Goal: Information Seeking & Learning: Learn about a topic

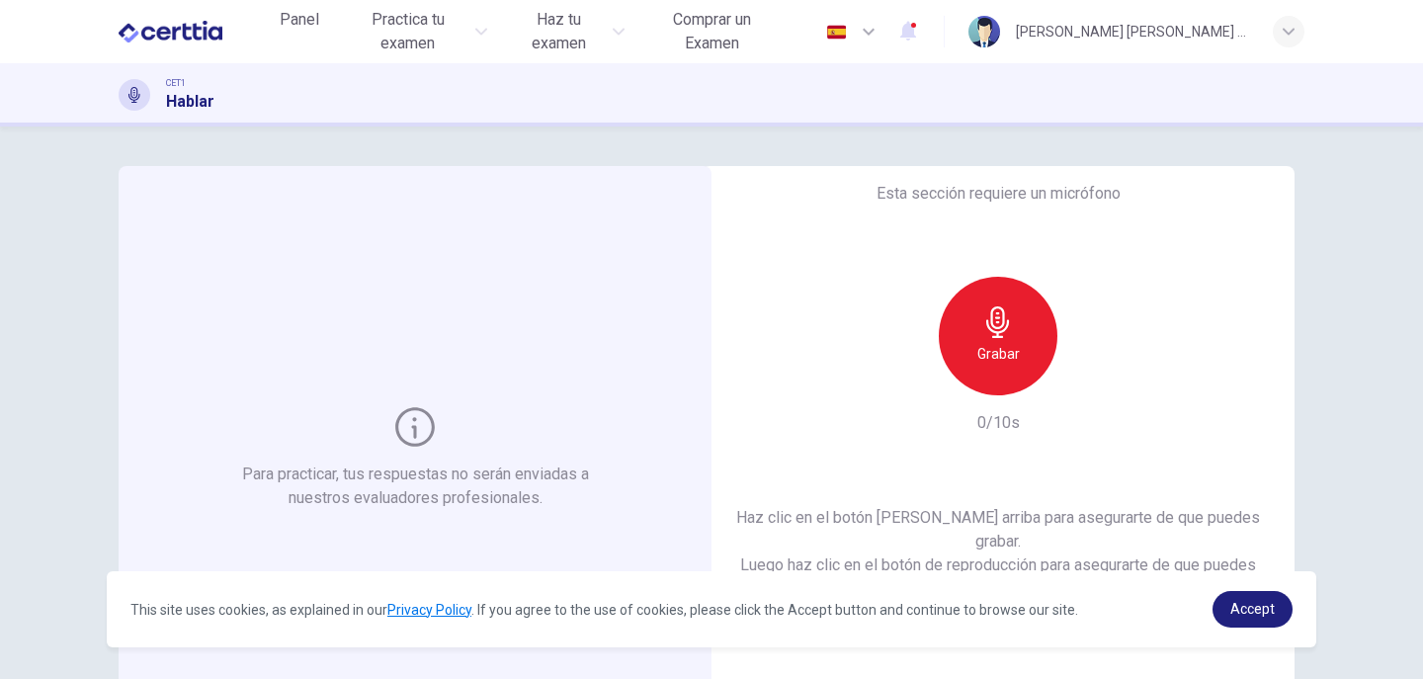
click at [977, 366] on h6 "Grabar" at bounding box center [998, 354] width 42 height 24
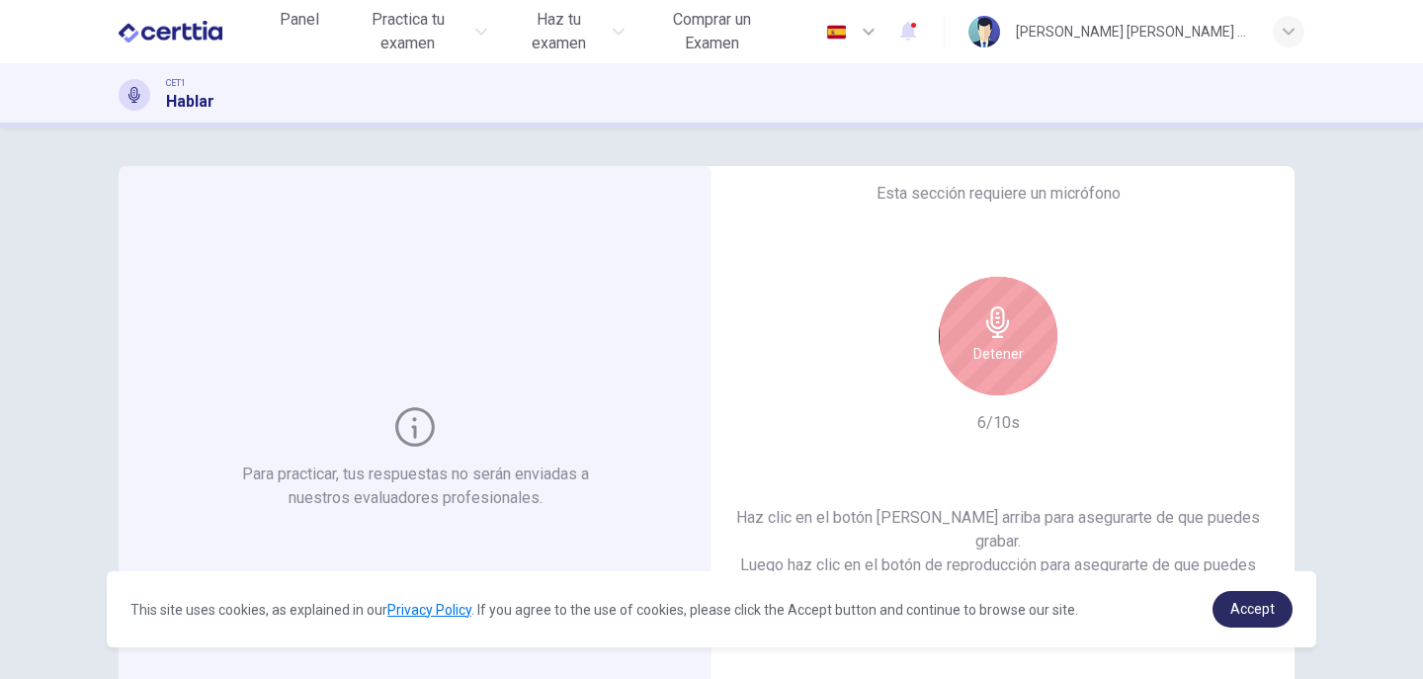
click at [1265, 614] on span "Accept" at bounding box center [1252, 609] width 44 height 16
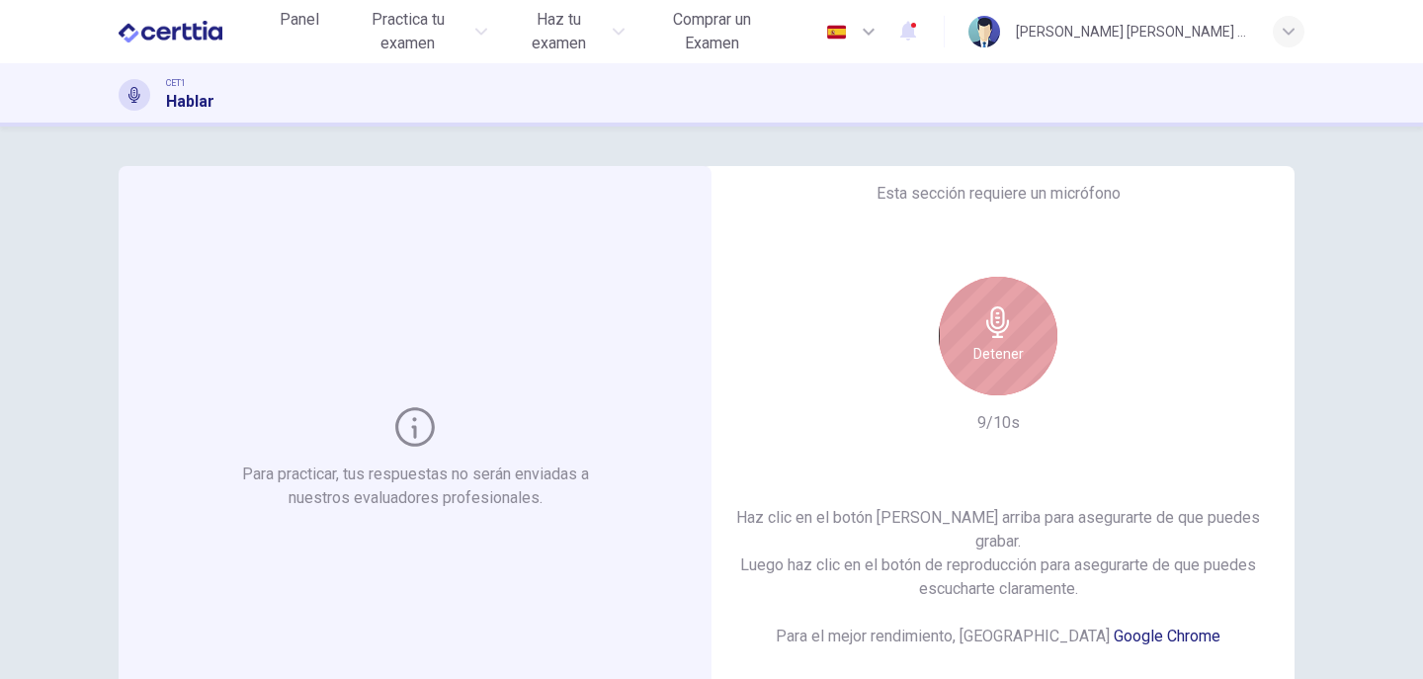
click at [999, 355] on h6 "Detener" at bounding box center [998, 354] width 50 height 24
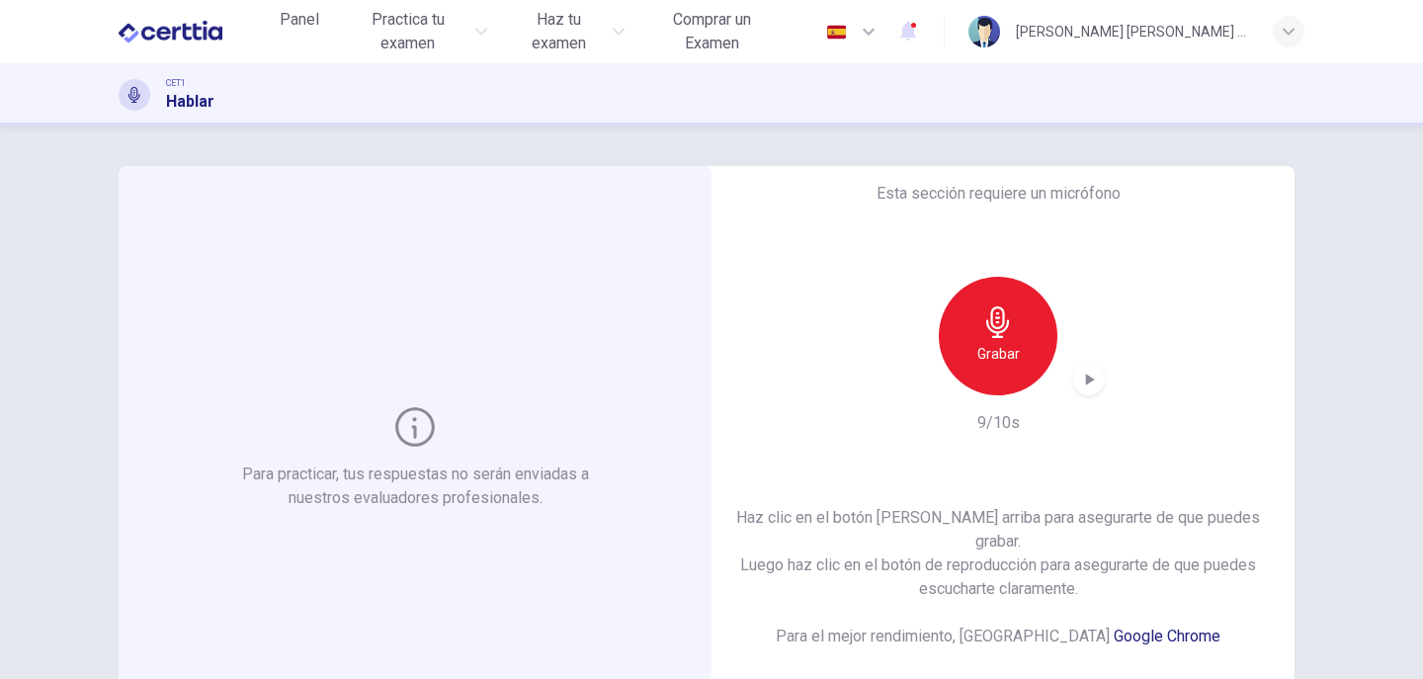
click at [1086, 385] on icon "button" at bounding box center [1090, 379] width 9 height 12
click at [1079, 383] on icon "button" at bounding box center [1089, 379] width 20 height 20
click at [1090, 389] on icon "button" at bounding box center [1089, 379] width 20 height 20
click at [1091, 389] on icon "button" at bounding box center [1089, 379] width 20 height 20
click at [999, 360] on h6 "Grabar" at bounding box center [998, 354] width 42 height 24
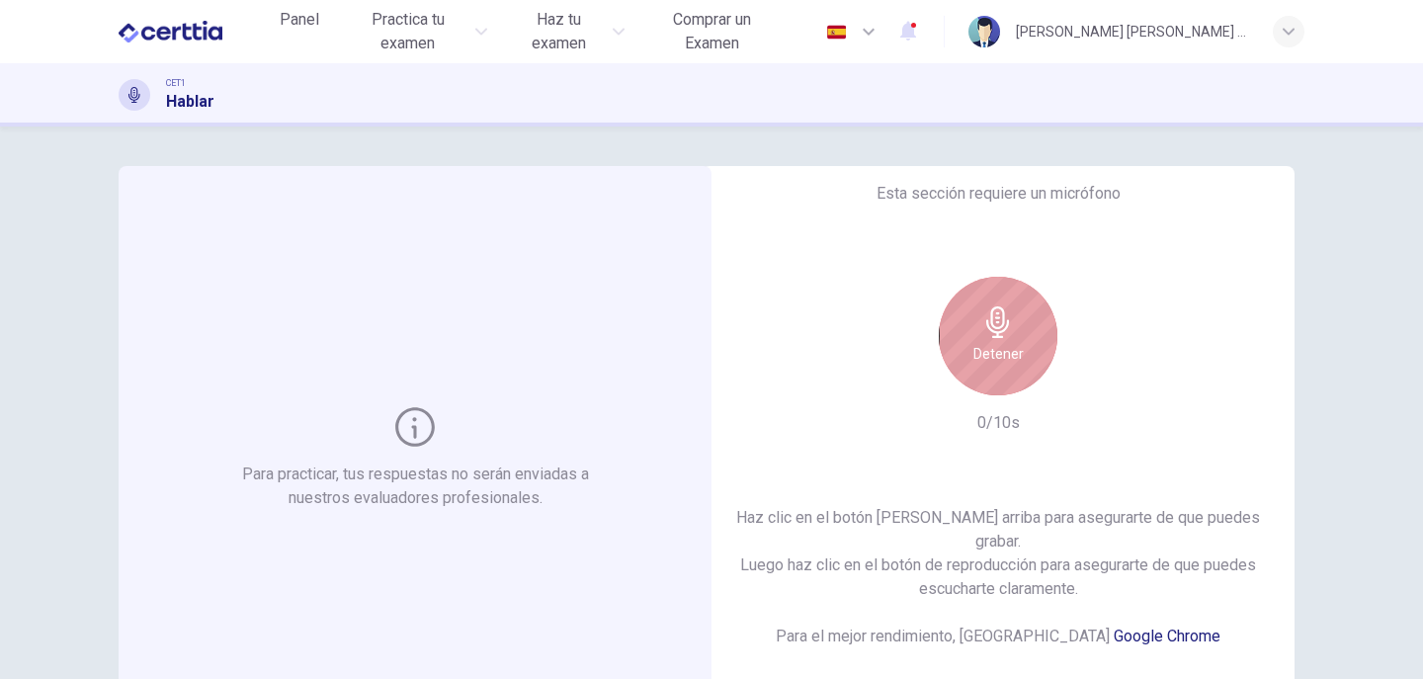
click at [999, 359] on h6 "Detener" at bounding box center [998, 354] width 50 height 24
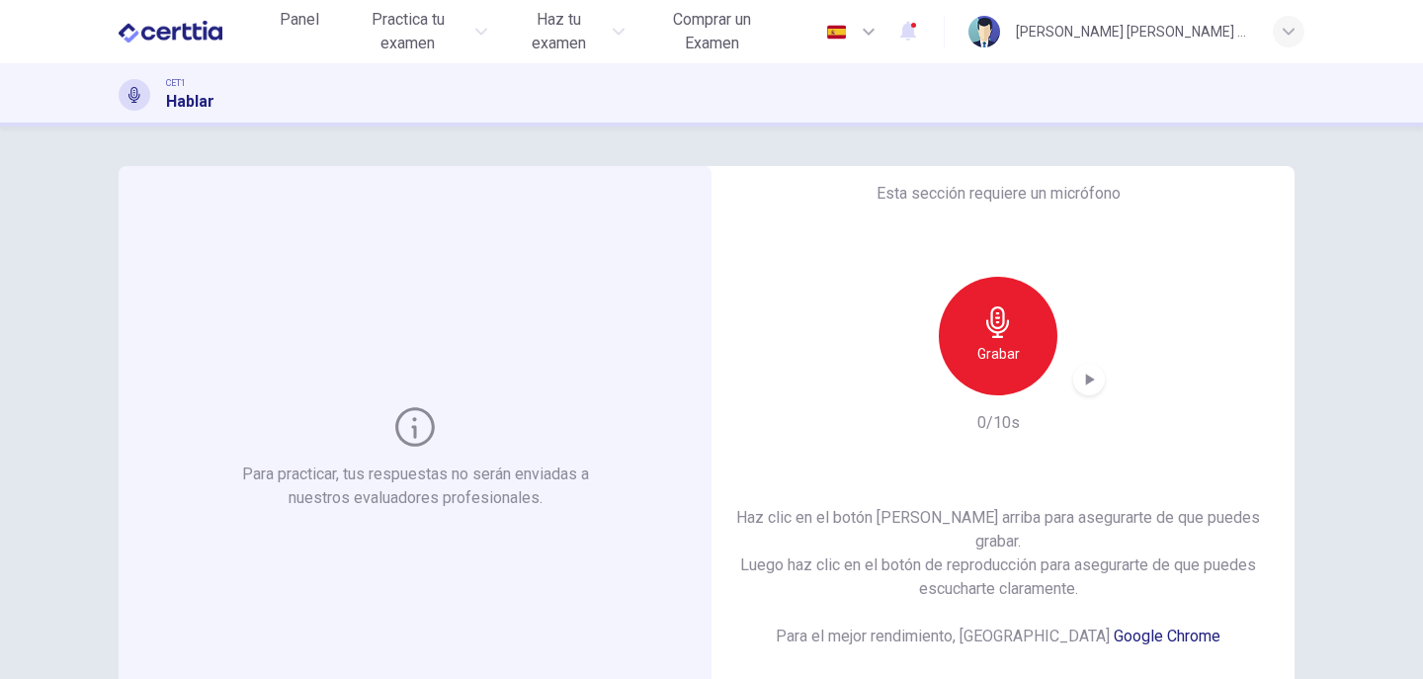
click at [999, 359] on h6 "Grabar" at bounding box center [998, 354] width 42 height 24
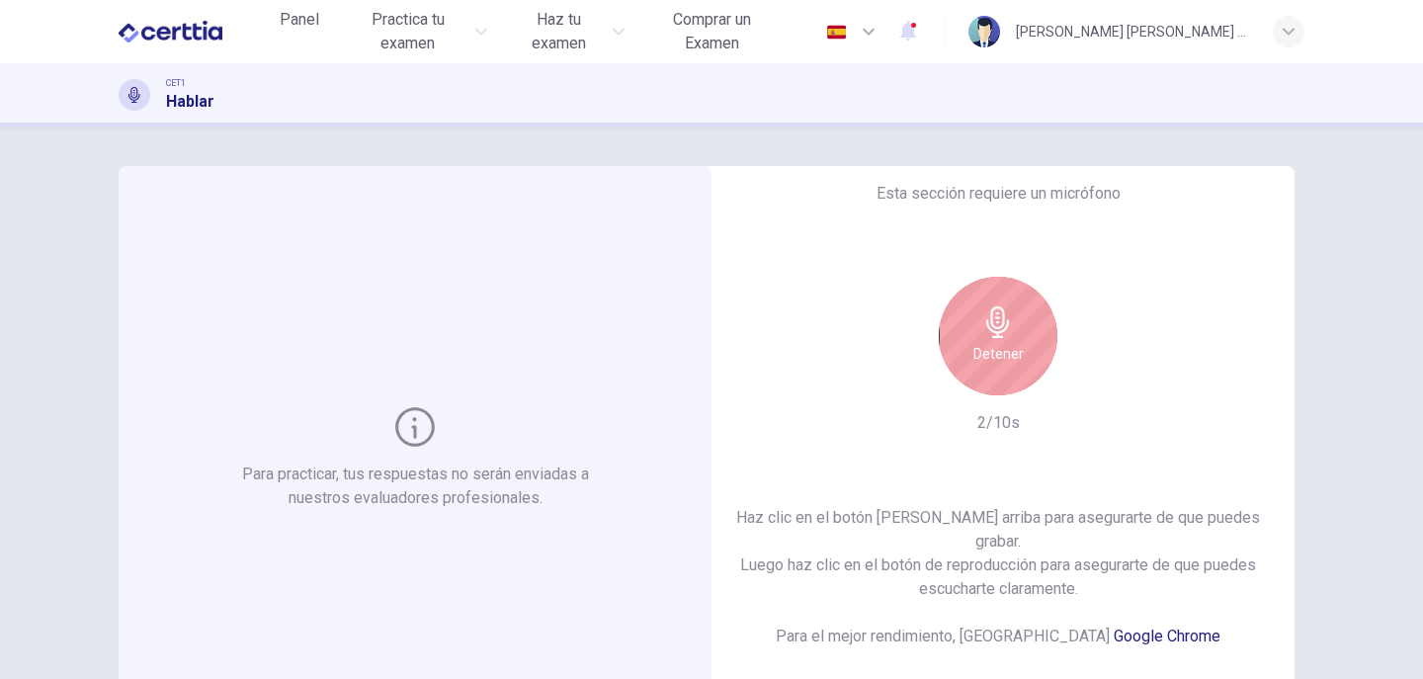
click at [999, 359] on h6 "Detener" at bounding box center [998, 354] width 50 height 24
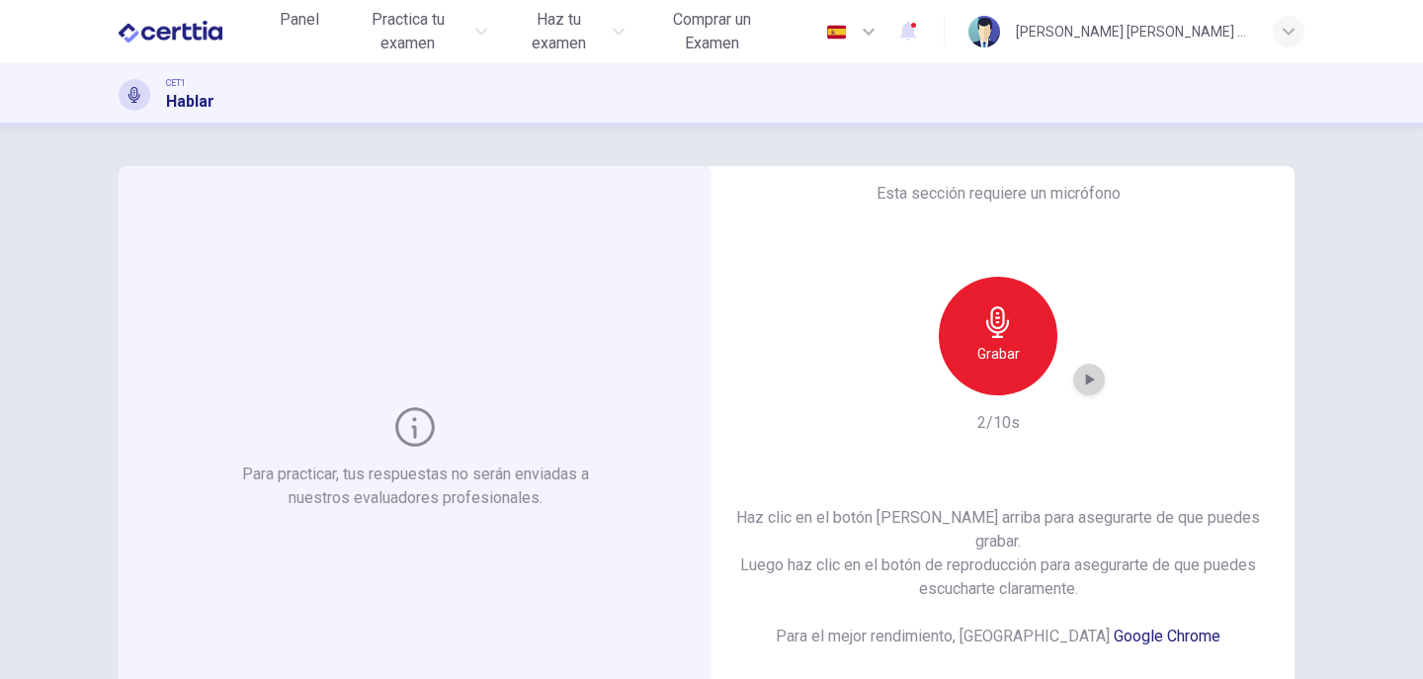
click at [1092, 389] on icon "button" at bounding box center [1089, 379] width 20 height 20
click at [1084, 388] on icon "button" at bounding box center [1089, 379] width 20 height 20
click at [1023, 367] on div "Grabar" at bounding box center [997, 336] width 119 height 119
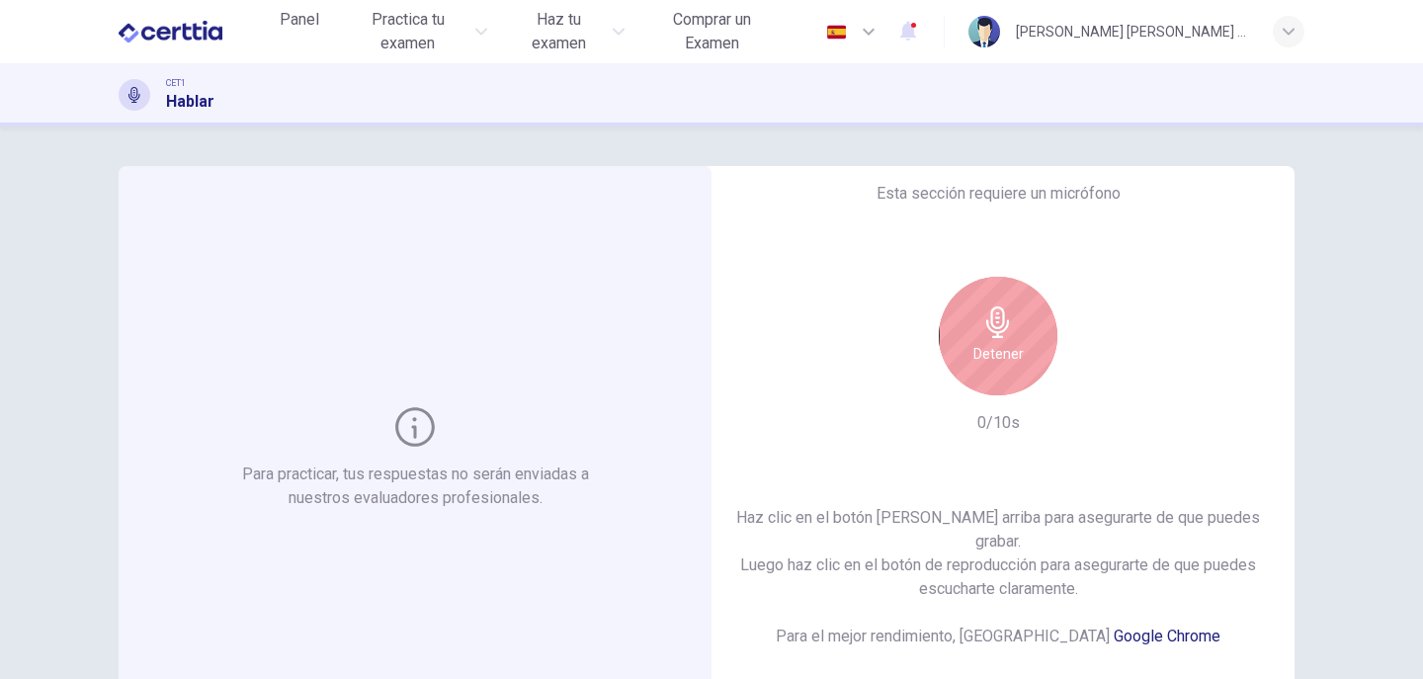
click at [1023, 367] on div "Detener" at bounding box center [997, 336] width 119 height 119
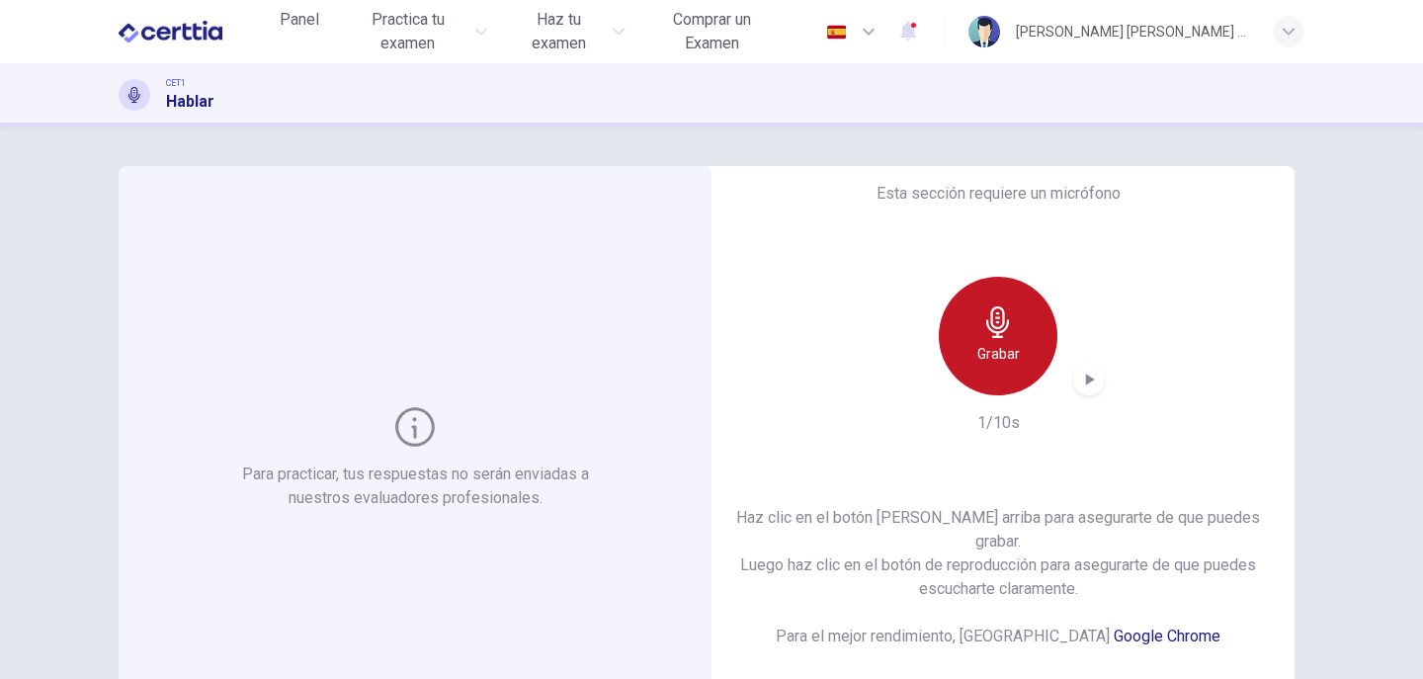
click at [1008, 365] on h6 "Grabar" at bounding box center [998, 354] width 42 height 24
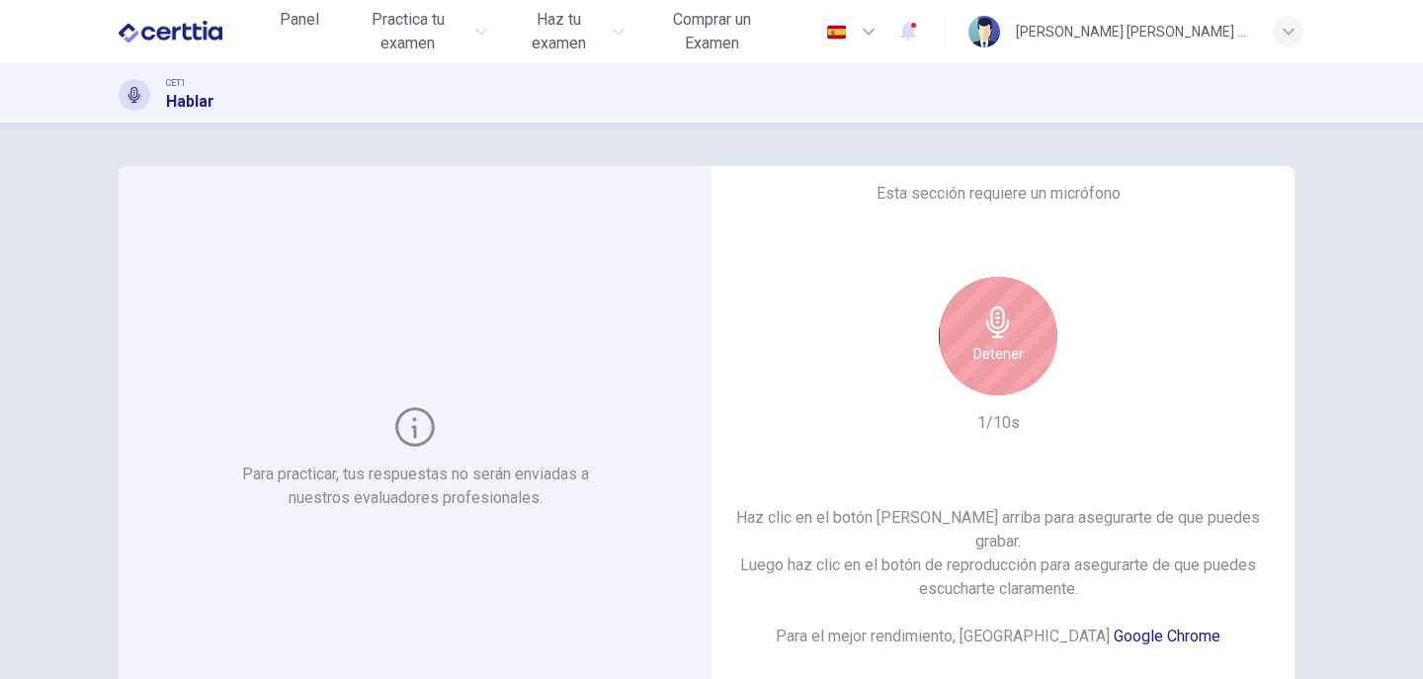
click at [1020, 363] on div "Detener" at bounding box center [997, 336] width 119 height 119
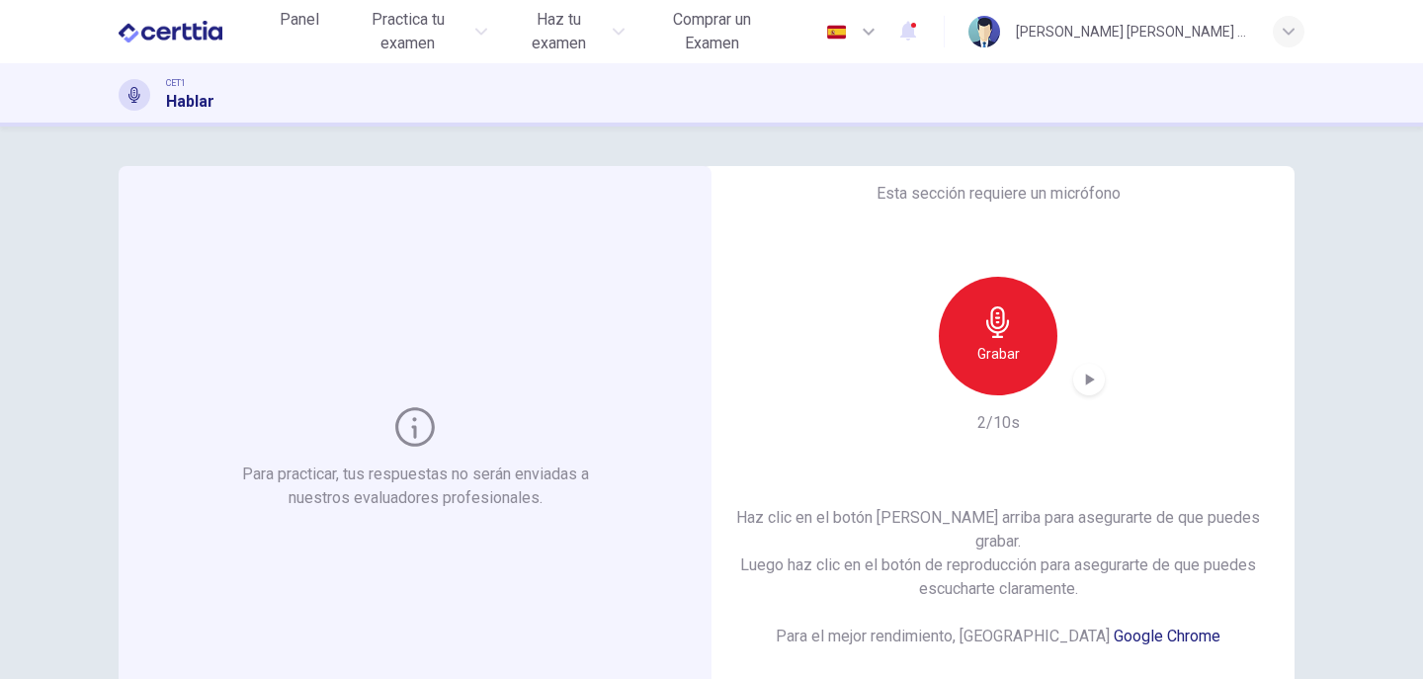
click at [1090, 389] on icon "button" at bounding box center [1089, 379] width 20 height 20
click at [1082, 387] on icon "button" at bounding box center [1089, 379] width 14 height 15
click at [1020, 367] on div "Grabar" at bounding box center [997, 336] width 119 height 119
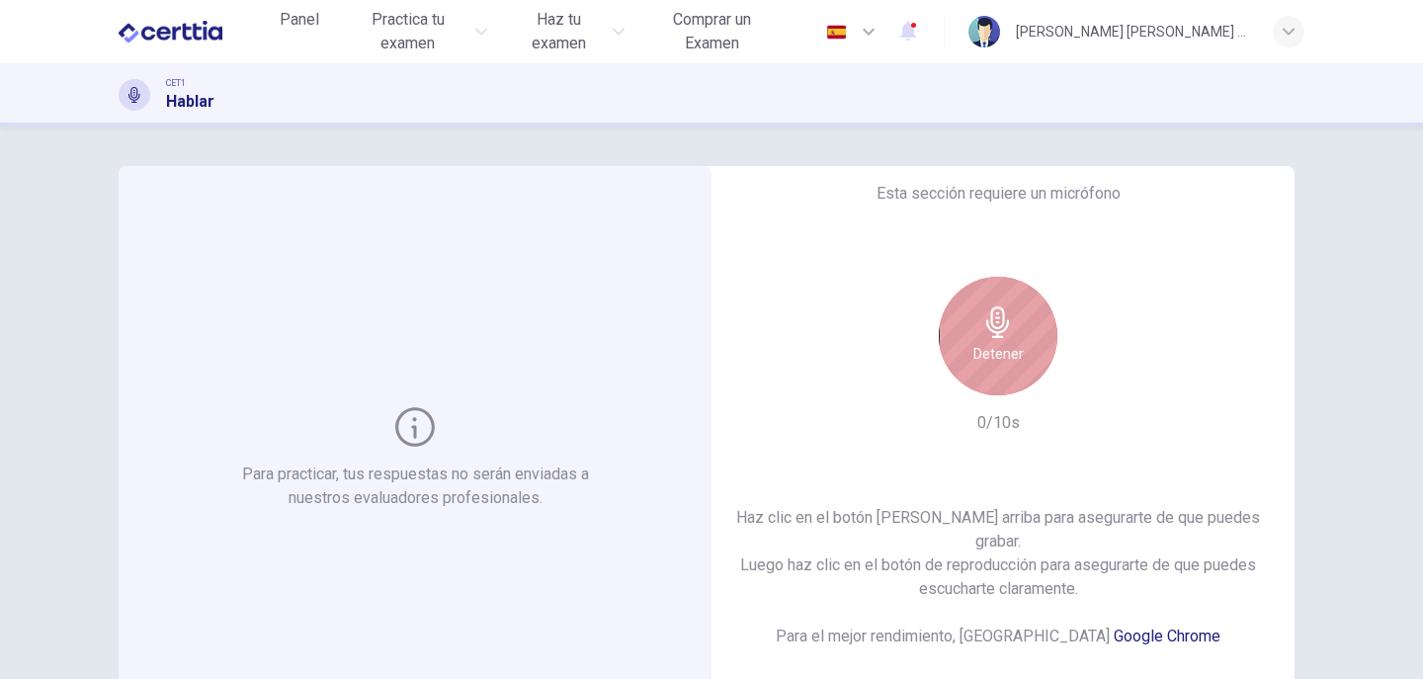
click at [1024, 368] on div "Detener" at bounding box center [997, 336] width 119 height 119
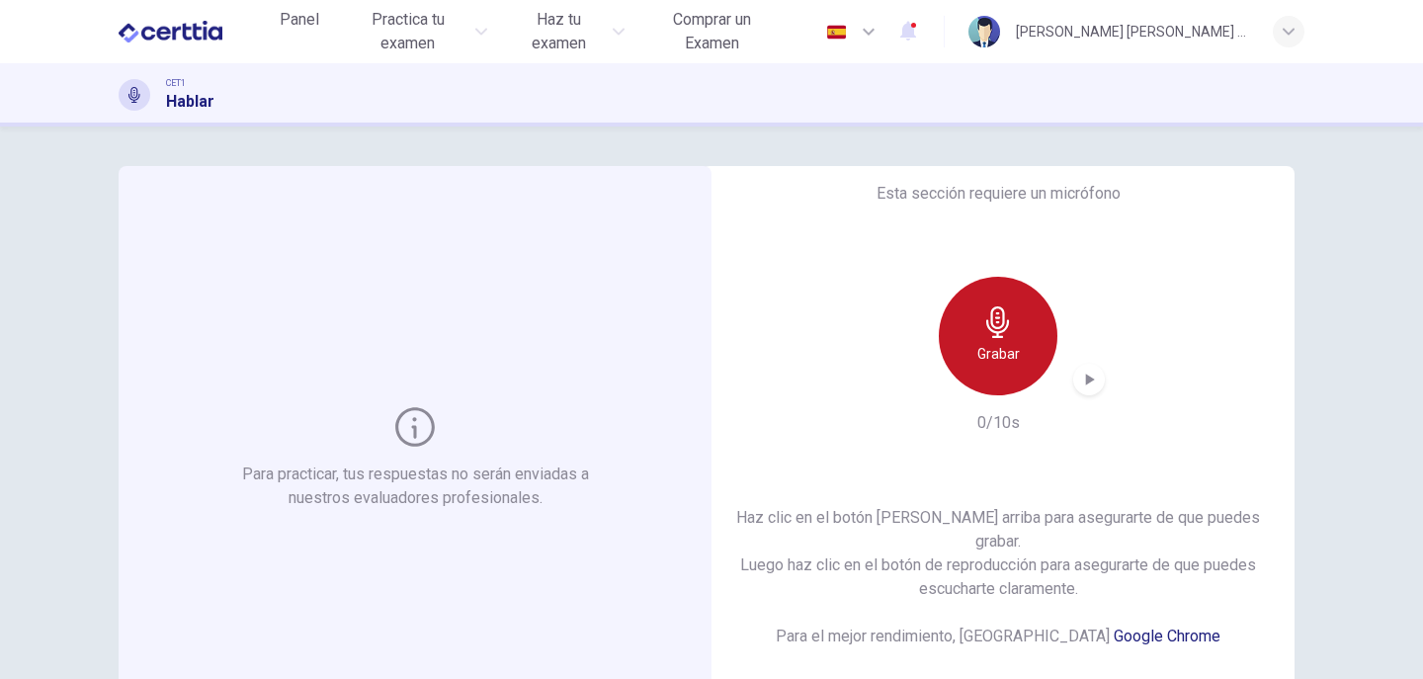
click at [1024, 368] on div "Grabar" at bounding box center [997, 336] width 119 height 119
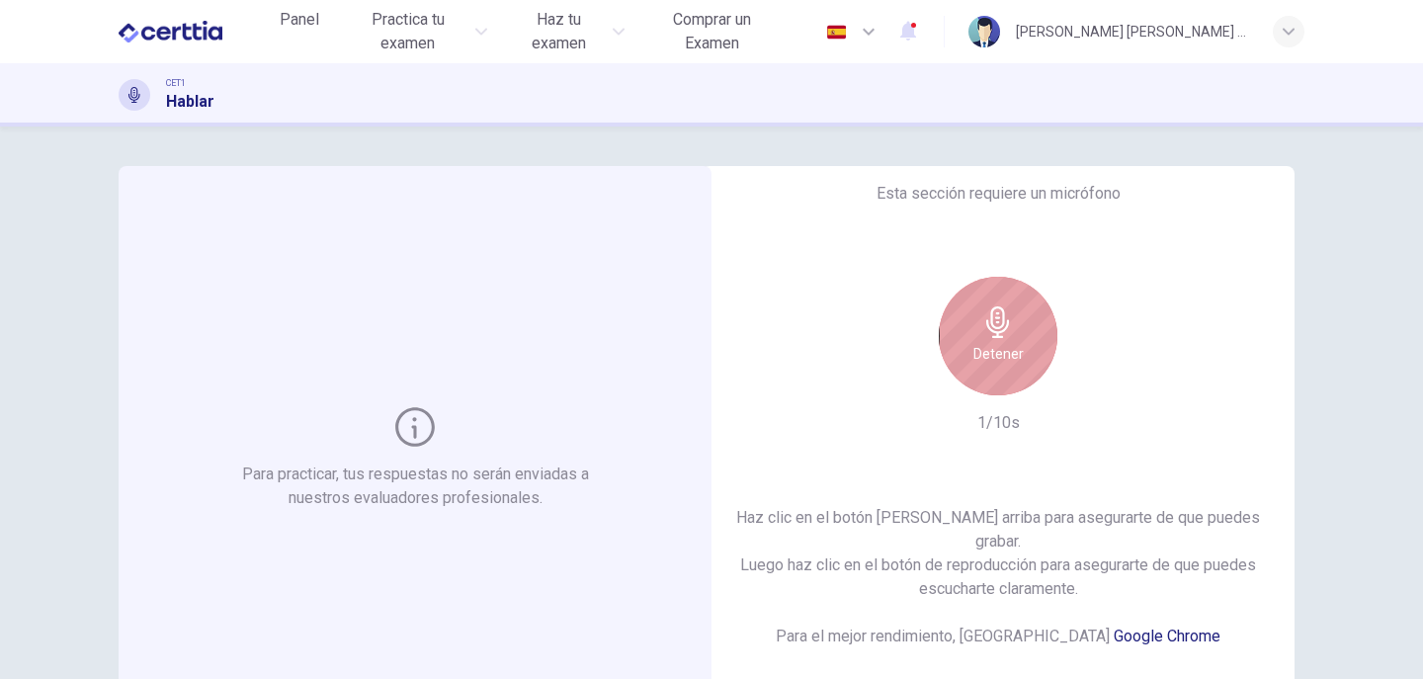
click at [1024, 368] on div "Detener" at bounding box center [997, 336] width 119 height 119
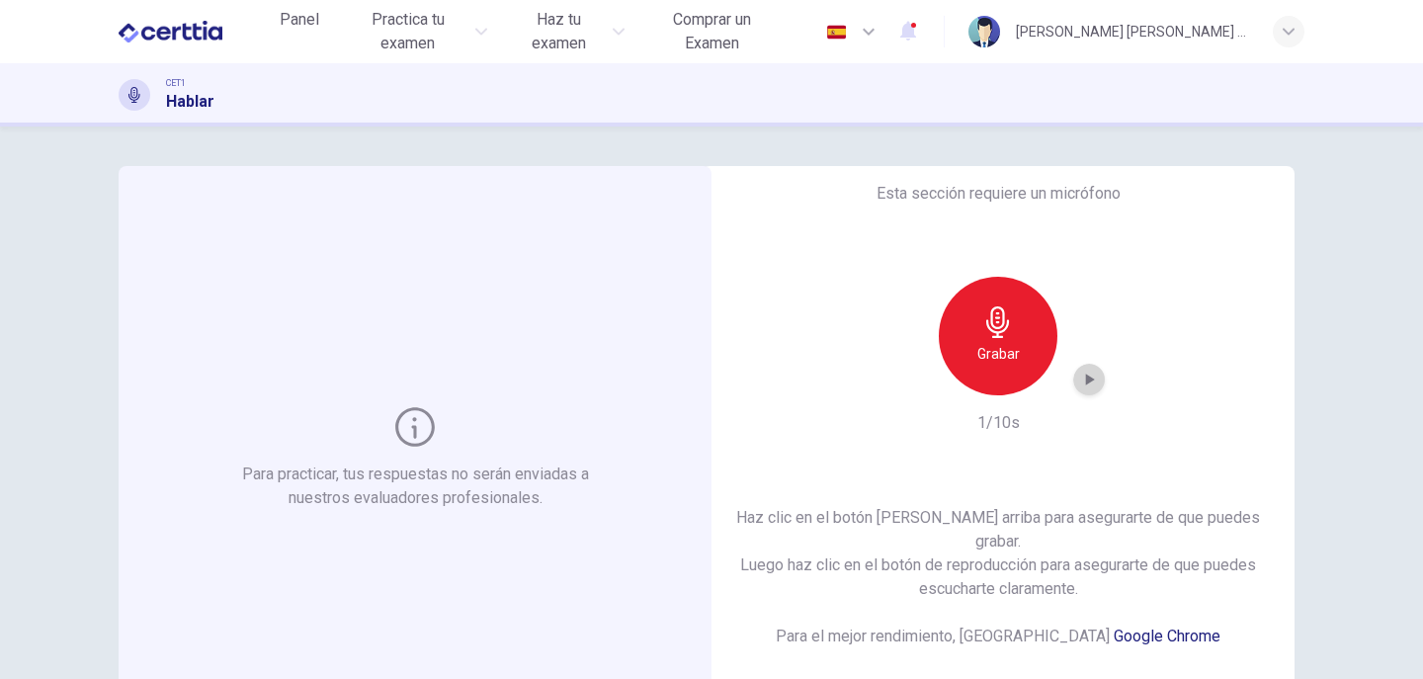
click at [1079, 388] on icon "button" at bounding box center [1089, 379] width 20 height 20
click at [1079, 389] on icon "button" at bounding box center [1089, 379] width 20 height 20
click at [1002, 379] on div "Grabar" at bounding box center [997, 336] width 119 height 119
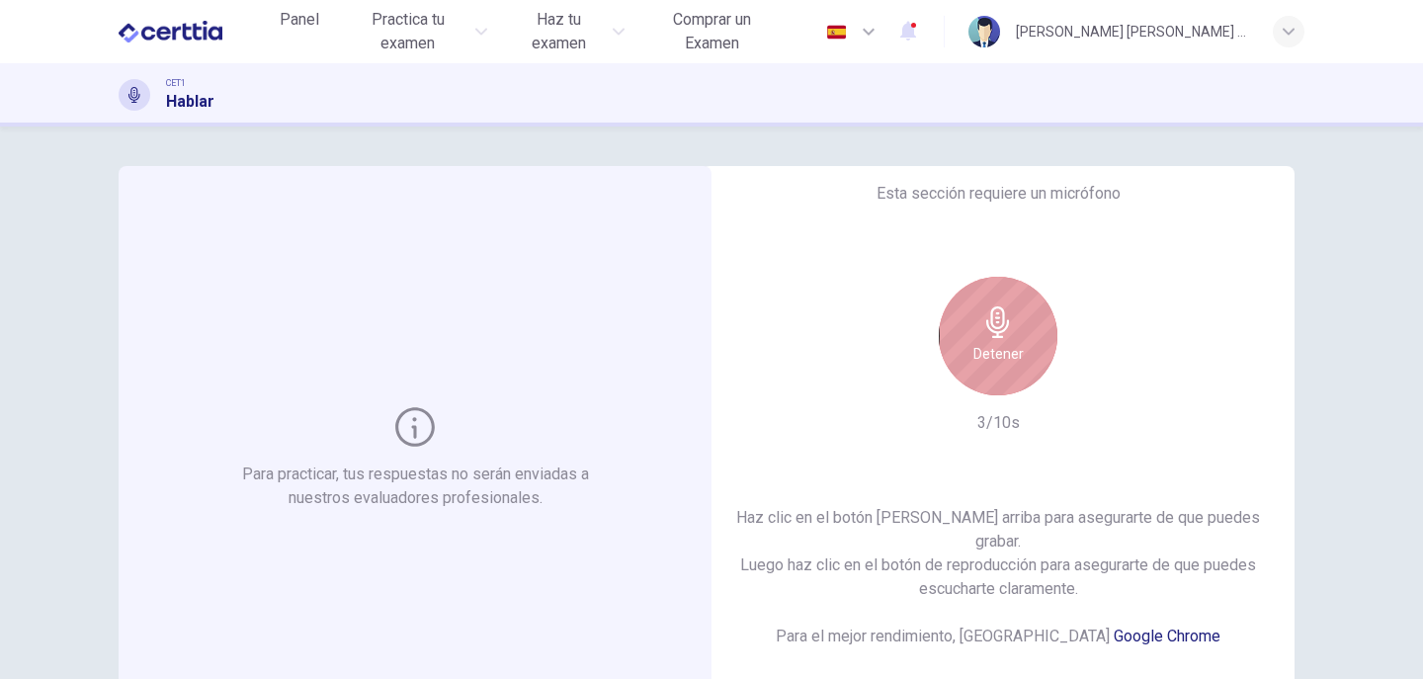
click at [1014, 382] on div "Detener" at bounding box center [997, 336] width 119 height 119
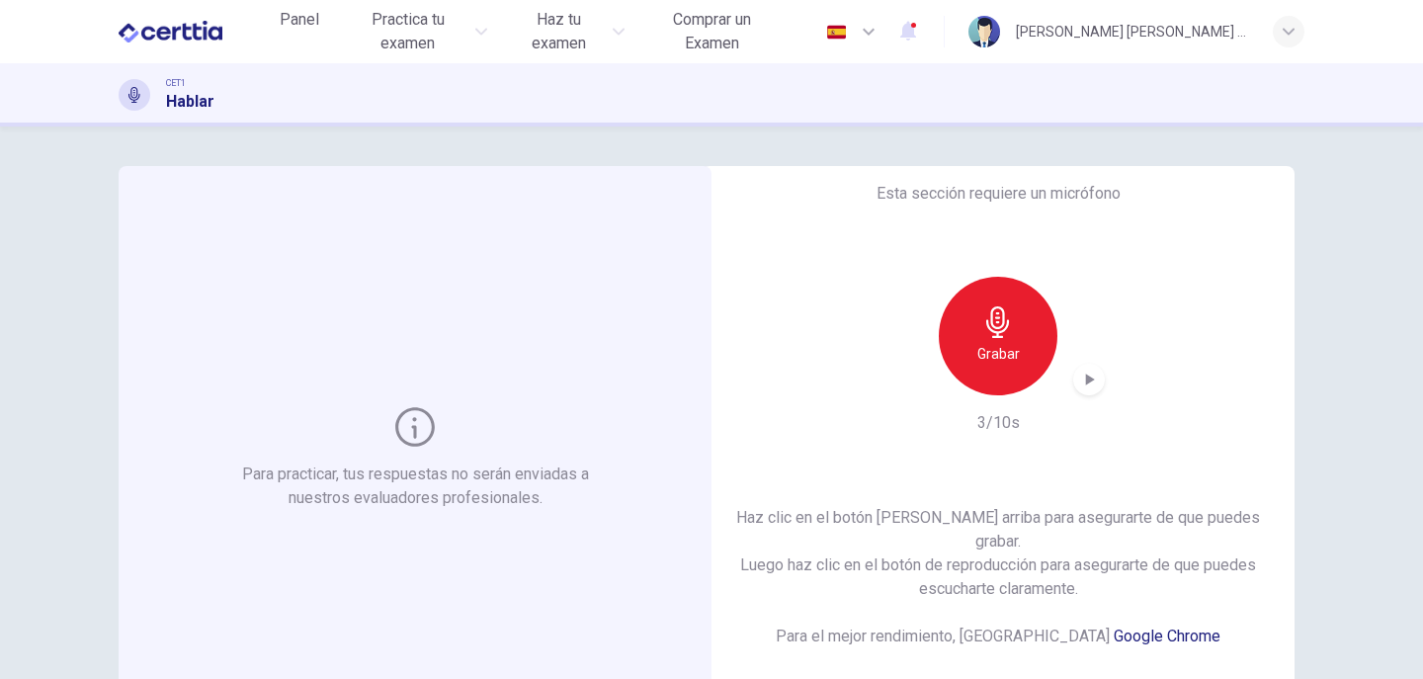
click at [1079, 389] on icon "button" at bounding box center [1089, 379] width 20 height 20
click at [978, 366] on h6 "Grabar" at bounding box center [998, 354] width 42 height 24
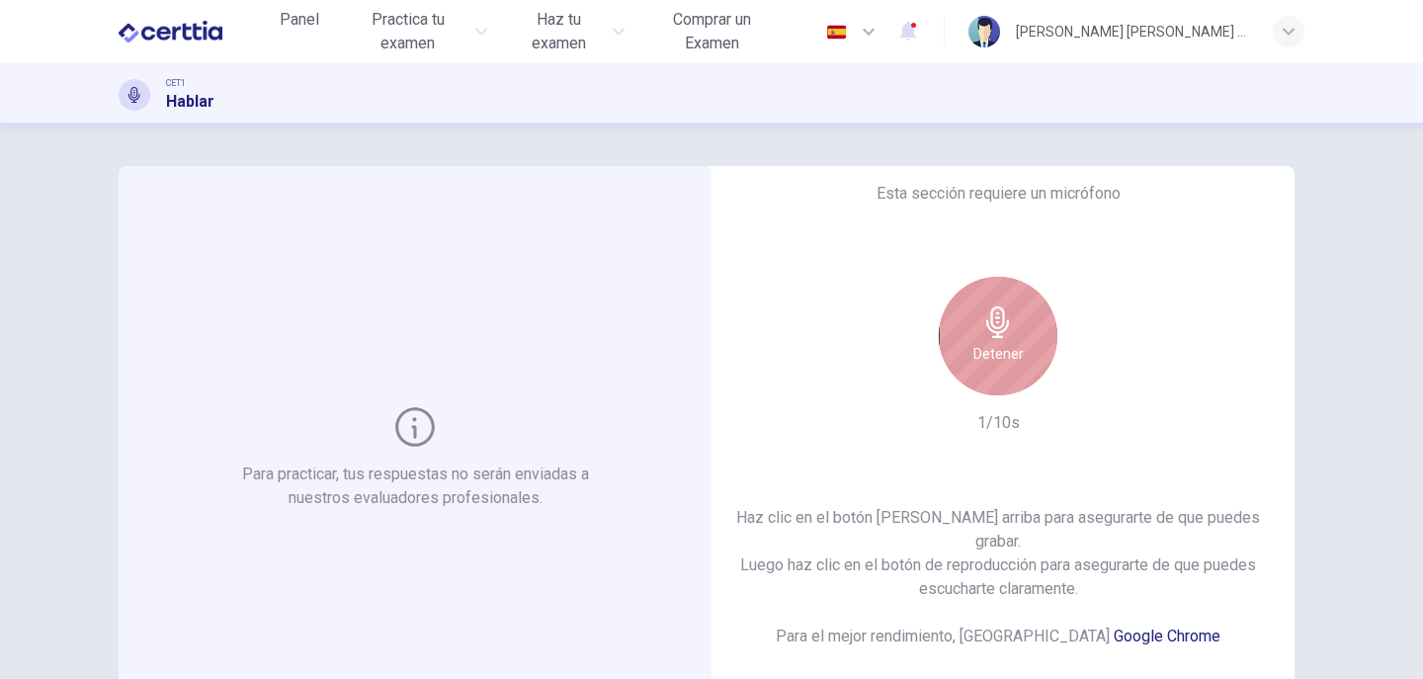
click at [1011, 366] on h6 "Detener" at bounding box center [998, 354] width 50 height 24
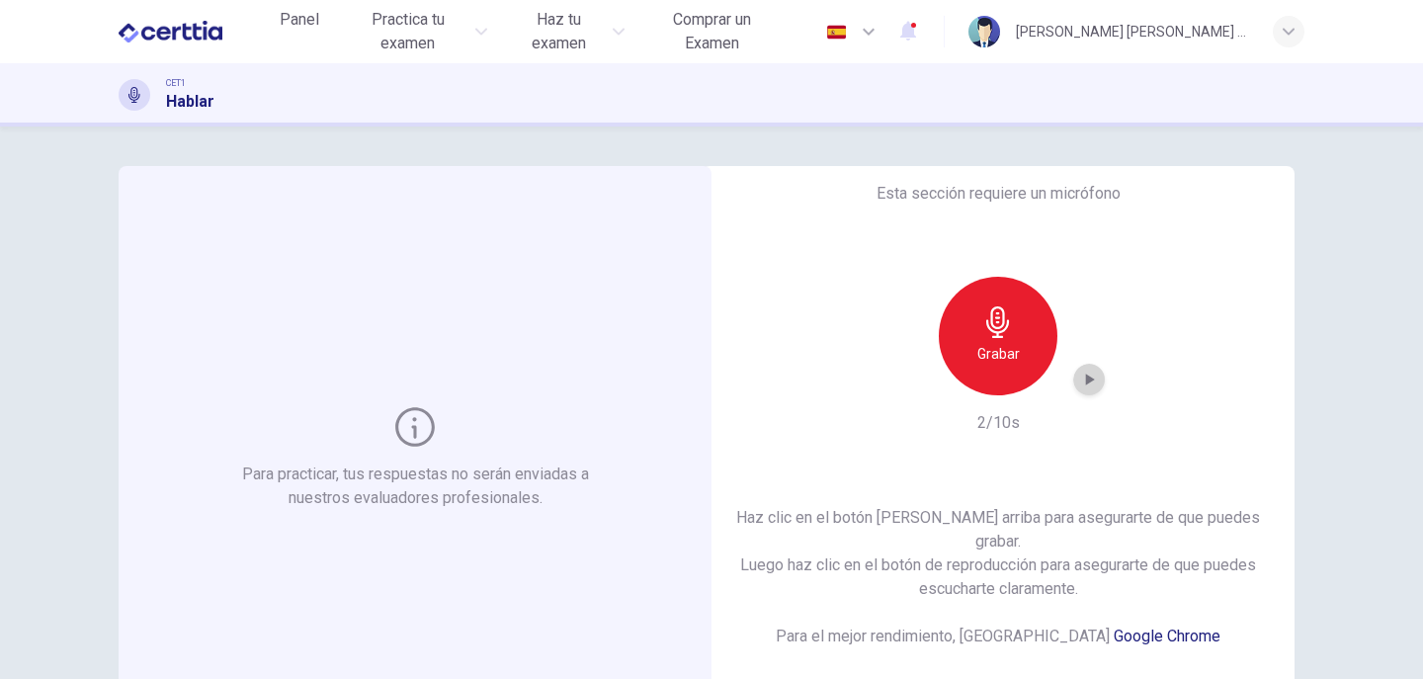
click at [1079, 389] on icon "button" at bounding box center [1089, 379] width 20 height 20
click at [1017, 383] on div "Grabar" at bounding box center [997, 336] width 119 height 119
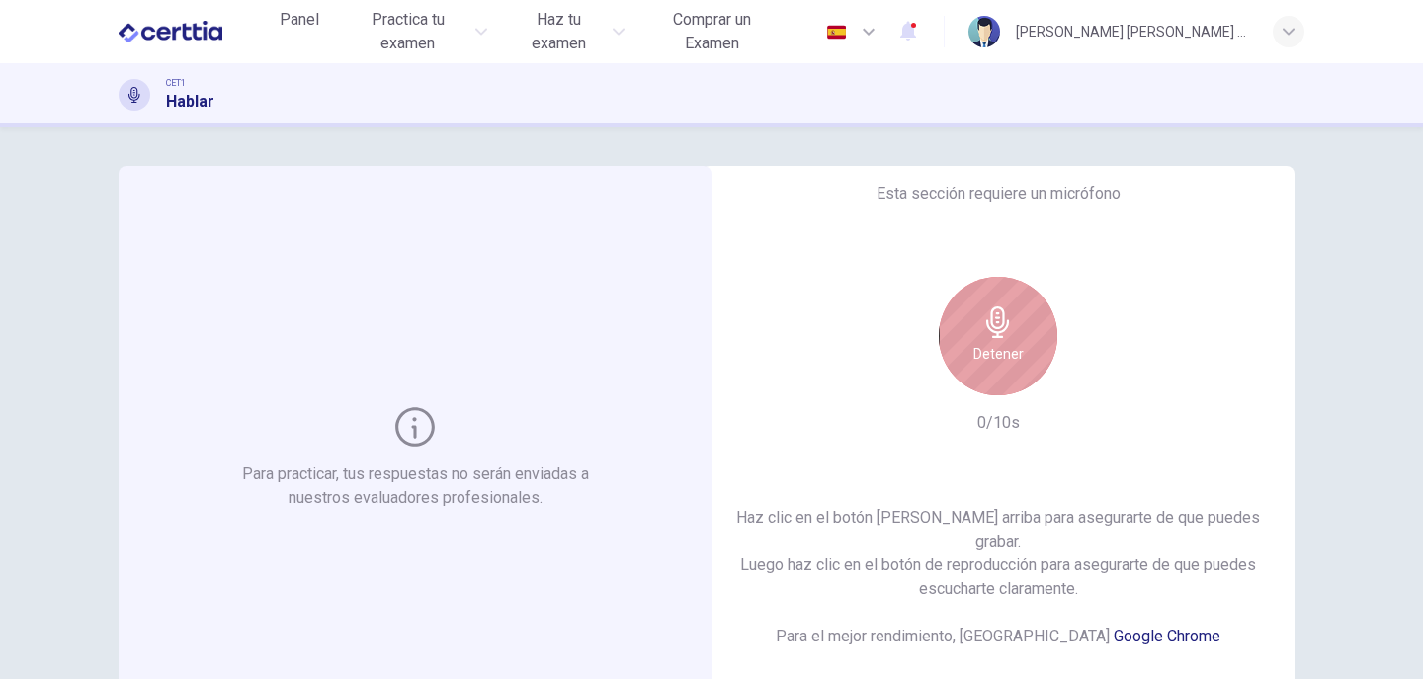
click at [1017, 383] on div "Detener" at bounding box center [997, 336] width 119 height 119
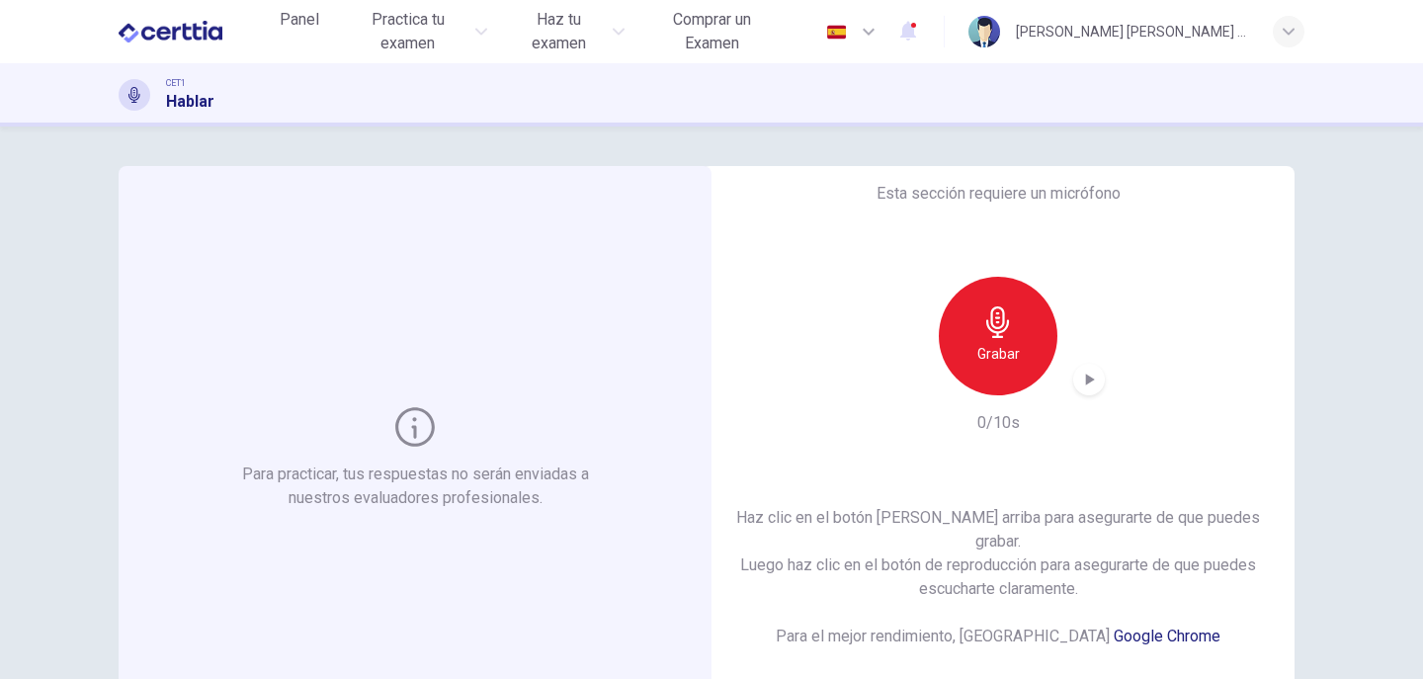
click at [1017, 383] on div "Grabar" at bounding box center [997, 336] width 119 height 119
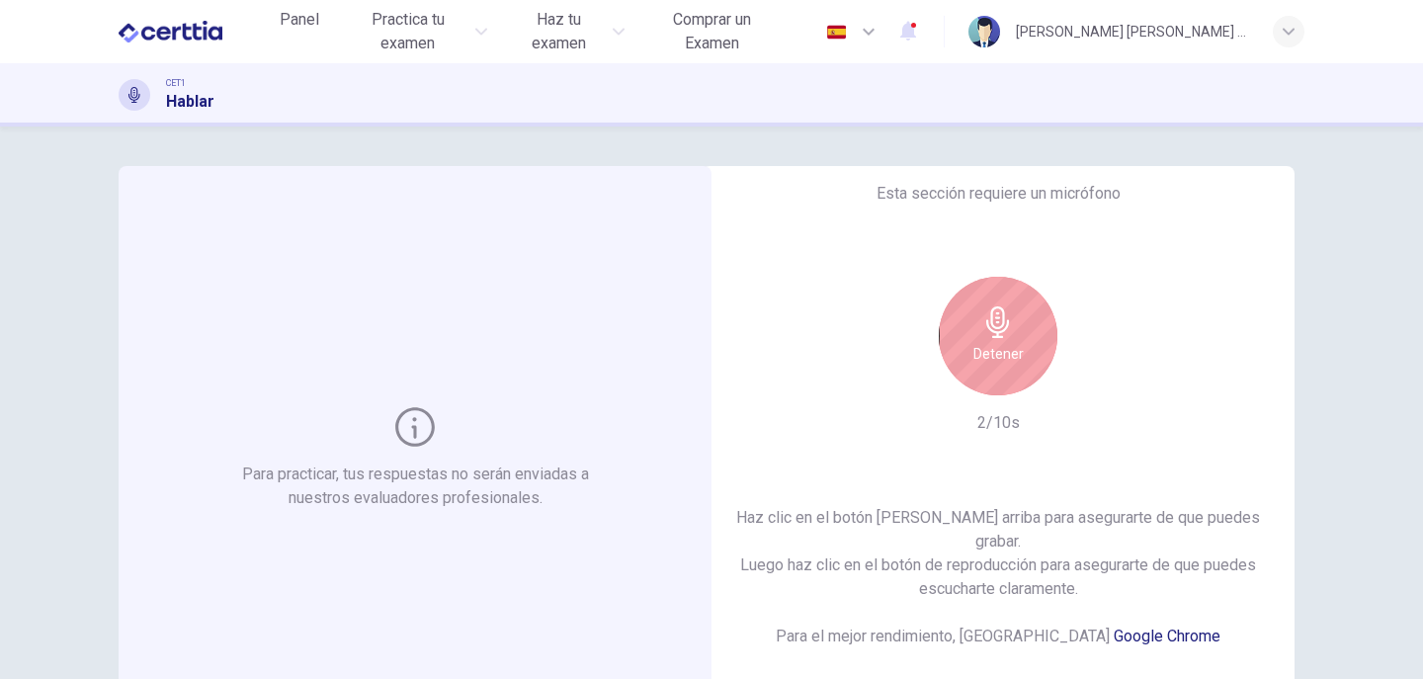
click at [1025, 354] on div "Detener" at bounding box center [997, 336] width 119 height 119
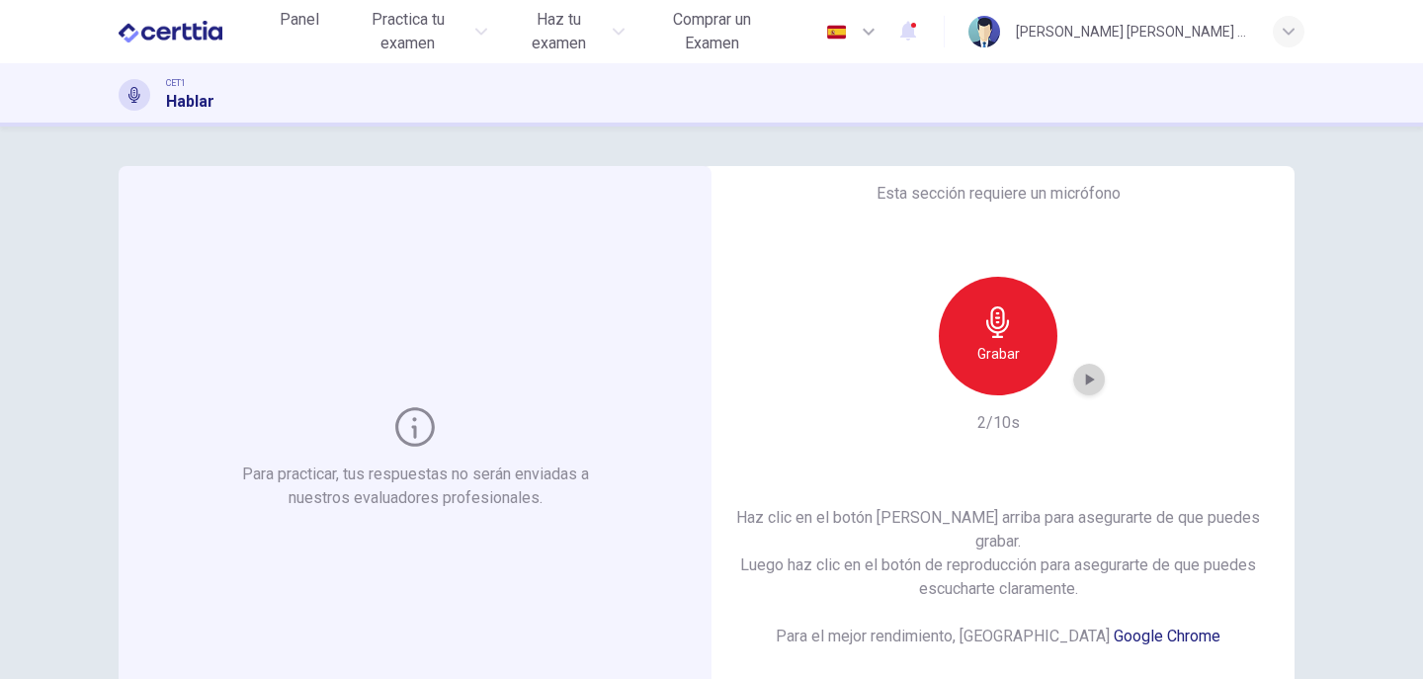
click at [1088, 385] on icon "button" at bounding box center [1090, 379] width 9 height 12
click at [1086, 385] on icon "button" at bounding box center [1090, 379] width 9 height 12
click at [1079, 389] on icon "button" at bounding box center [1089, 379] width 20 height 20
click at [828, 598] on div "Haz clic en el botón [PERSON_NAME] arriba para asegurarte de que puedes grabar.…" at bounding box center [998, 620] width 530 height 229
click at [665, 415] on div "Para practicar, tus respuestas no serán enviadas a nuestros evaluadores profesi…" at bounding box center [415, 458] width 593 height 585
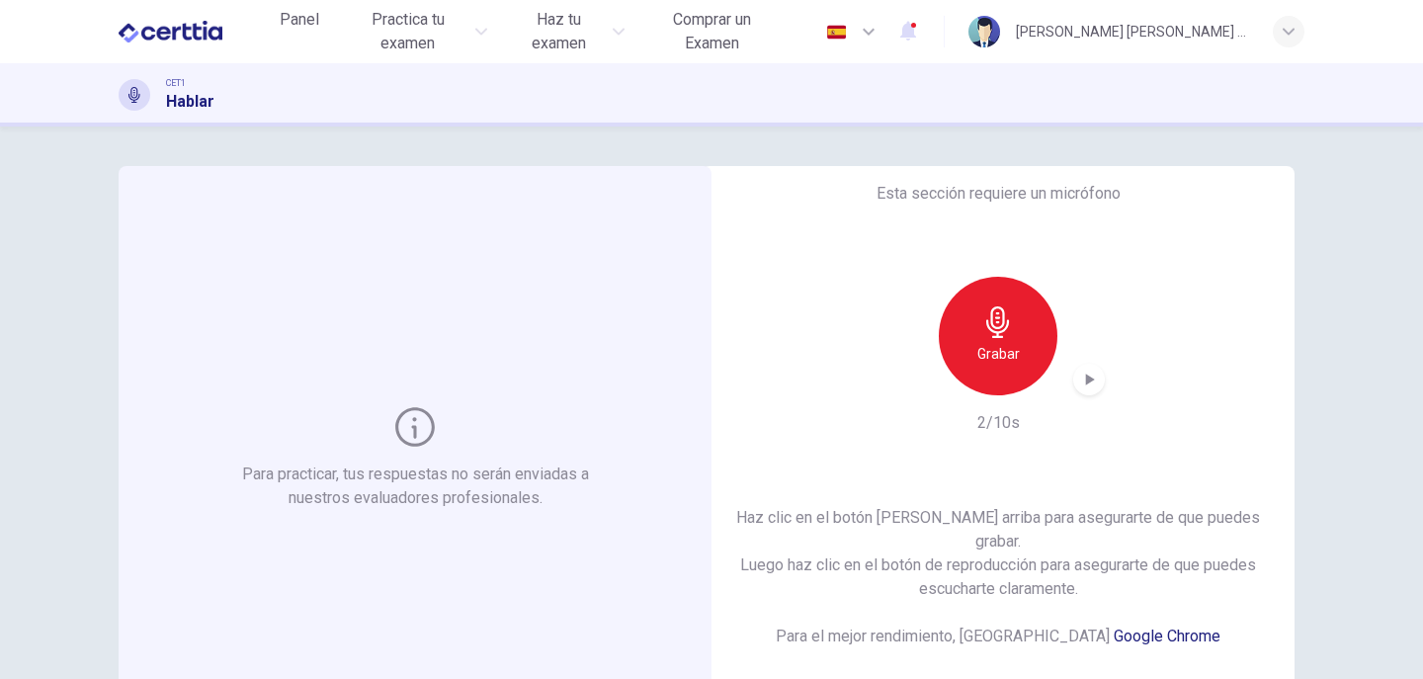
click at [123, 93] on div at bounding box center [135, 95] width 32 height 32
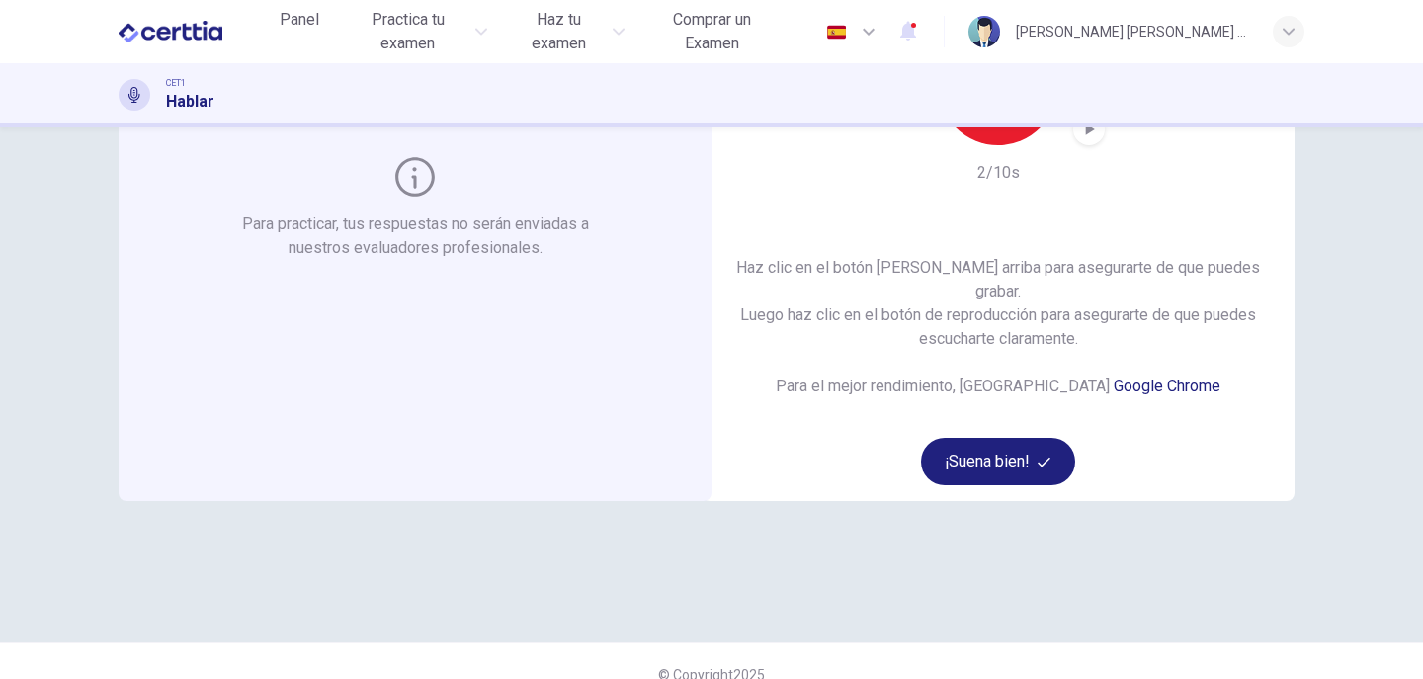
scroll to position [277, 0]
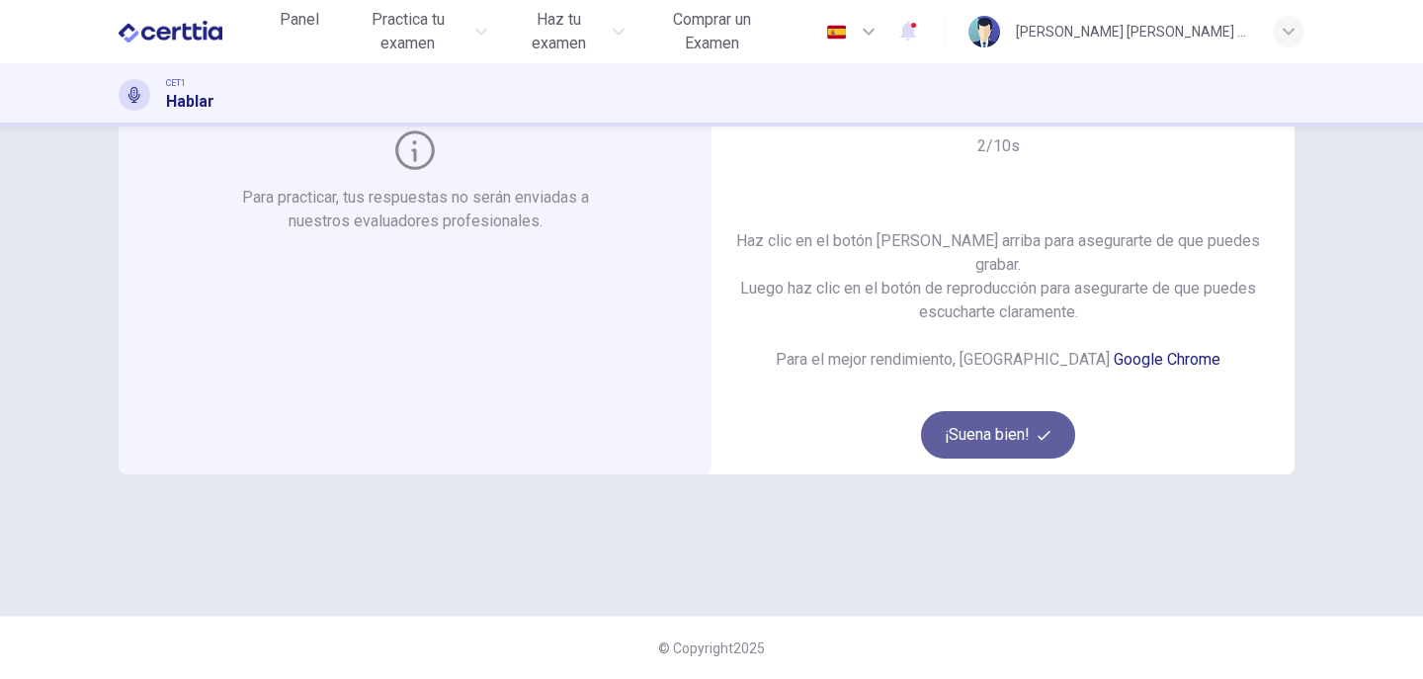
click at [1015, 415] on button "¡Suena bien!" at bounding box center [998, 434] width 154 height 47
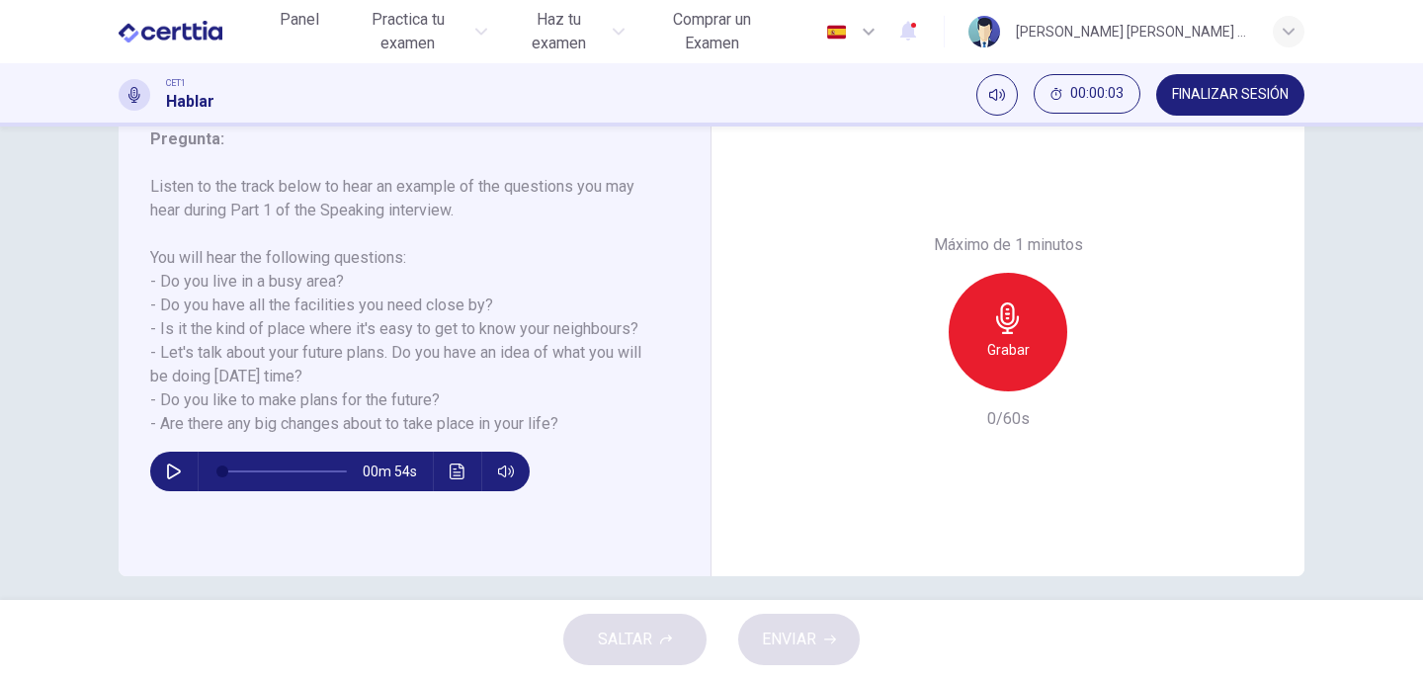
click at [1018, 334] on div "Grabar" at bounding box center [1007, 332] width 119 height 119
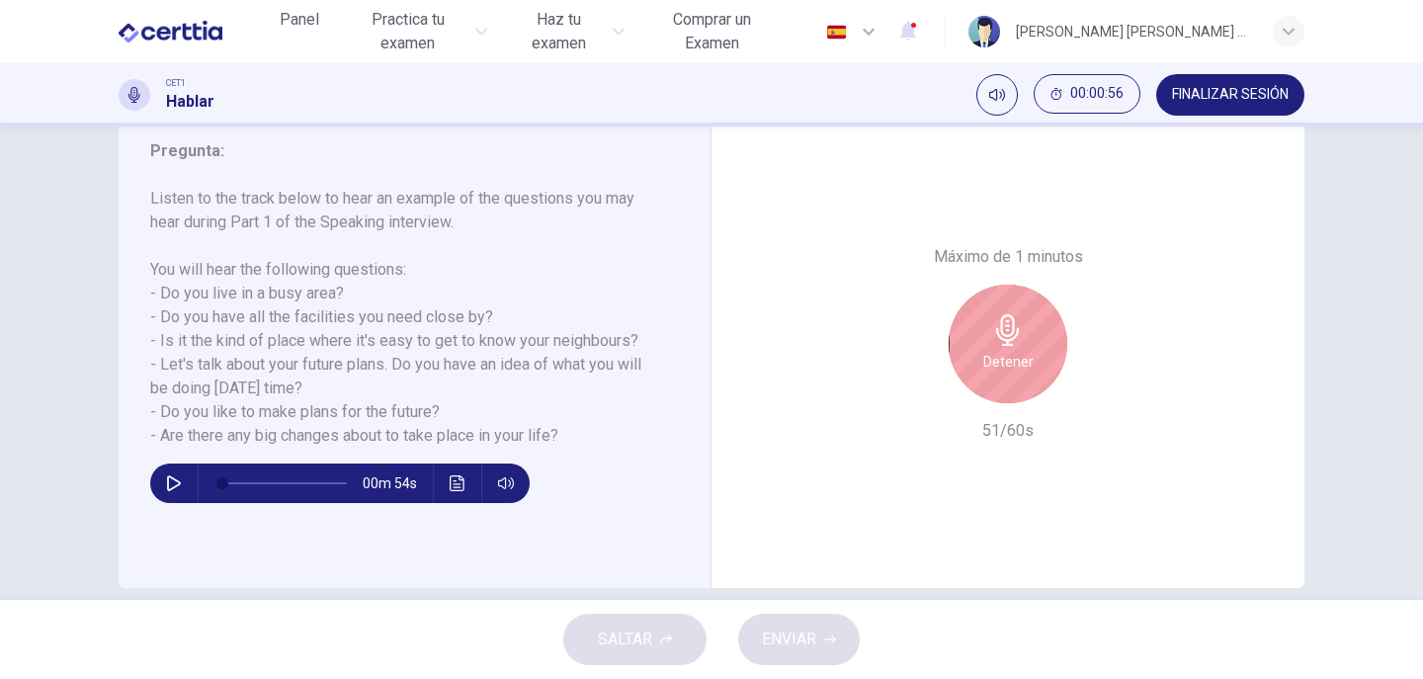
scroll to position [292, 0]
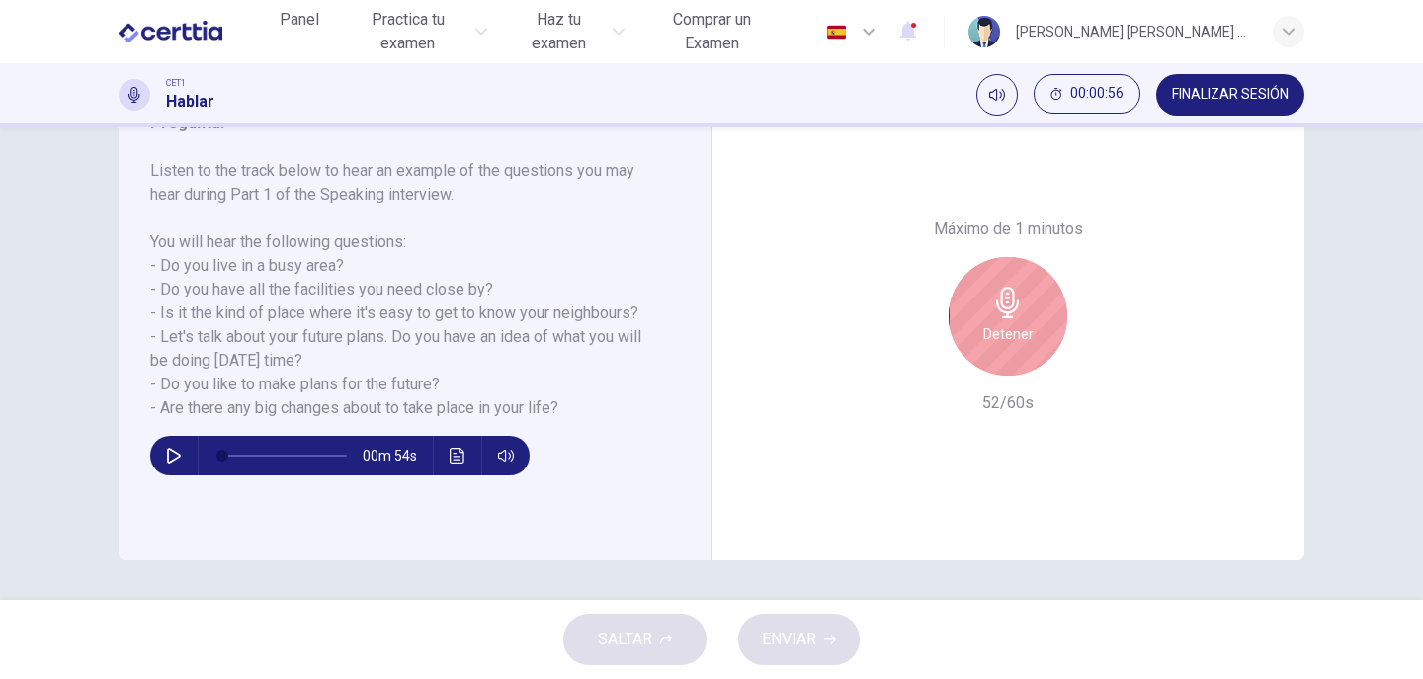
click at [1008, 344] on h6 "Detener" at bounding box center [1008, 334] width 50 height 24
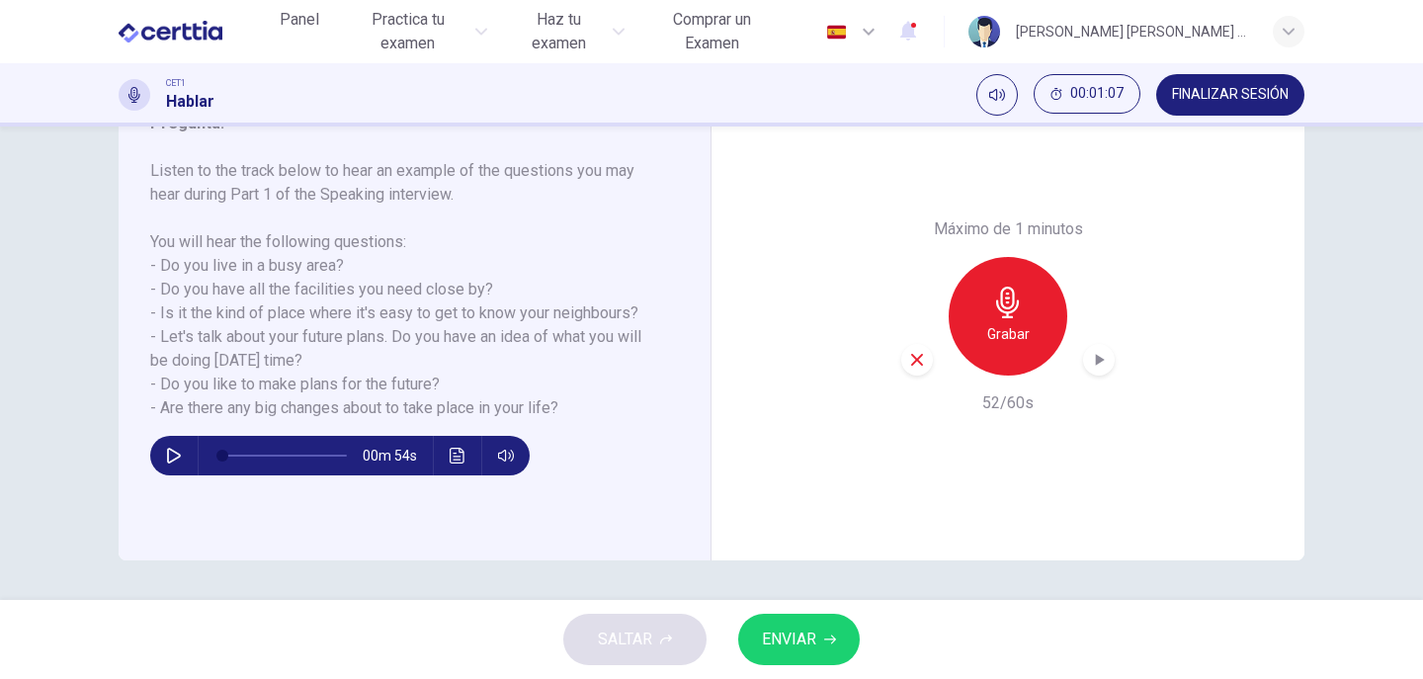
click at [158, 450] on button "button" at bounding box center [174, 456] width 32 height 40
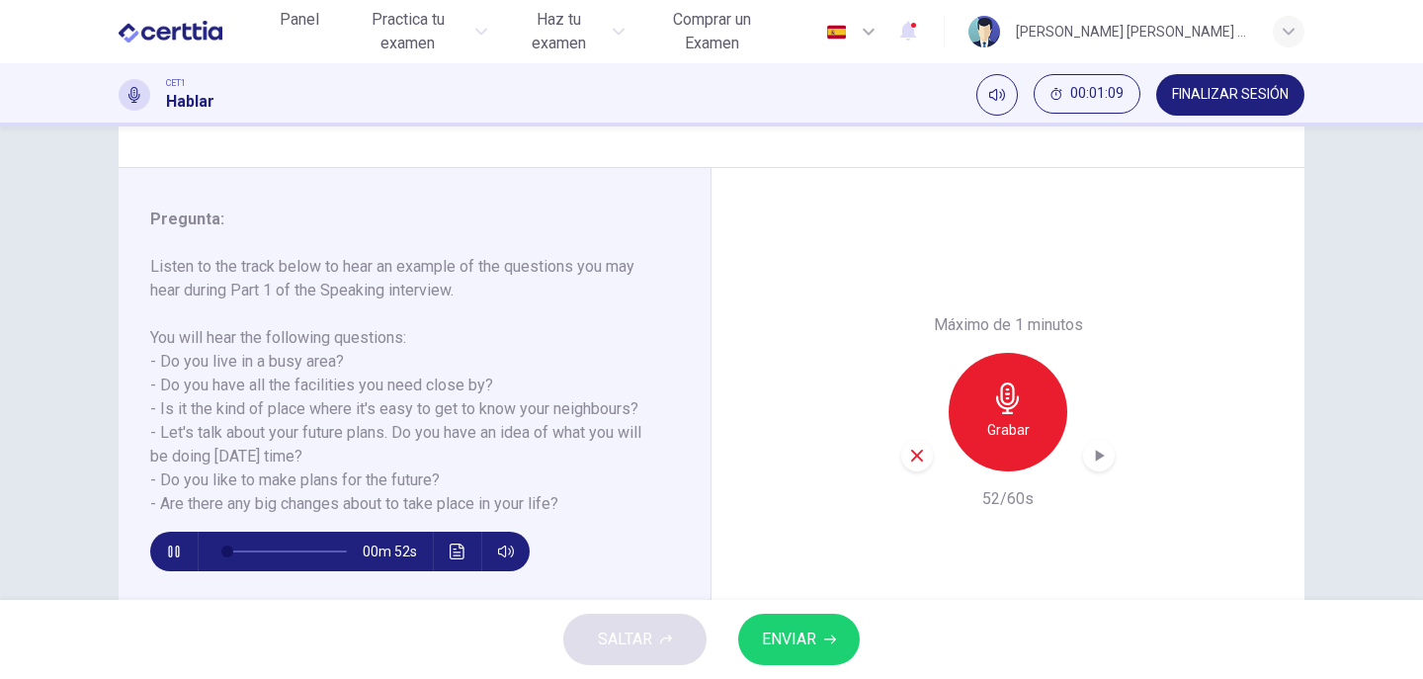
scroll to position [194, 0]
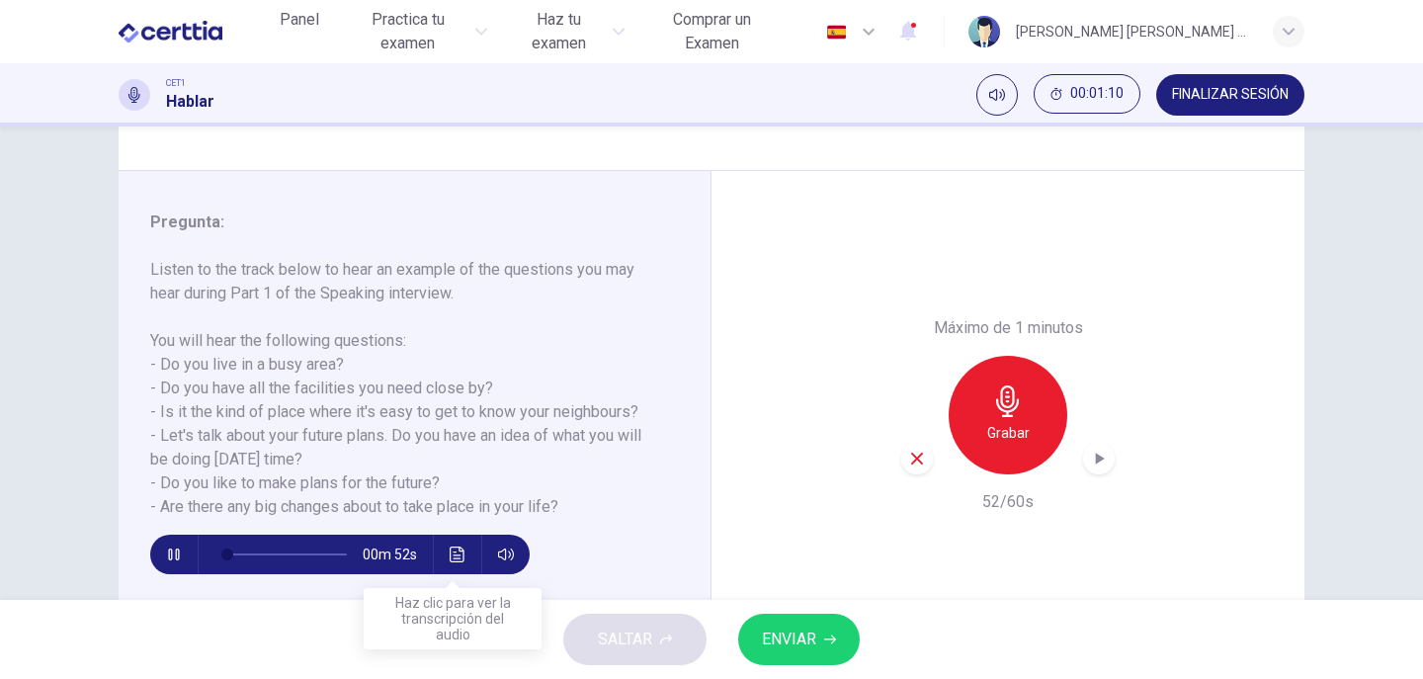
click at [449, 546] on icon "Haz clic para ver la transcripción del audio" at bounding box center [457, 554] width 16 height 16
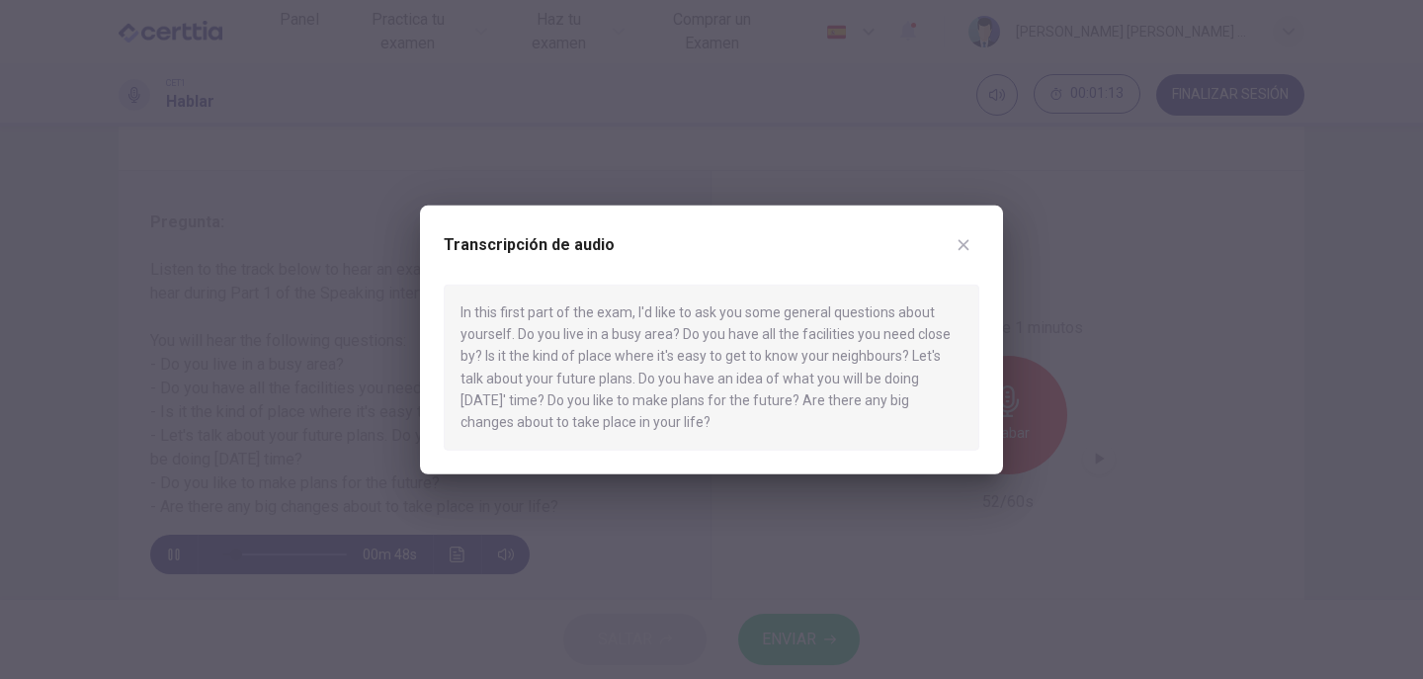
click at [975, 245] on button "button" at bounding box center [963, 244] width 32 height 32
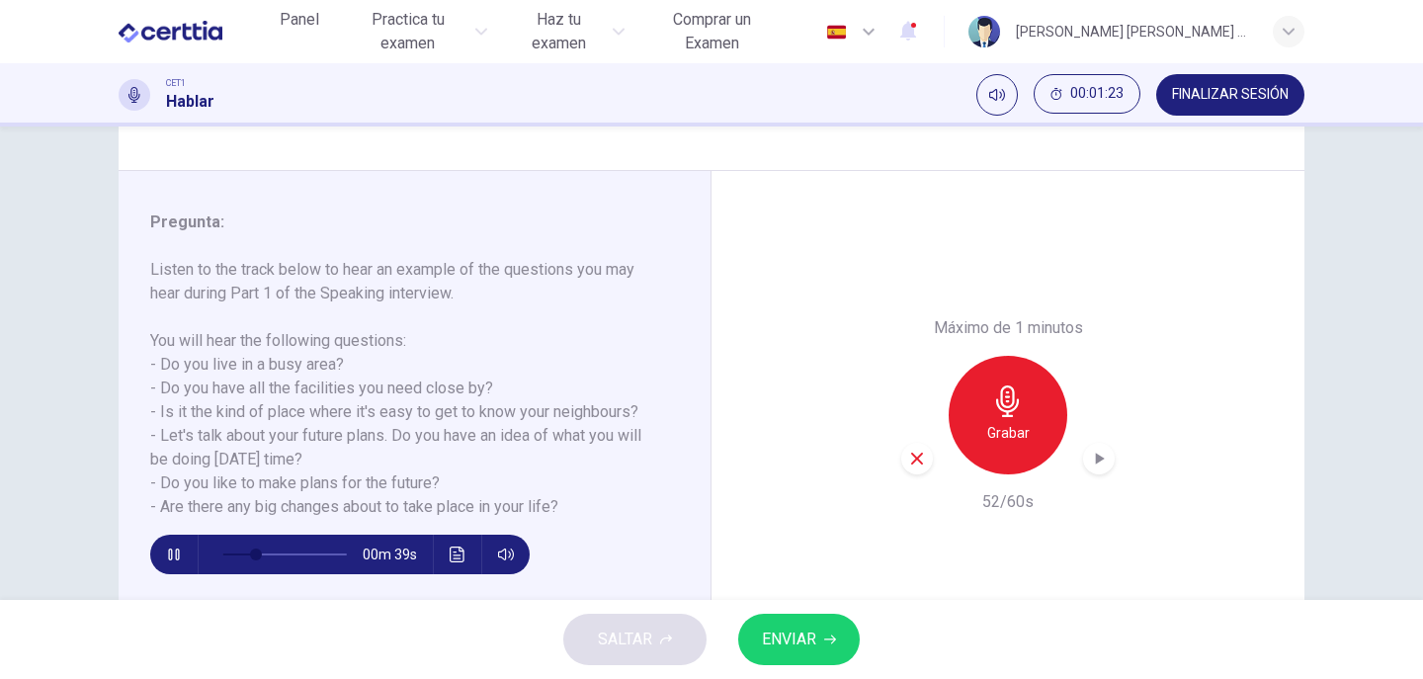
click at [171, 551] on icon "button" at bounding box center [173, 554] width 11 height 12
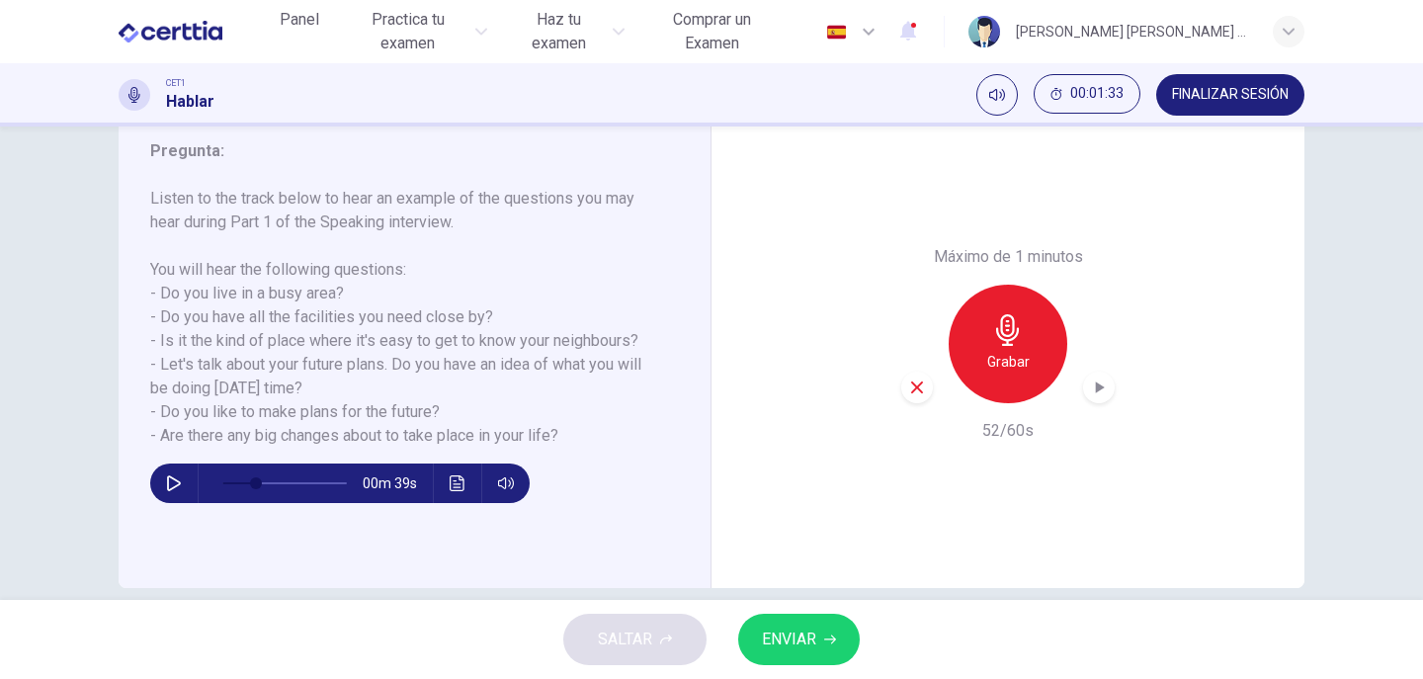
scroll to position [292, 0]
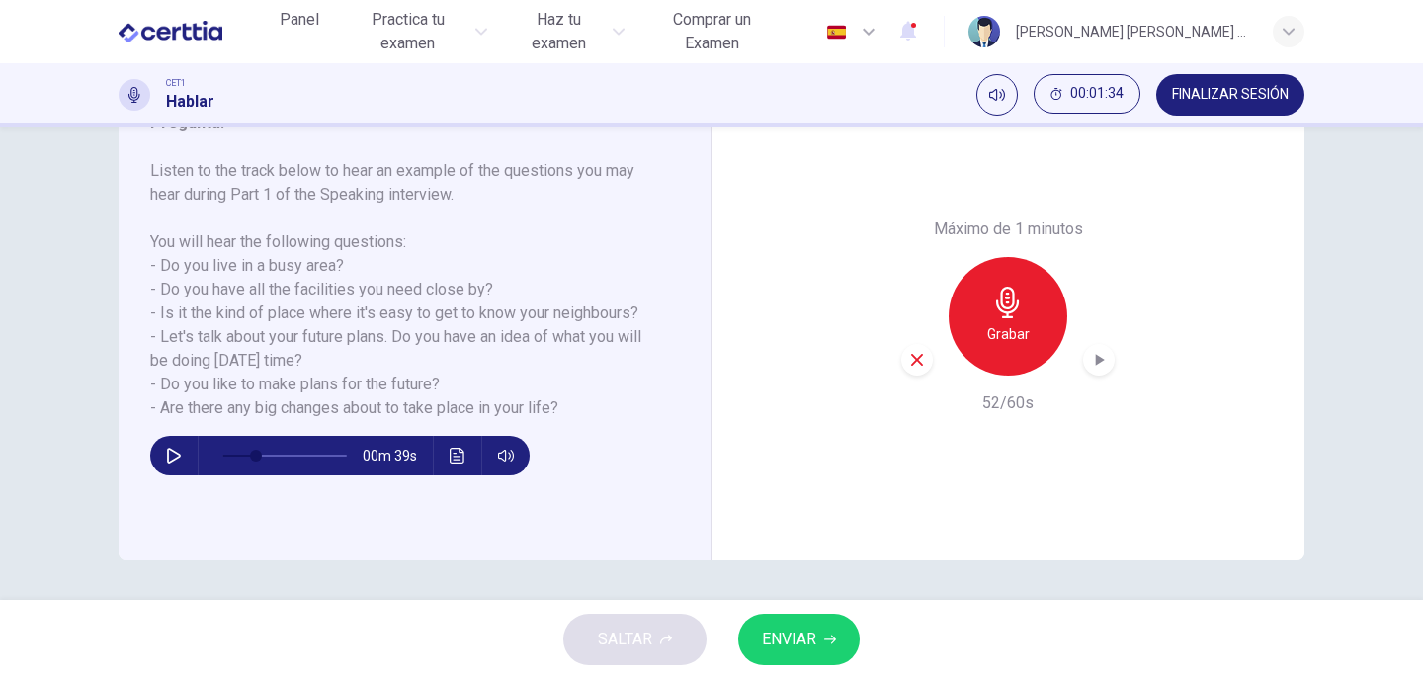
click at [908, 364] on icon "button" at bounding box center [917, 360] width 18 height 18
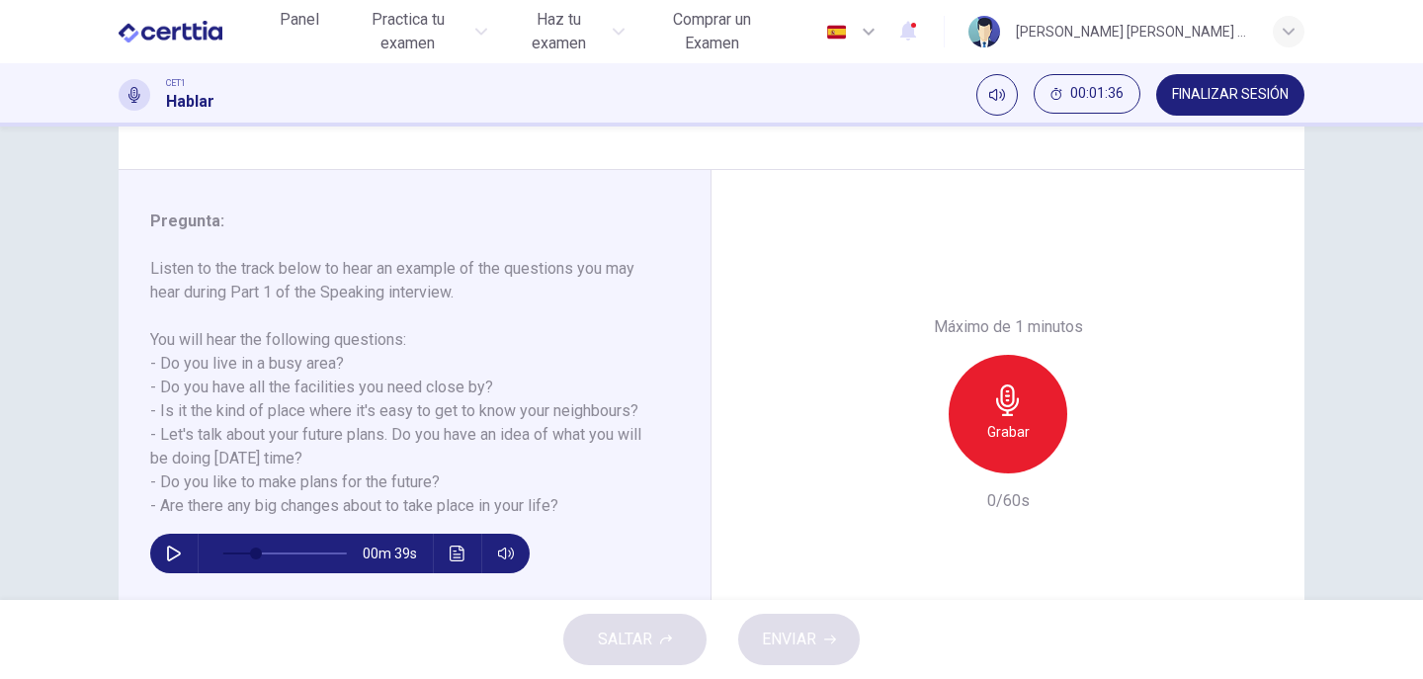
scroll to position [194, 0]
click at [173, 558] on icon "button" at bounding box center [174, 554] width 16 height 16
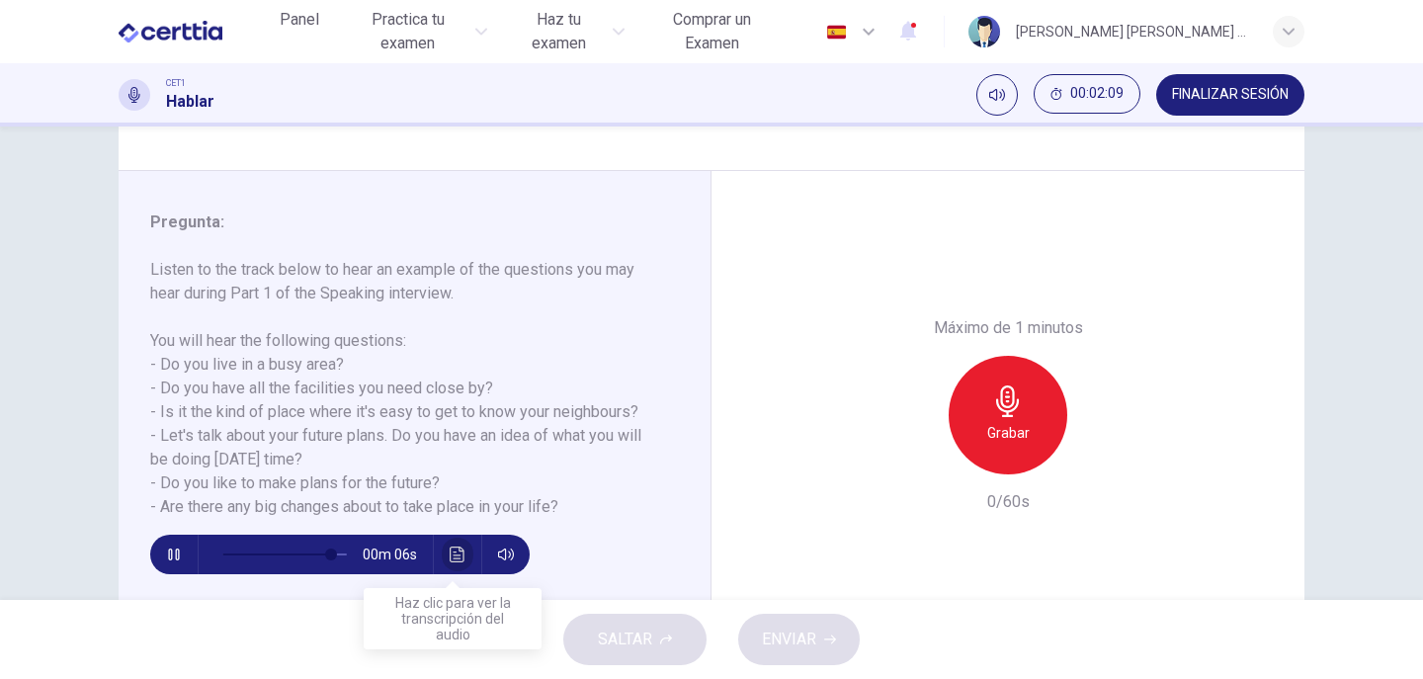
click at [454, 546] on icon "Haz clic para ver la transcripción del audio" at bounding box center [457, 554] width 16 height 16
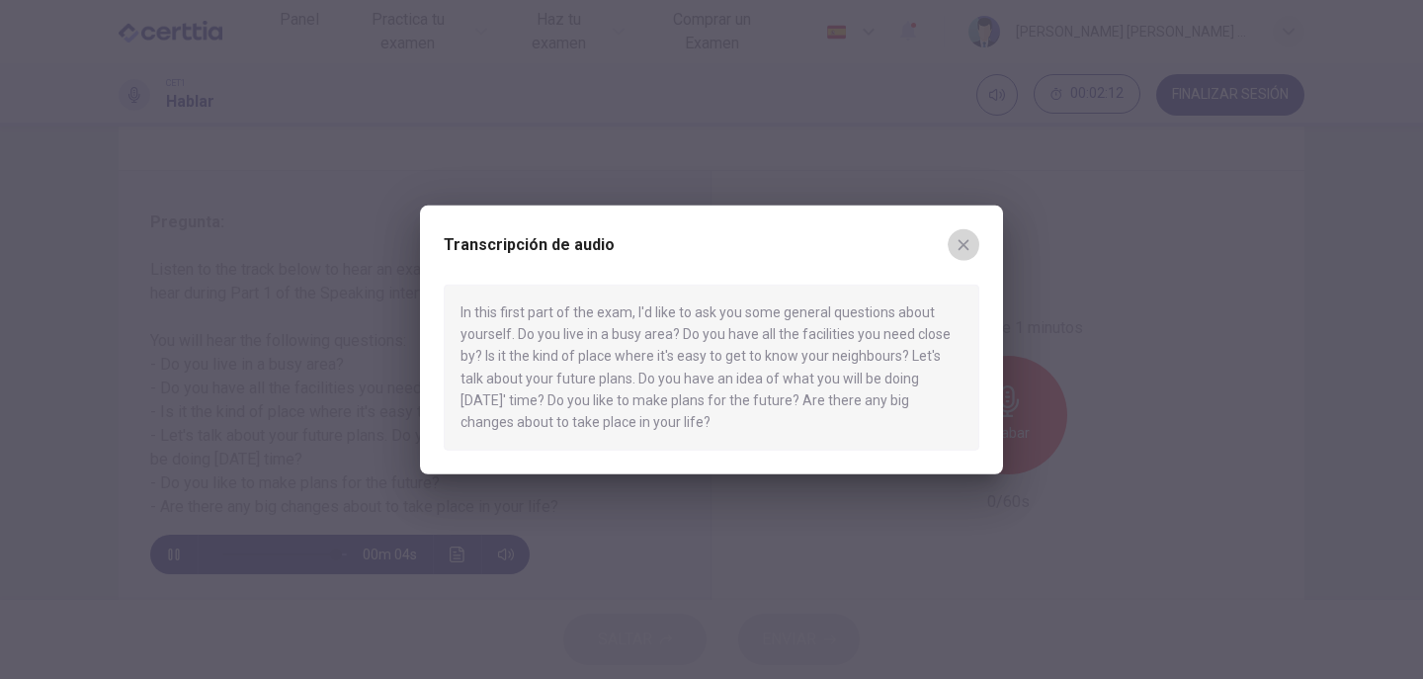
click at [961, 248] on icon "button" at bounding box center [963, 244] width 16 height 16
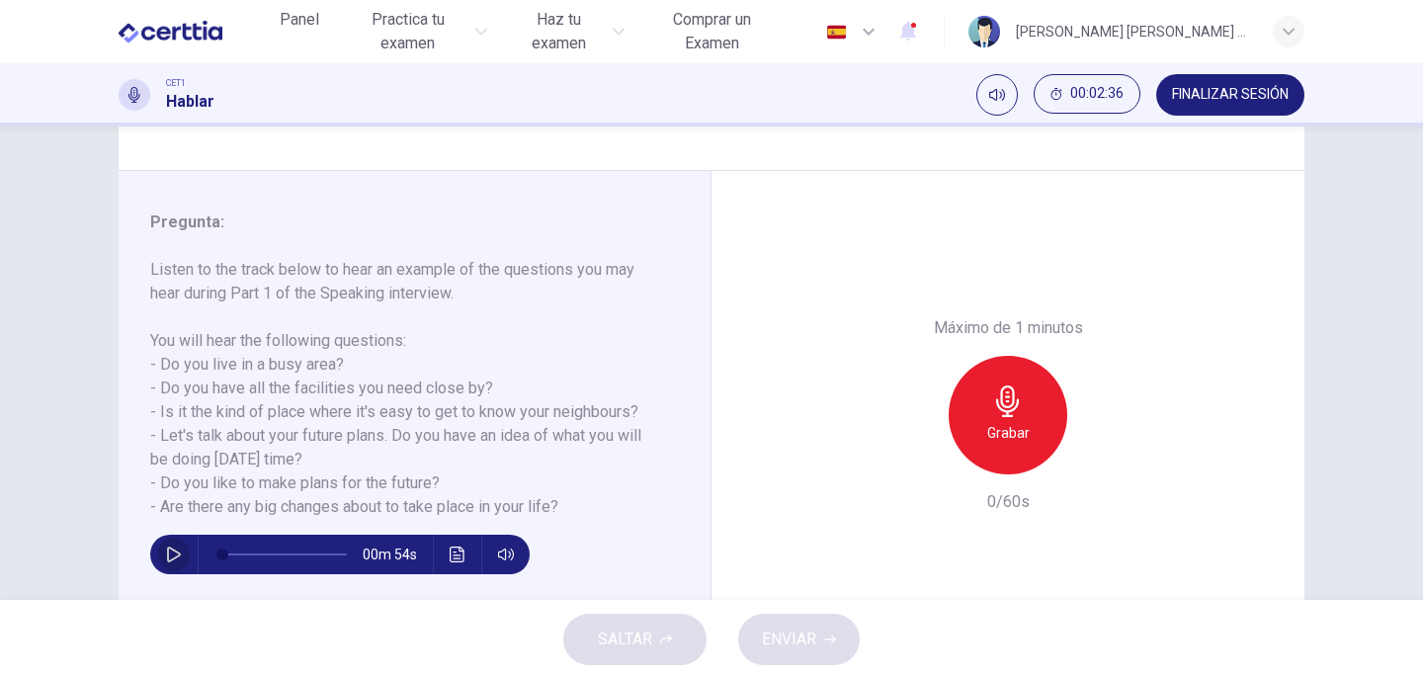
click at [183, 544] on button "button" at bounding box center [174, 554] width 32 height 40
type input "*"
click at [1004, 97] on button "Silenciar" at bounding box center [996, 94] width 41 height 41
click at [1004, 97] on button "Activar sonido" at bounding box center [996, 94] width 41 height 41
click at [1063, 97] on button "00:04:24" at bounding box center [1086, 94] width 107 height 40
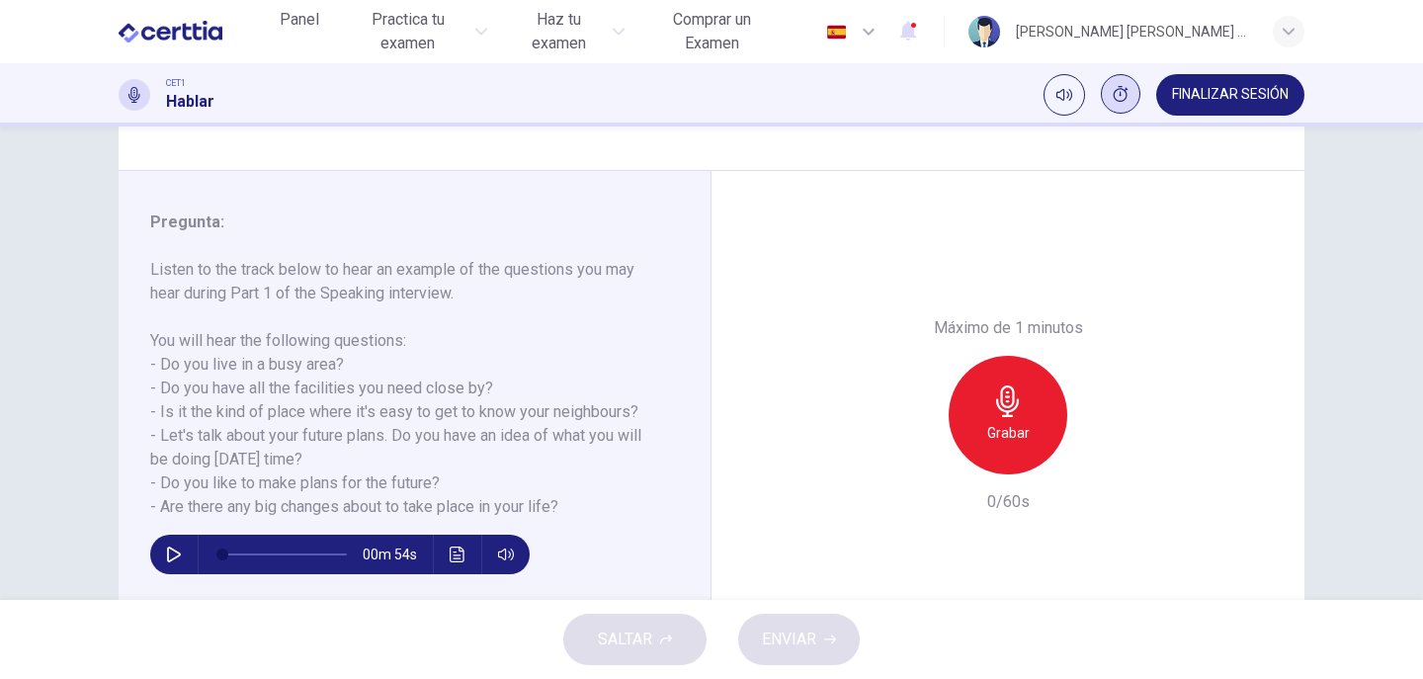
click at [1117, 105] on button "Mostrar" at bounding box center [1121, 94] width 40 height 40
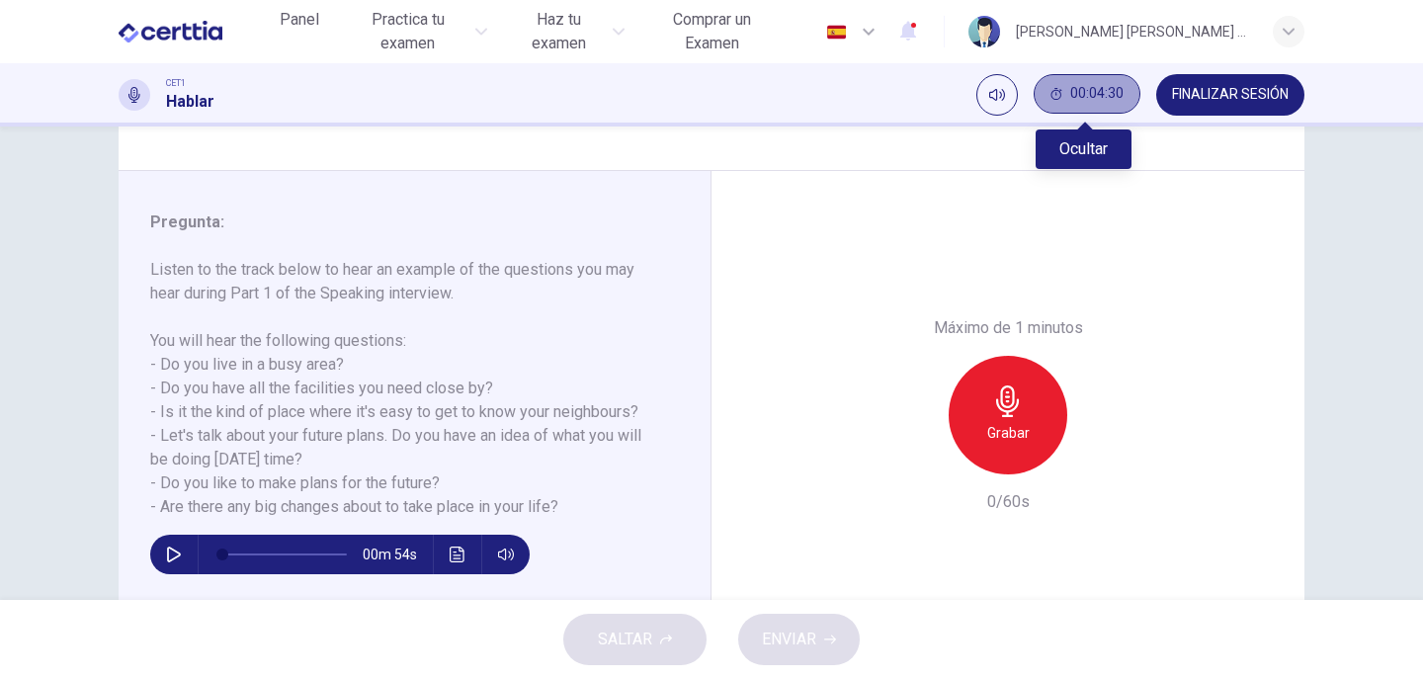
click at [1117, 105] on button "00:04:30" at bounding box center [1086, 94] width 107 height 40
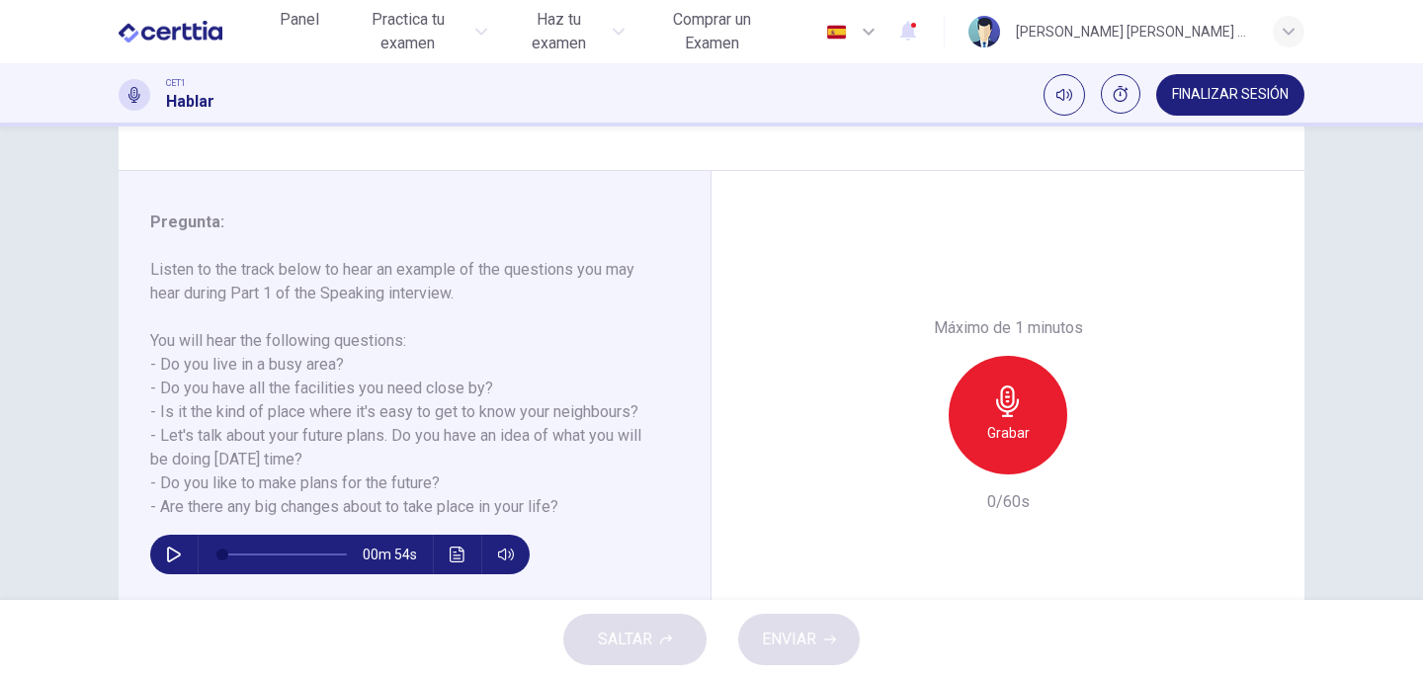
click at [1022, 408] on div "Grabar" at bounding box center [1007, 415] width 119 height 119
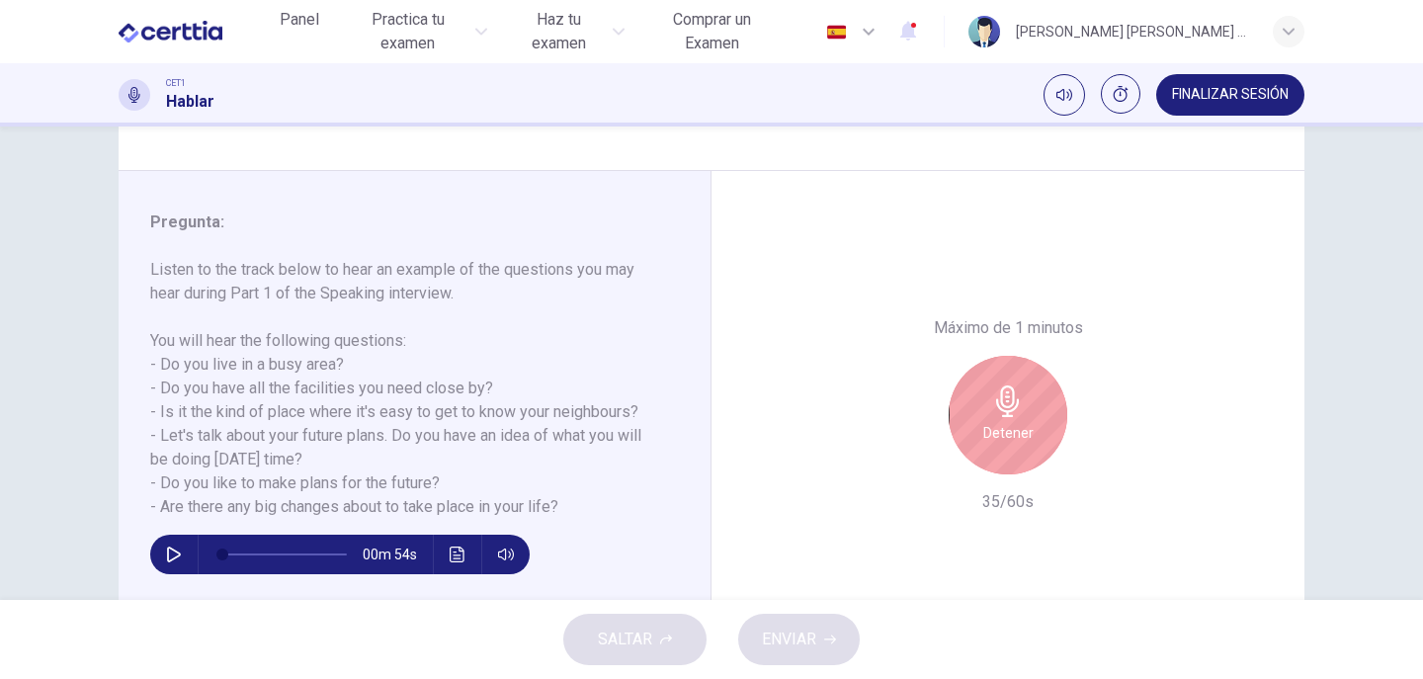
click at [1020, 407] on div "Detener" at bounding box center [1007, 415] width 119 height 119
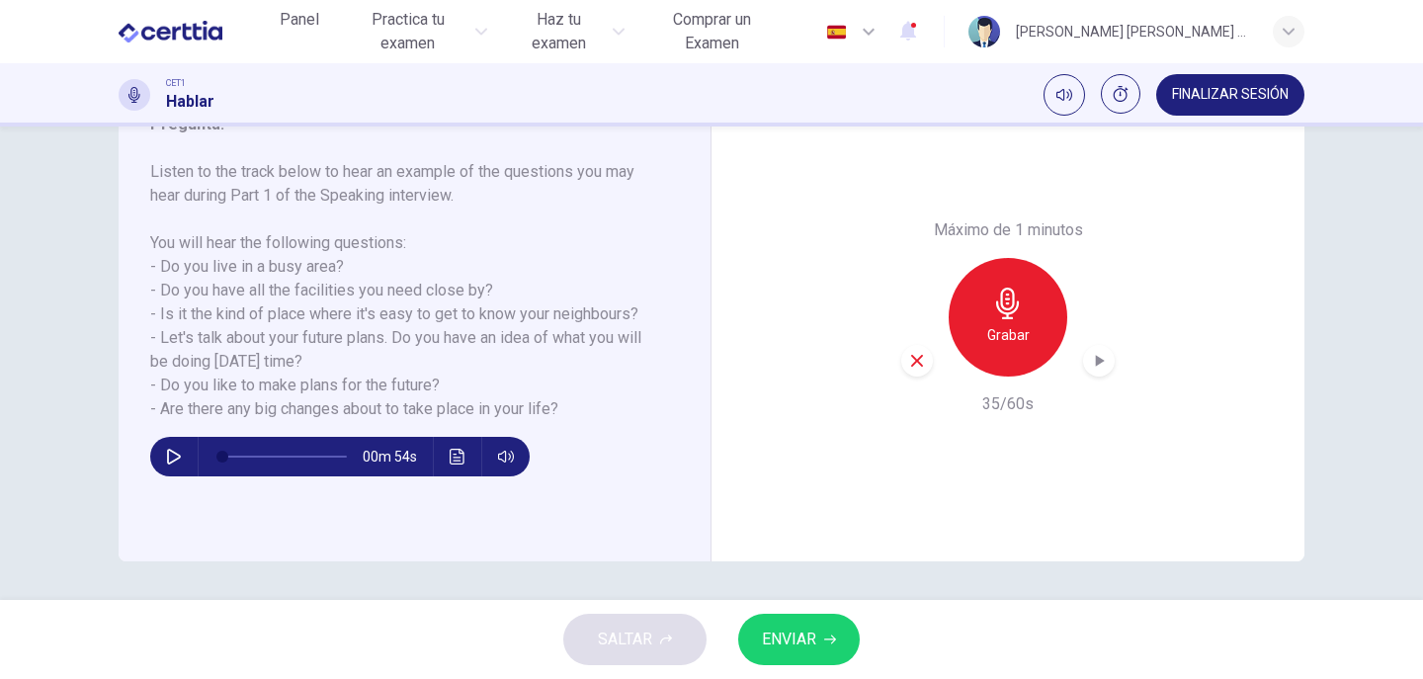
scroll to position [292, 0]
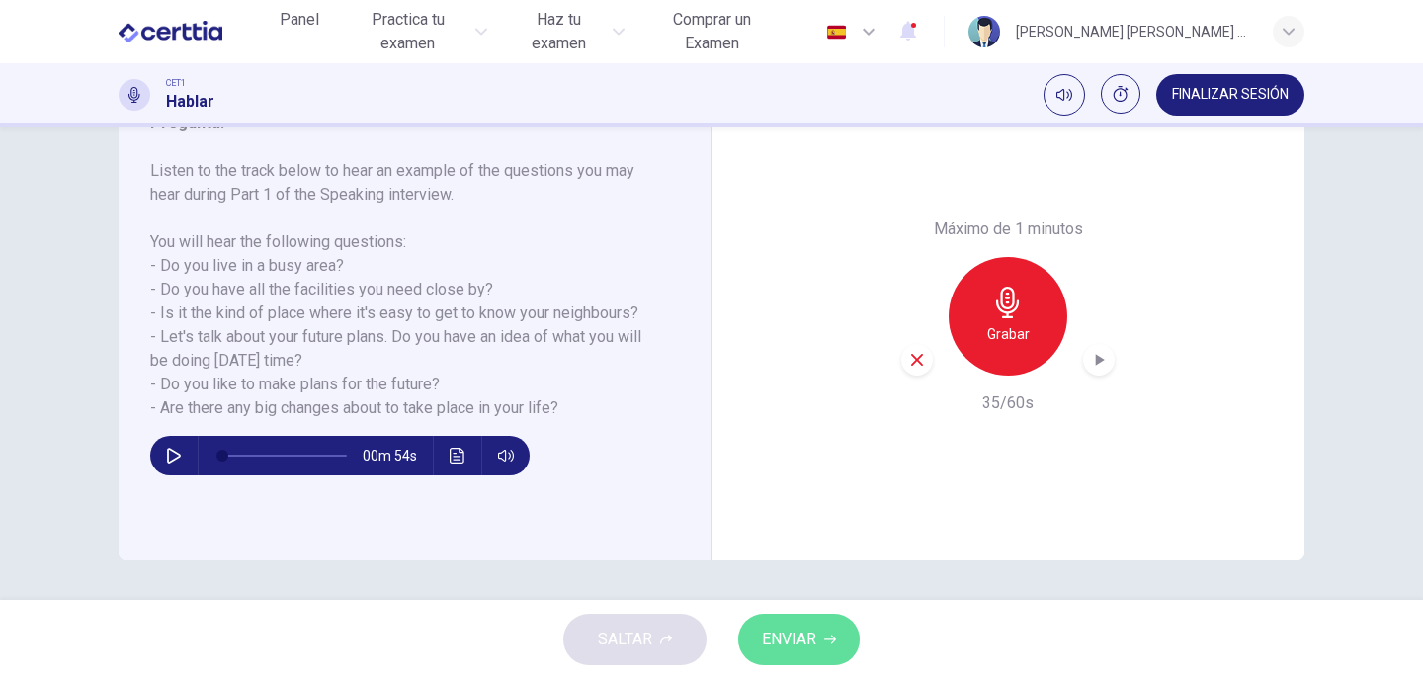
click at [794, 631] on span "ENVIAR" at bounding box center [789, 639] width 54 height 28
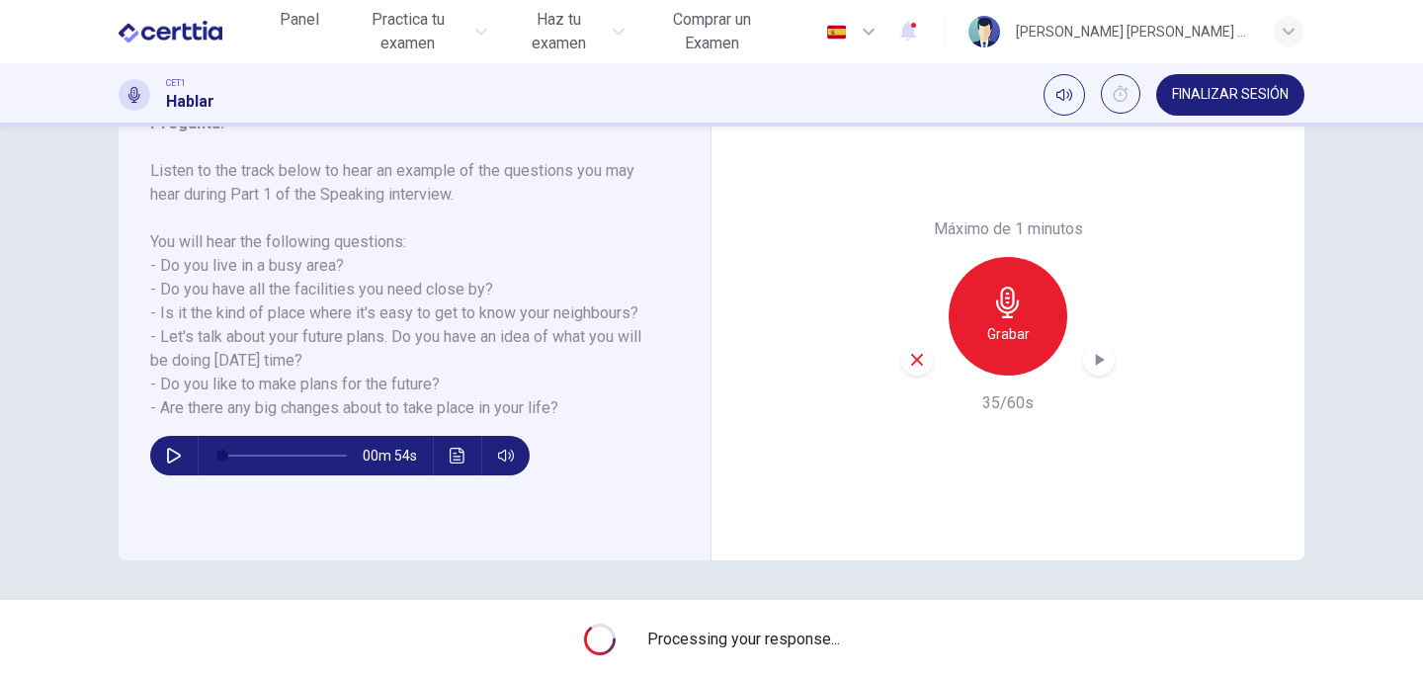
click at [1098, 360] on icon "button" at bounding box center [1100, 360] width 9 height 12
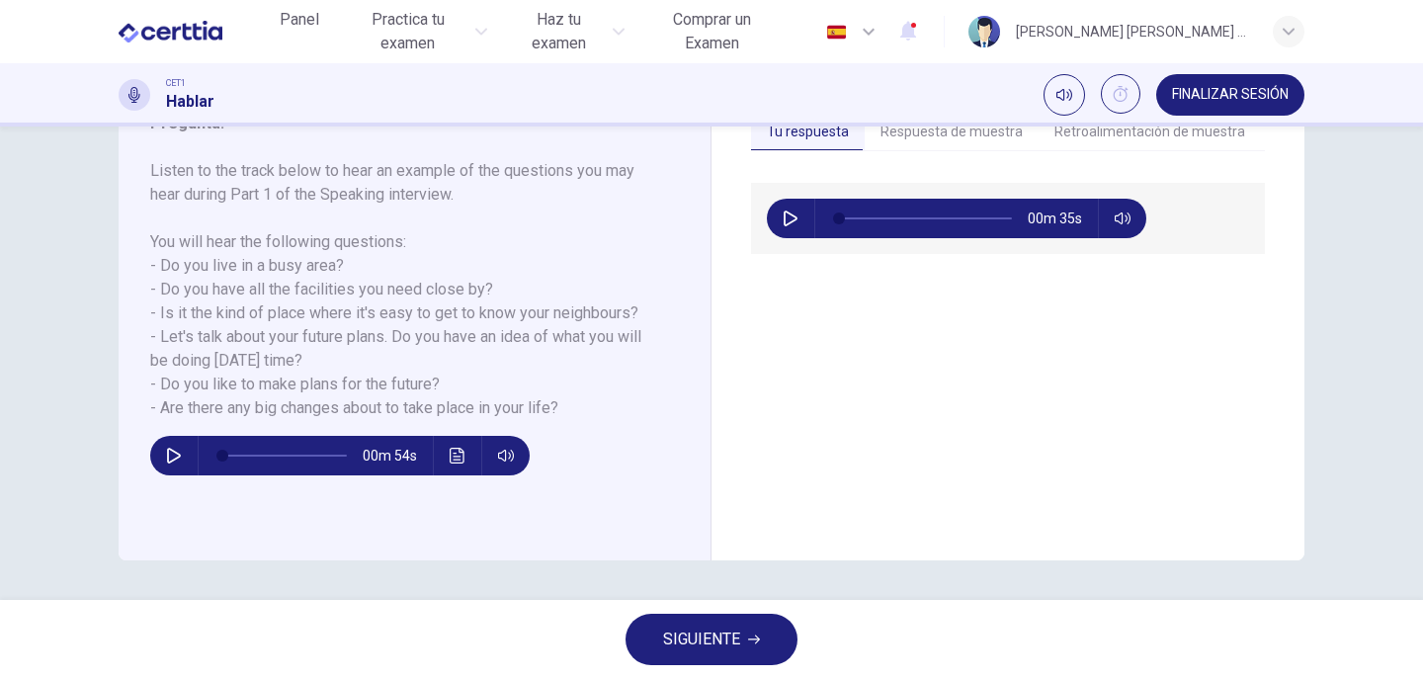
click at [787, 230] on button "button" at bounding box center [791, 219] width 32 height 40
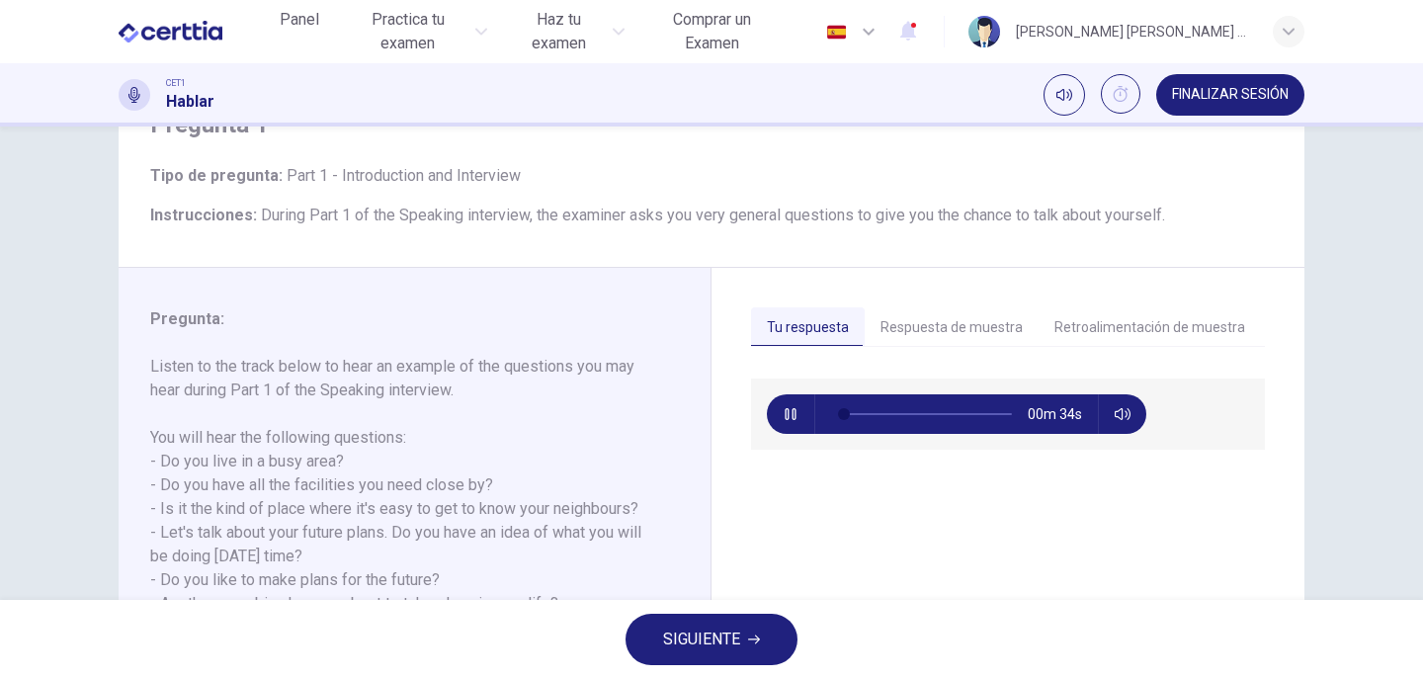
scroll to position [95, 0]
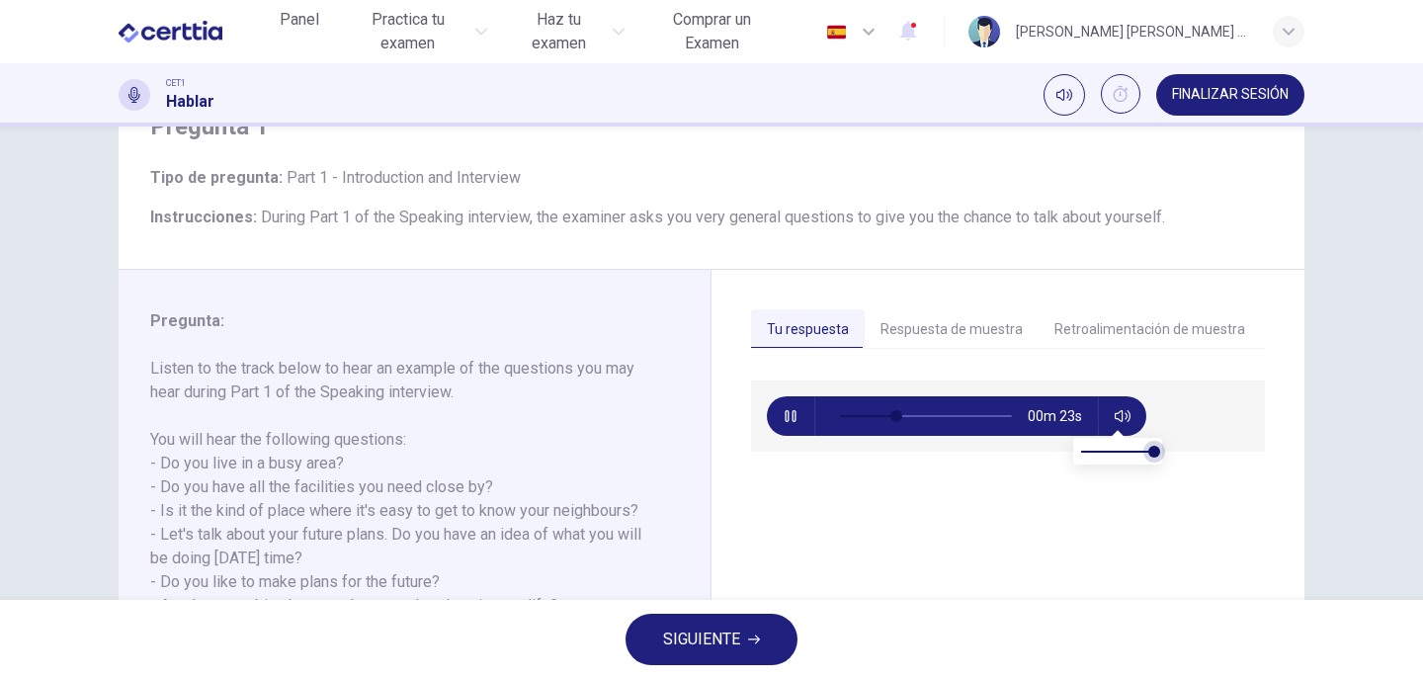
type input "**"
type input "***"
type input "**"
type input "***"
type input "**"
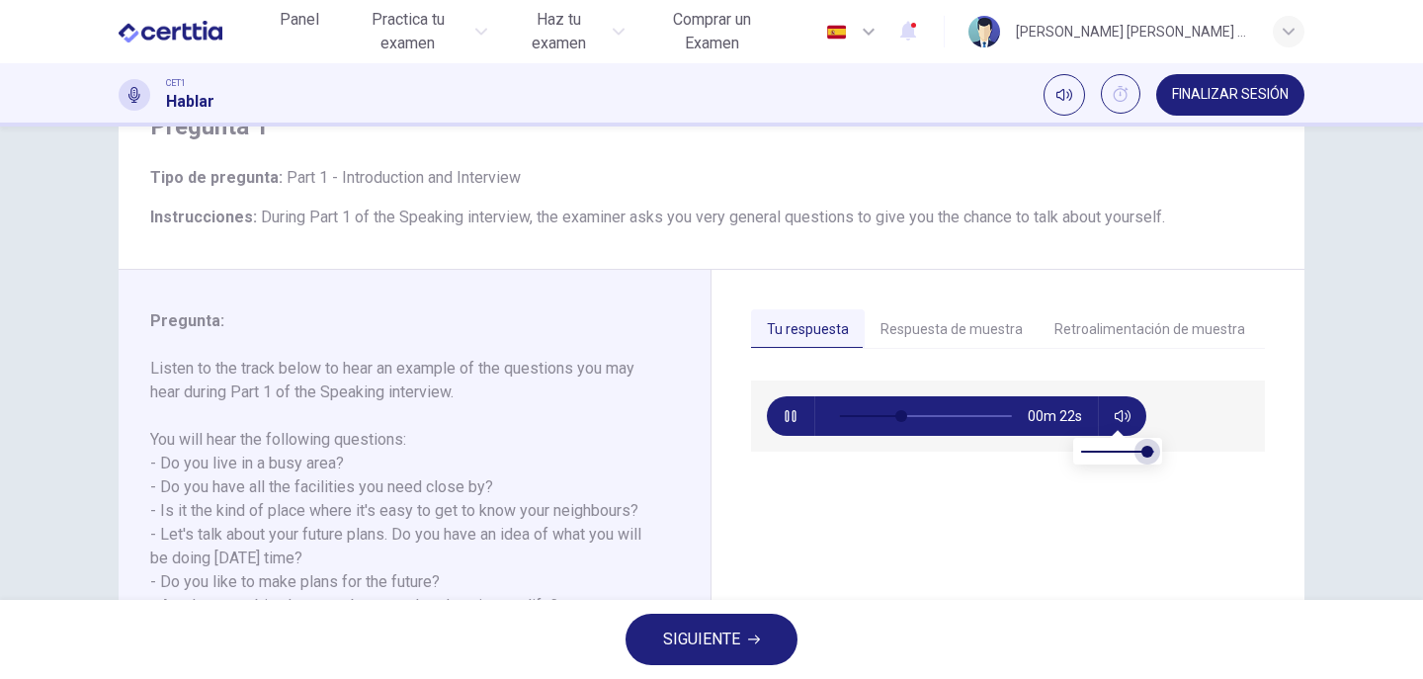
type input "***"
type input "**"
type input "***"
type input "**"
type input "***"
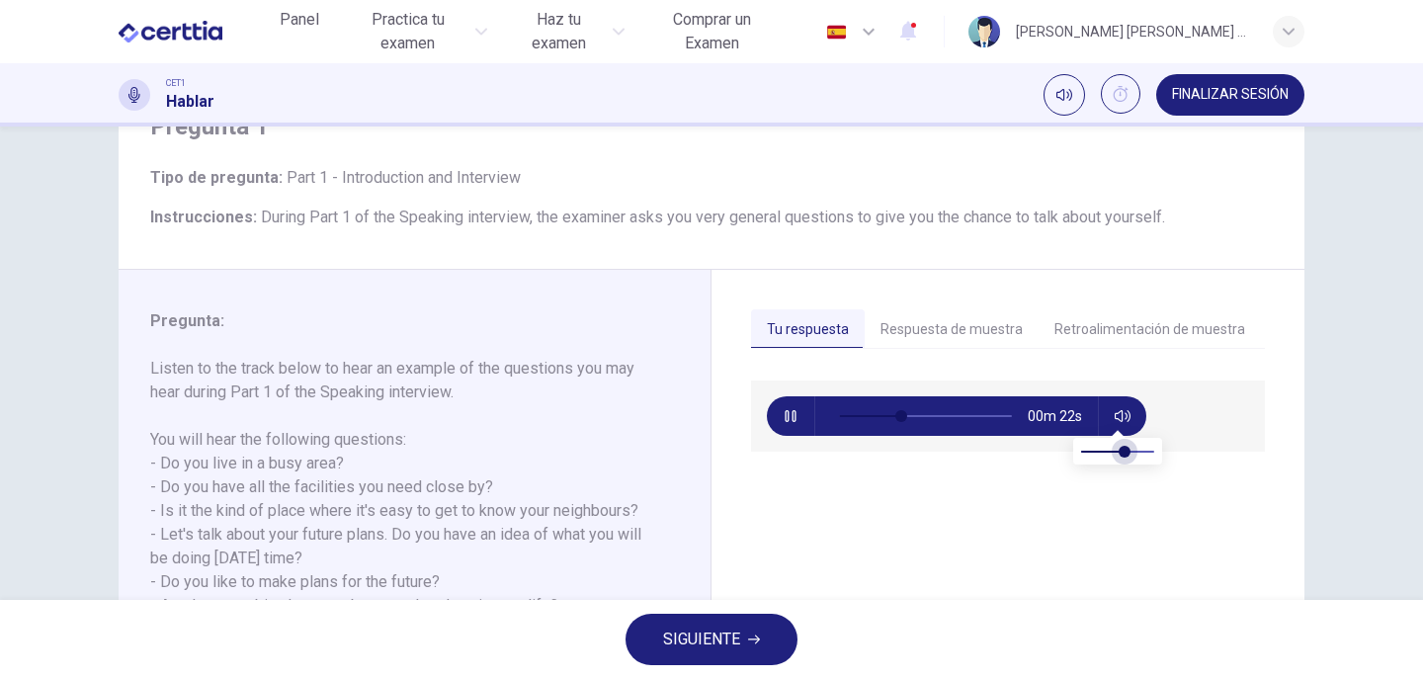
type input "**"
type input "***"
type input "**"
type input "***"
type input "**"
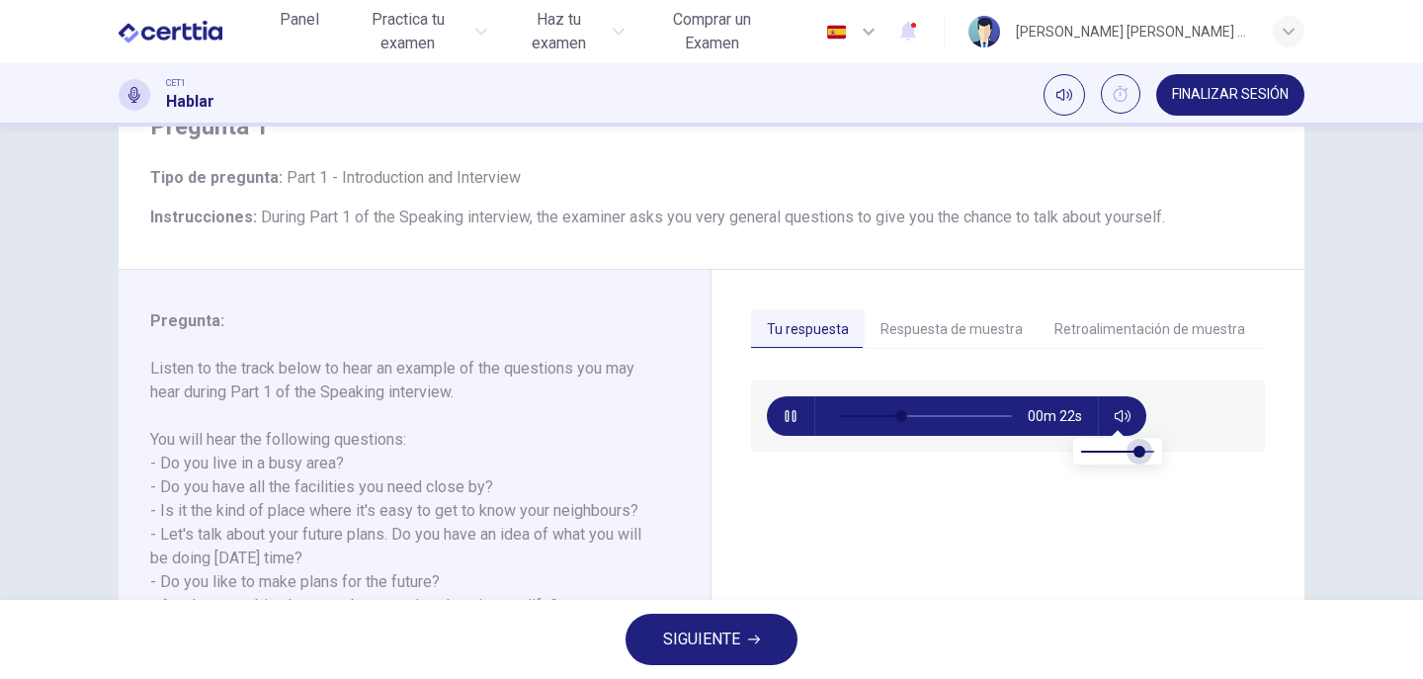
type input "*"
click at [1160, 455] on span at bounding box center [1154, 452] width 12 height 12
click at [1114, 413] on icon "button" at bounding box center [1122, 416] width 16 height 12
click at [947, 417] on span at bounding box center [925, 416] width 173 height 28
click at [782, 416] on icon "button" at bounding box center [790, 416] width 16 height 16
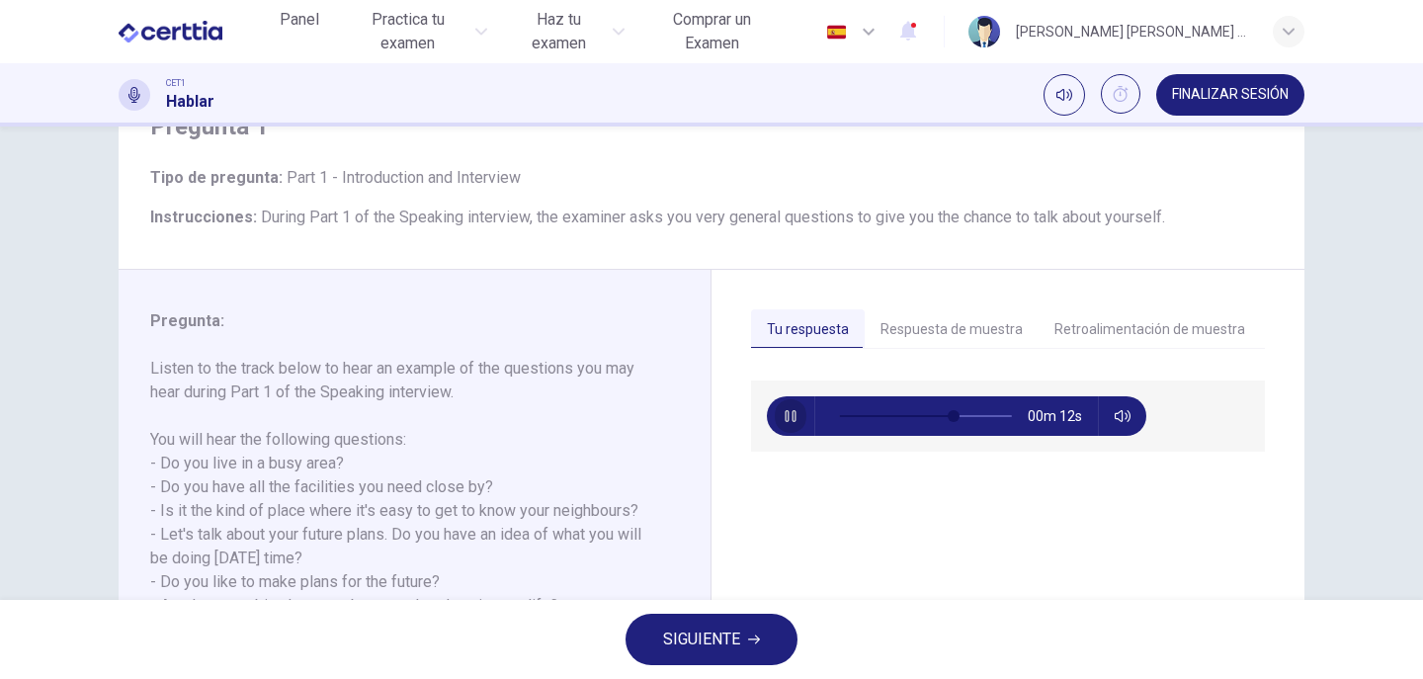
type input "**"
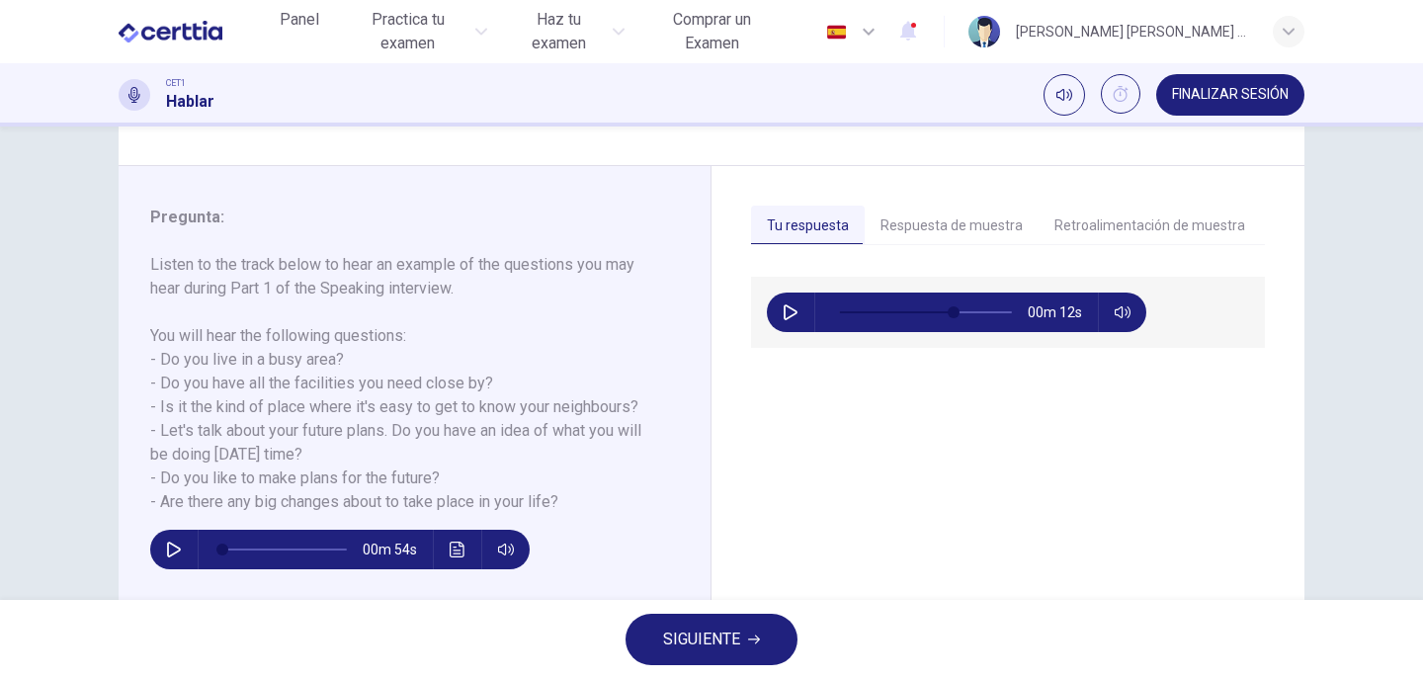
scroll to position [292, 0]
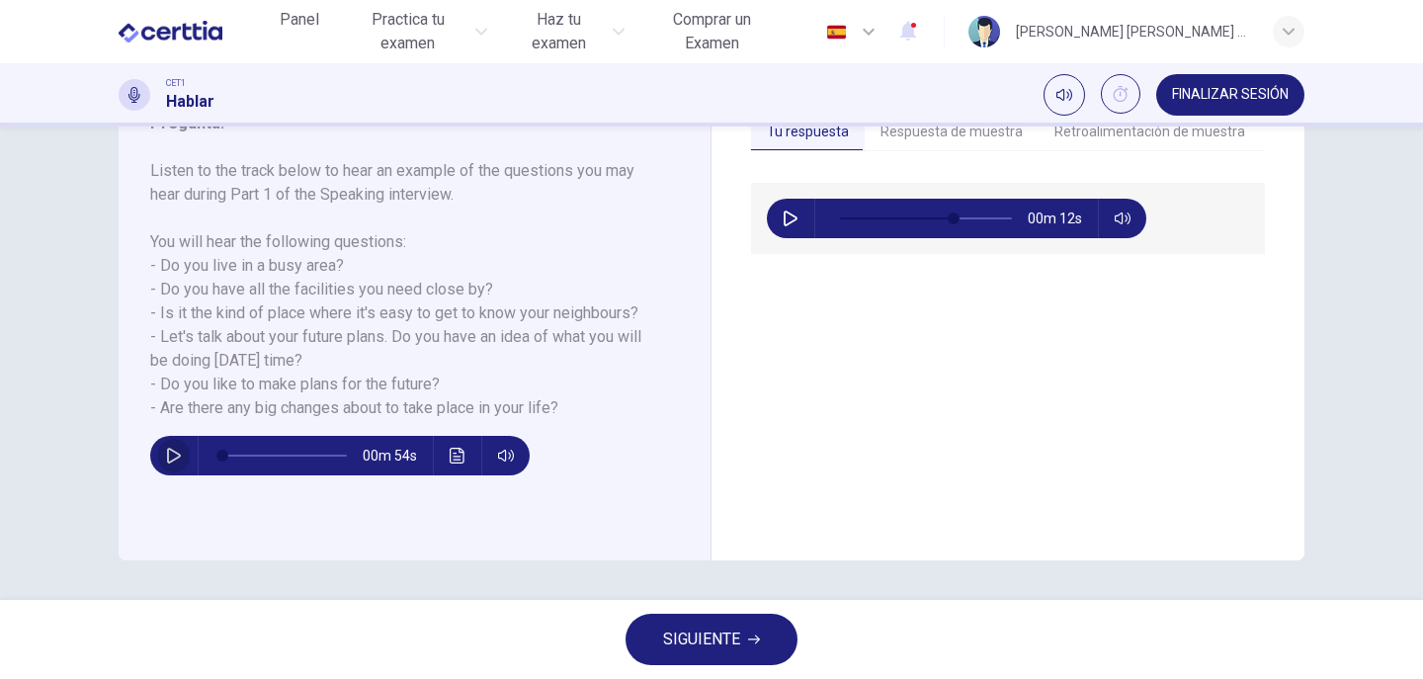
click at [166, 452] on icon "button" at bounding box center [174, 456] width 16 height 16
click at [171, 450] on icon "button" at bounding box center [173, 455] width 11 height 12
type input "*"
click at [782, 219] on icon "button" at bounding box center [790, 218] width 16 height 16
type input "**"
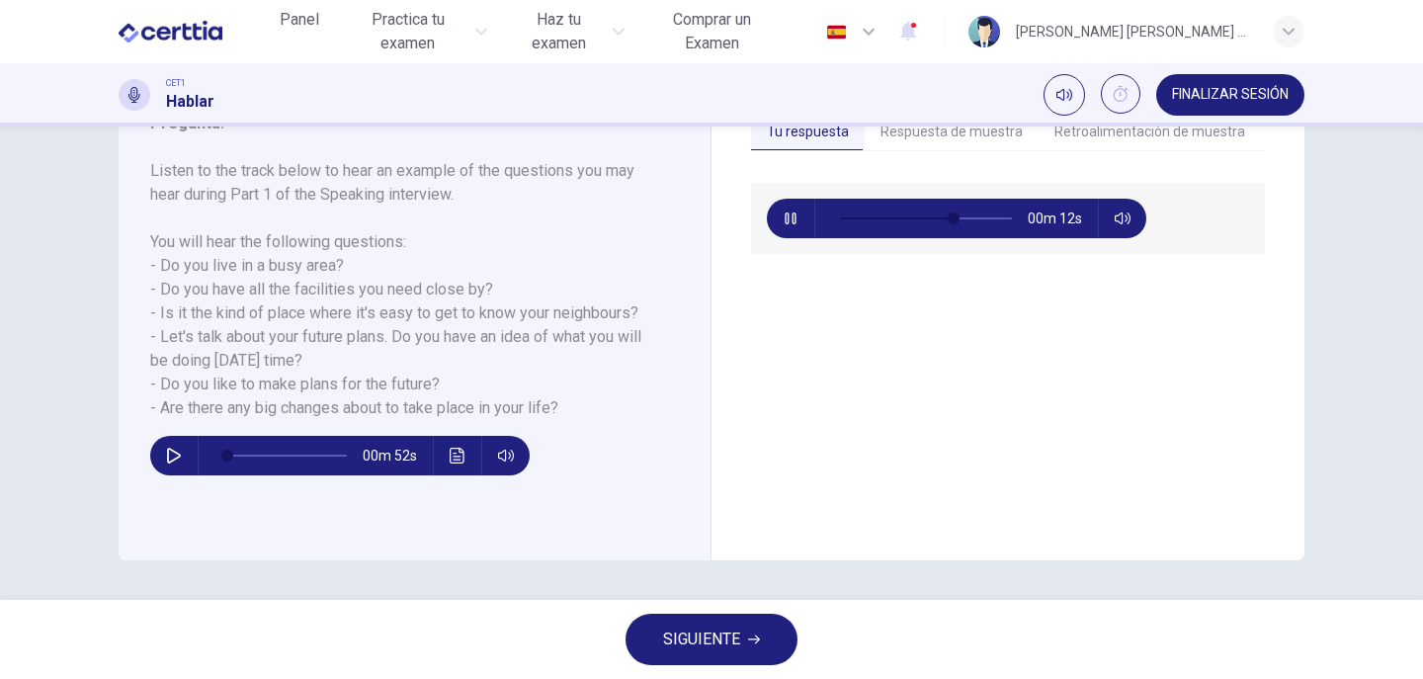
click at [938, 139] on button "Respuesta de muestra" at bounding box center [951, 132] width 174 height 41
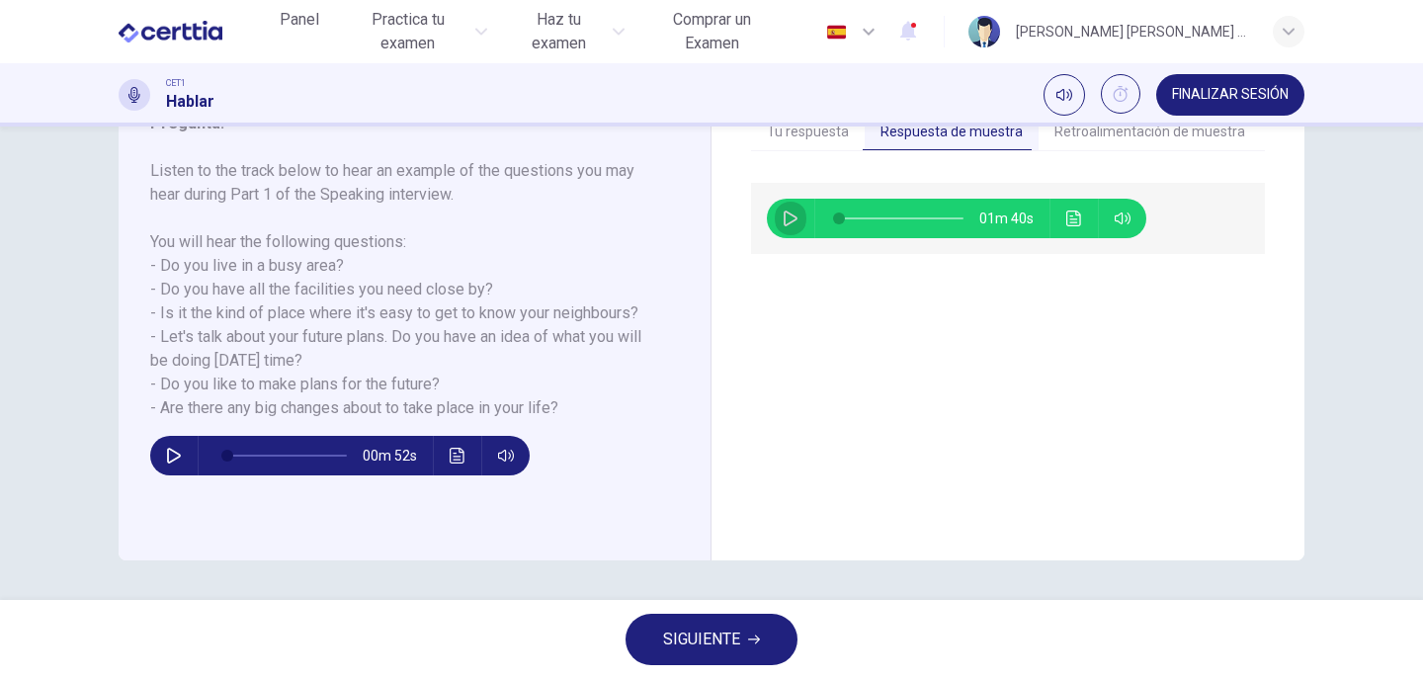
click at [775, 220] on button "button" at bounding box center [791, 219] width 32 height 40
click at [1077, 232] on button "Haz clic para ver la transcripción del audio" at bounding box center [1074, 219] width 32 height 40
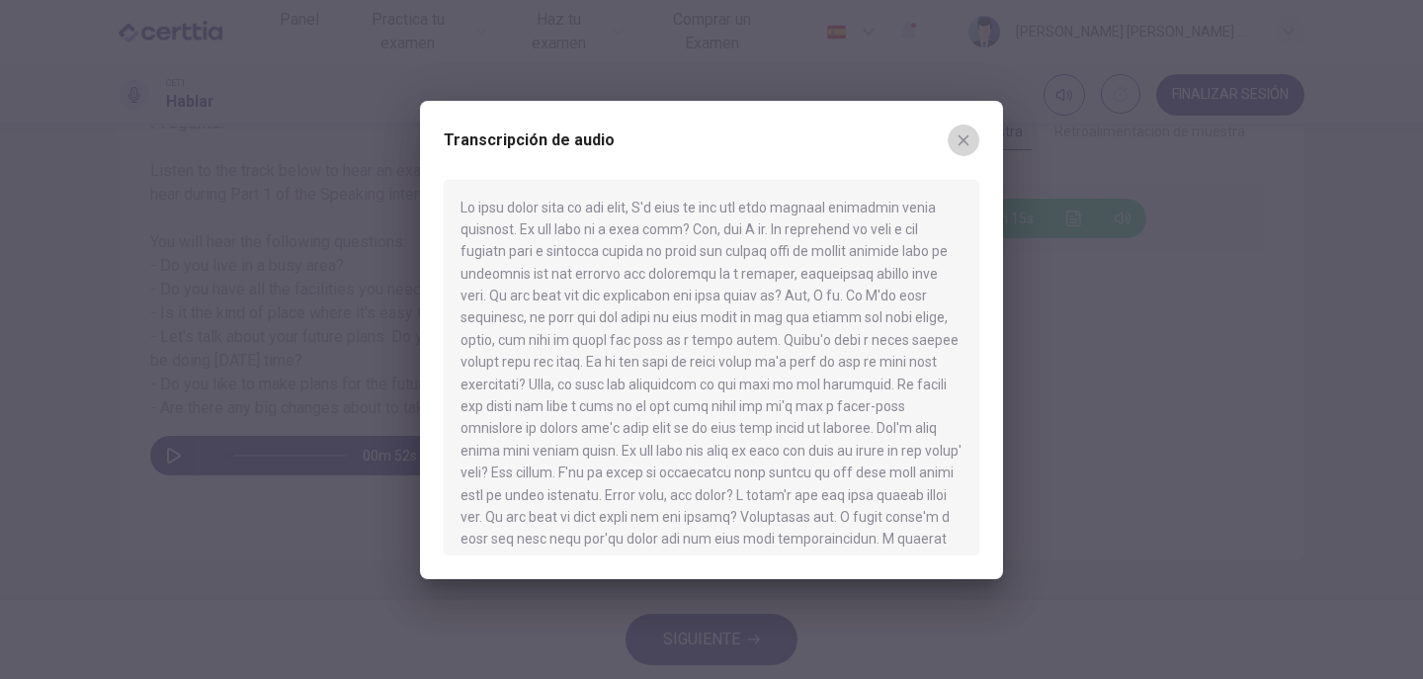
click at [963, 137] on icon "button" at bounding box center [963, 140] width 16 height 16
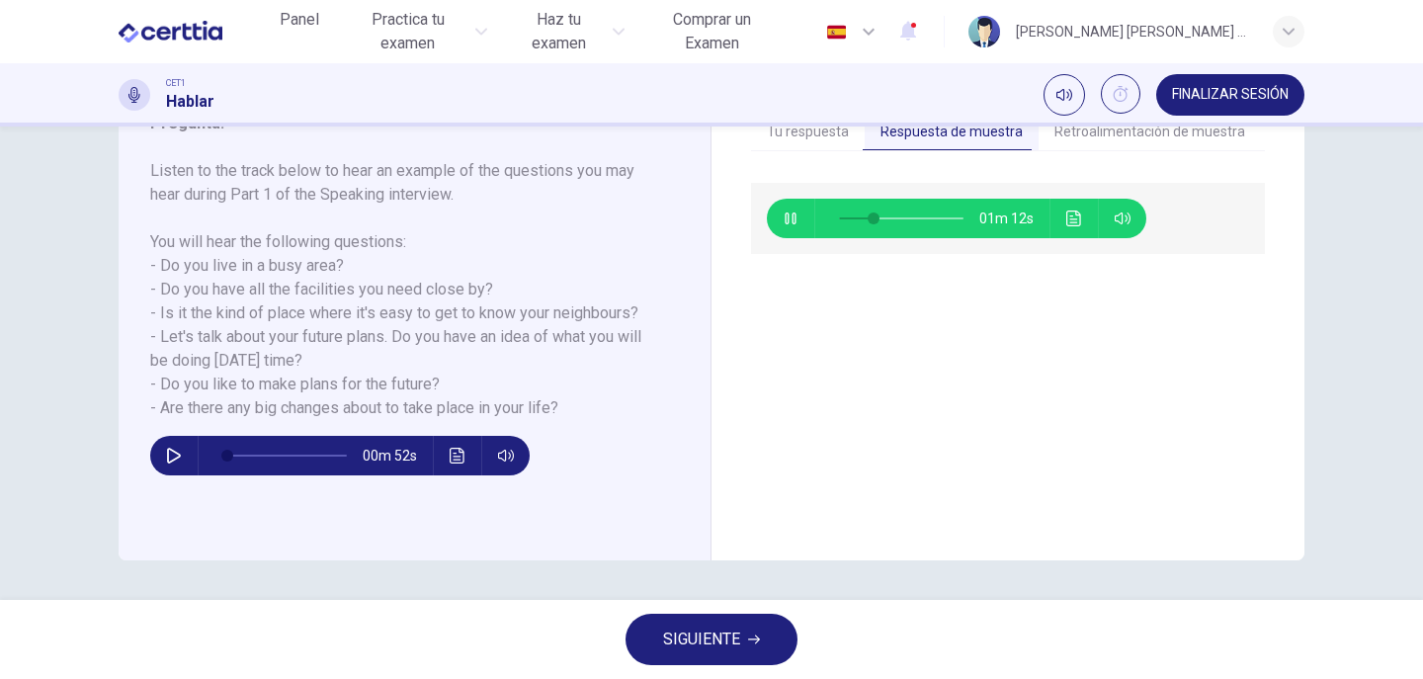
click at [789, 224] on icon "button" at bounding box center [790, 218] width 16 height 16
type input "**"
click at [1135, 101] on button "Mostrar" at bounding box center [1121, 94] width 40 height 40
click at [626, 647] on button "SIGUIENTE" at bounding box center [711, 638] width 172 height 51
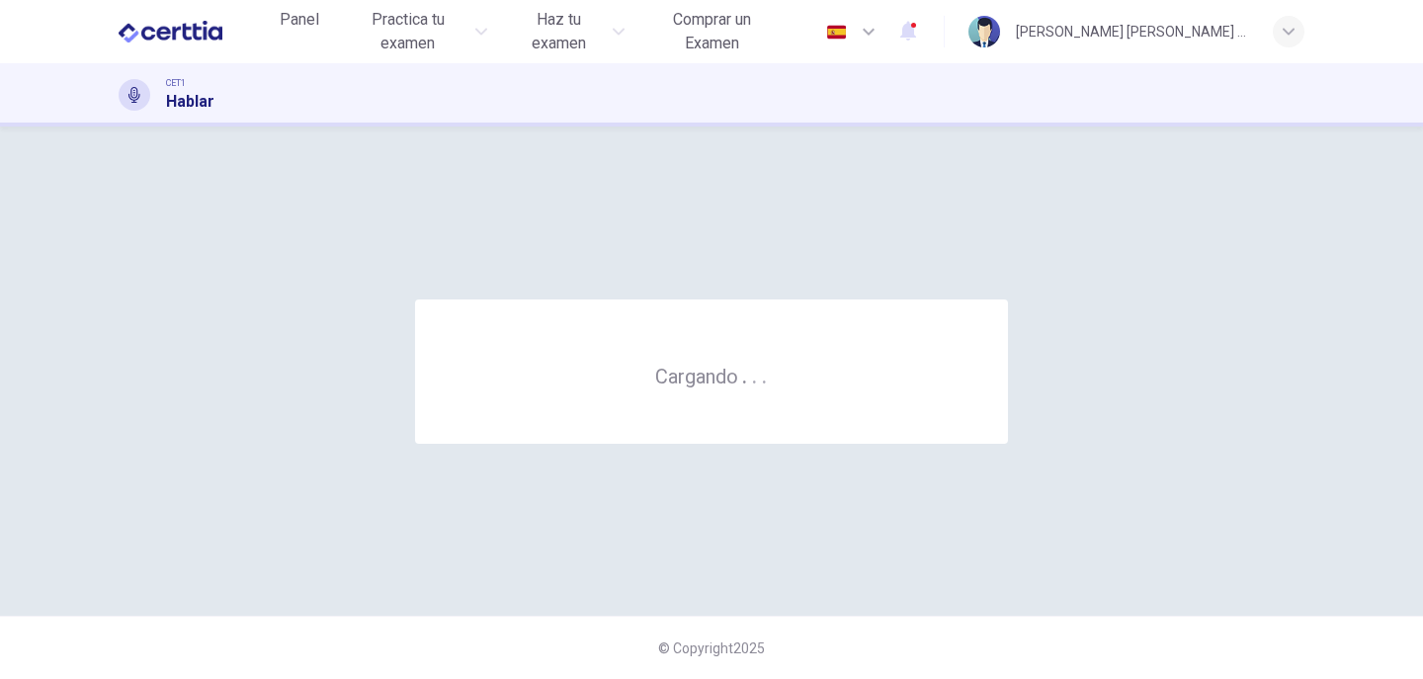
scroll to position [0, 0]
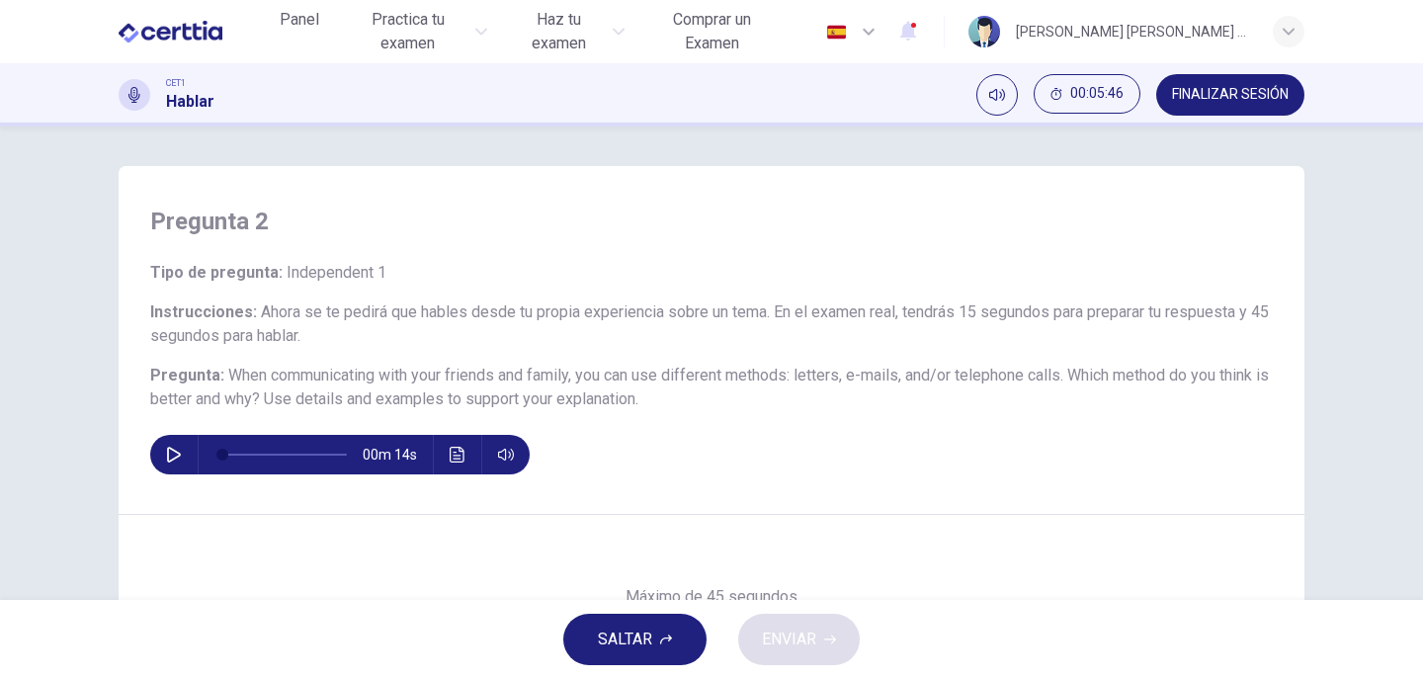
click at [166, 453] on icon "button" at bounding box center [174, 455] width 16 height 16
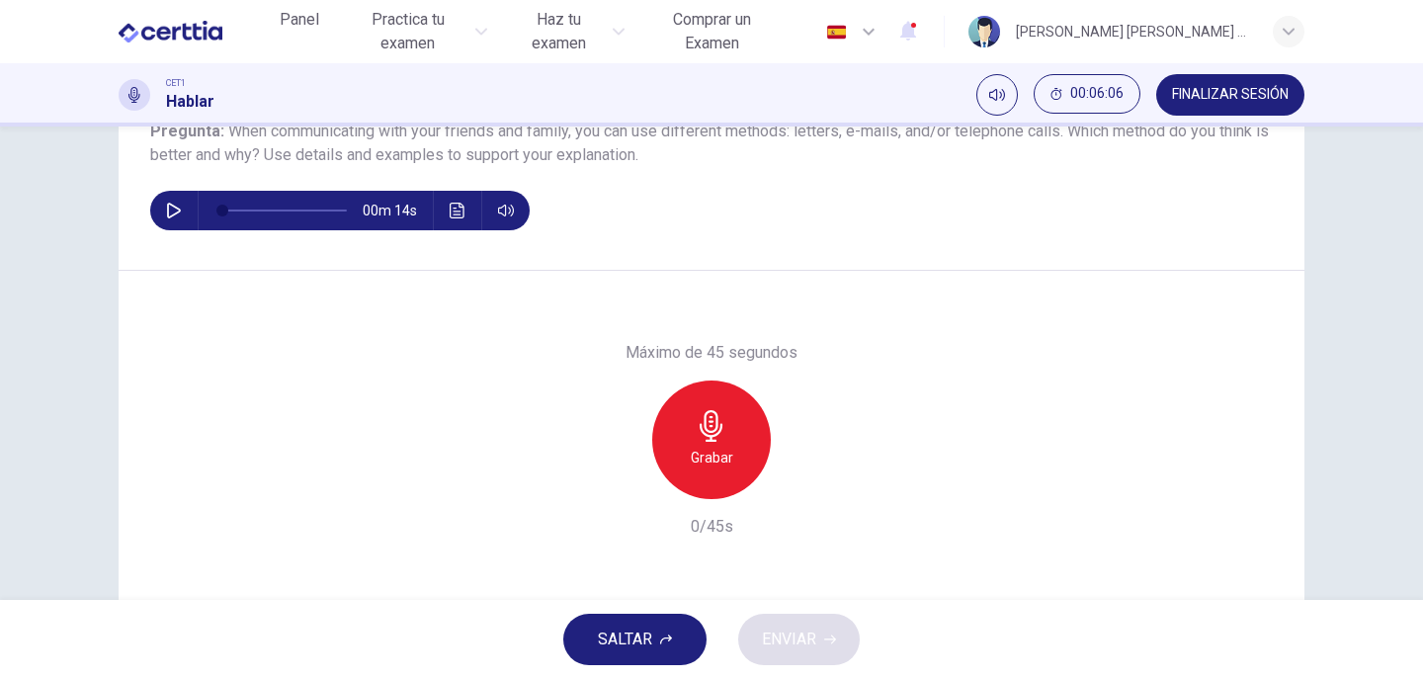
scroll to position [95, 0]
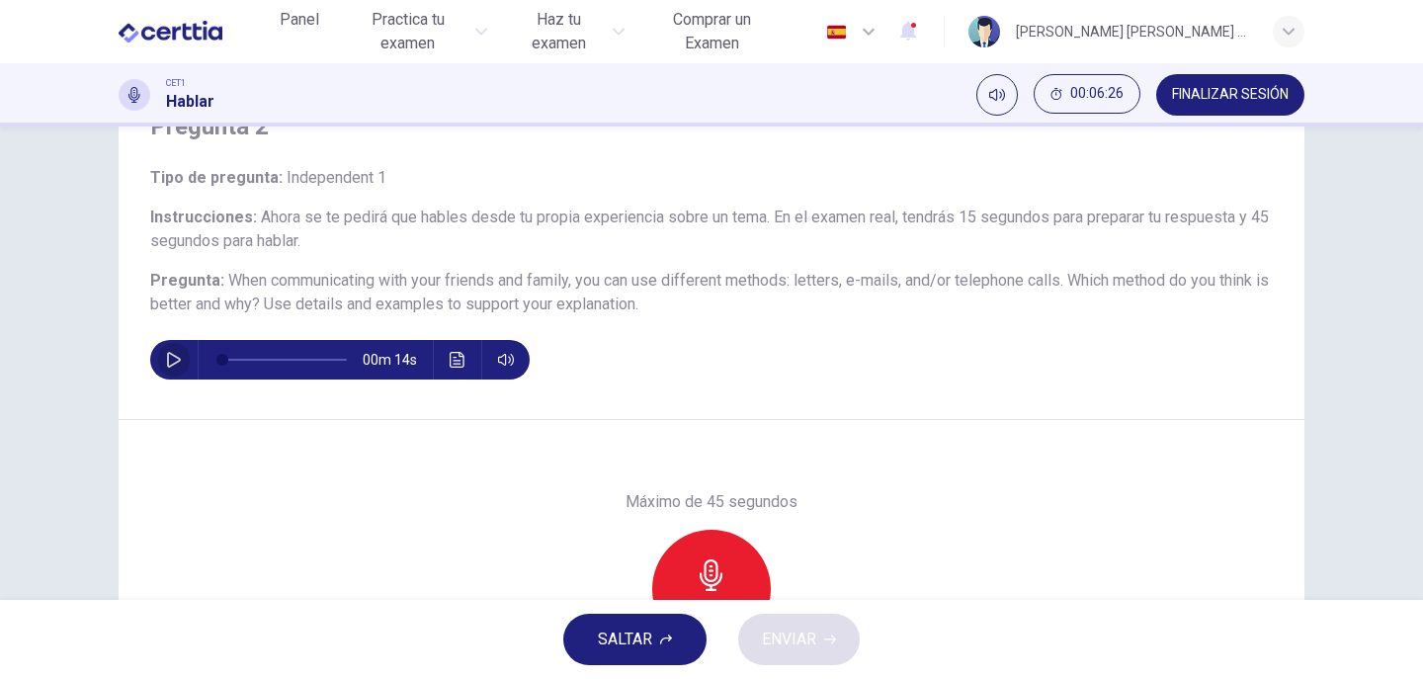
click at [170, 364] on icon "button" at bounding box center [174, 360] width 14 height 16
click at [174, 356] on icon "button" at bounding box center [173, 360] width 11 height 12
click at [726, 567] on div "Grabar" at bounding box center [711, 589] width 119 height 119
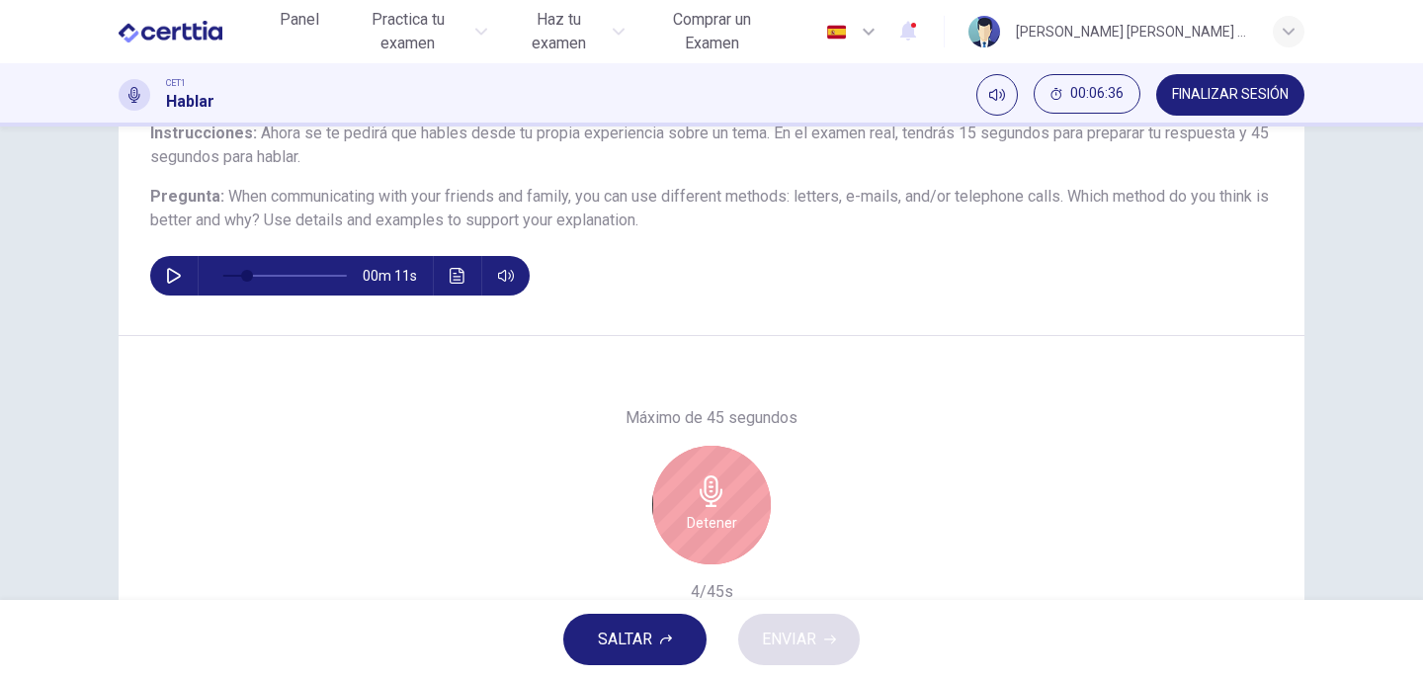
scroll to position [292, 0]
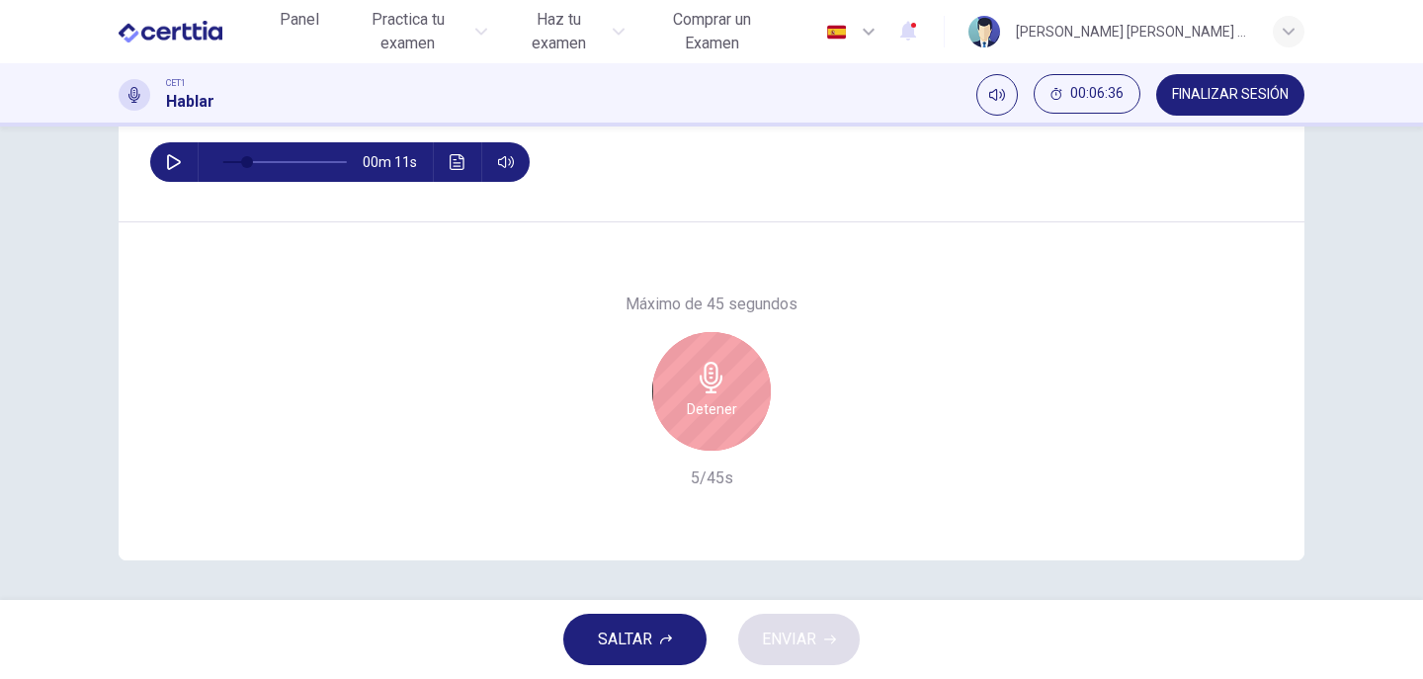
click at [707, 399] on h6 "Detener" at bounding box center [712, 409] width 50 height 24
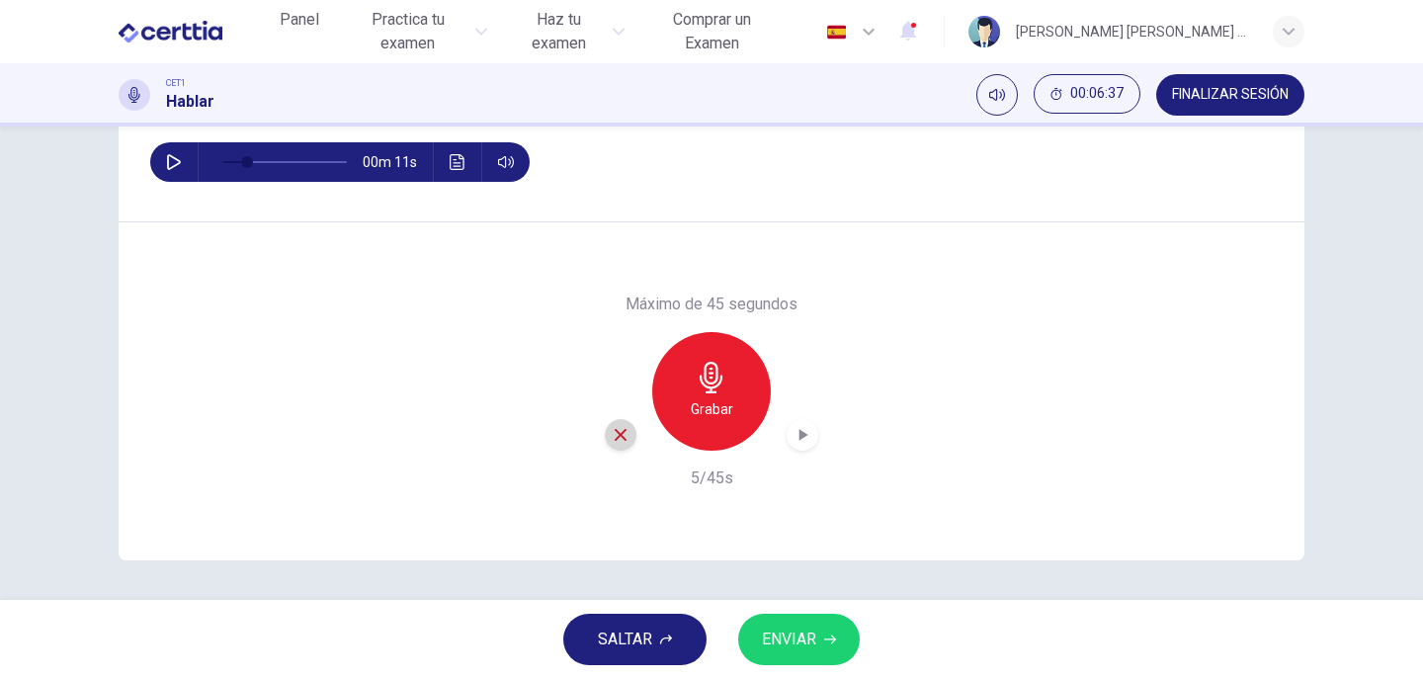
drag, startPoint x: 619, startPoint y: 429, endPoint x: 641, endPoint y: 415, distance: 25.8
click at [618, 430] on icon "button" at bounding box center [621, 435] width 18 height 18
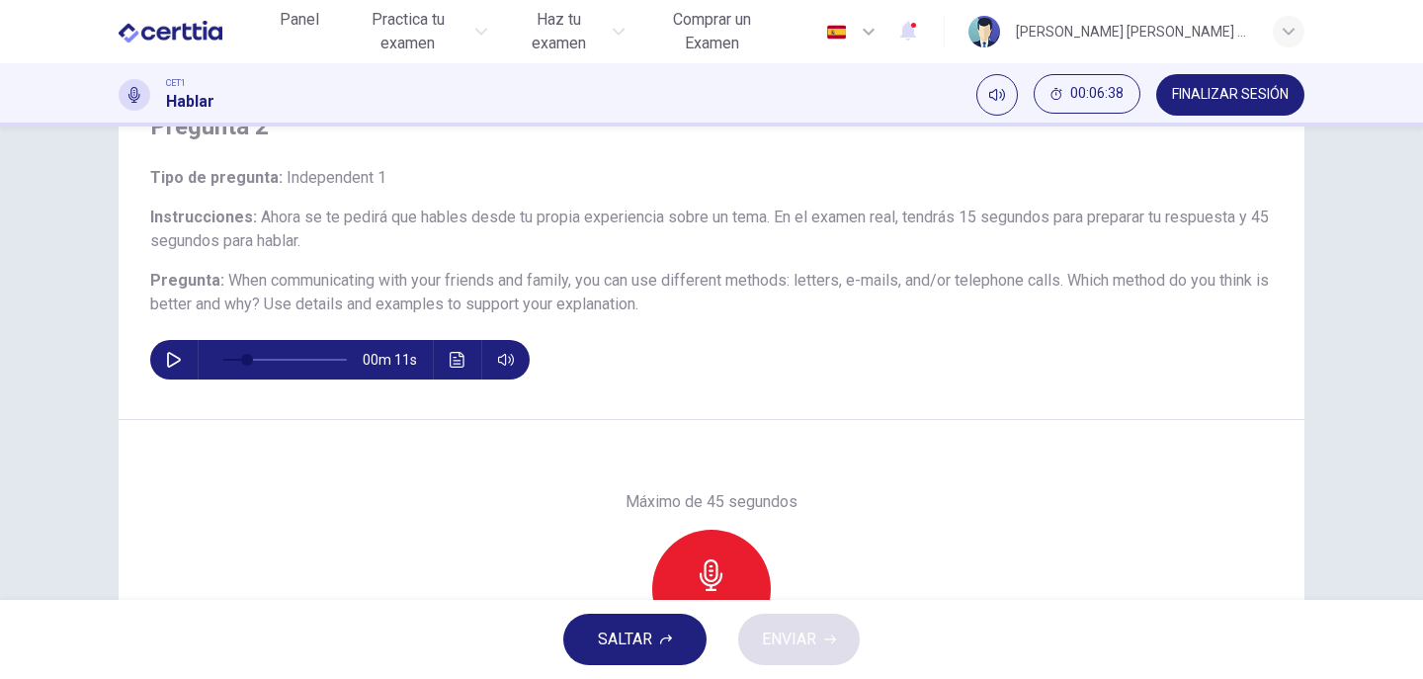
scroll to position [194, 0]
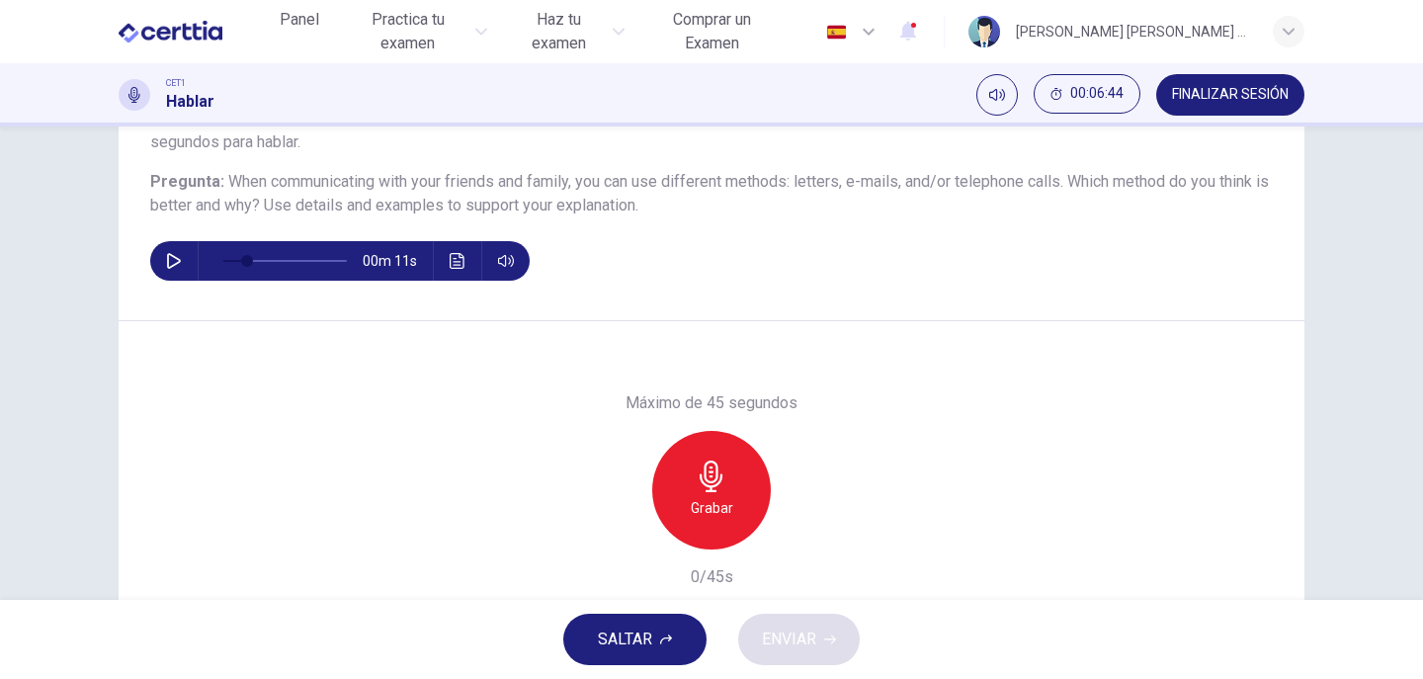
click at [713, 460] on icon "button" at bounding box center [711, 476] width 32 height 32
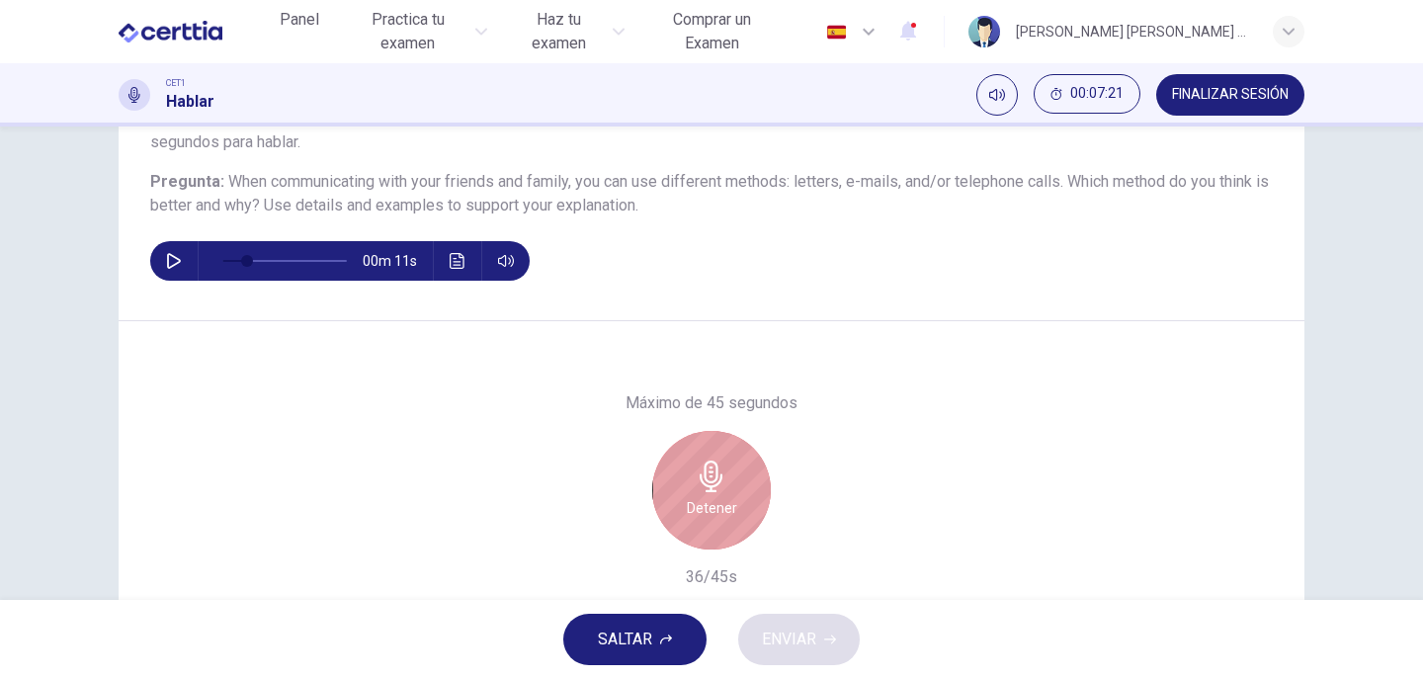
click at [718, 455] on div "Detener" at bounding box center [711, 490] width 119 height 119
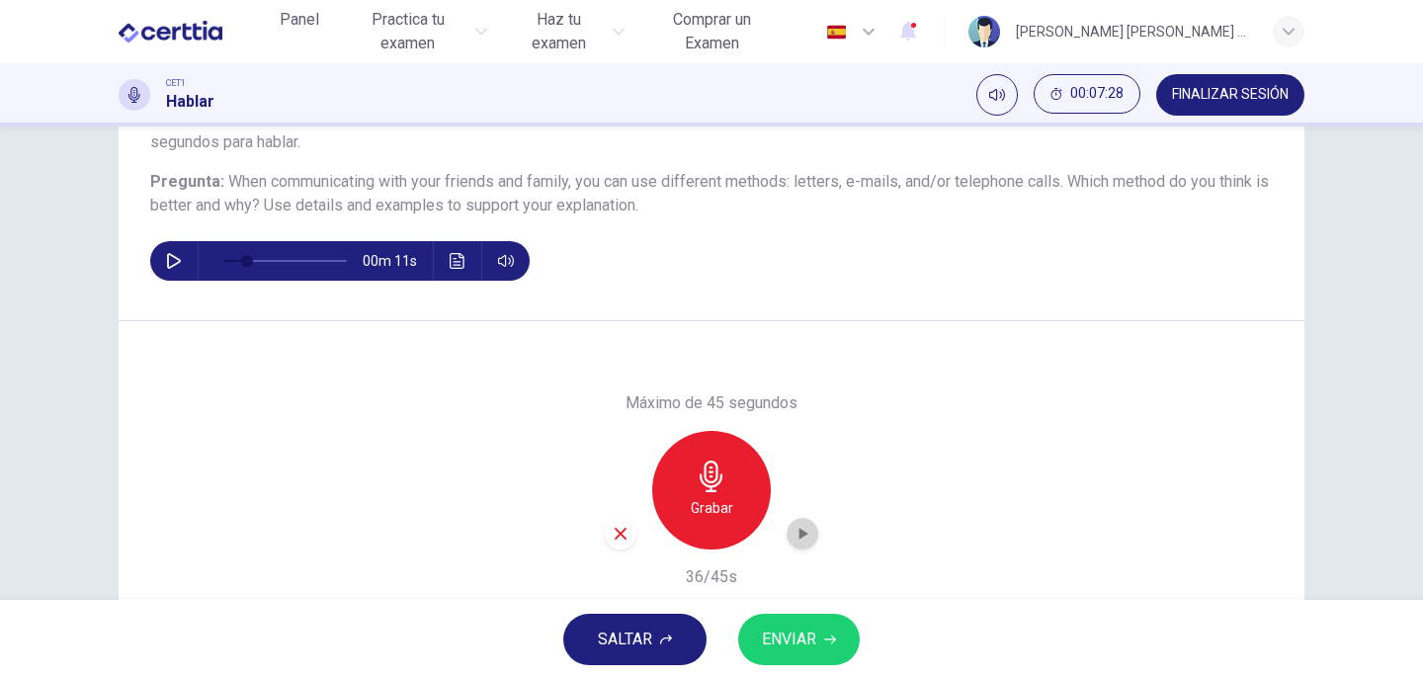
click at [800, 530] on icon "button" at bounding box center [802, 534] width 20 height 20
click at [808, 527] on div "button" at bounding box center [802, 534] width 32 height 32
click at [800, 529] on icon "button" at bounding box center [802, 534] width 20 height 20
click at [797, 532] on icon "button" at bounding box center [802, 534] width 20 height 20
click at [708, 484] on icon "button" at bounding box center [711, 476] width 32 height 32
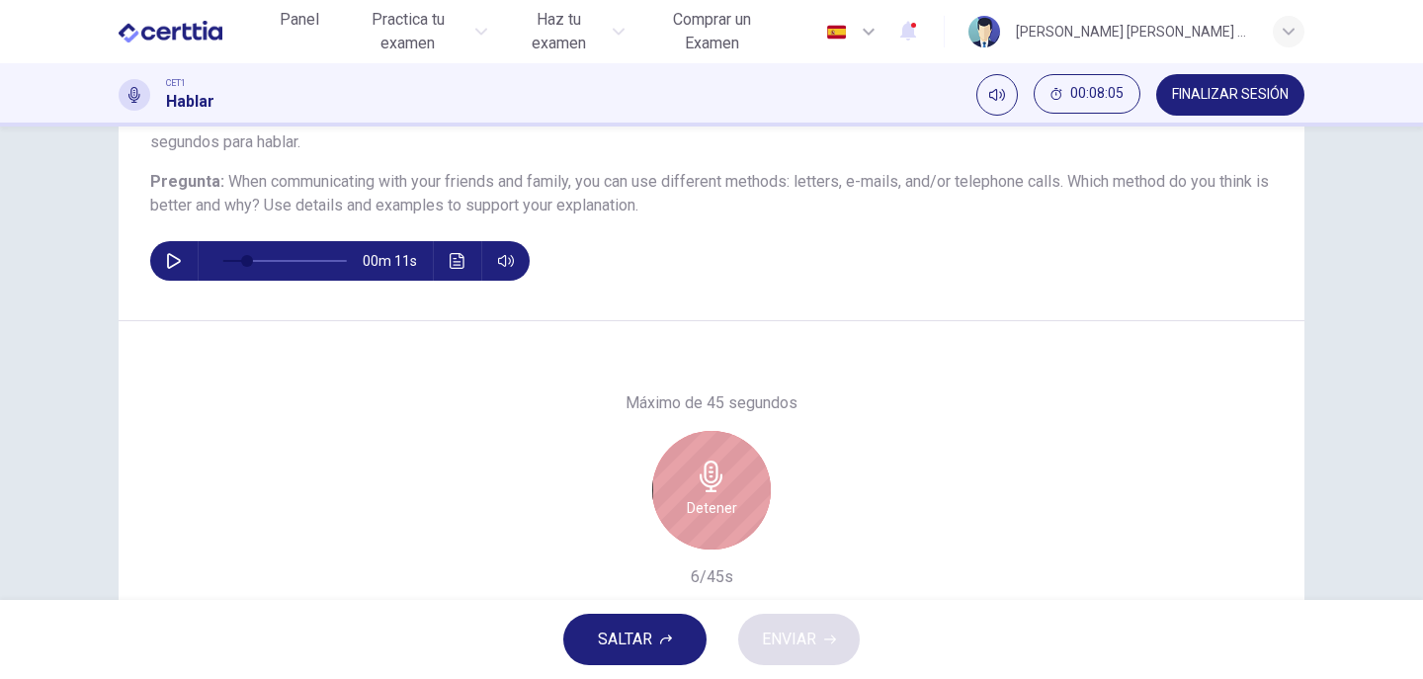
click at [708, 484] on icon "button" at bounding box center [711, 476] width 32 height 32
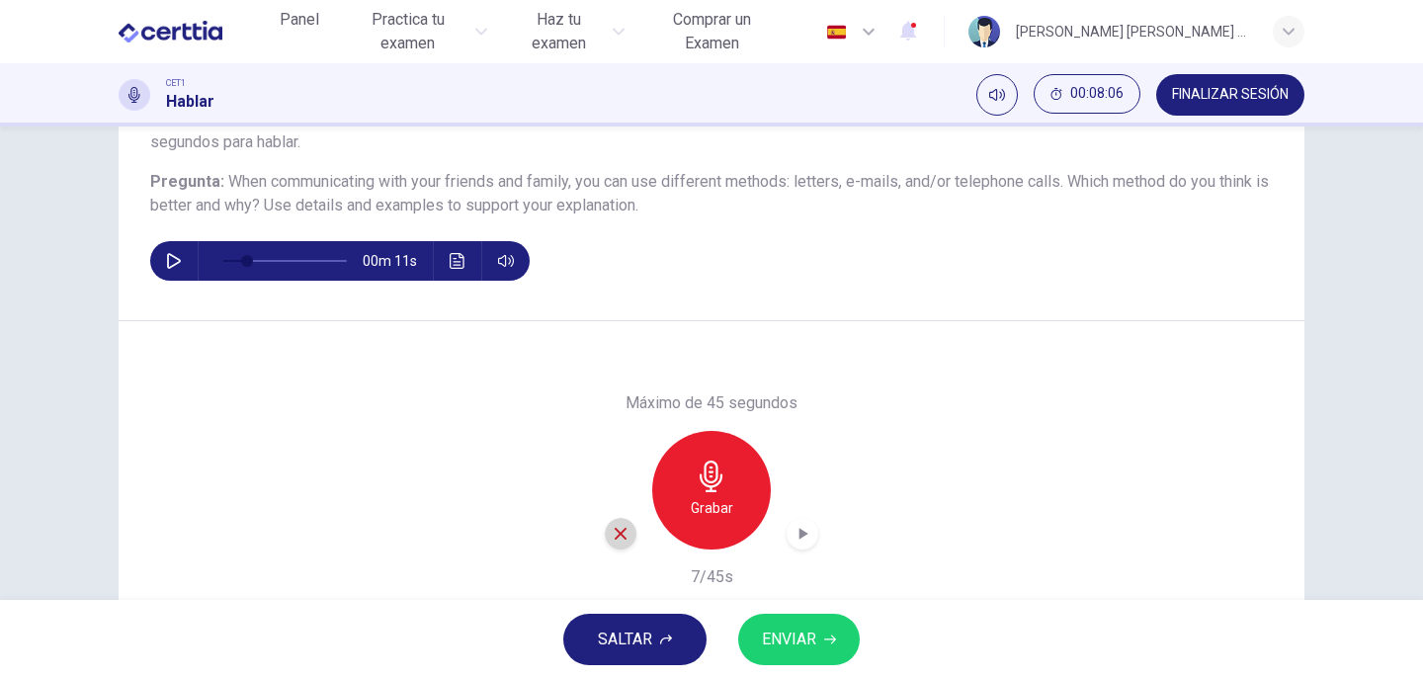
click at [613, 532] on icon "button" at bounding box center [621, 534] width 18 height 18
click at [723, 475] on div "Grabar" at bounding box center [711, 490] width 119 height 119
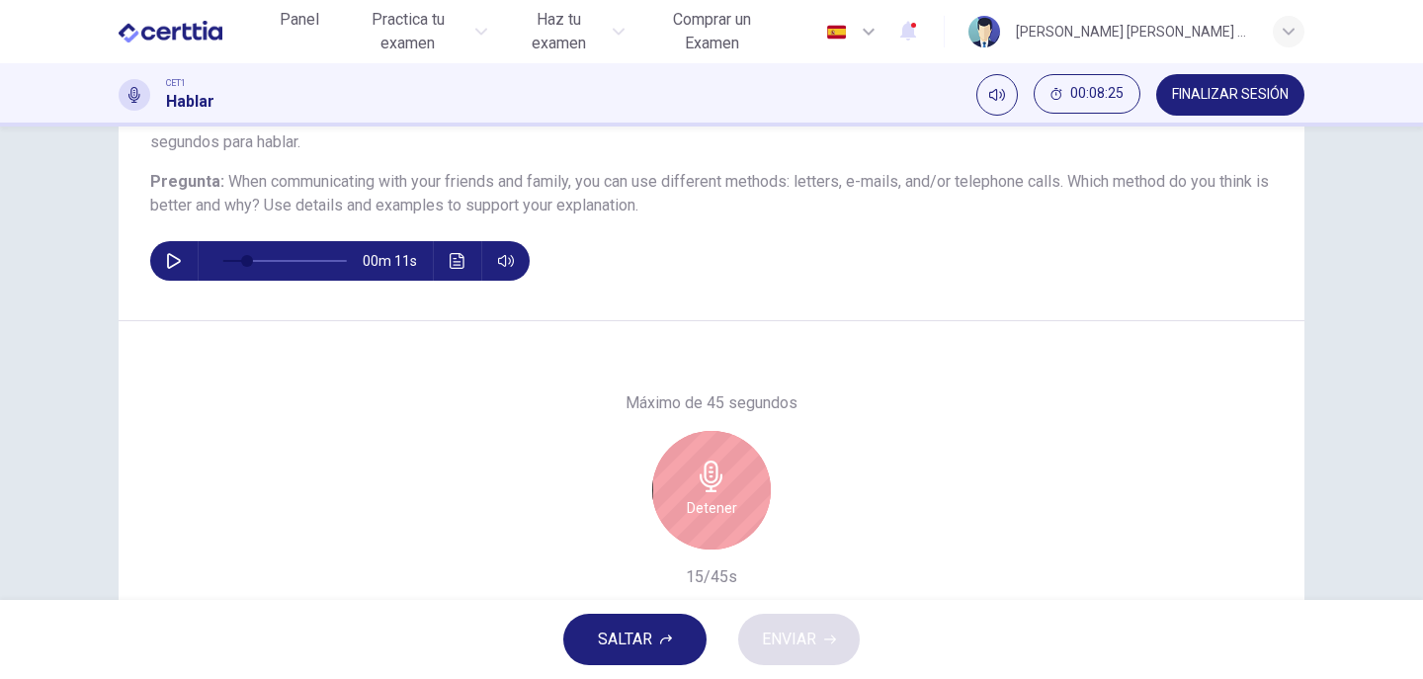
click at [723, 475] on div "Detener" at bounding box center [711, 490] width 119 height 119
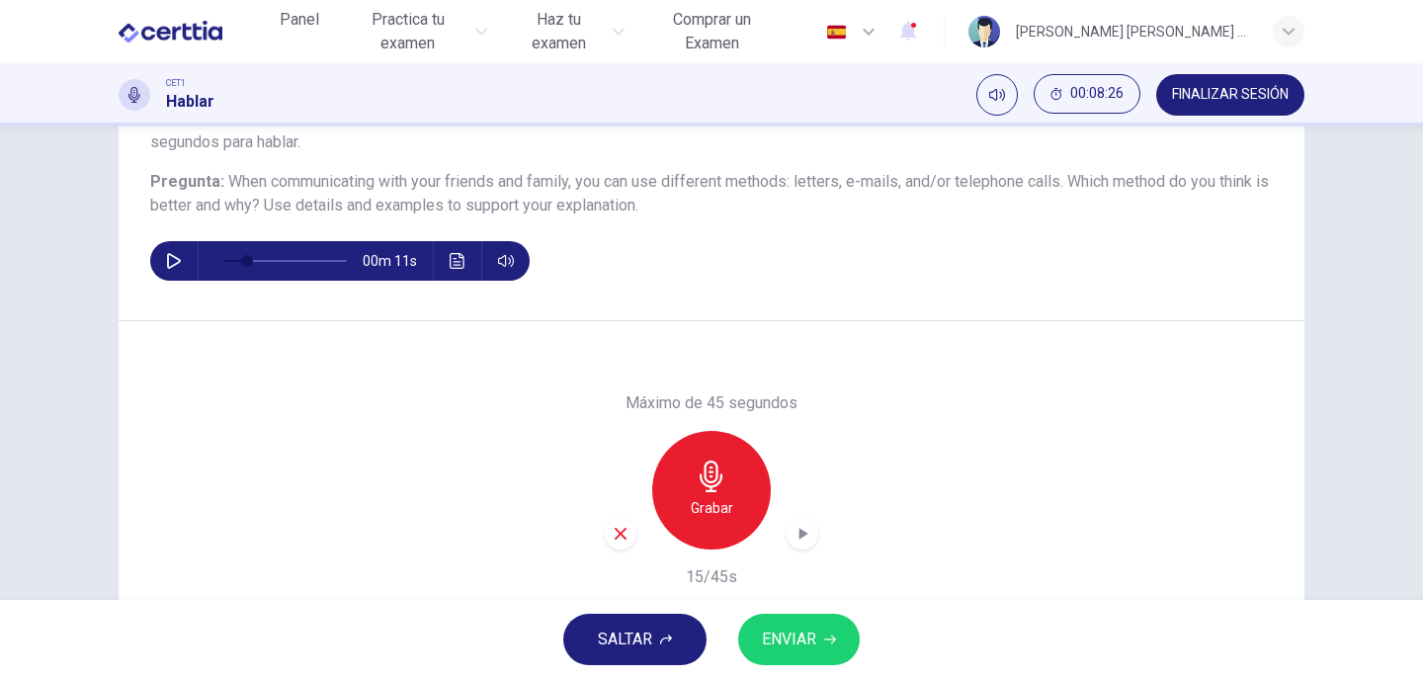
click at [619, 532] on icon "button" at bounding box center [621, 534] width 18 height 18
click at [700, 481] on icon "button" at bounding box center [711, 476] width 32 height 32
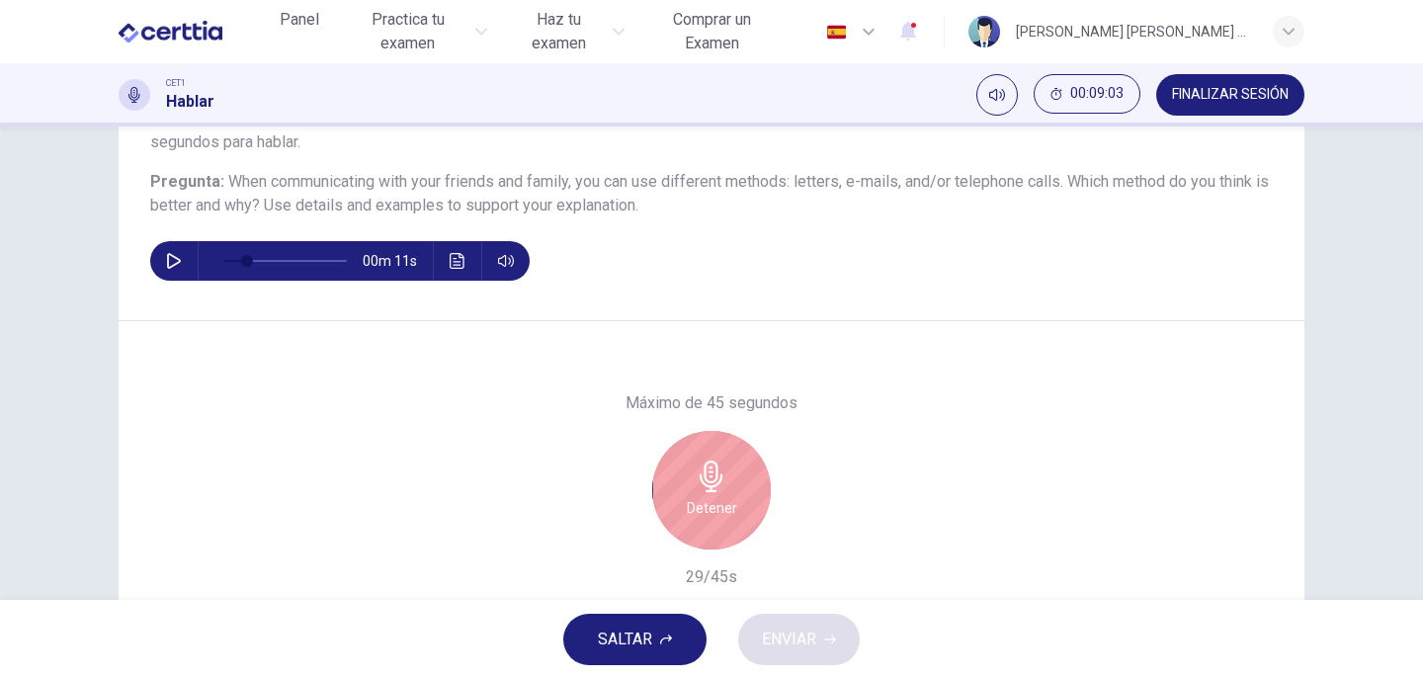
click at [700, 481] on icon "button" at bounding box center [711, 476] width 32 height 32
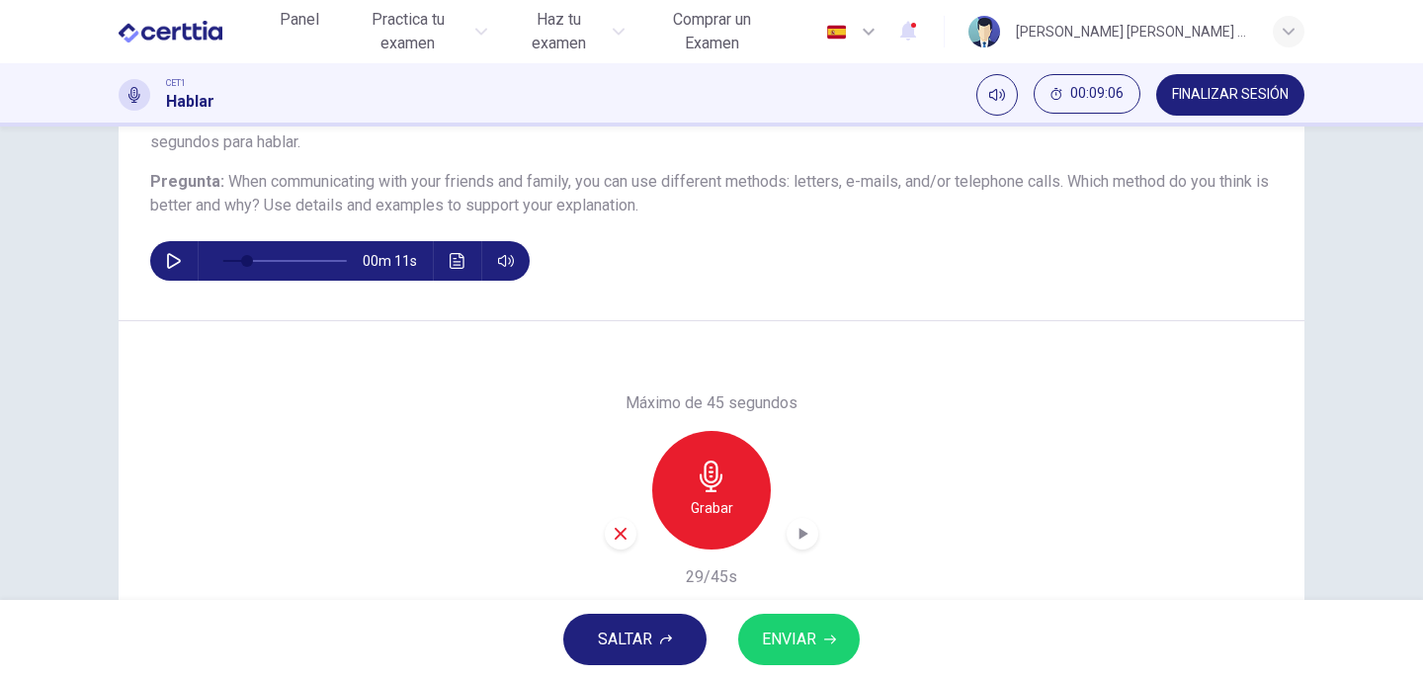
click at [799, 533] on icon "button" at bounding box center [803, 534] width 9 height 12
click at [797, 534] on icon "button" at bounding box center [802, 534] width 20 height 20
click at [787, 639] on span "ENVIAR" at bounding box center [789, 639] width 54 height 28
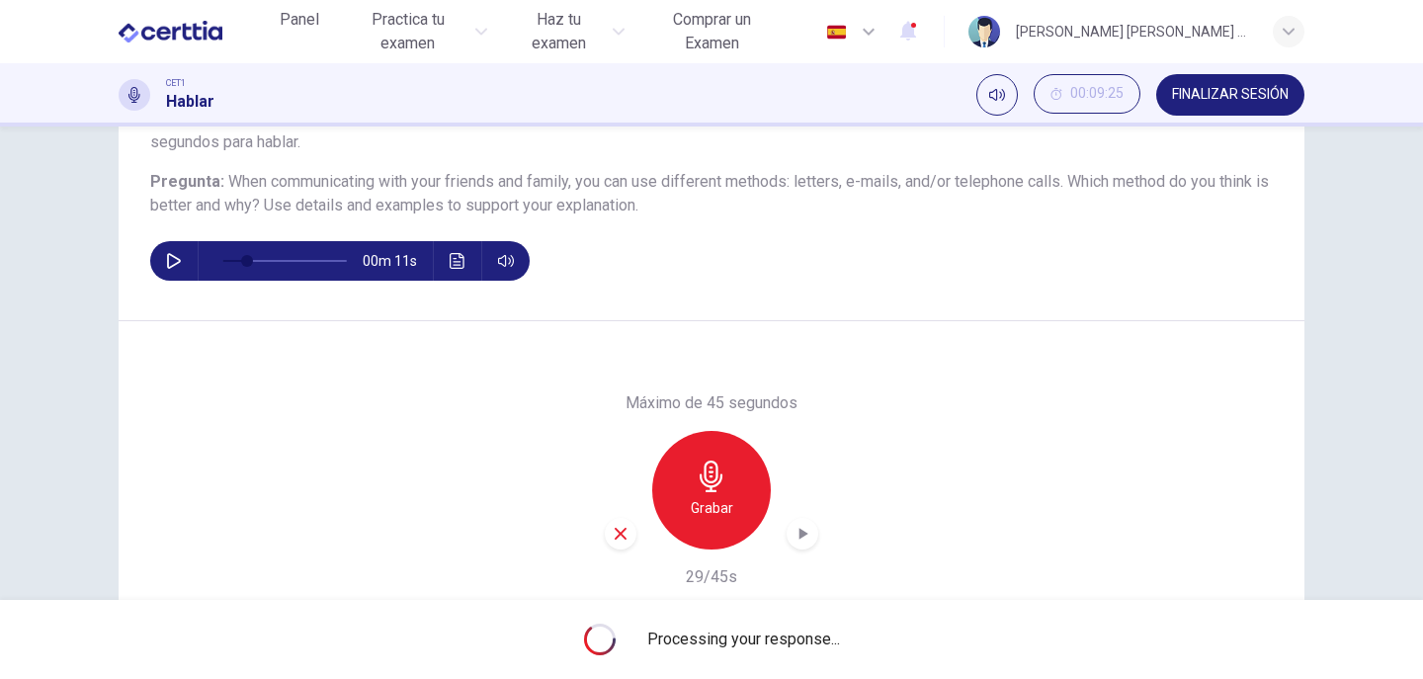
type input "*"
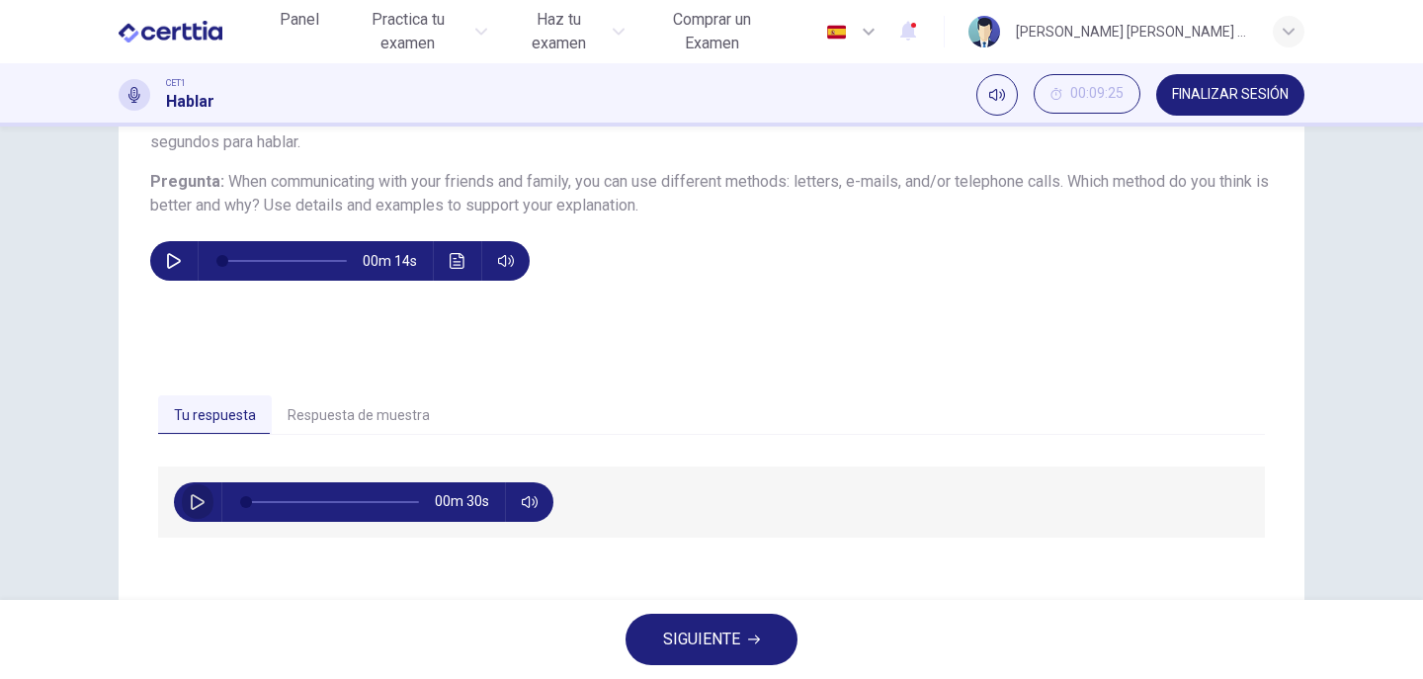
click at [190, 506] on icon "button" at bounding box center [198, 502] width 16 height 16
click at [336, 419] on button "Respuesta de muestra" at bounding box center [359, 415] width 174 height 41
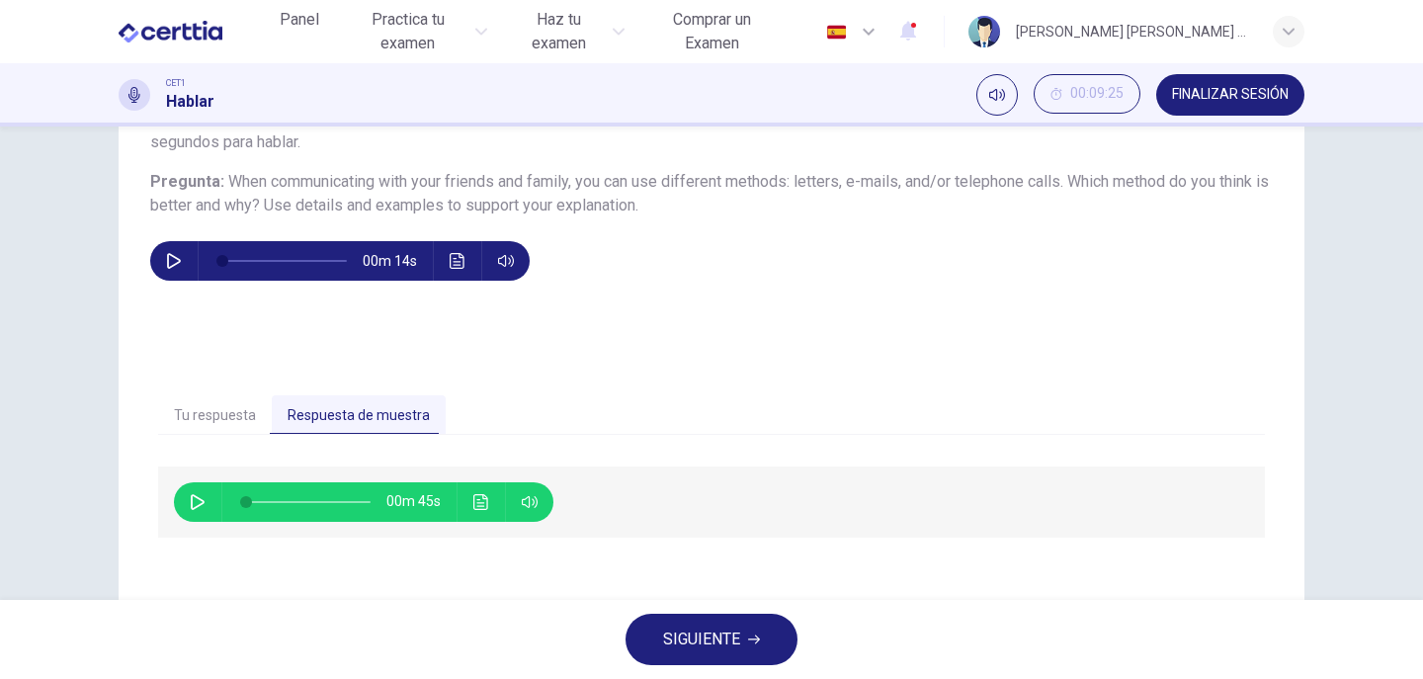
type input "**"
click at [191, 507] on icon "button" at bounding box center [198, 502] width 14 height 16
type input "*"
type input "**"
type input "*"
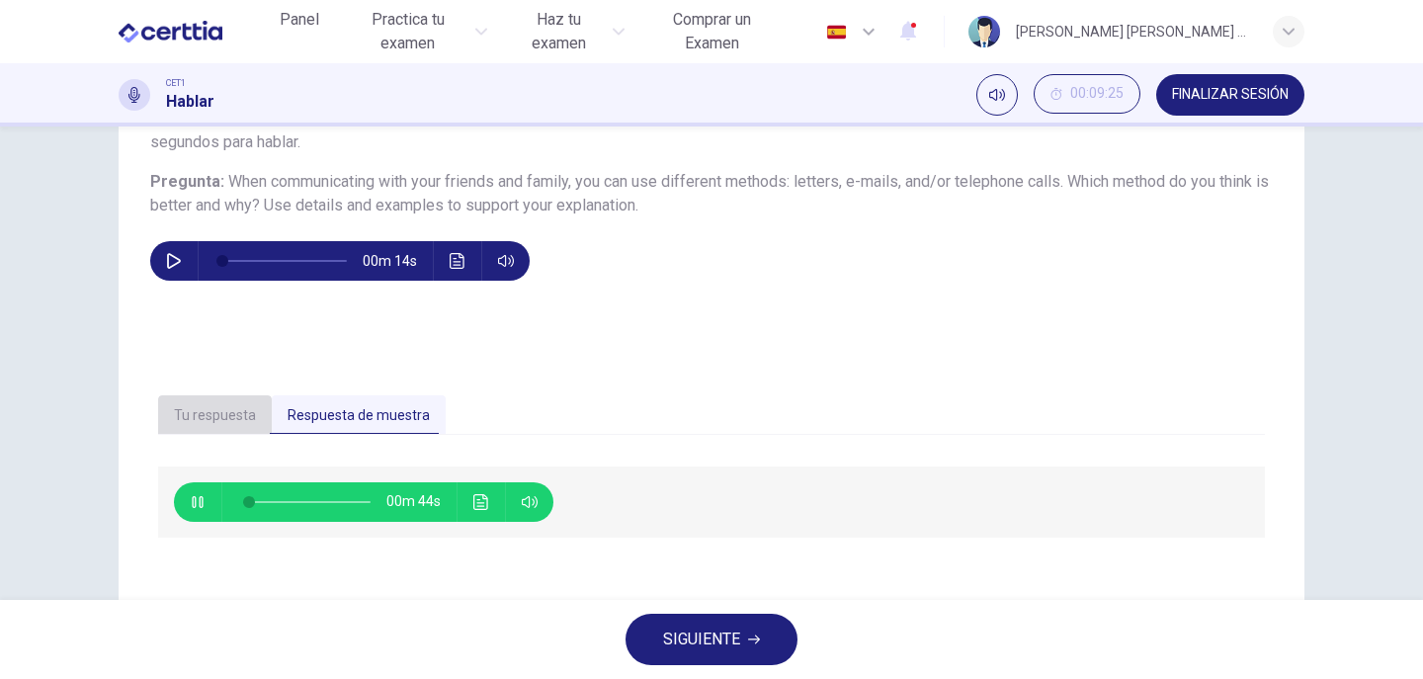
click at [231, 412] on button "Tu respuesta" at bounding box center [215, 415] width 114 height 41
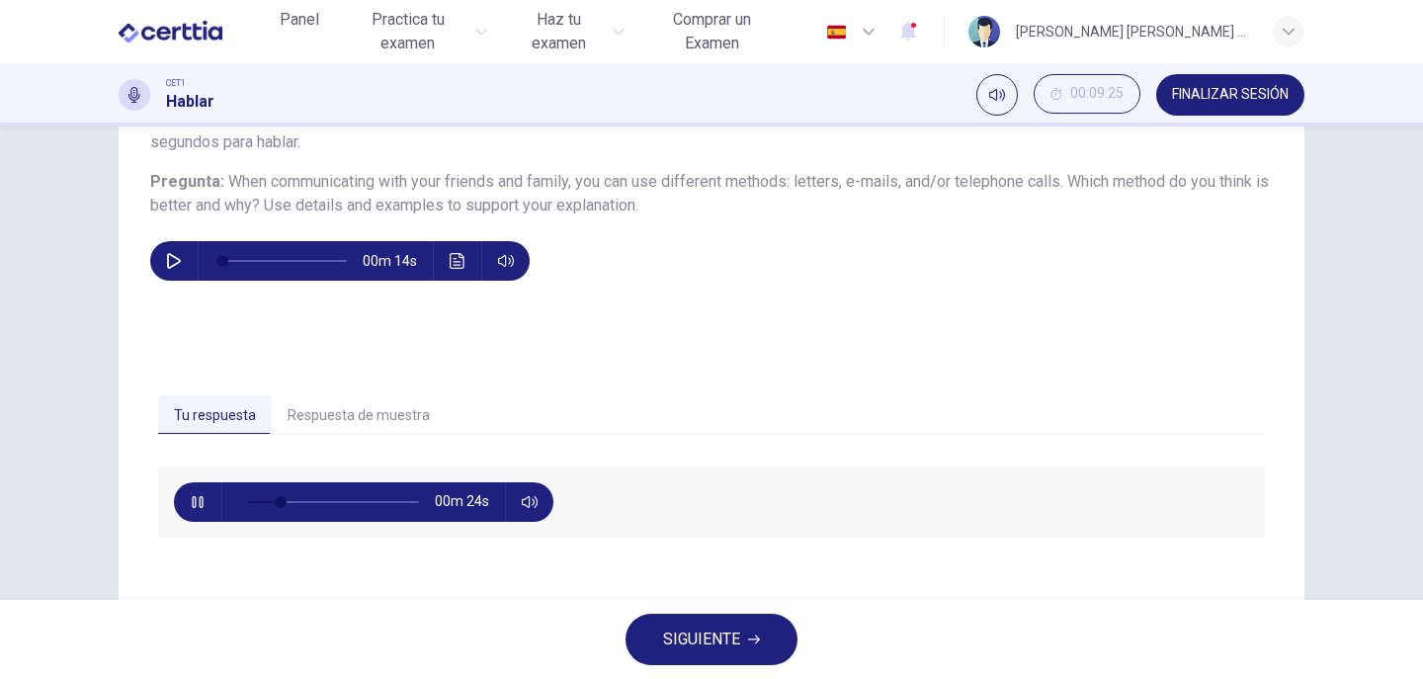
click at [193, 511] on button "button" at bounding box center [198, 502] width 32 height 40
type input "**"
click at [325, 420] on button "Respuesta de muestra" at bounding box center [359, 415] width 174 height 41
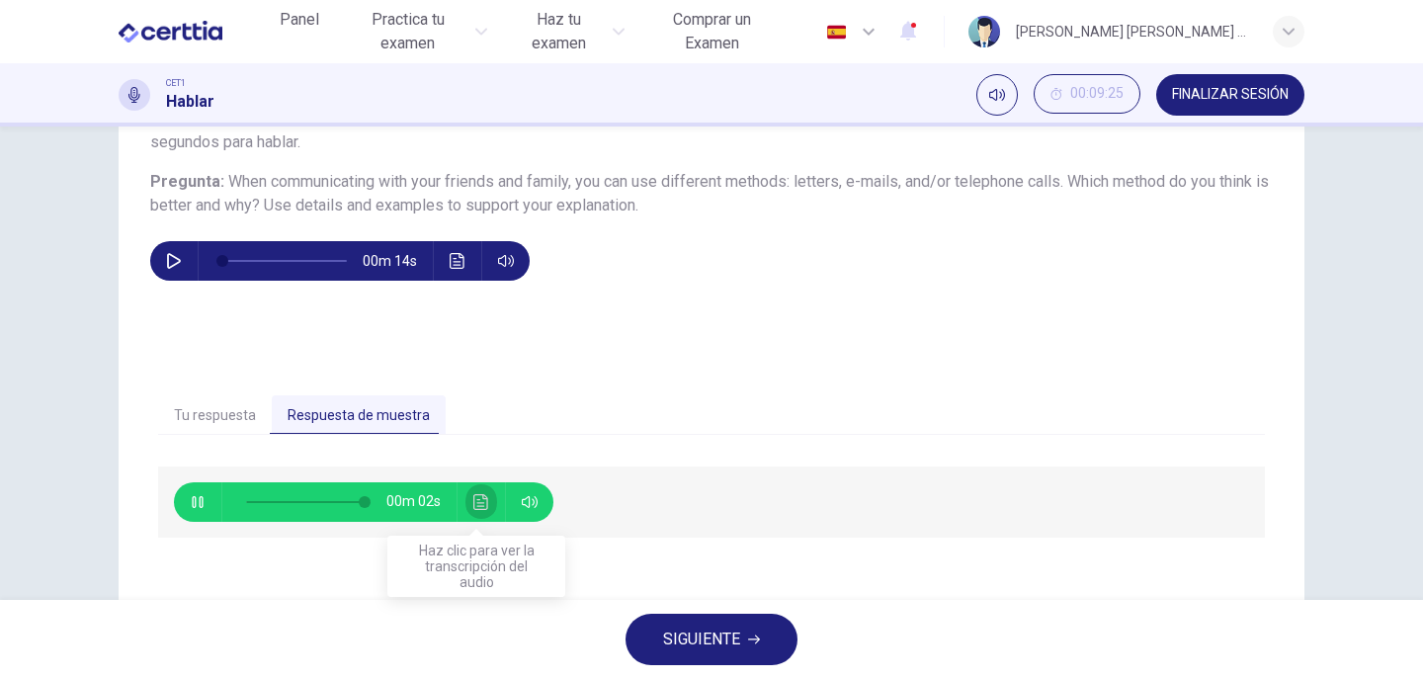
click at [479, 500] on icon "Haz clic para ver la transcripción del audio" at bounding box center [481, 502] width 16 height 16
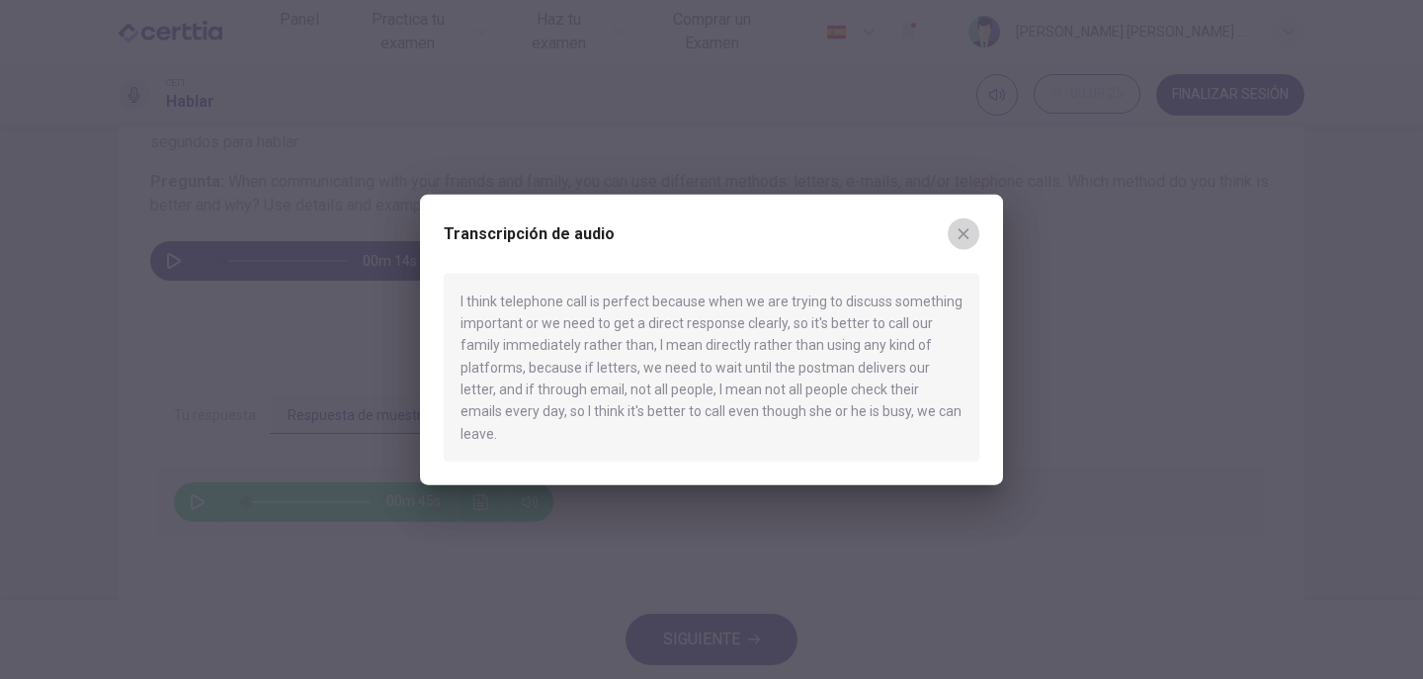
click at [964, 239] on icon "button" at bounding box center [963, 233] width 11 height 11
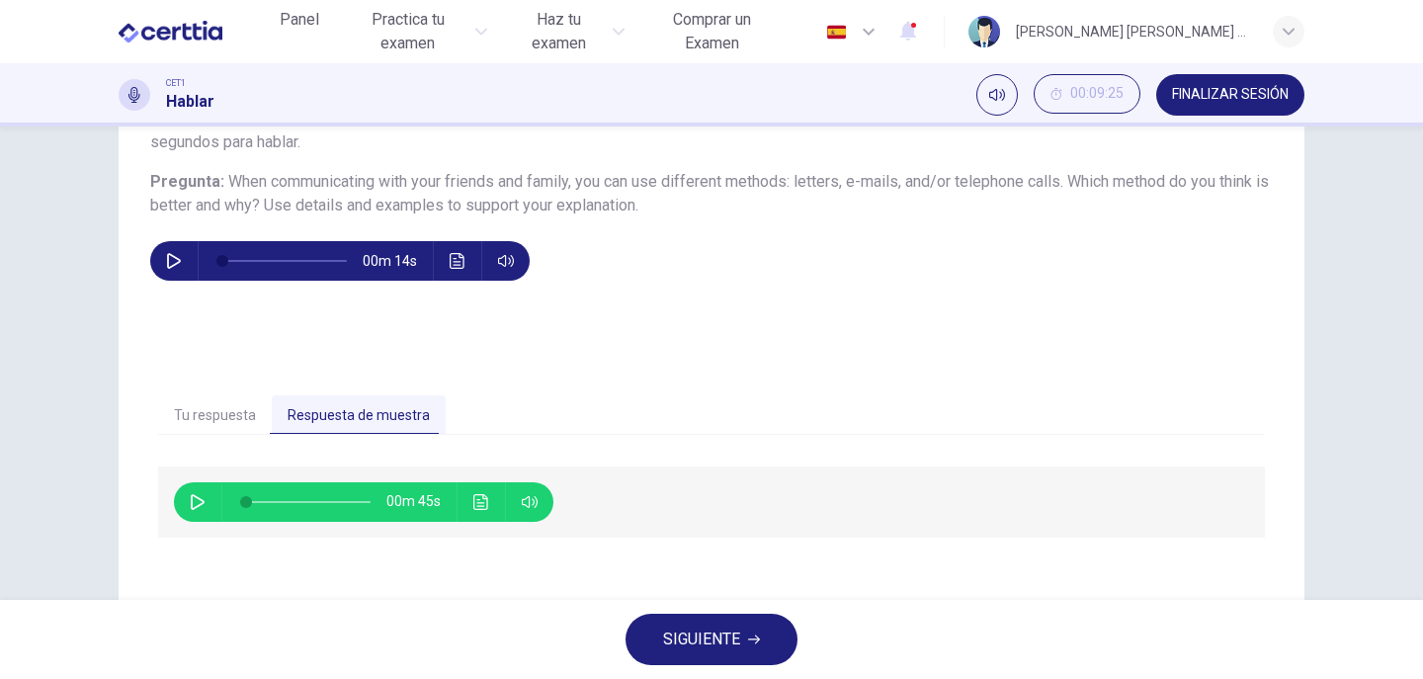
click at [182, 497] on button "button" at bounding box center [198, 502] width 32 height 40
click at [192, 503] on icon "button" at bounding box center [197, 502] width 11 height 12
type input "*"
click at [695, 627] on span "SIGUIENTE" at bounding box center [701, 639] width 77 height 28
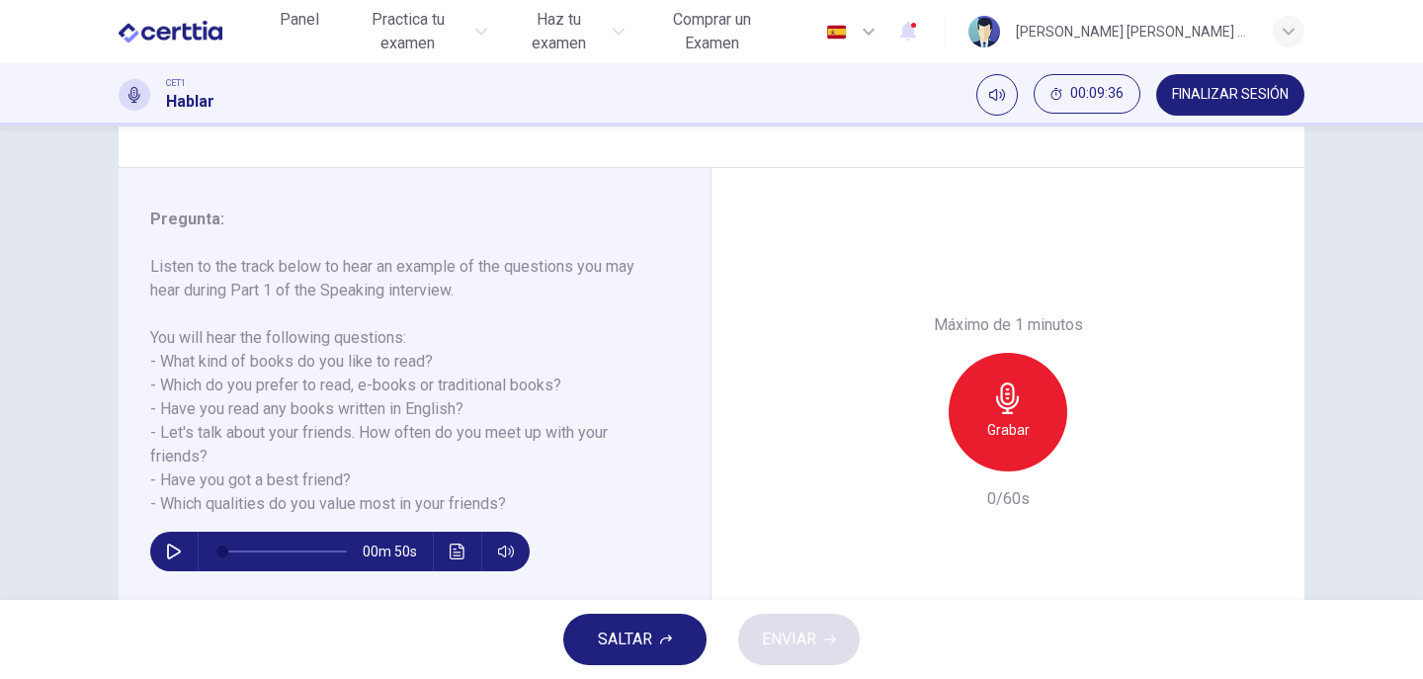
scroll to position [198, 0]
click at [164, 532] on button "button" at bounding box center [174, 550] width 32 height 40
click at [166, 553] on icon "button" at bounding box center [174, 550] width 16 height 16
click at [252, 553] on span at bounding box center [257, 550] width 12 height 12
click at [251, 546] on span at bounding box center [257, 550] width 12 height 12
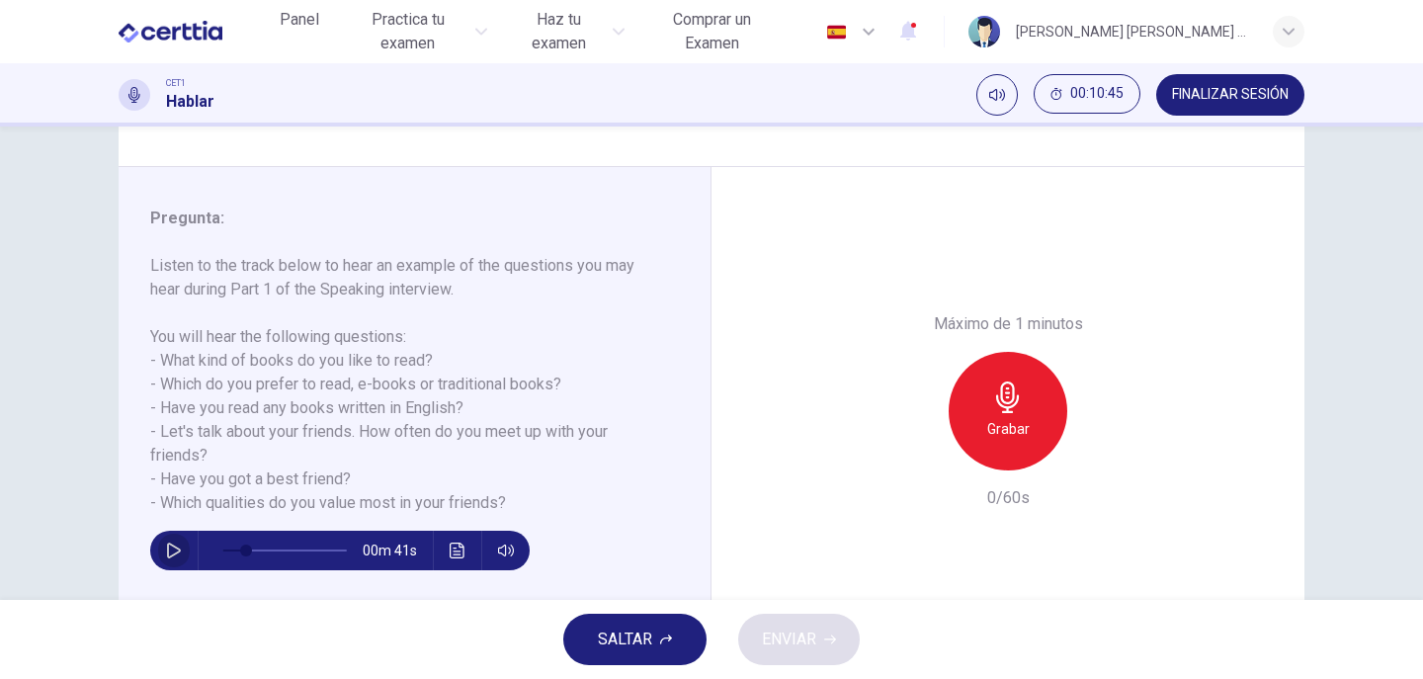
click at [176, 546] on icon "button" at bounding box center [174, 550] width 16 height 16
click at [1005, 402] on icon "button" at bounding box center [1007, 397] width 23 height 32
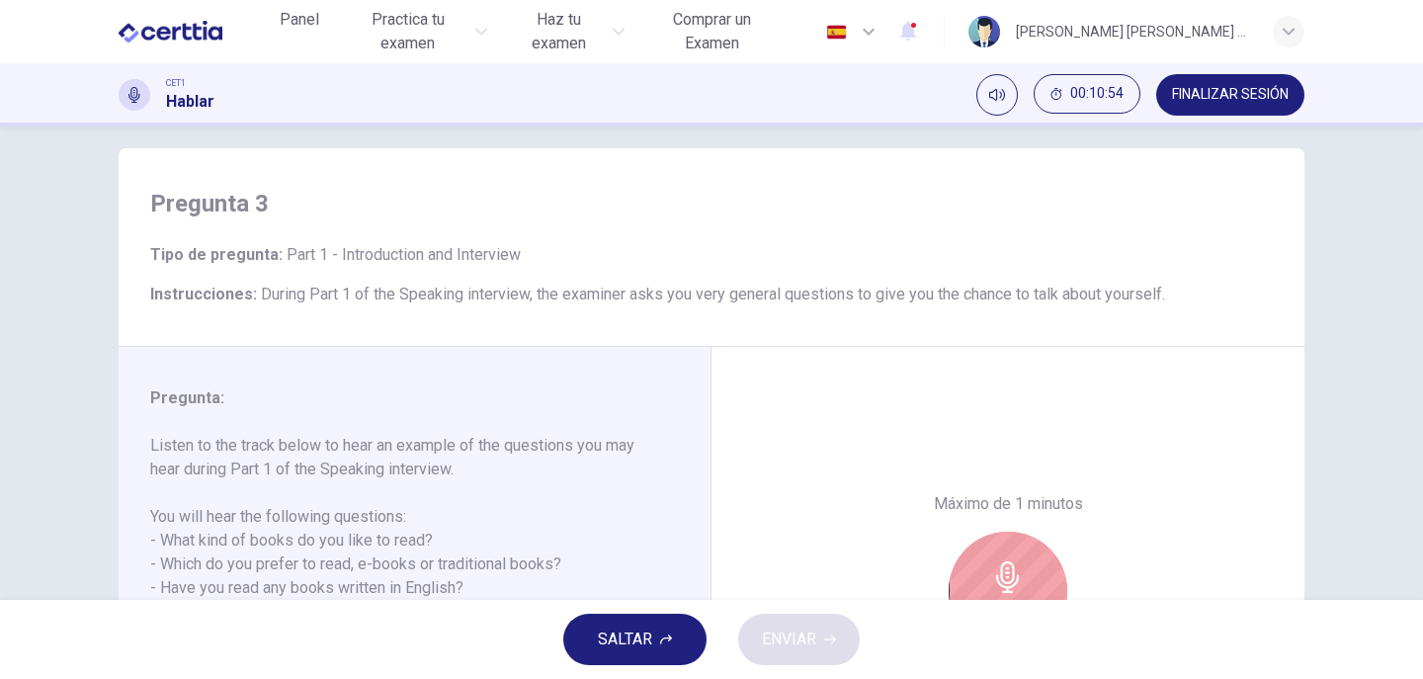
scroll to position [0, 0]
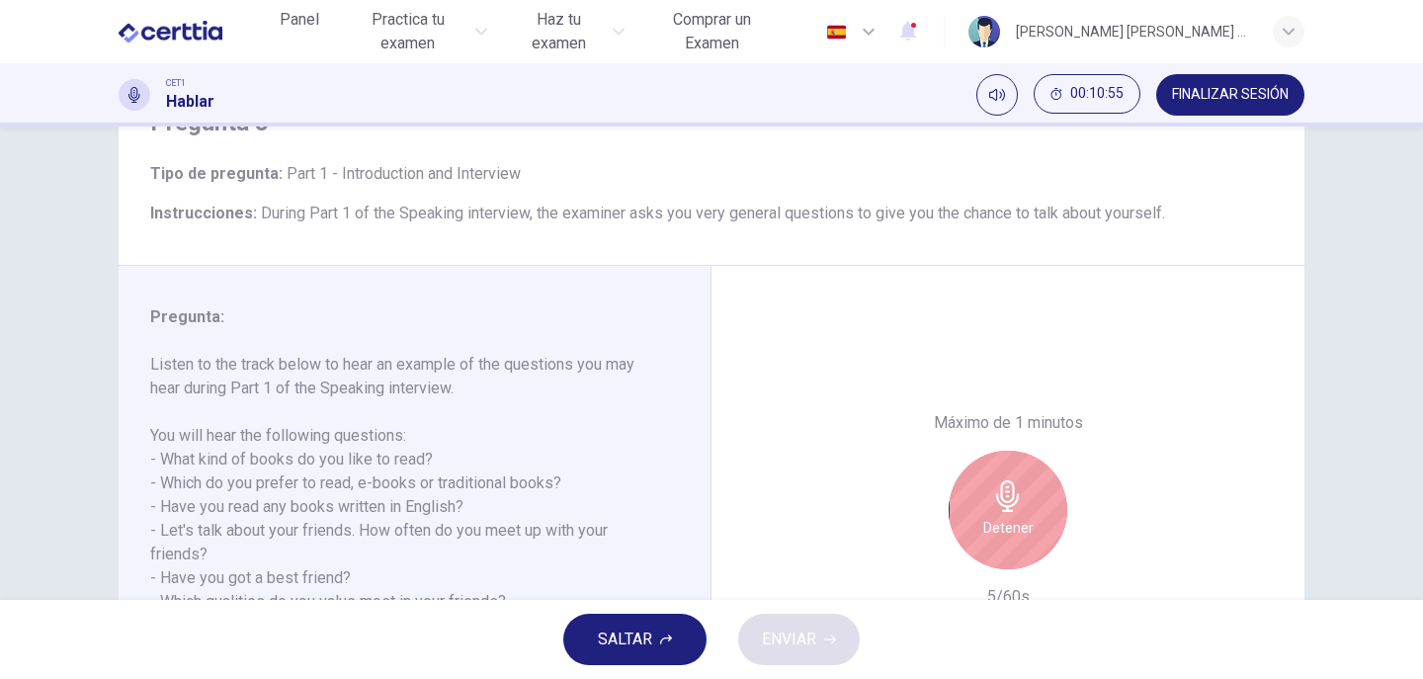
click at [978, 485] on div "Detener" at bounding box center [1007, 509] width 119 height 119
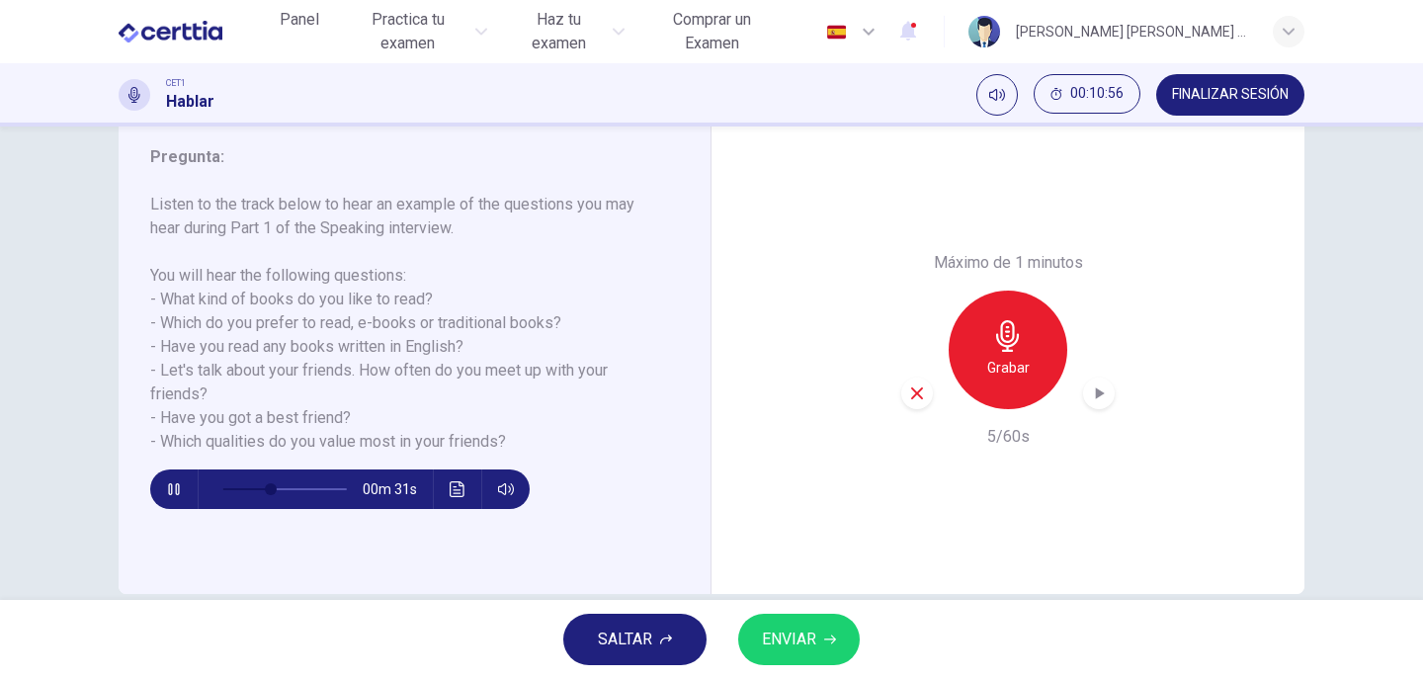
scroll to position [292, 0]
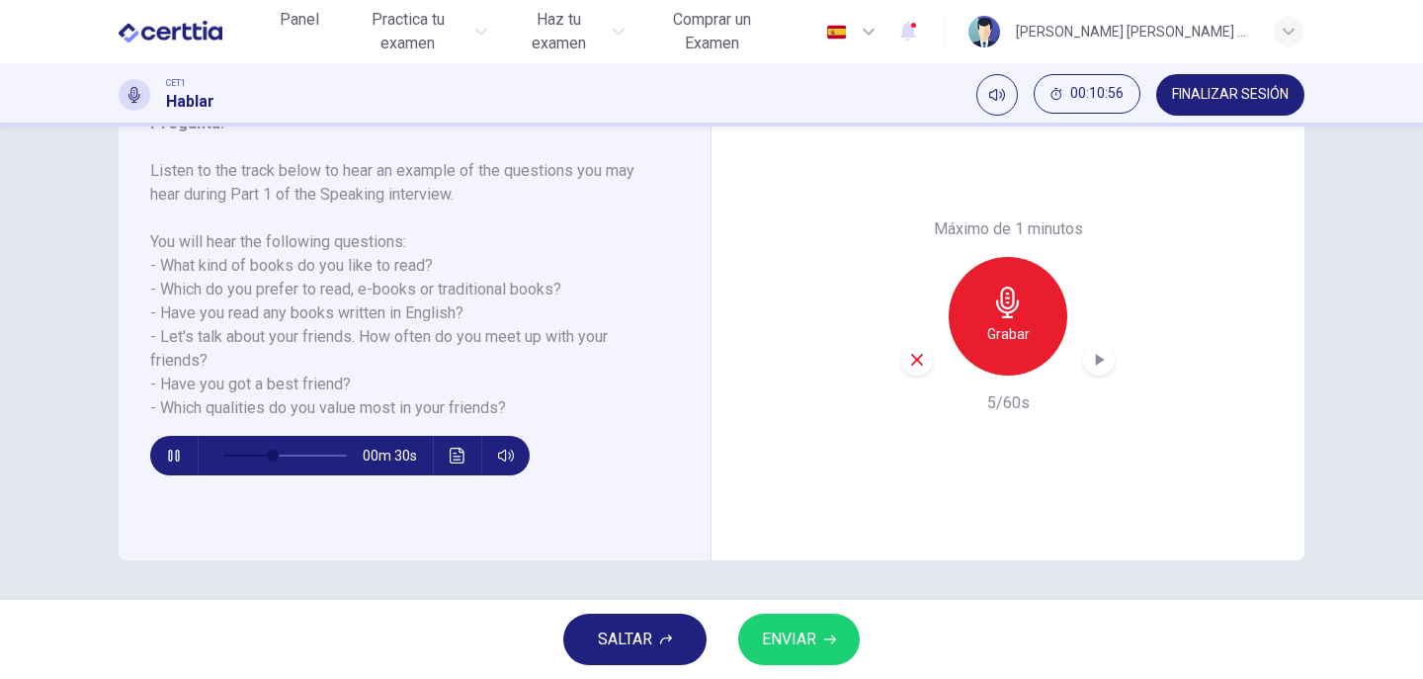
click at [909, 352] on icon "button" at bounding box center [917, 360] width 18 height 18
click at [159, 450] on button "button" at bounding box center [174, 456] width 32 height 40
drag, startPoint x: 268, startPoint y: 453, endPoint x: 200, endPoint y: 467, distance: 69.6
click at [216, 461] on span at bounding box center [222, 455] width 12 height 12
click at [170, 454] on icon "button" at bounding box center [174, 456] width 16 height 16
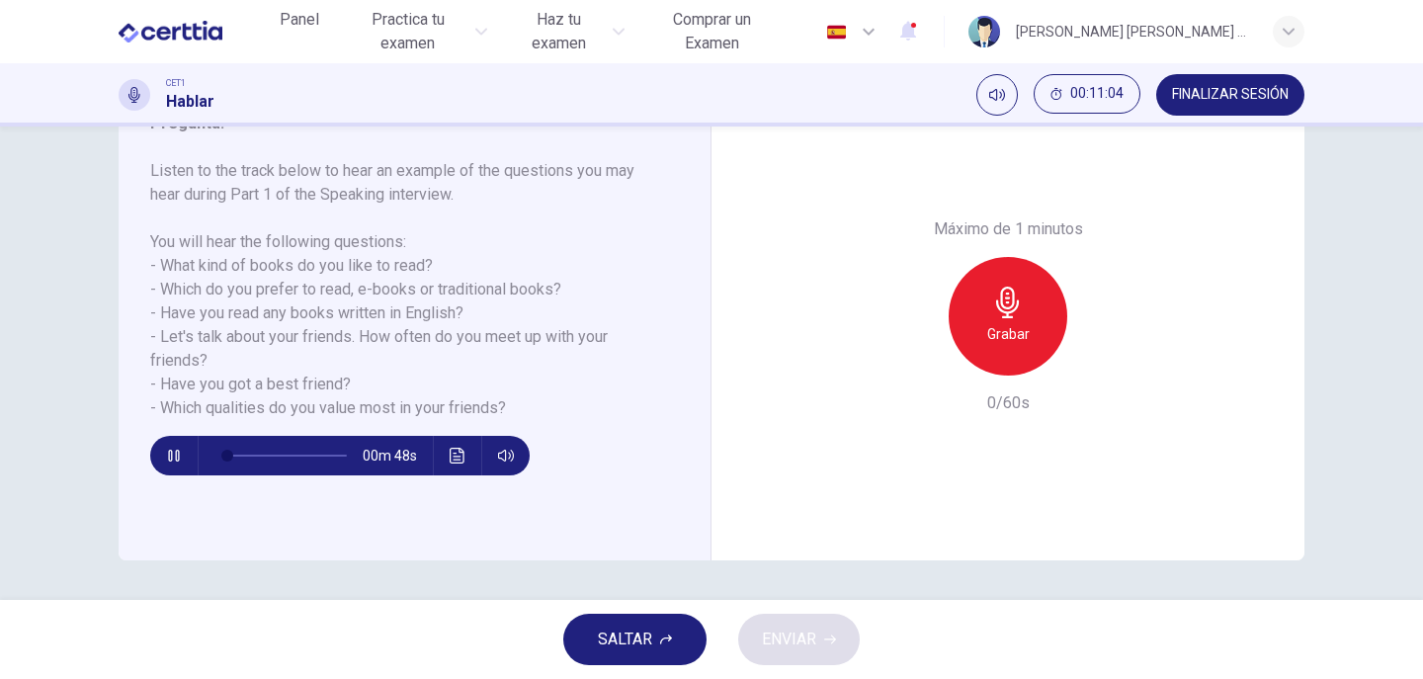
click at [1014, 325] on h6 "Grabar" at bounding box center [1008, 334] width 42 height 24
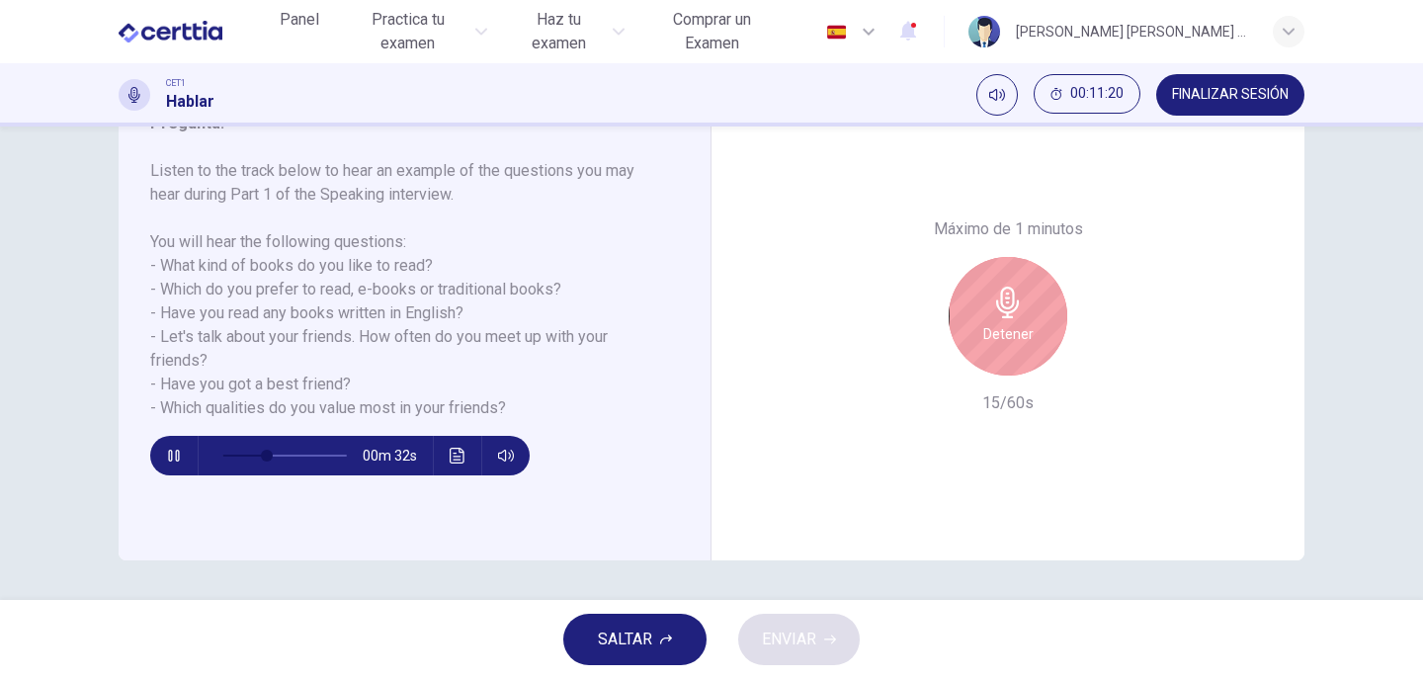
click at [1003, 331] on h6 "Detener" at bounding box center [1008, 334] width 50 height 24
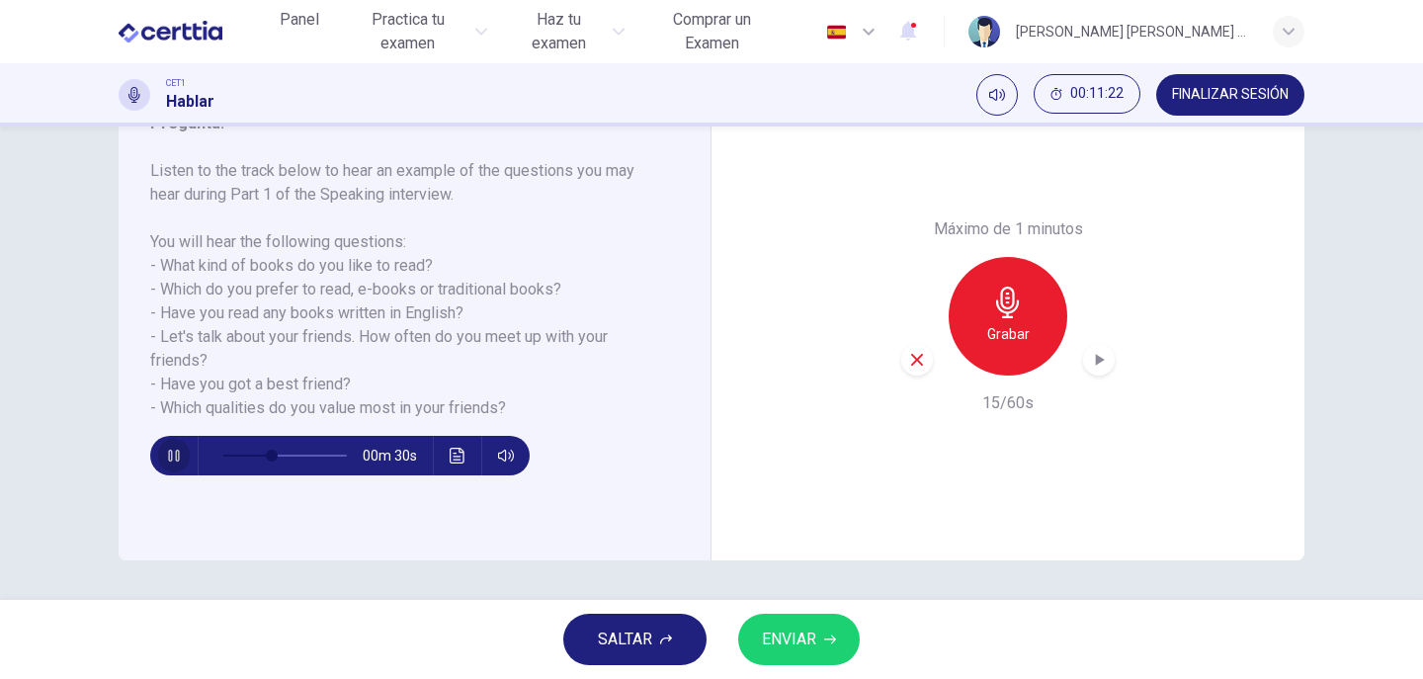
click at [166, 458] on icon "button" at bounding box center [174, 456] width 16 height 16
click at [919, 364] on icon "button" at bounding box center [917, 360] width 18 height 18
click at [266, 454] on span at bounding box center [272, 455] width 12 height 12
click at [233, 451] on span at bounding box center [238, 455] width 12 height 12
drag, startPoint x: 218, startPoint y: 455, endPoint x: 193, endPoint y: 467, distance: 28.3
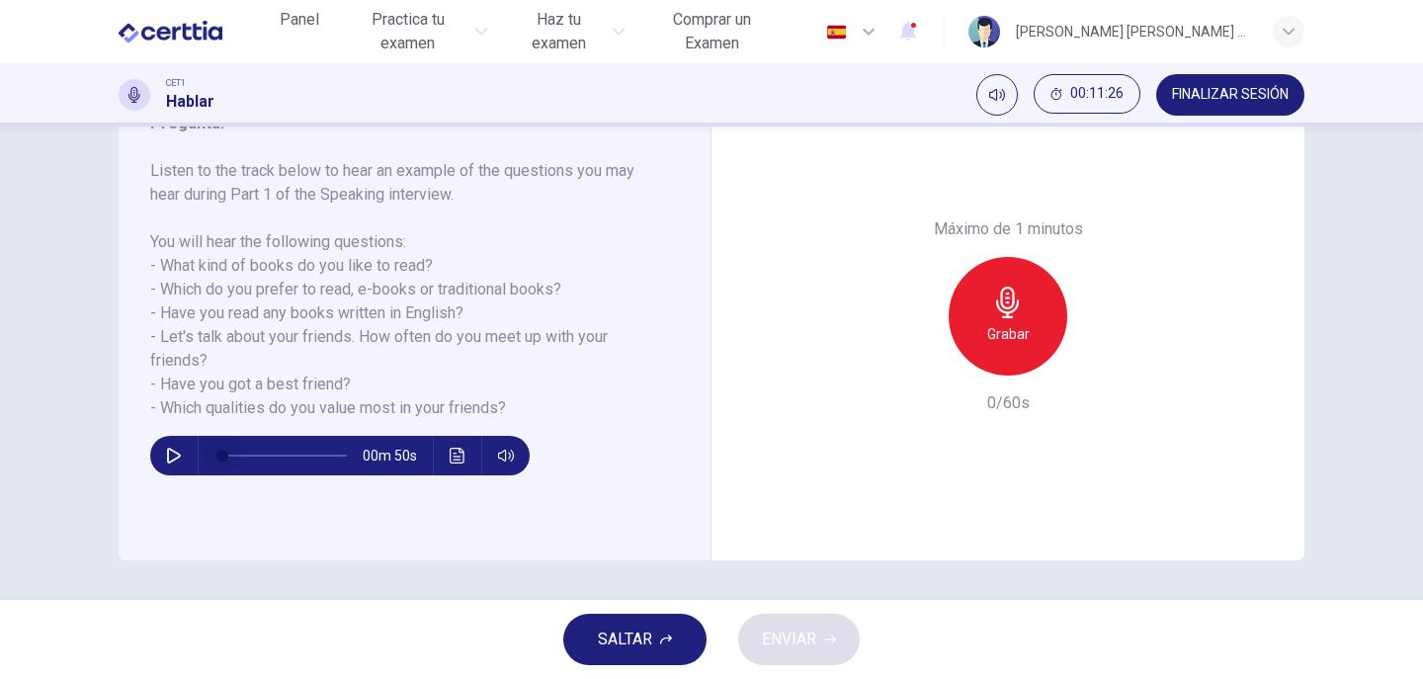
click at [193, 467] on div "00m 50s" at bounding box center [339, 456] width 379 height 40
click at [167, 458] on icon "button" at bounding box center [174, 456] width 16 height 16
click at [997, 324] on h6 "Grabar" at bounding box center [1008, 334] width 42 height 24
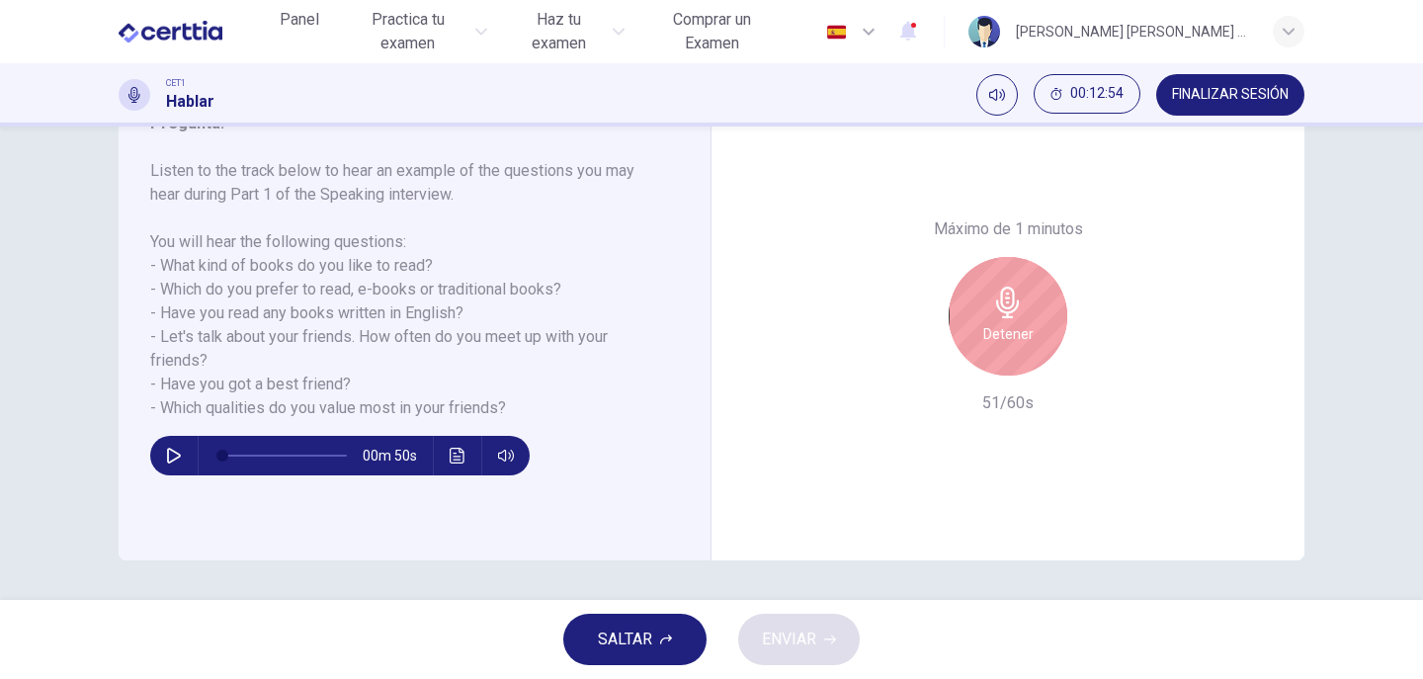
click at [1029, 331] on div "Detener" at bounding box center [1007, 316] width 119 height 119
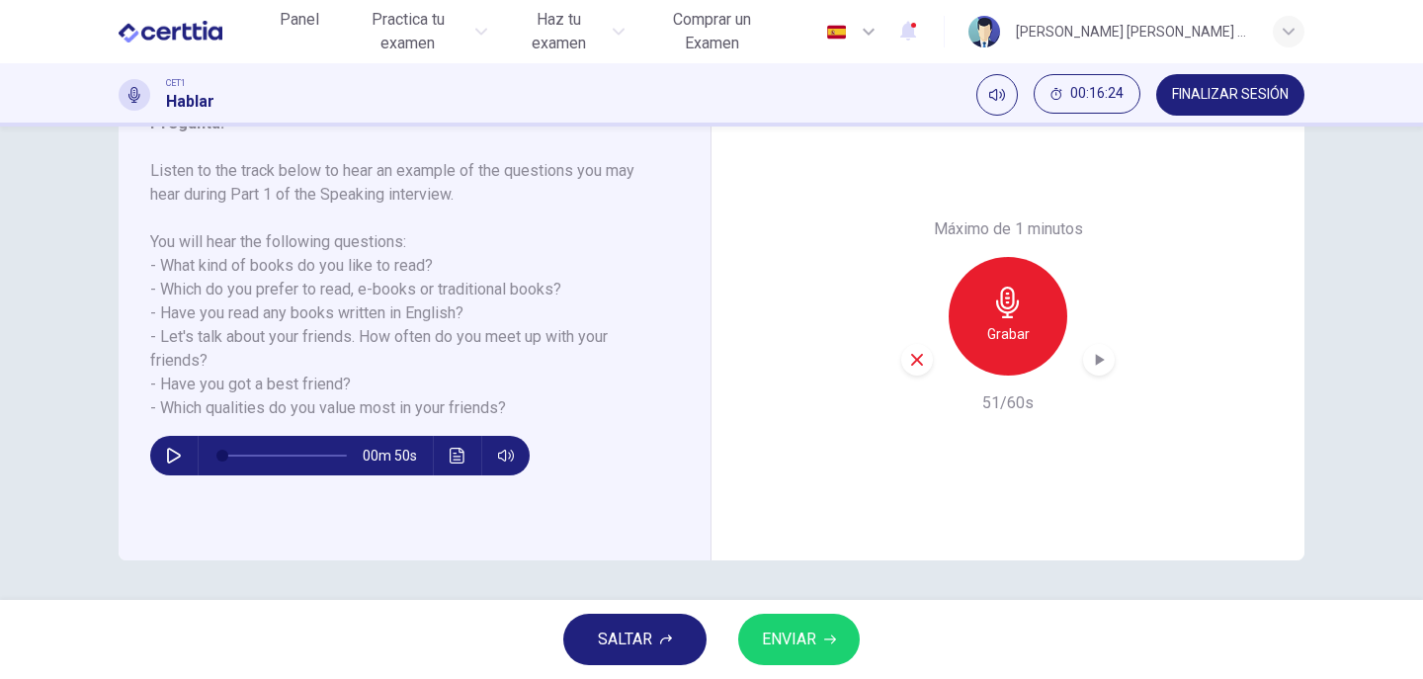
click at [1103, 357] on div "button" at bounding box center [1099, 360] width 32 height 32
click at [1094, 352] on icon "button" at bounding box center [1099, 360] width 20 height 20
click at [919, 360] on icon "button" at bounding box center [917, 360] width 18 height 18
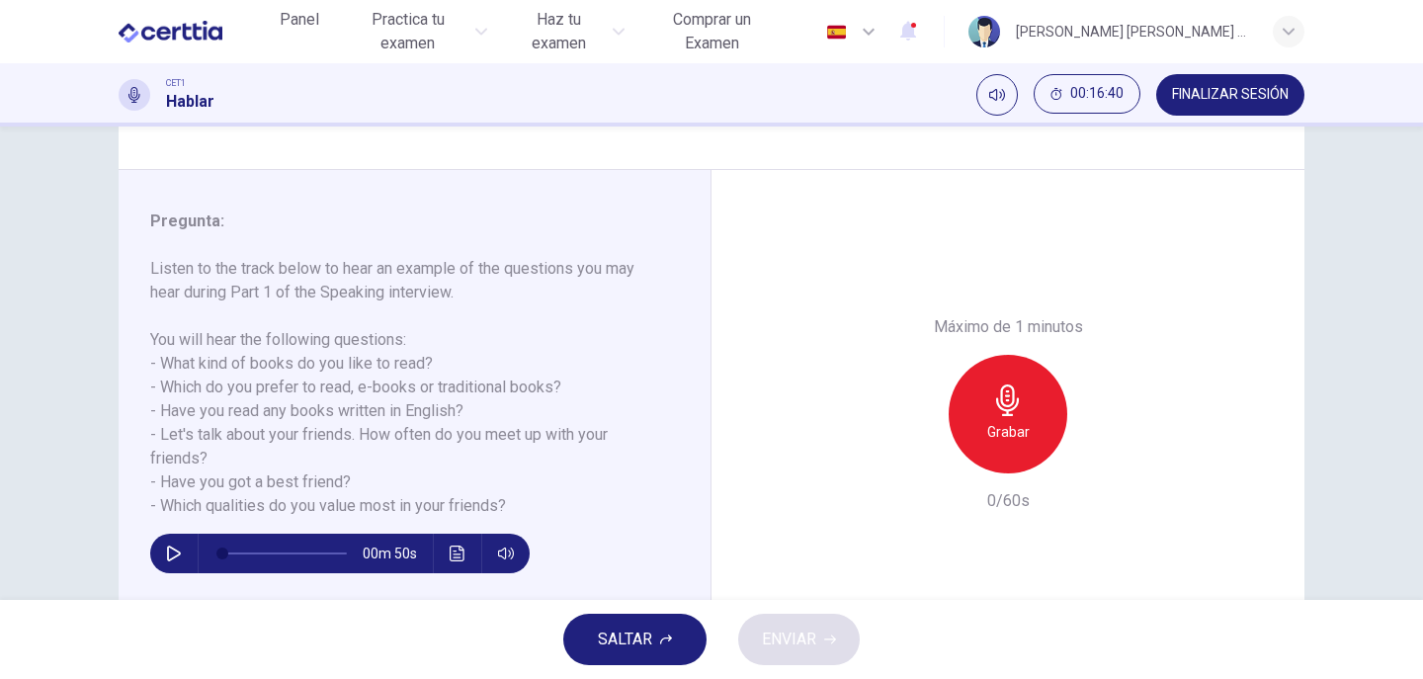
scroll to position [194, 0]
click at [715, 516] on div "Máximo de 1 minutos Grabar 0/60s" at bounding box center [1007, 415] width 593 height 488
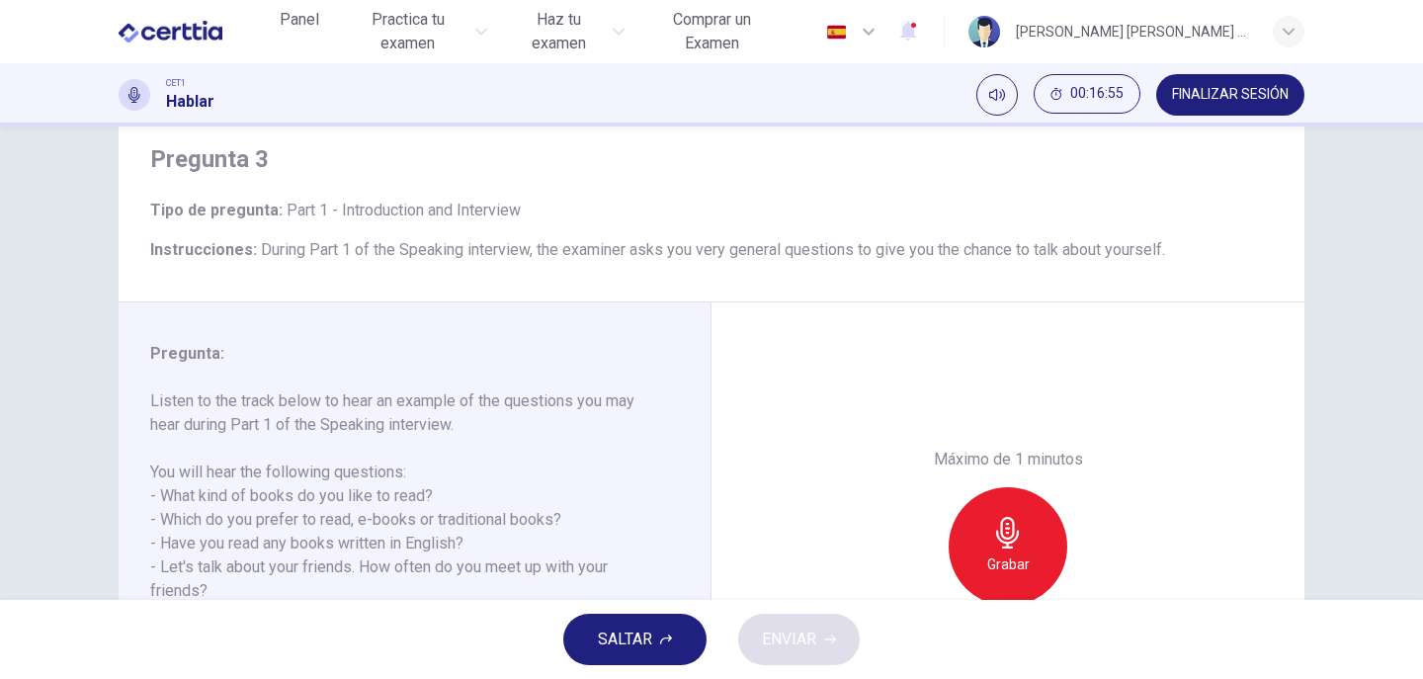
scroll to position [292, 0]
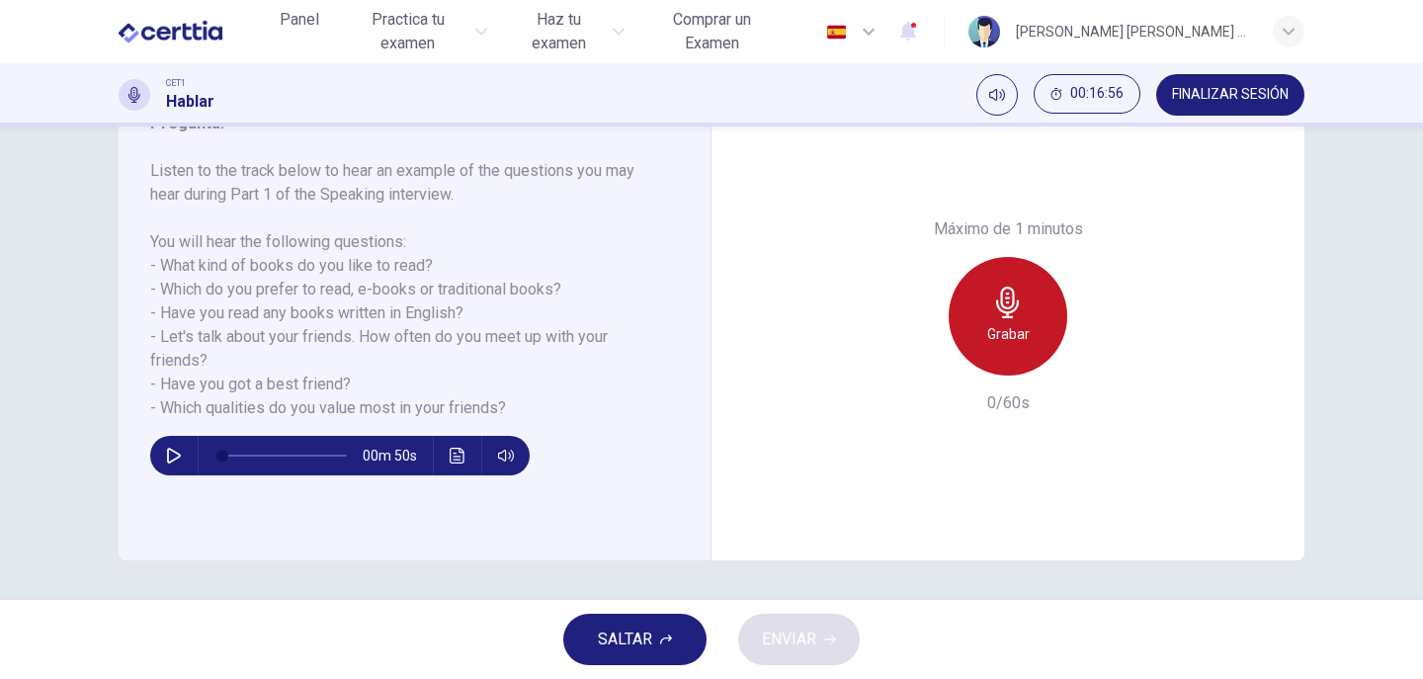
click at [998, 354] on div "Grabar" at bounding box center [1007, 316] width 119 height 119
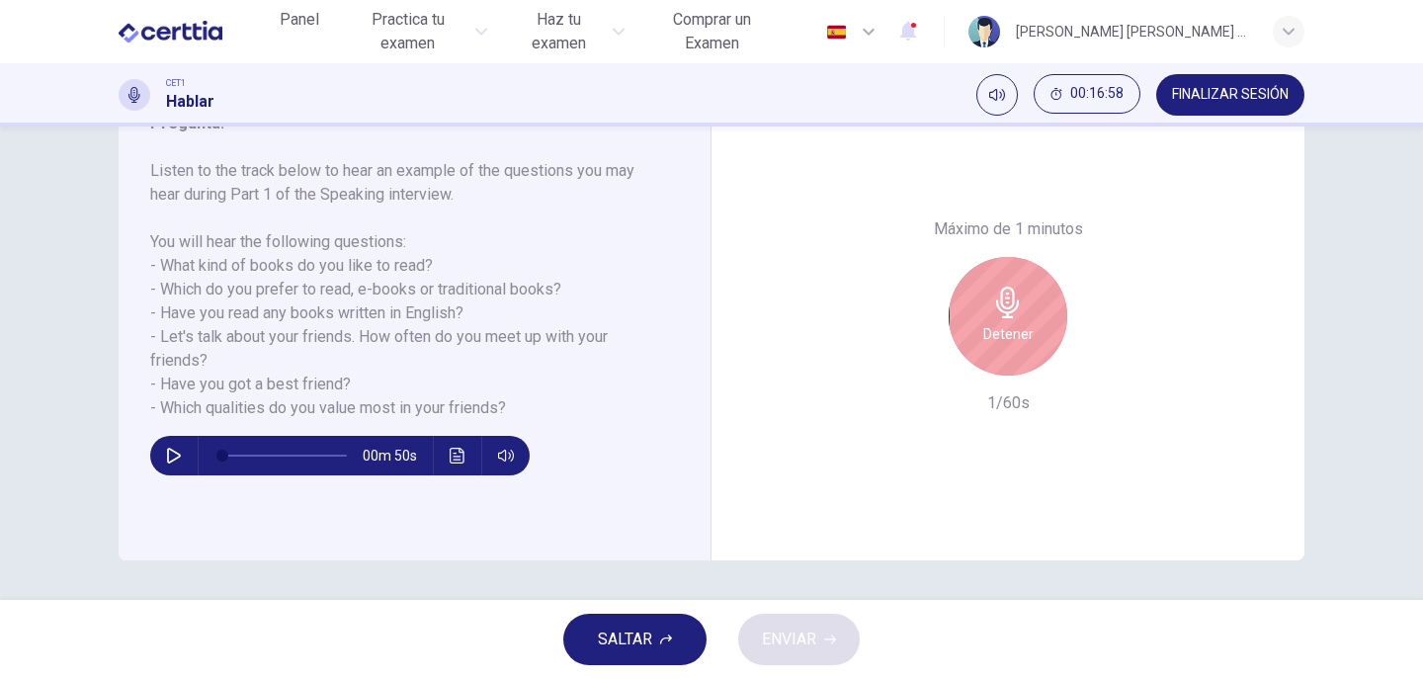
click at [998, 351] on div "Detener" at bounding box center [1007, 316] width 119 height 119
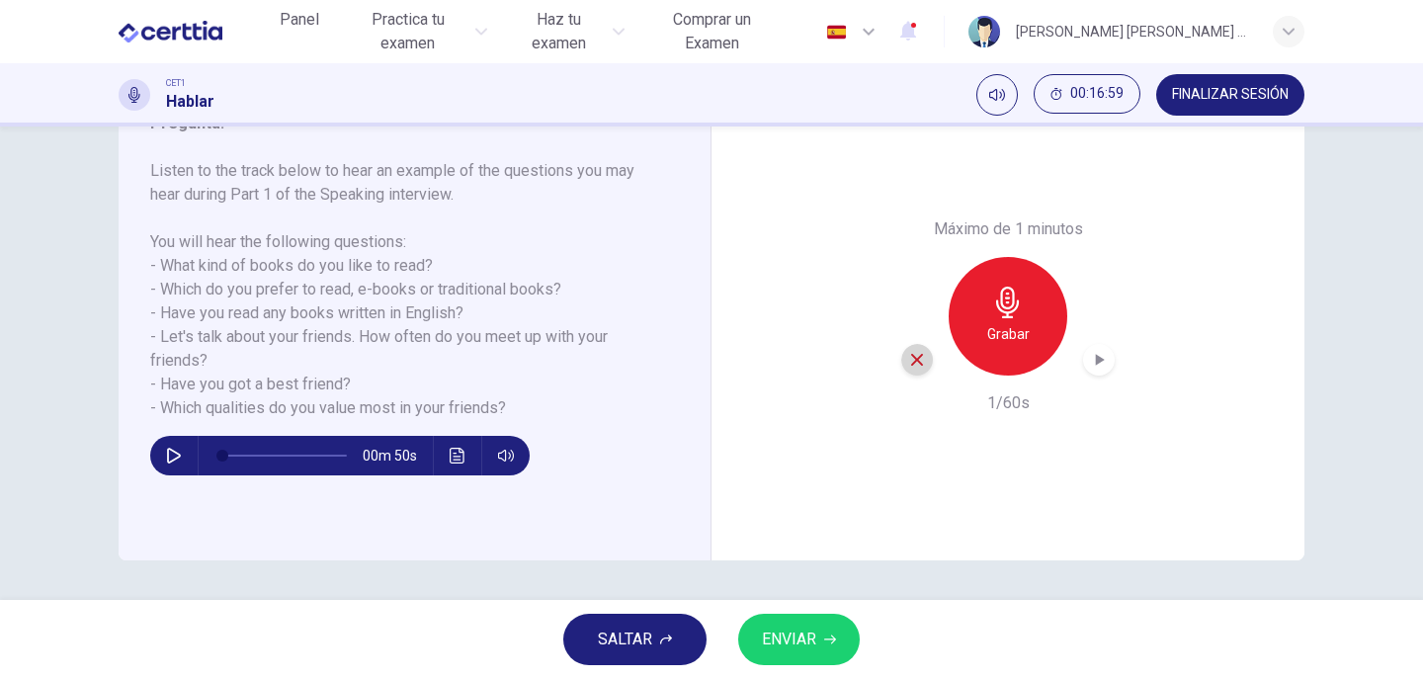
click at [915, 362] on icon "button" at bounding box center [917, 360] width 12 height 12
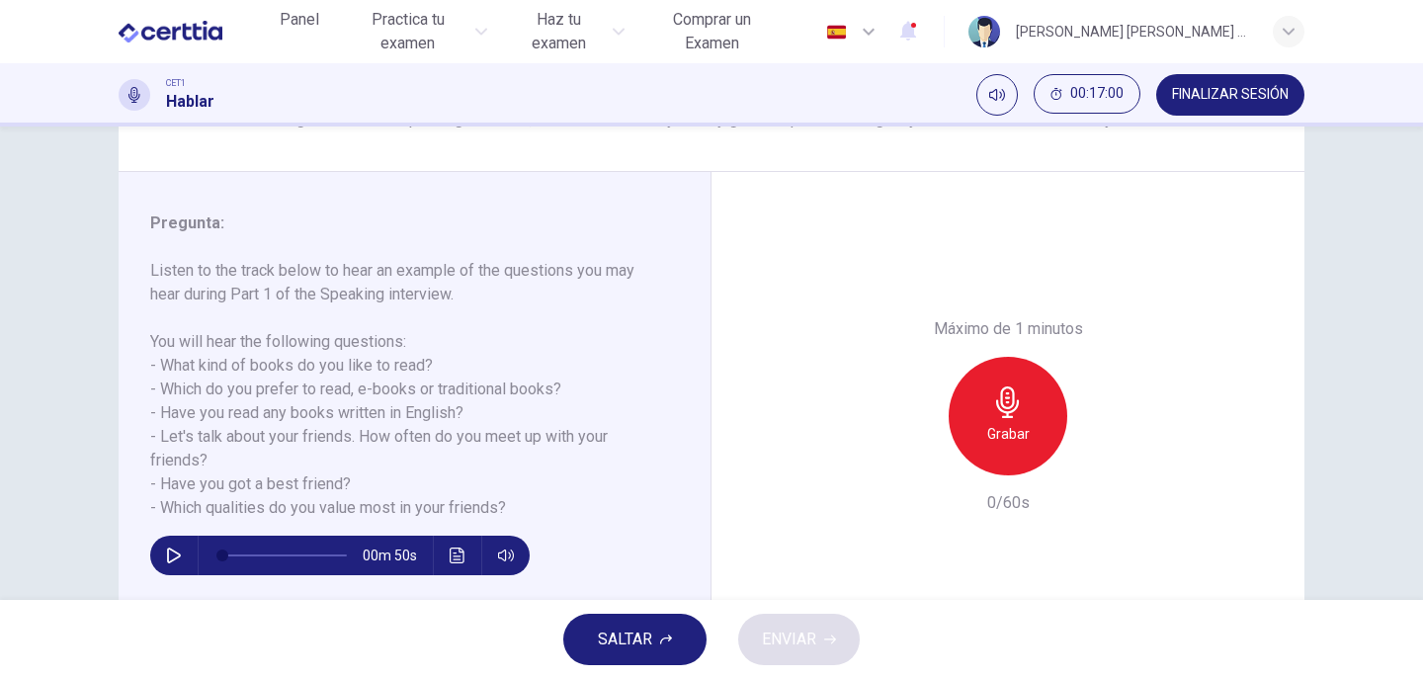
scroll to position [194, 0]
click at [192, 551] on div "00m 50s" at bounding box center [339, 554] width 379 height 40
click at [175, 554] on icon "button" at bounding box center [174, 554] width 14 height 16
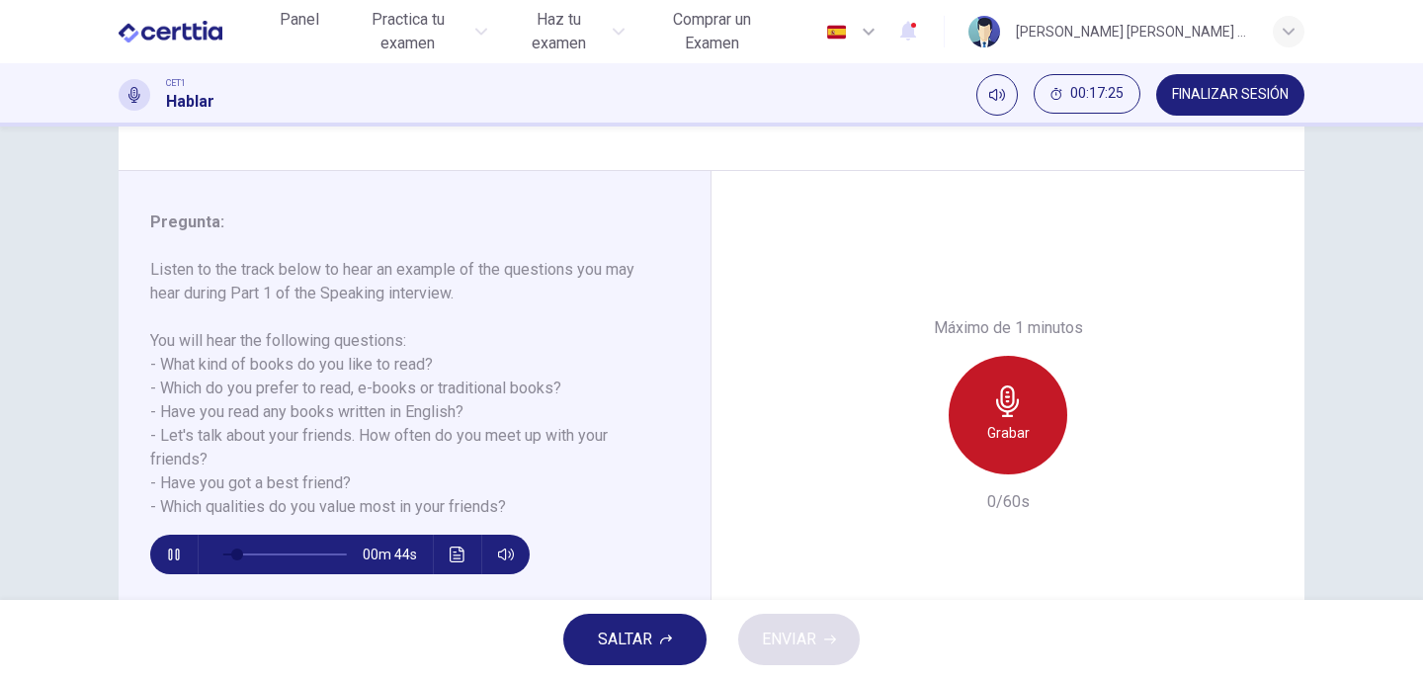
click at [1017, 426] on h6 "Grabar" at bounding box center [1008, 433] width 42 height 24
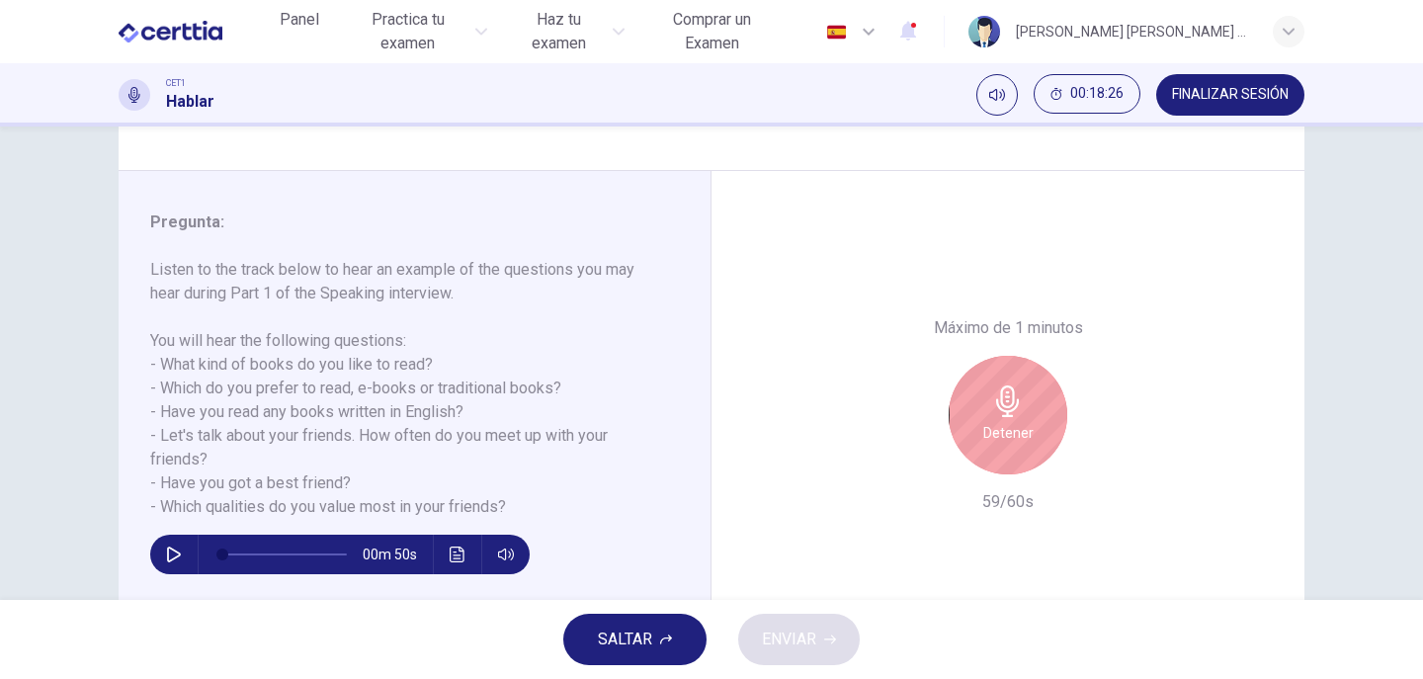
click at [1017, 426] on h6 "Detener" at bounding box center [1008, 433] width 50 height 24
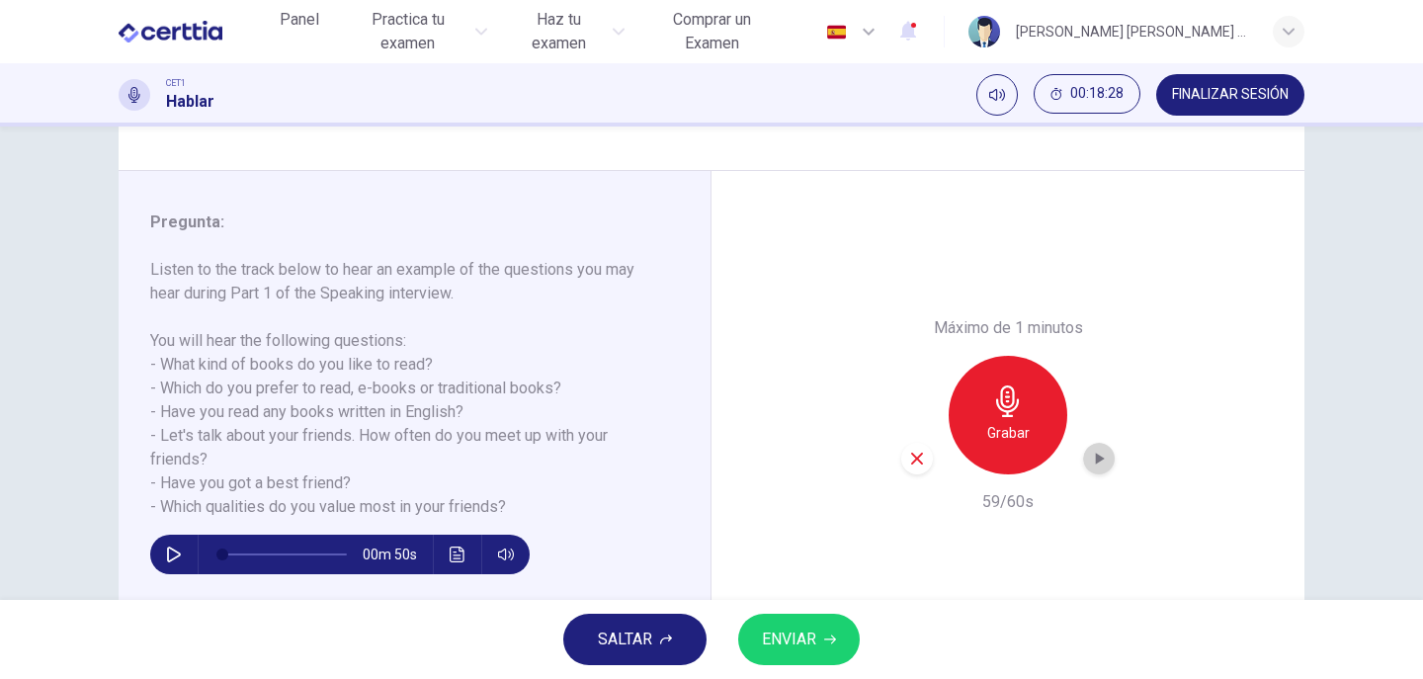
click at [1096, 457] on icon "button" at bounding box center [1100, 458] width 9 height 12
click at [1092, 454] on icon "button" at bounding box center [1099, 458] width 14 height 15
click at [911, 456] on icon "button" at bounding box center [917, 458] width 12 height 12
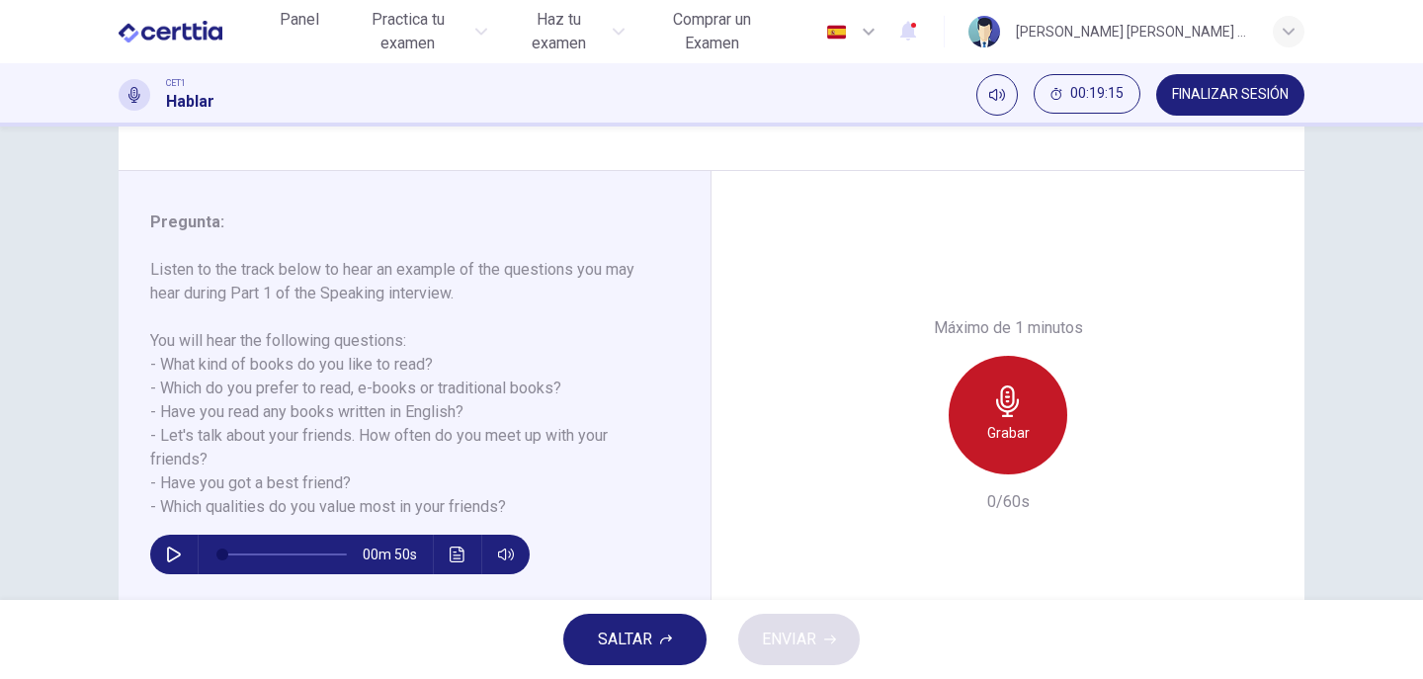
click at [987, 444] on h6 "Grabar" at bounding box center [1008, 433] width 42 height 24
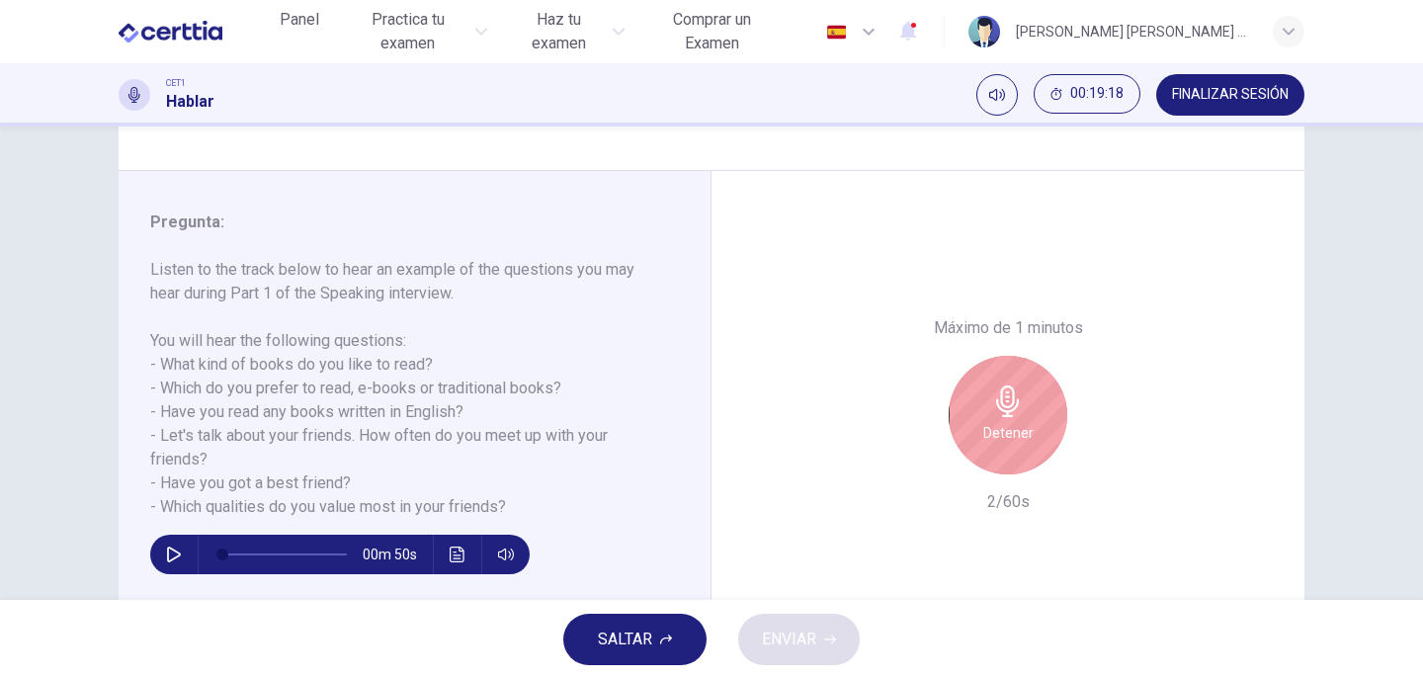
click at [1022, 426] on h6 "Detener" at bounding box center [1008, 433] width 50 height 24
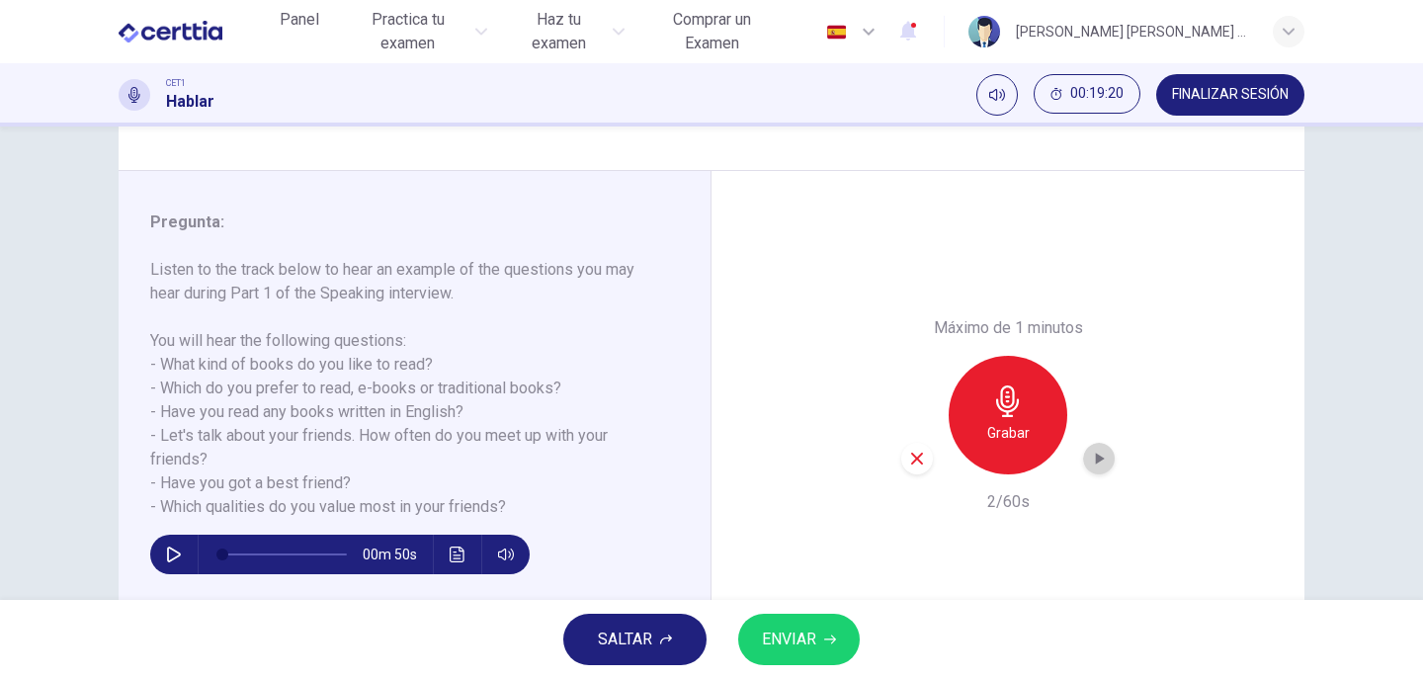
click at [1105, 457] on div "button" at bounding box center [1099, 459] width 32 height 32
click at [905, 453] on div "button" at bounding box center [917, 459] width 32 height 32
click at [1029, 441] on div "Grabar" at bounding box center [1007, 415] width 119 height 119
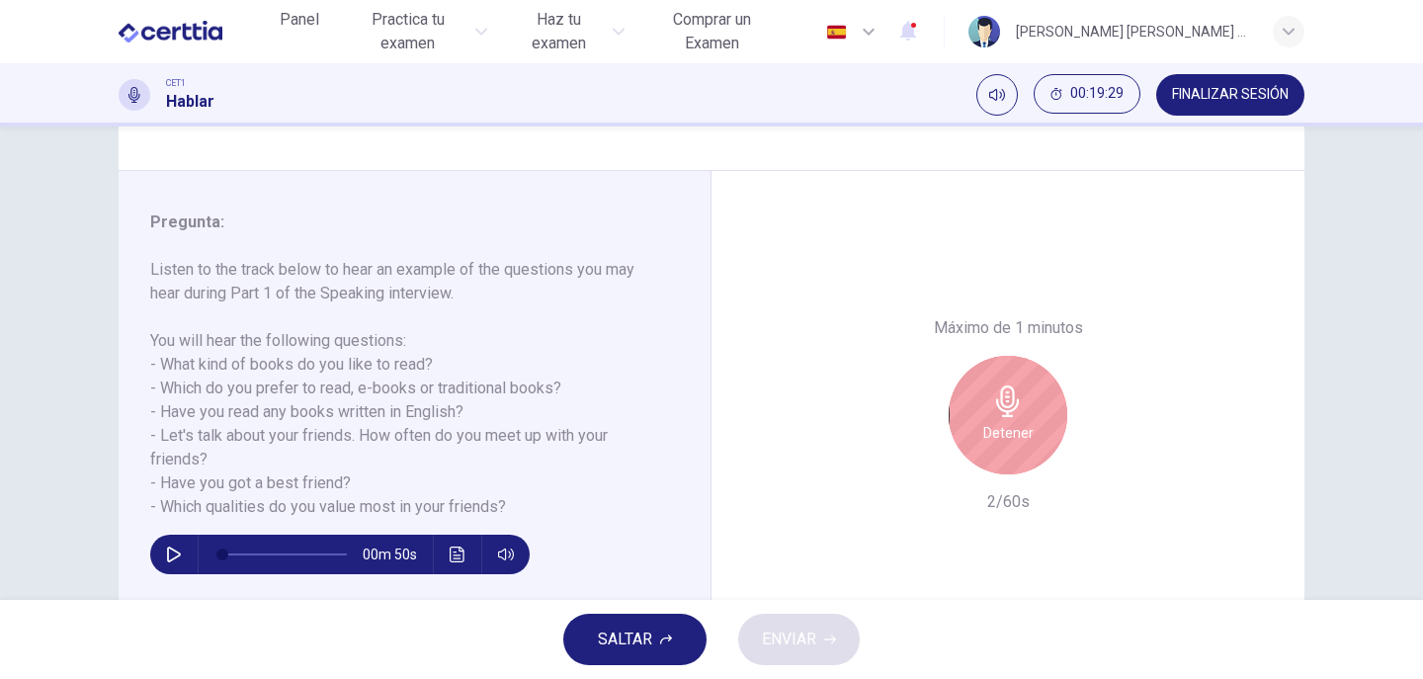
click at [1011, 433] on h6 "Detener" at bounding box center [1008, 433] width 50 height 24
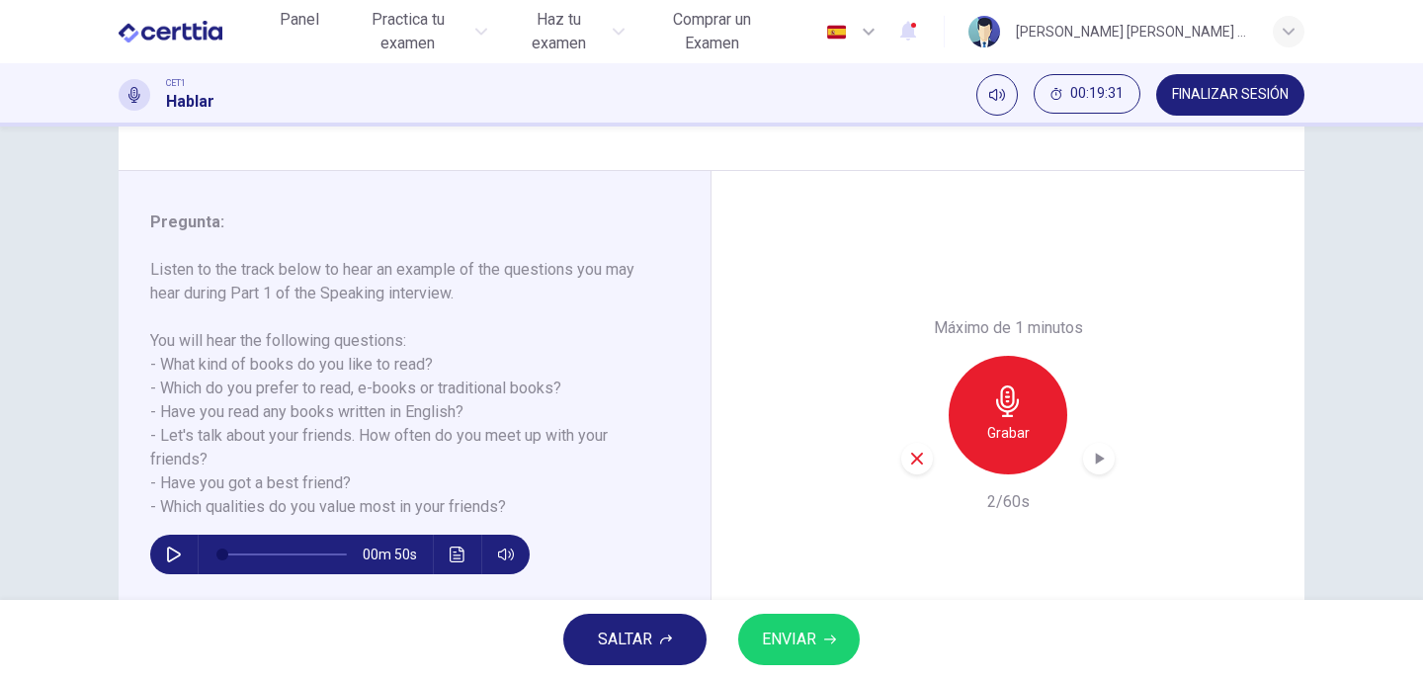
click at [1099, 456] on icon "button" at bounding box center [1099, 459] width 20 height 20
click at [911, 462] on icon "button" at bounding box center [917, 458] width 12 height 12
click at [167, 545] on button "button" at bounding box center [174, 554] width 32 height 40
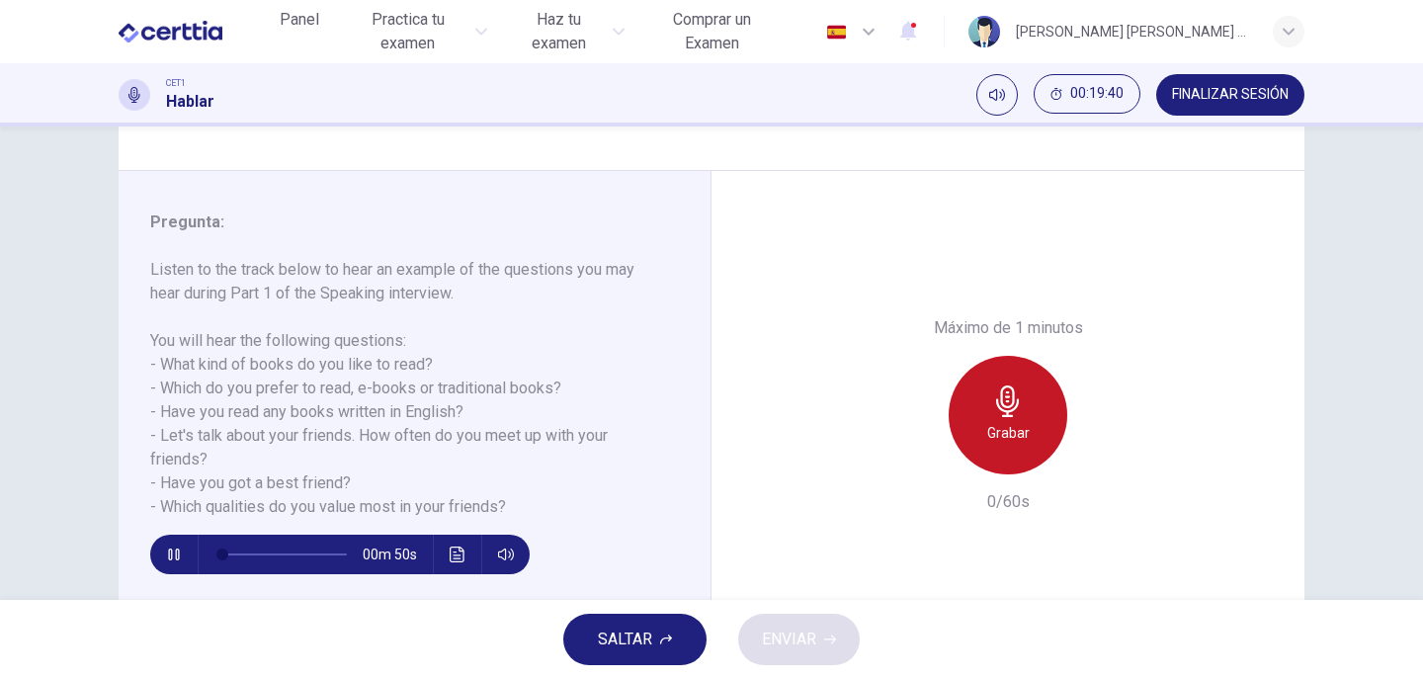
click at [1031, 414] on div "Grabar" at bounding box center [1007, 415] width 119 height 119
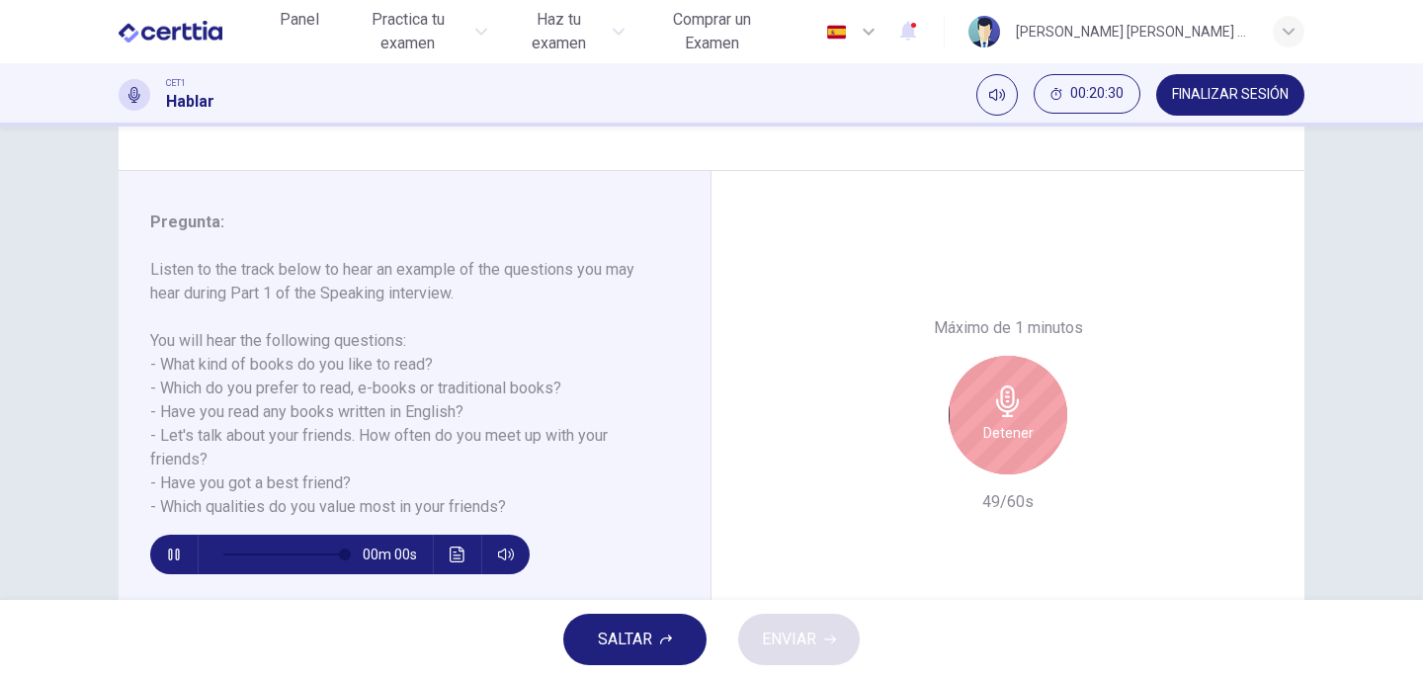
type input "*"
click at [1034, 410] on div "Detener" at bounding box center [1007, 415] width 119 height 119
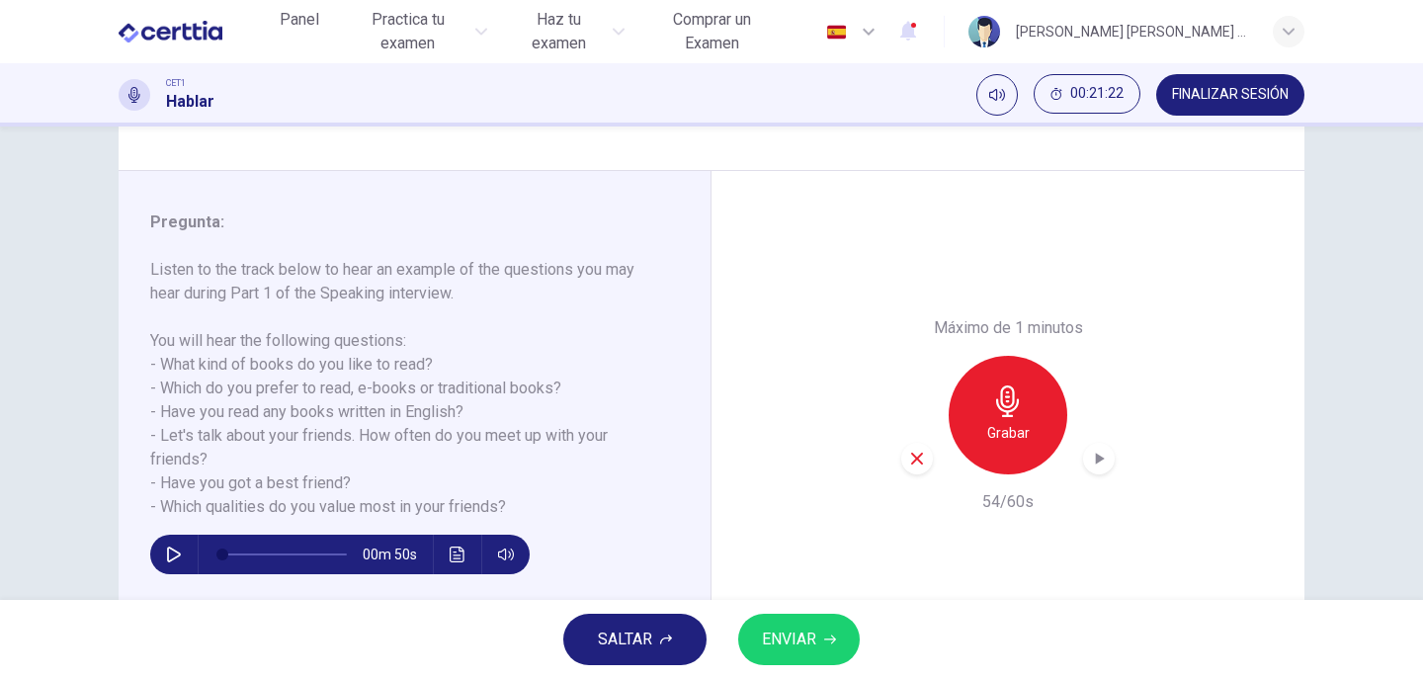
click at [1096, 456] on icon "button" at bounding box center [1100, 458] width 9 height 12
click at [1089, 456] on icon "button" at bounding box center [1099, 459] width 20 height 20
click at [795, 633] on span "ENVIAR" at bounding box center [789, 639] width 54 height 28
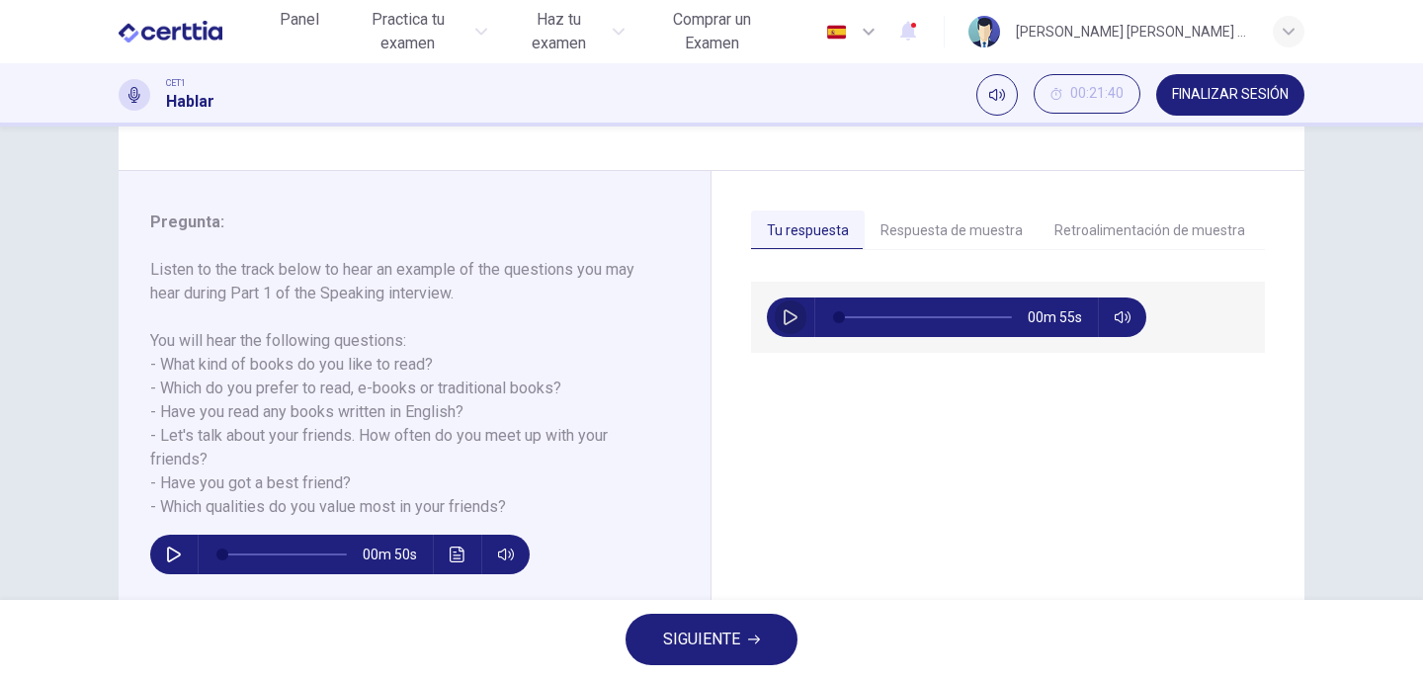
click at [782, 313] on icon "button" at bounding box center [790, 317] width 16 height 16
click at [784, 312] on icon "button" at bounding box center [789, 317] width 11 height 12
type input "*"
click at [1101, 218] on button "Retroalimentación de muestra" at bounding box center [1149, 230] width 222 height 41
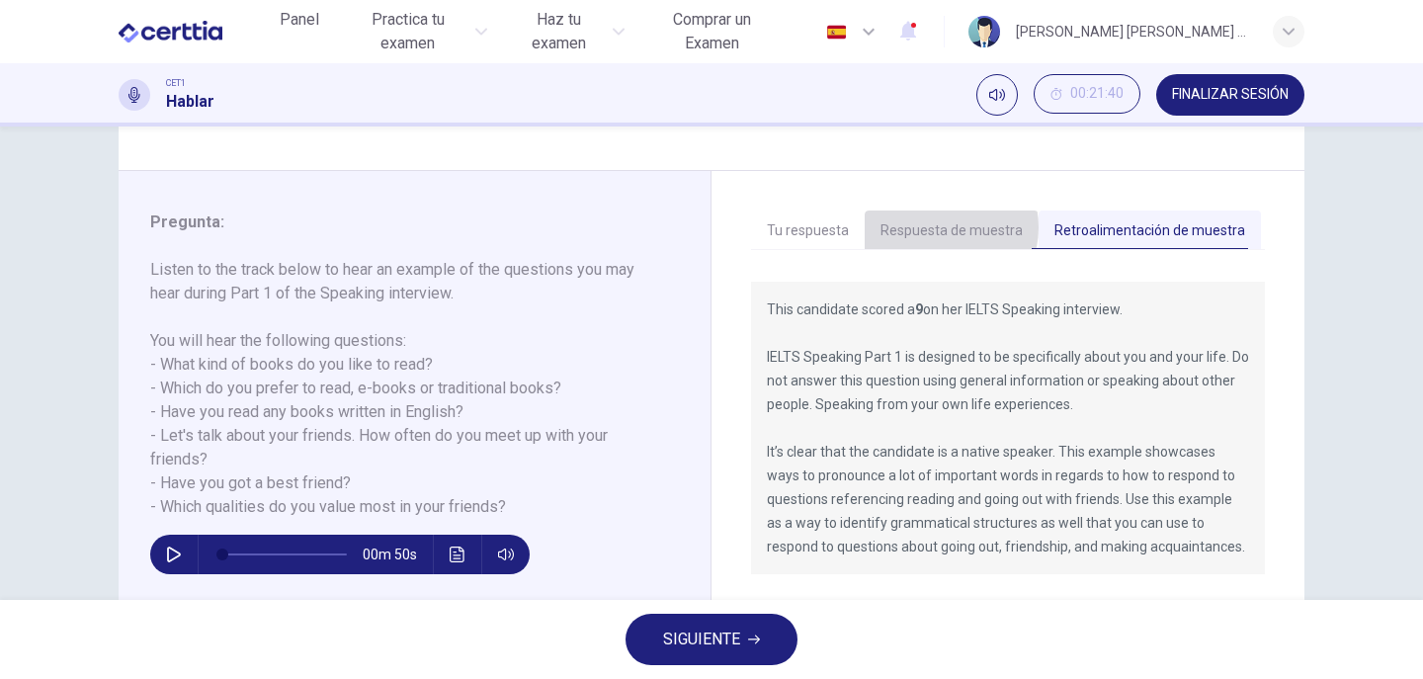
click at [936, 227] on button "Respuesta de muestra" at bounding box center [951, 230] width 174 height 41
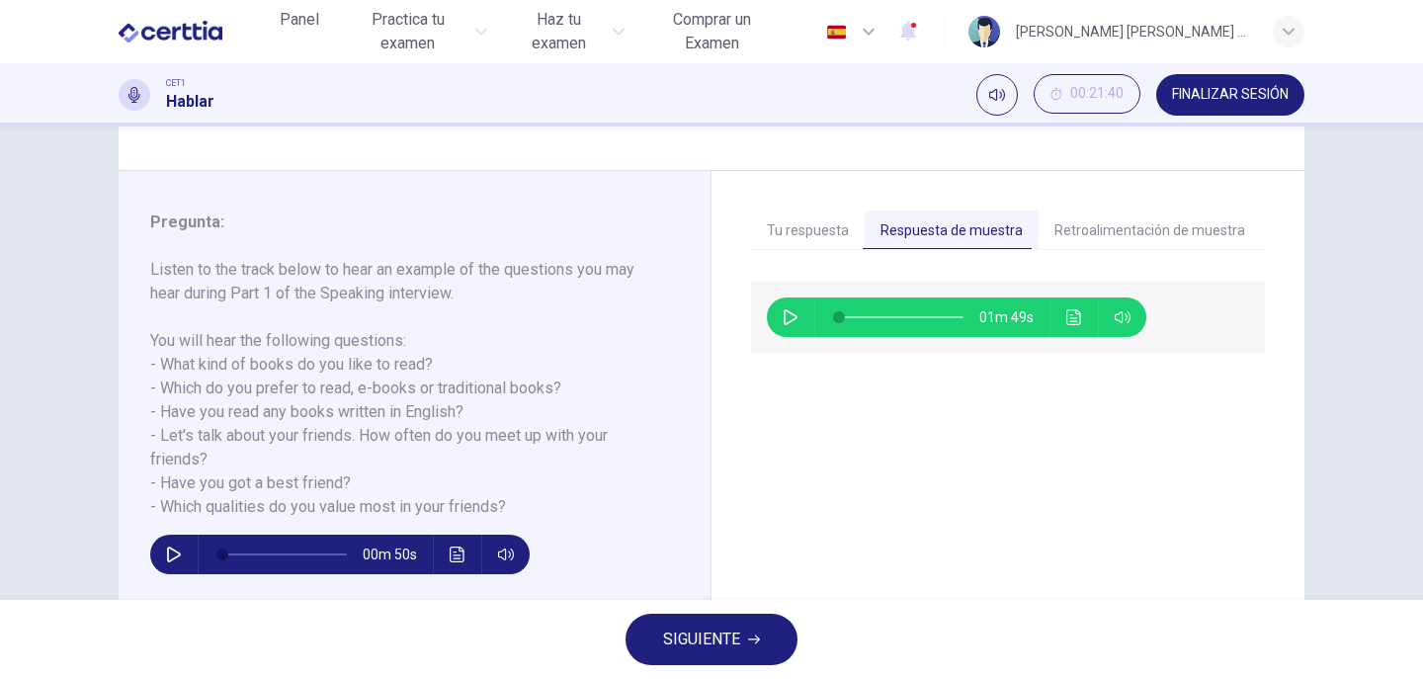
click at [782, 313] on icon "button" at bounding box center [790, 317] width 16 height 16
click at [1069, 318] on icon "Haz clic para ver la transcripción del audio" at bounding box center [1073, 317] width 15 height 16
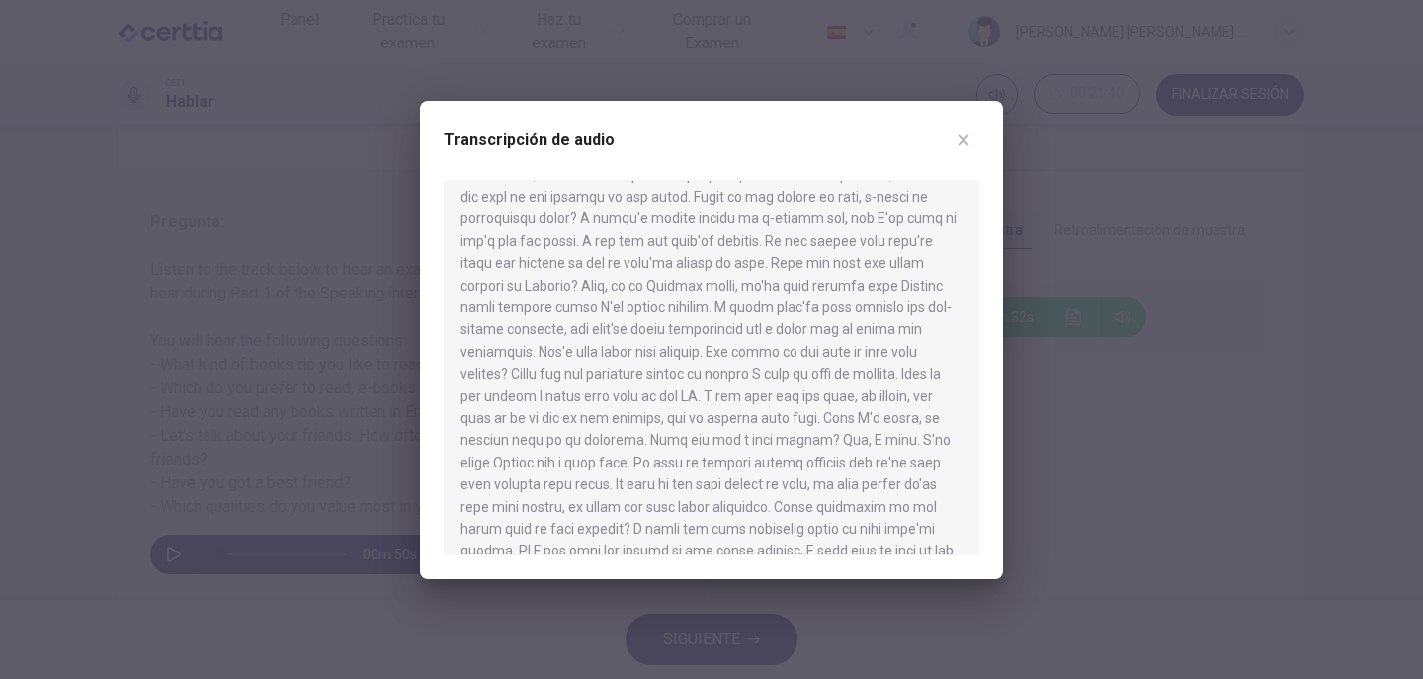
scroll to position [144, 0]
click at [961, 137] on icon "button" at bounding box center [963, 139] width 11 height 11
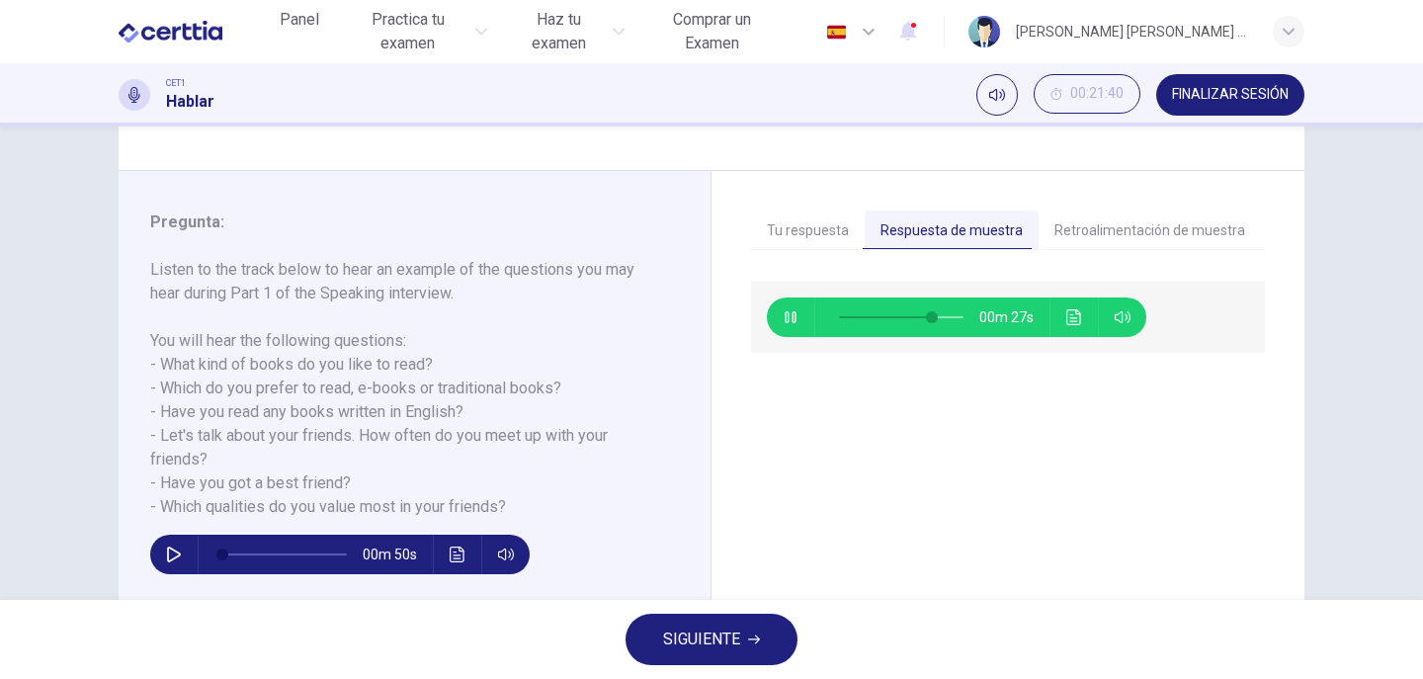
type input "**"
click at [739, 653] on button "SIGUIENTE" at bounding box center [711, 638] width 172 height 51
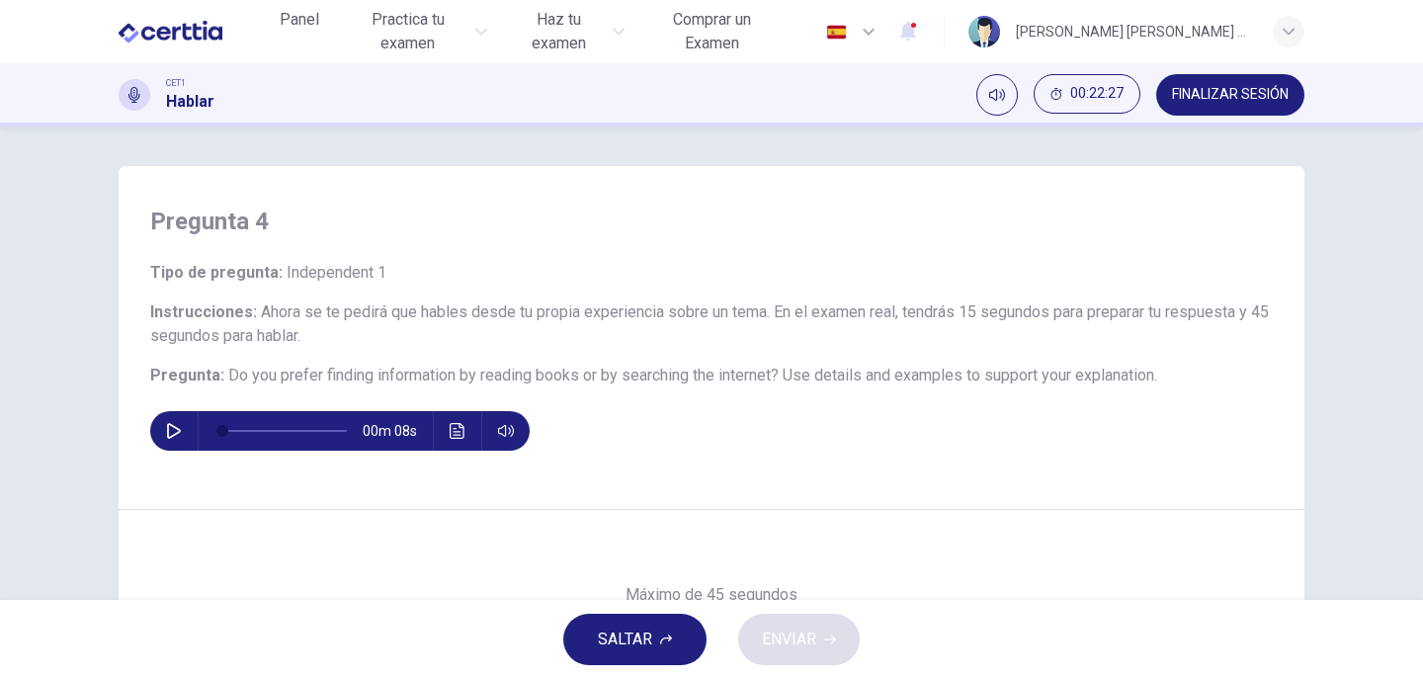
click at [167, 424] on icon "button" at bounding box center [174, 431] width 14 height 16
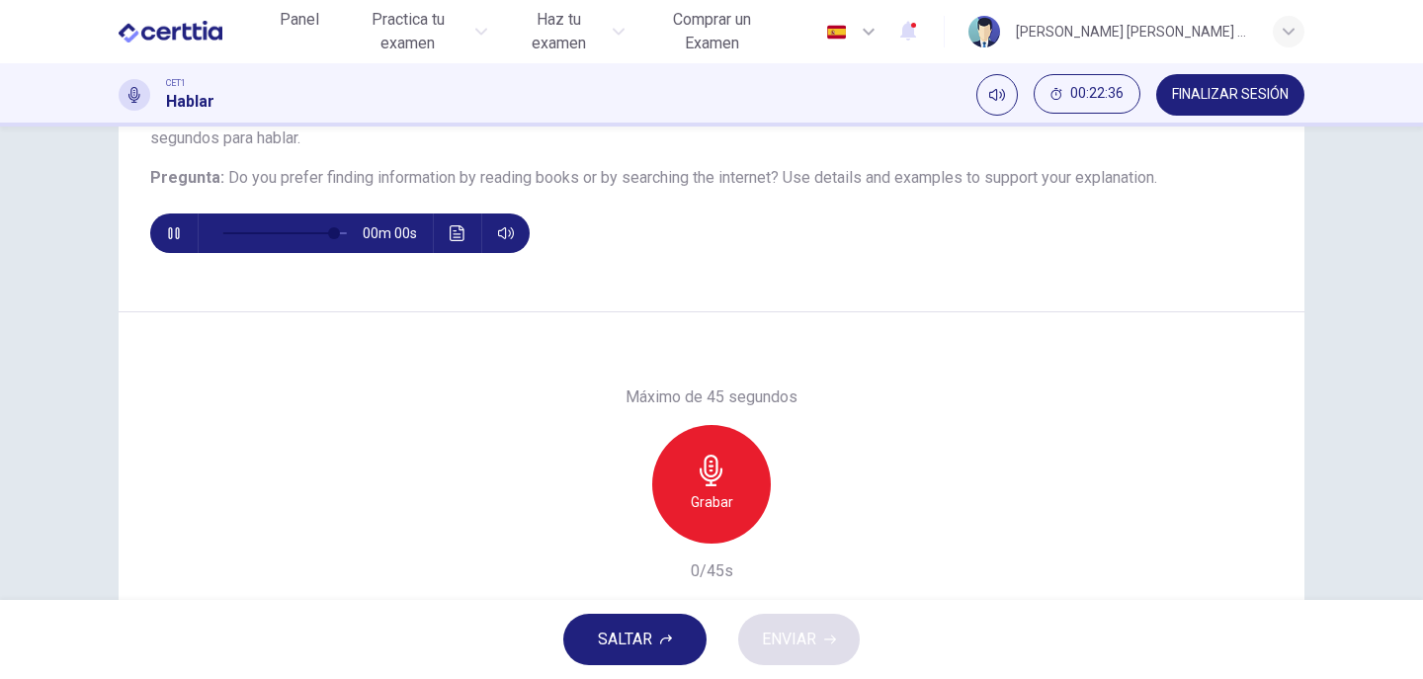
type input "*"
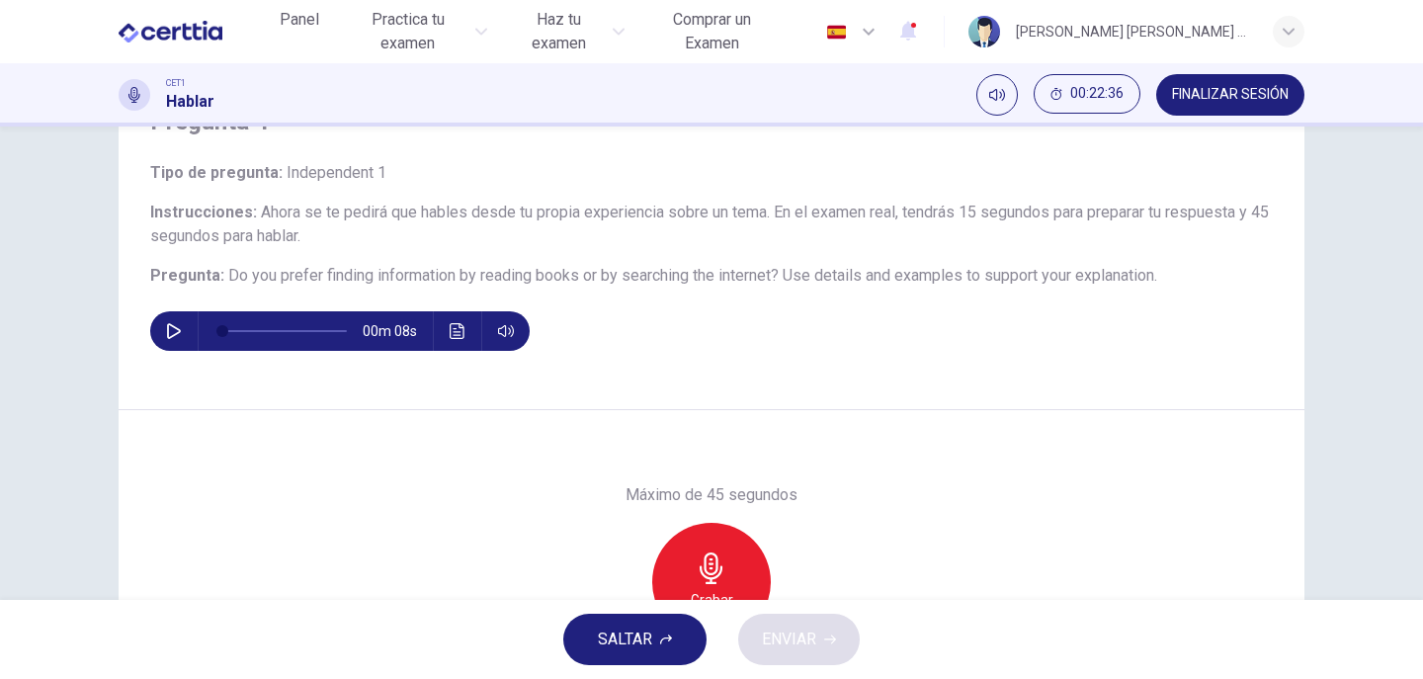
scroll to position [99, 0]
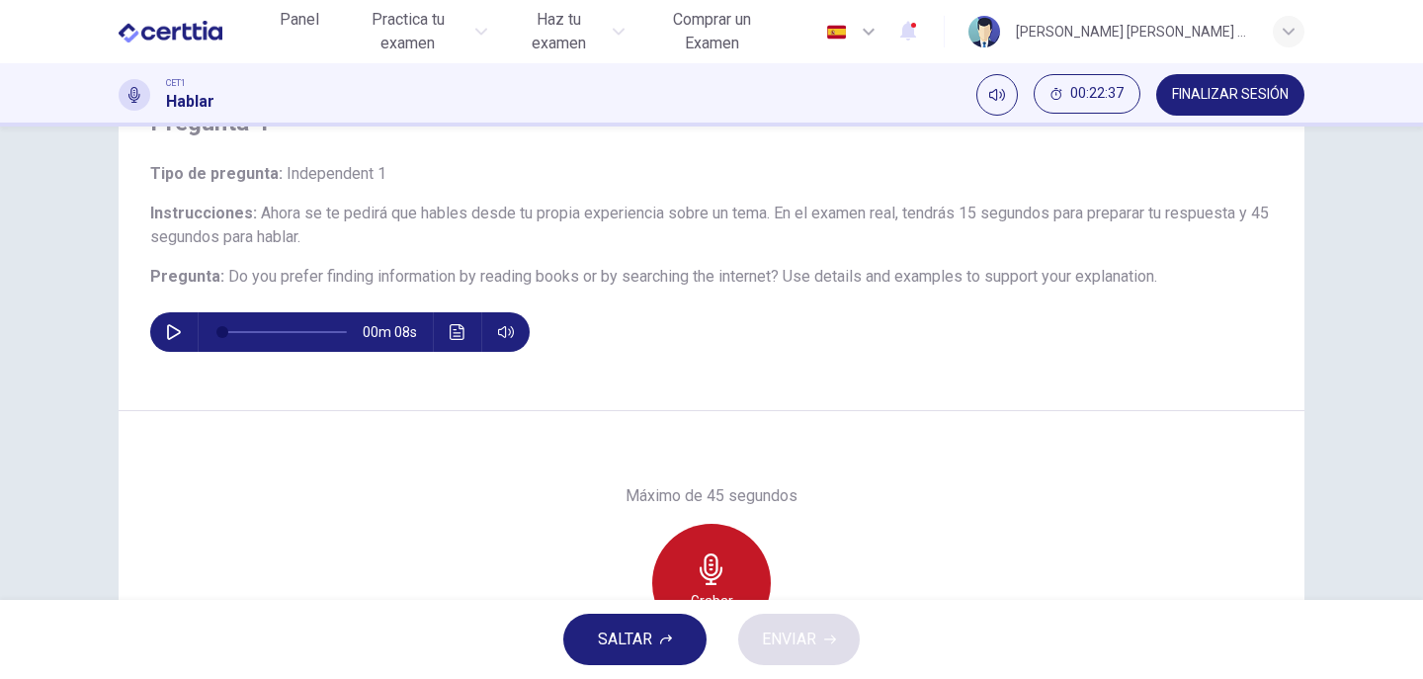
click at [734, 555] on div "Grabar" at bounding box center [711, 583] width 119 height 119
click at [735, 555] on div "Detener" at bounding box center [711, 583] width 119 height 119
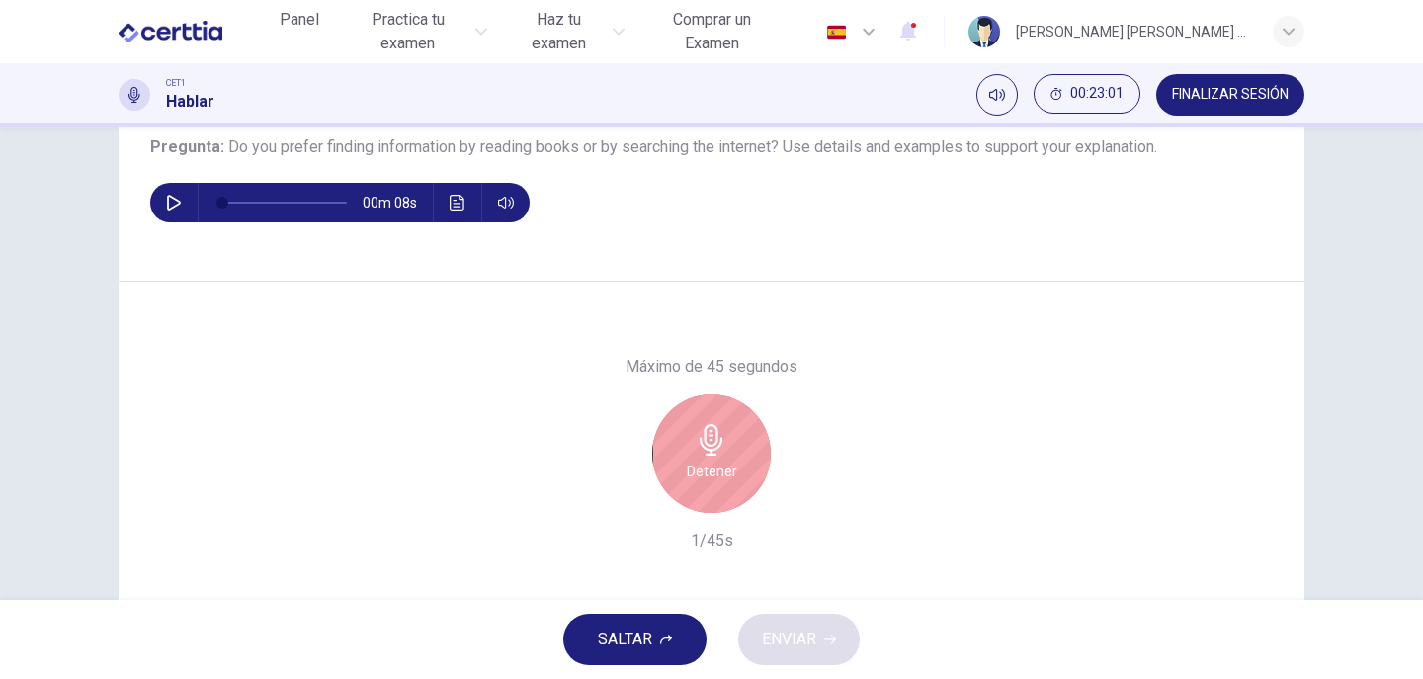
scroll to position [292, 0]
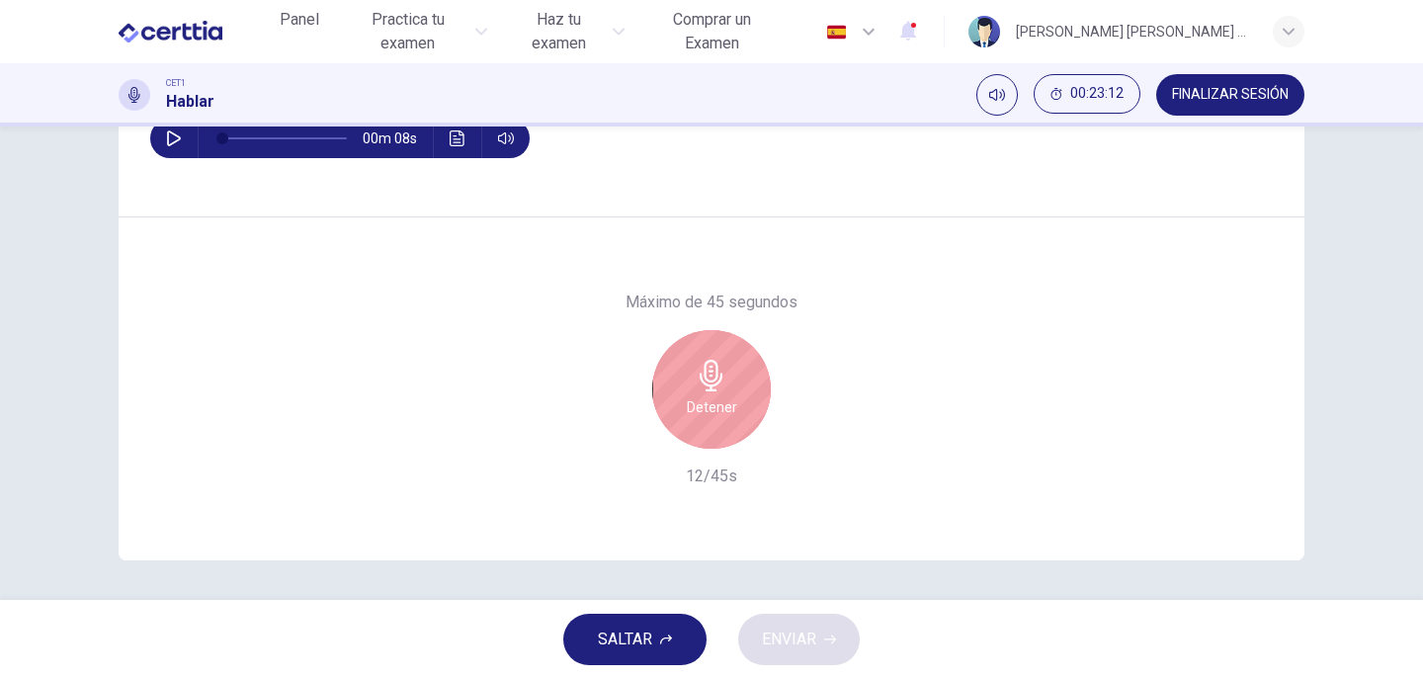
click at [740, 406] on div "Detener" at bounding box center [711, 389] width 119 height 119
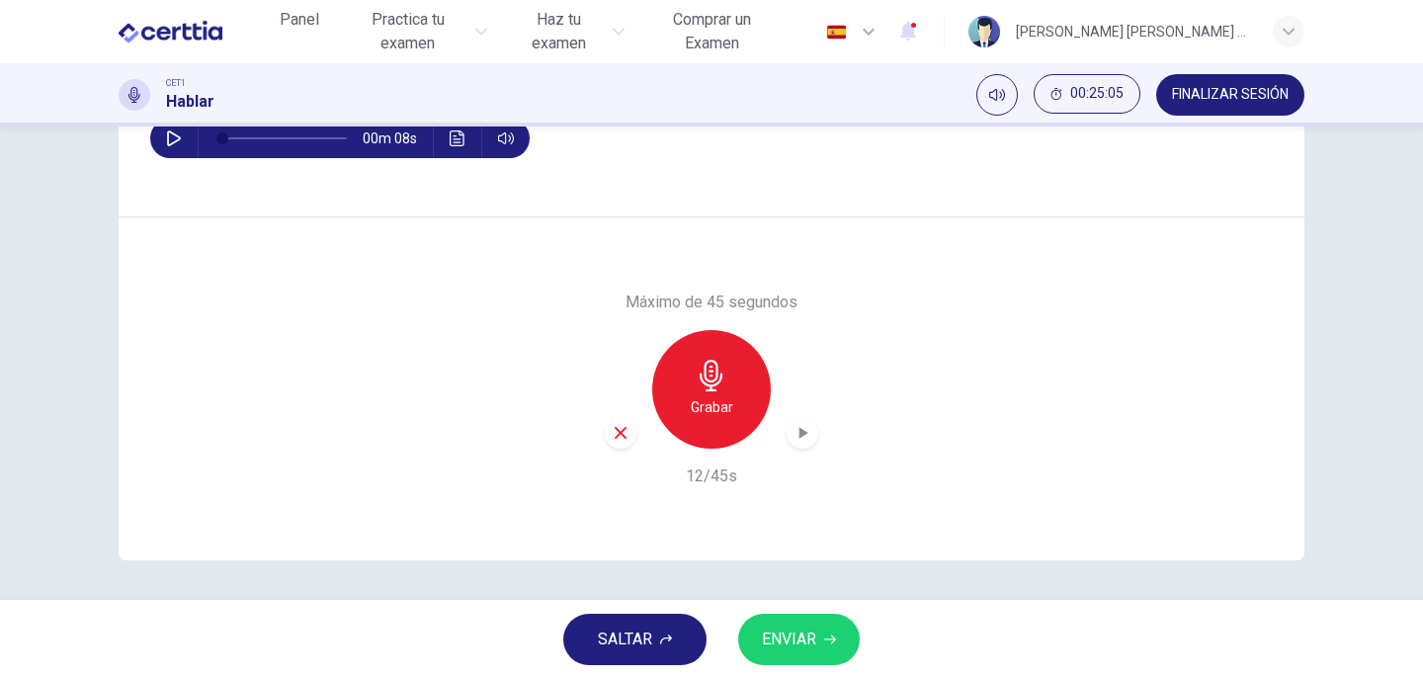
click at [619, 434] on icon "button" at bounding box center [621, 433] width 18 height 18
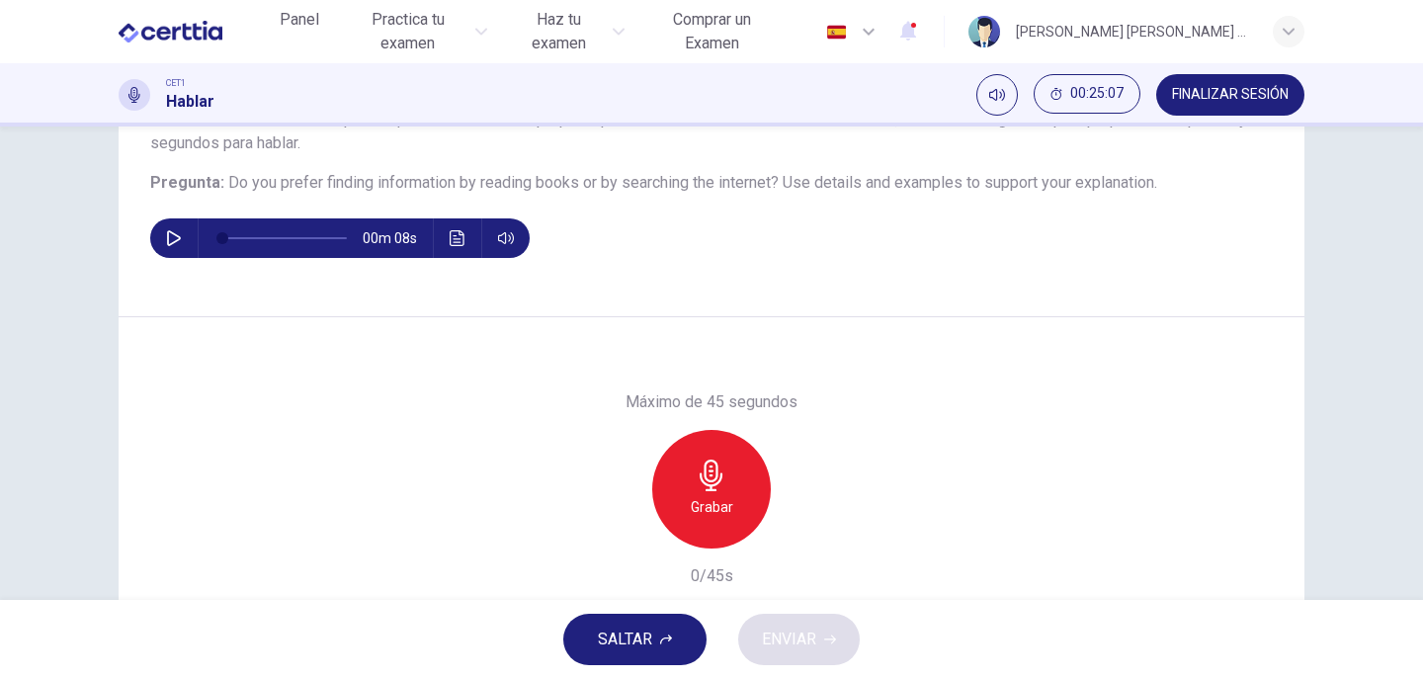
scroll to position [194, 0]
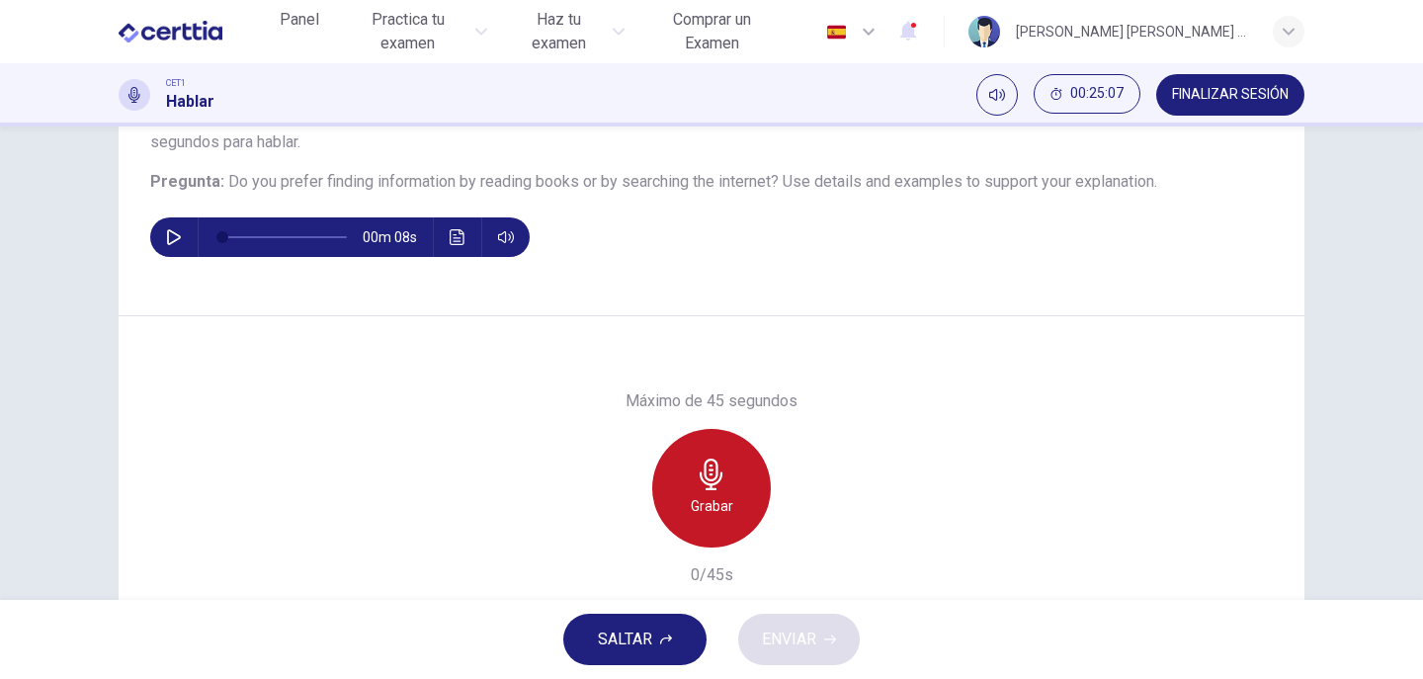
click at [702, 466] on icon "button" at bounding box center [711, 474] width 32 height 32
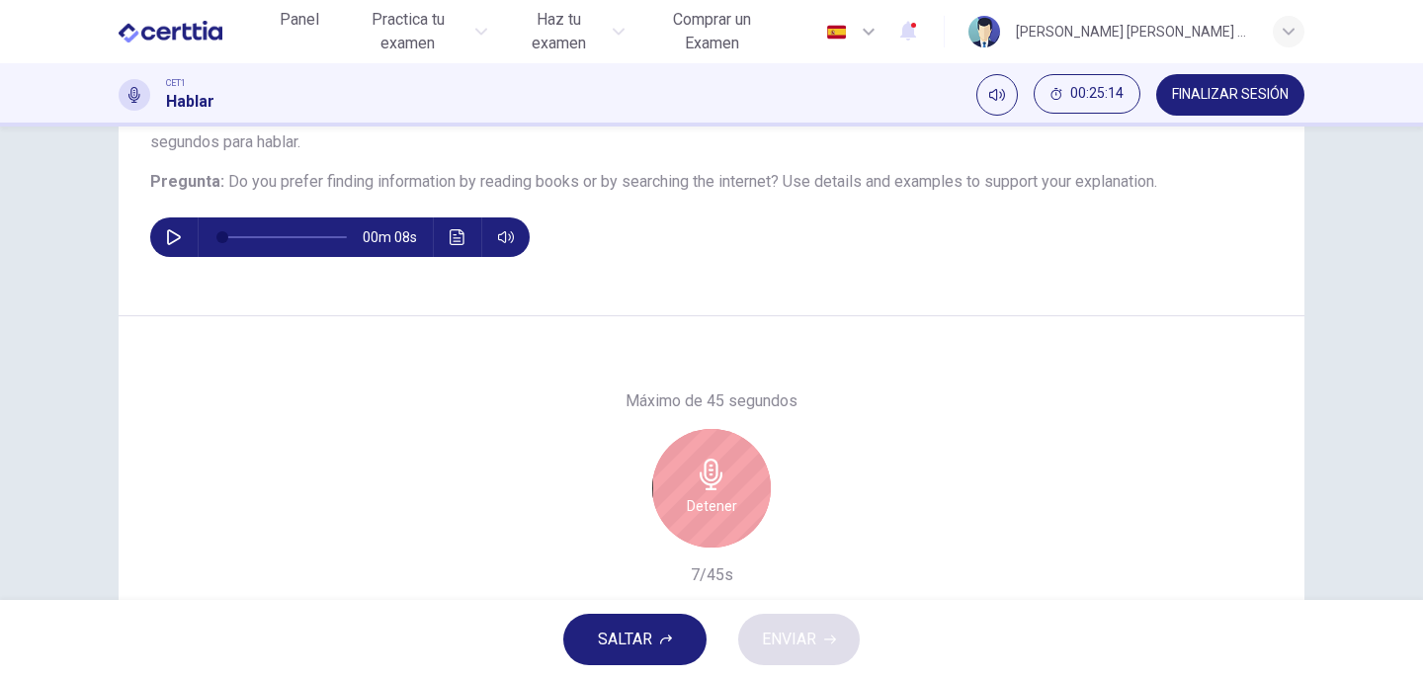
click at [1003, 377] on div "Máximo de 45 segundos Detener 7/45s" at bounding box center [711, 487] width 1185 height 343
click at [711, 467] on icon "button" at bounding box center [710, 474] width 23 height 32
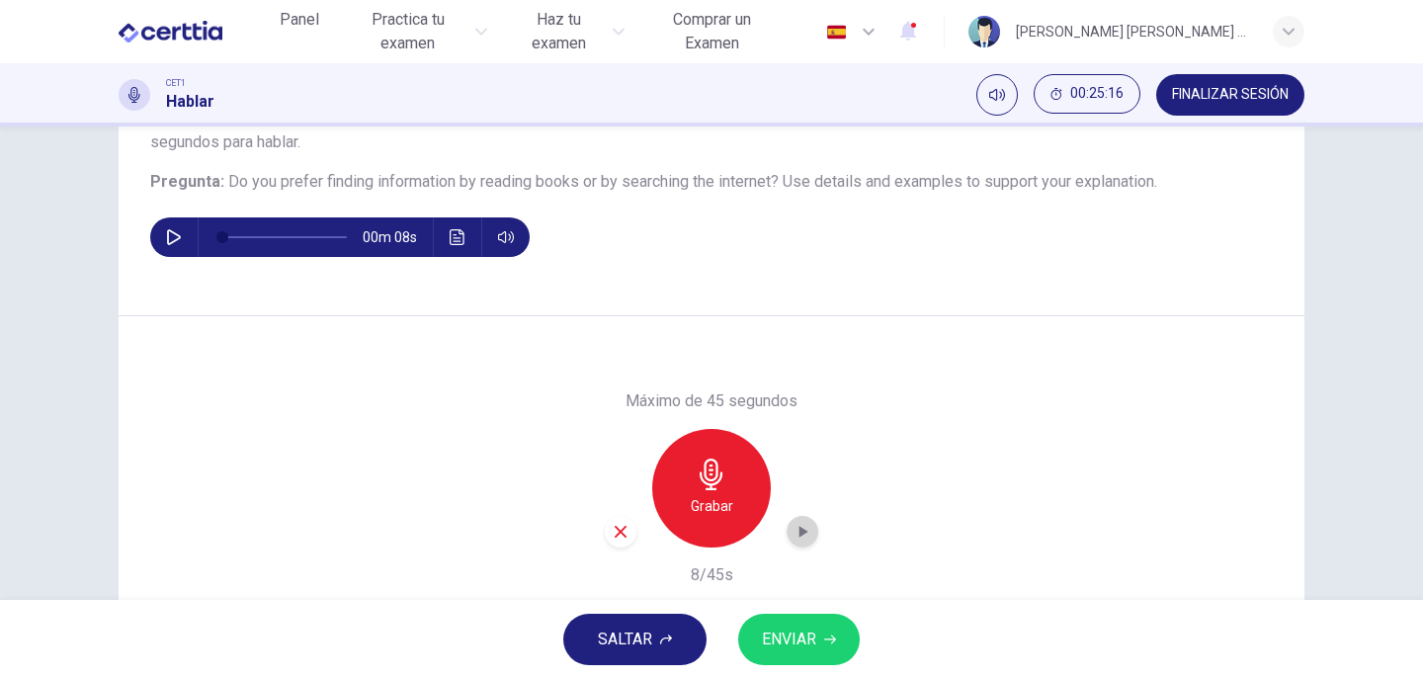
click at [792, 535] on icon "button" at bounding box center [802, 532] width 20 height 20
click at [618, 528] on icon "button" at bounding box center [620, 532] width 12 height 12
click at [685, 494] on div "Grabar" at bounding box center [711, 488] width 119 height 119
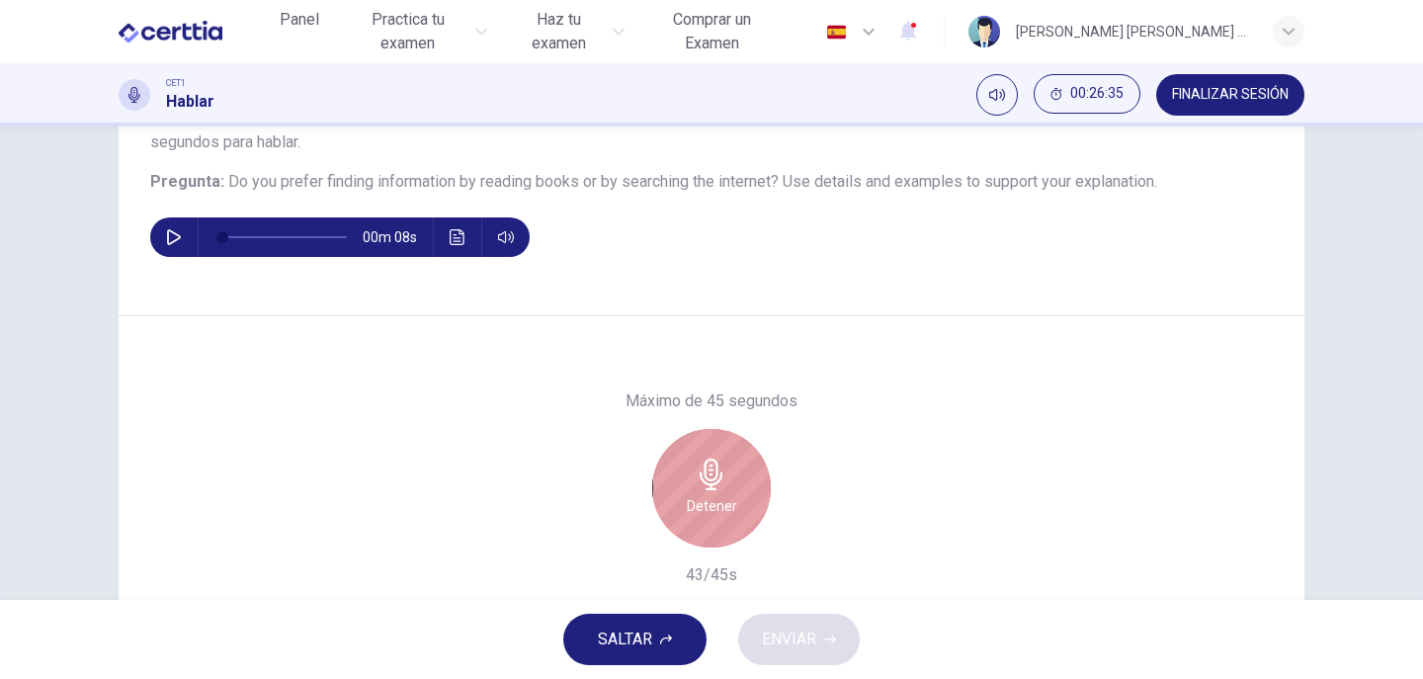
click at [679, 495] on div "Detener" at bounding box center [711, 488] width 119 height 119
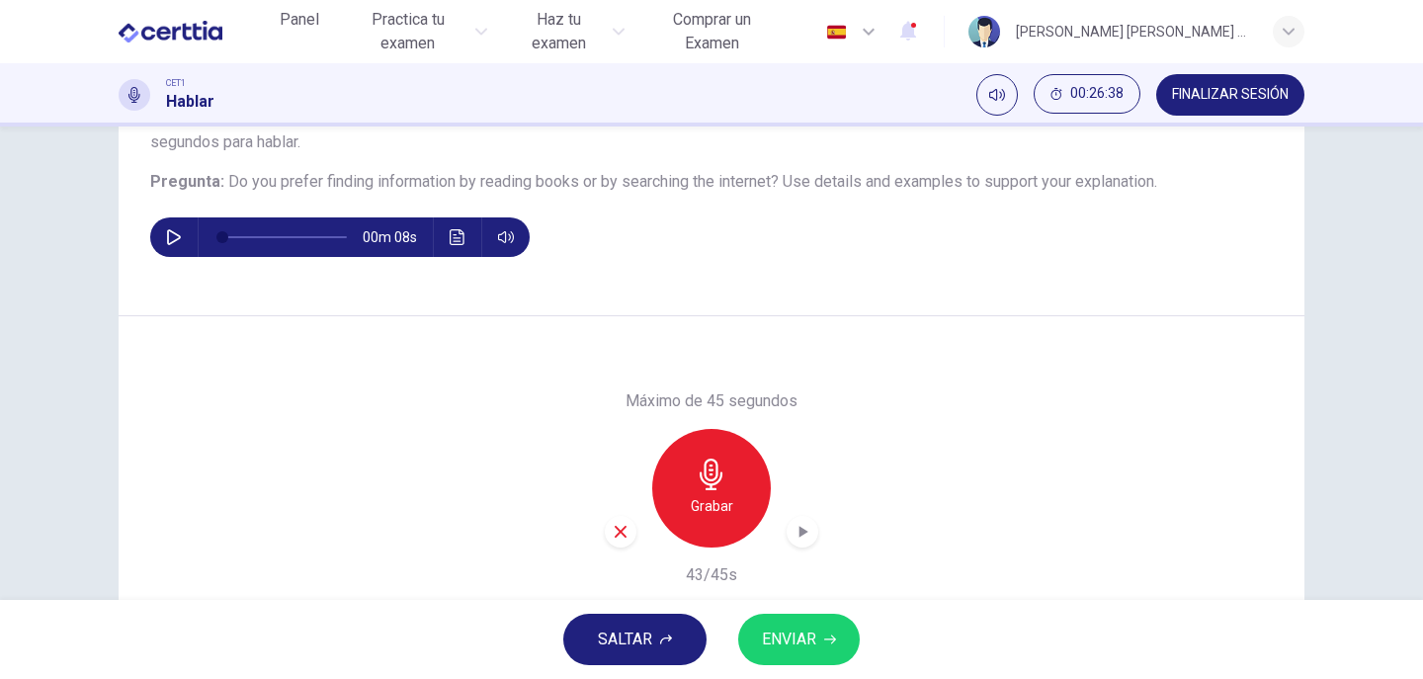
click at [800, 527] on icon "button" at bounding box center [802, 532] width 20 height 20
click at [801, 530] on icon "button" at bounding box center [802, 532] width 20 height 20
click at [817, 619] on button "ENVIAR" at bounding box center [799, 638] width 122 height 51
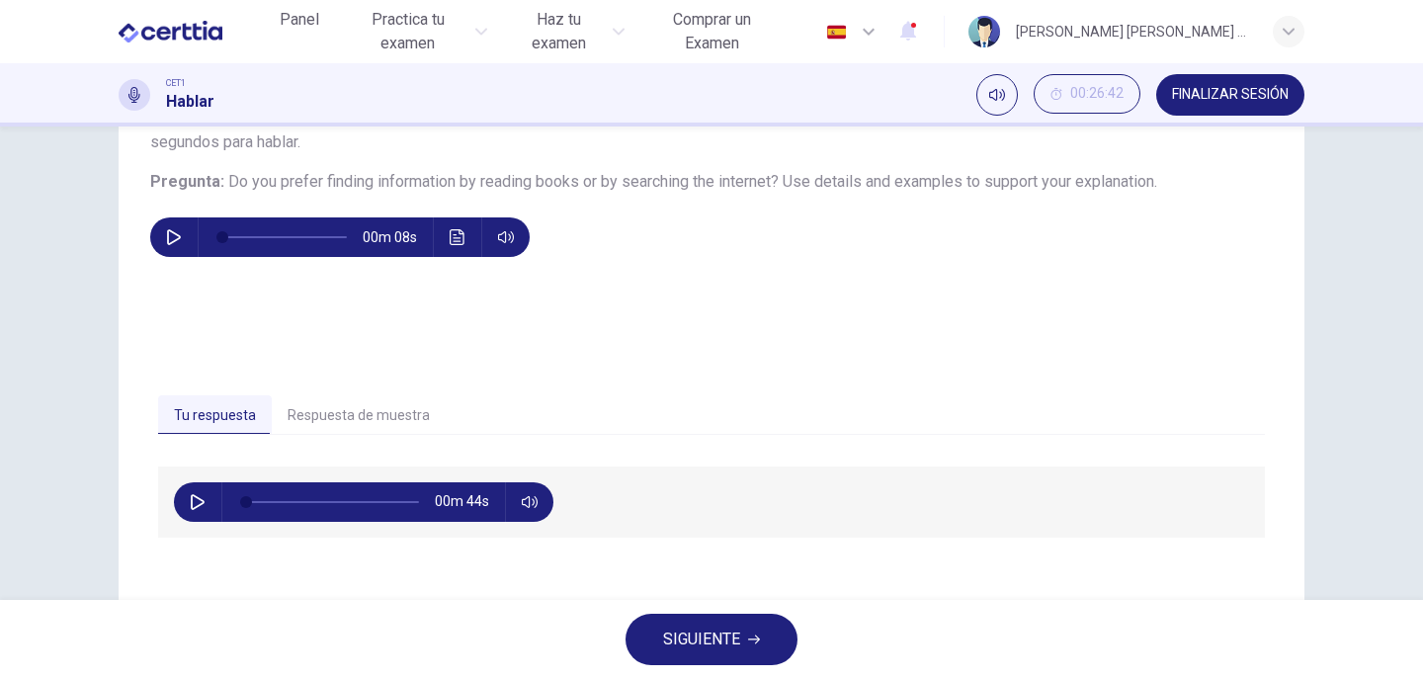
click at [184, 505] on button "button" at bounding box center [198, 502] width 32 height 40
click at [190, 501] on icon "button" at bounding box center [198, 502] width 16 height 16
type input "*"
click at [330, 416] on button "Respuesta de muestra" at bounding box center [359, 415] width 174 height 41
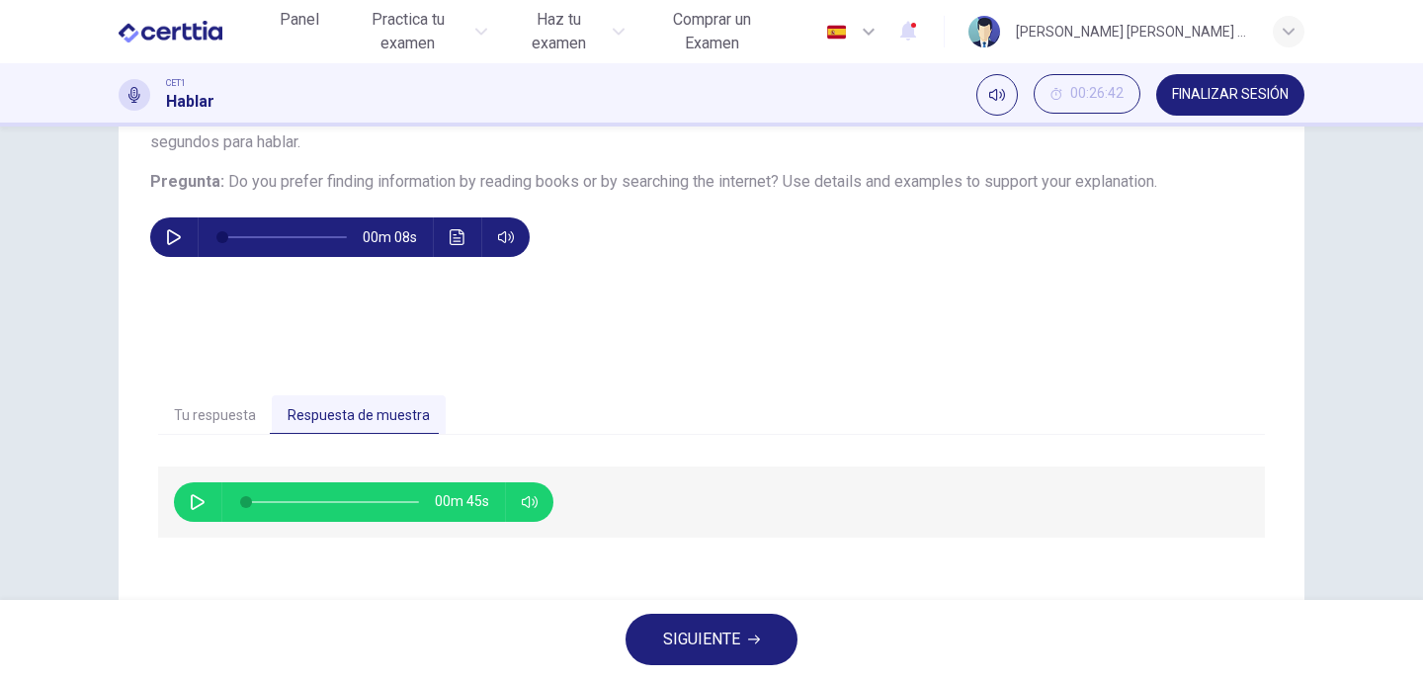
click at [190, 503] on icon "button" at bounding box center [198, 502] width 16 height 16
click at [192, 497] on icon "button" at bounding box center [197, 502] width 11 height 12
type input "**"
click at [717, 638] on span "SIGUIENTE" at bounding box center [701, 639] width 77 height 28
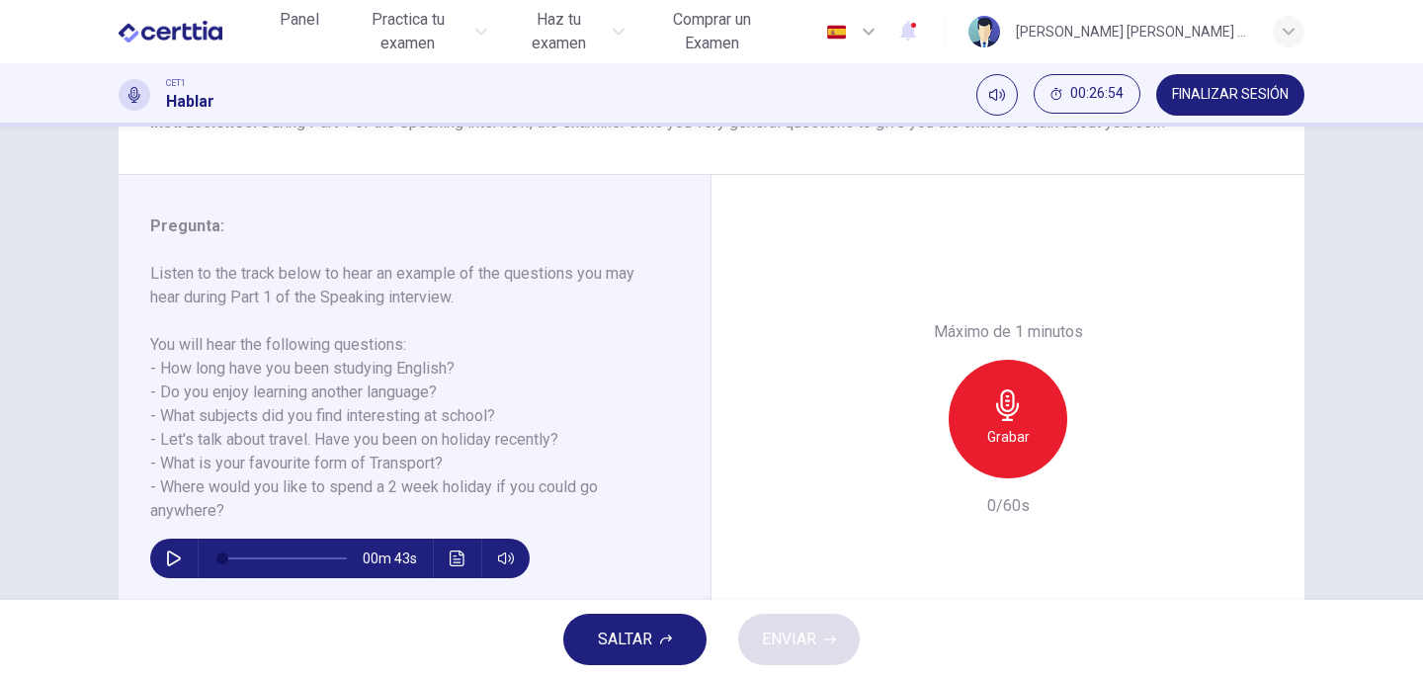
scroll to position [198, 0]
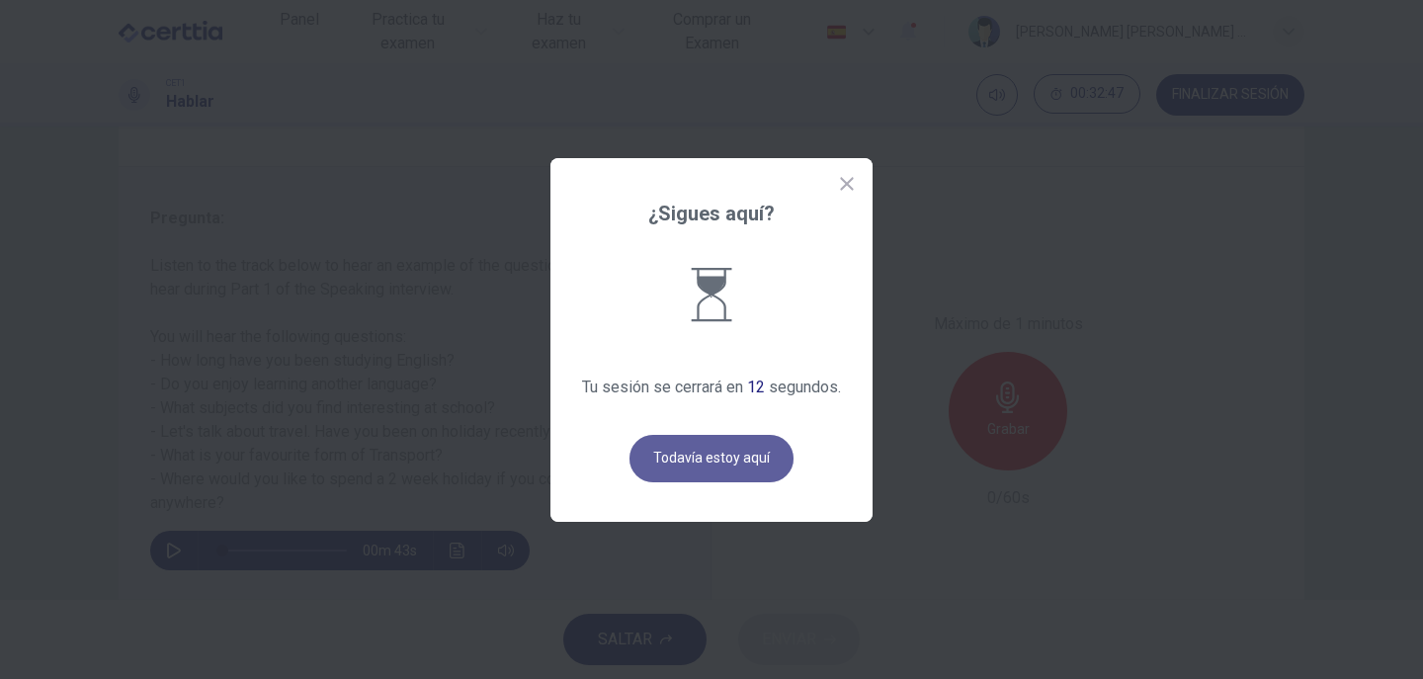
click at [737, 455] on button "Todavía estoy aquí" at bounding box center [711, 458] width 164 height 47
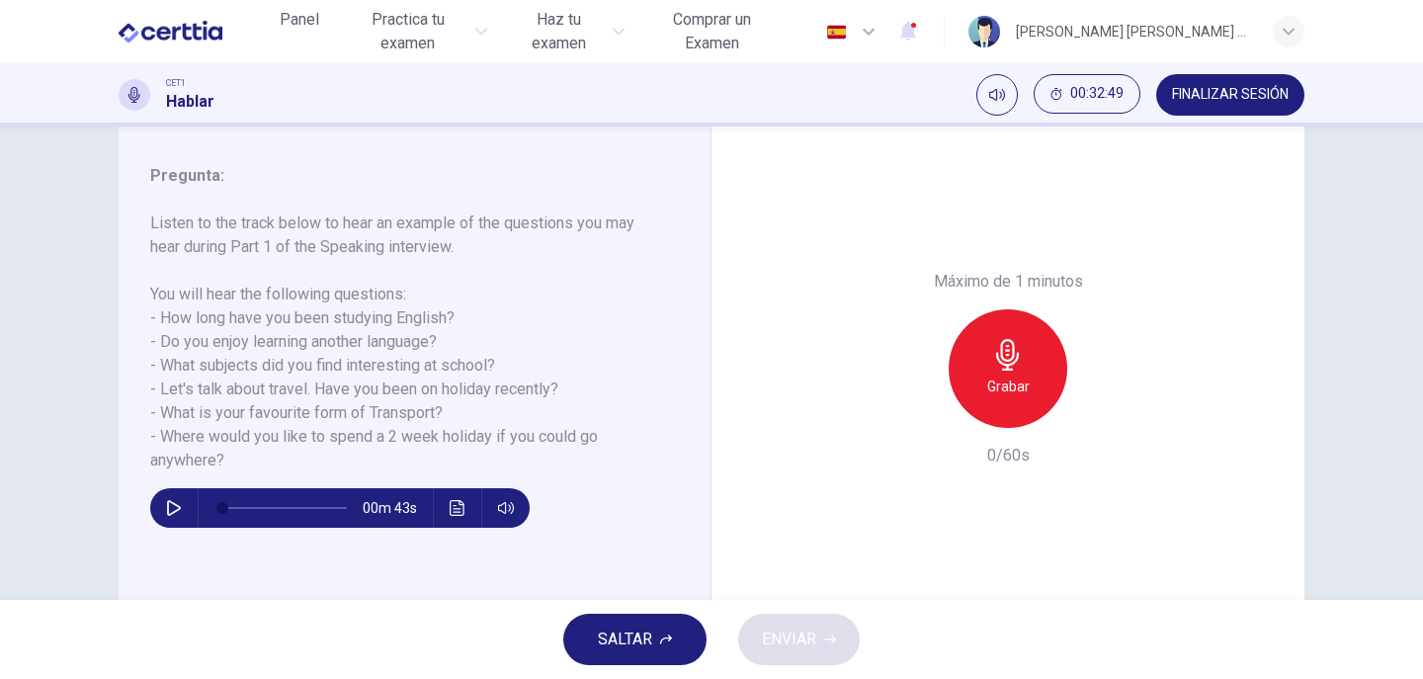
scroll to position [292, 0]
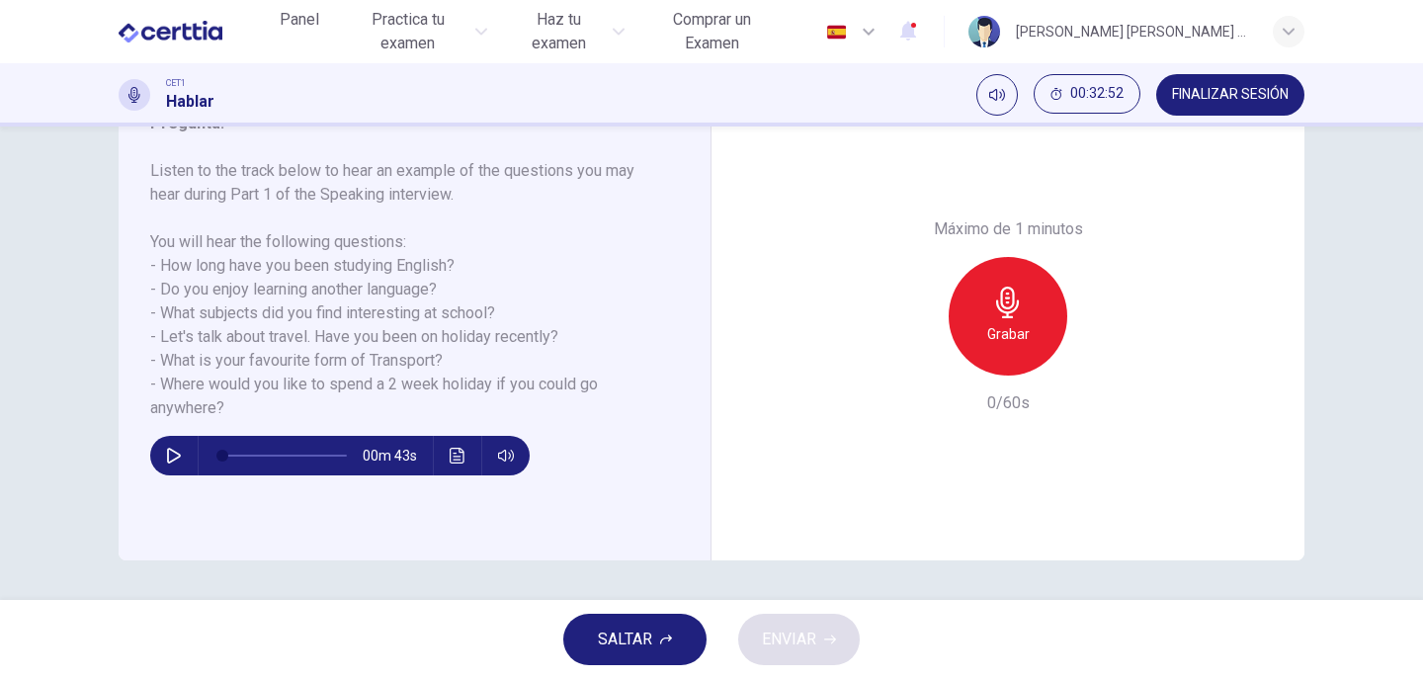
click at [175, 457] on icon "button" at bounding box center [174, 456] width 16 height 16
click at [185, 453] on div "00m 41s" at bounding box center [339, 456] width 379 height 40
click at [168, 454] on icon "button" at bounding box center [173, 455] width 11 height 12
click at [225, 459] on span at bounding box center [230, 455] width 12 height 12
drag, startPoint x: 225, startPoint y: 459, endPoint x: 236, endPoint y: 457, distance: 11.0
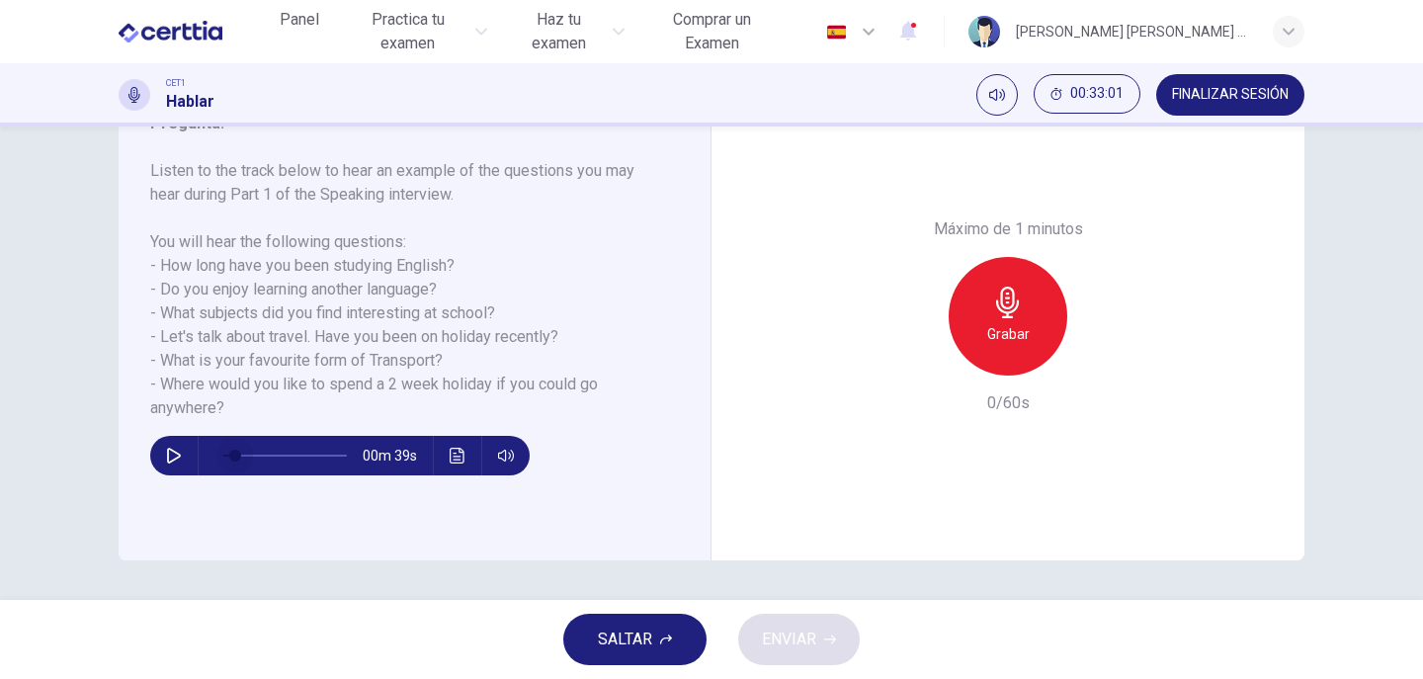
click at [236, 457] on span at bounding box center [235, 455] width 12 height 12
click at [166, 458] on icon "button" at bounding box center [174, 456] width 16 height 16
click at [177, 456] on button "button" at bounding box center [174, 456] width 32 height 40
drag, startPoint x: 256, startPoint y: 453, endPoint x: 175, endPoint y: 483, distance: 86.3
click at [175, 483] on div "Pregunta : Listen to the track below to hear an example of the questions you ma…" at bounding box center [422, 316] width 544 height 409
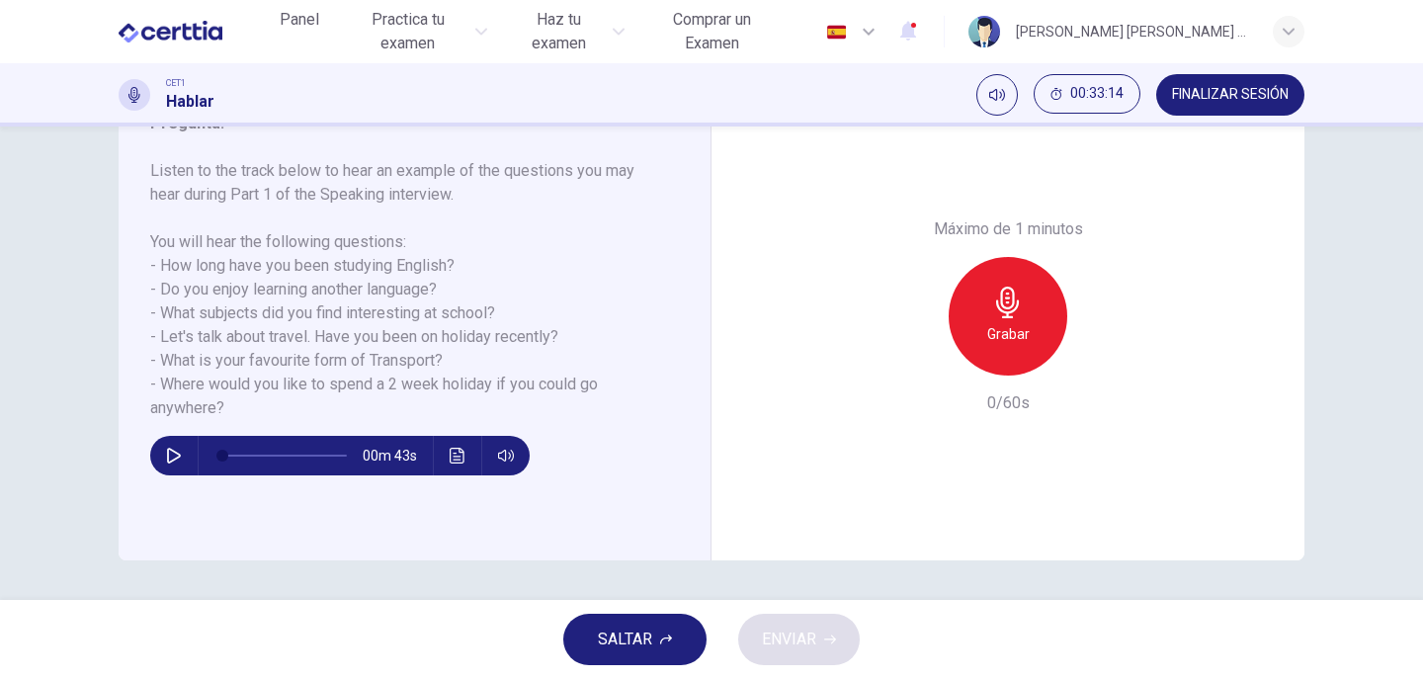
click at [173, 448] on icon "button" at bounding box center [174, 456] width 16 height 16
click at [227, 450] on span at bounding box center [232, 455] width 12 height 12
click at [178, 457] on button "button" at bounding box center [174, 456] width 32 height 40
type input "*"
drag, startPoint x: 221, startPoint y: 452, endPoint x: 203, endPoint y: 459, distance: 20.0
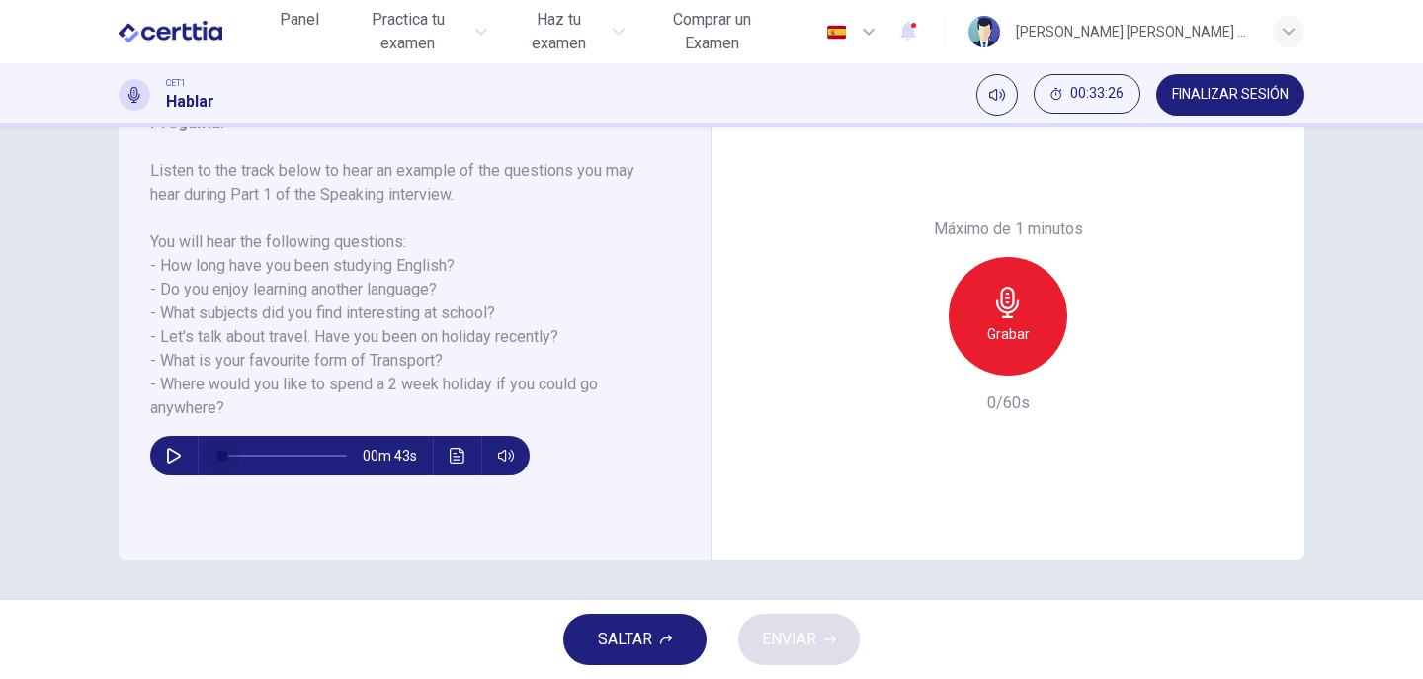
click at [216, 459] on span at bounding box center [222, 455] width 12 height 12
click at [596, 629] on button "SALTAR" at bounding box center [634, 638] width 143 height 51
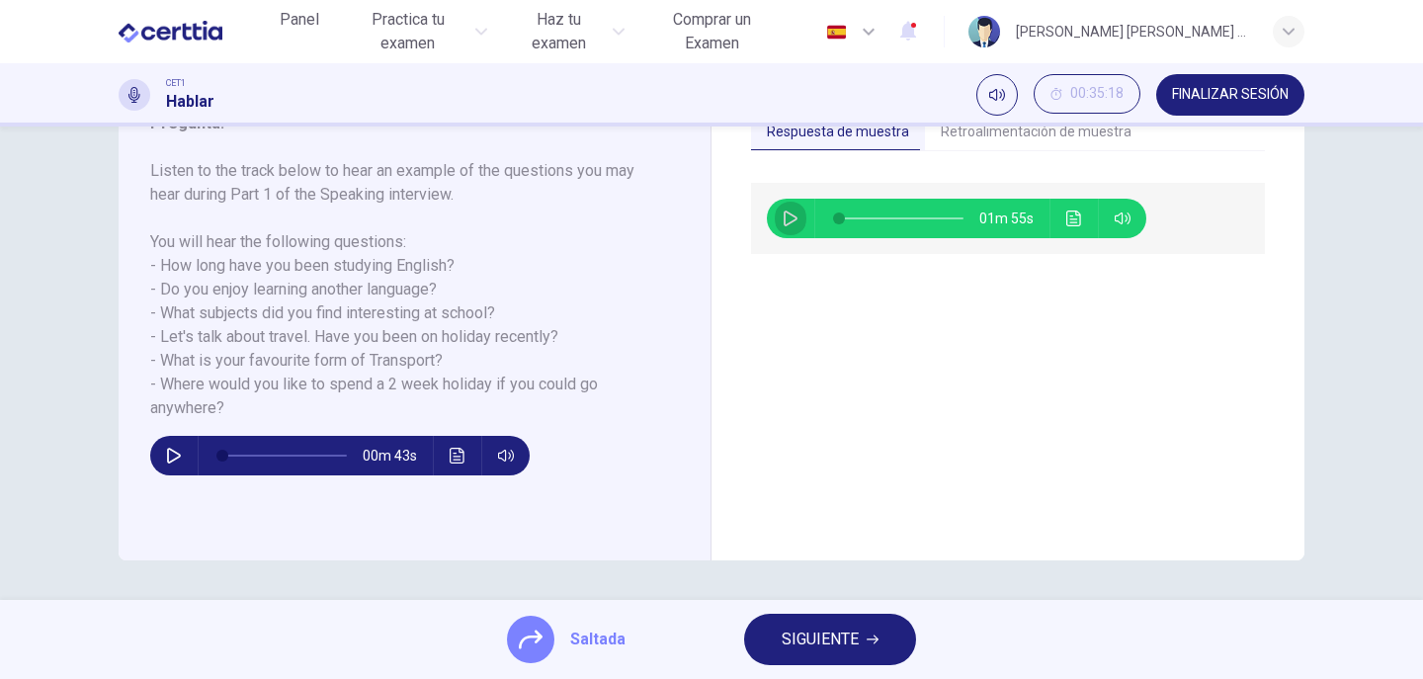
click at [775, 216] on button "button" at bounding box center [791, 219] width 32 height 40
click at [805, 218] on div "01m 36s" at bounding box center [956, 219] width 379 height 40
click at [777, 226] on button "button" at bounding box center [791, 219] width 32 height 40
click at [790, 220] on icon "button" at bounding box center [790, 218] width 14 height 16
click at [790, 220] on icon "button" at bounding box center [789, 218] width 11 height 12
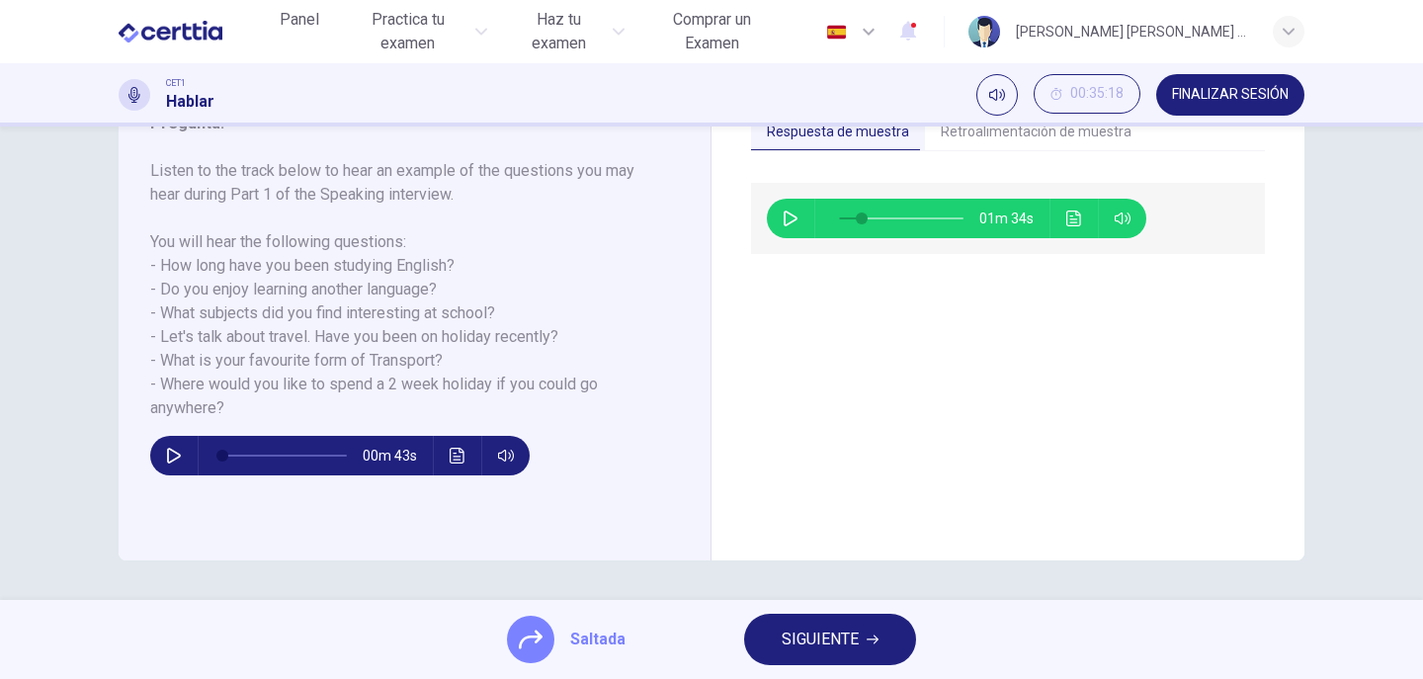
click at [775, 226] on button "button" at bounding box center [791, 219] width 32 height 40
click at [788, 220] on icon "button" at bounding box center [790, 218] width 16 height 16
type input "**"
click at [798, 646] on span "SIGUIENTE" at bounding box center [819, 639] width 77 height 28
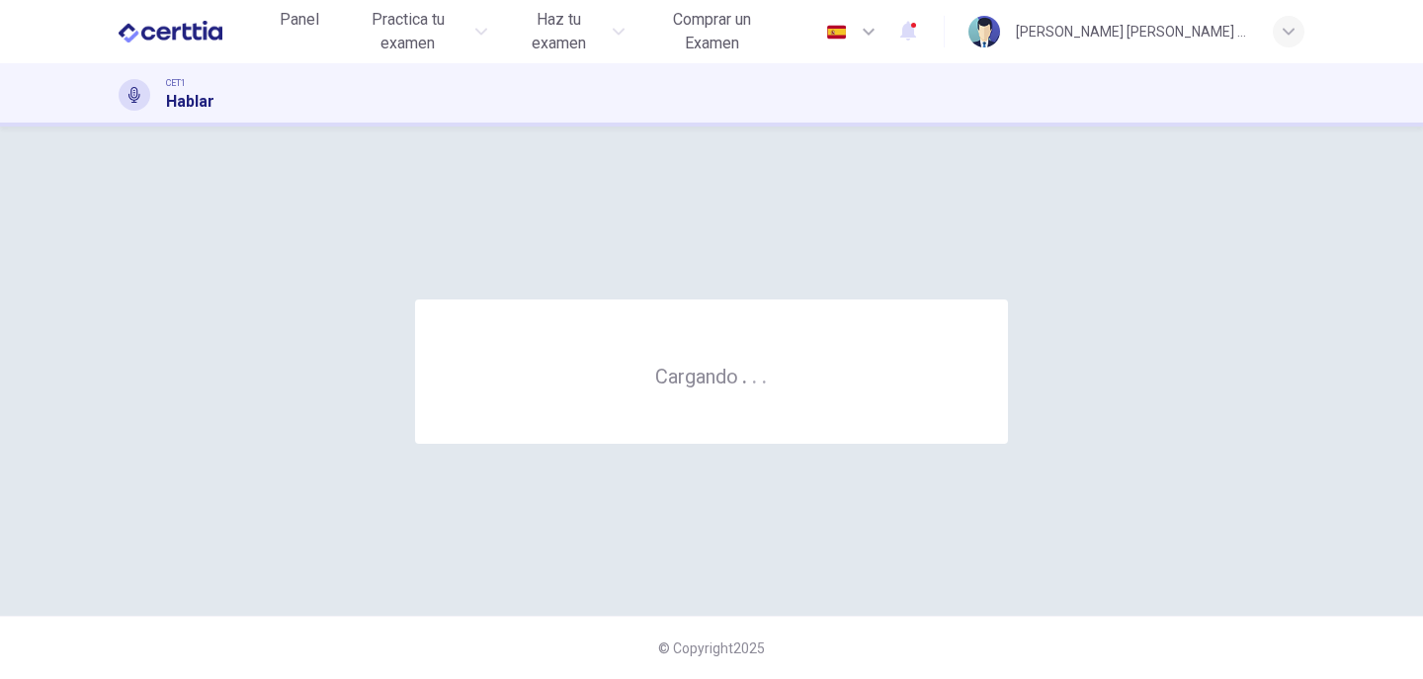
scroll to position [0, 0]
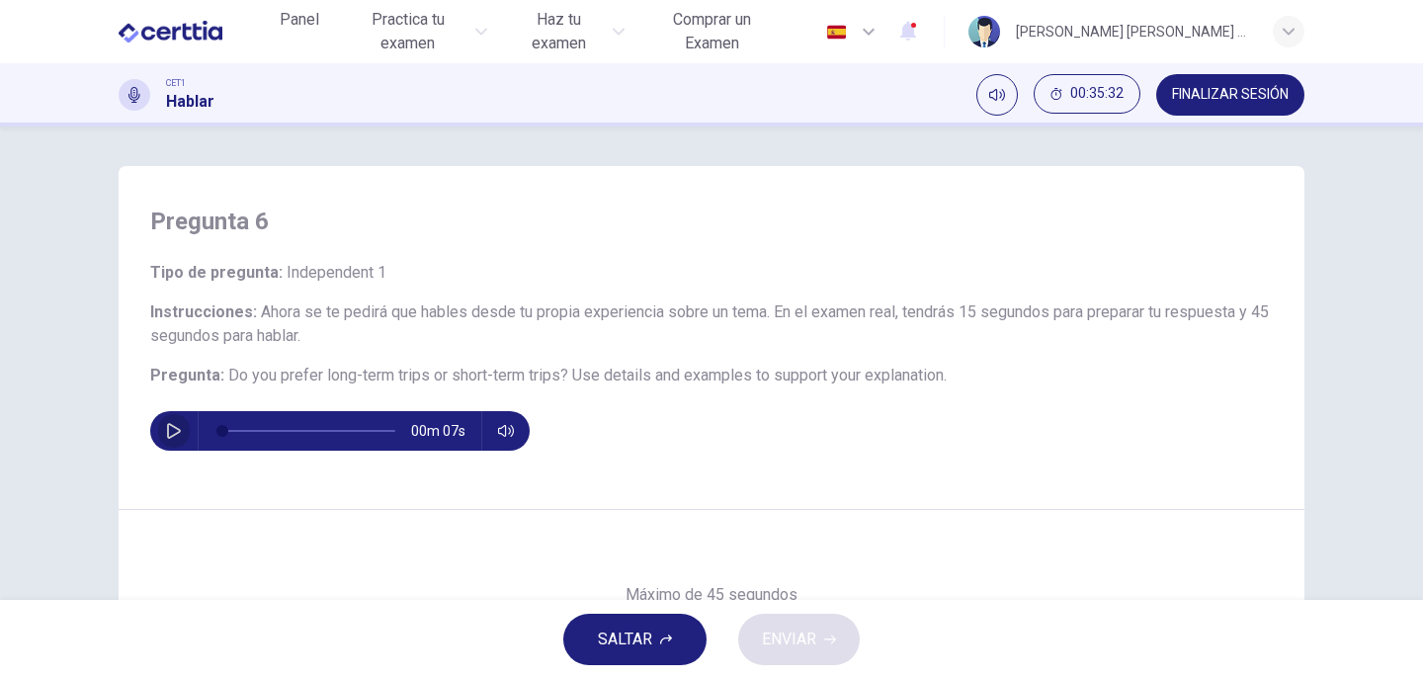
click at [166, 429] on icon "button" at bounding box center [174, 431] width 16 height 16
type input "*"
drag, startPoint x: 286, startPoint y: 435, endPoint x: 209, endPoint y: 449, distance: 78.5
click at [216, 437] on span at bounding box center [222, 431] width 12 height 12
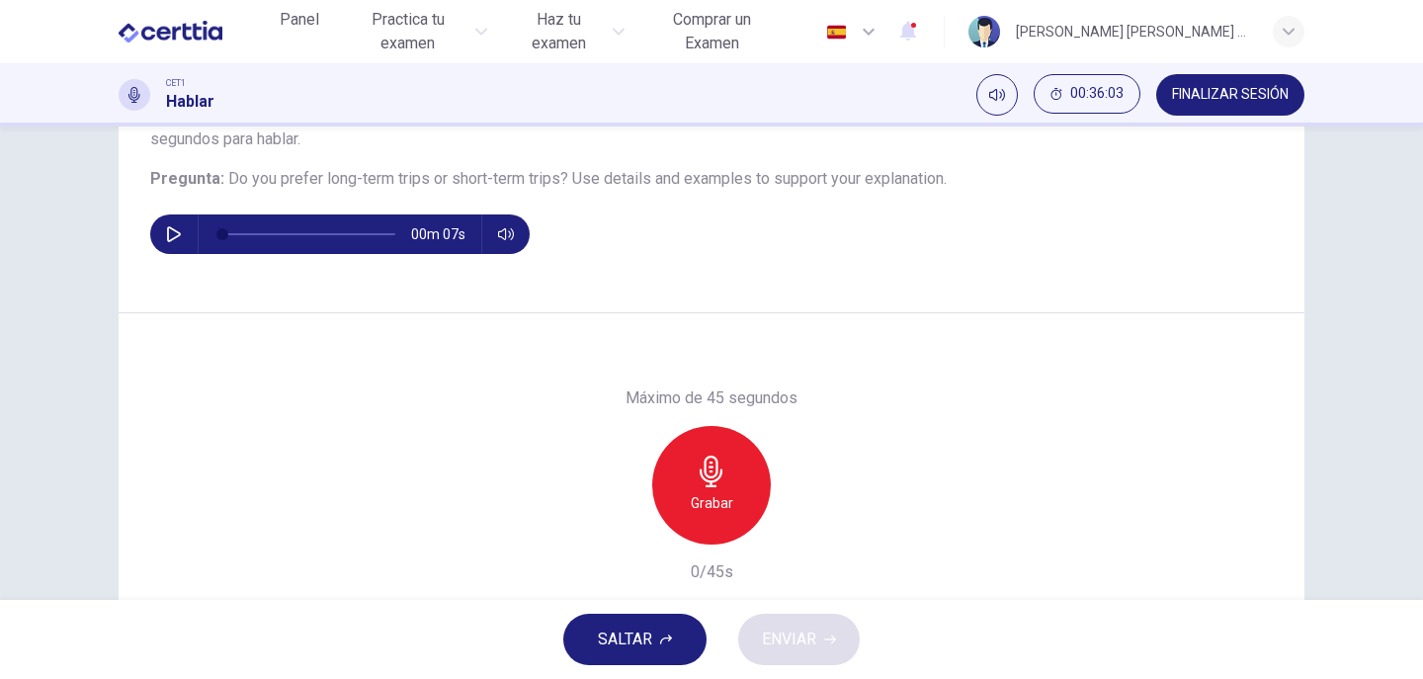
scroll to position [198, 0]
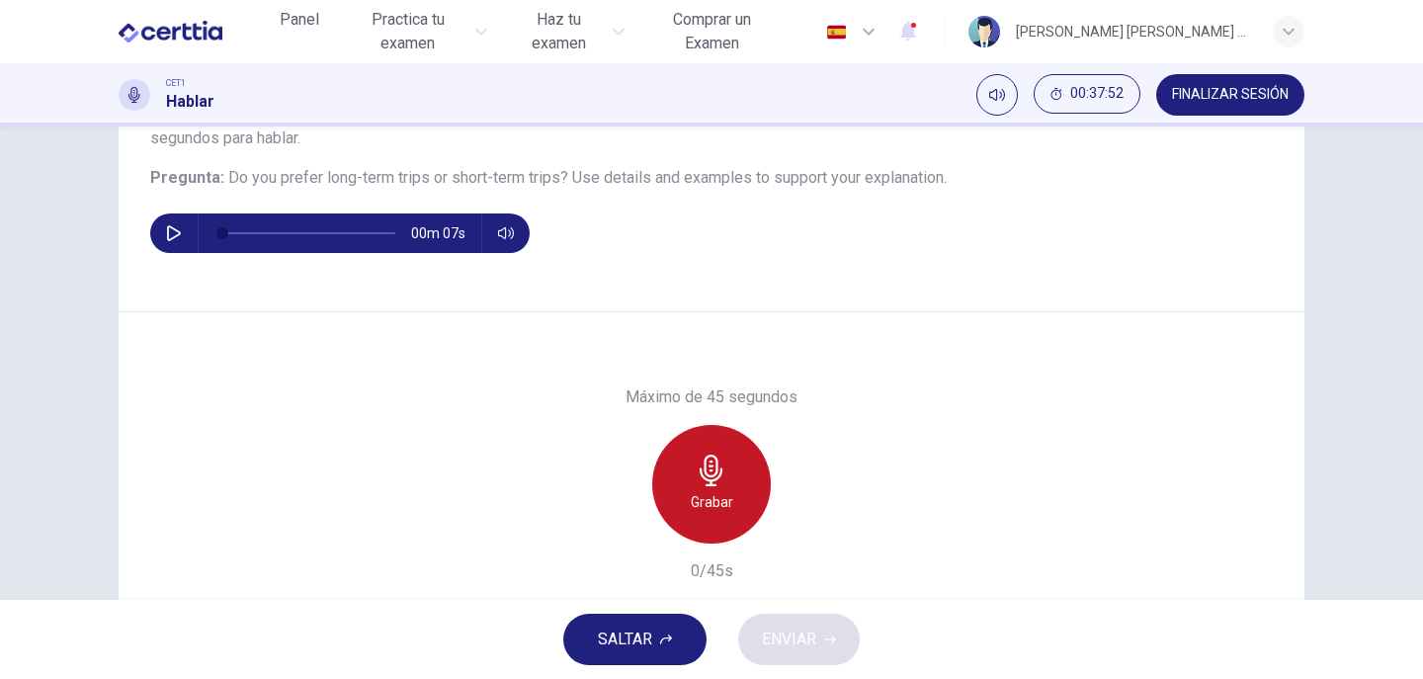
click at [717, 464] on icon "button" at bounding box center [711, 470] width 32 height 32
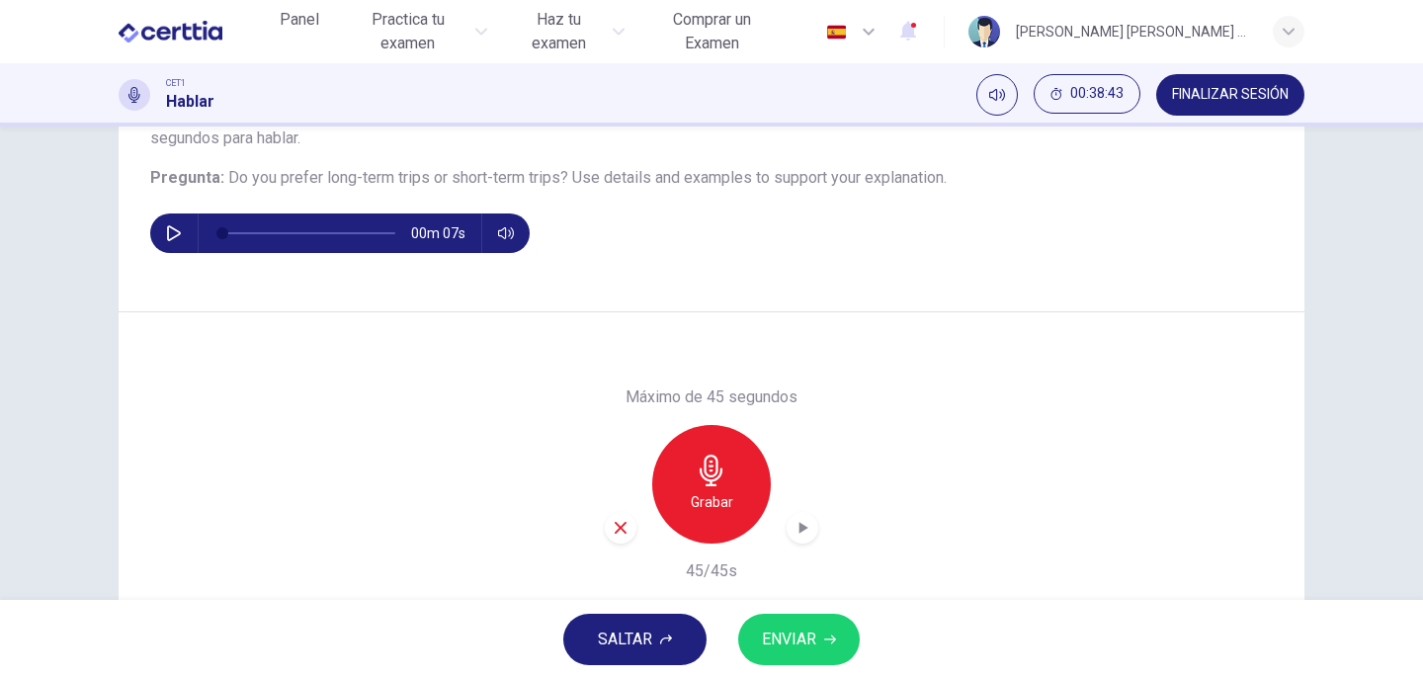
click at [793, 533] on icon "button" at bounding box center [802, 528] width 20 height 20
click at [818, 634] on button "ENVIAR" at bounding box center [799, 638] width 122 height 51
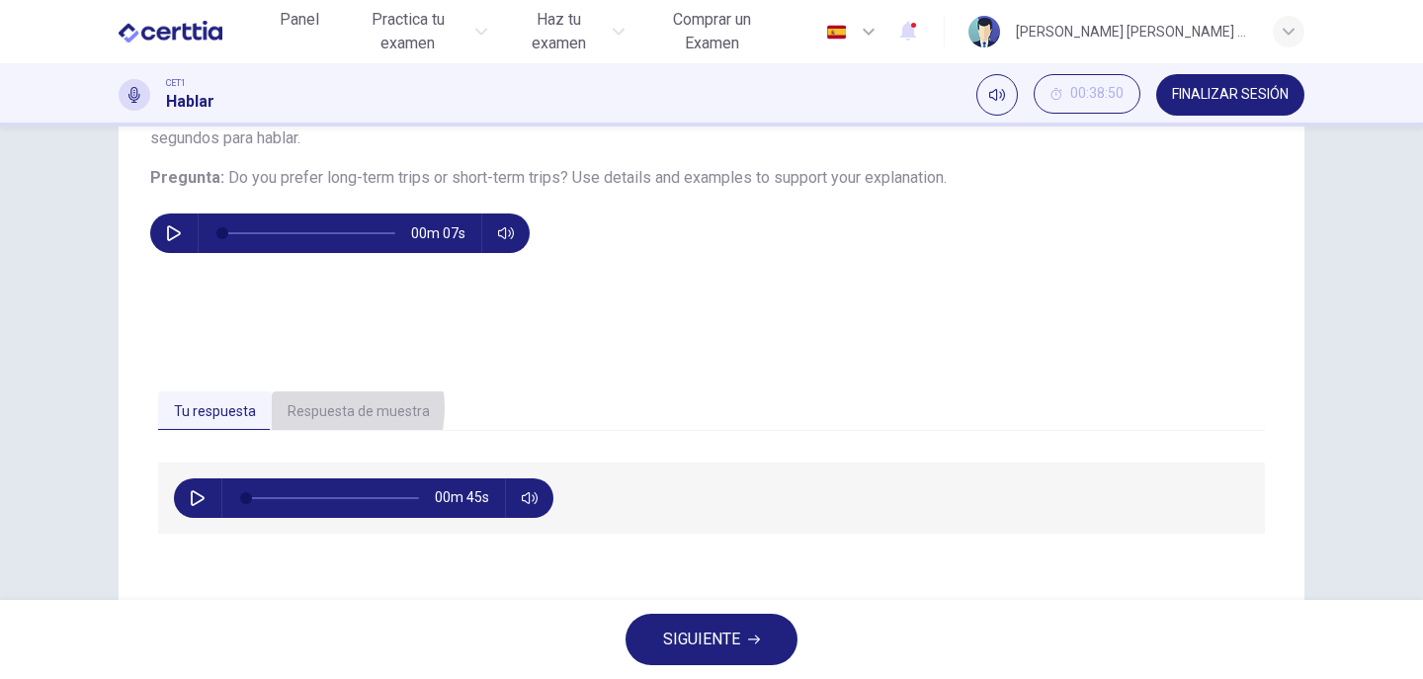
click at [303, 407] on button "Respuesta de muestra" at bounding box center [359, 411] width 174 height 41
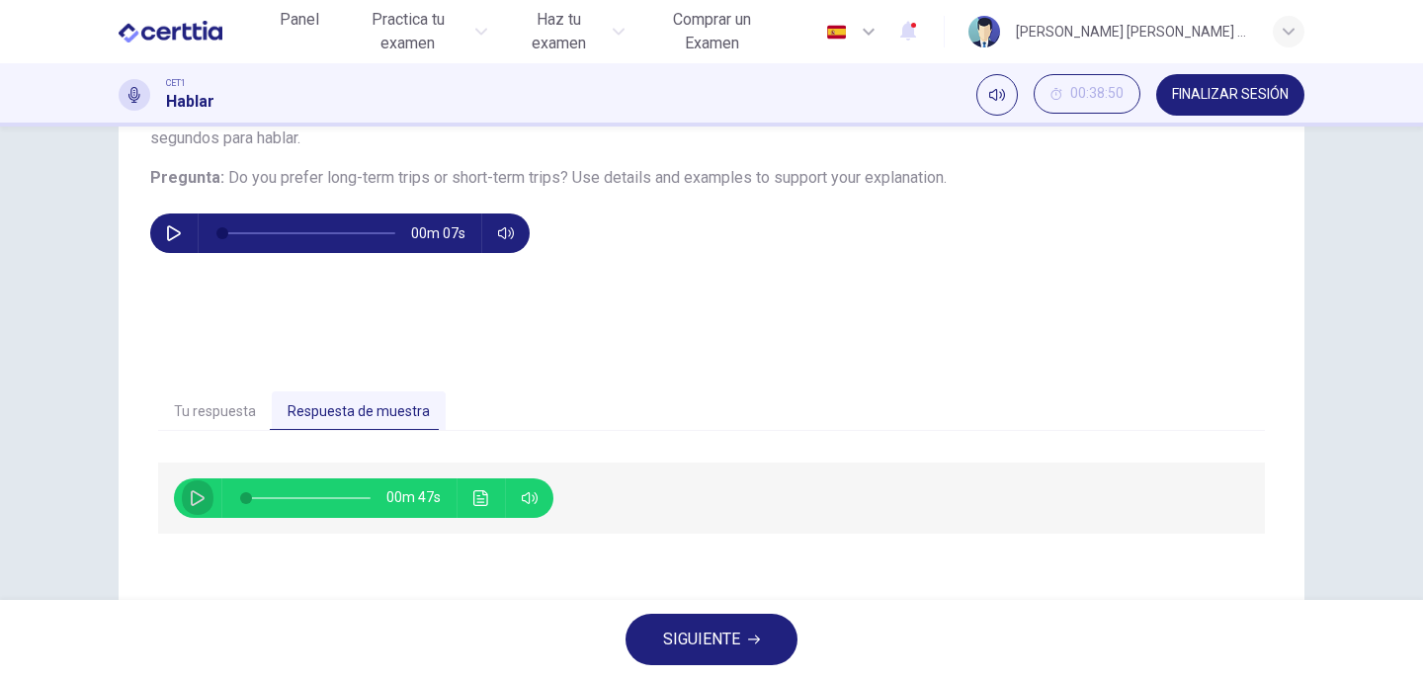
click at [191, 498] on icon "button" at bounding box center [198, 498] width 16 height 16
click at [472, 507] on button "Haz clic para ver la transcripción del audio" at bounding box center [481, 498] width 32 height 40
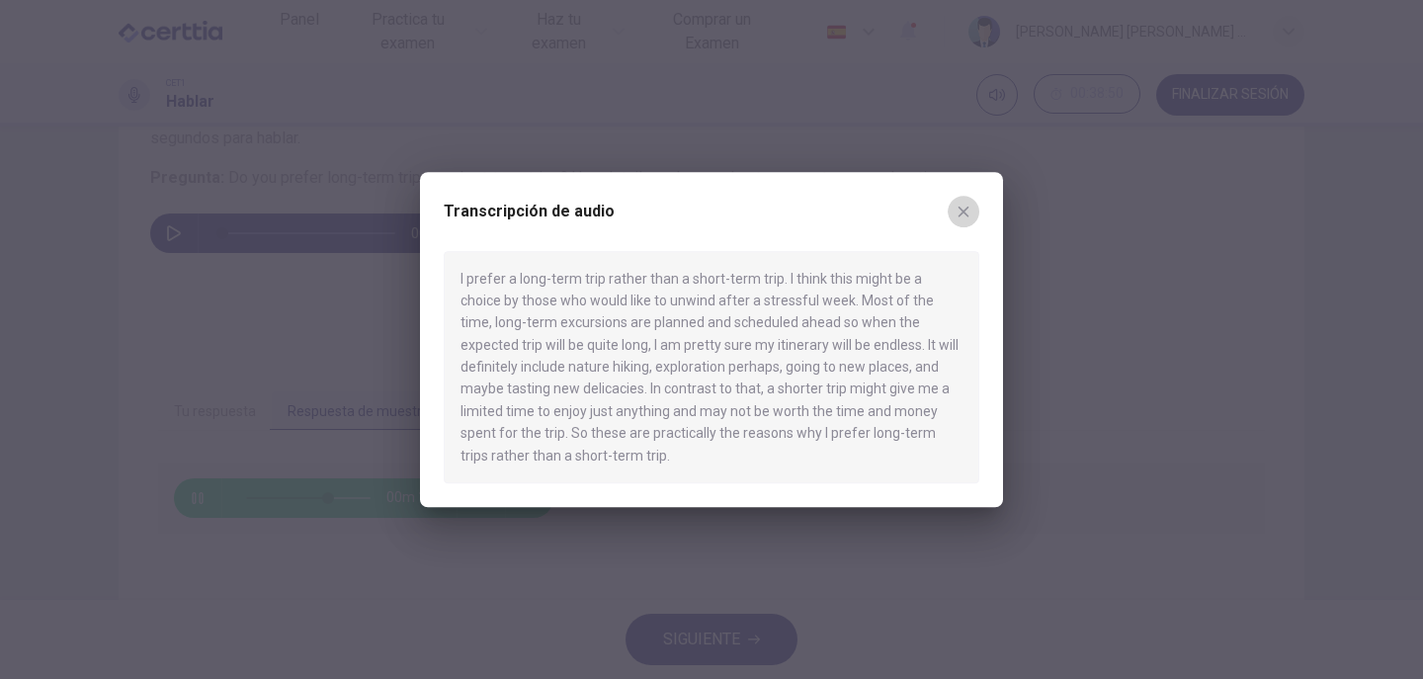
click at [964, 211] on icon "button" at bounding box center [963, 210] width 11 height 11
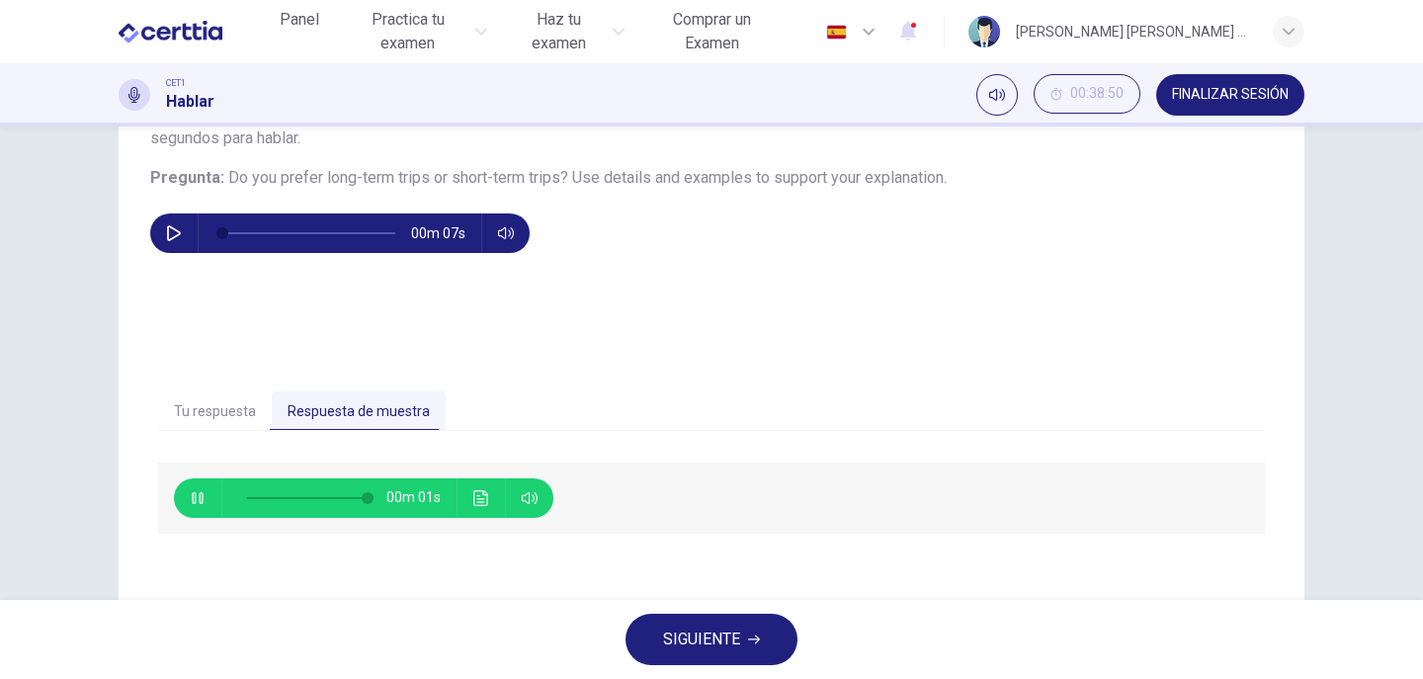
type input "*"
click at [716, 650] on span "SIGUIENTE" at bounding box center [701, 639] width 77 height 28
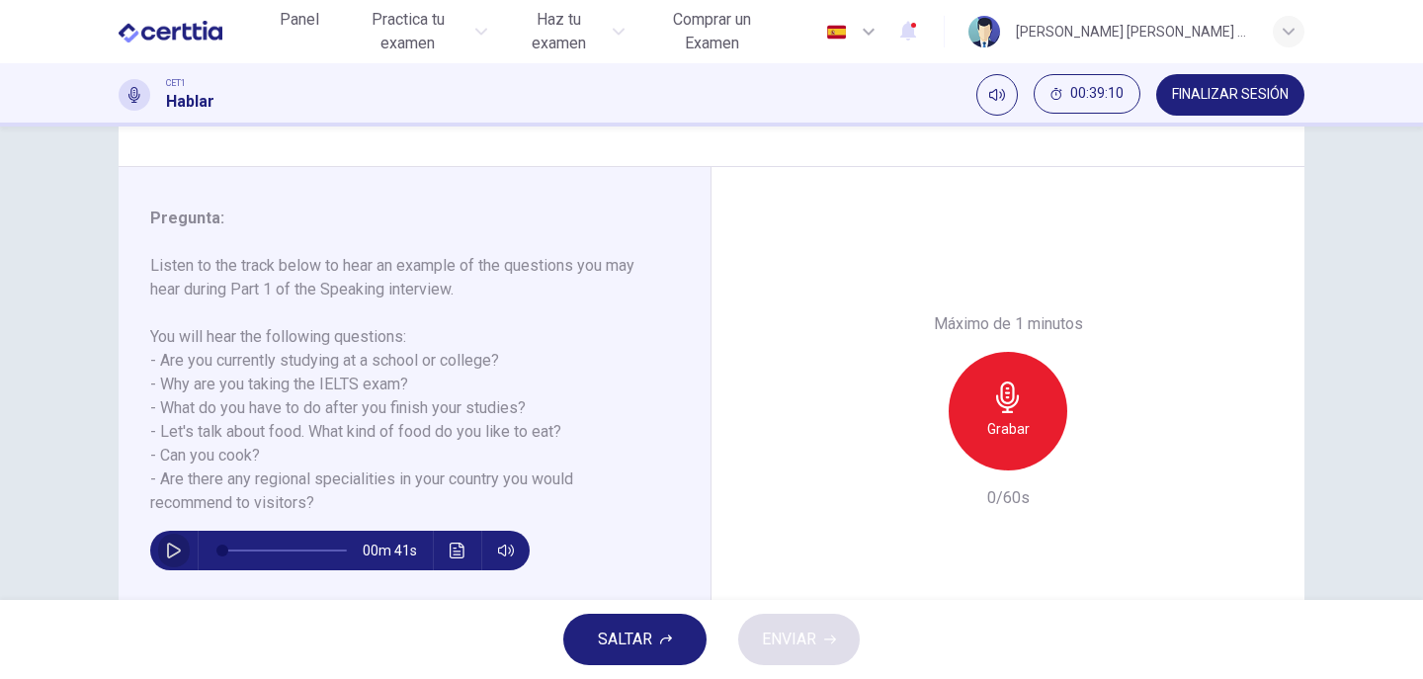
click at [158, 543] on button "button" at bounding box center [174, 550] width 32 height 40
click at [1009, 378] on div "Grabar" at bounding box center [1007, 411] width 119 height 119
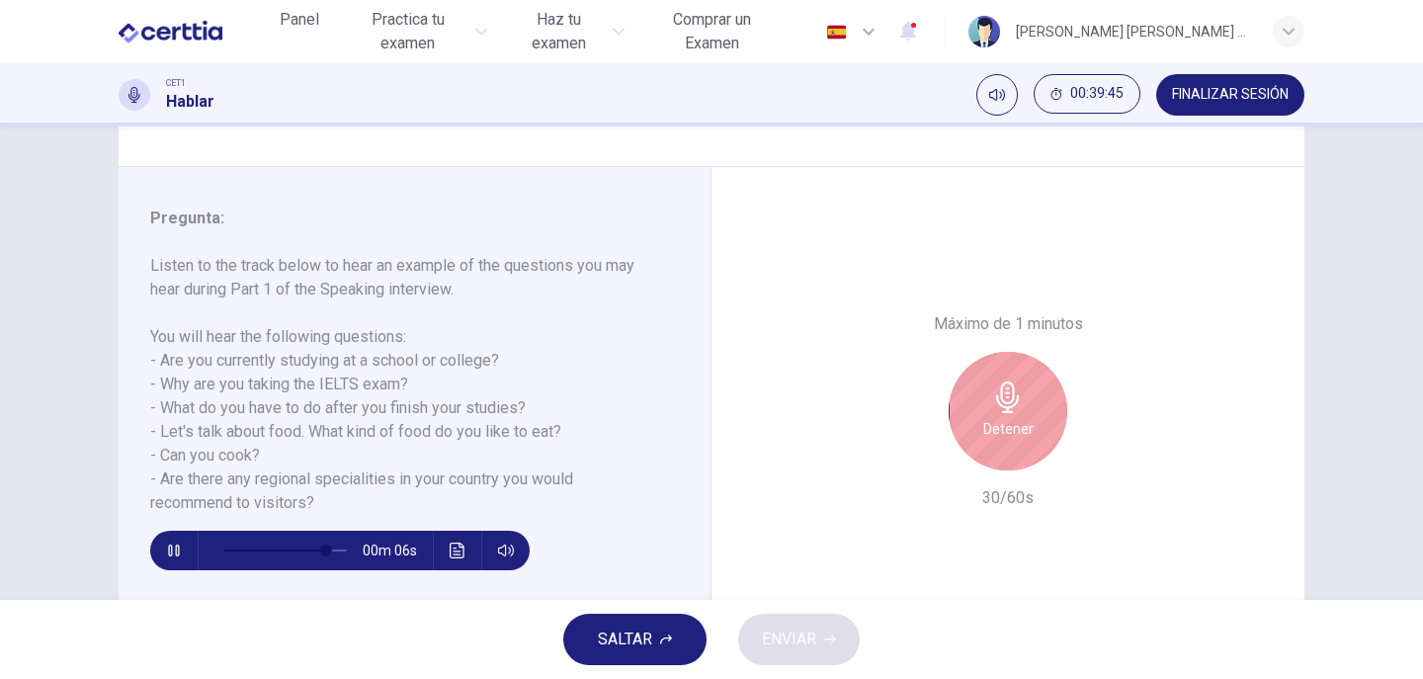
click at [166, 549] on icon "button" at bounding box center [174, 550] width 16 height 16
click at [1006, 437] on h6 "Detener" at bounding box center [1008, 429] width 50 height 24
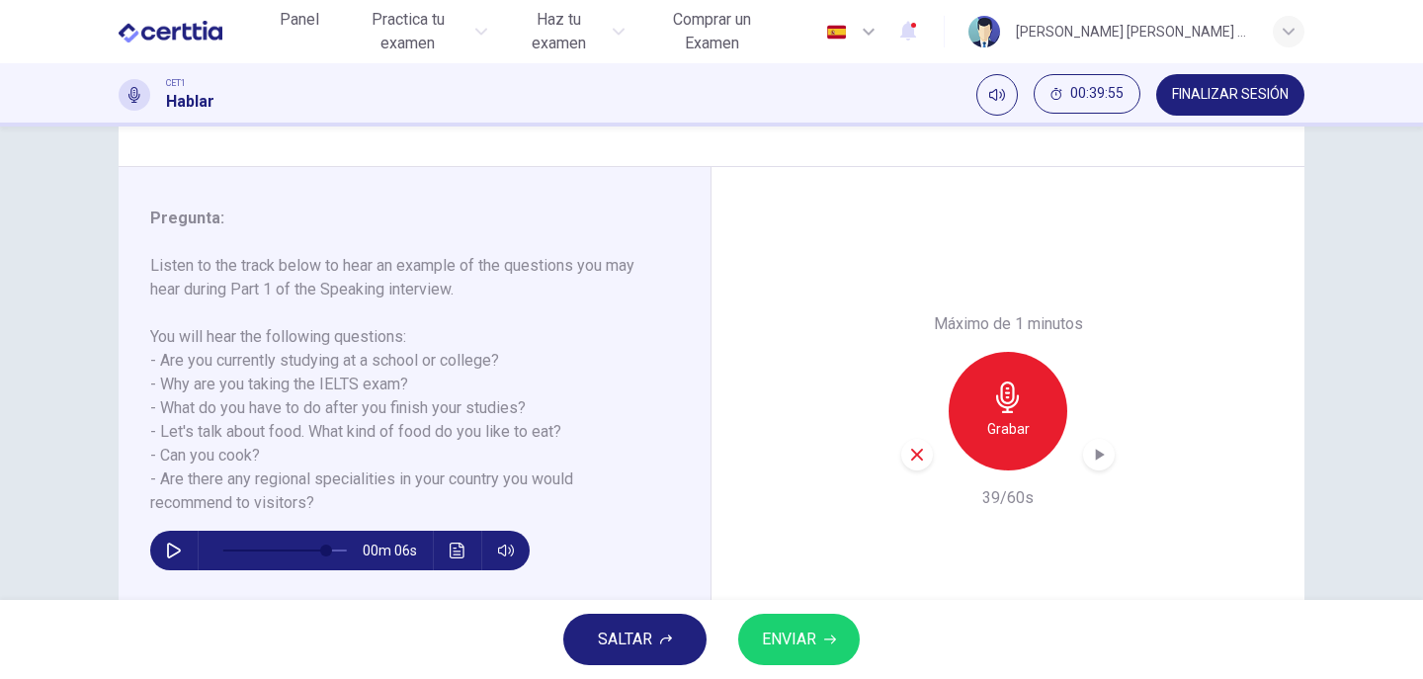
click at [908, 456] on icon "button" at bounding box center [917, 455] width 18 height 18
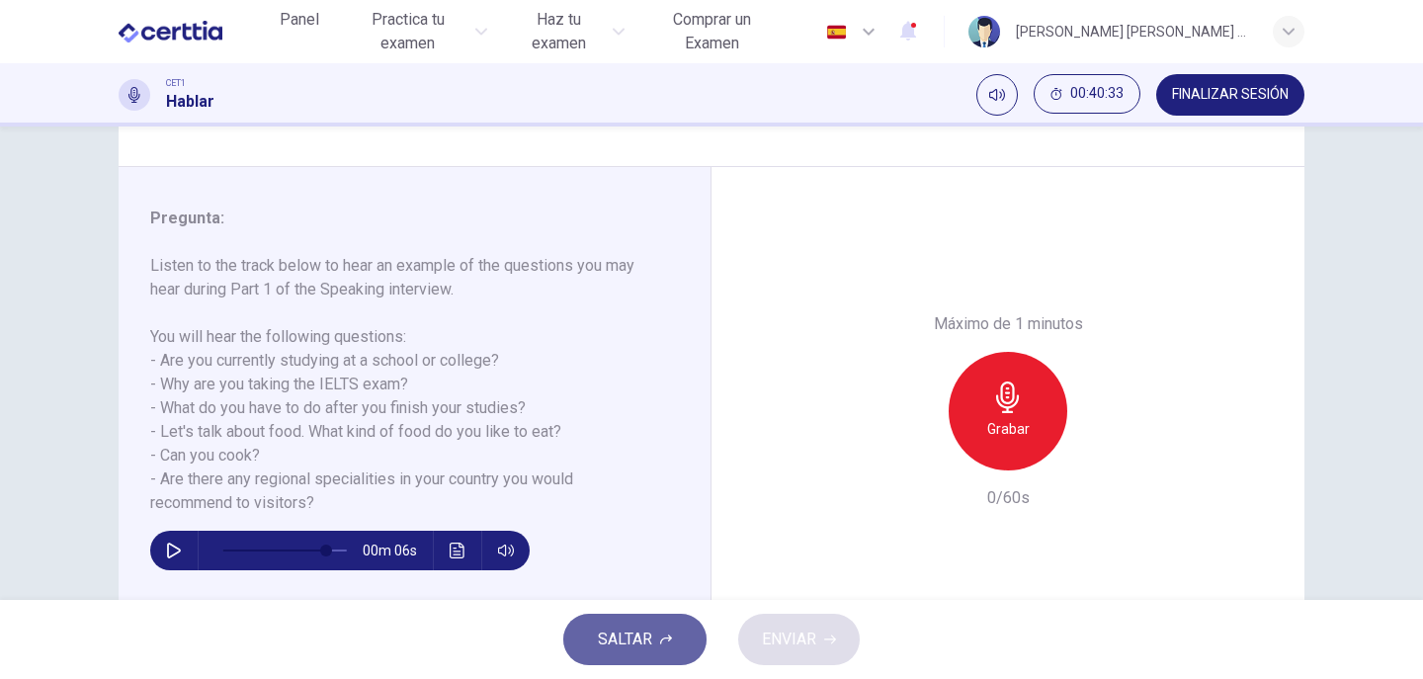
click at [615, 636] on span "SALTAR" at bounding box center [625, 639] width 54 height 28
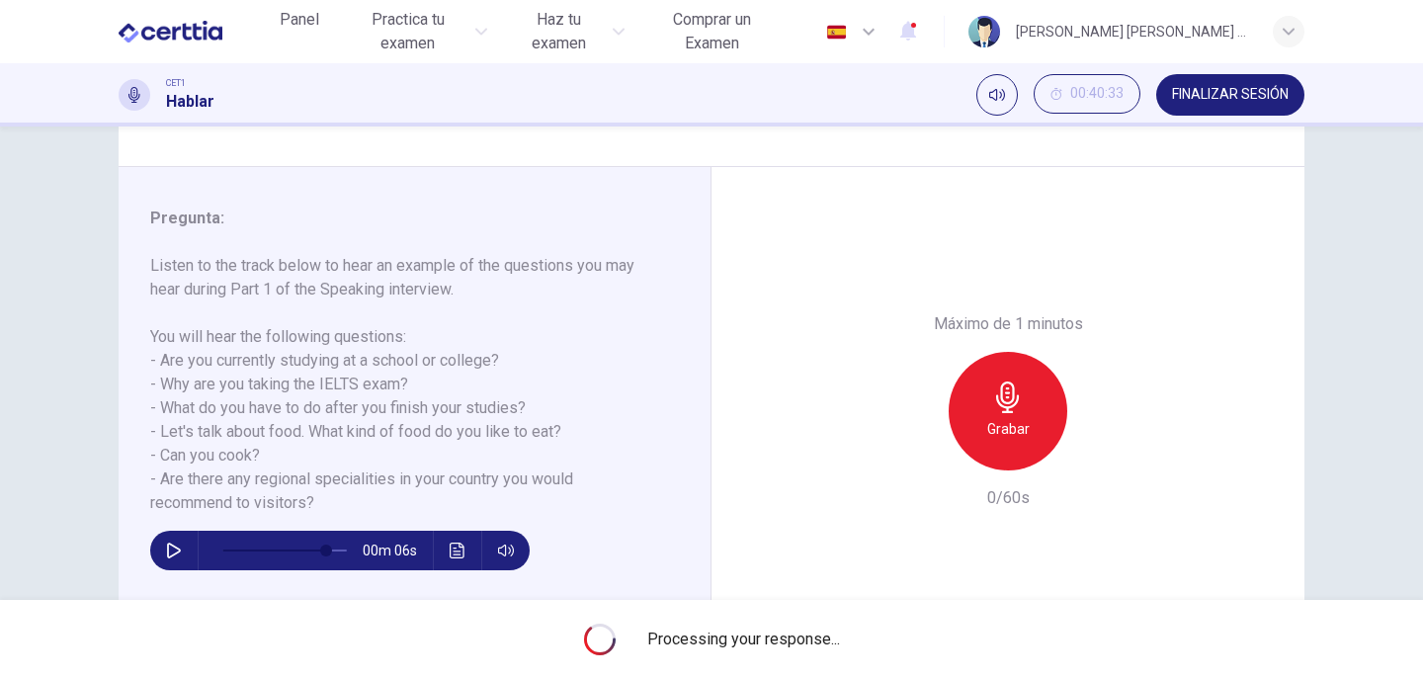
type input "**"
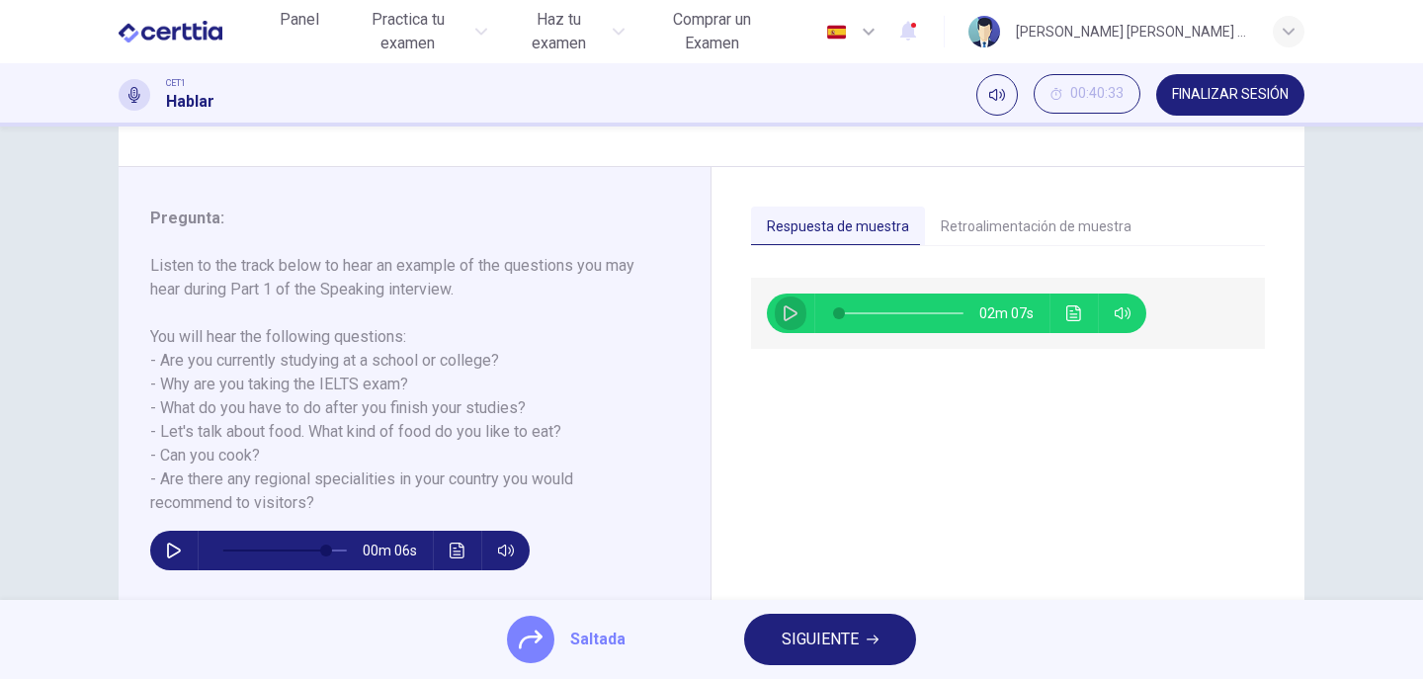
click at [793, 307] on button "button" at bounding box center [791, 313] width 32 height 40
click at [1003, 236] on button "Retroalimentación de muestra" at bounding box center [1036, 226] width 222 height 41
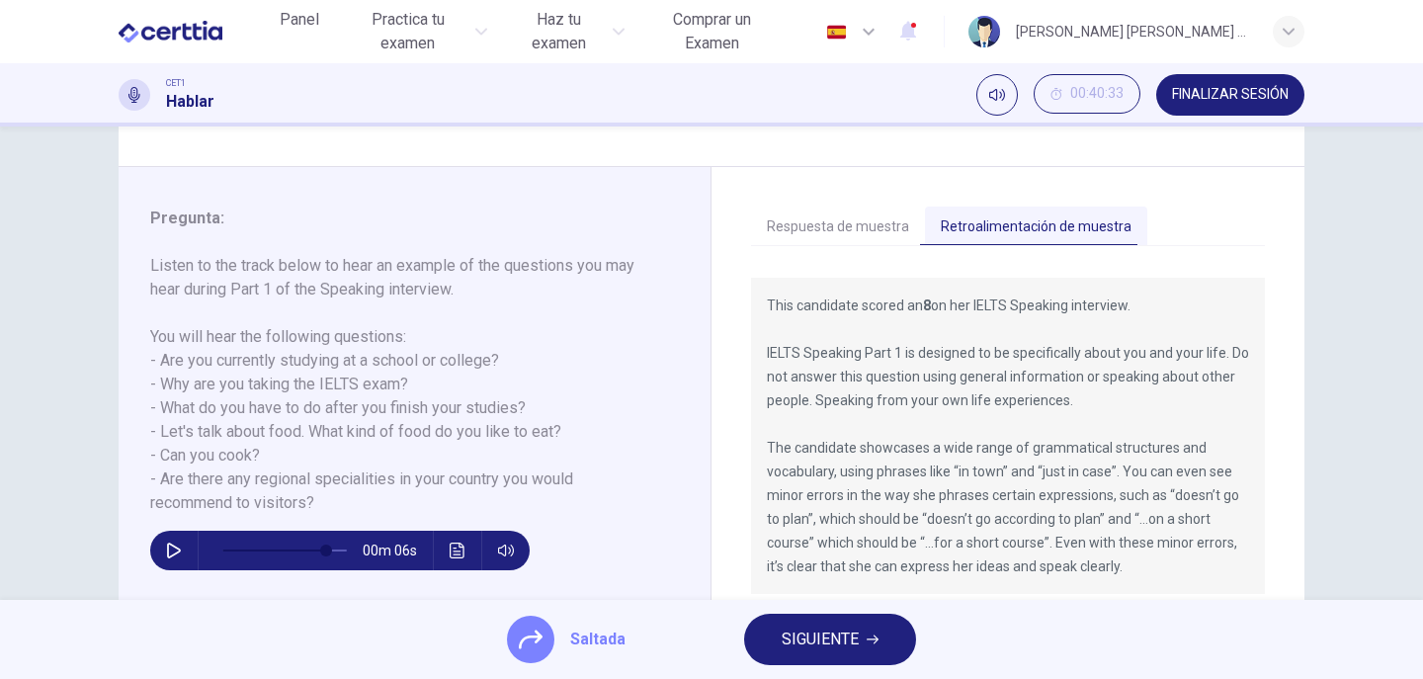
click at [817, 226] on button "Respuesta de muestra" at bounding box center [838, 226] width 174 height 41
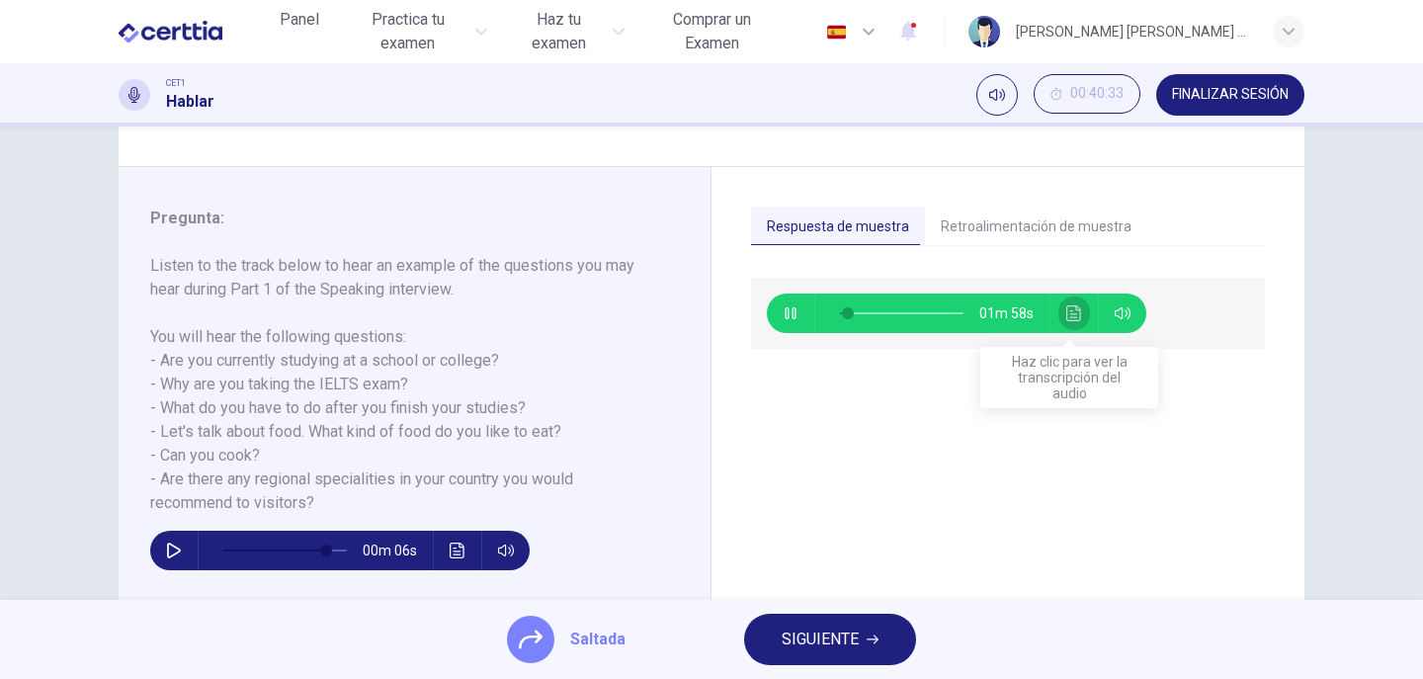
click at [1058, 314] on button "Haz clic para ver la transcripción del audio" at bounding box center [1074, 313] width 32 height 40
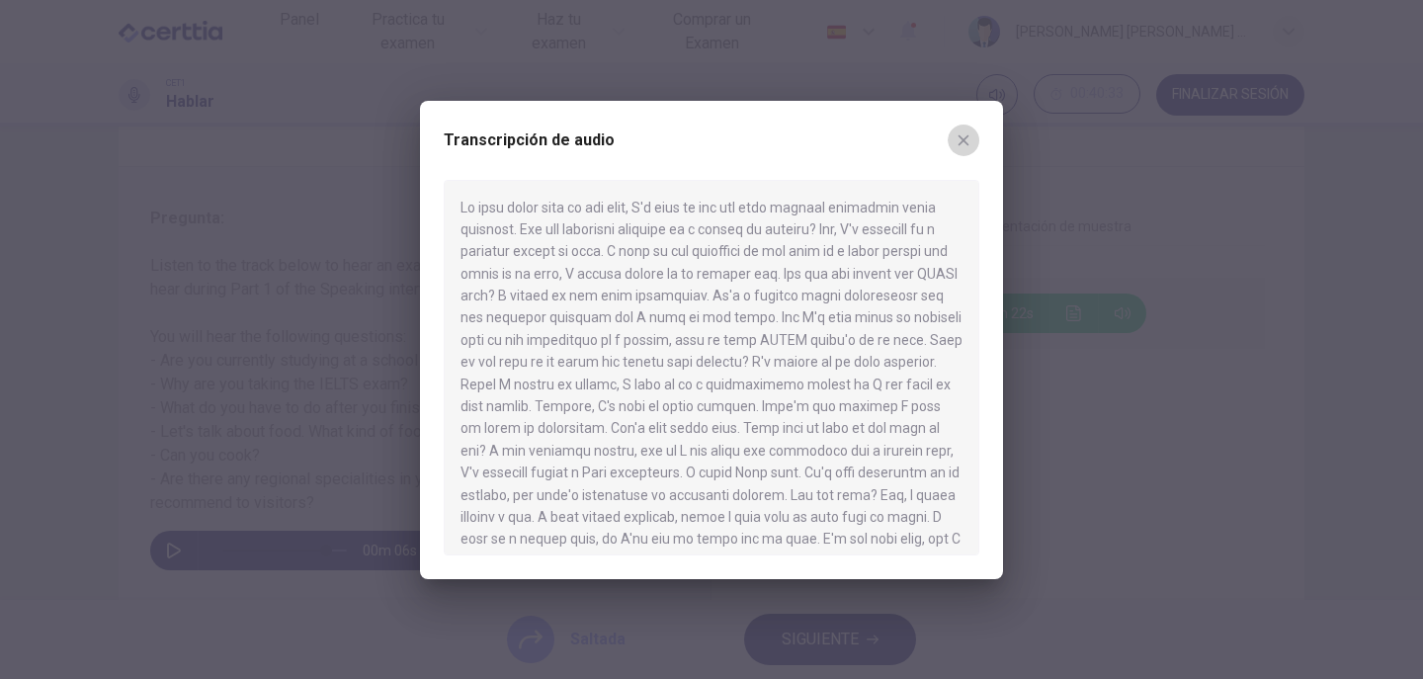
click at [963, 134] on icon "button" at bounding box center [963, 140] width 16 height 16
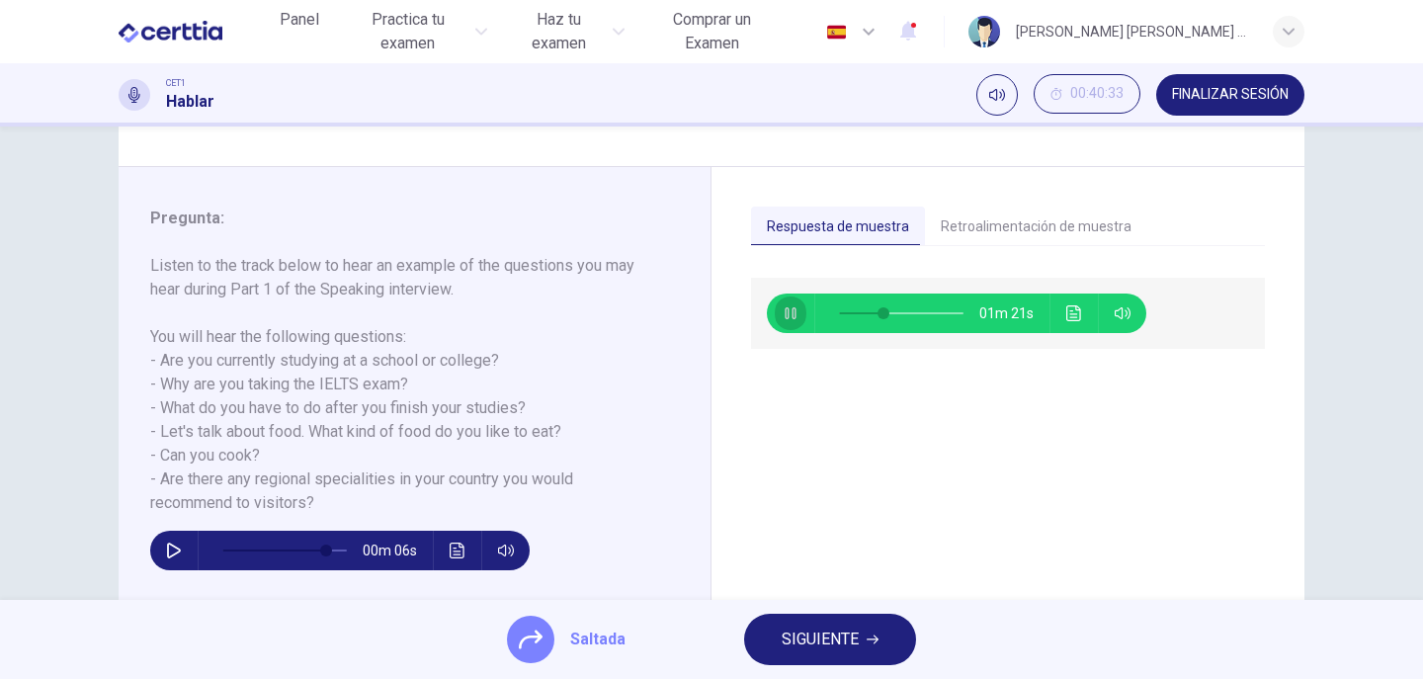
click at [792, 315] on icon "button" at bounding box center [790, 313] width 16 height 16
type input "**"
click at [814, 642] on span "SIGUIENTE" at bounding box center [819, 639] width 77 height 28
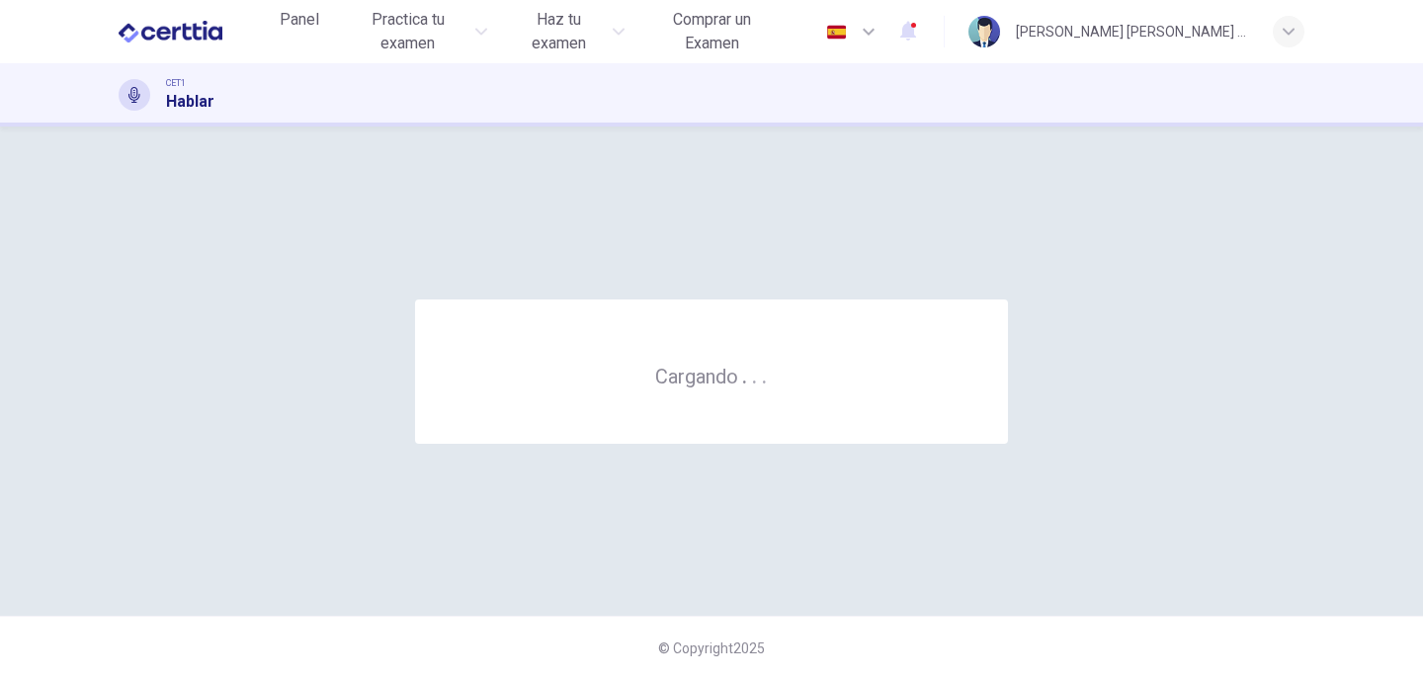
scroll to position [0, 0]
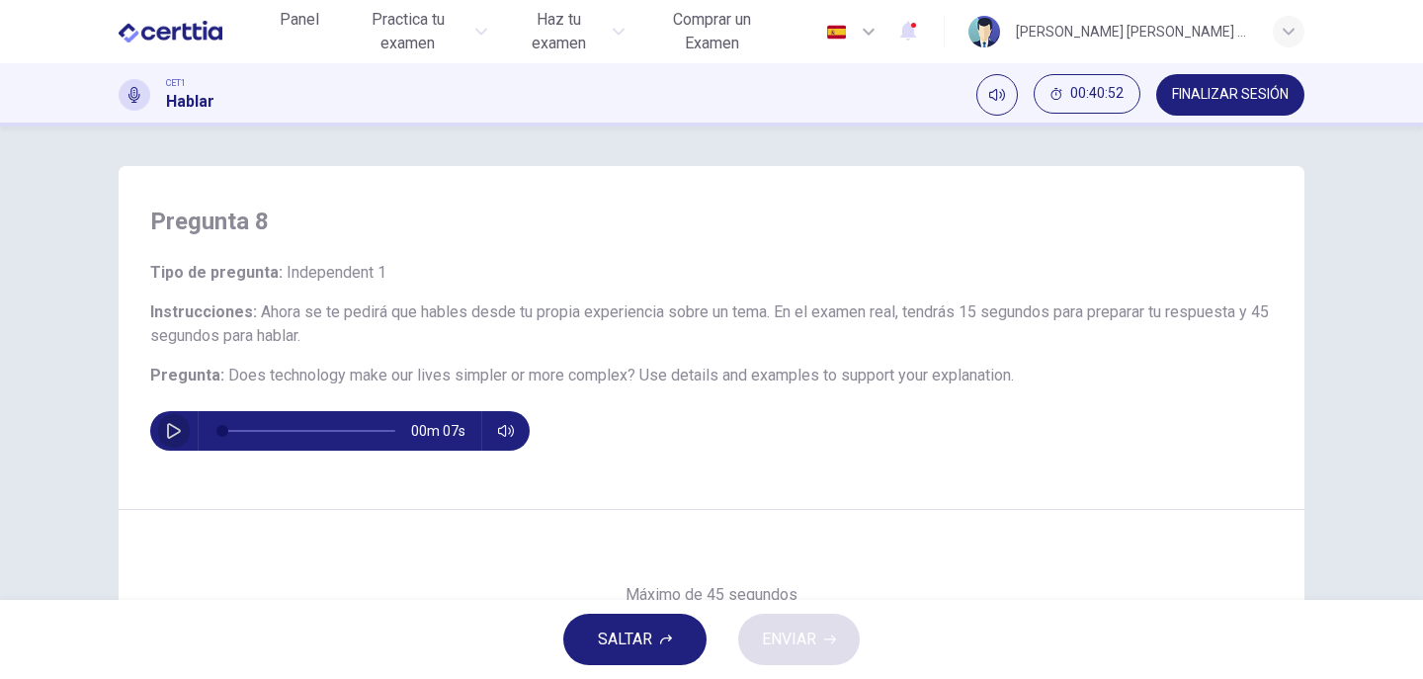
click at [179, 434] on button "button" at bounding box center [174, 431] width 32 height 40
click at [170, 432] on icon "button" at bounding box center [174, 431] width 16 height 16
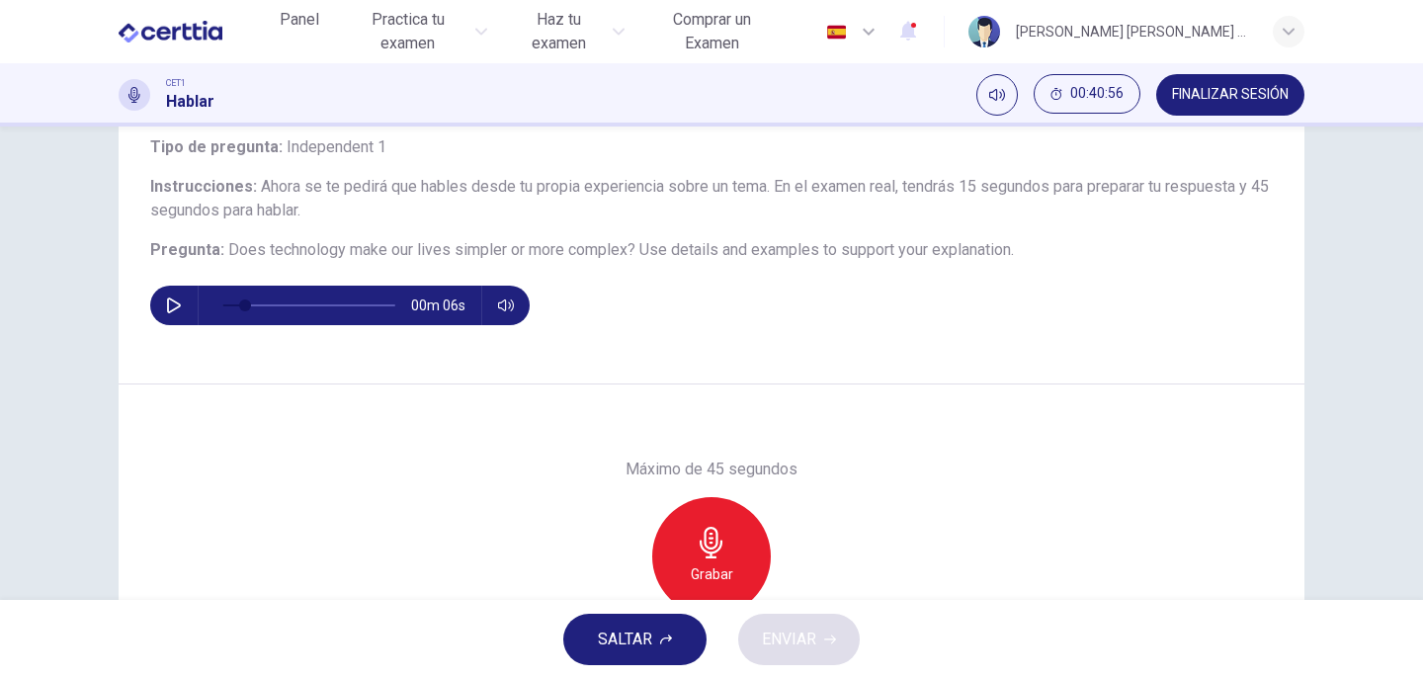
scroll to position [198, 0]
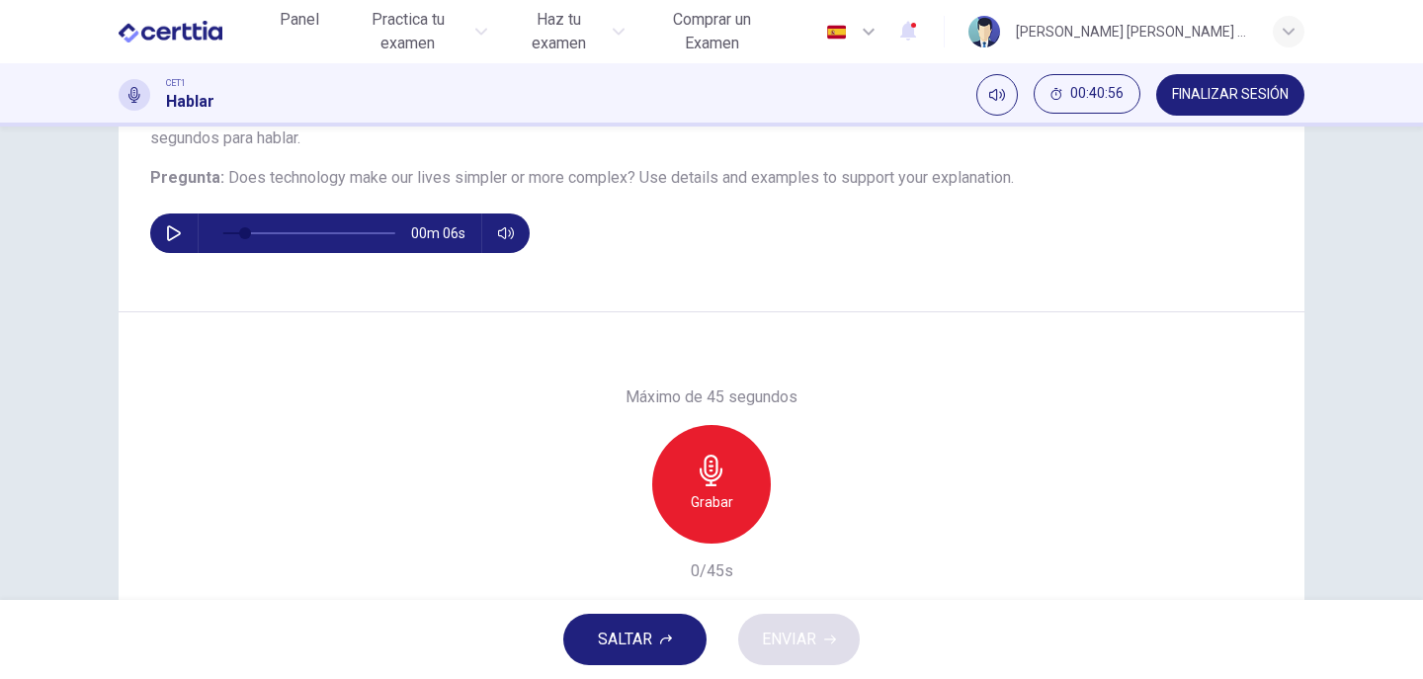
click at [696, 497] on h6 "Grabar" at bounding box center [712, 502] width 42 height 24
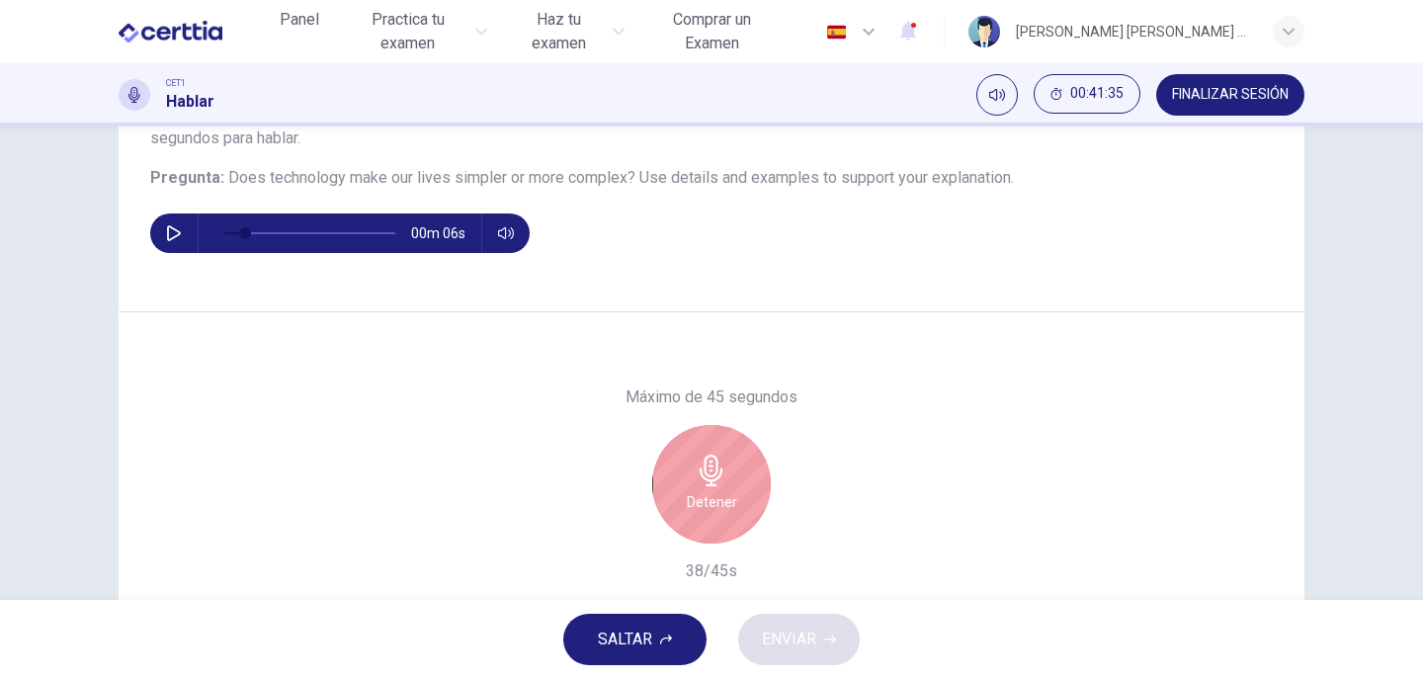
click at [737, 486] on div "Detener" at bounding box center [711, 484] width 119 height 119
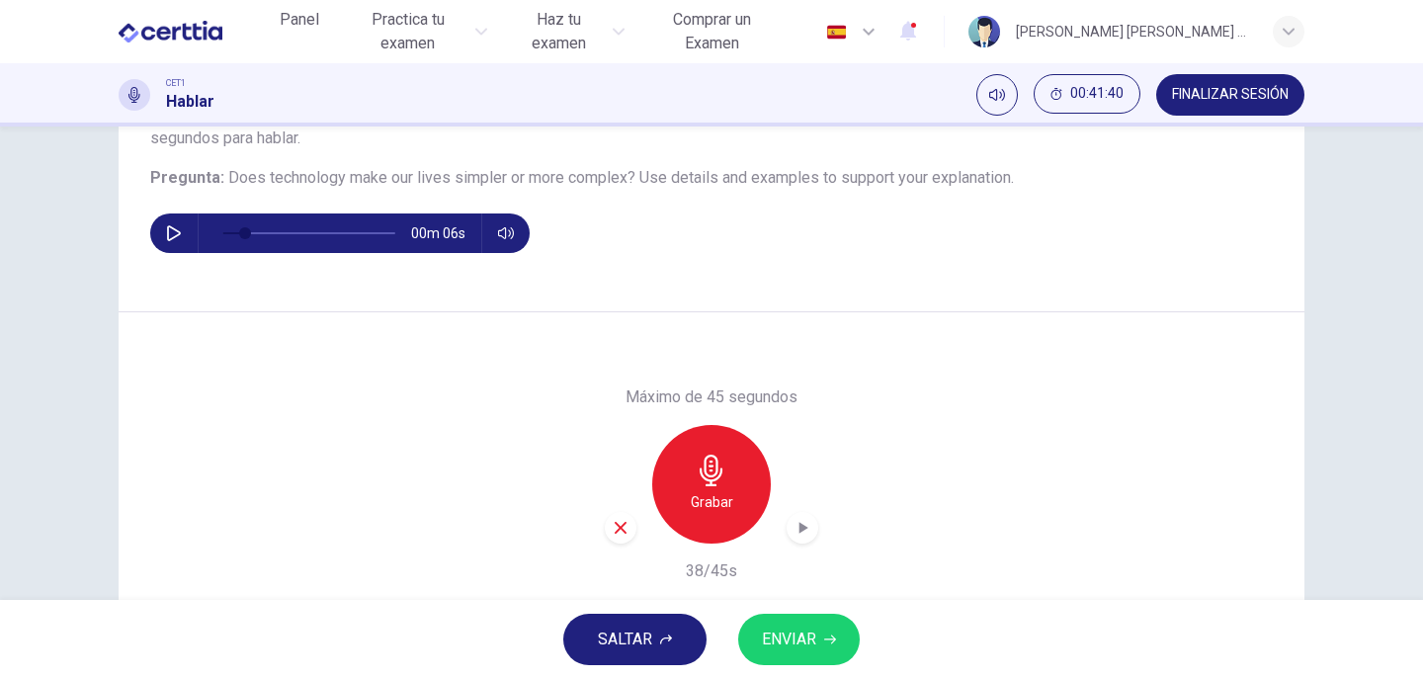
click at [619, 524] on icon "button" at bounding box center [620, 528] width 12 height 12
type input "**"
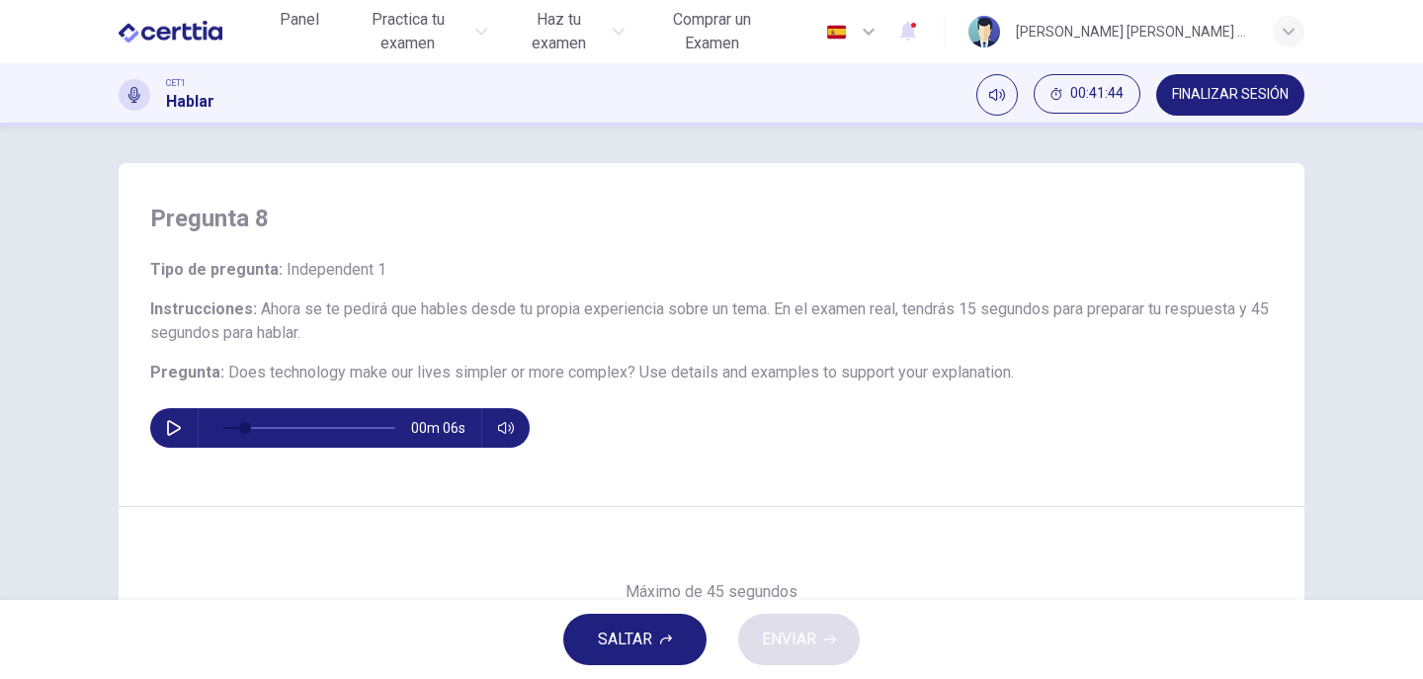
scroll to position [0, 0]
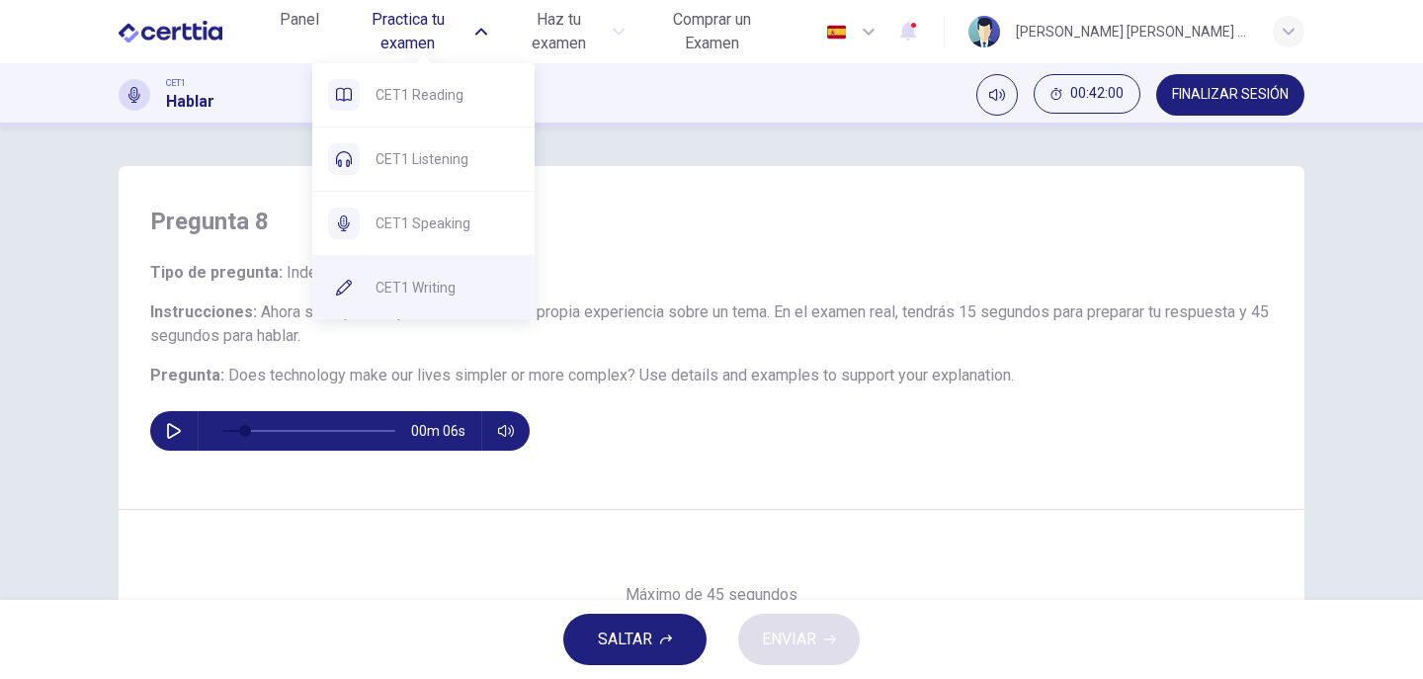
click at [432, 281] on span "CET1 Writing" at bounding box center [446, 288] width 143 height 24
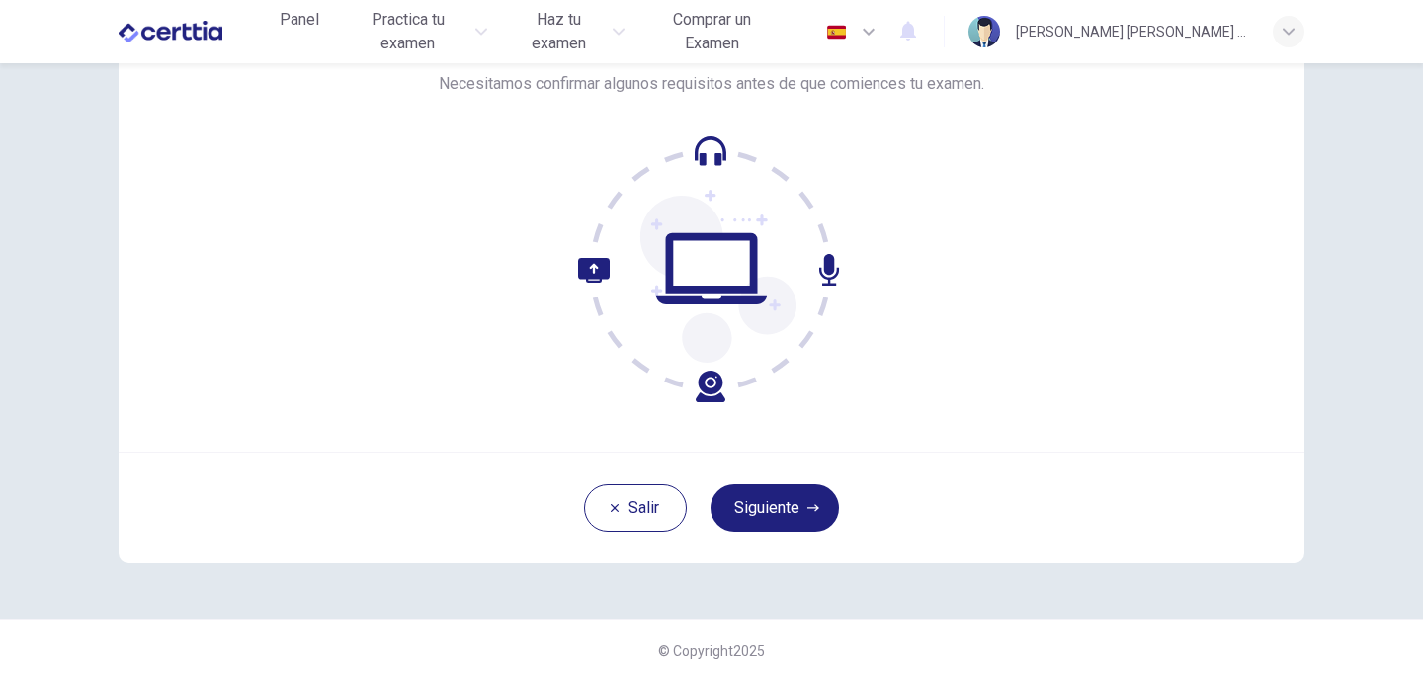
scroll to position [144, 0]
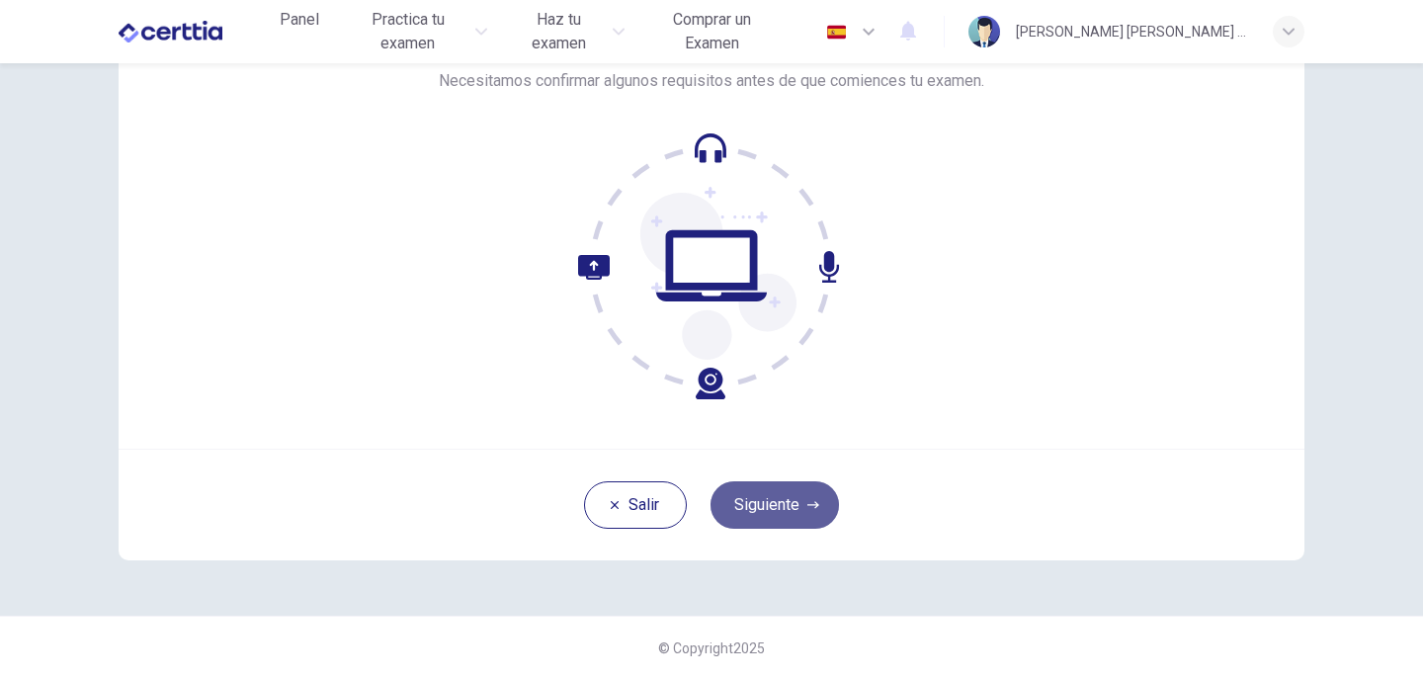
click at [759, 494] on button "Siguiente" at bounding box center [774, 504] width 128 height 47
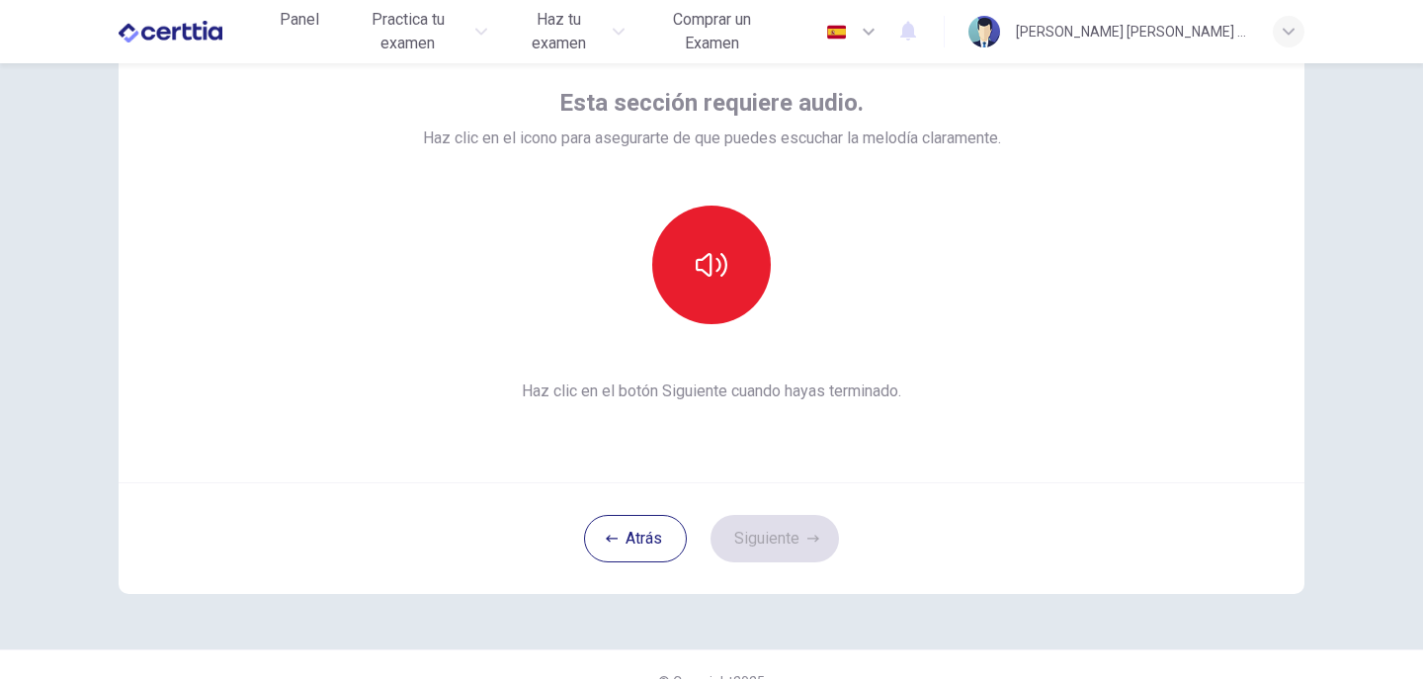
scroll to position [45, 0]
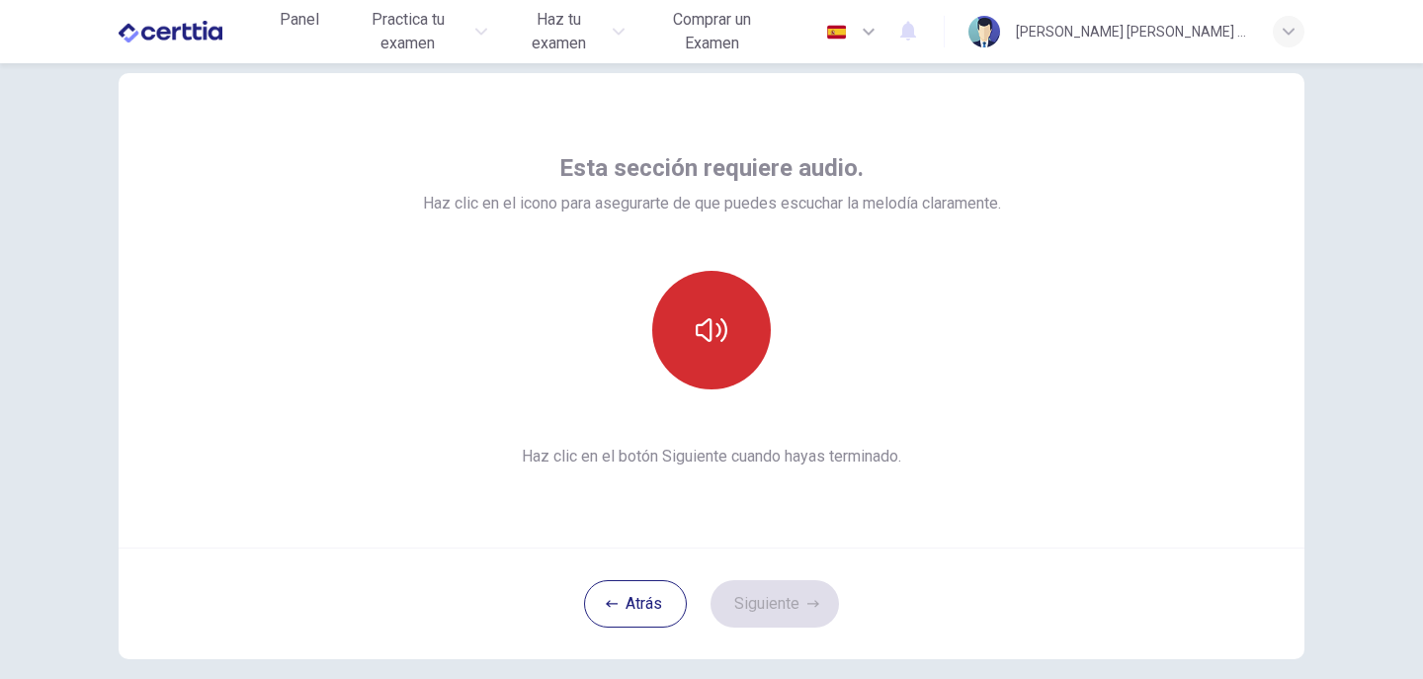
click at [717, 340] on icon "button" at bounding box center [711, 330] width 32 height 24
click at [779, 589] on button "Siguiente" at bounding box center [774, 603] width 128 height 47
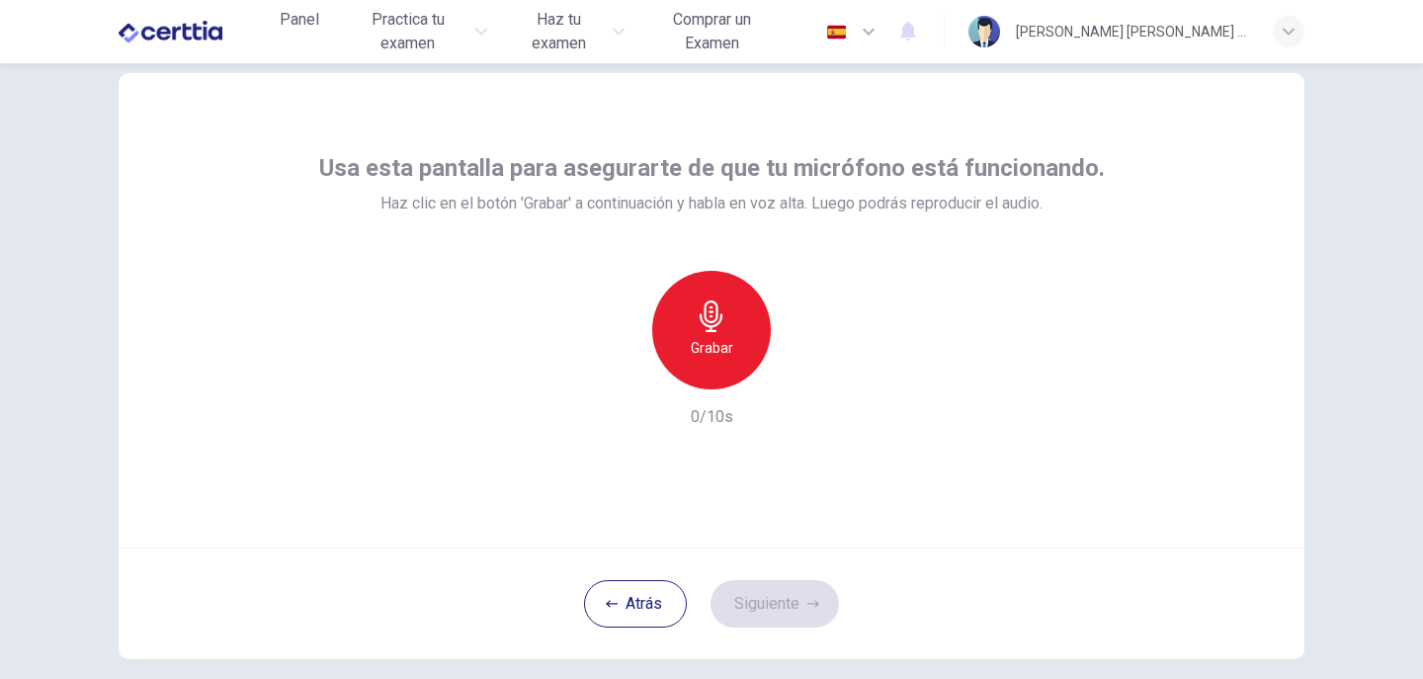
click at [716, 316] on icon "button" at bounding box center [710, 316] width 23 height 32
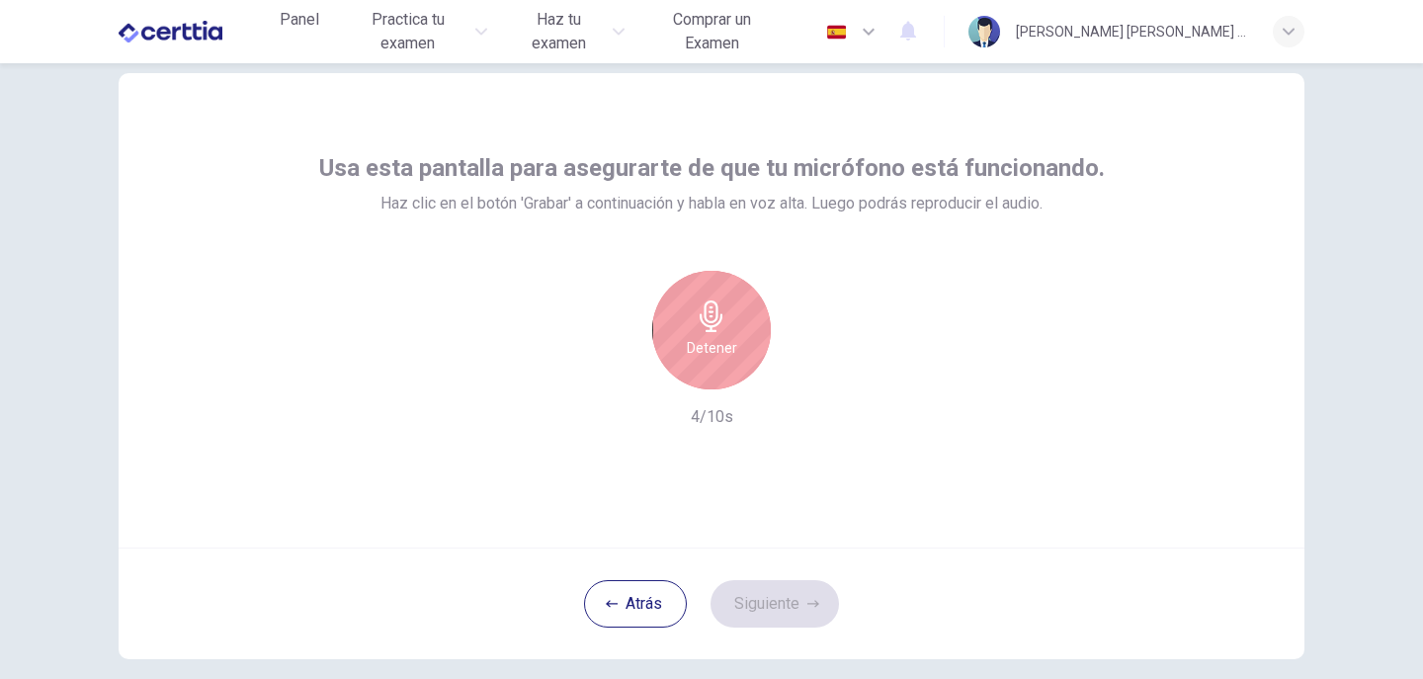
click at [726, 318] on div "Detener" at bounding box center [711, 330] width 119 height 119
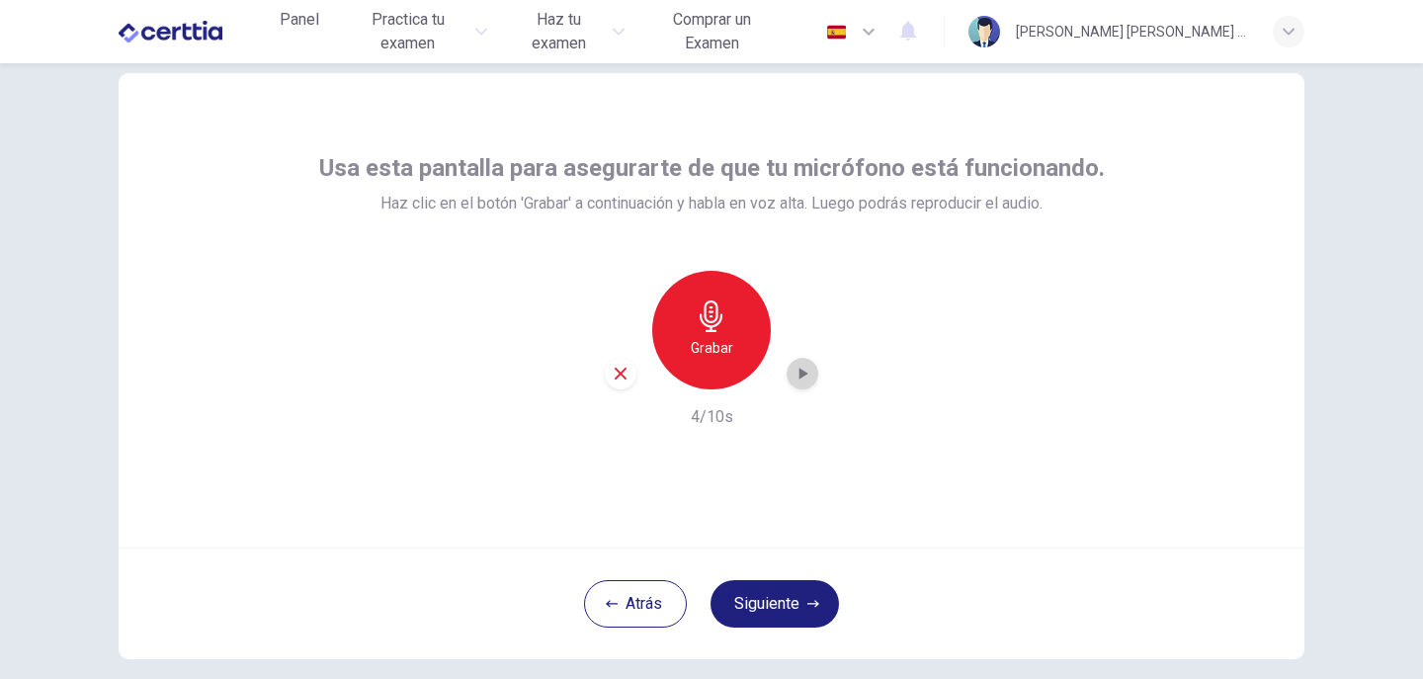
click at [797, 369] on icon "button" at bounding box center [802, 374] width 20 height 20
click at [767, 599] on button "Siguiente" at bounding box center [774, 603] width 128 height 47
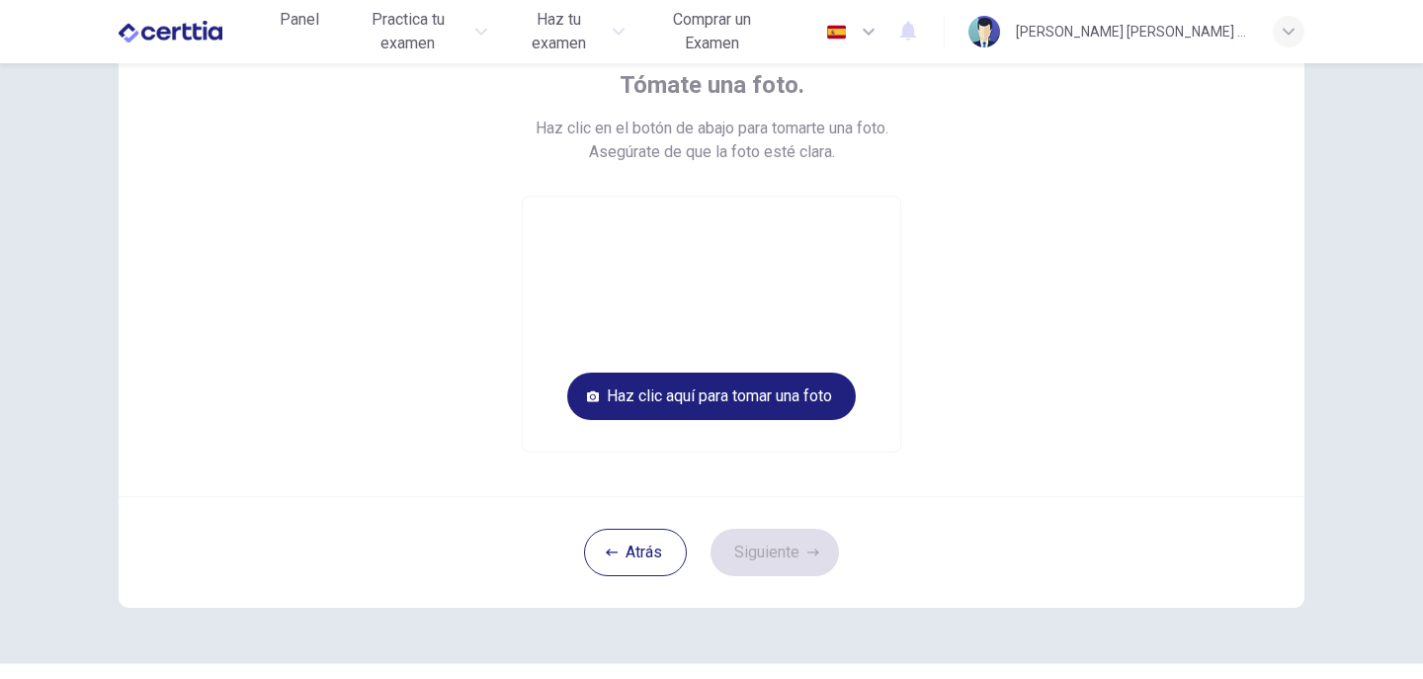
scroll to position [176, 0]
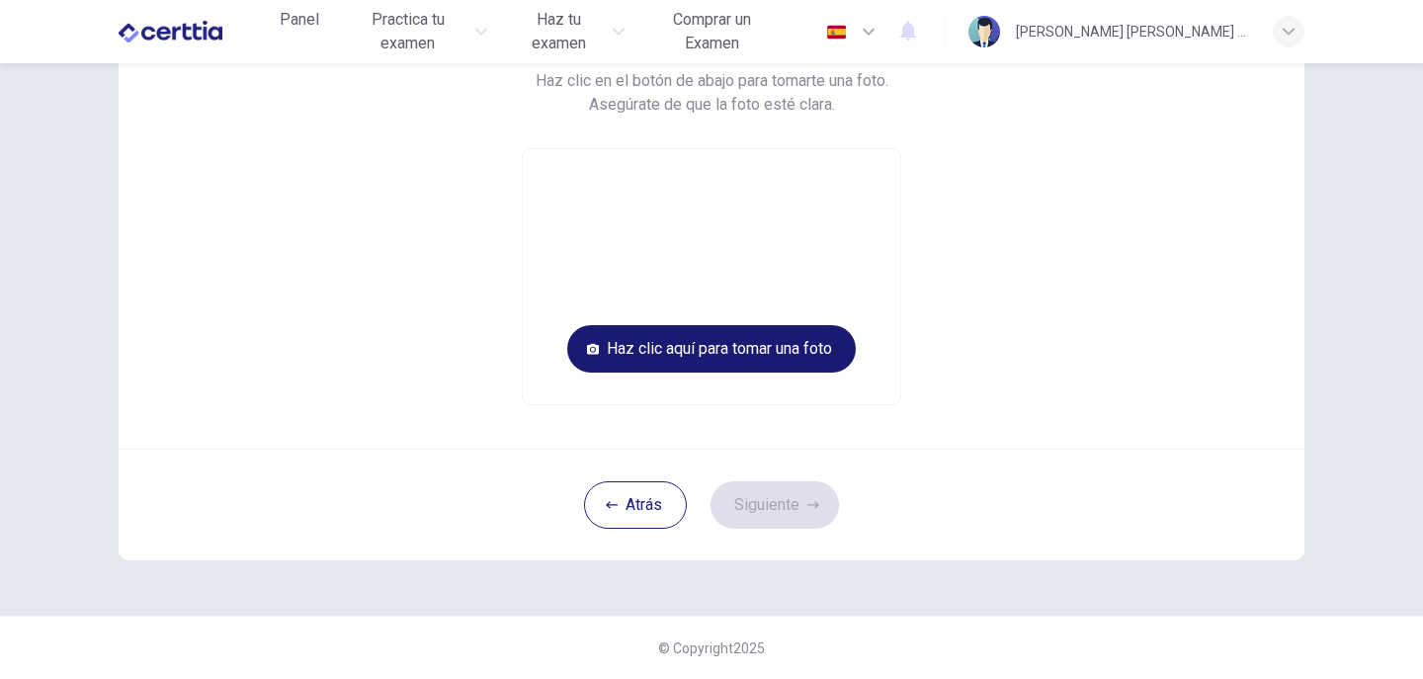
click at [765, 351] on button "Haz clic aquí para tomar una foto" at bounding box center [711, 348] width 288 height 47
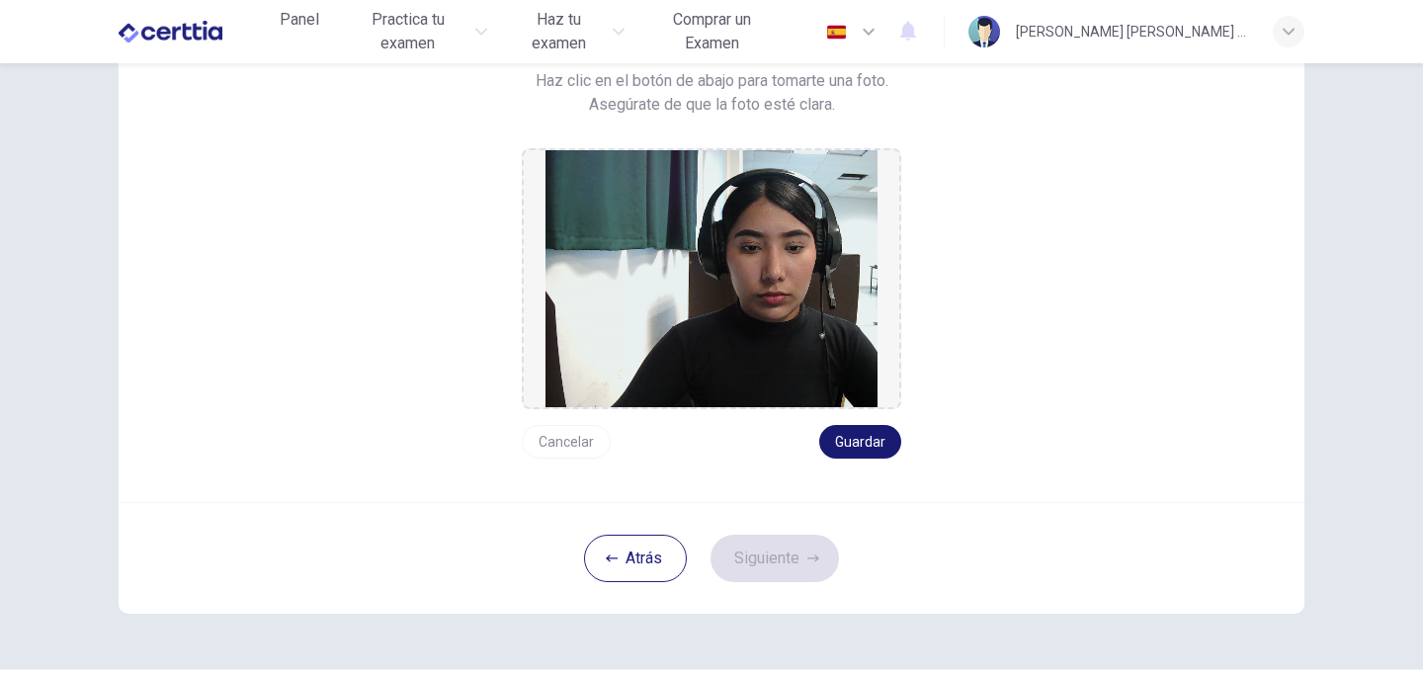
click at [853, 438] on button "Guardar" at bounding box center [860, 442] width 82 height 34
click at [562, 443] on button "Cancelar" at bounding box center [566, 442] width 89 height 34
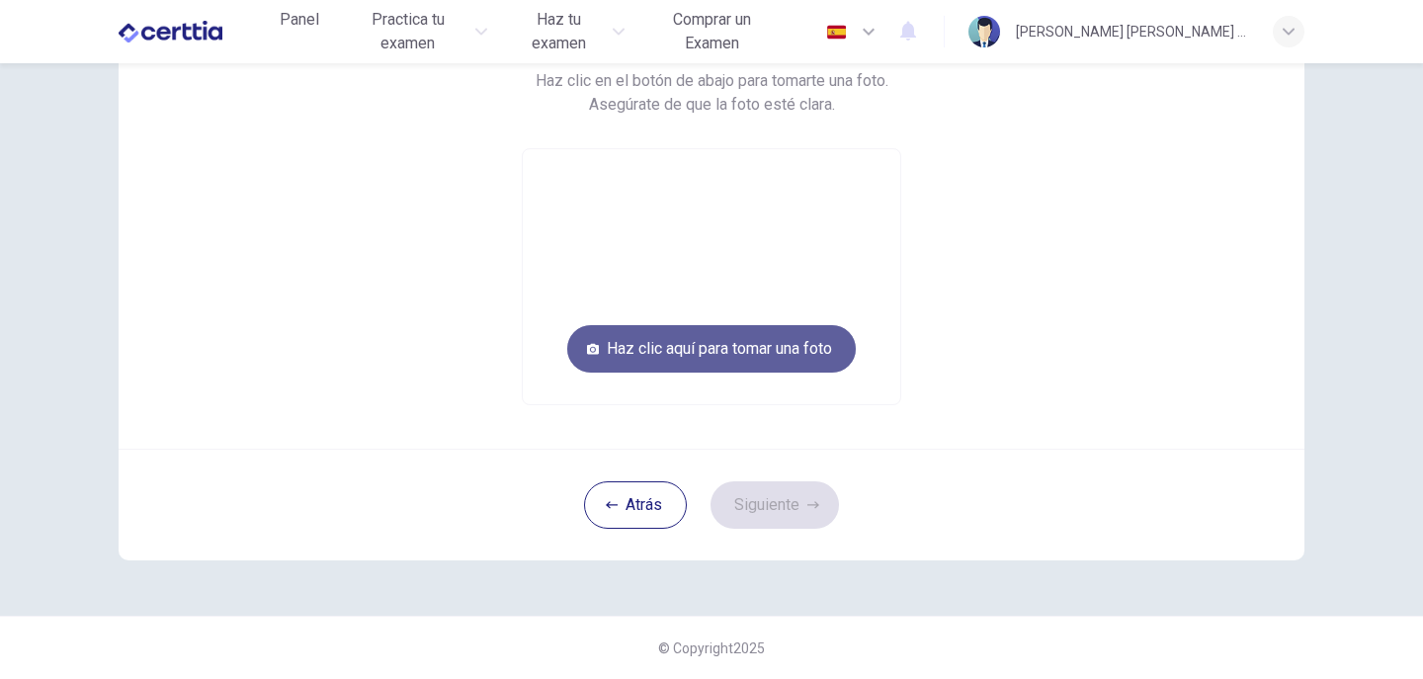
click at [751, 347] on button "Haz clic aquí para tomar una foto" at bounding box center [711, 348] width 288 height 47
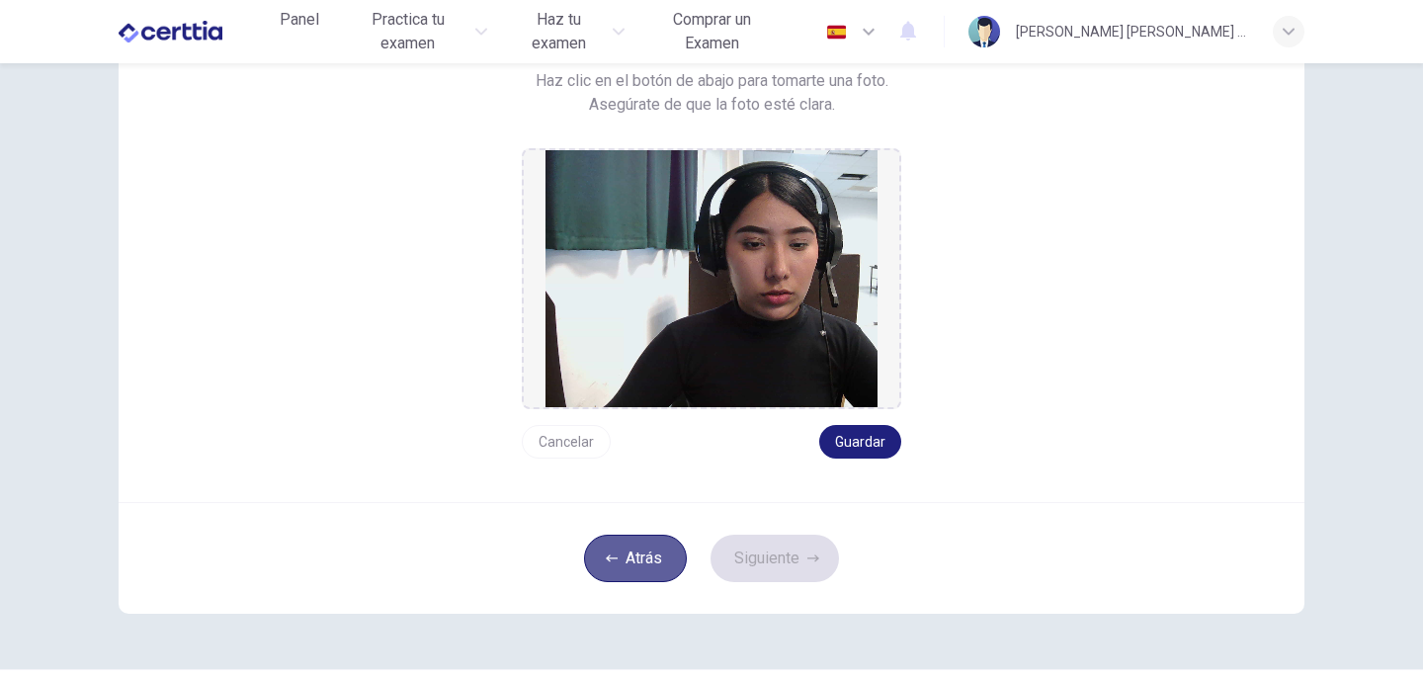
click at [623, 559] on button "Atrás" at bounding box center [635, 557] width 103 height 47
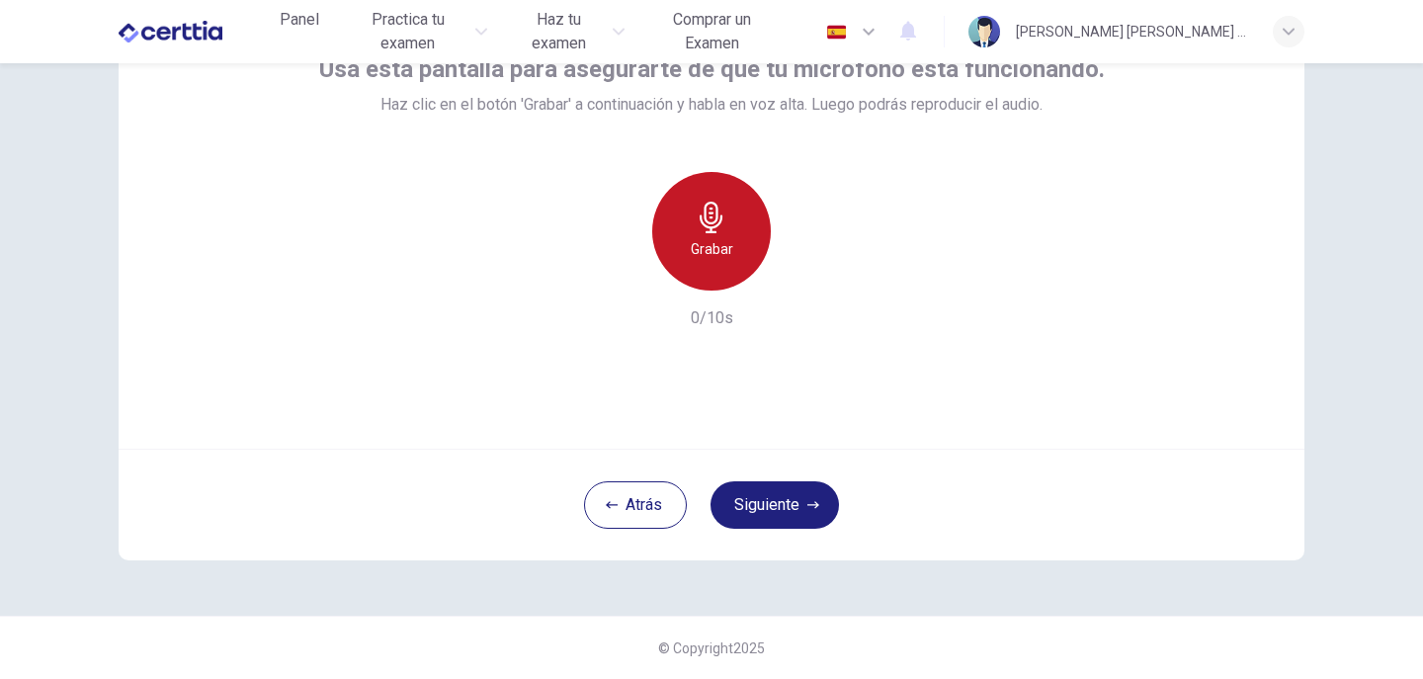
click at [691, 236] on div "Grabar" at bounding box center [711, 231] width 119 height 119
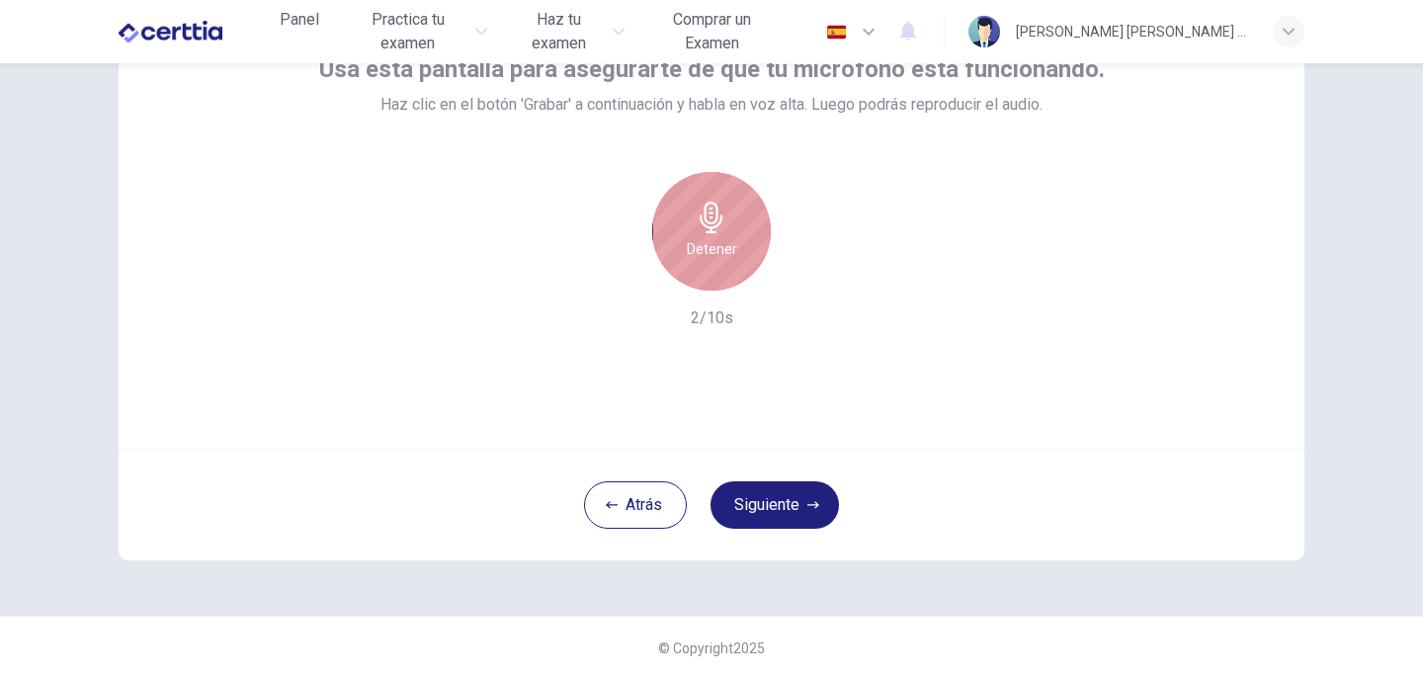
click at [695, 220] on icon "button" at bounding box center [711, 218] width 32 height 32
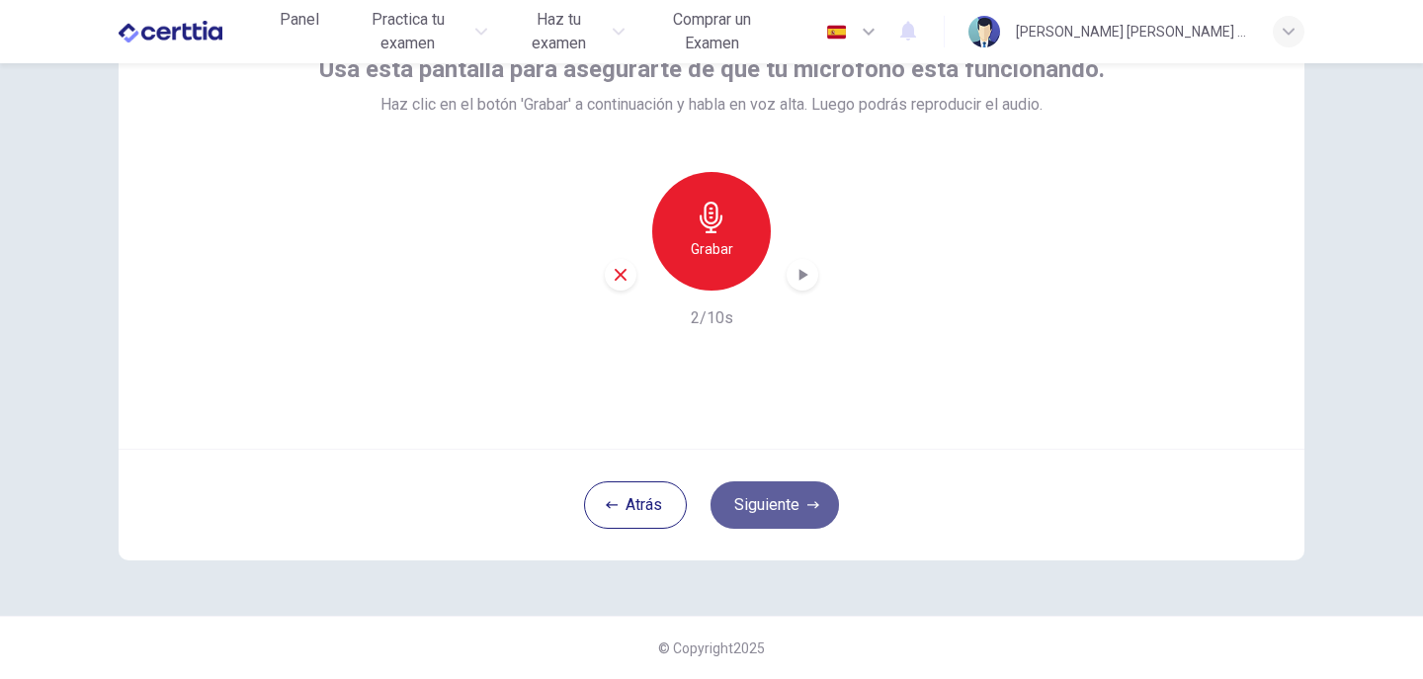
click at [755, 494] on button "Siguiente" at bounding box center [774, 504] width 128 height 47
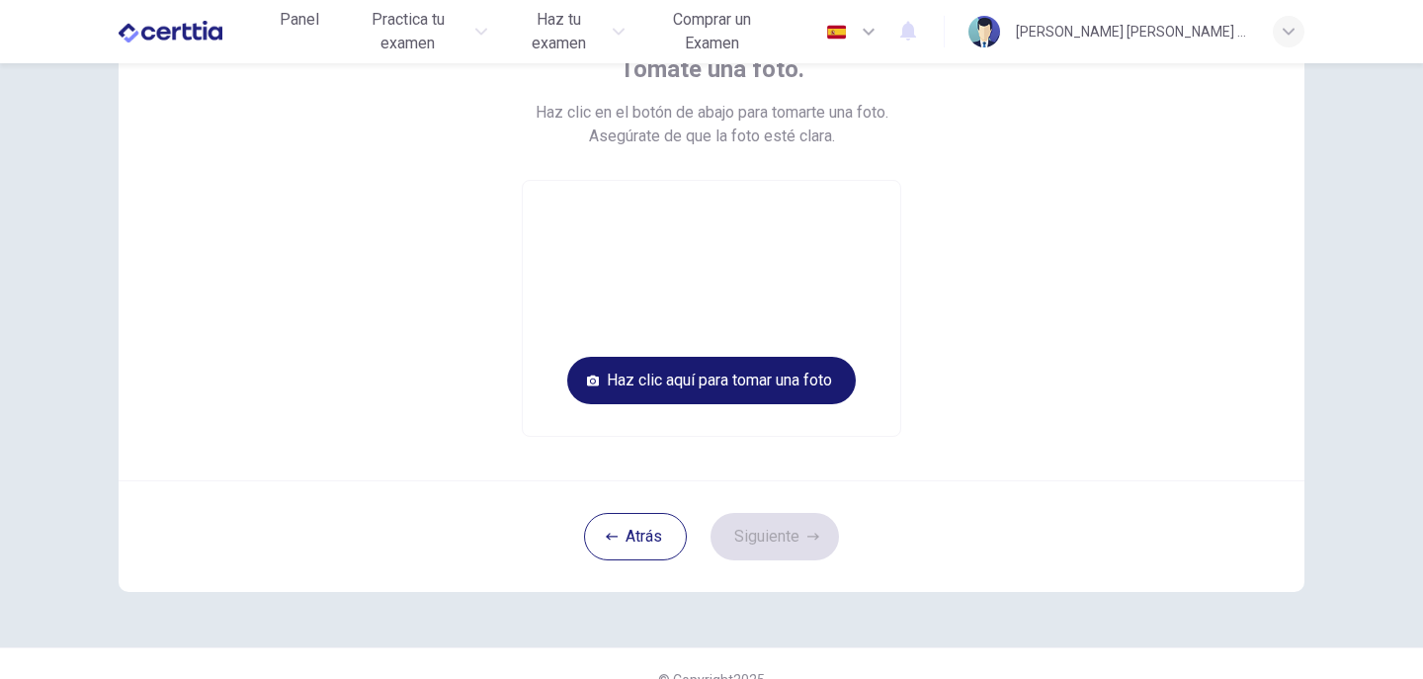
click at [759, 389] on button "Haz clic aquí para tomar una foto" at bounding box center [711, 380] width 288 height 47
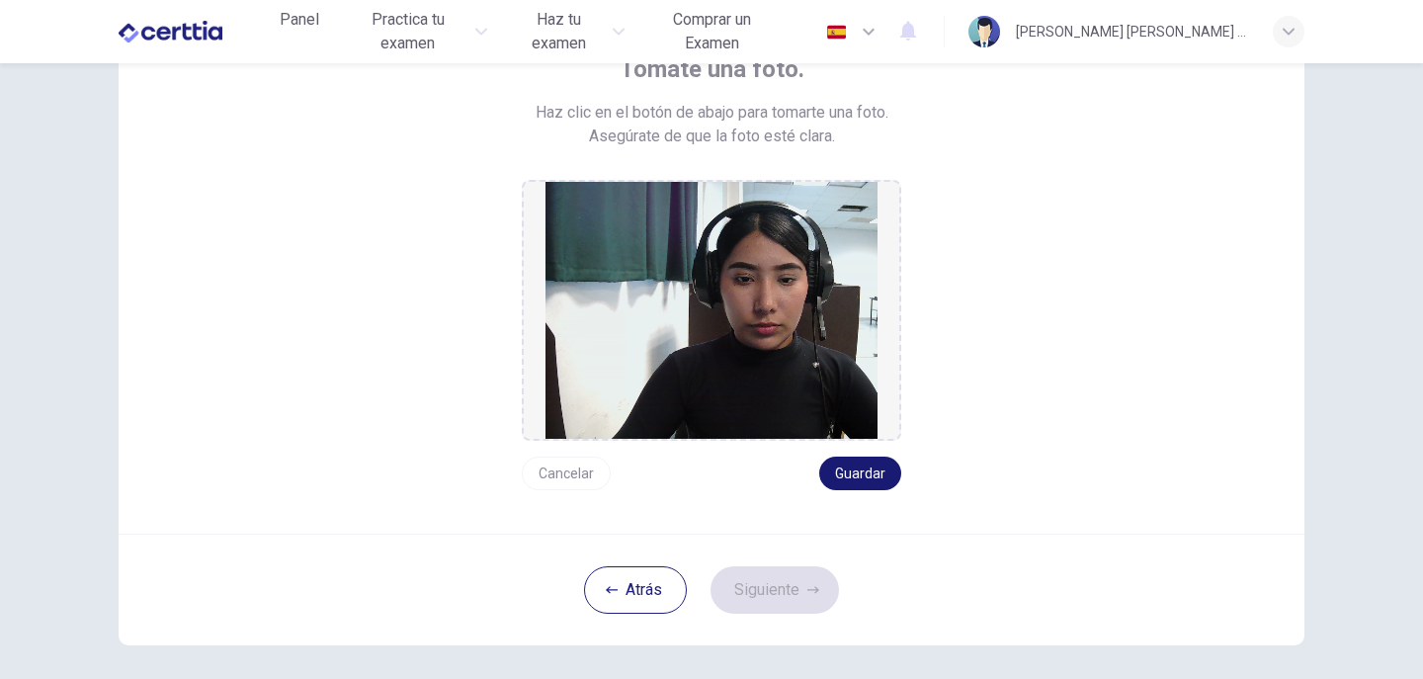
click at [861, 465] on button "Guardar" at bounding box center [860, 473] width 82 height 34
click at [775, 583] on button "Siguiente" at bounding box center [774, 589] width 128 height 47
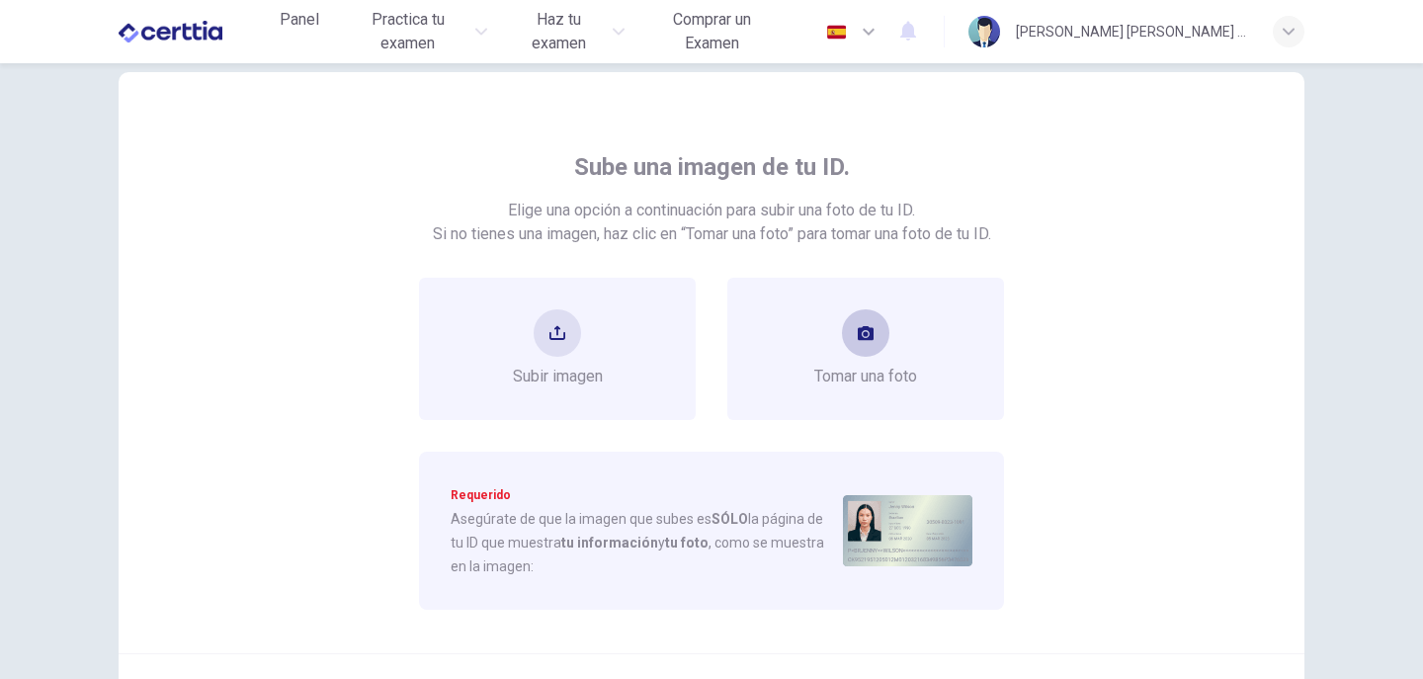
scroll to position [45, 0]
click at [858, 342] on button "take photo" at bounding box center [865, 333] width 47 height 47
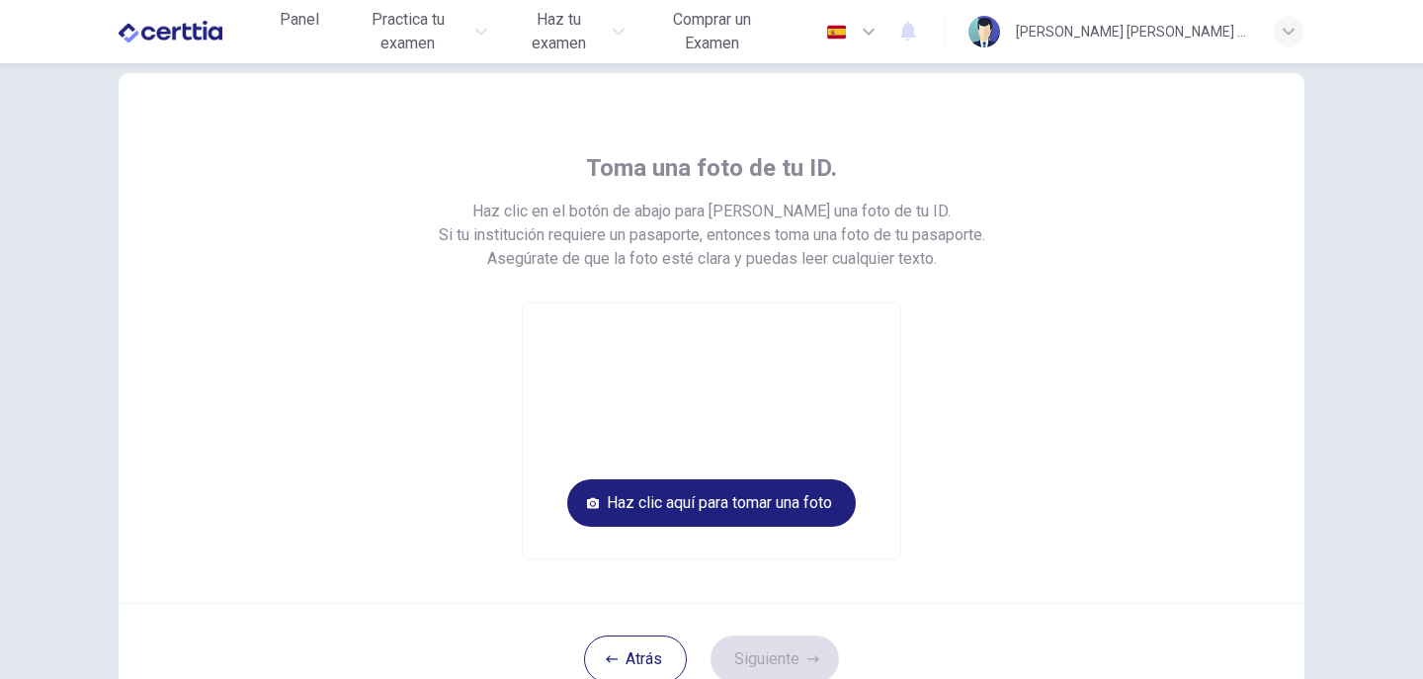
click at [624, 397] on video at bounding box center [711, 430] width 377 height 255
drag, startPoint x: 696, startPoint y: 373, endPoint x: 705, endPoint y: 389, distance: 18.1
click at [705, 389] on video at bounding box center [711, 430] width 377 height 255
click at [707, 389] on video at bounding box center [711, 430] width 377 height 255
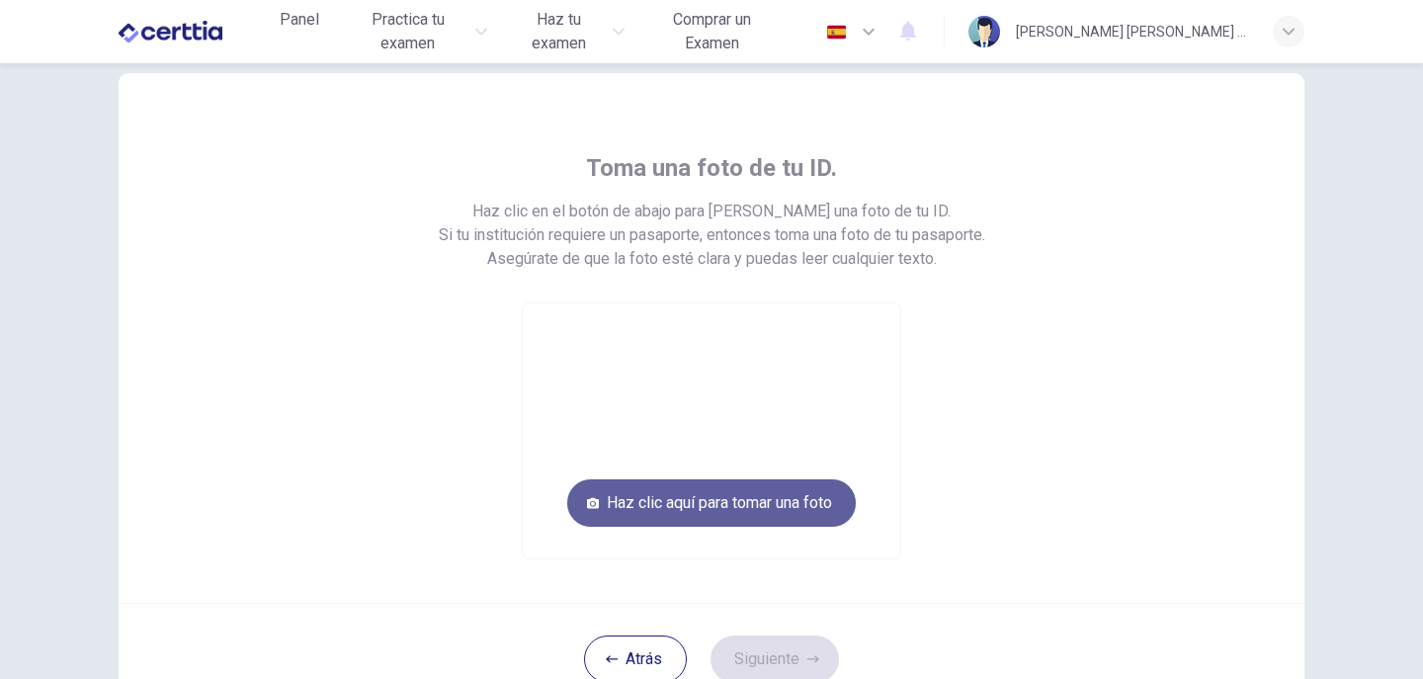
click at [731, 495] on button "Haz clic aquí para tomar una foto" at bounding box center [711, 502] width 288 height 47
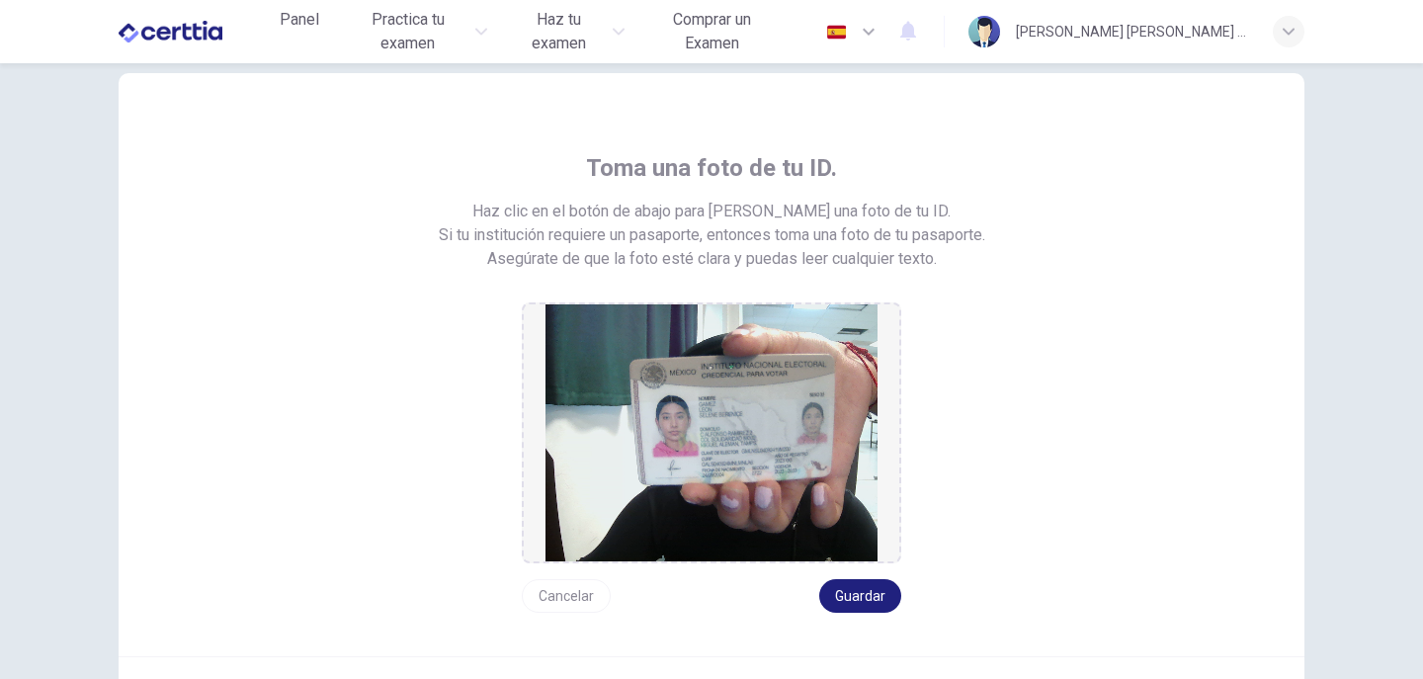
click at [564, 585] on button "Cancelar" at bounding box center [566, 596] width 89 height 34
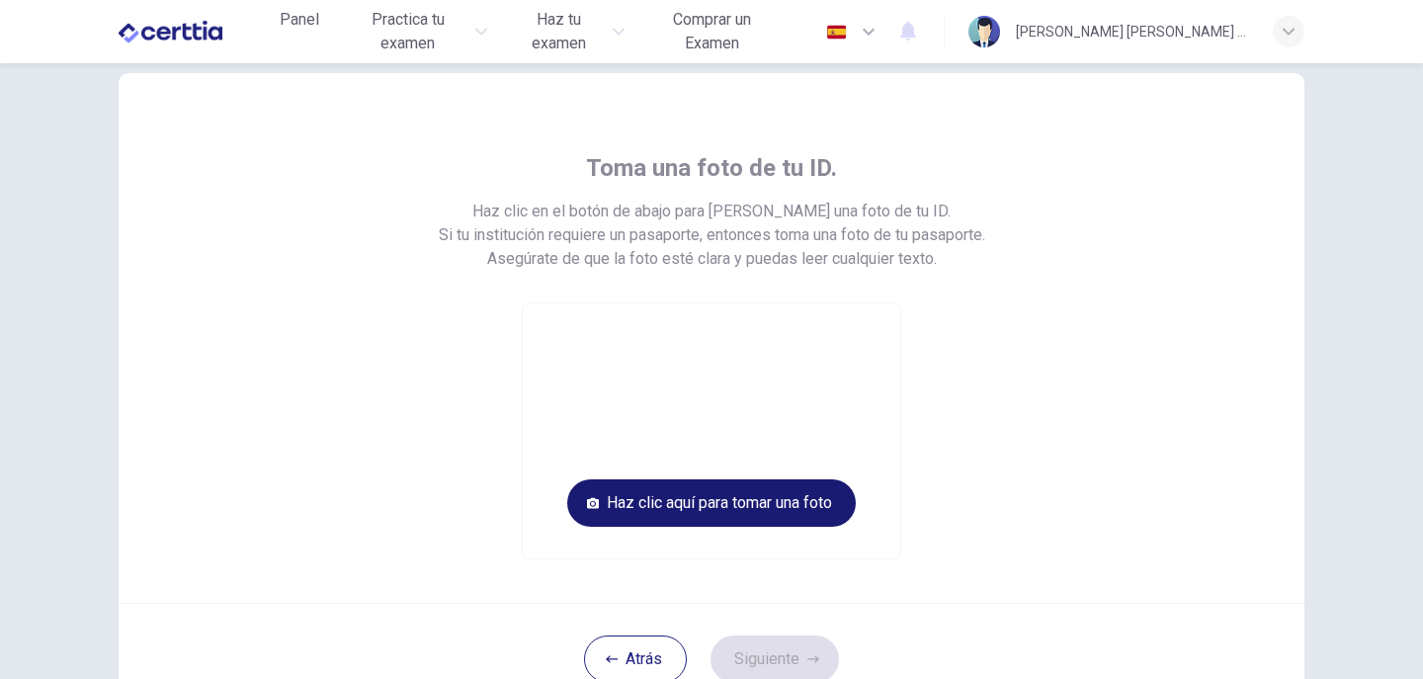
click at [707, 497] on button "Haz clic aquí para tomar una foto" at bounding box center [711, 502] width 288 height 47
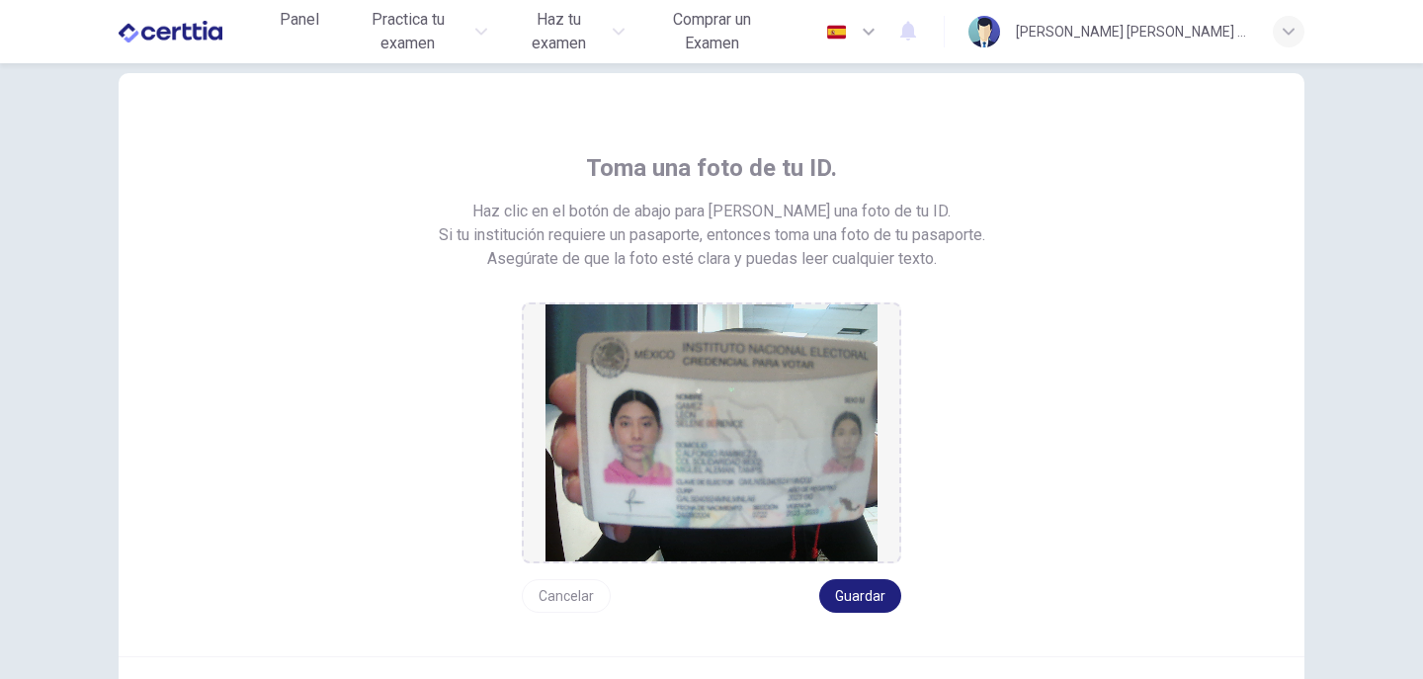
click at [554, 605] on button "Cancelar" at bounding box center [566, 596] width 89 height 34
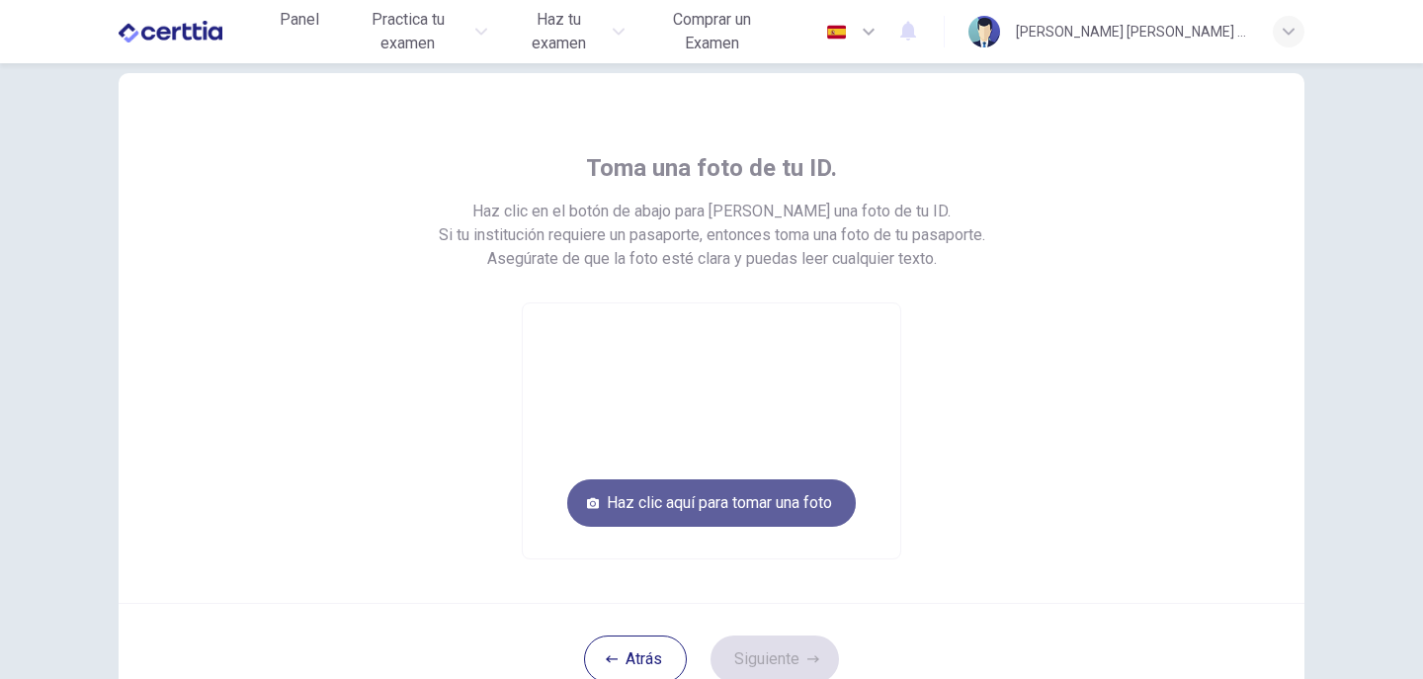
click at [717, 500] on button "Haz clic aquí para tomar una foto" at bounding box center [711, 502] width 288 height 47
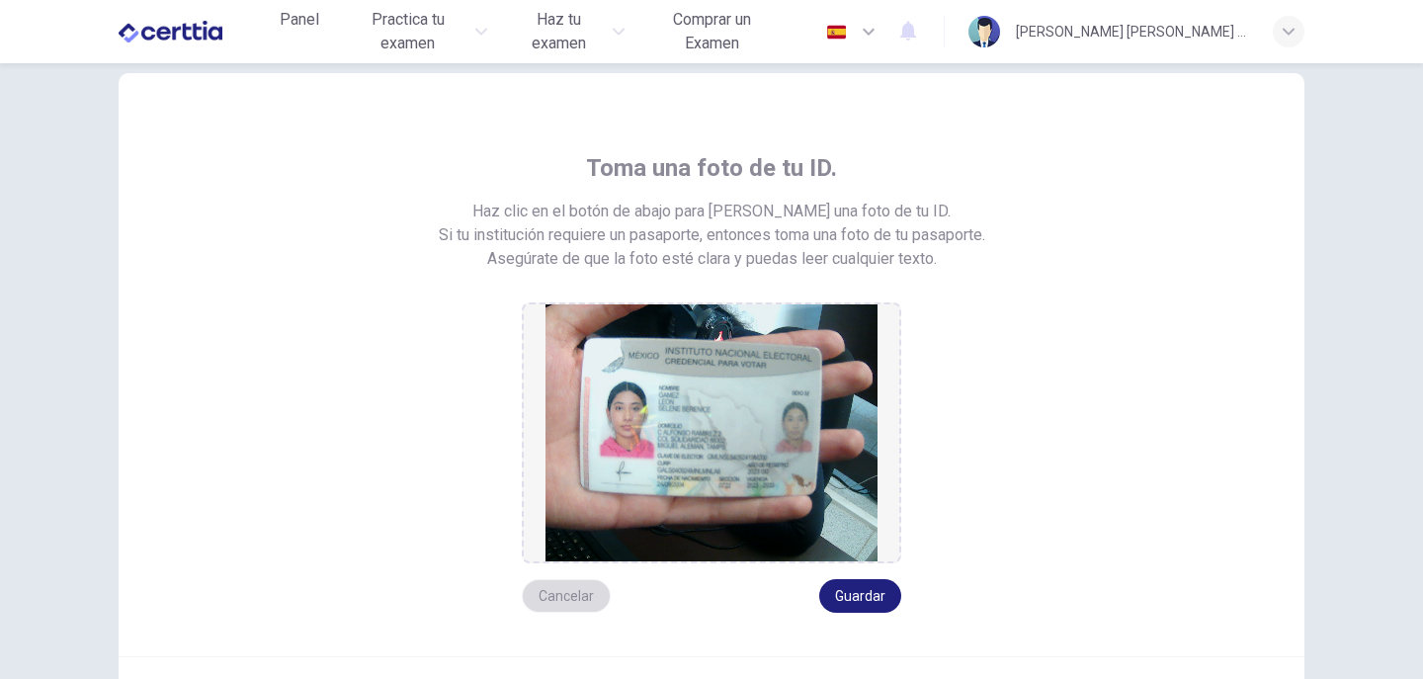
click at [568, 592] on button "Cancelar" at bounding box center [566, 596] width 89 height 34
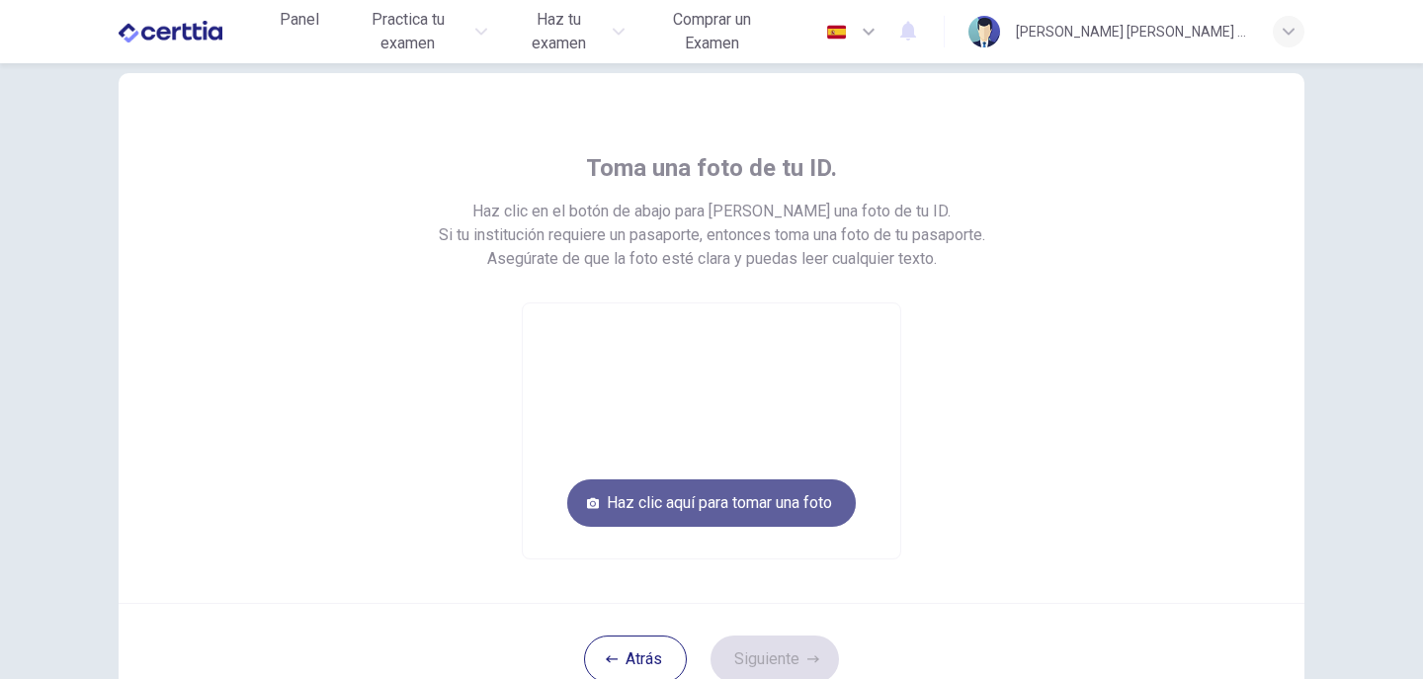
click at [733, 500] on button "Haz clic aquí para tomar una foto" at bounding box center [711, 502] width 288 height 47
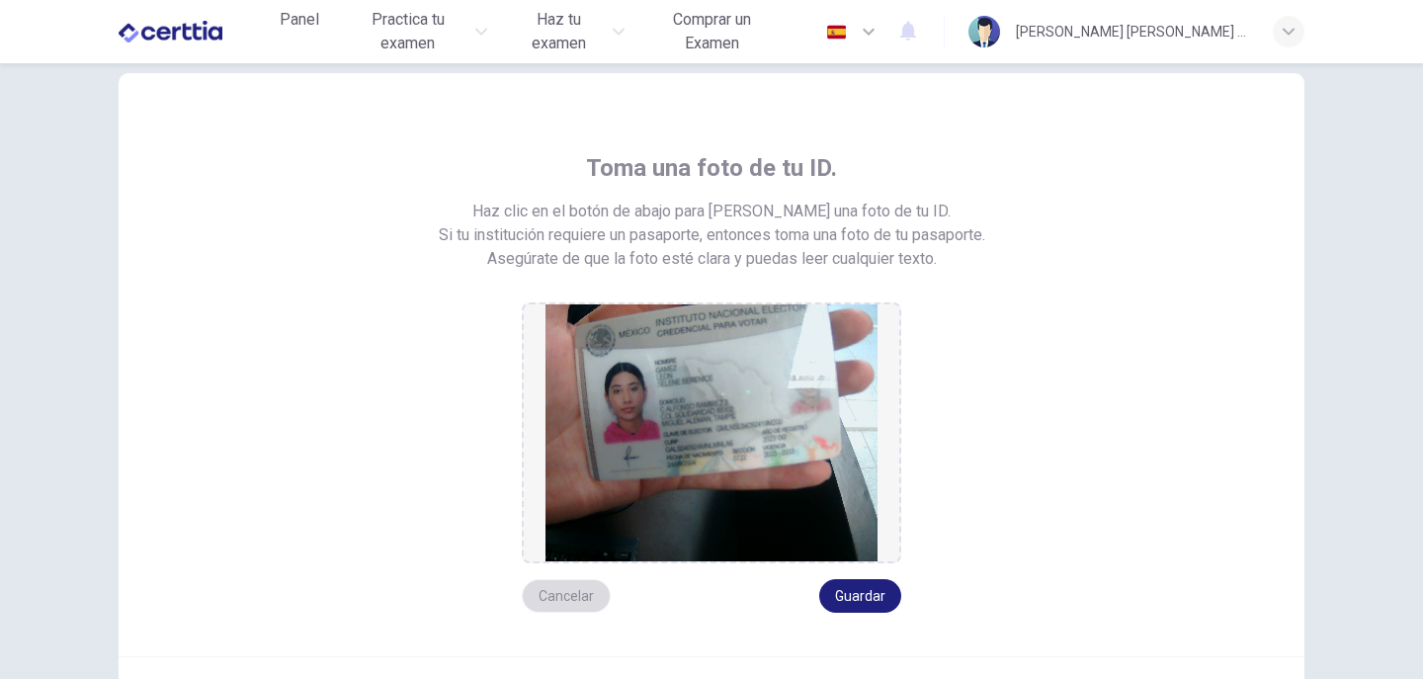
click at [565, 596] on button "Cancelar" at bounding box center [566, 596] width 89 height 34
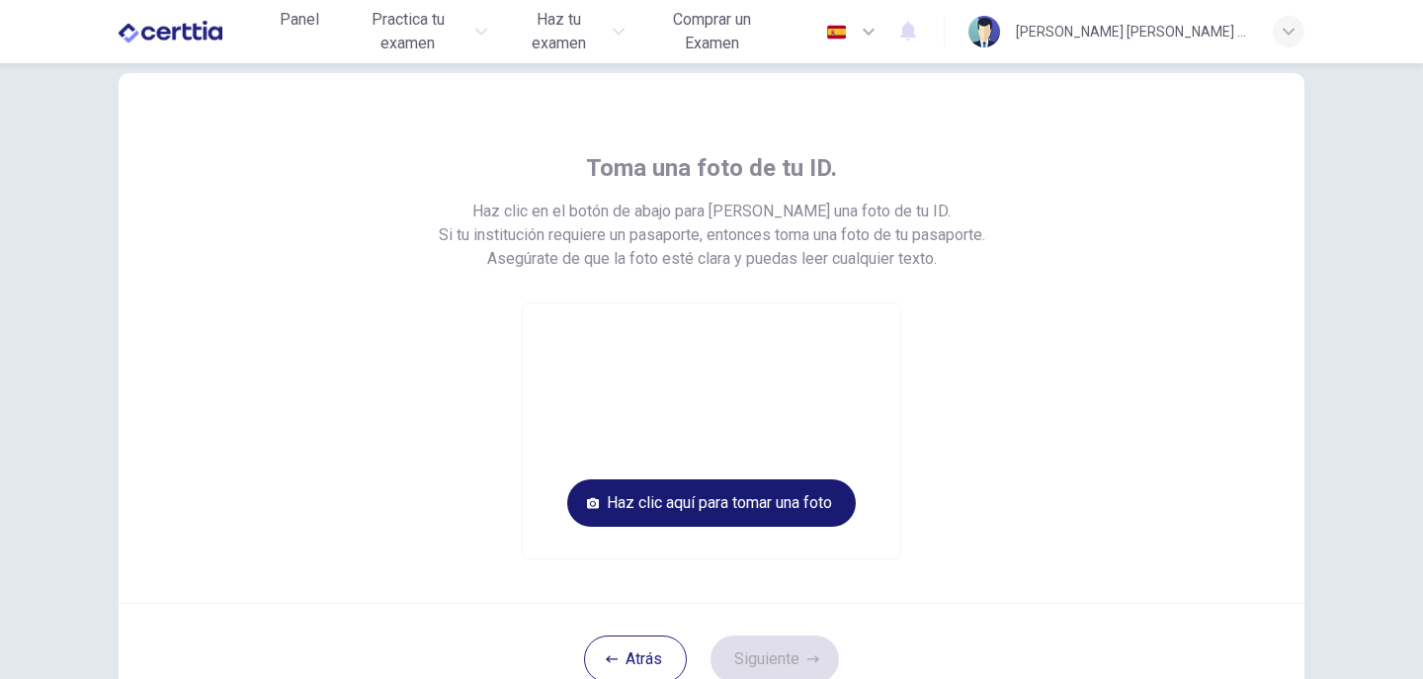
click at [701, 491] on button "Haz clic aquí para tomar una foto" at bounding box center [711, 502] width 288 height 47
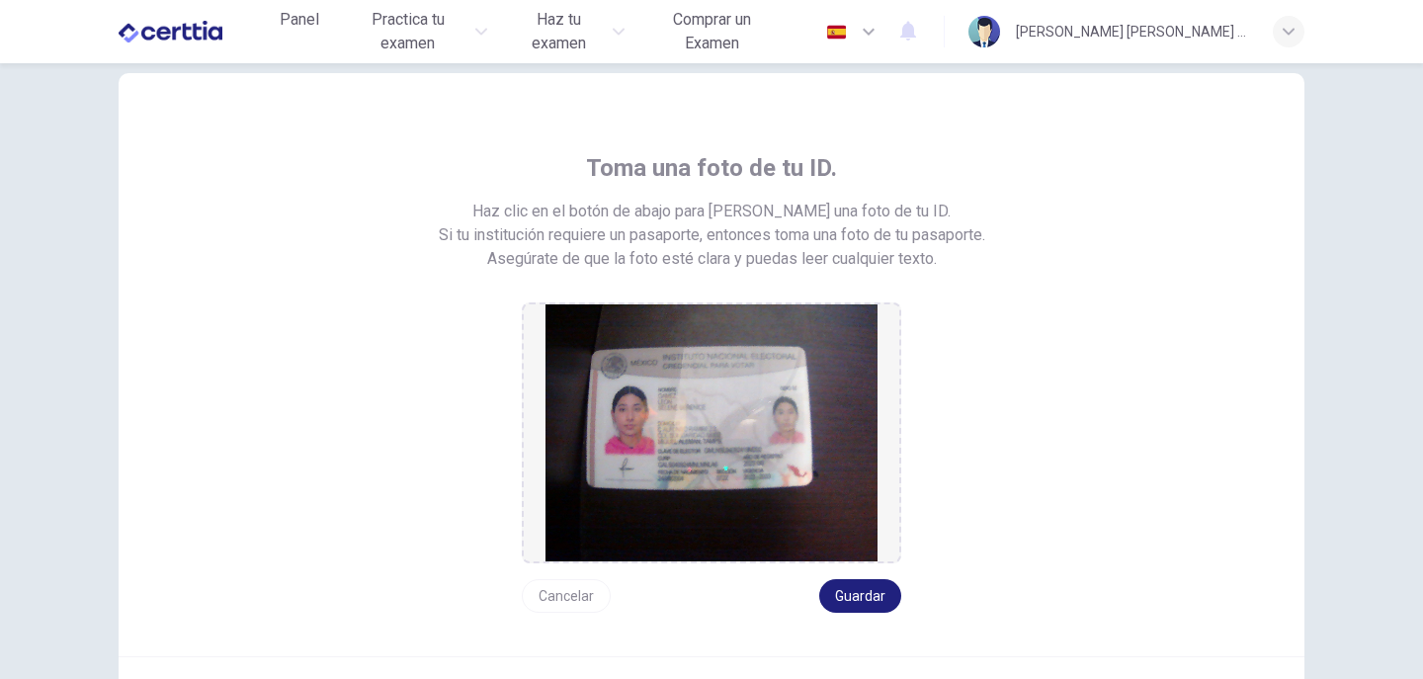
click at [574, 588] on button "Cancelar" at bounding box center [566, 596] width 89 height 34
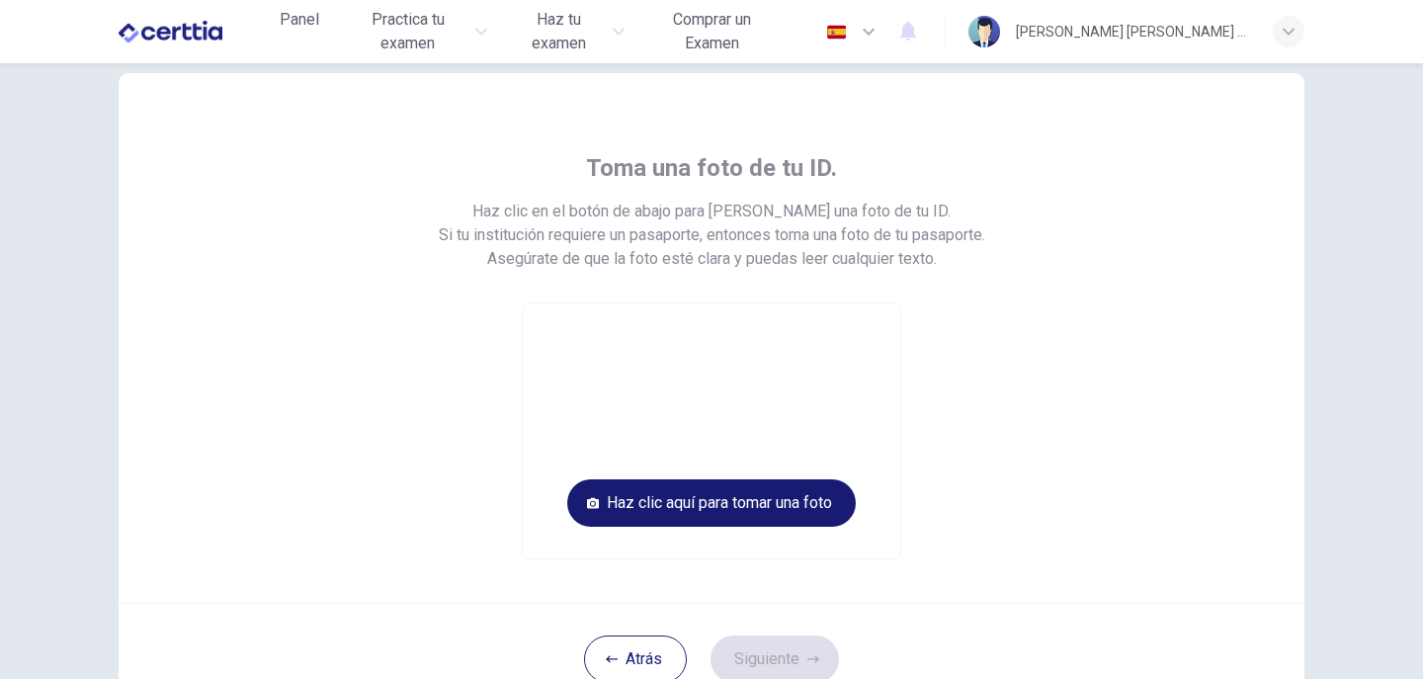
click at [713, 493] on button "Haz clic aquí para tomar una foto" at bounding box center [711, 502] width 288 height 47
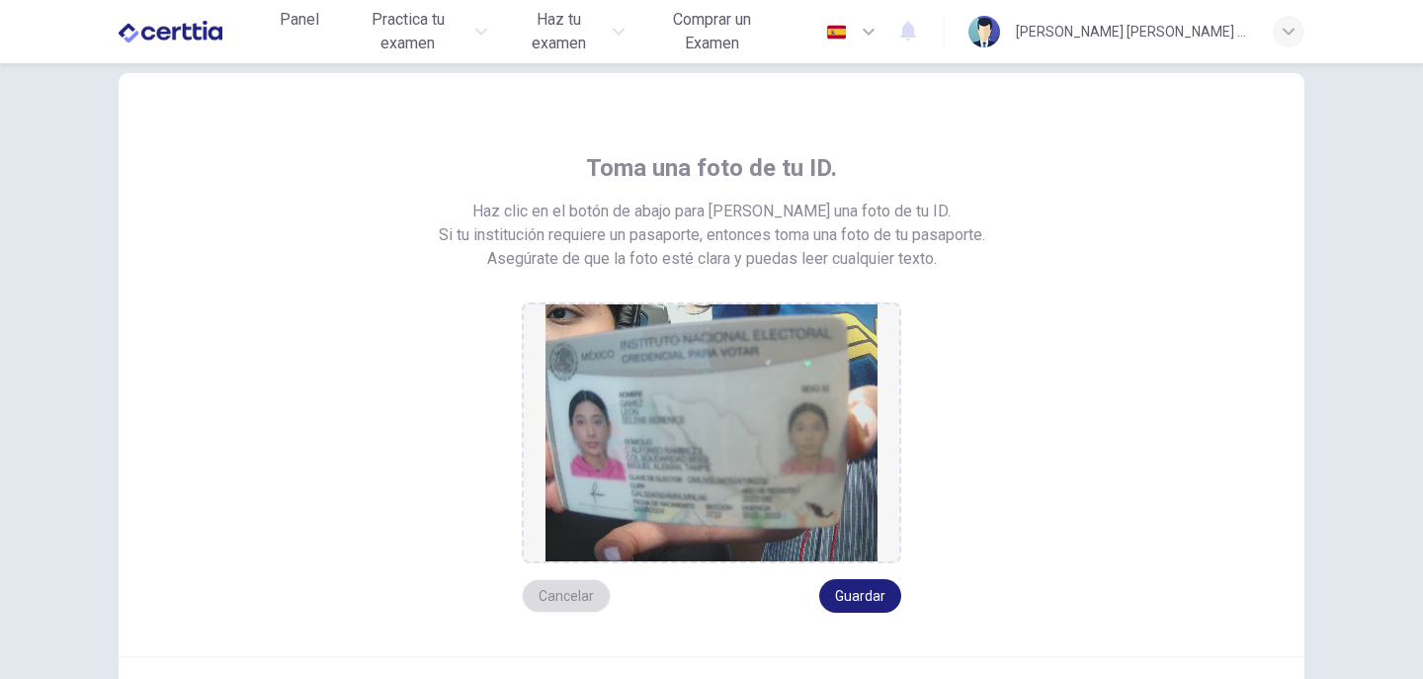
click at [552, 588] on button "Cancelar" at bounding box center [566, 596] width 89 height 34
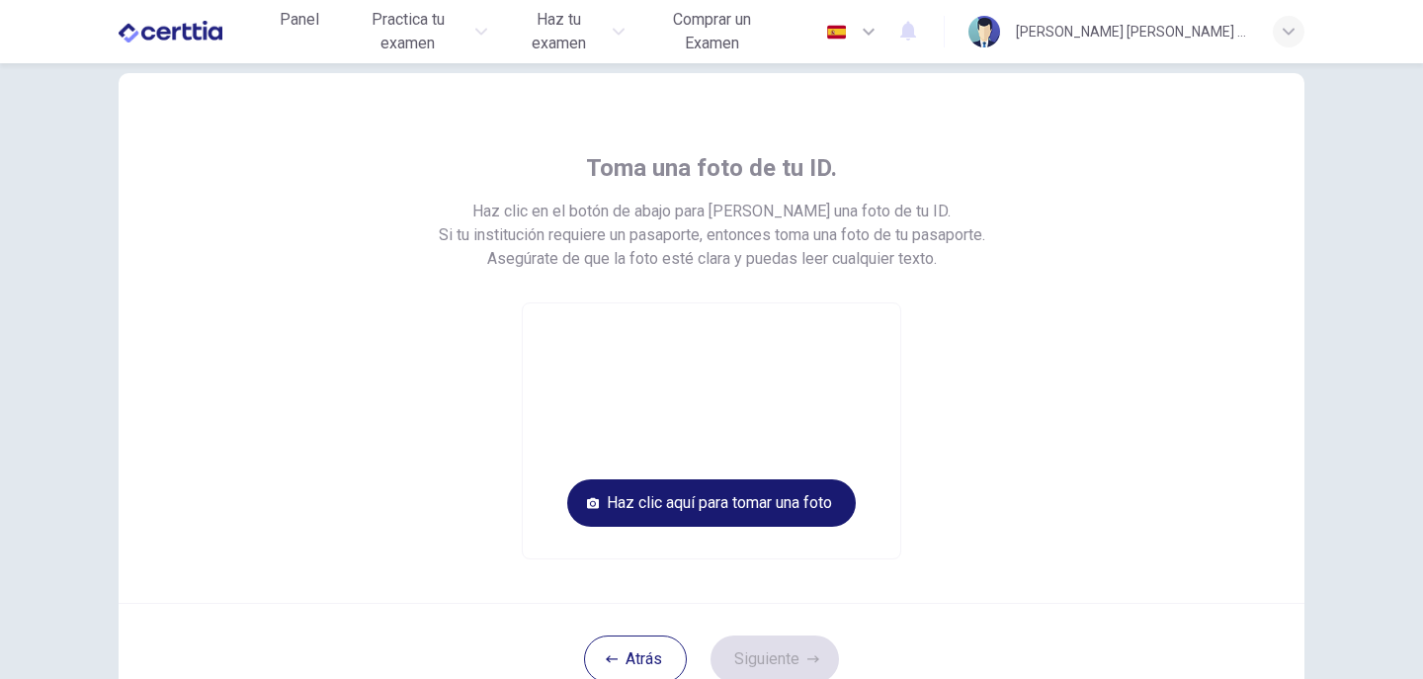
click at [639, 497] on button "Haz clic aquí para tomar una foto" at bounding box center [711, 502] width 288 height 47
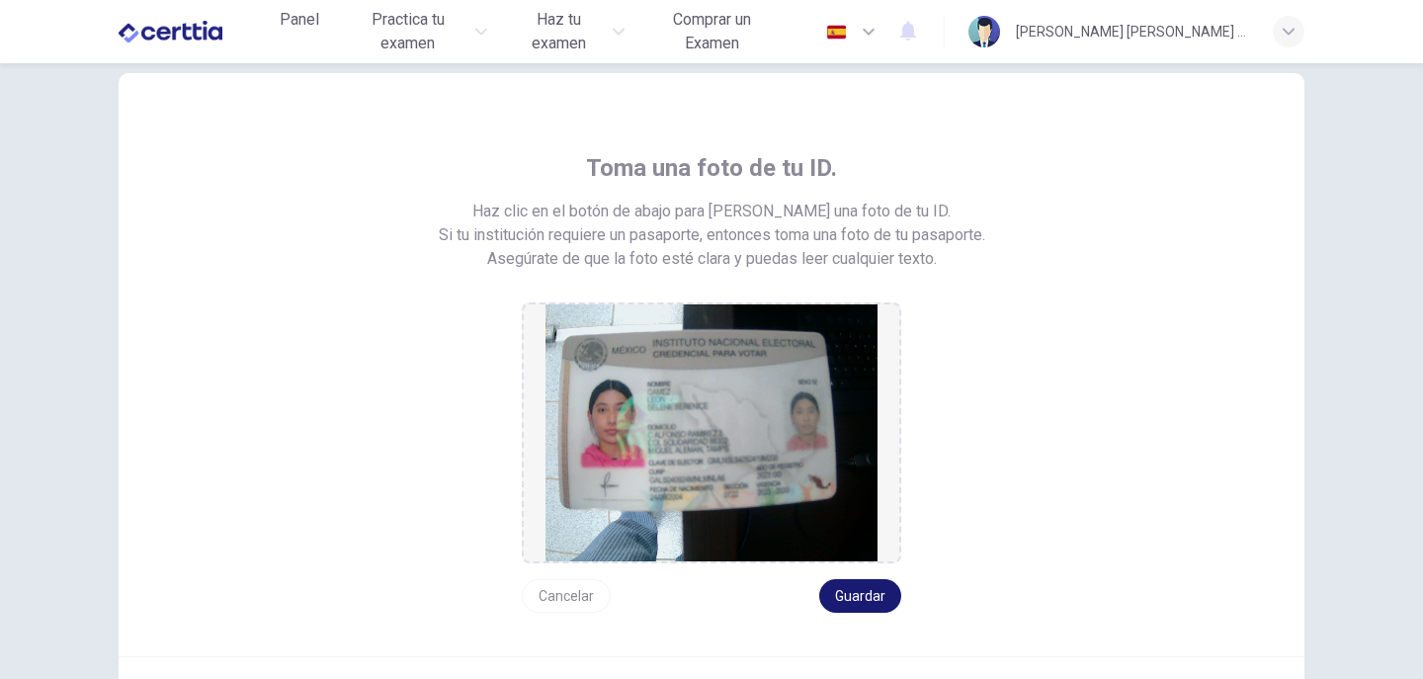
click at [863, 597] on button "Guardar" at bounding box center [860, 596] width 82 height 34
click at [853, 588] on button "Guardar" at bounding box center [860, 596] width 82 height 34
click at [855, 595] on button "Guardar" at bounding box center [860, 596] width 82 height 34
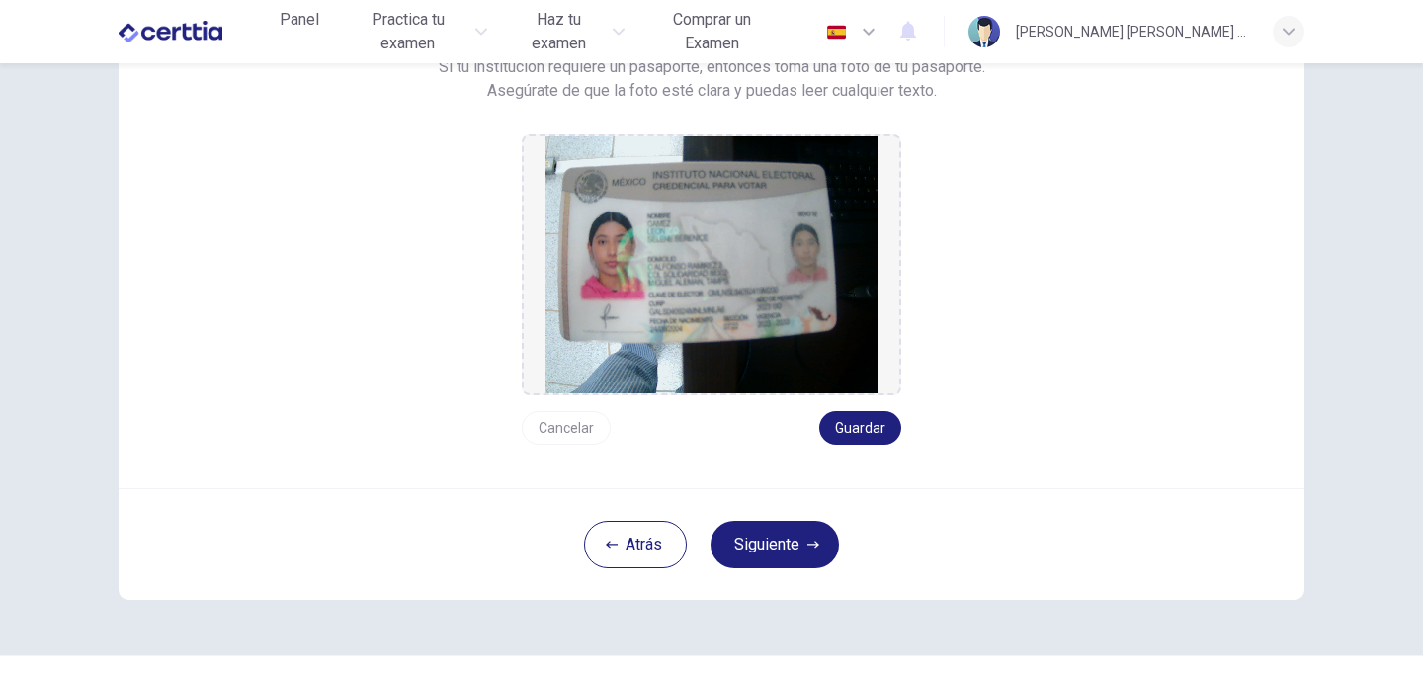
scroll to position [243, 0]
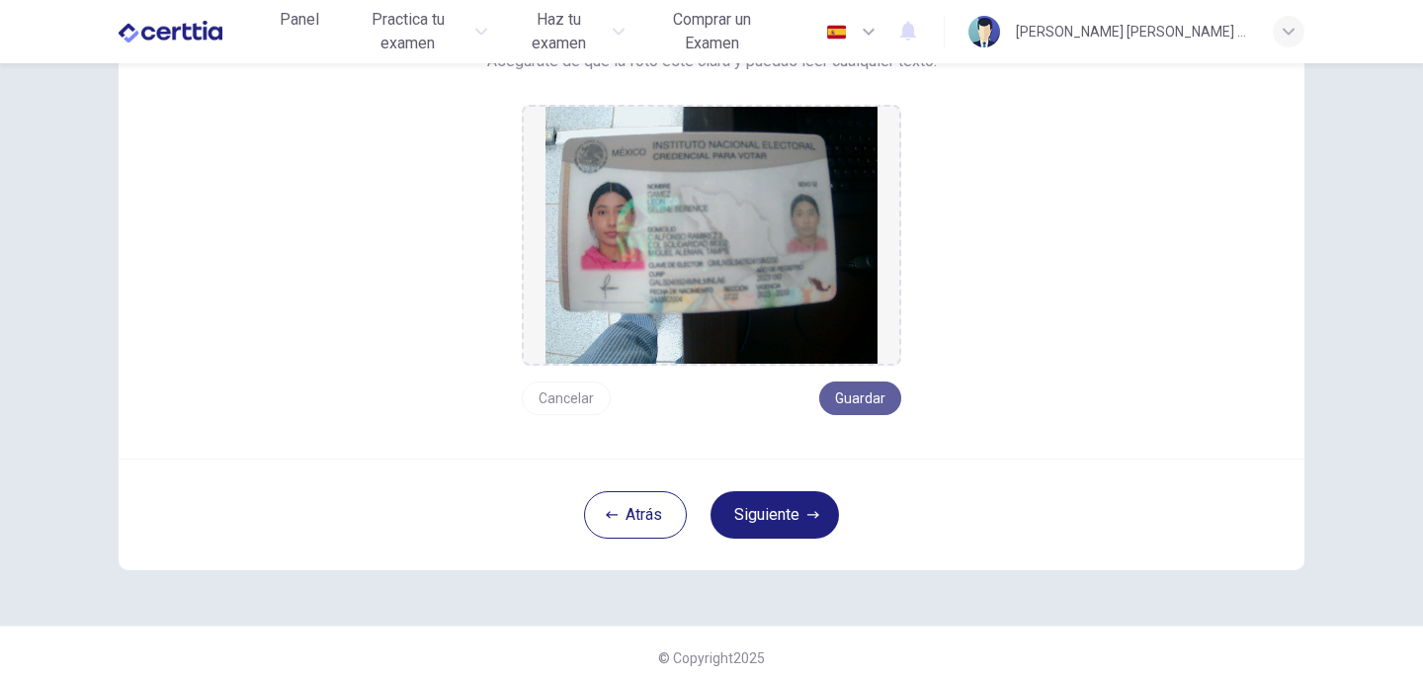
click at [846, 403] on button "Guardar" at bounding box center [860, 398] width 82 height 34
click at [775, 512] on button "Siguiente" at bounding box center [774, 514] width 128 height 47
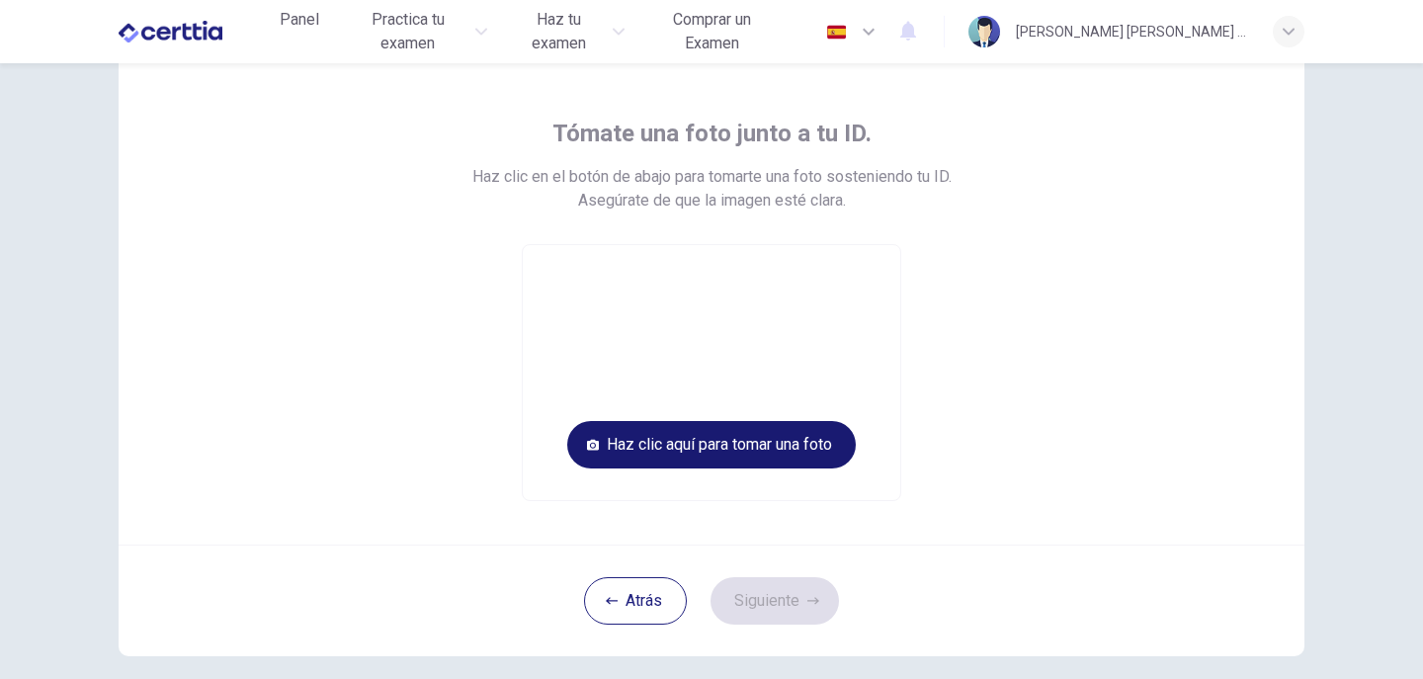
scroll to position [77, 0]
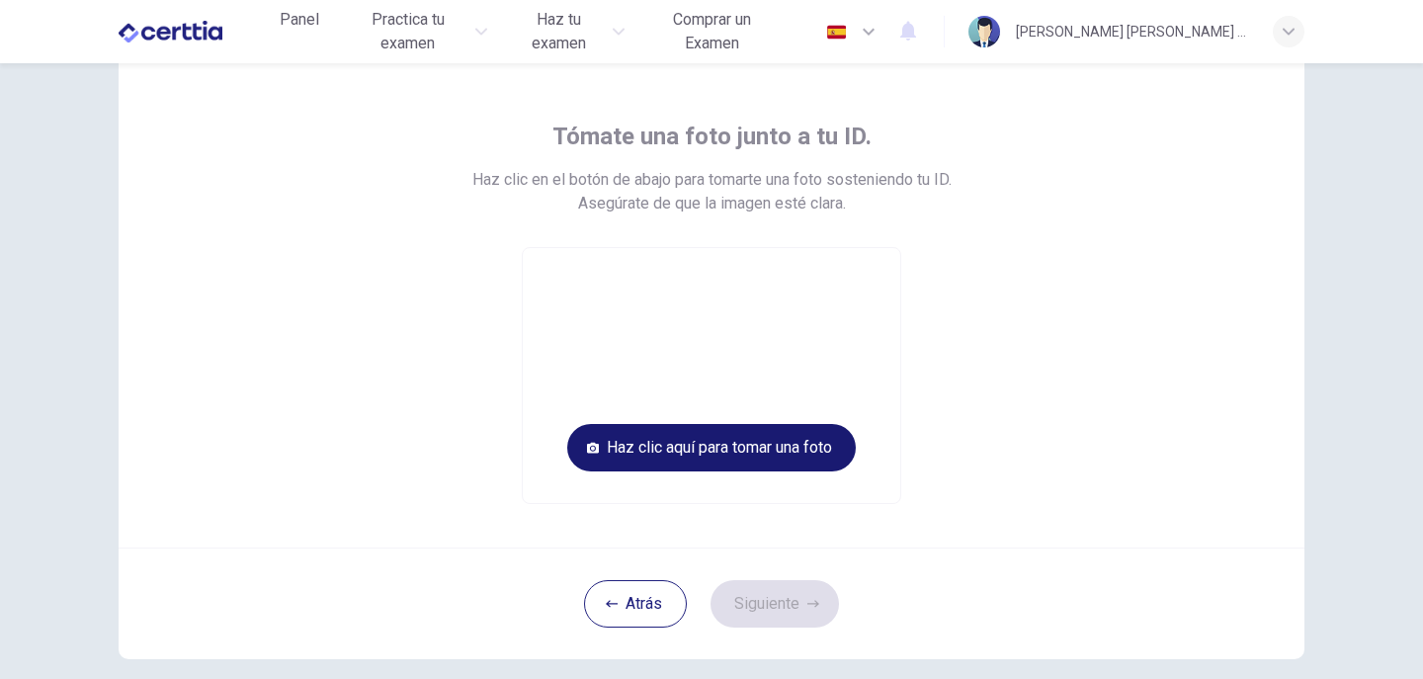
click at [712, 445] on button "Haz clic aquí para tomar una foto" at bounding box center [711, 447] width 288 height 47
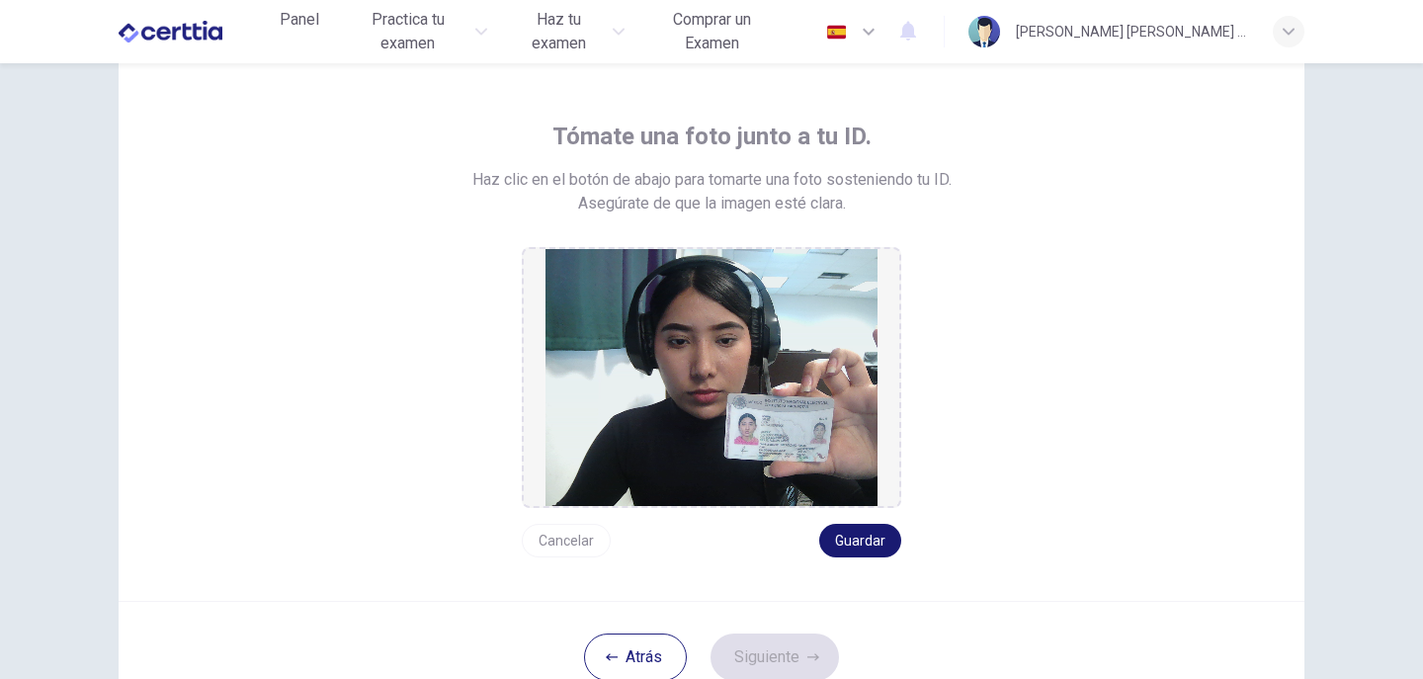
click at [868, 542] on button "Guardar" at bounding box center [860, 541] width 82 height 34
click at [778, 650] on button "Siguiente" at bounding box center [774, 656] width 128 height 47
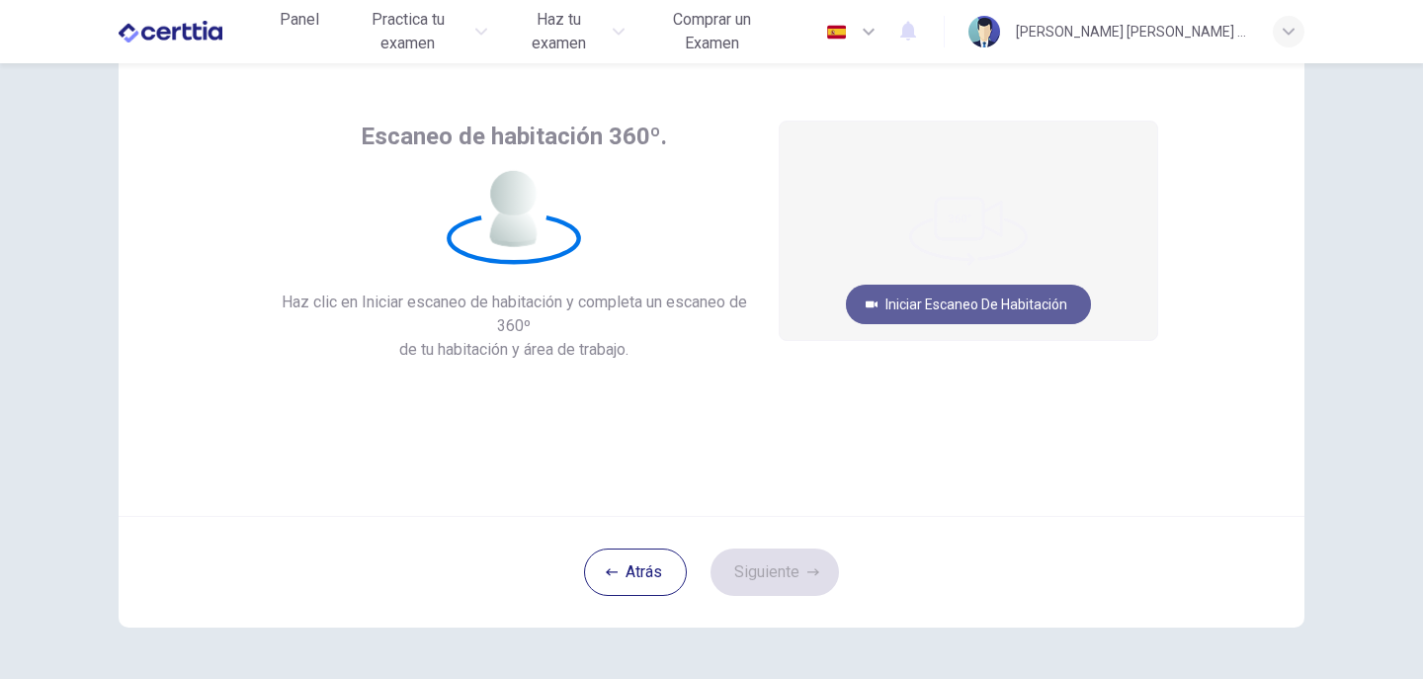
click at [896, 300] on button "Iniciar escaneo de habitación" at bounding box center [968, 305] width 245 height 40
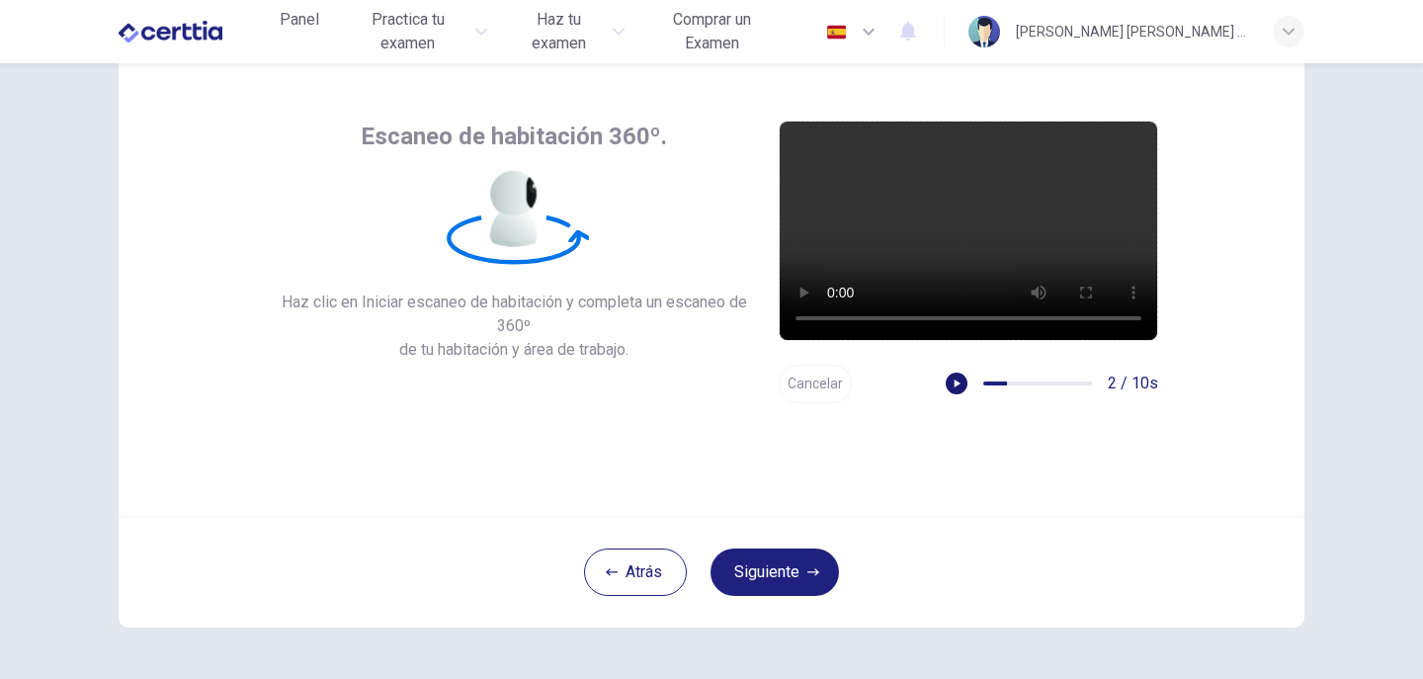
click at [954, 385] on icon "button" at bounding box center [957, 383] width 6 height 8
click at [783, 571] on button "Siguiente" at bounding box center [774, 571] width 128 height 47
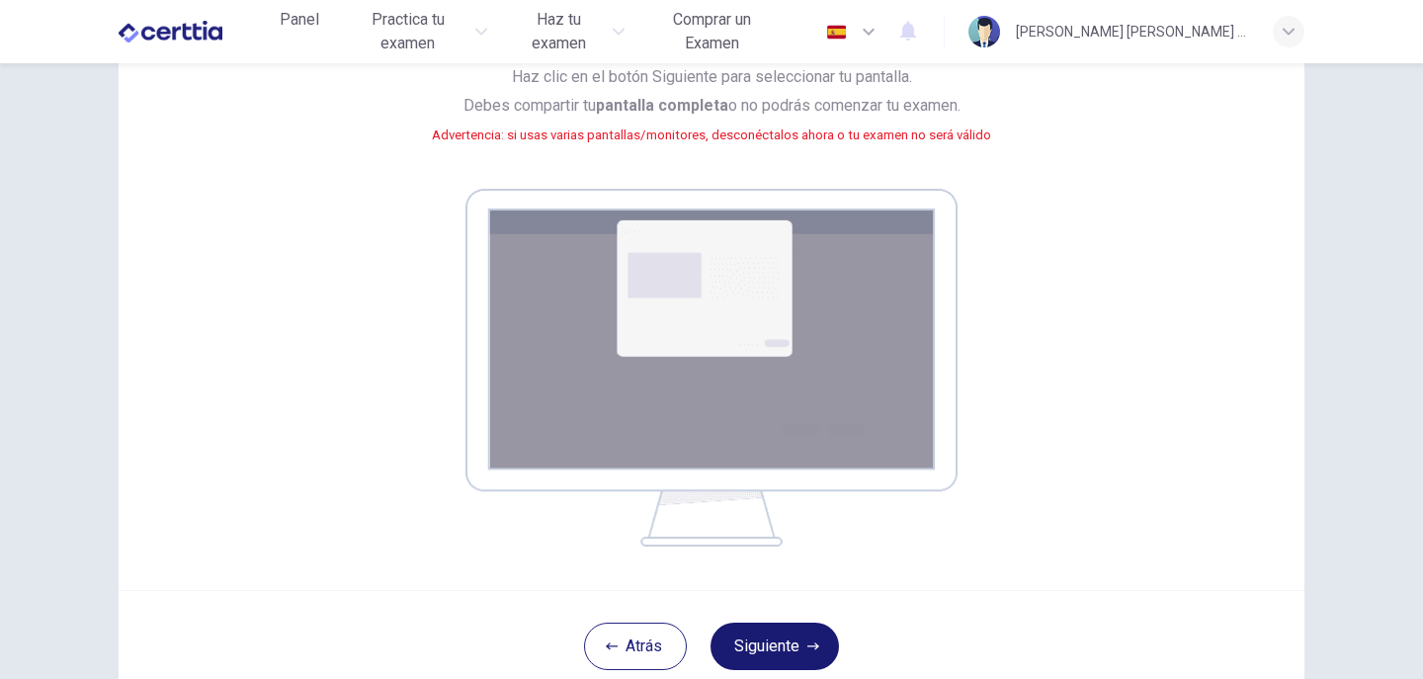
scroll to position [346, 0]
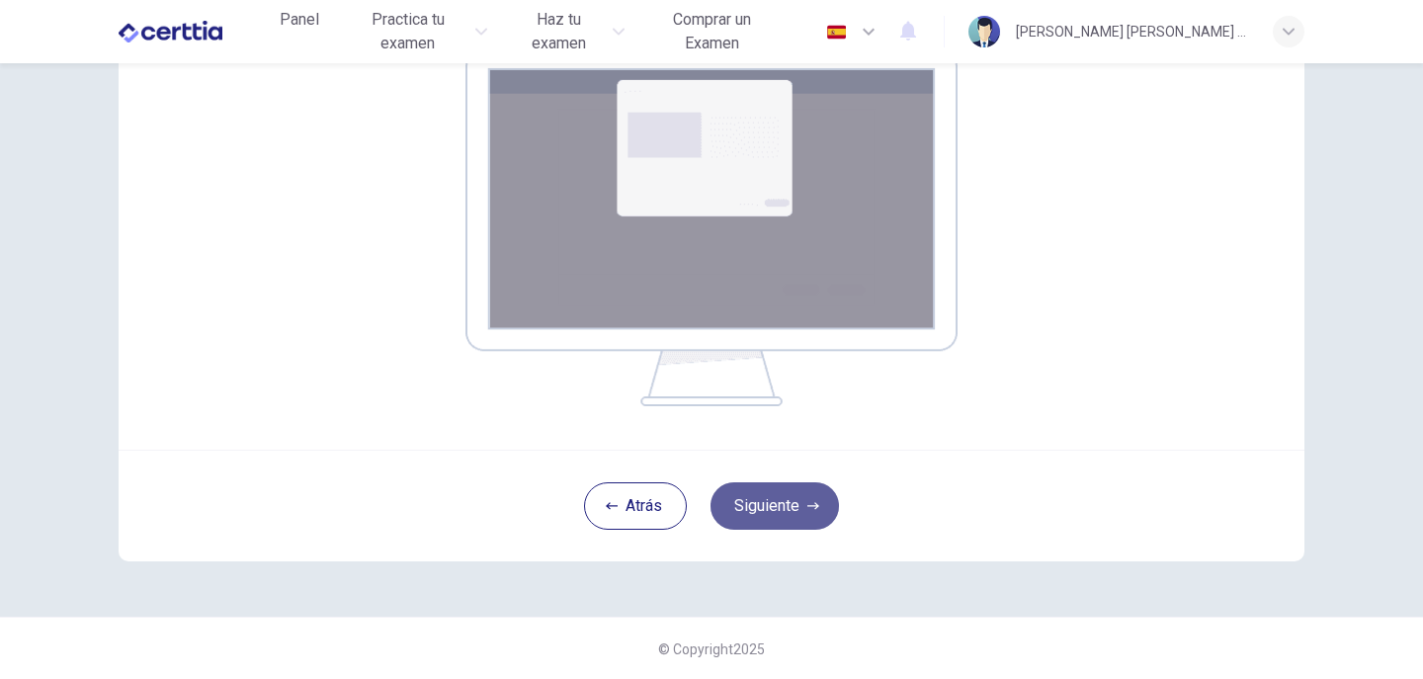
click at [777, 506] on button "Siguiente" at bounding box center [774, 505] width 128 height 47
click at [766, 504] on button "Siguiente" at bounding box center [774, 505] width 128 height 47
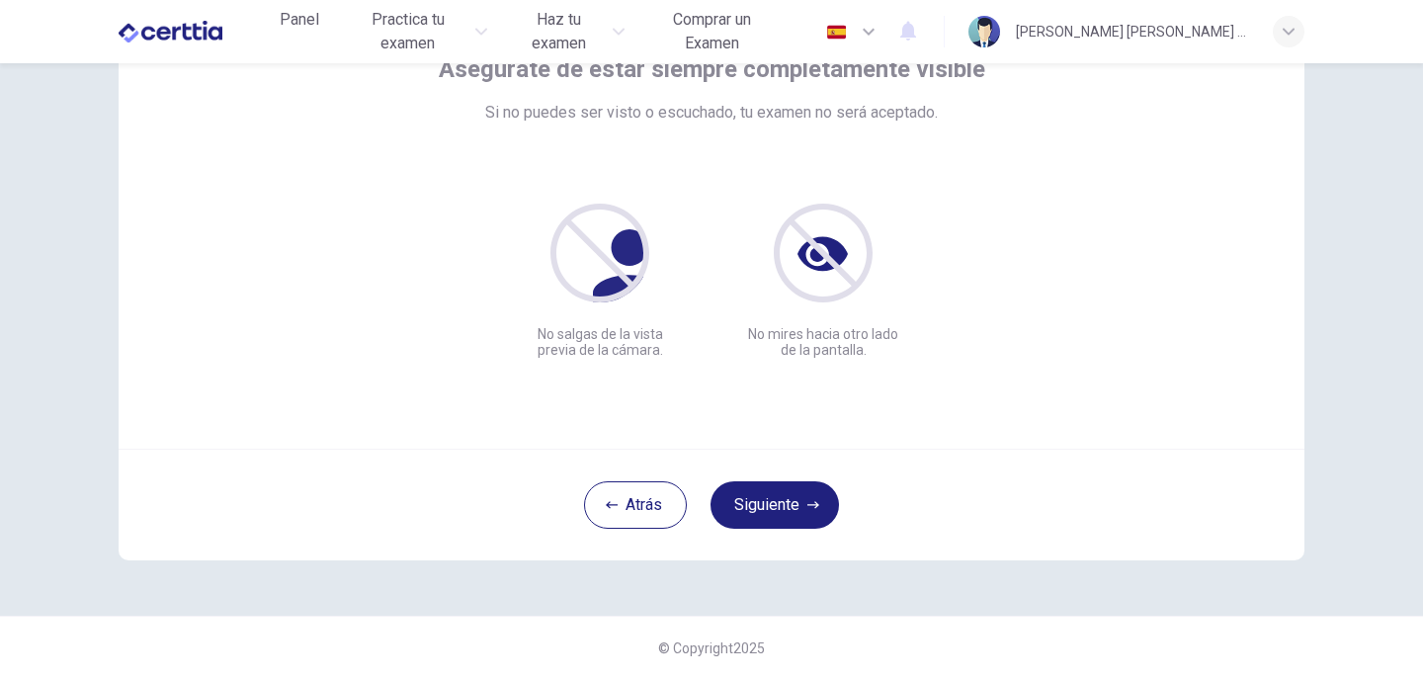
scroll to position [144, 0]
click at [796, 507] on button "Siguiente" at bounding box center [774, 504] width 128 height 47
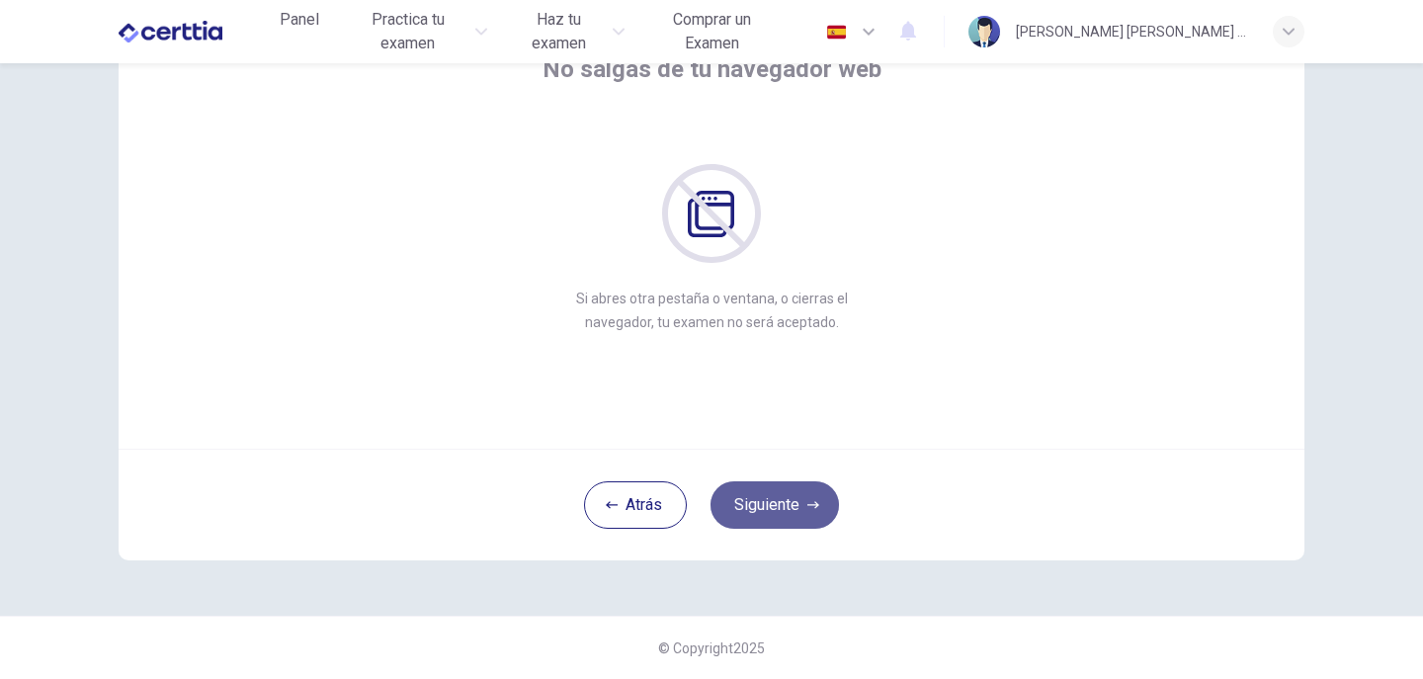
click at [775, 499] on button "Siguiente" at bounding box center [774, 504] width 128 height 47
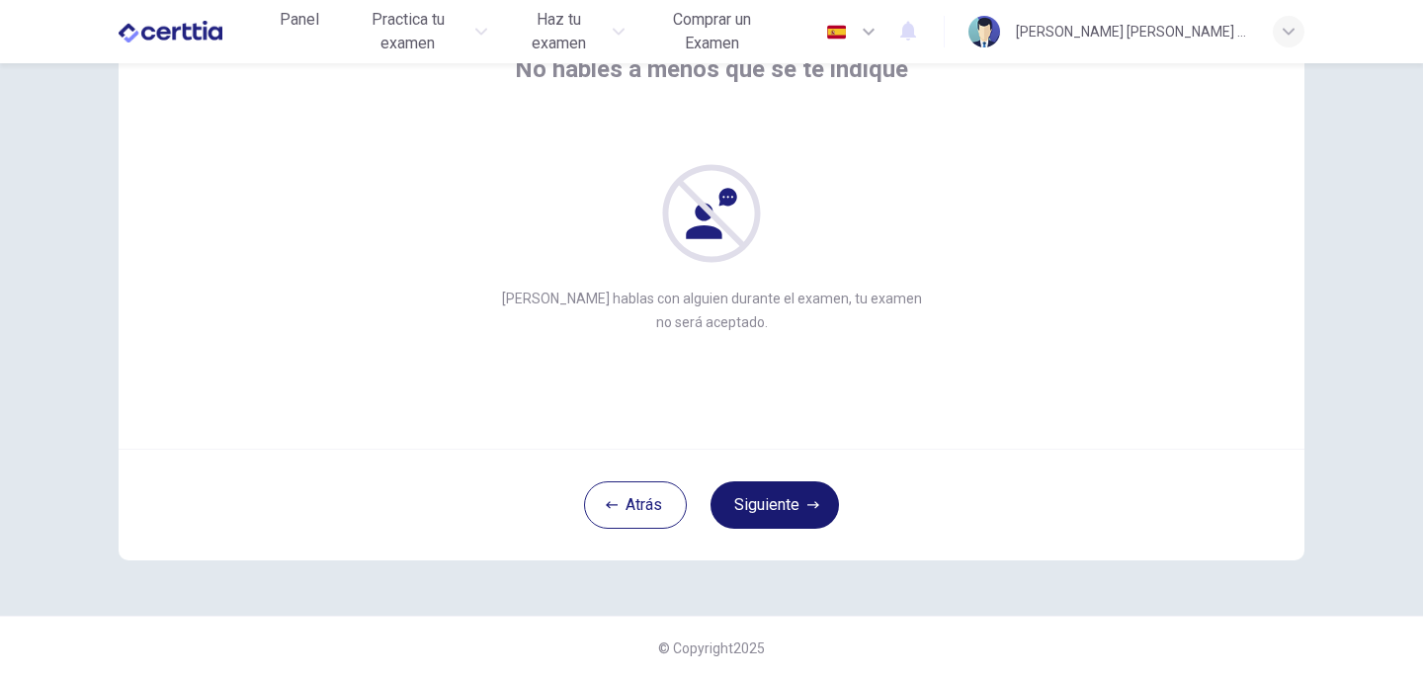
click at [774, 501] on button "Siguiente" at bounding box center [774, 504] width 128 height 47
click at [757, 501] on button "Siguiente" at bounding box center [774, 504] width 128 height 47
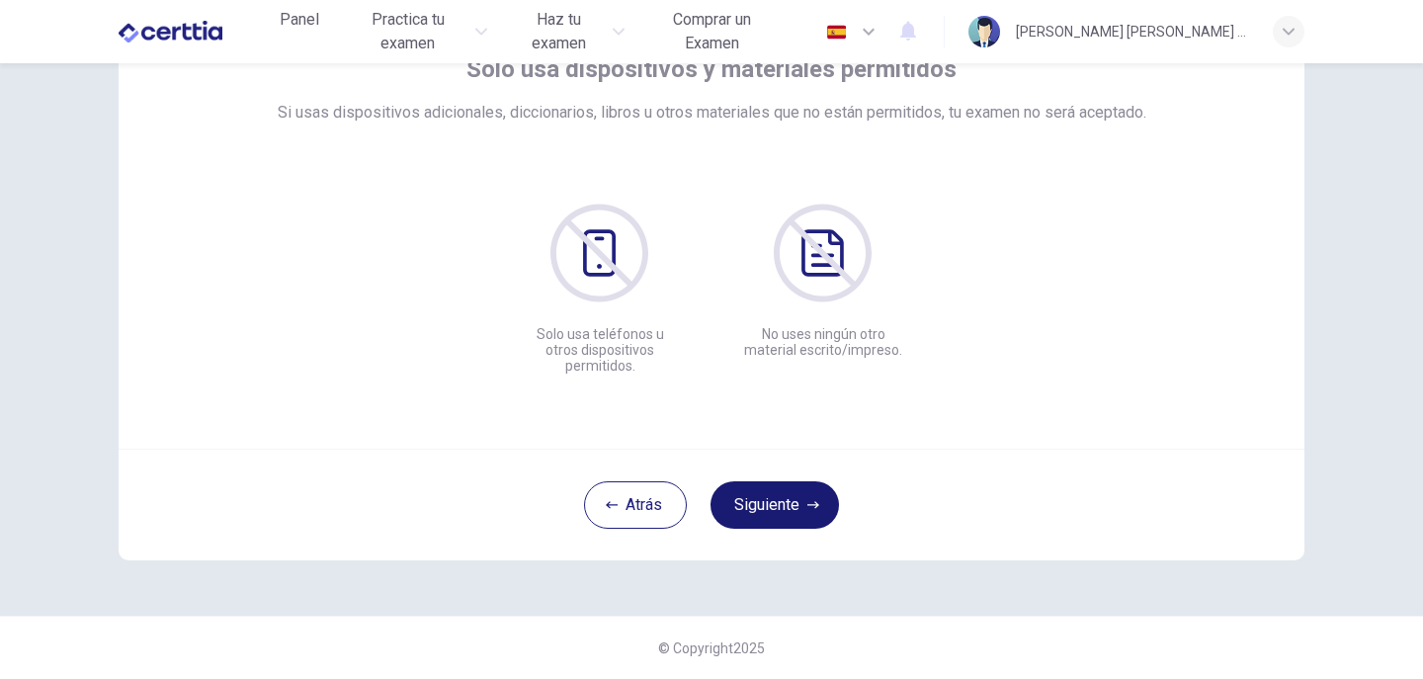
click at [786, 503] on button "Siguiente" at bounding box center [774, 504] width 128 height 47
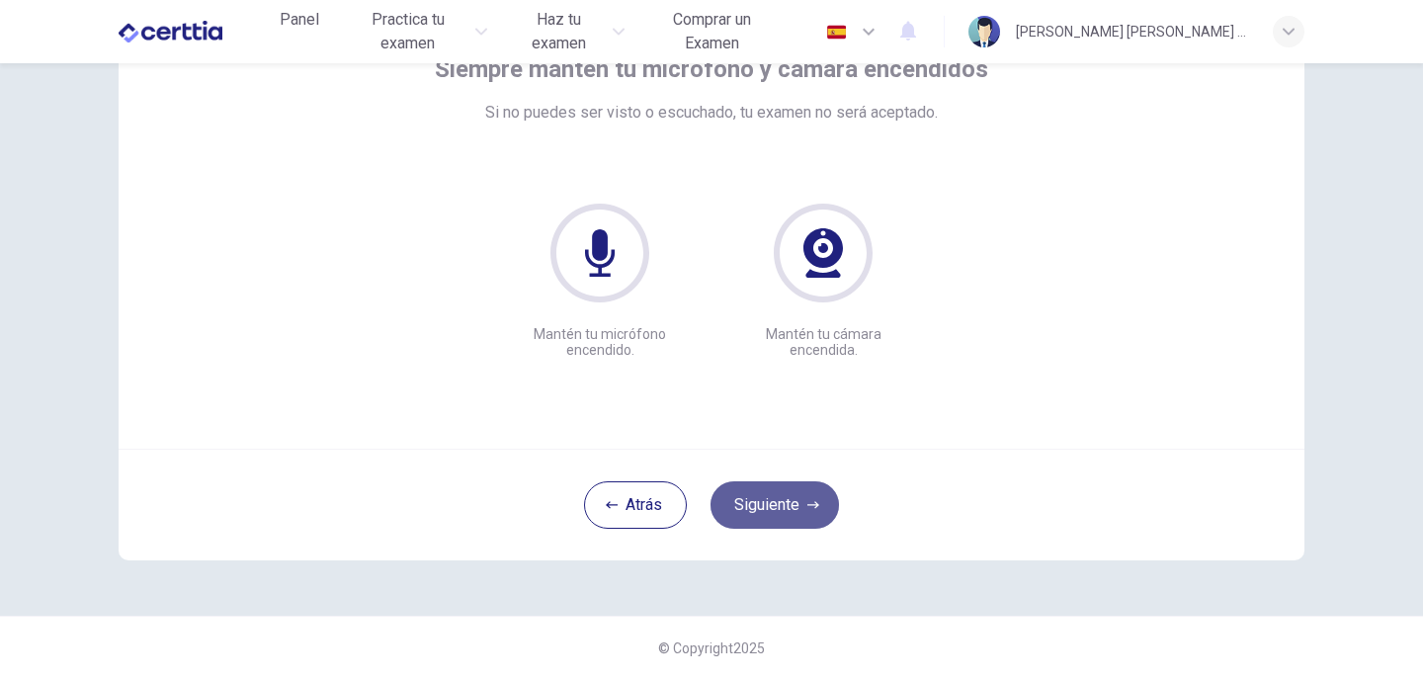
click at [781, 501] on button "Siguiente" at bounding box center [774, 504] width 128 height 47
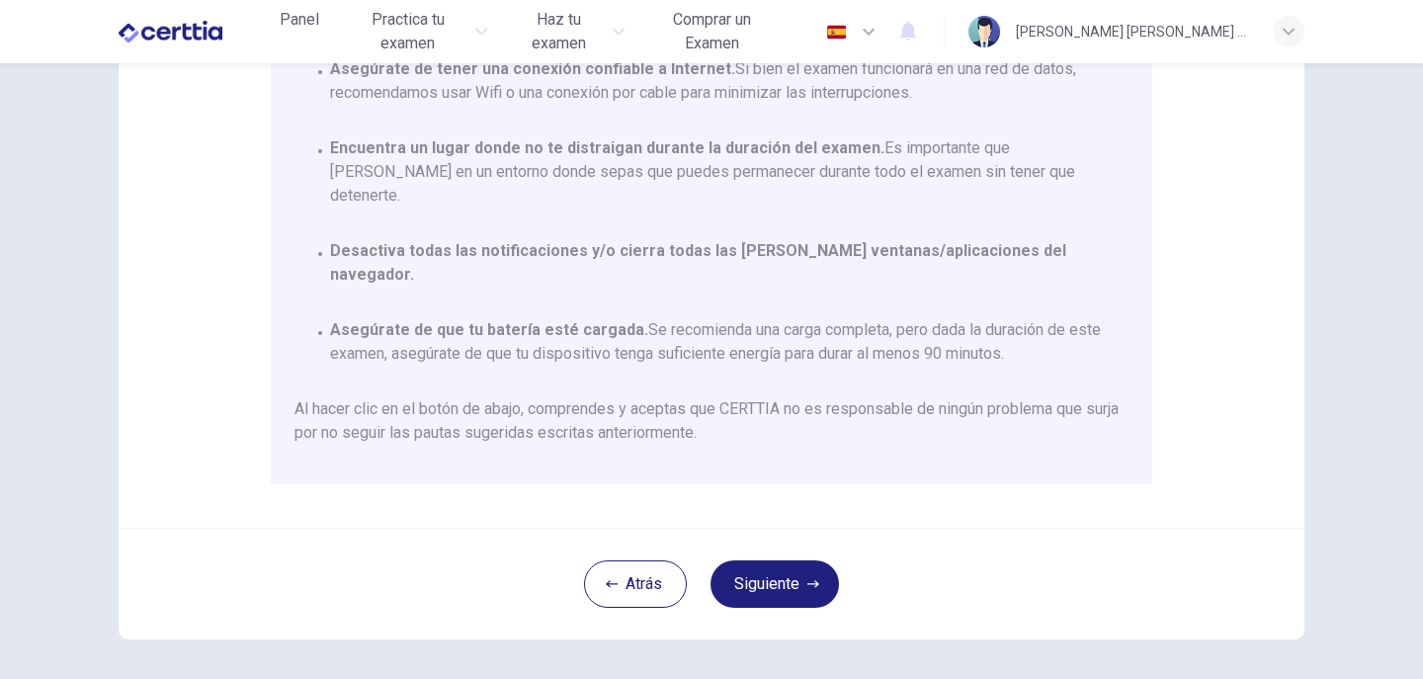
scroll to position [342, 0]
click at [752, 579] on button "Siguiente" at bounding box center [774, 582] width 128 height 47
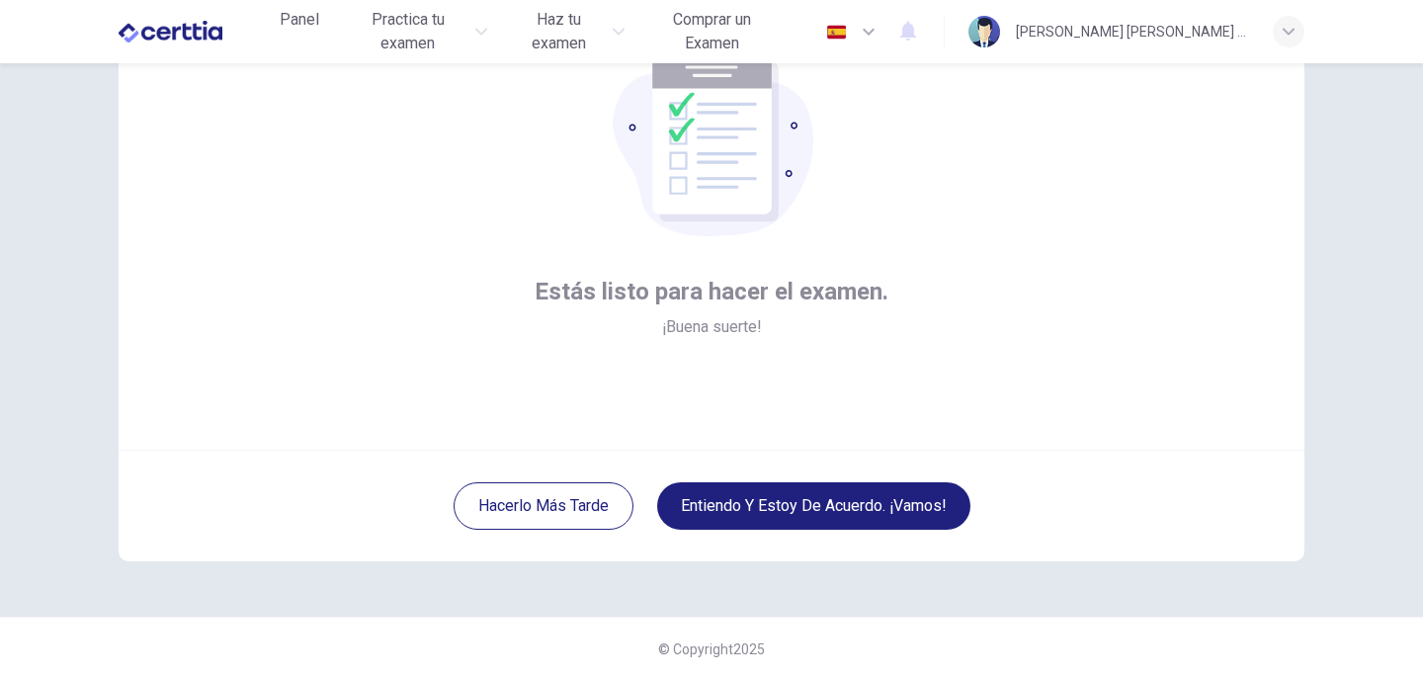
scroll to position [144, 0]
click at [701, 502] on button "Entiendo y estoy de acuerdo. ¡Vamos!" at bounding box center [813, 504] width 313 height 47
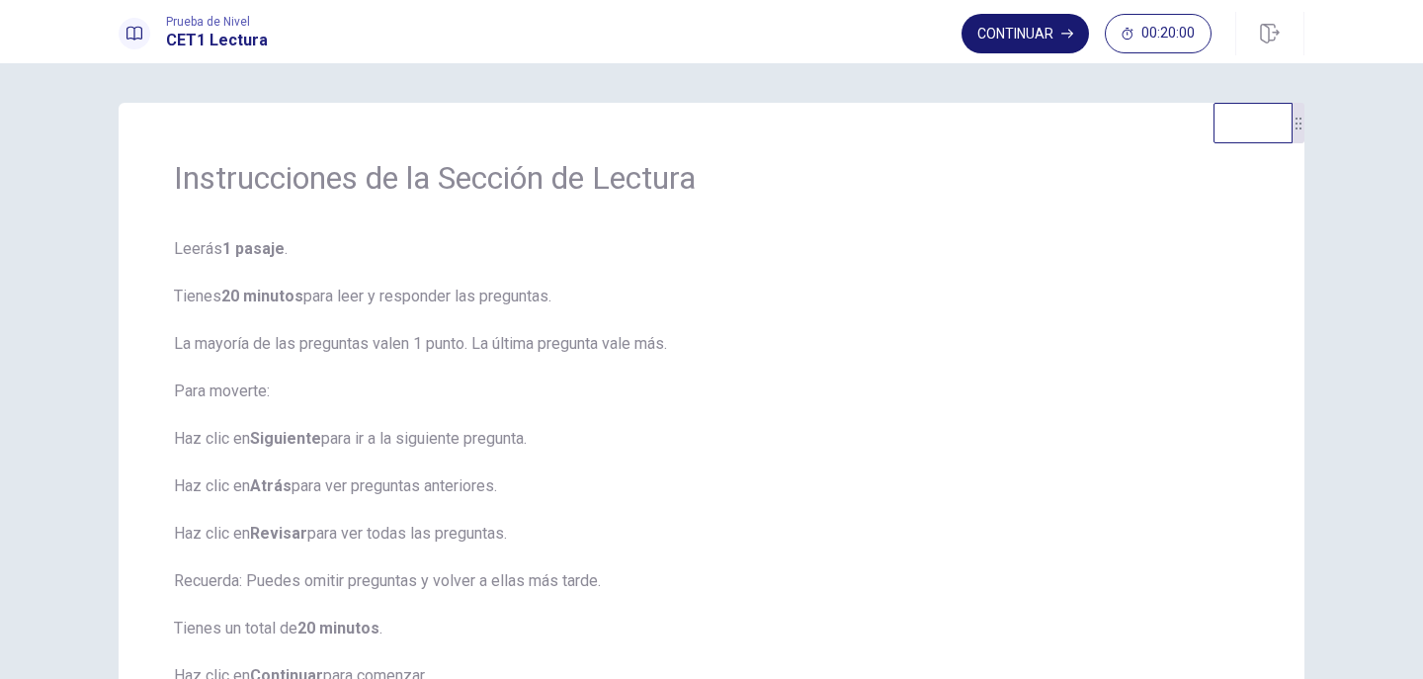
click at [996, 44] on button "Continuar" at bounding box center [1024, 34] width 127 height 40
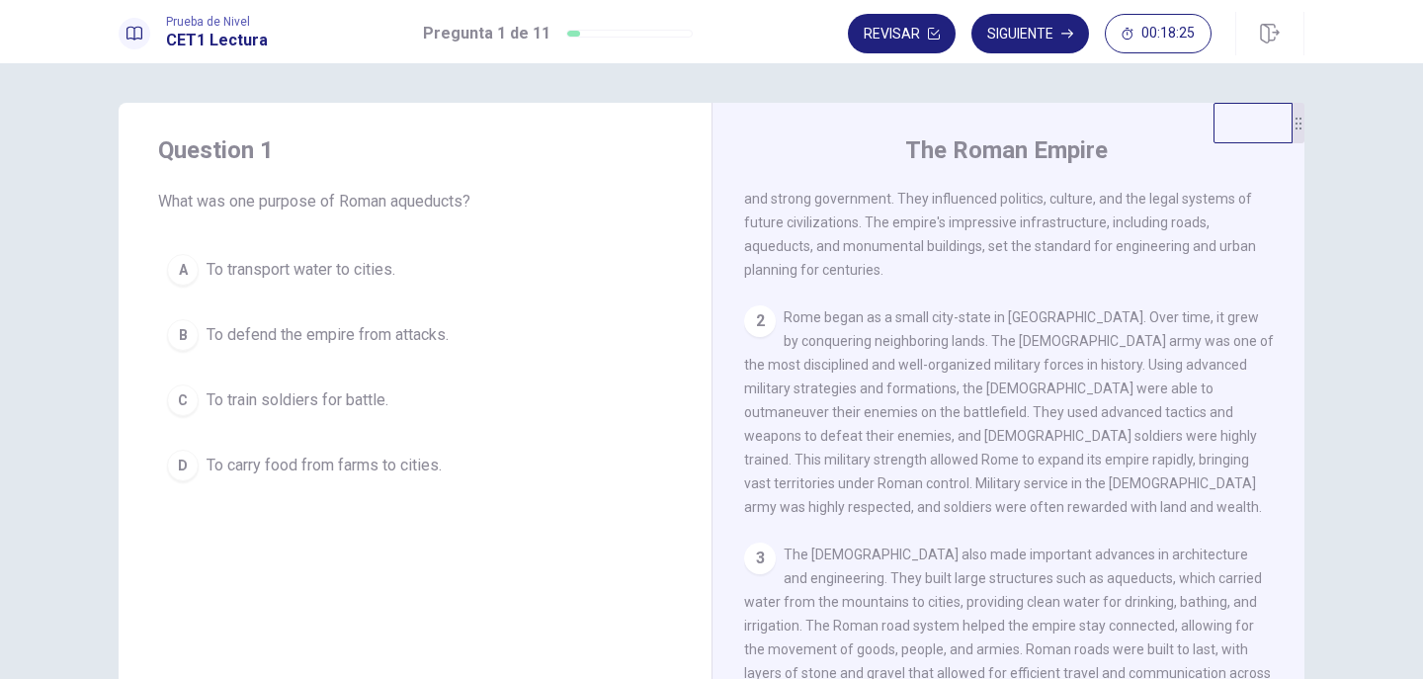
scroll to position [99, 0]
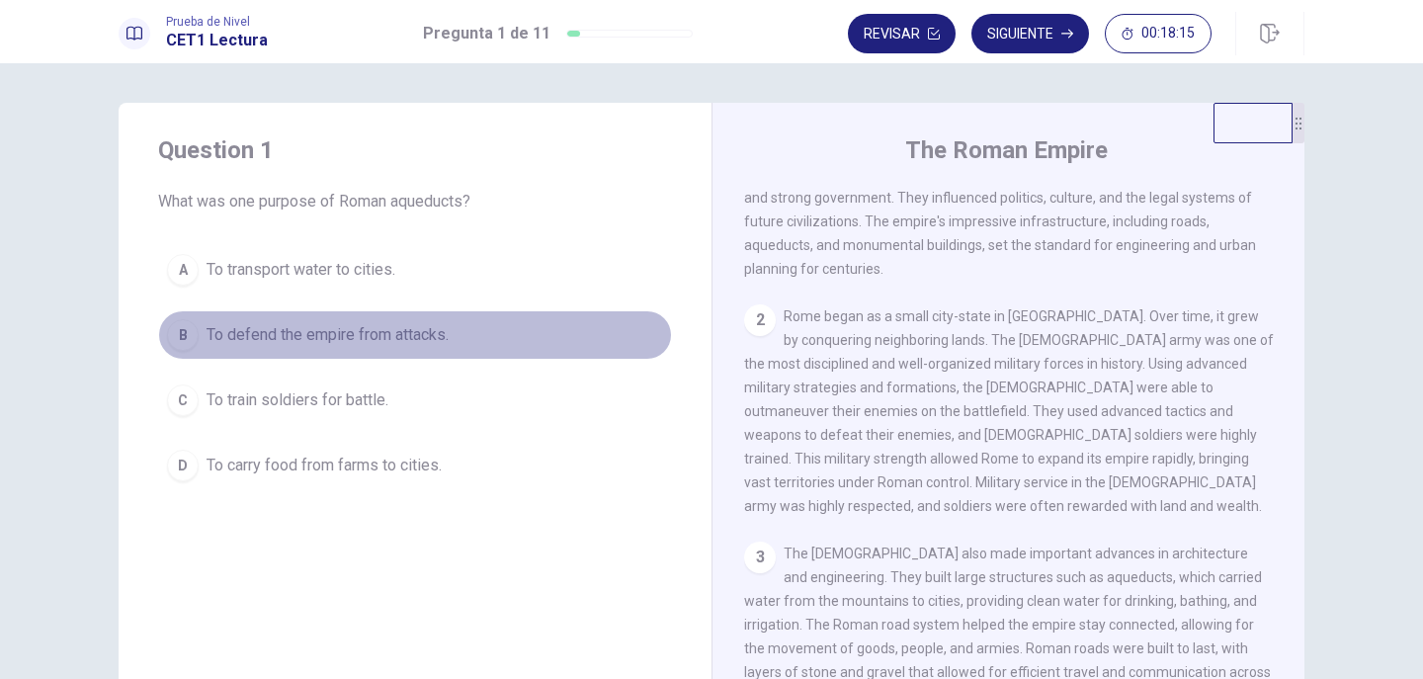
click at [342, 334] on span "To defend the empire from attacks." at bounding box center [327, 335] width 242 height 24
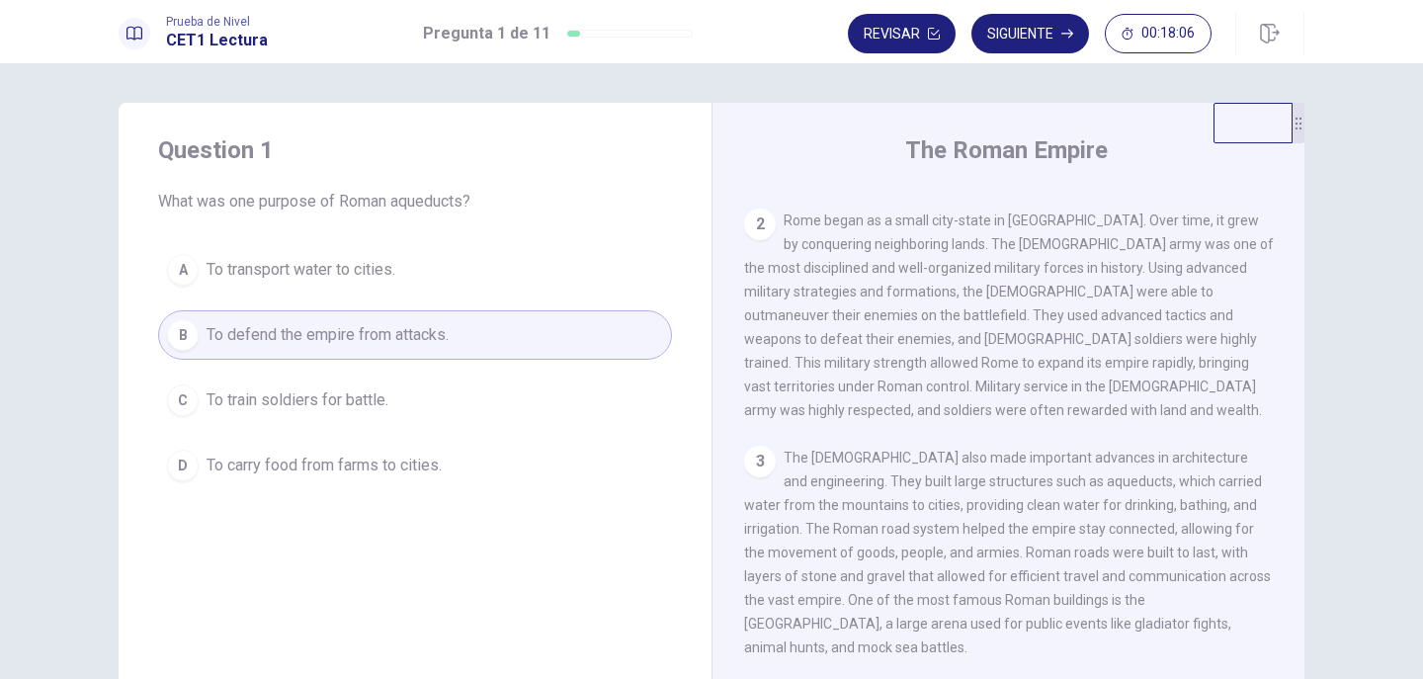
scroll to position [198, 0]
click at [322, 266] on span "To transport water to cities." at bounding box center [300, 270] width 189 height 24
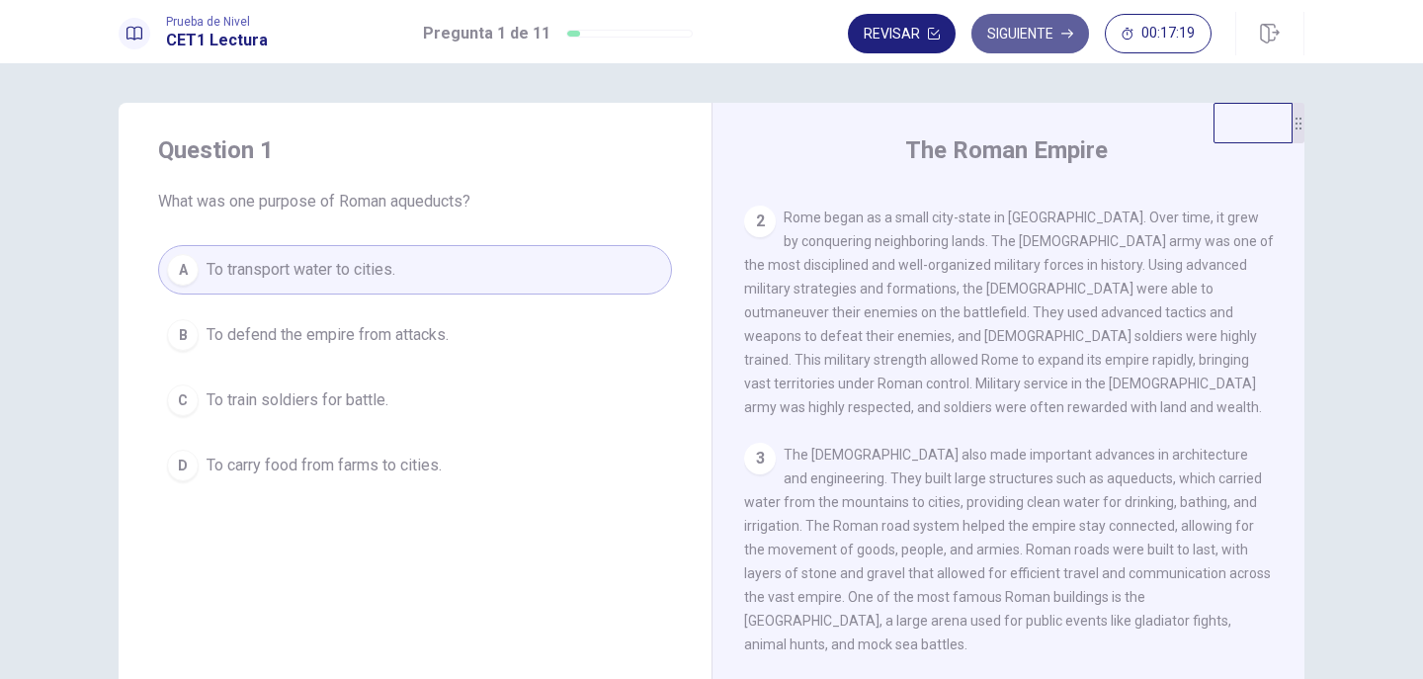
click at [1011, 34] on button "Siguiente" at bounding box center [1030, 34] width 118 height 40
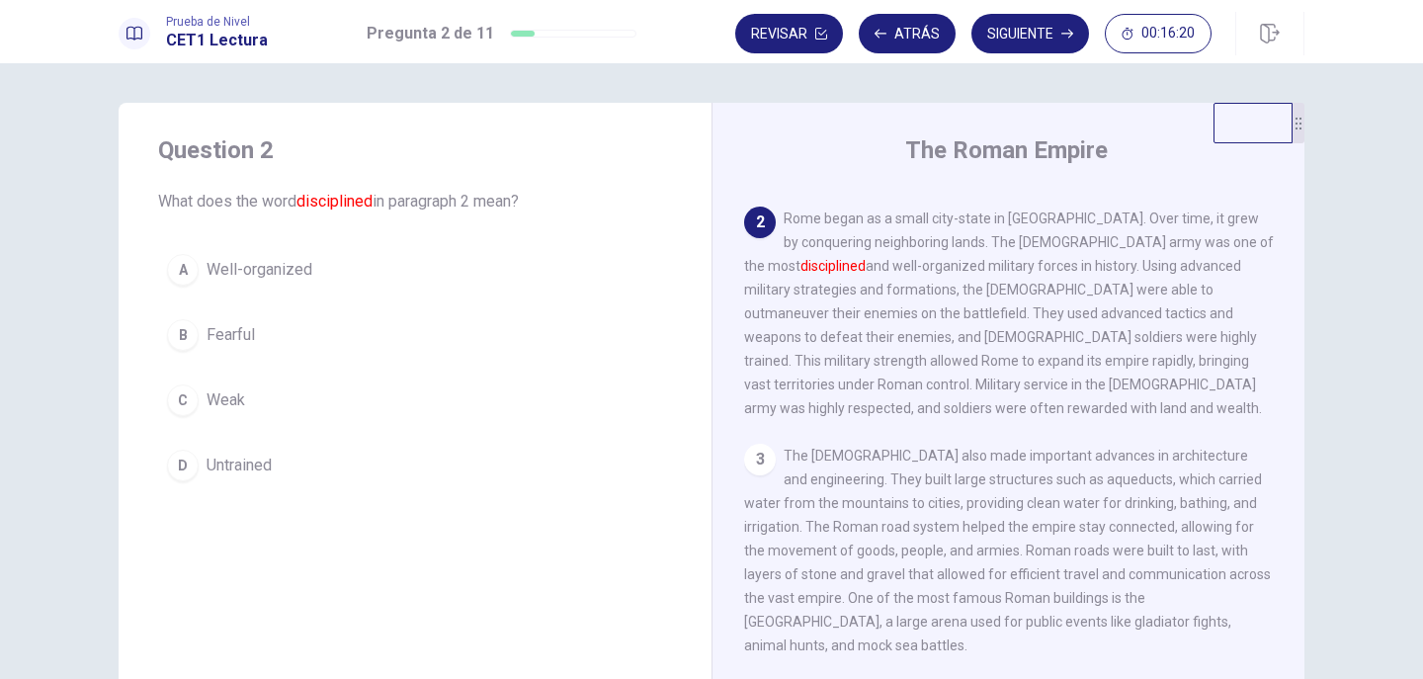
click at [246, 271] on span "Well-organized" at bounding box center [259, 270] width 106 height 24
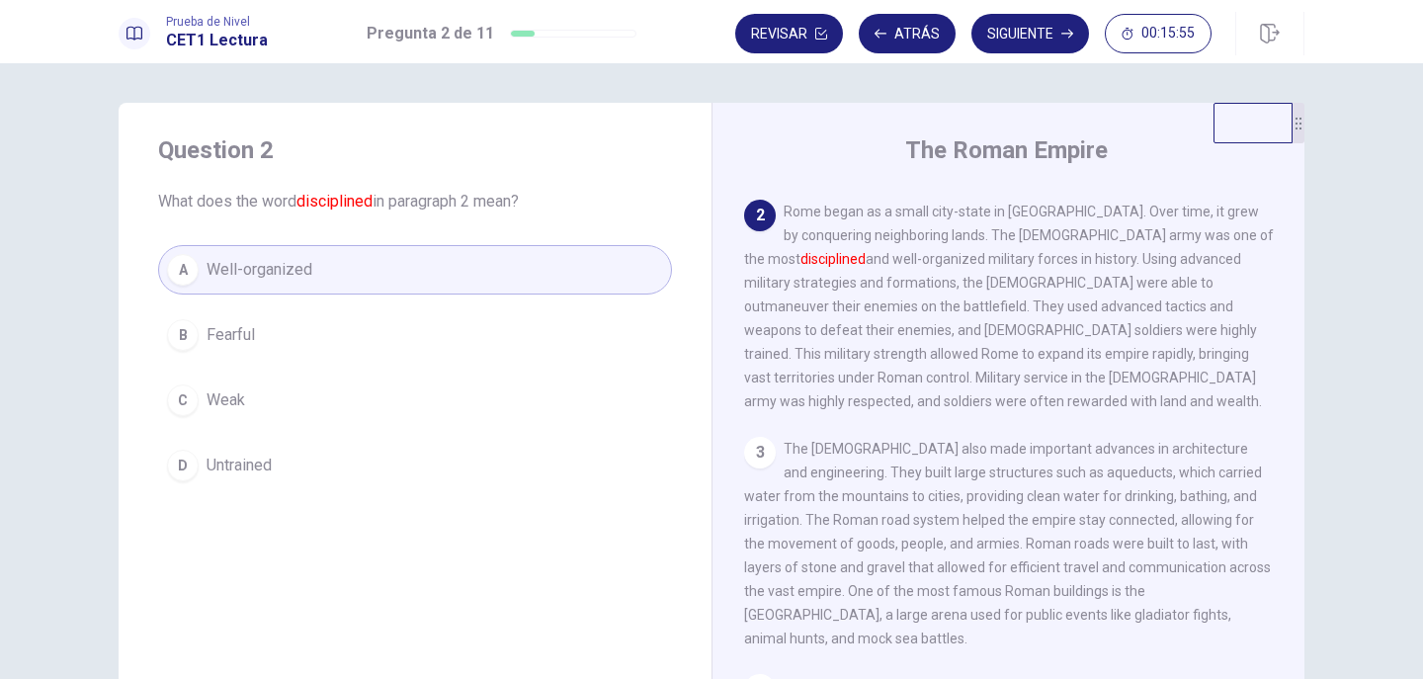
scroll to position [143, 0]
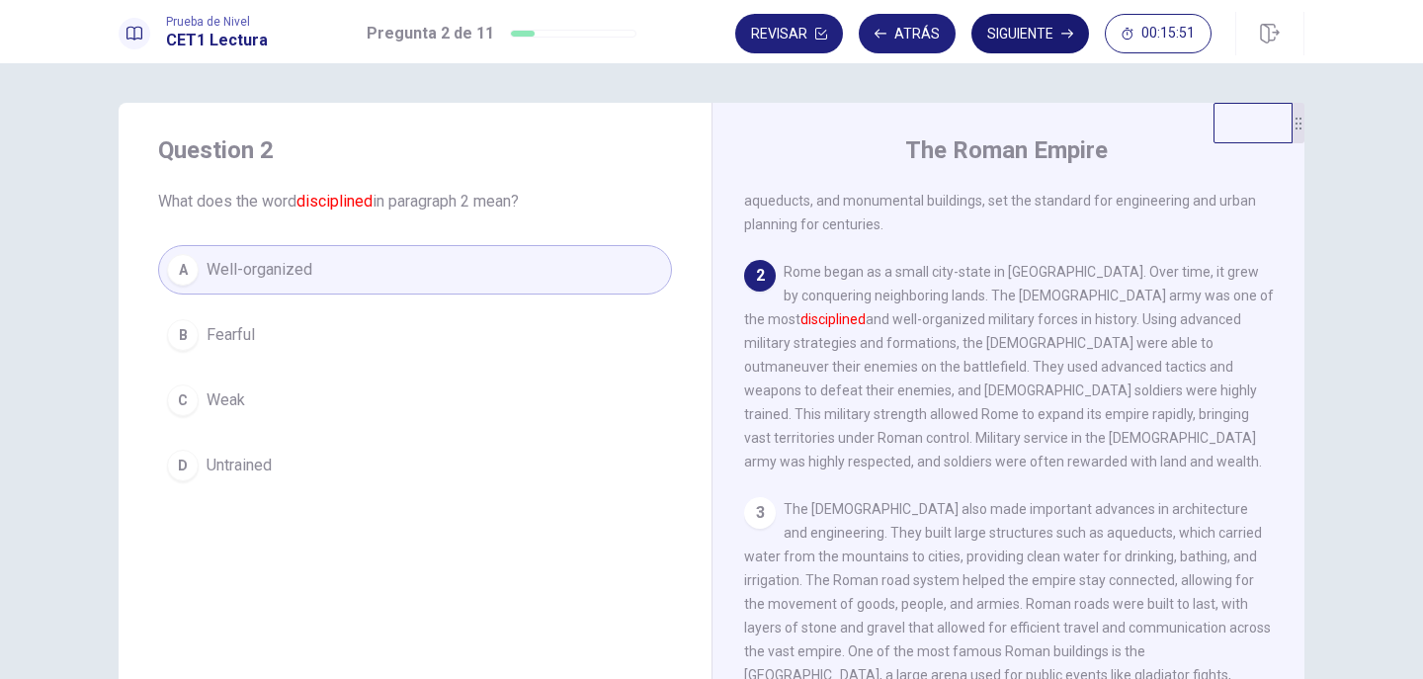
click at [1019, 31] on button "Siguiente" at bounding box center [1030, 34] width 118 height 40
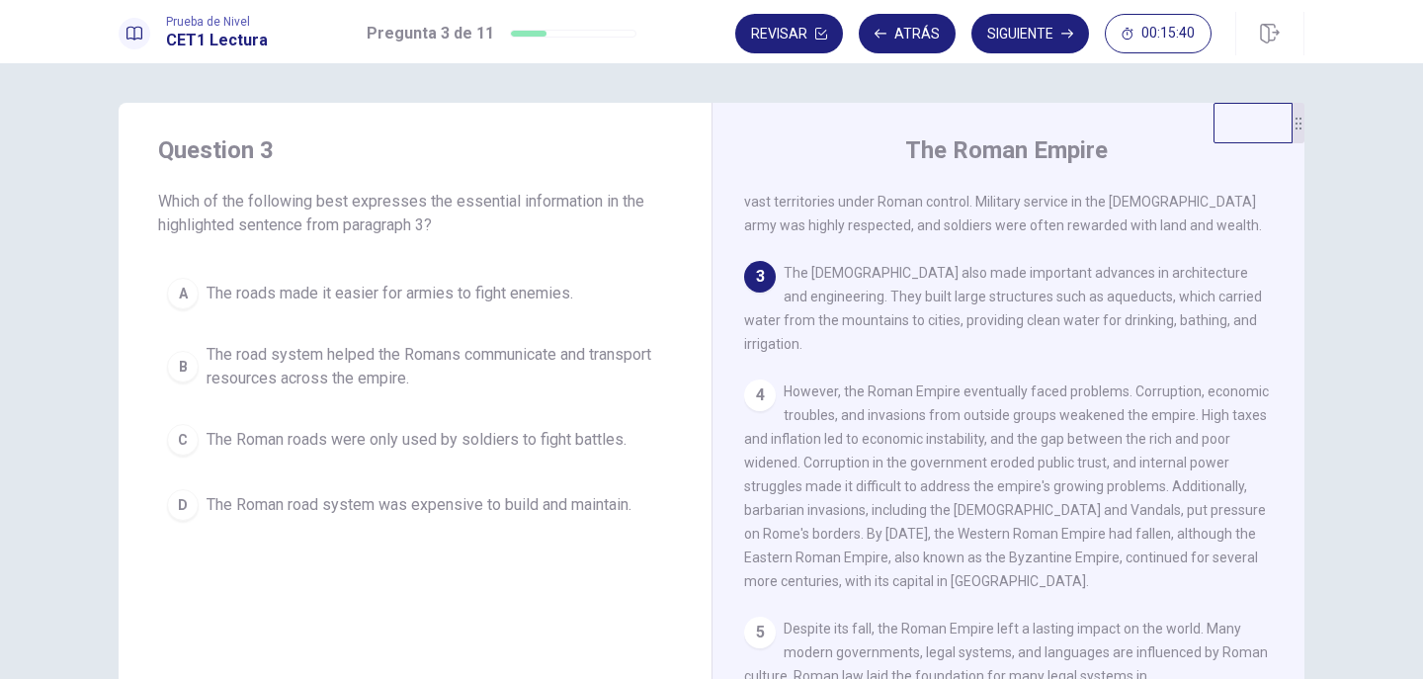
scroll to position [415, 0]
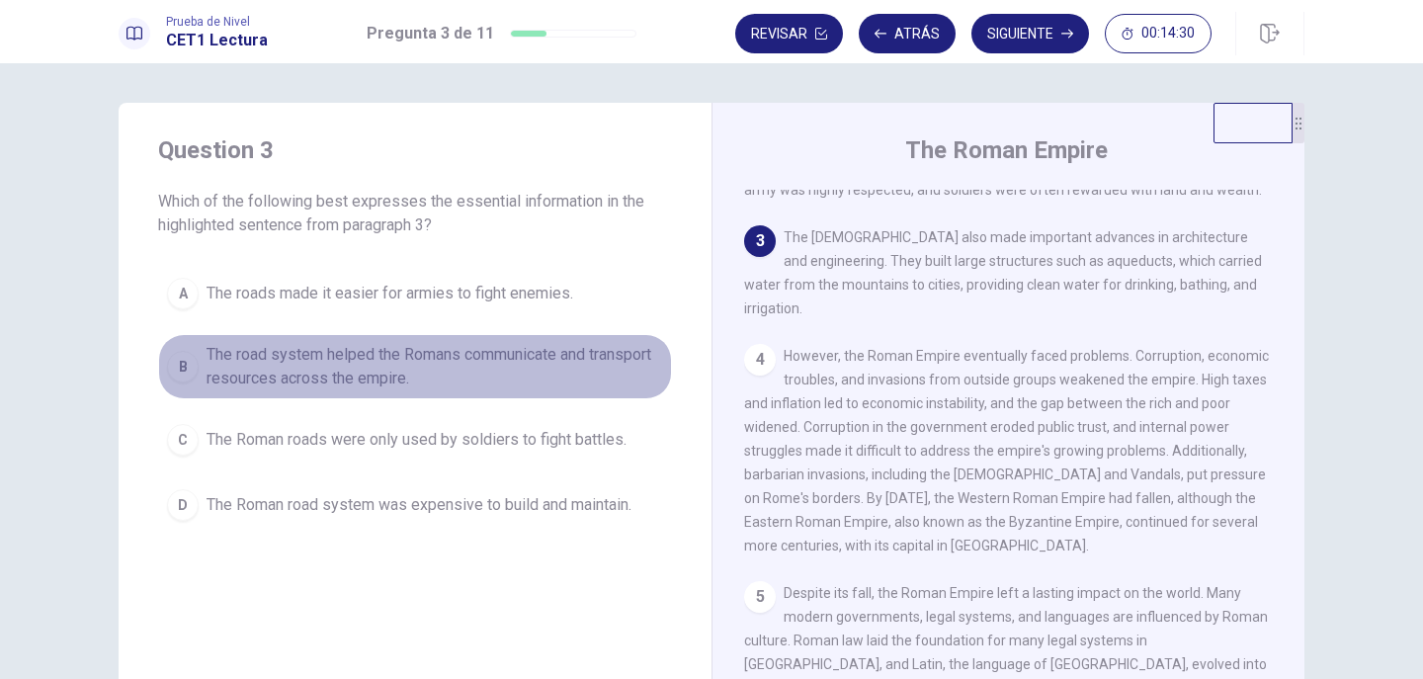
click at [377, 361] on span "The road system helped the Romans communicate and transport resources across th…" at bounding box center [434, 366] width 456 height 47
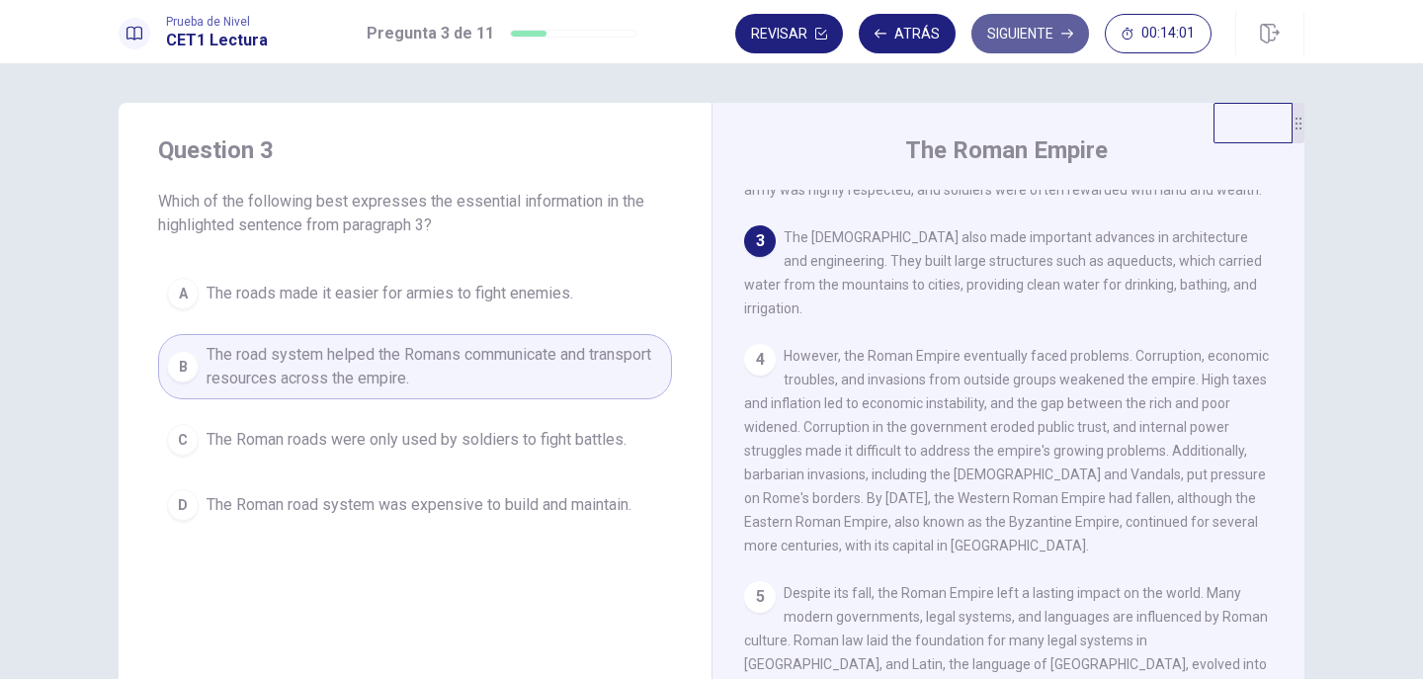
click at [1004, 28] on button "Siguiente" at bounding box center [1030, 34] width 118 height 40
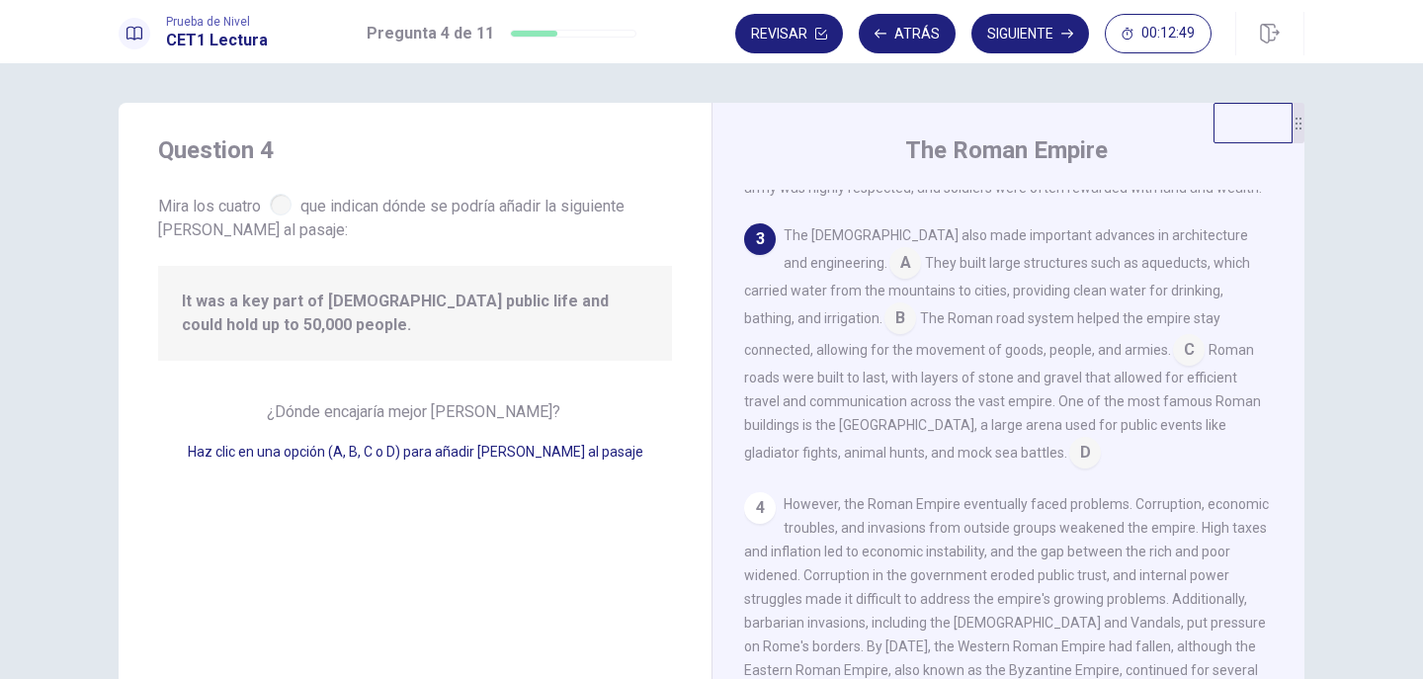
scroll to position [317, 0]
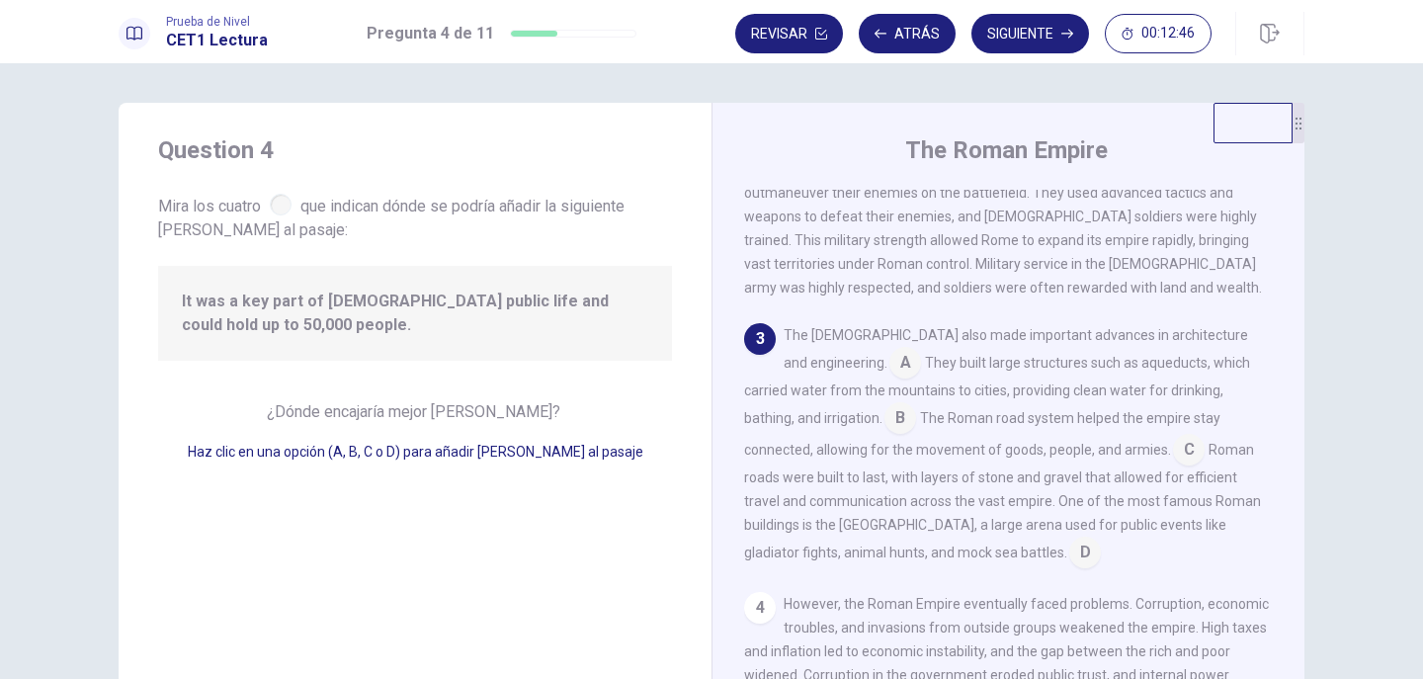
click at [1069, 540] on input at bounding box center [1085, 554] width 32 height 32
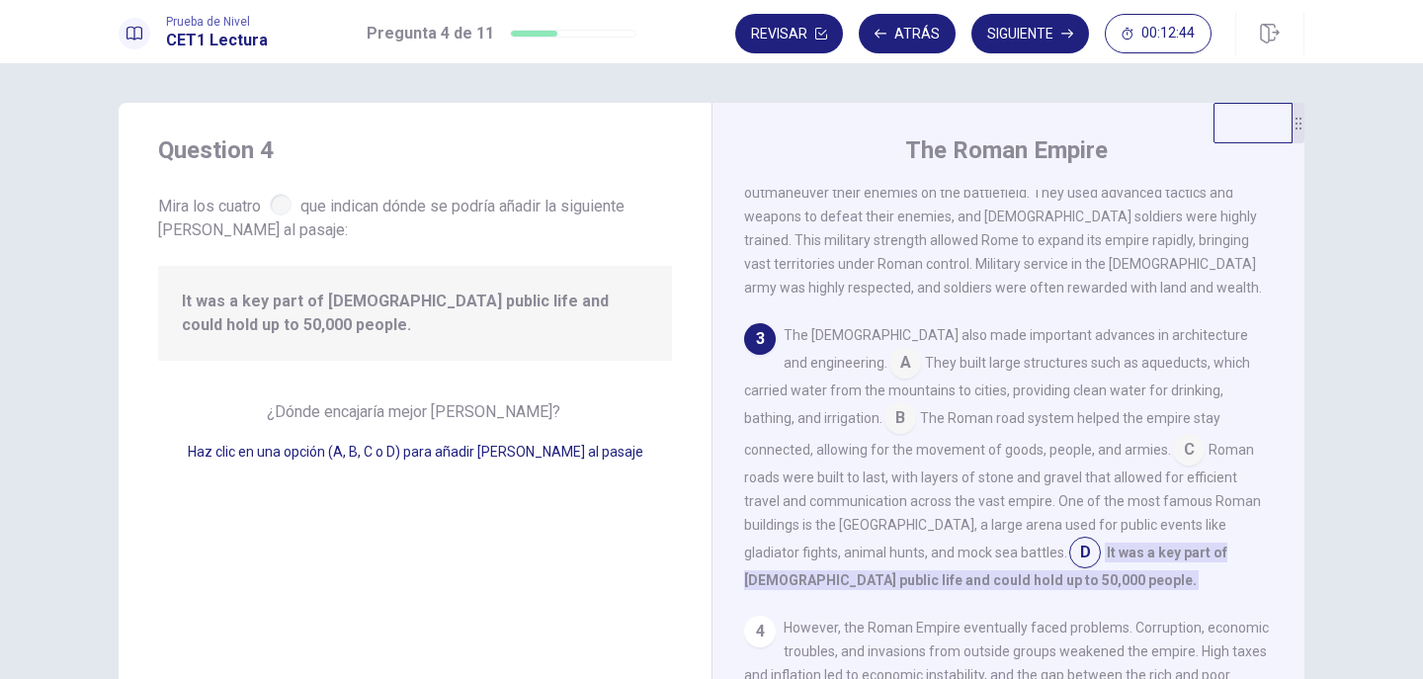
click at [1173, 446] on input at bounding box center [1189, 452] width 32 height 32
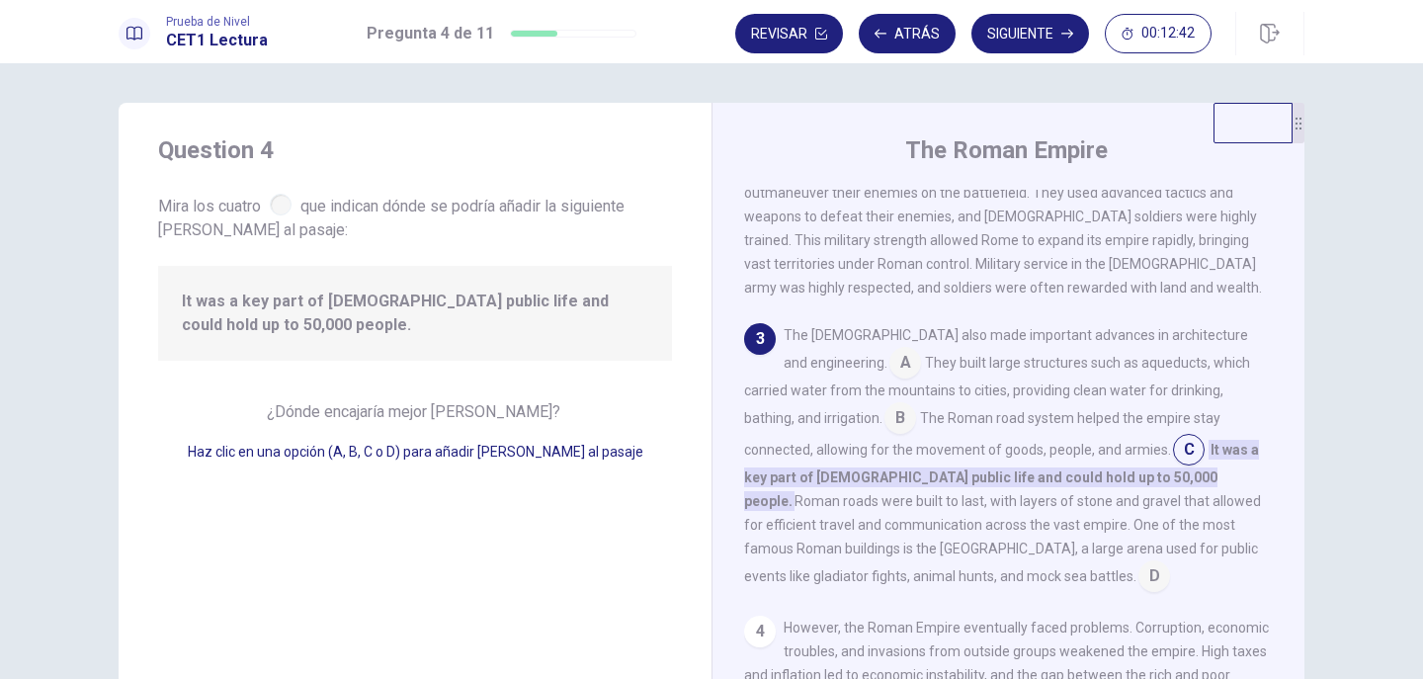
click at [1138, 571] on input at bounding box center [1154, 578] width 32 height 32
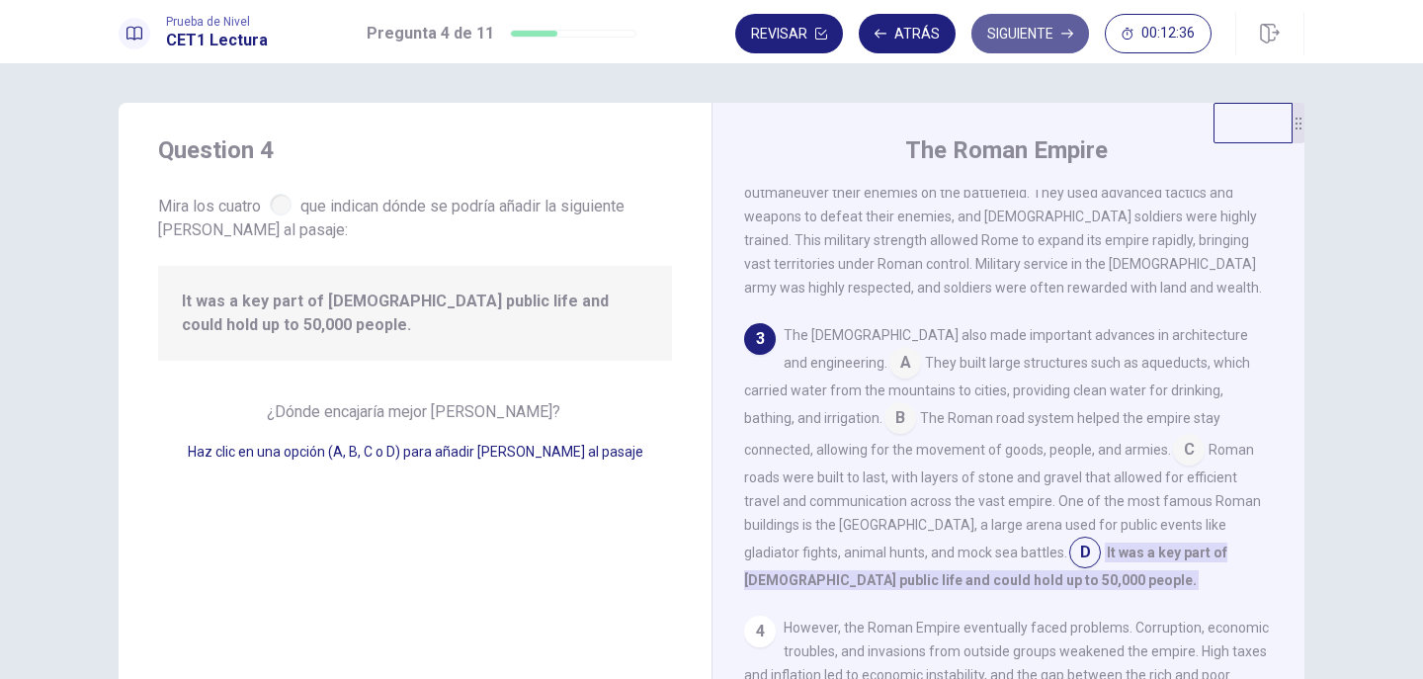
click at [1053, 36] on button "Siguiente" at bounding box center [1030, 34] width 118 height 40
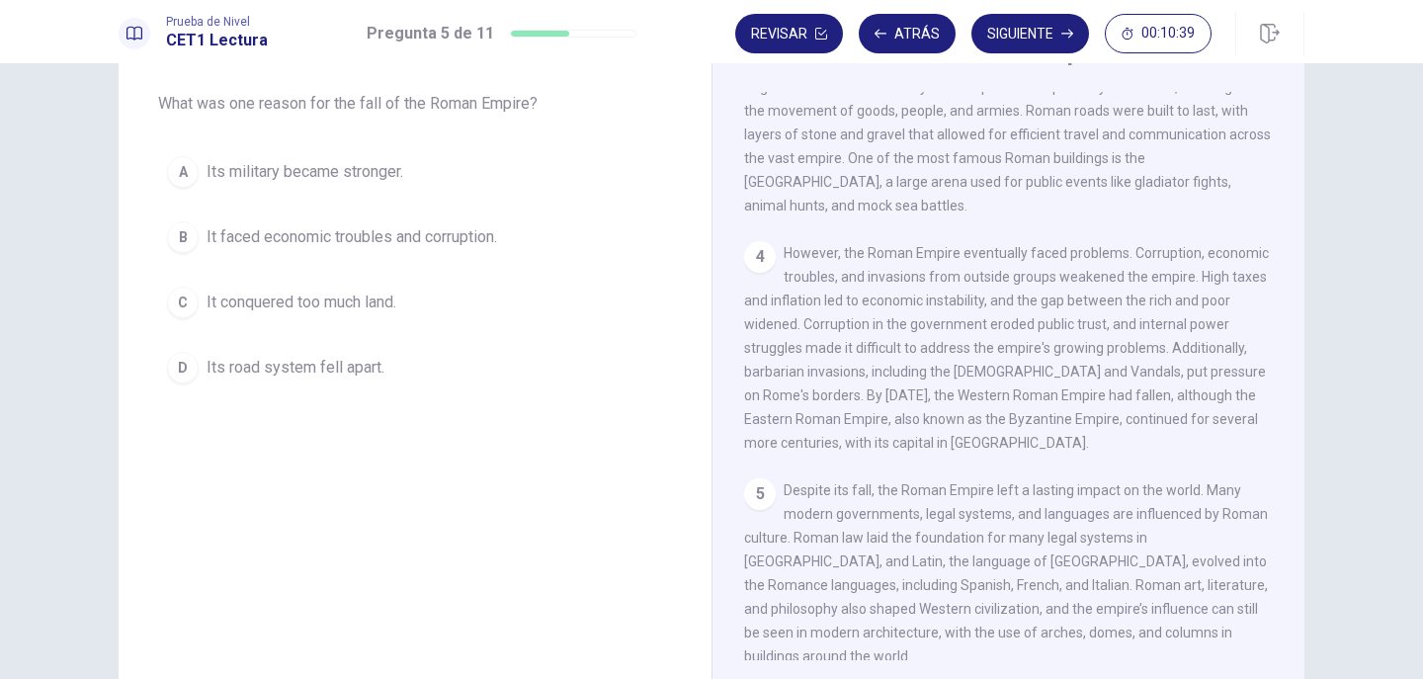
scroll to position [99, 0]
click at [363, 227] on span "It faced economic troubles and corruption." at bounding box center [351, 236] width 290 height 24
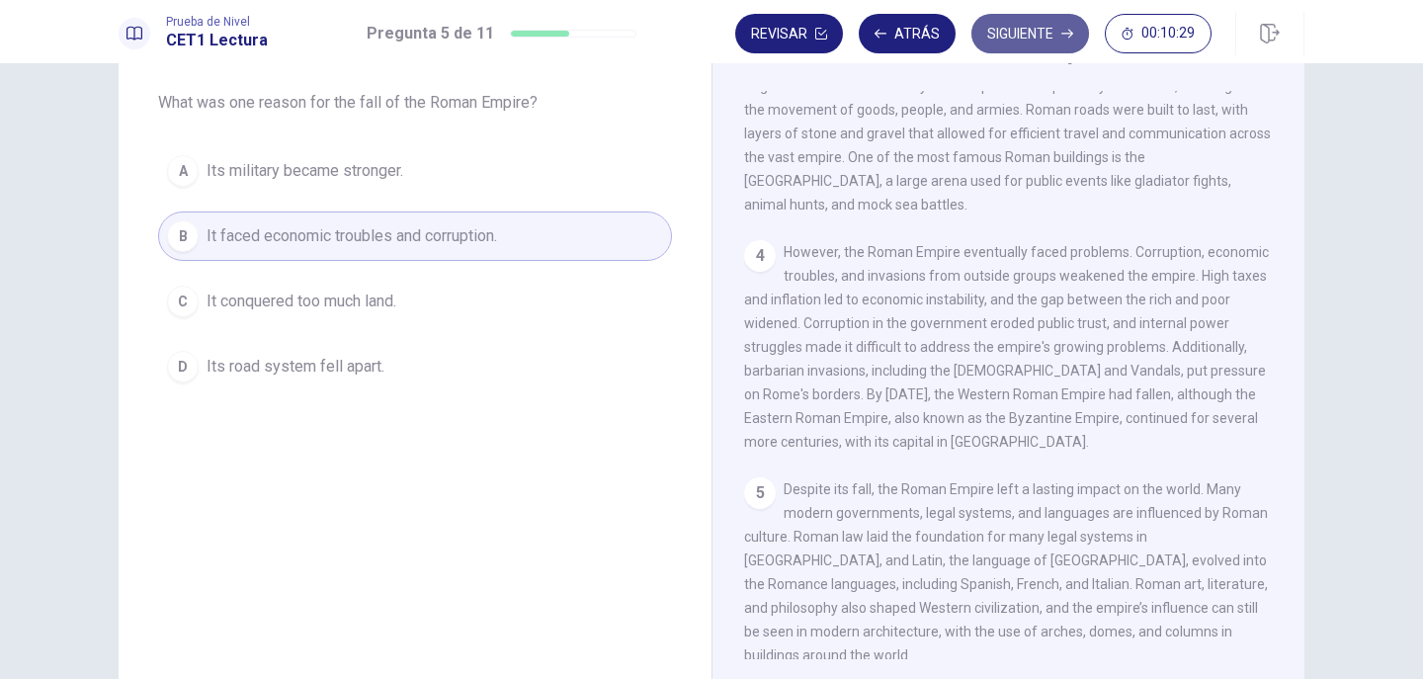
click at [998, 41] on button "Siguiente" at bounding box center [1030, 34] width 118 height 40
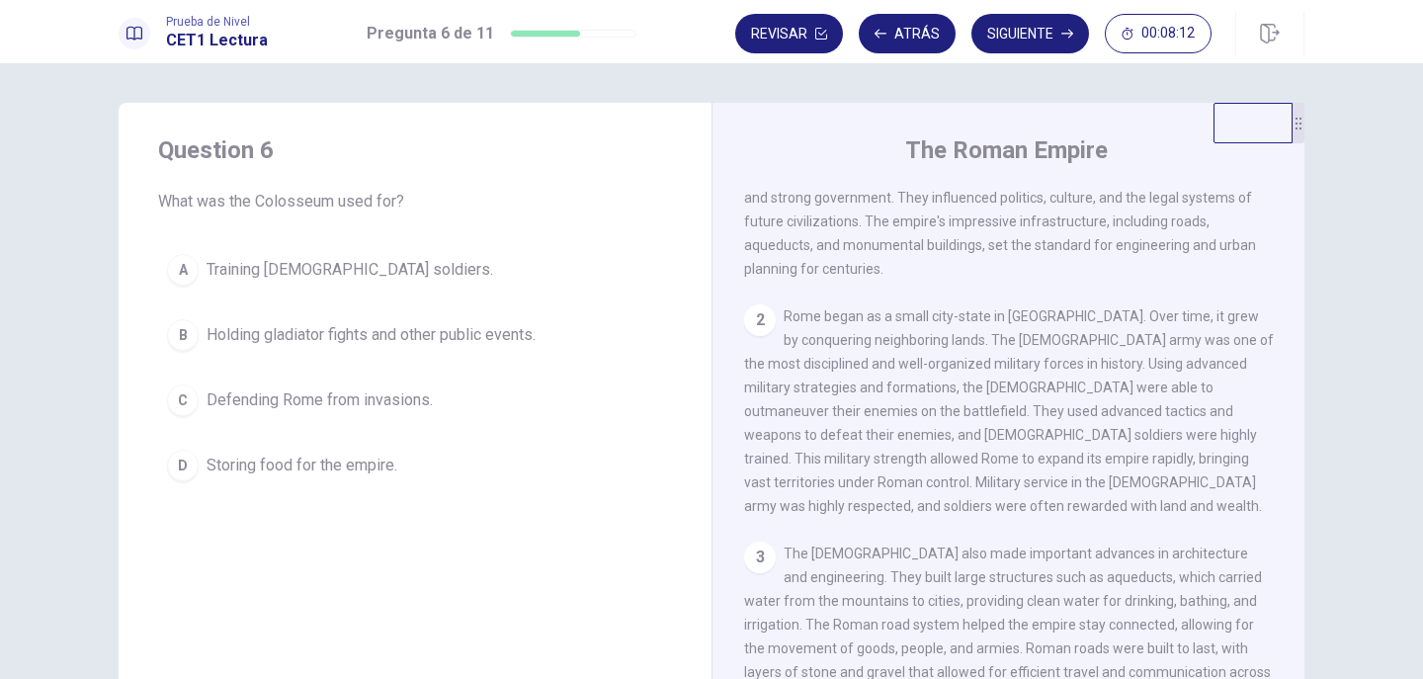
click at [340, 406] on span "Defending Rome from invasions." at bounding box center [319, 400] width 226 height 24
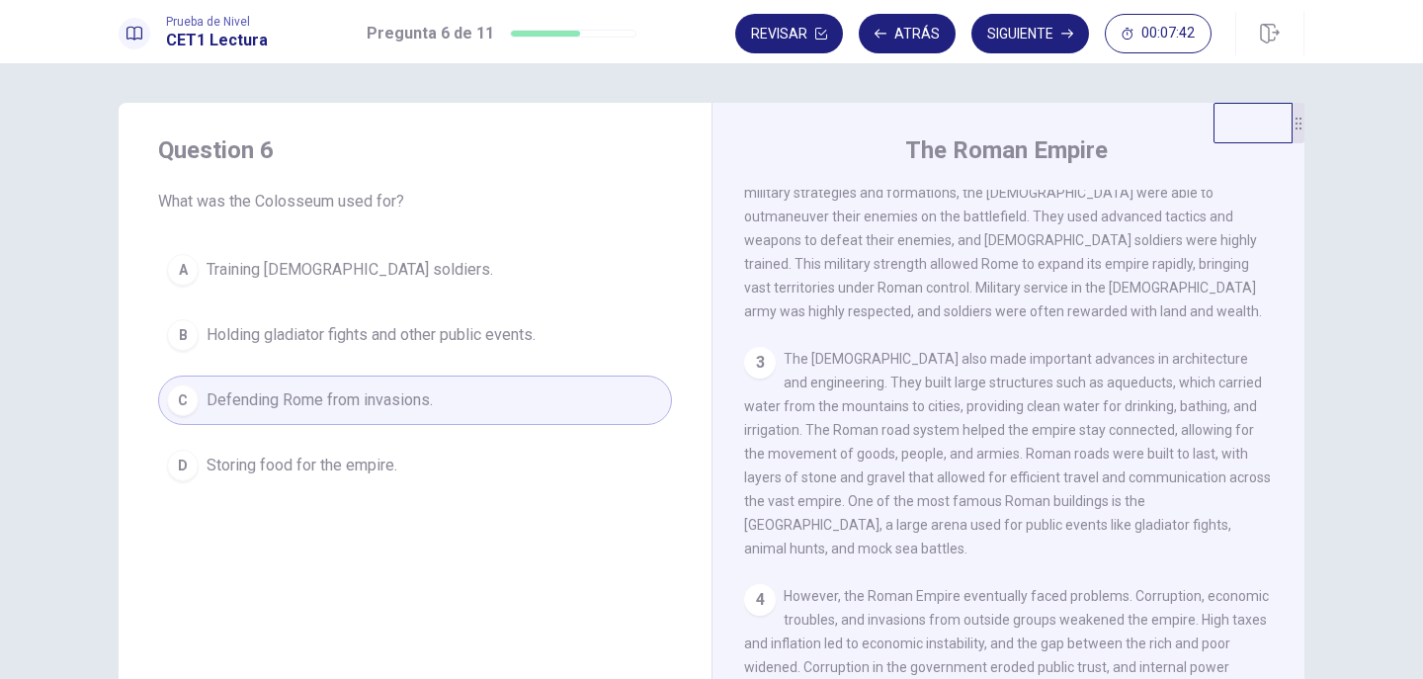
scroll to position [296, 0]
click at [448, 336] on span "Holding gladiator fights and other public events." at bounding box center [370, 335] width 329 height 24
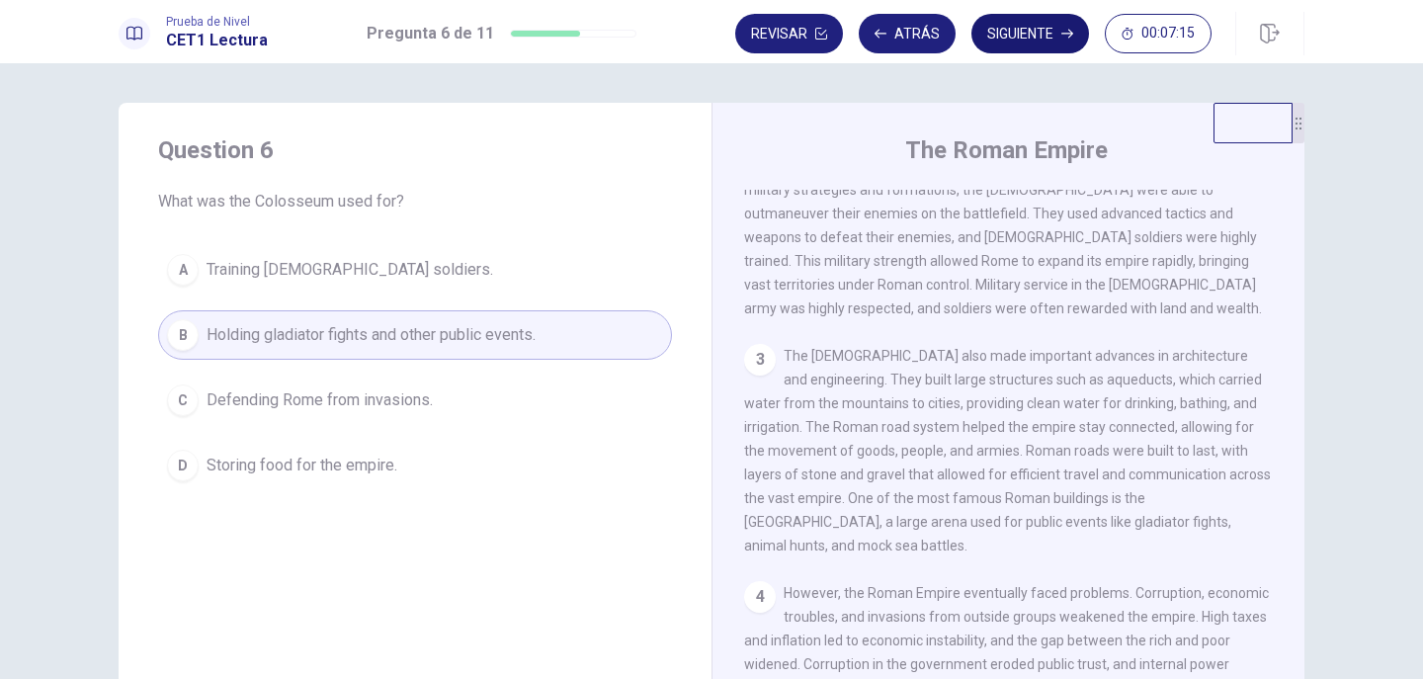
click at [1007, 28] on button "Siguiente" at bounding box center [1030, 34] width 118 height 40
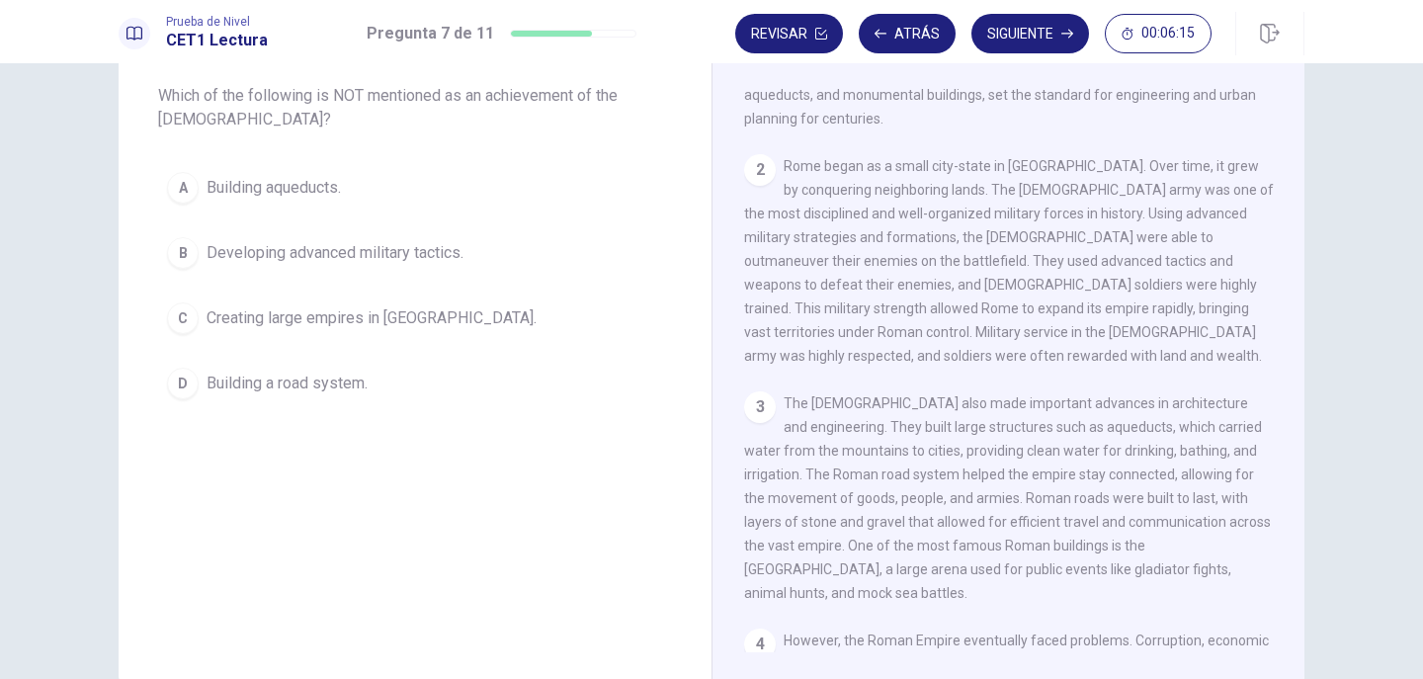
scroll to position [99, 0]
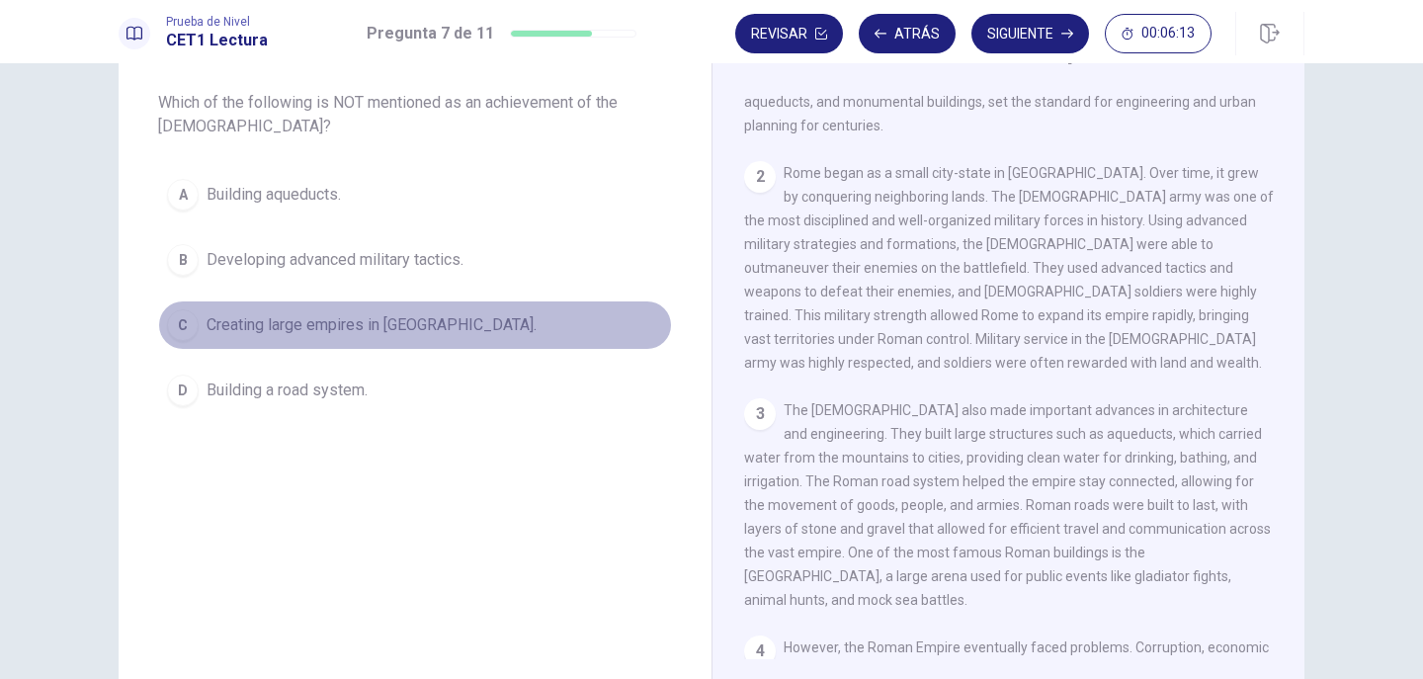
click at [343, 323] on span "Creating large empires in Africa." at bounding box center [371, 325] width 330 height 24
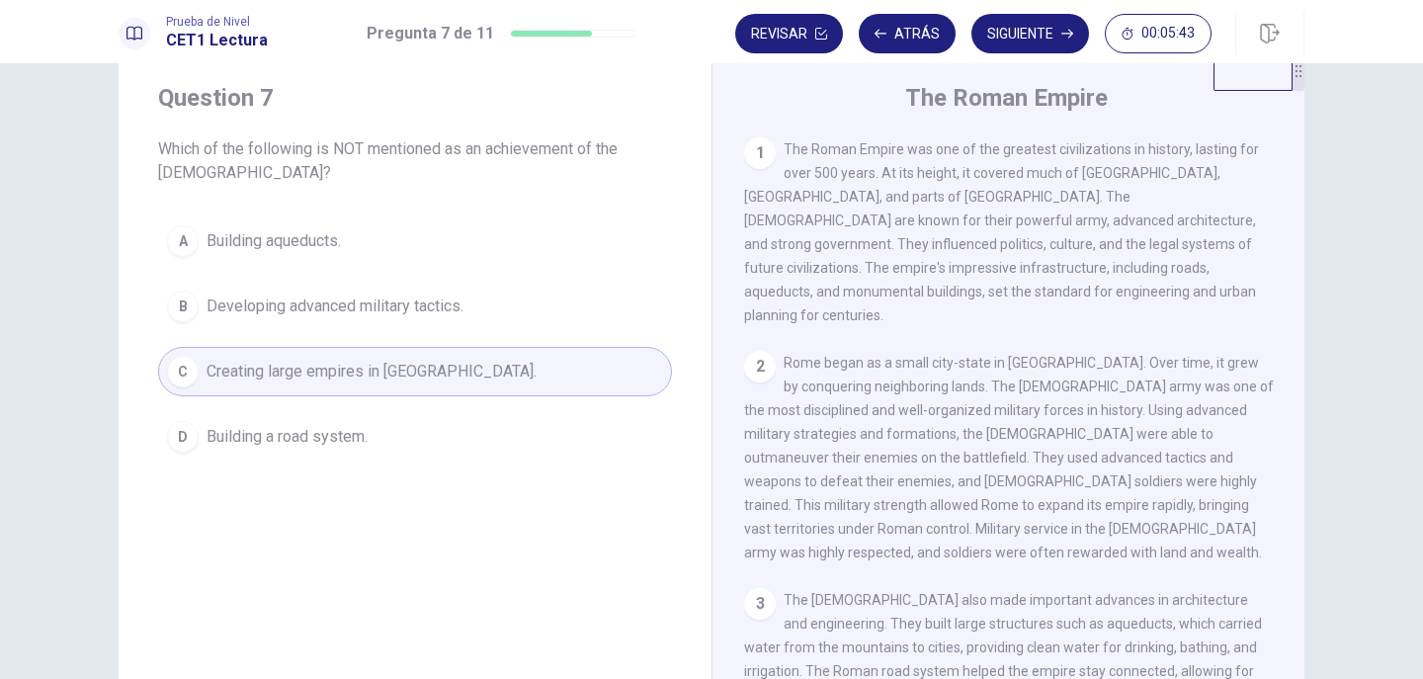
scroll to position [16, 0]
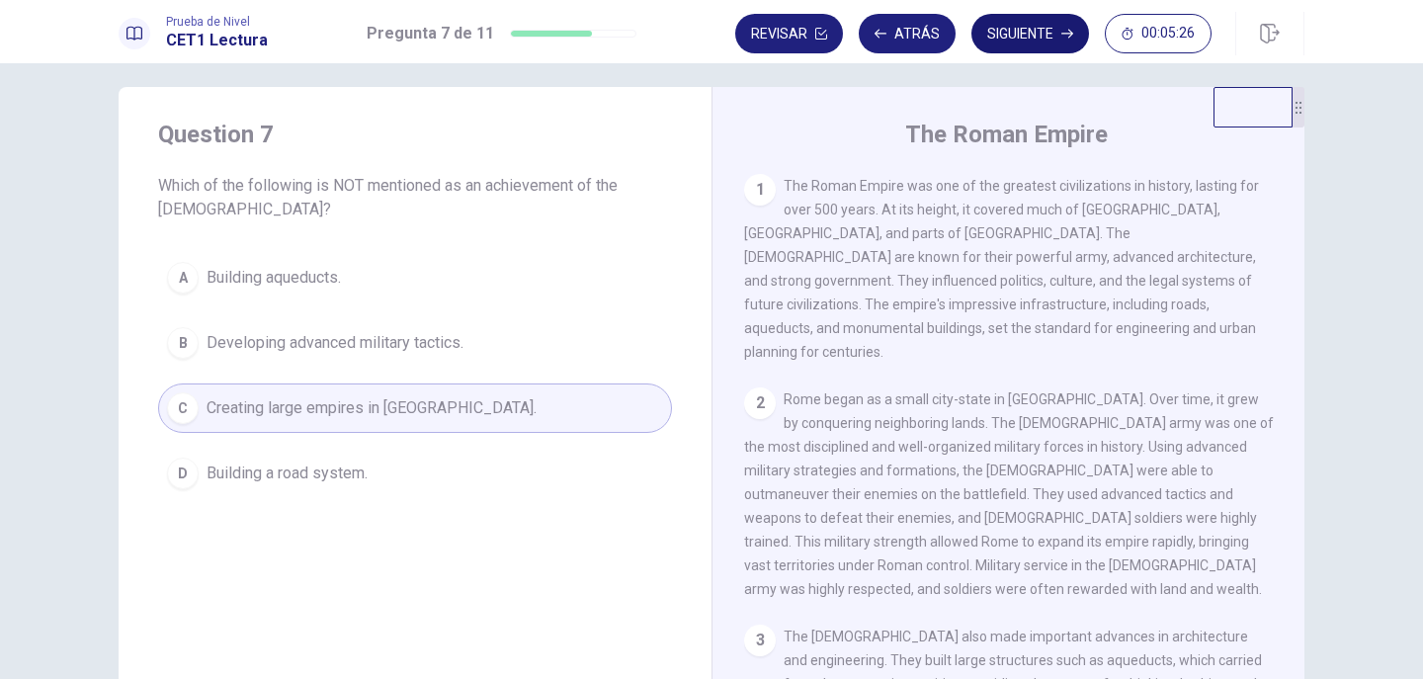
click at [1047, 36] on button "Siguiente" at bounding box center [1030, 34] width 118 height 40
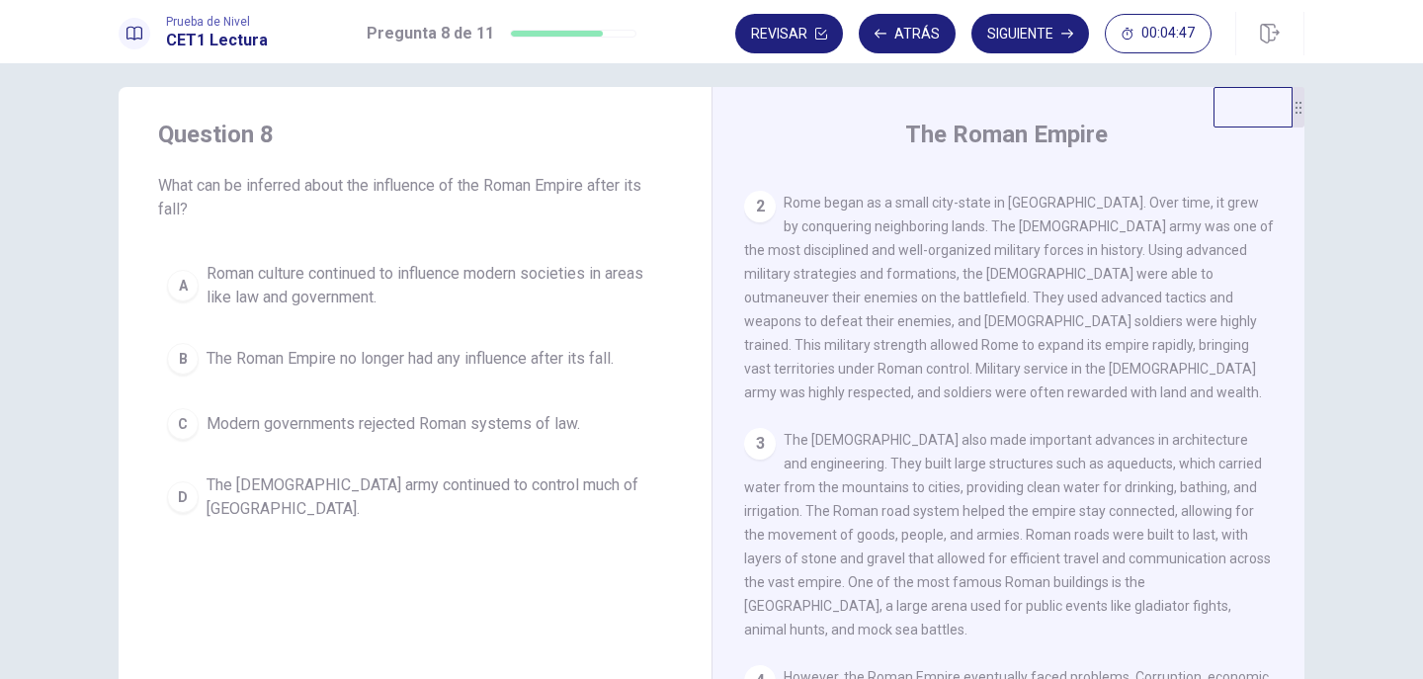
scroll to position [198, 0]
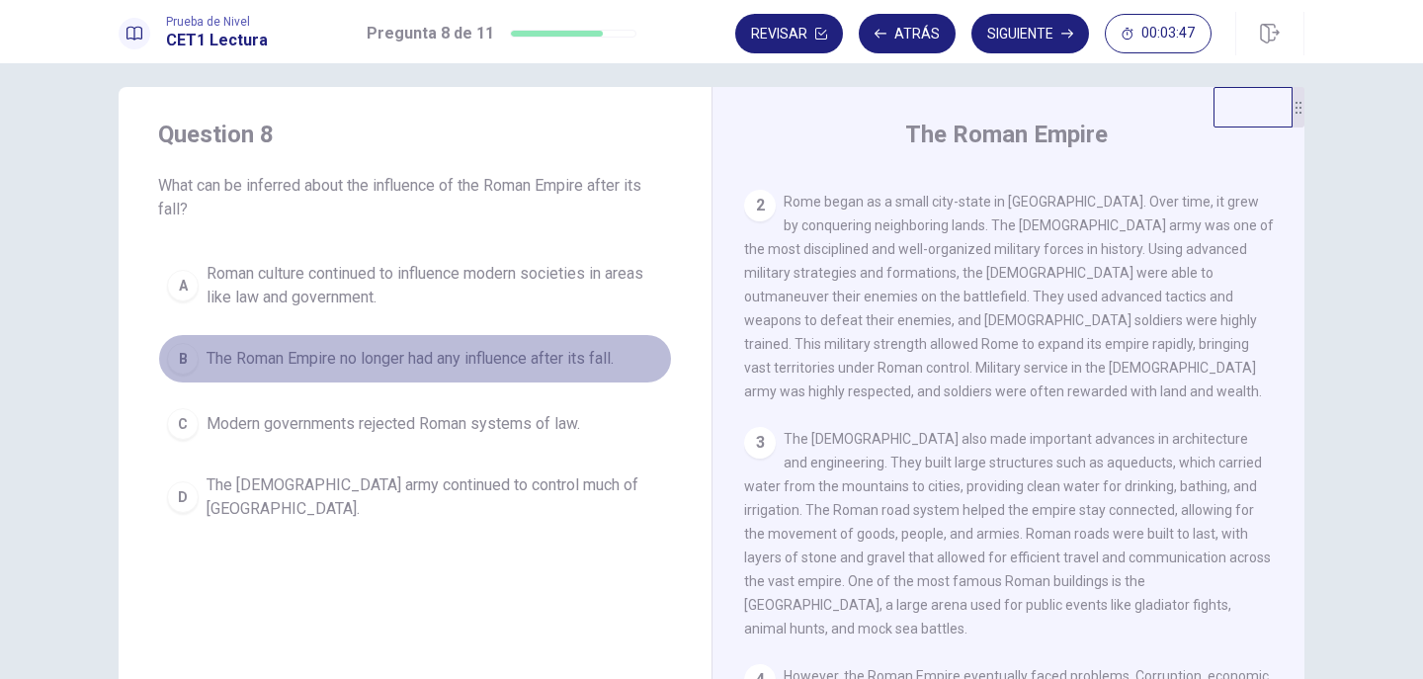
click at [411, 362] on span "The Roman Empire no longer had any influence after its fall." at bounding box center [409, 359] width 407 height 24
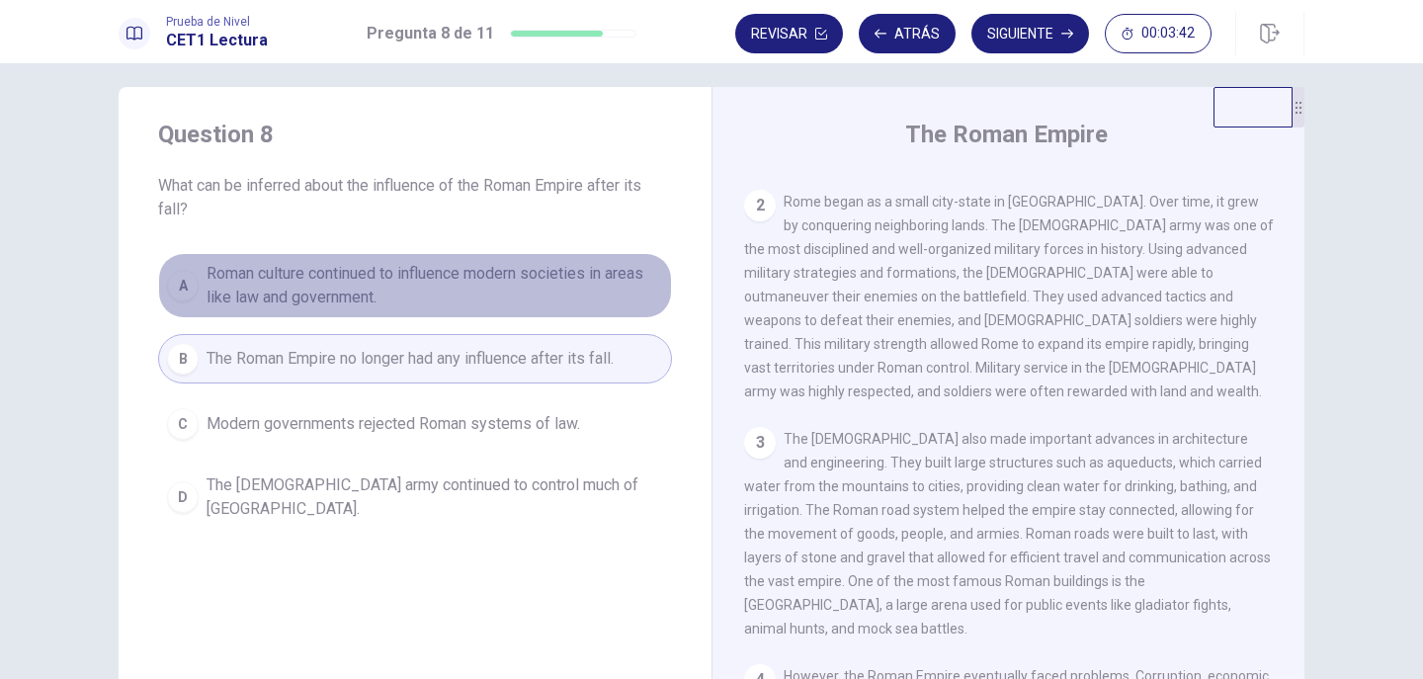
click at [452, 273] on span "Roman culture continued to influence modern societies in areas like law and gov…" at bounding box center [434, 285] width 456 height 47
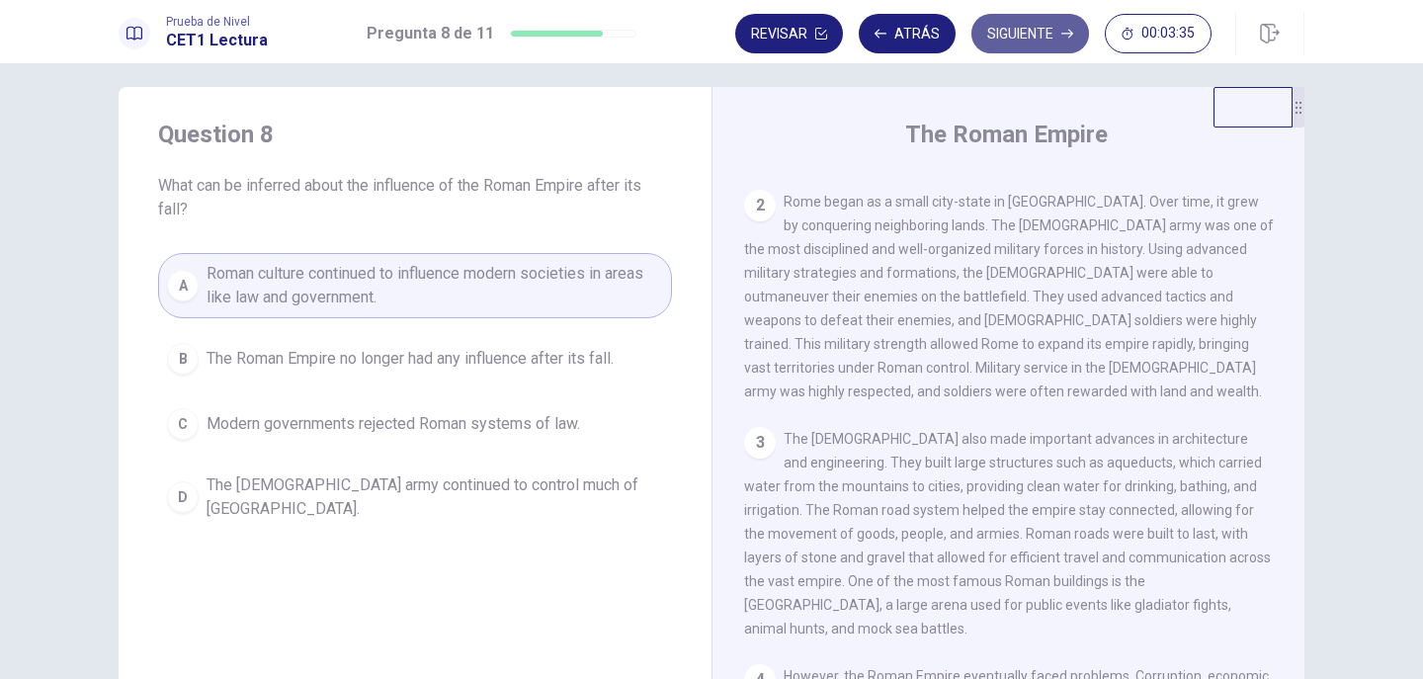
click at [1026, 25] on button "Siguiente" at bounding box center [1030, 34] width 118 height 40
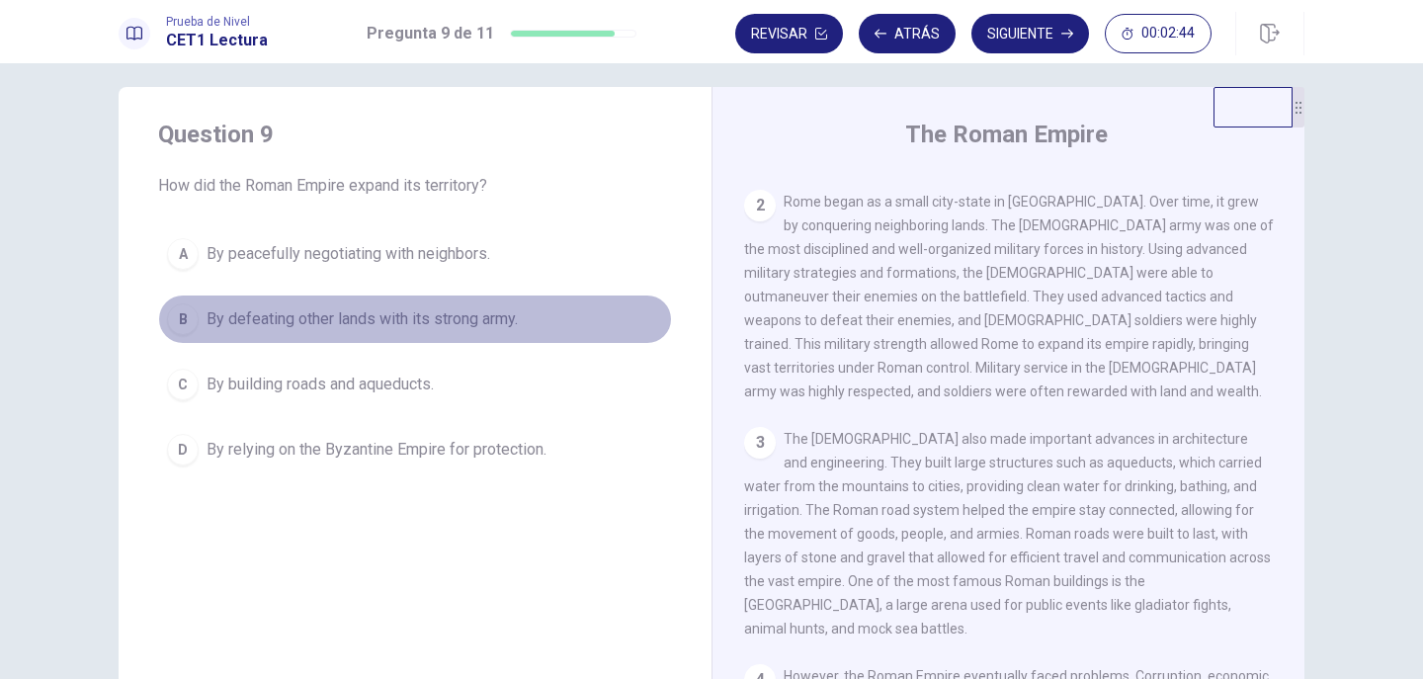
click at [372, 309] on span "By defeating other lands with its strong army." at bounding box center [361, 319] width 311 height 24
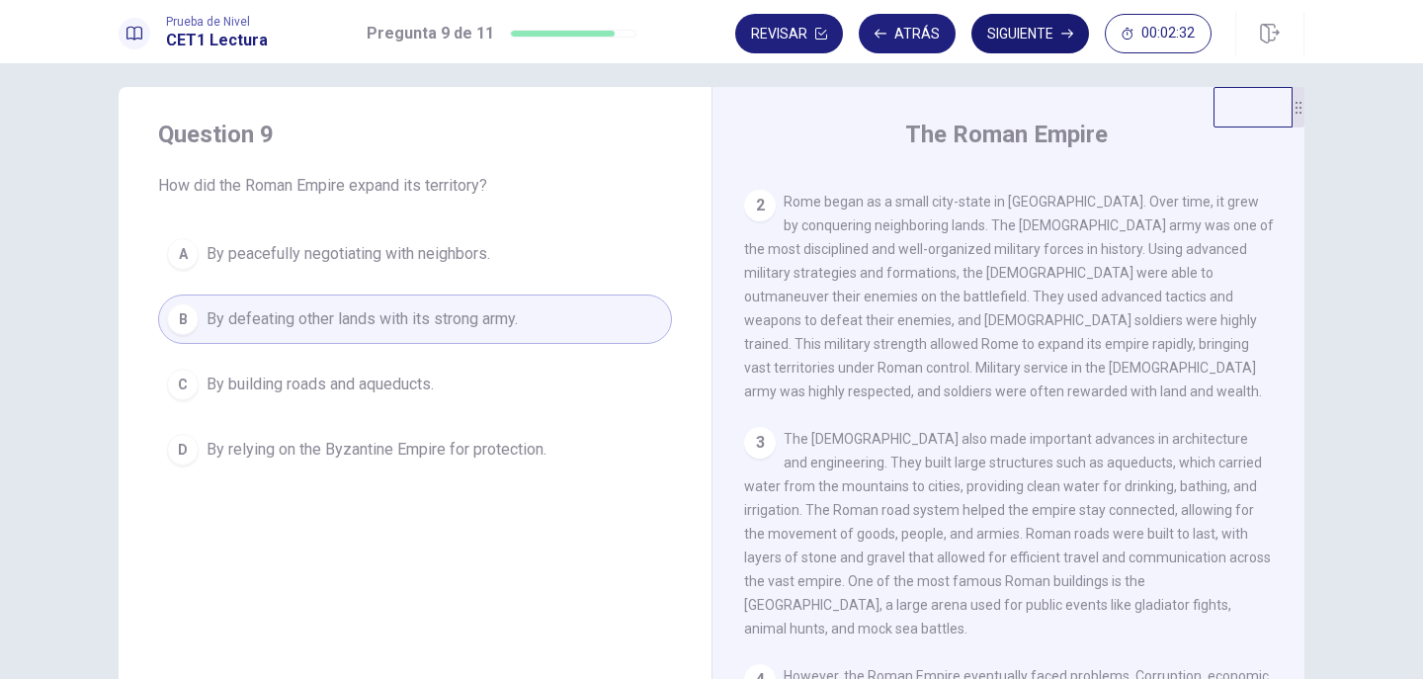
click at [1049, 30] on button "Siguiente" at bounding box center [1030, 34] width 118 height 40
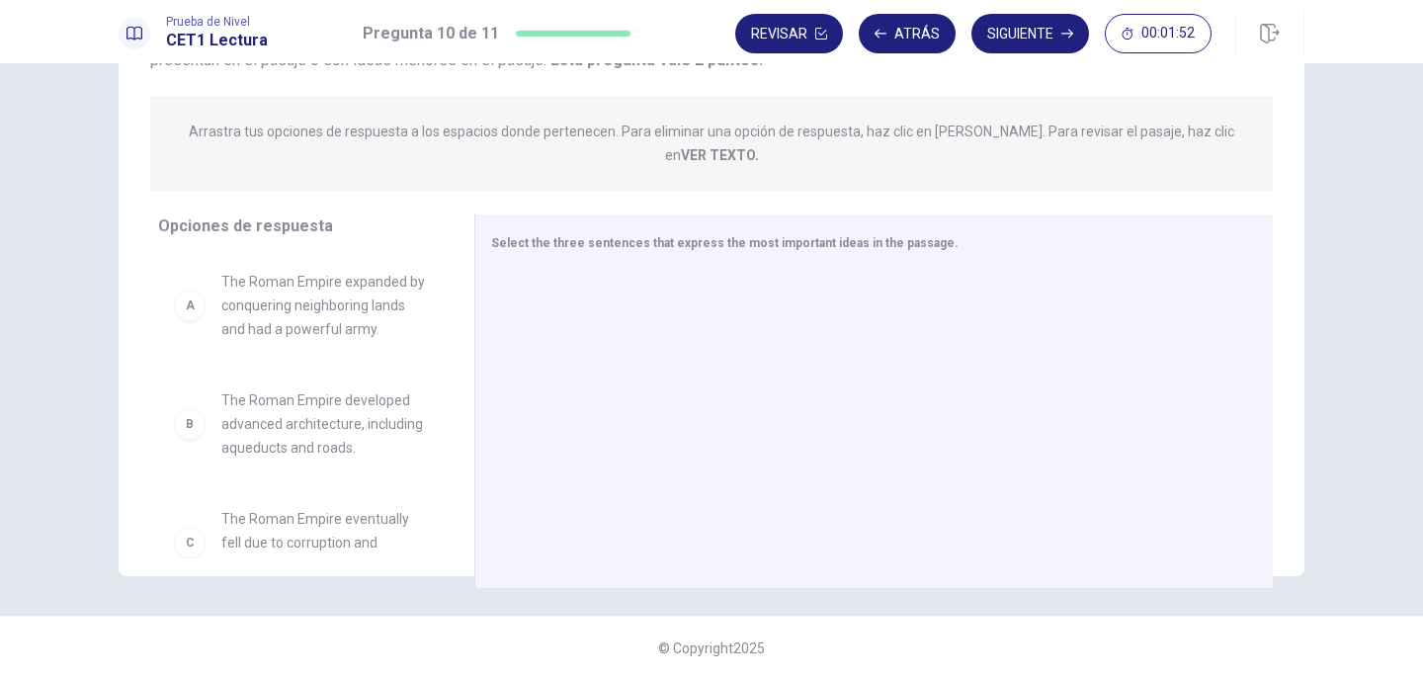
scroll to position [78, 0]
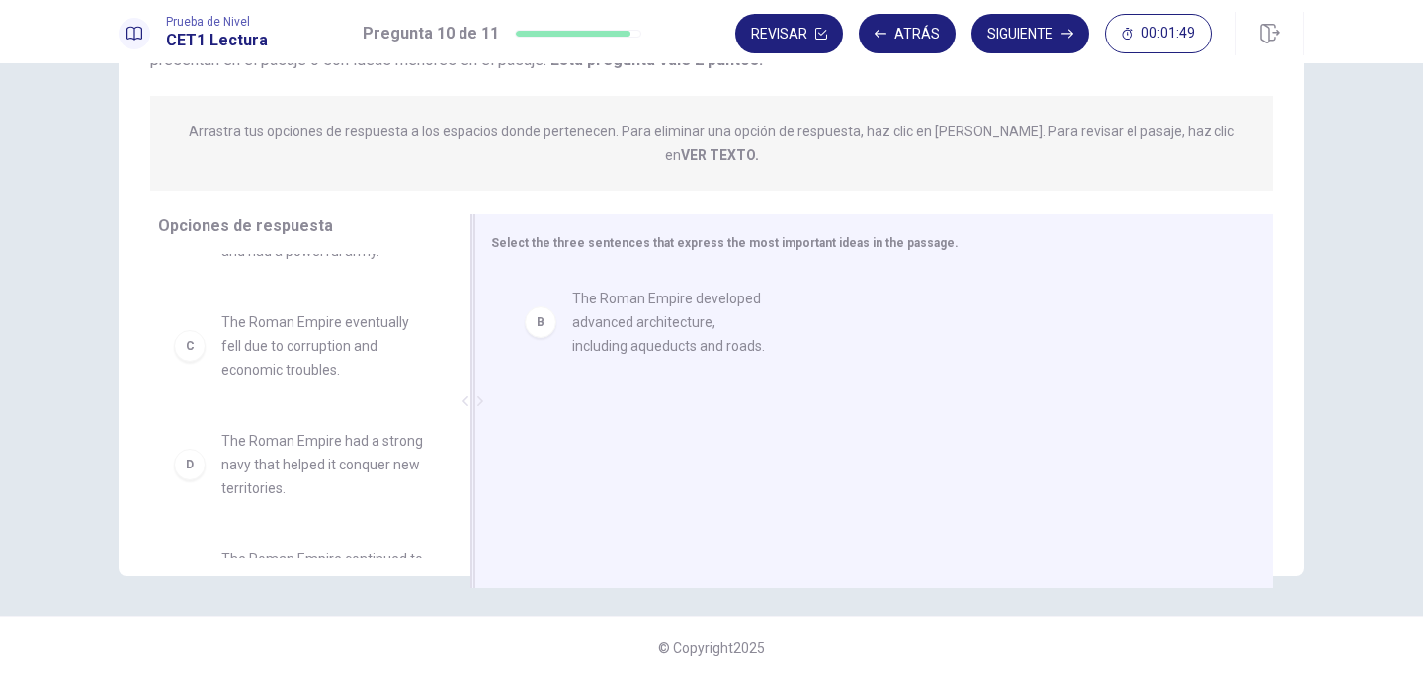
drag, startPoint x: 322, startPoint y: 321, endPoint x: 713, endPoint y: 323, distance: 391.2
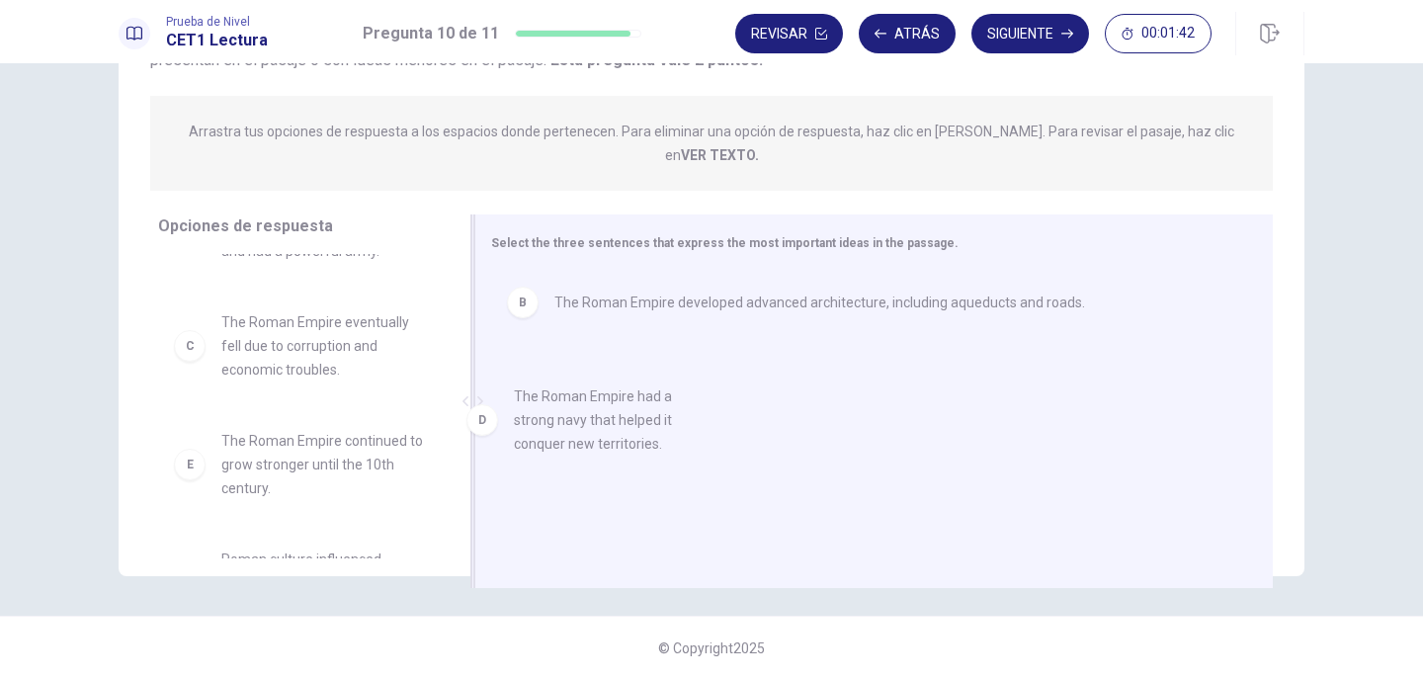
drag, startPoint x: 309, startPoint y: 445, endPoint x: 766, endPoint y: 398, distance: 458.8
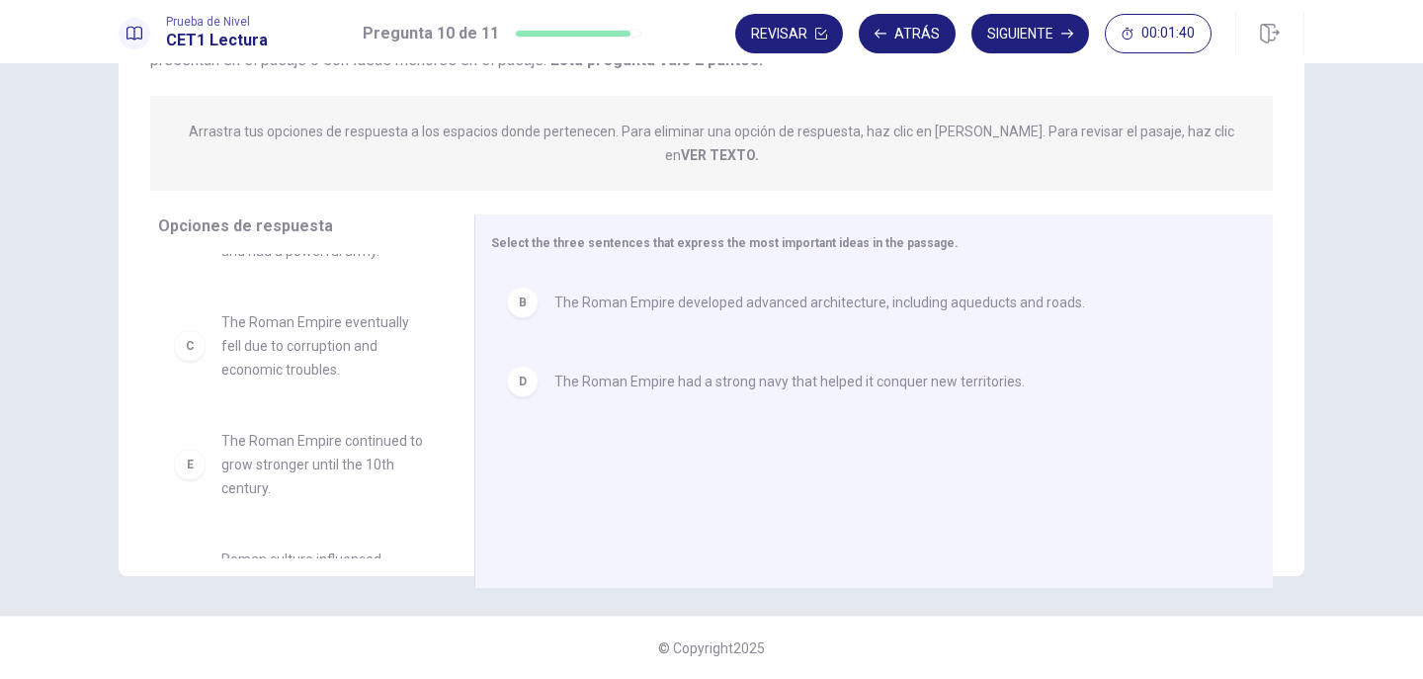
scroll to position [154, 0]
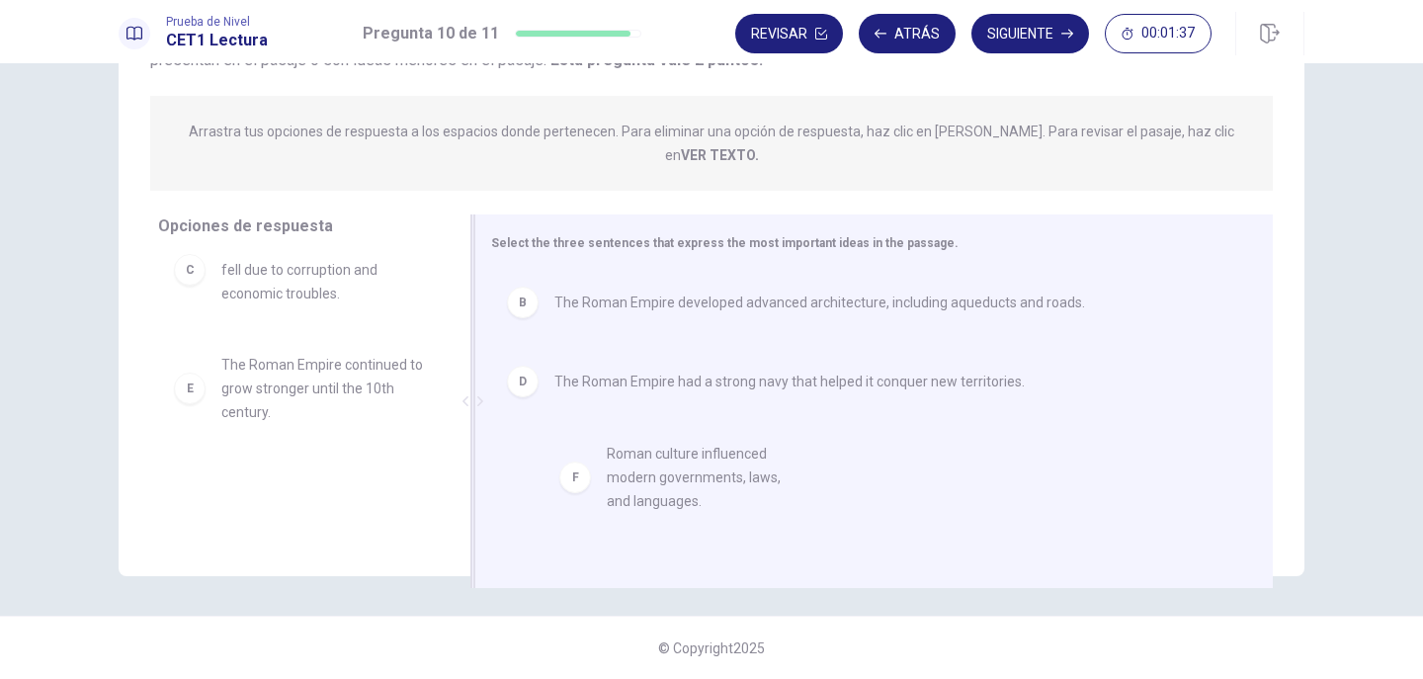
drag, startPoint x: 304, startPoint y: 489, endPoint x: 762, endPoint y: 469, distance: 457.8
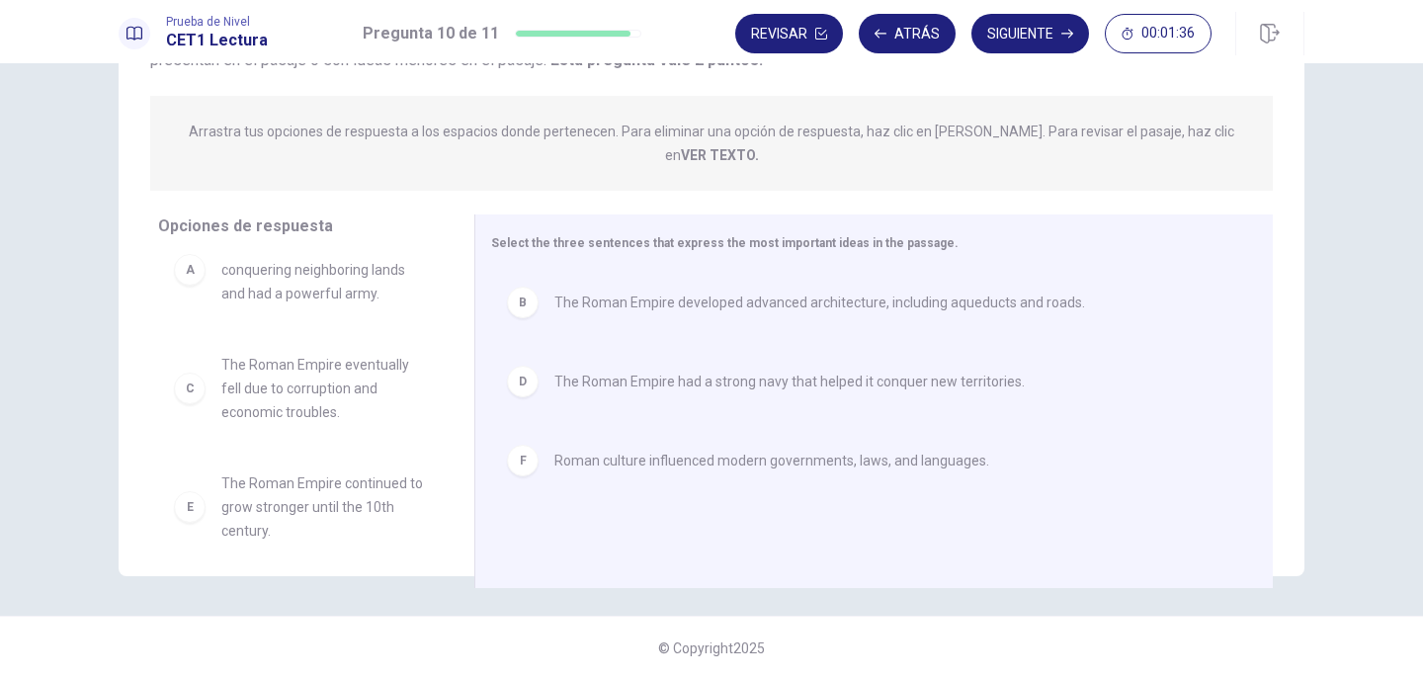
scroll to position [0, 0]
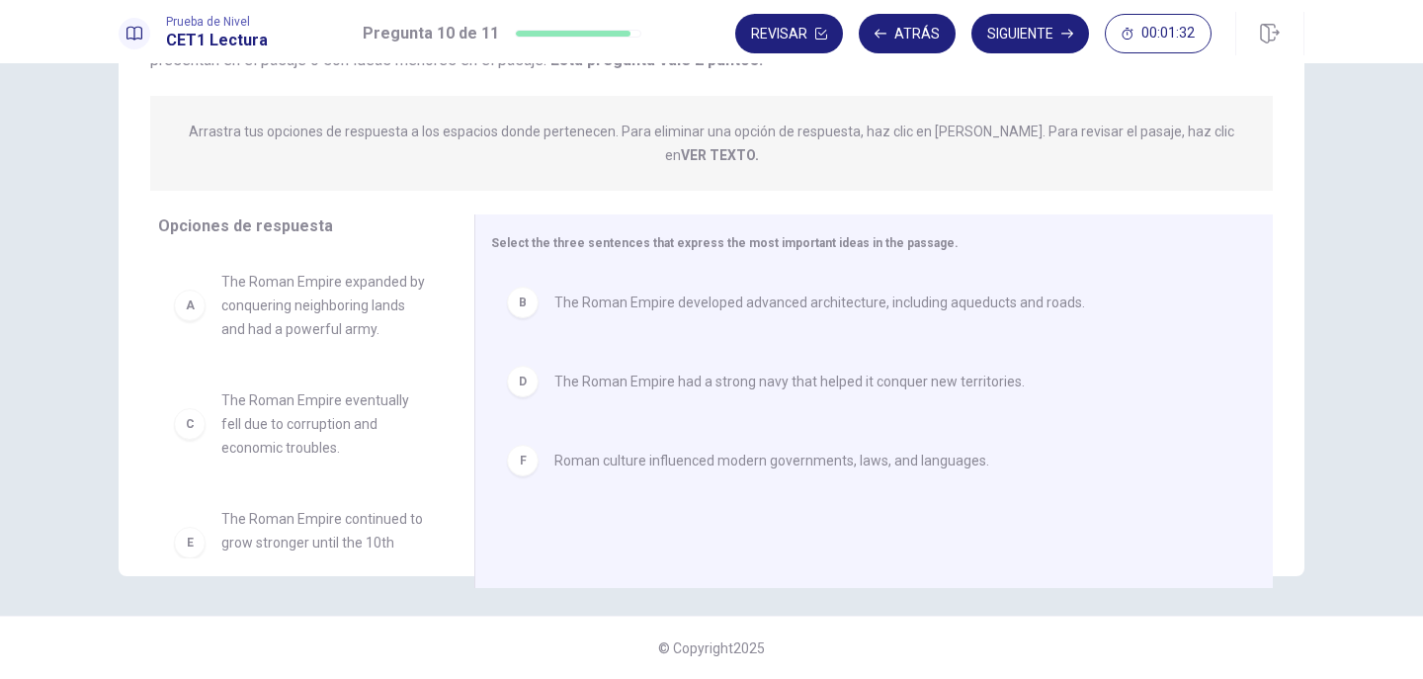
drag, startPoint x: 441, startPoint y: 391, endPoint x: 450, endPoint y: 440, distance: 49.4
click at [450, 440] on div "A The Roman Empire expanded by conquering neighboring lands and had a powerful …" at bounding box center [308, 406] width 300 height 304
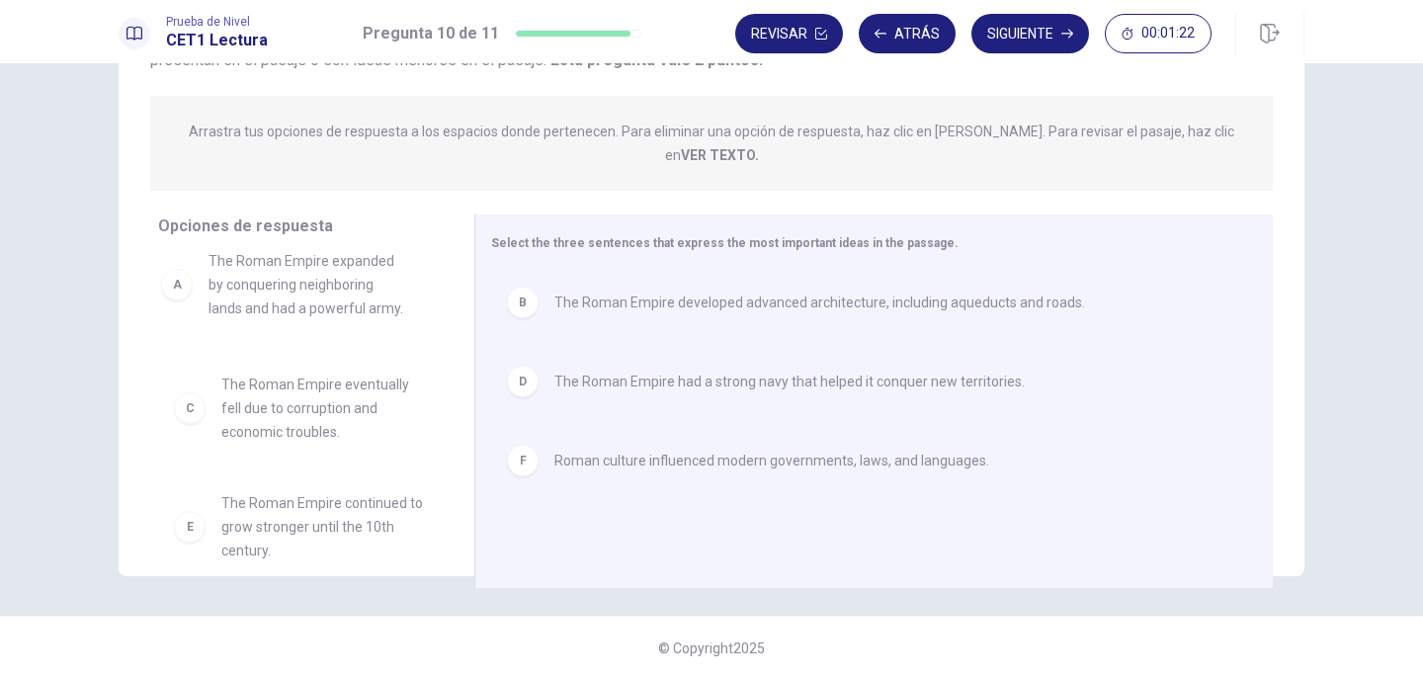
drag, startPoint x: 324, startPoint y: 279, endPoint x: 318, endPoint y: 296, distance: 18.7
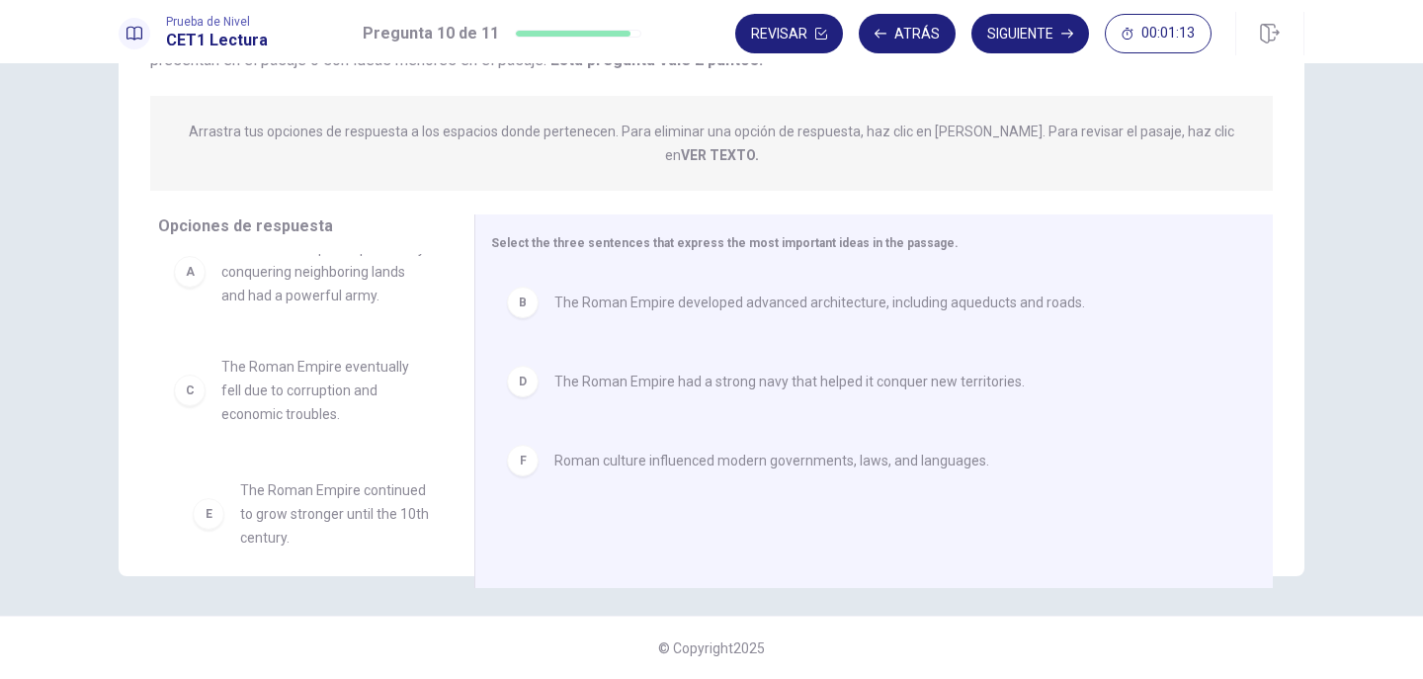
scroll to position [36, 0]
drag, startPoint x: 266, startPoint y: 510, endPoint x: 296, endPoint y: 503, distance: 31.4
click at [1011, 14] on button "Siguiente" at bounding box center [1030, 34] width 118 height 40
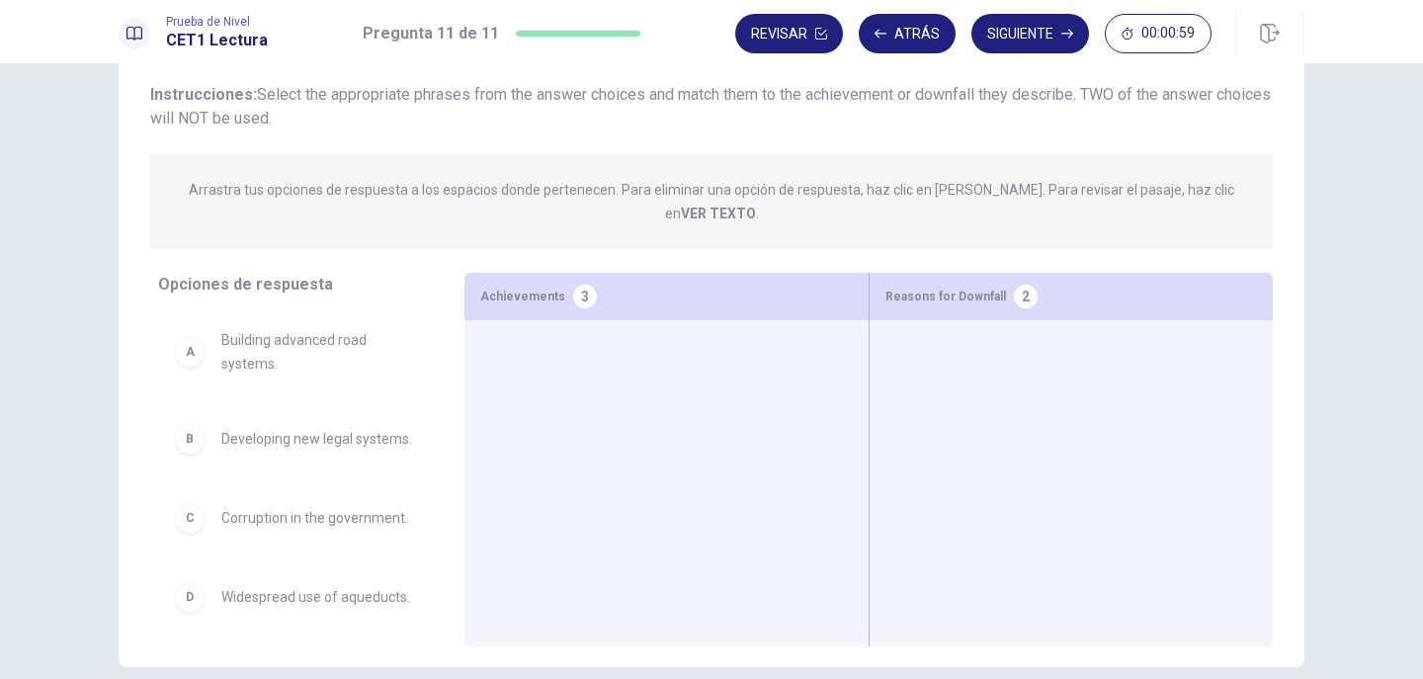
scroll to position [115, 0]
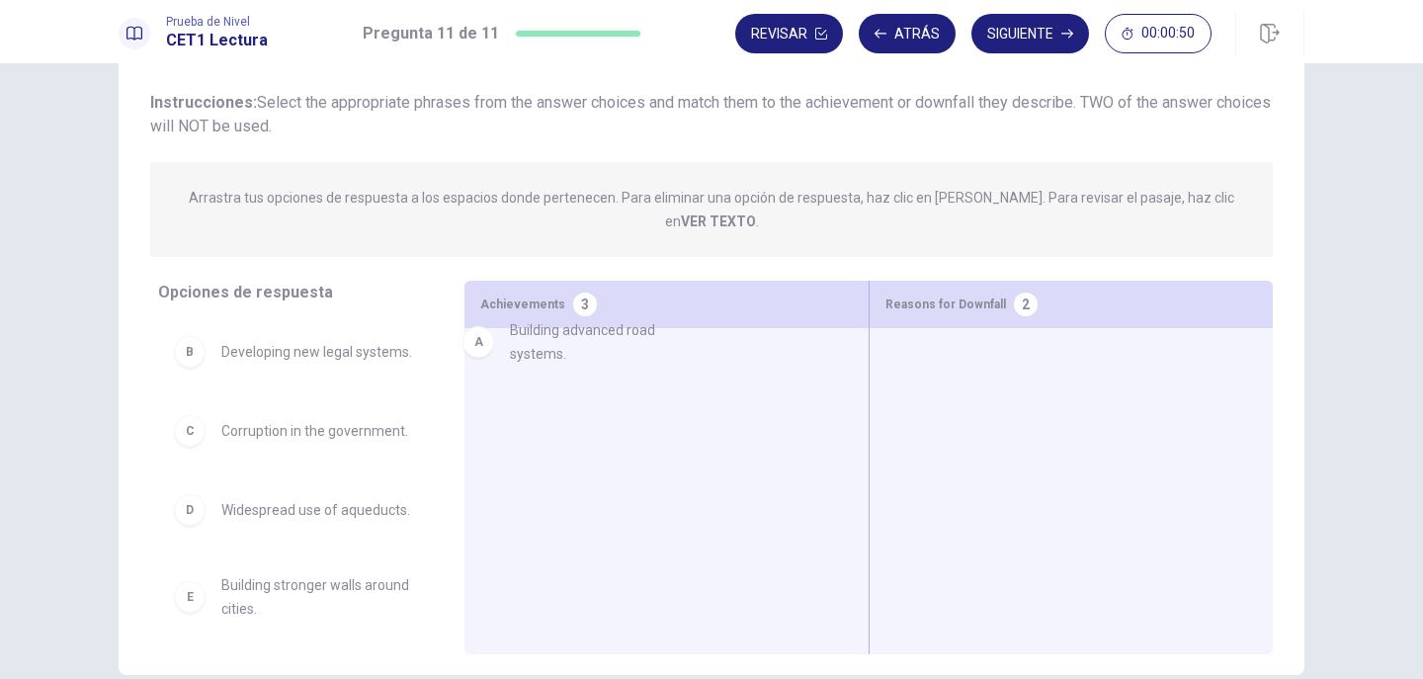
drag, startPoint x: 286, startPoint y: 335, endPoint x: 584, endPoint y: 342, distance: 298.4
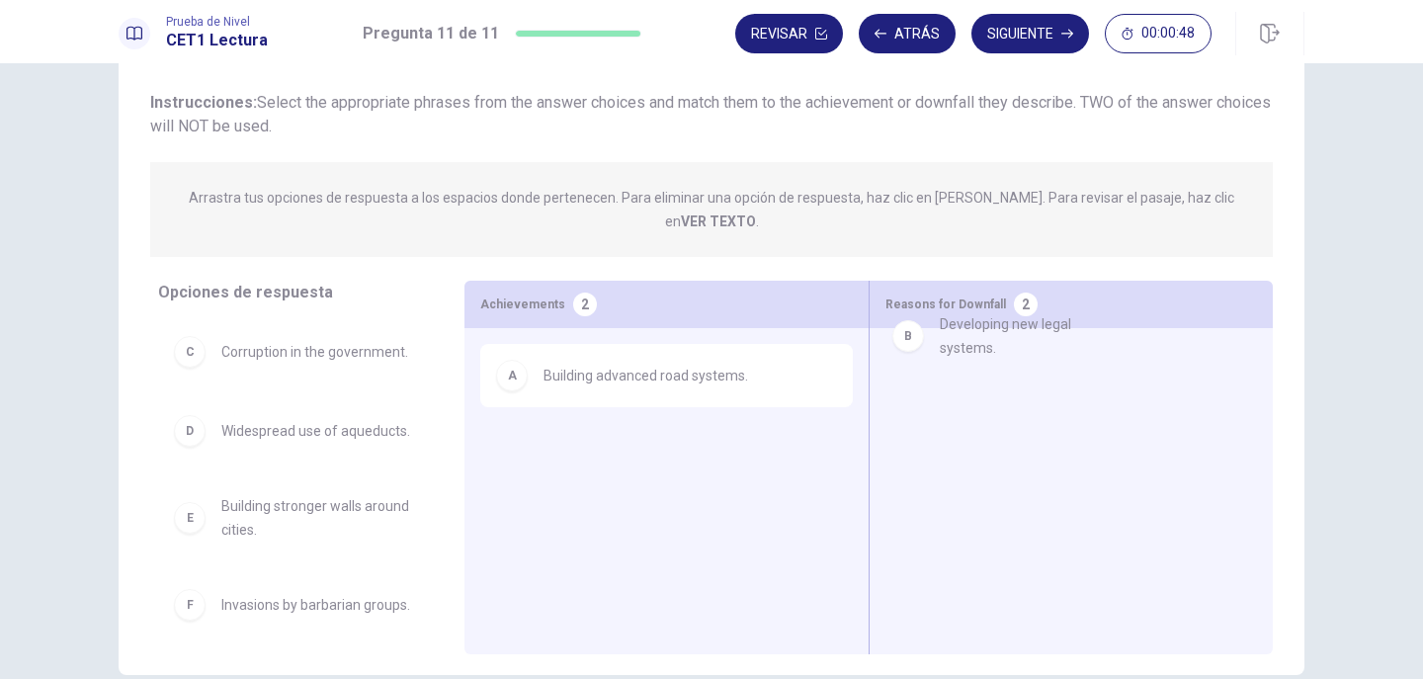
drag, startPoint x: 251, startPoint y: 334, endPoint x: 998, endPoint y: 334, distance: 746.8
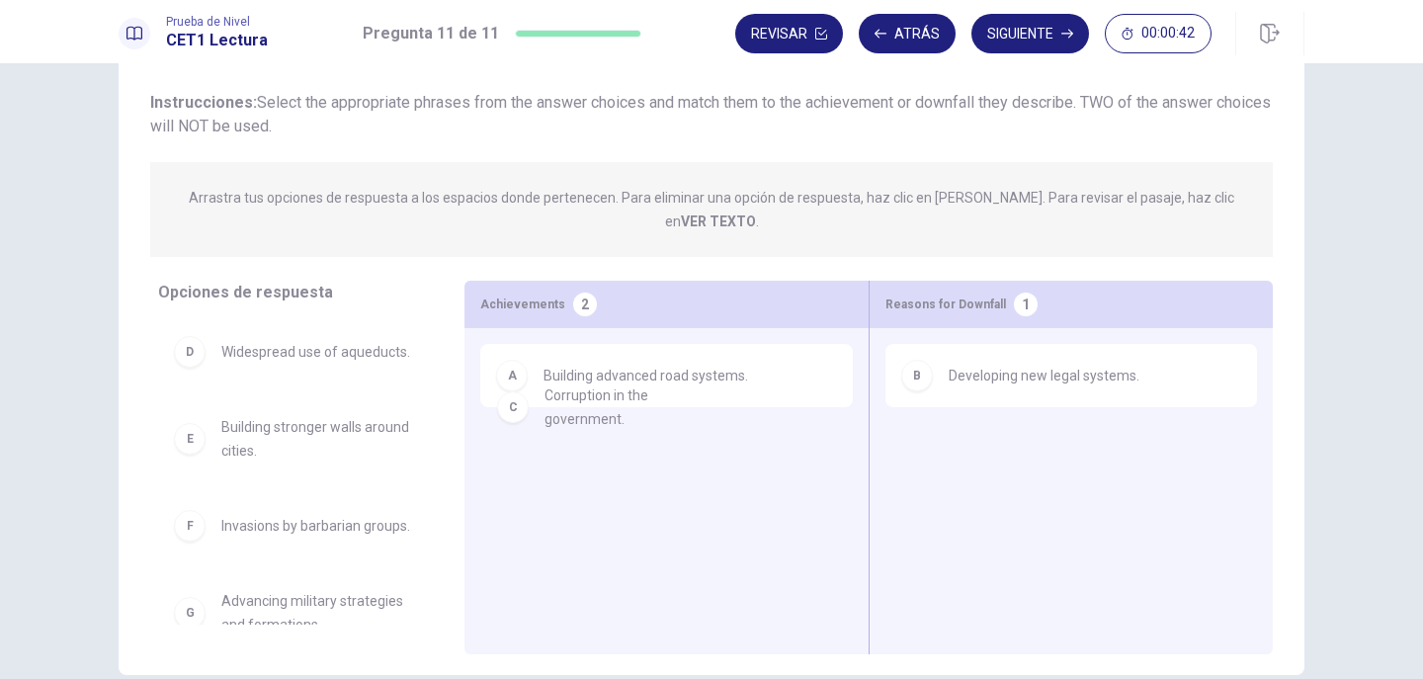
drag, startPoint x: 278, startPoint y: 333, endPoint x: 612, endPoint y: 404, distance: 342.4
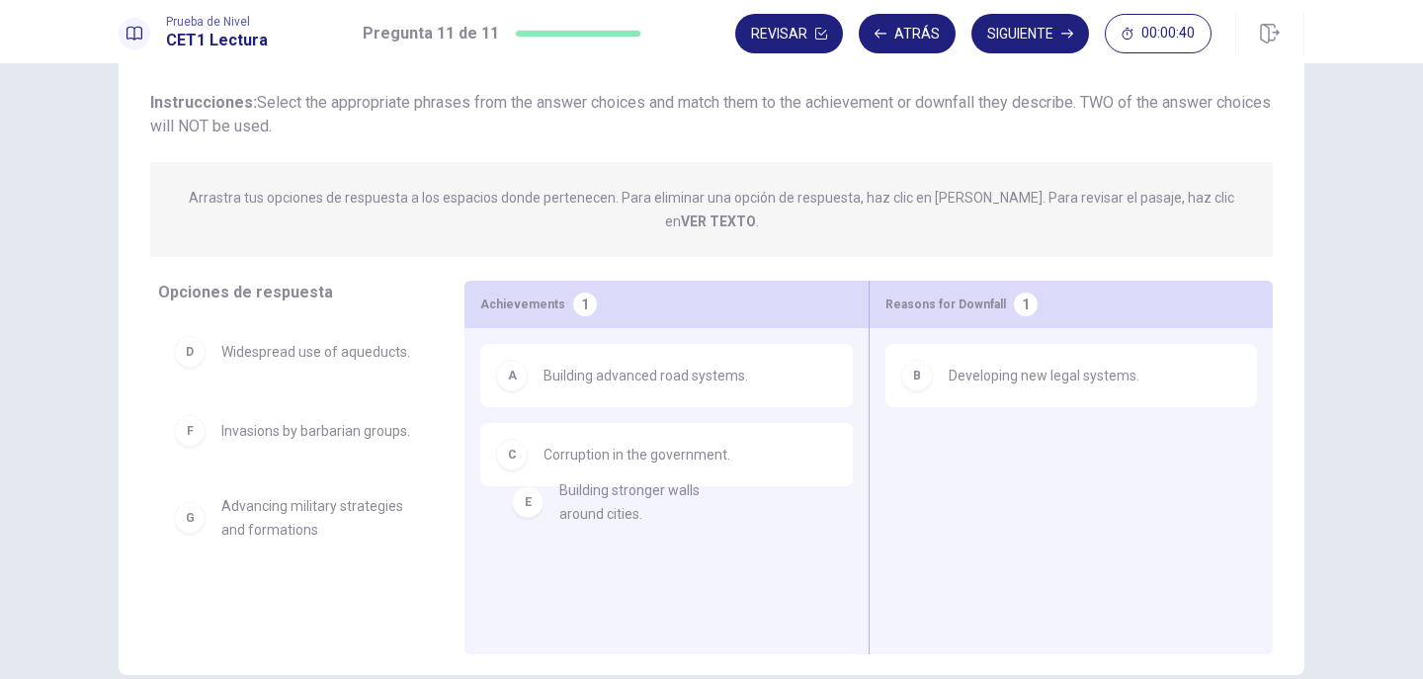
drag, startPoint x: 287, startPoint y: 445, endPoint x: 635, endPoint y: 516, distance: 354.9
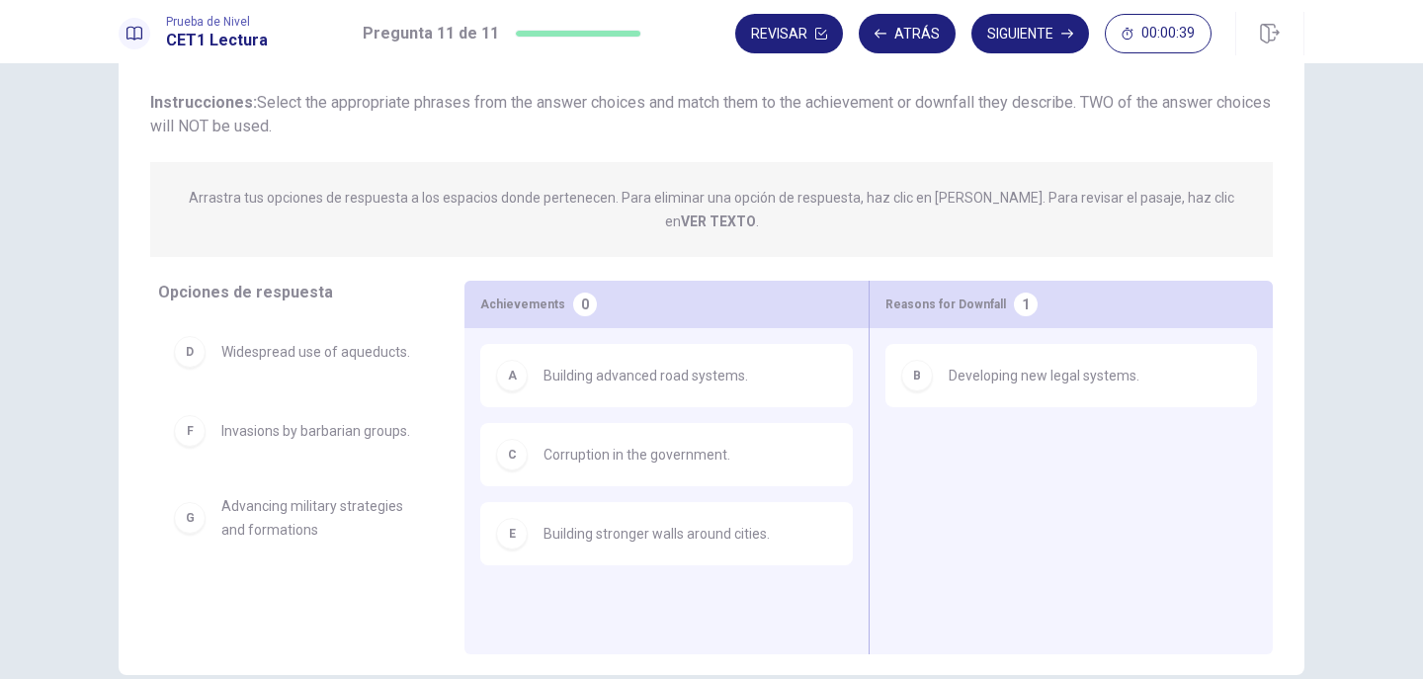
drag, startPoint x: 284, startPoint y: 534, endPoint x: 284, endPoint y: 515, distance: 19.8
click at [284, 515] on div "D Widespread use of aqueducts. F Invasions by barbarian groups. G Advancing mil…" at bounding box center [295, 472] width 275 height 304
drag, startPoint x: 284, startPoint y: 514, endPoint x: 1122, endPoint y: 460, distance: 840.4
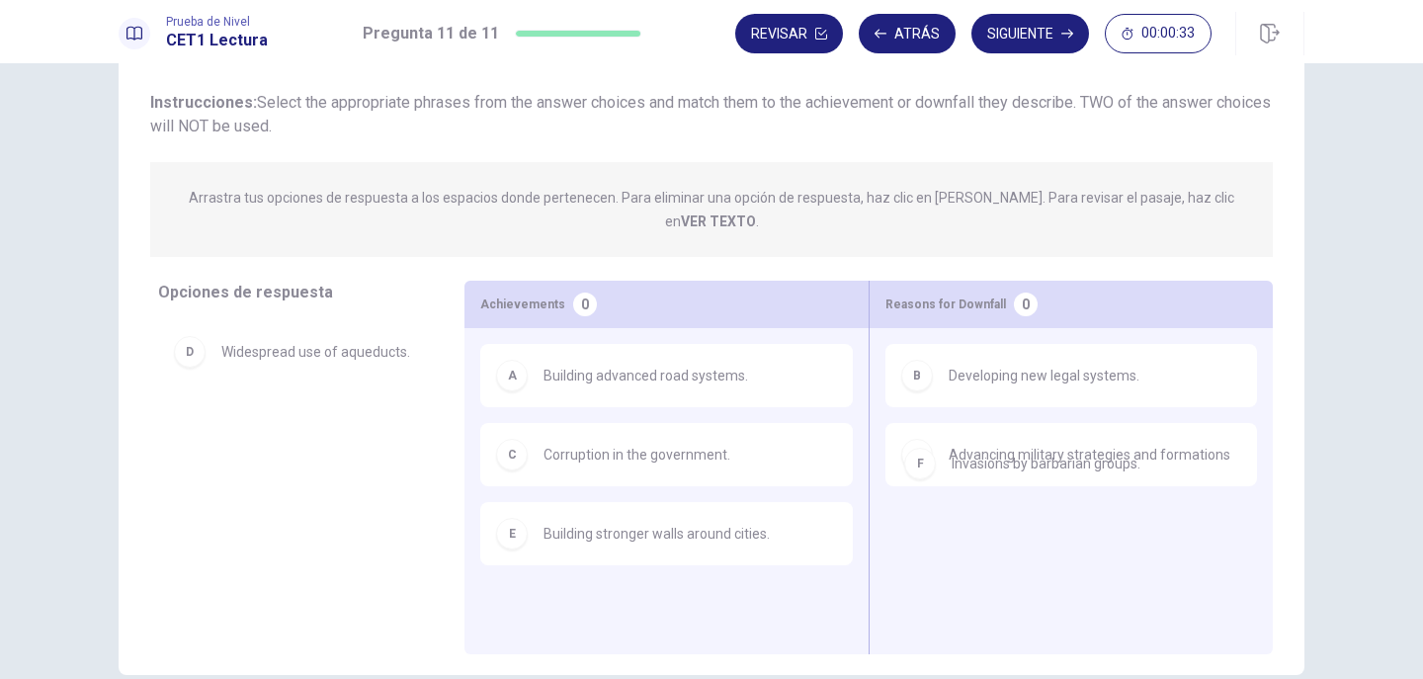
drag, startPoint x: 324, startPoint y: 418, endPoint x: 1064, endPoint y: 473, distance: 742.0
drag, startPoint x: 336, startPoint y: 409, endPoint x: 1103, endPoint y: 402, distance: 767.6
click at [1018, 364] on span "Developing new legal systems." at bounding box center [1043, 376] width 191 height 24
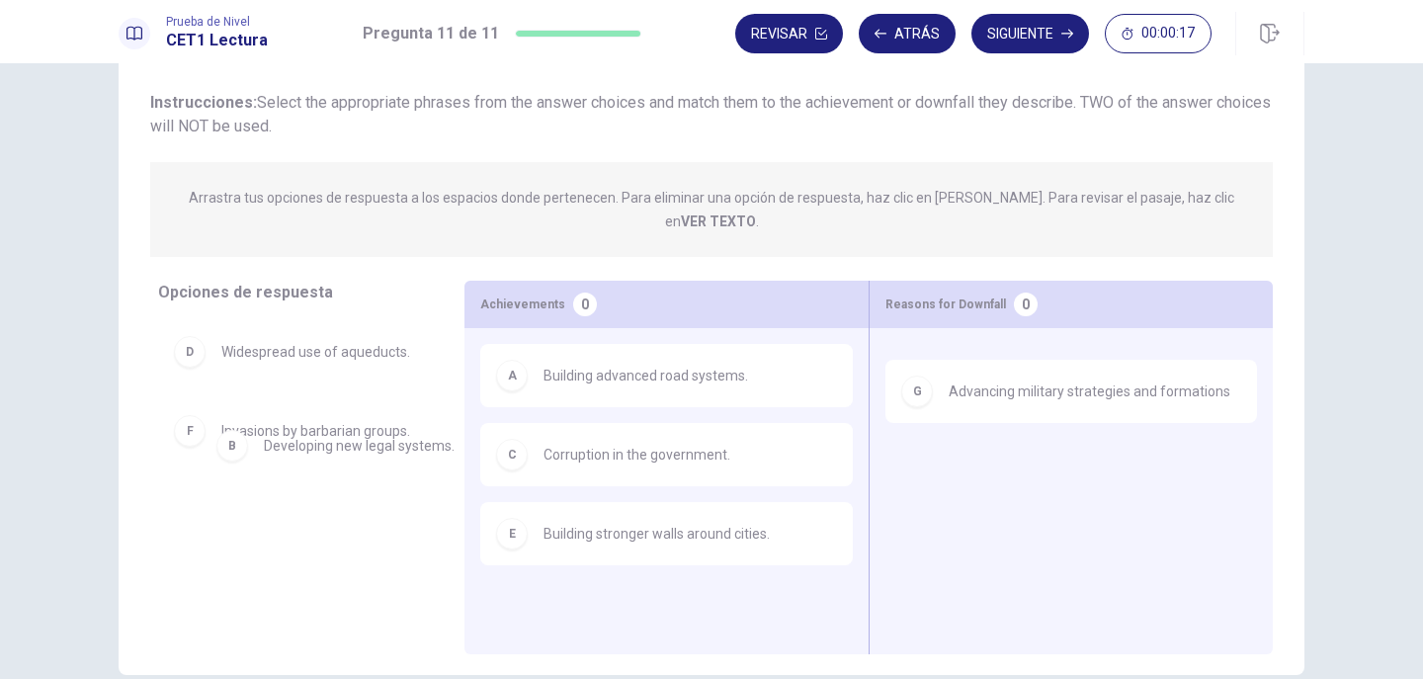
drag, startPoint x: 989, startPoint y: 360, endPoint x: 201, endPoint y: 452, distance: 793.8
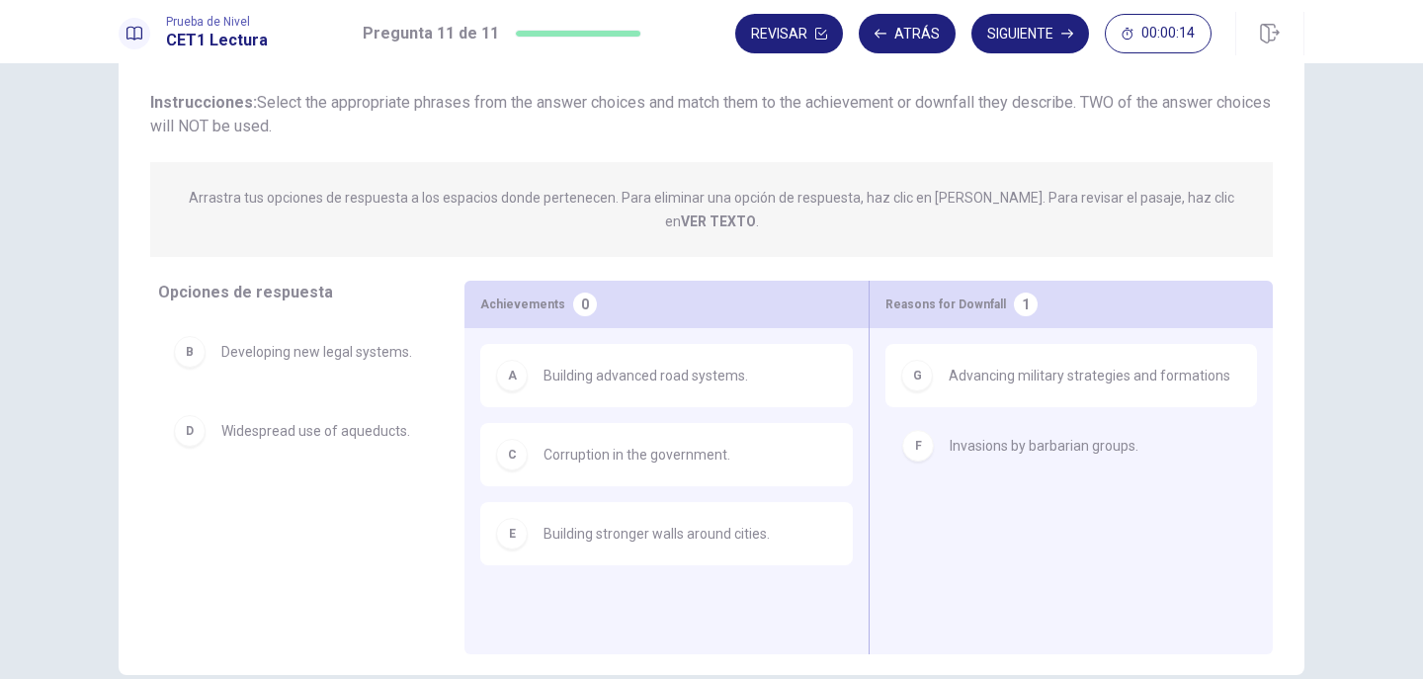
drag, startPoint x: 308, startPoint y: 490, endPoint x: 1087, endPoint y: 438, distance: 780.2
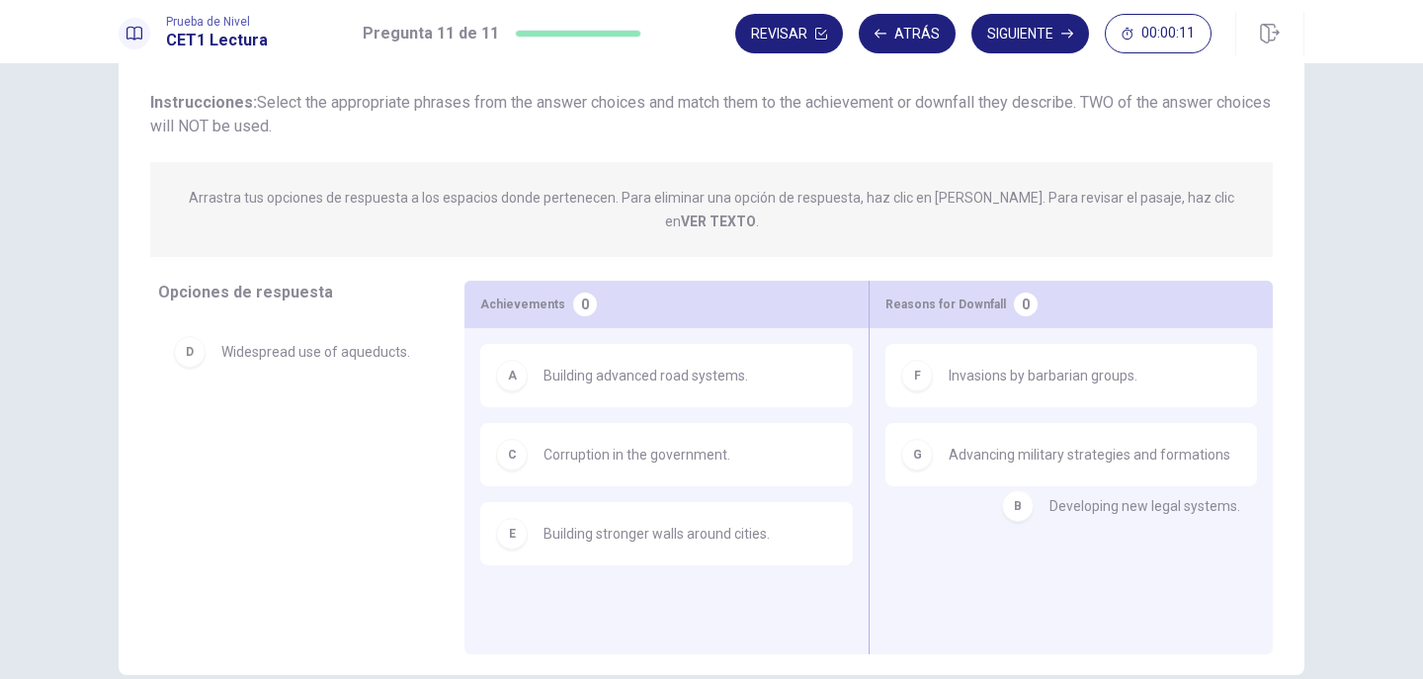
drag, startPoint x: 377, startPoint y: 335, endPoint x: 1163, endPoint y: 509, distance: 804.4
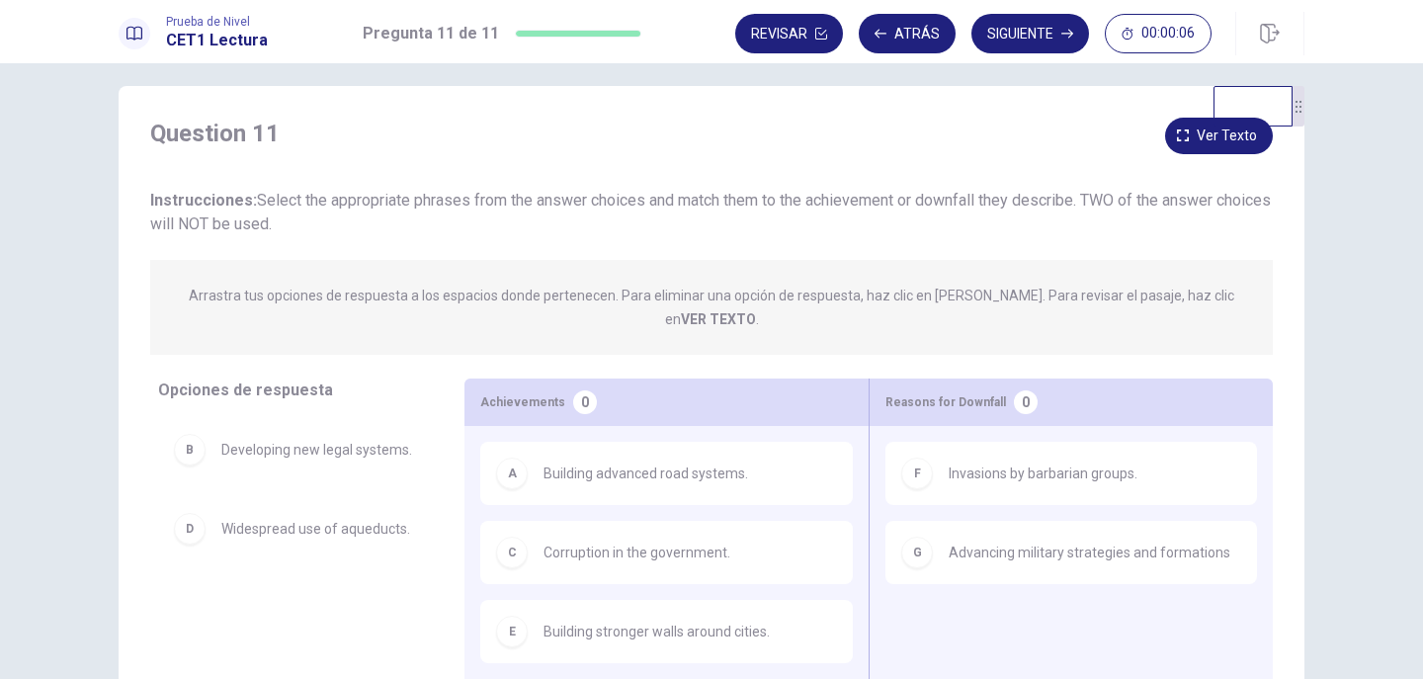
scroll to position [16, 0]
click at [998, 36] on button "Siguiente" at bounding box center [1030, 34] width 118 height 40
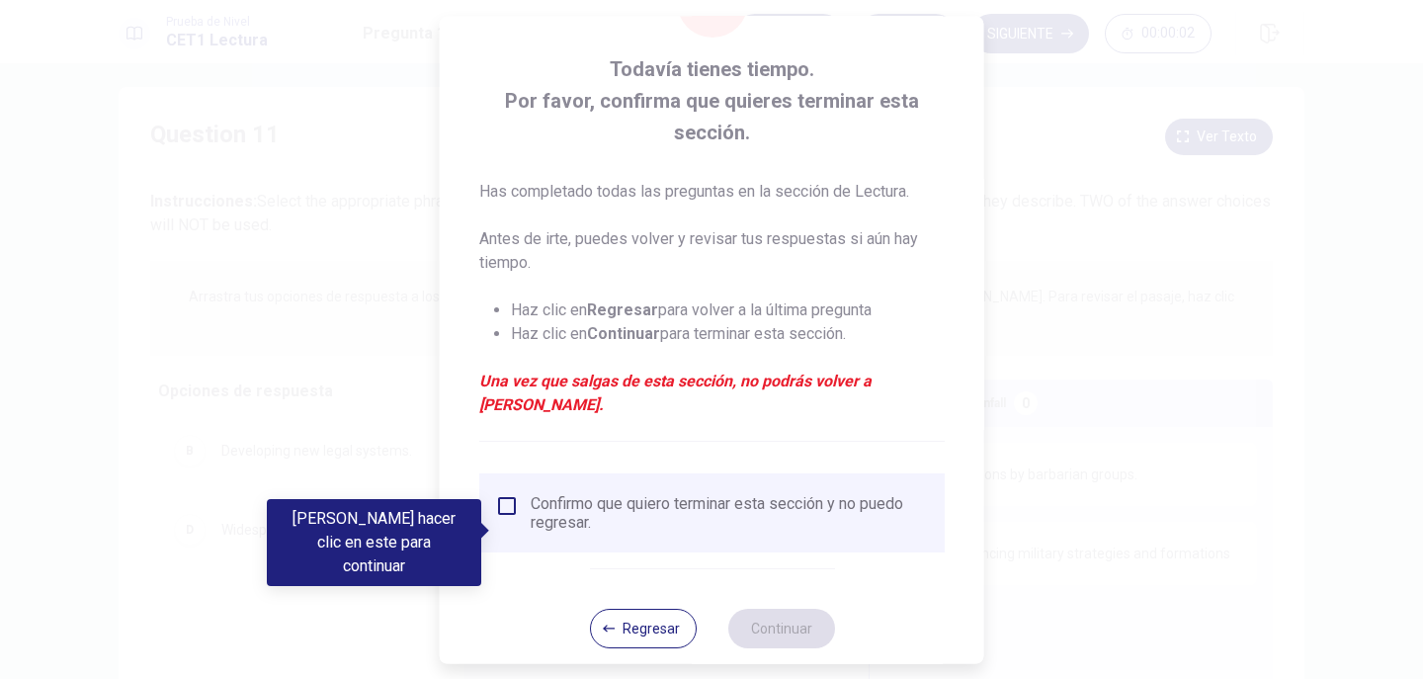
scroll to position [90, 0]
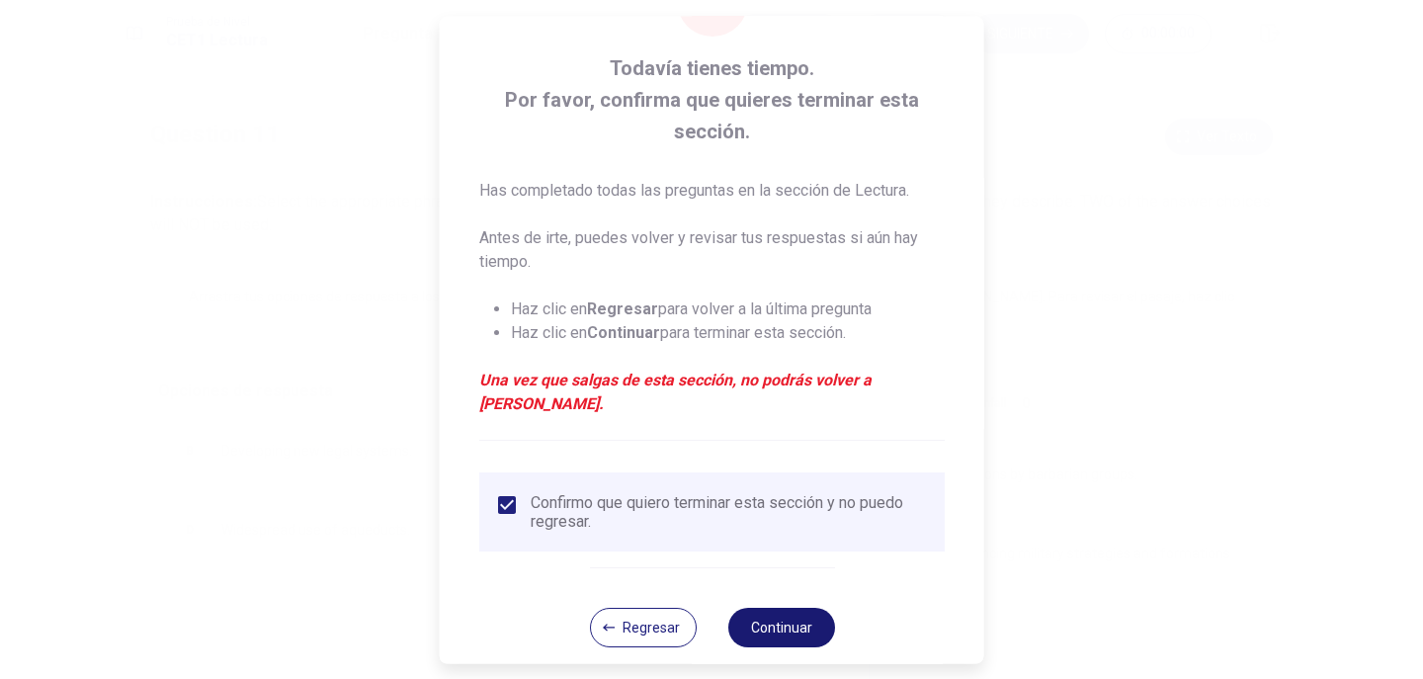
click at [755, 608] on button "Continuar" at bounding box center [780, 628] width 107 height 40
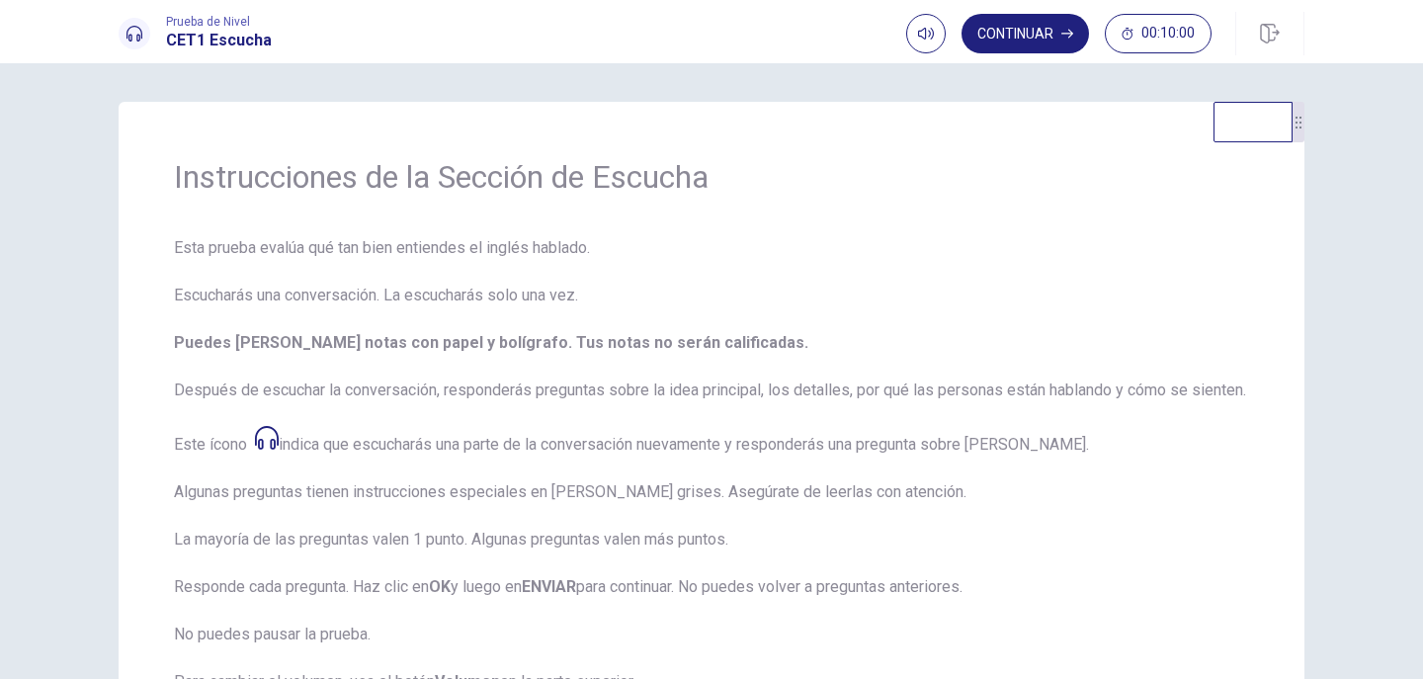
scroll to position [0, 0]
click at [1050, 34] on button "Continuar" at bounding box center [1024, 34] width 127 height 40
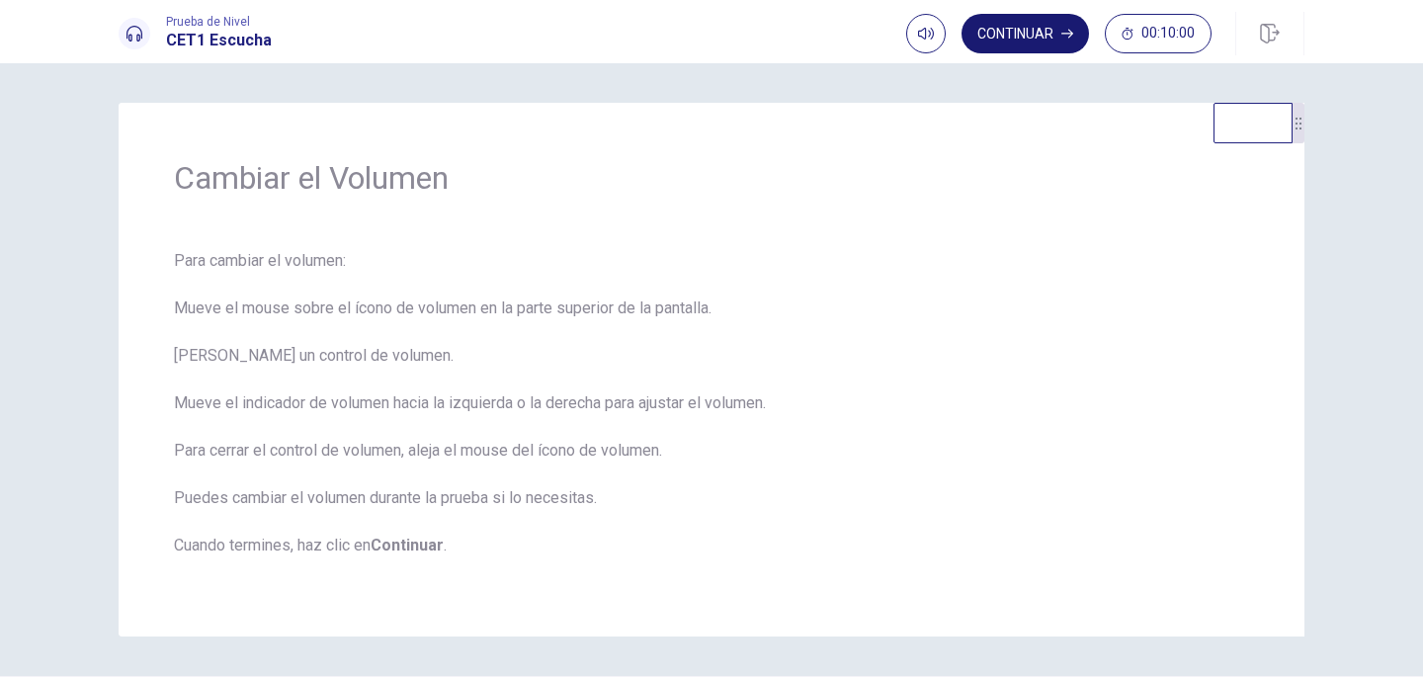
click at [1029, 31] on button "Continuar" at bounding box center [1024, 34] width 127 height 40
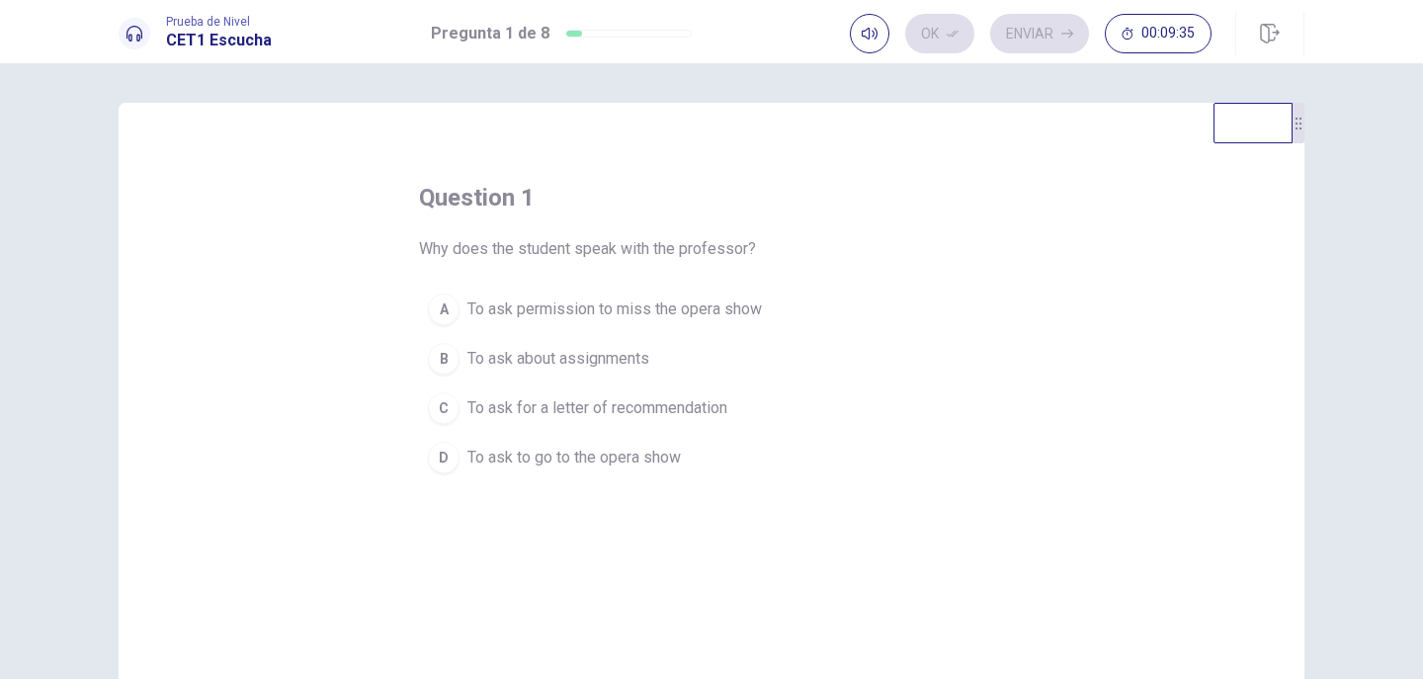
click at [571, 354] on span "To ask about assignments" at bounding box center [558, 359] width 182 height 24
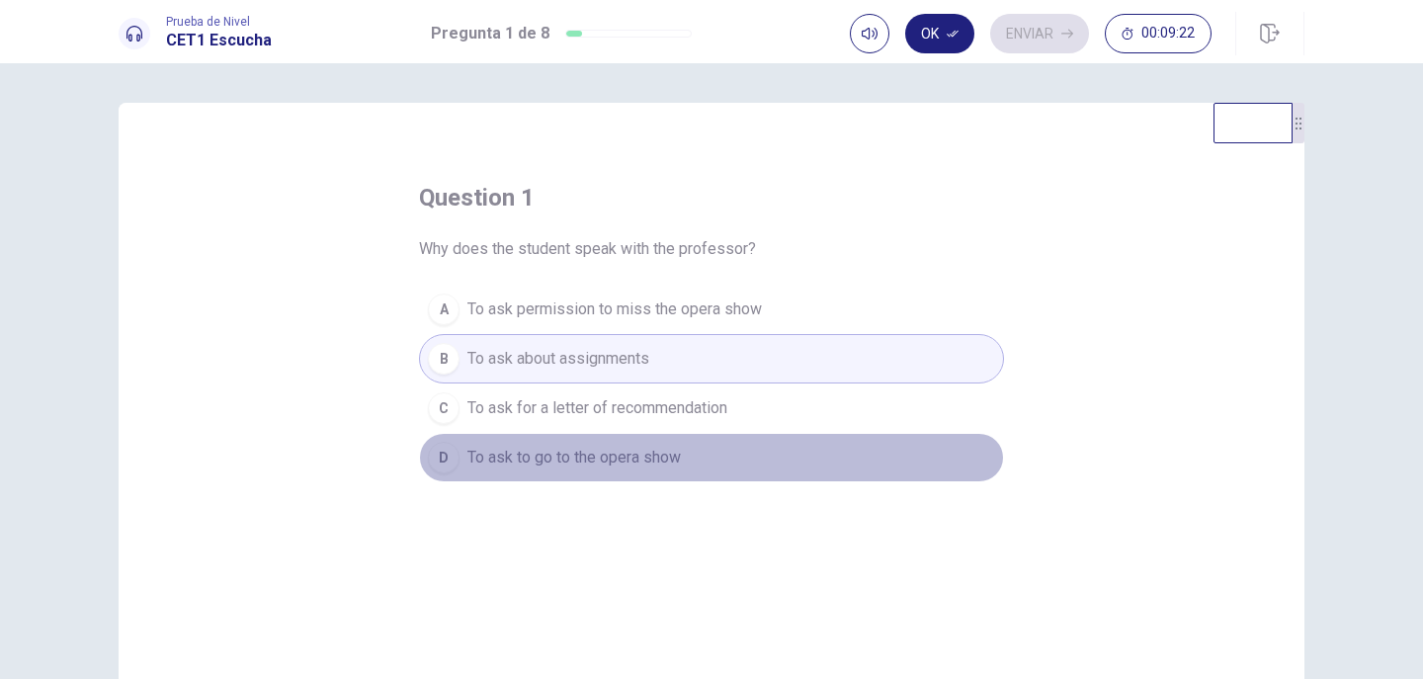
click at [574, 457] on span "To ask to go to the opera show" at bounding box center [573, 458] width 213 height 24
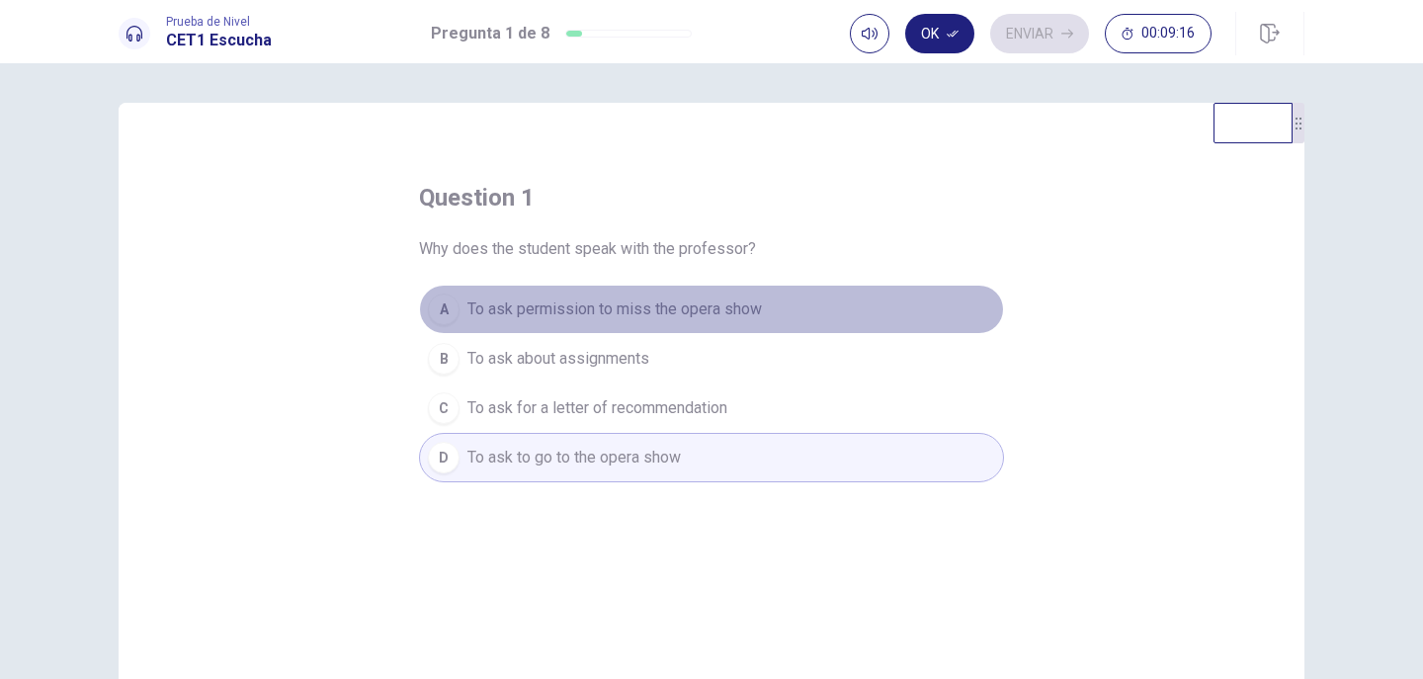
click at [591, 307] on span "To ask permission to miss the opera show" at bounding box center [614, 309] width 294 height 24
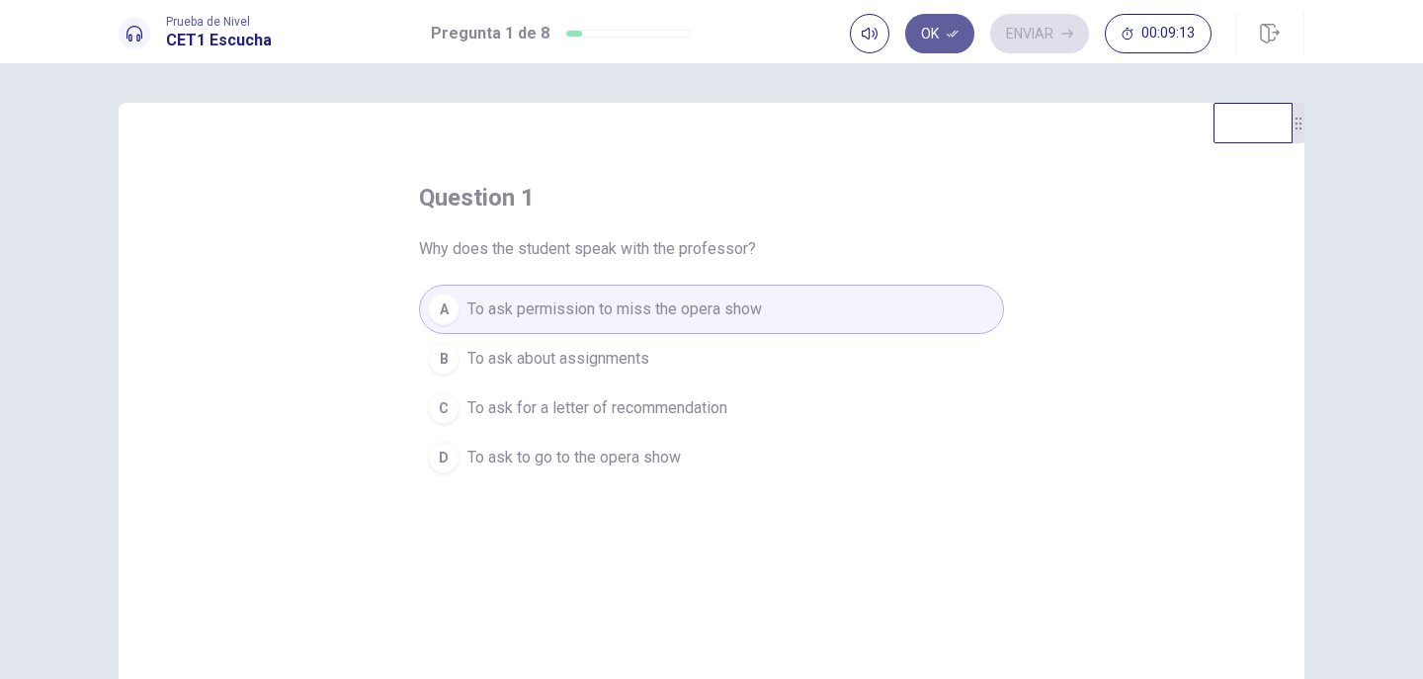
click at [943, 26] on button "Ok" at bounding box center [939, 34] width 69 height 40
click at [1030, 38] on button "Enviar" at bounding box center [1039, 34] width 99 height 40
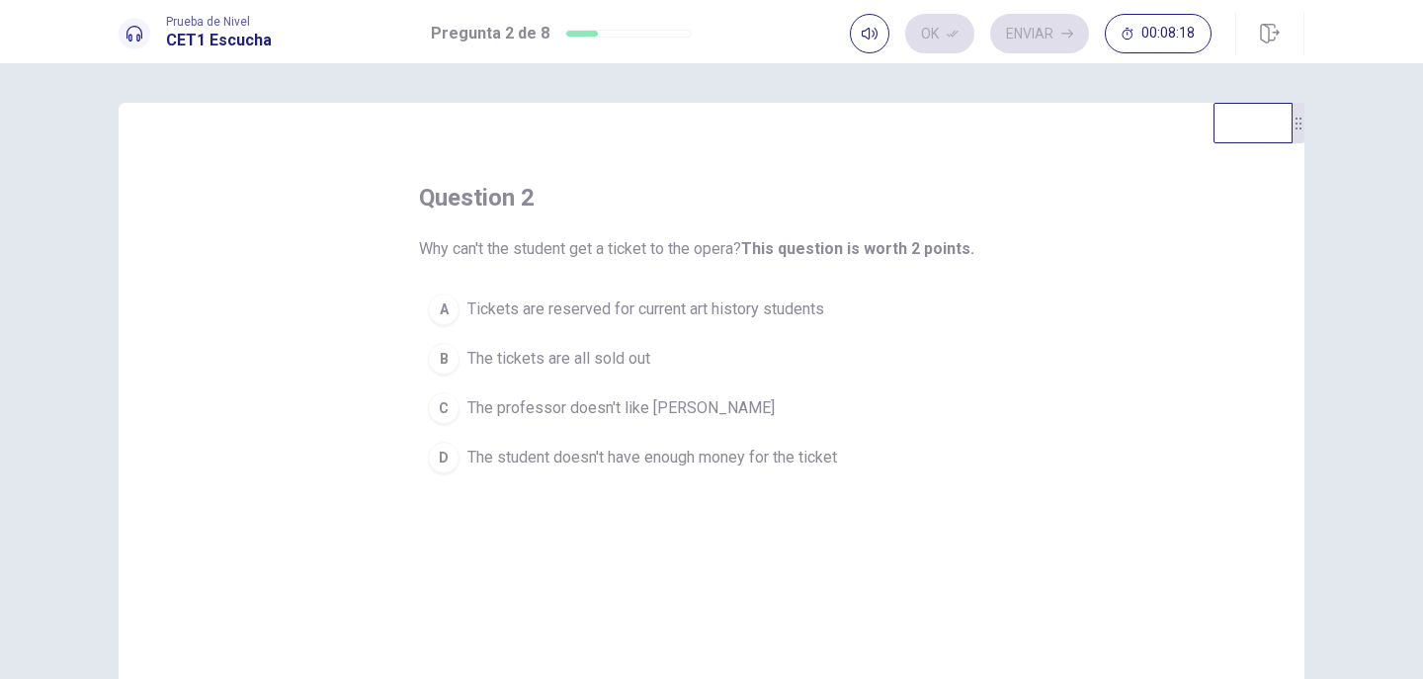
click at [542, 369] on span "The tickets are all sold out" at bounding box center [558, 359] width 183 height 24
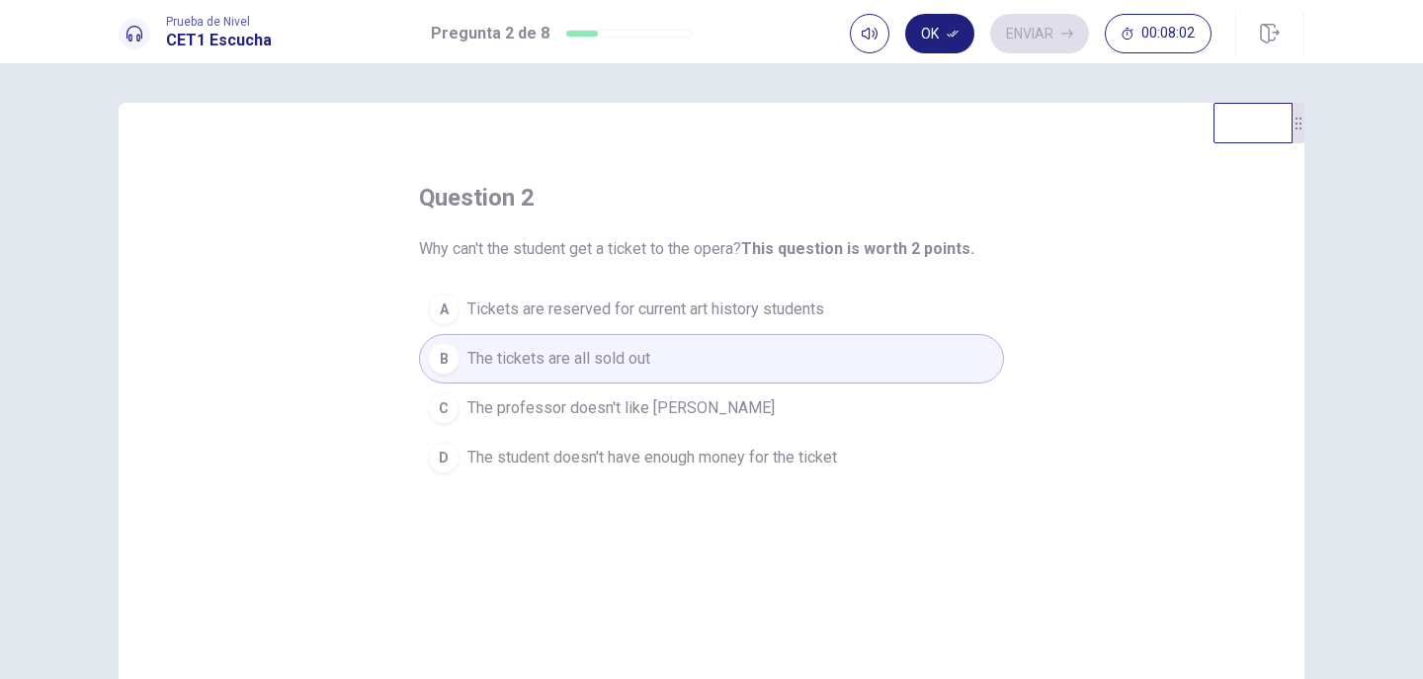
click at [609, 452] on span "The student doesn't have enough money for the ticket" at bounding box center [651, 458] width 369 height 24
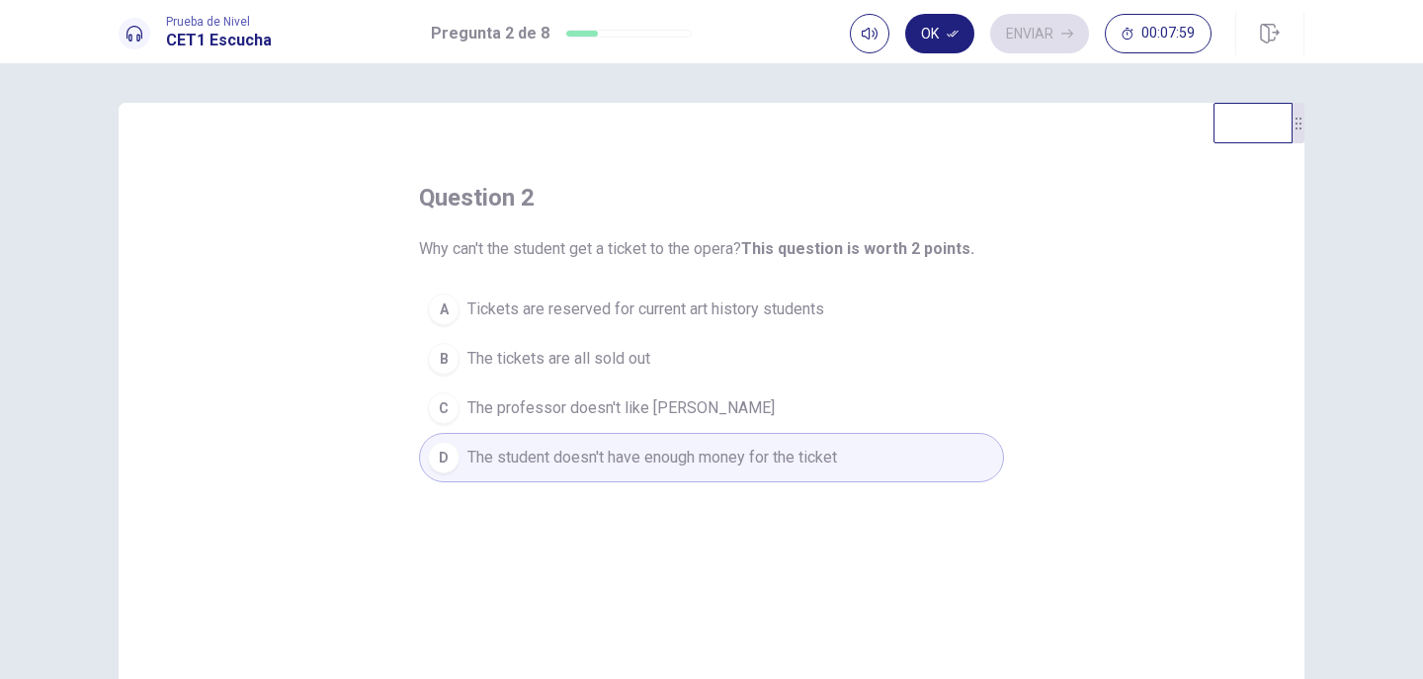
click at [576, 353] on span "The tickets are all sold out" at bounding box center [558, 359] width 183 height 24
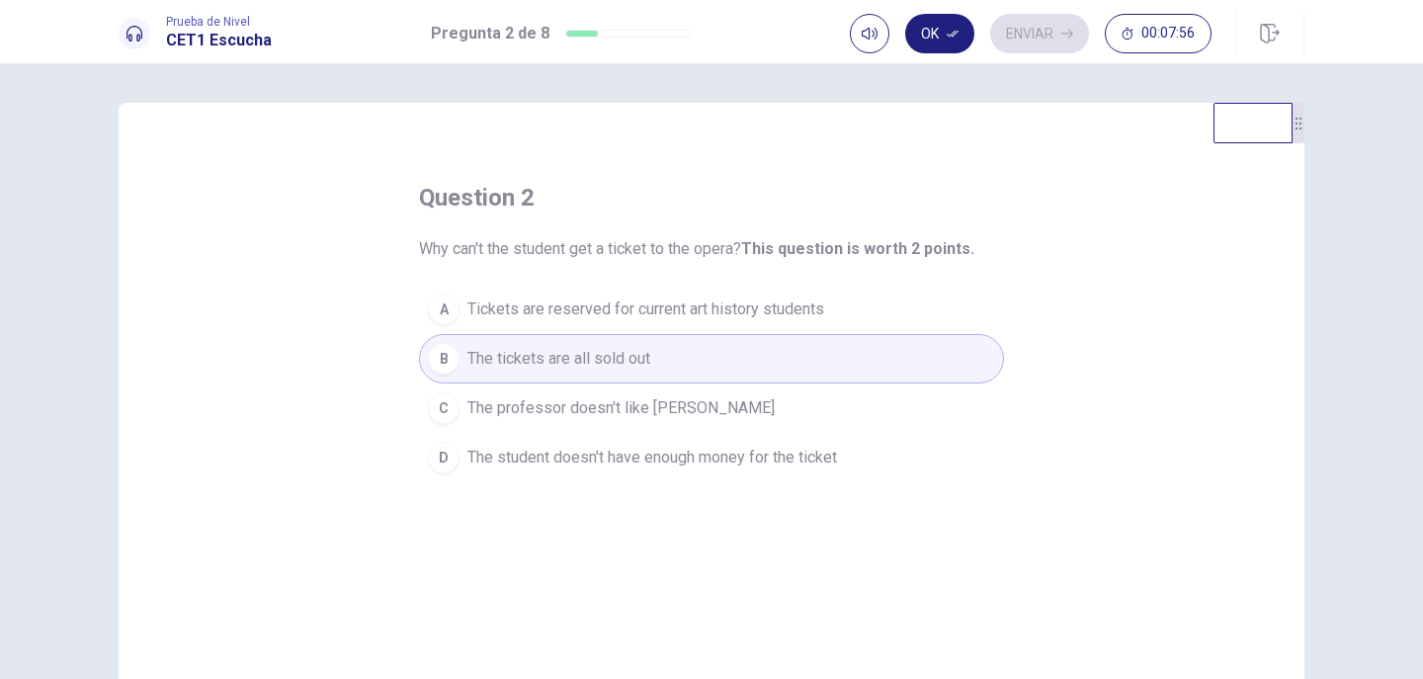
click at [941, 40] on button "Ok" at bounding box center [939, 34] width 69 height 40
click at [1027, 25] on button "Enviar" at bounding box center [1039, 34] width 99 height 40
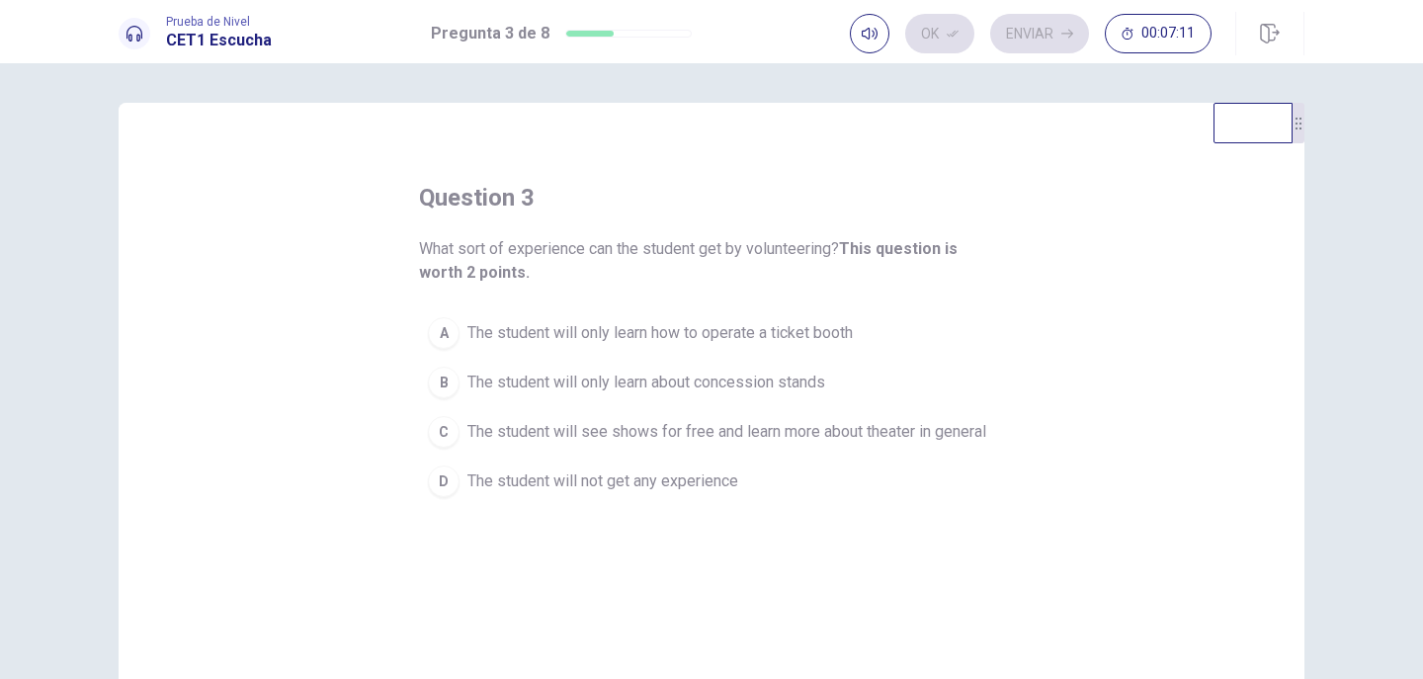
click at [690, 328] on span "The student will only learn how to operate a ticket booth" at bounding box center [659, 333] width 385 height 24
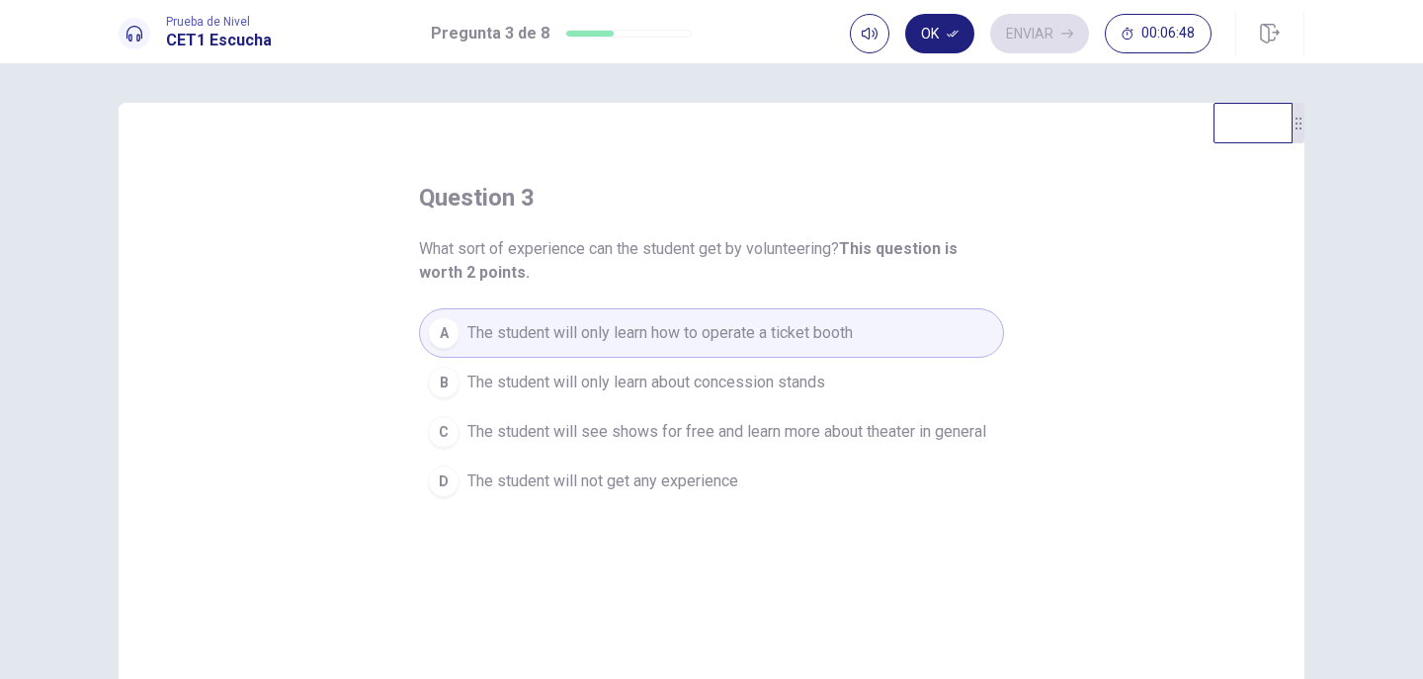
click at [686, 474] on span "The student will not get any experience" at bounding box center [602, 481] width 271 height 24
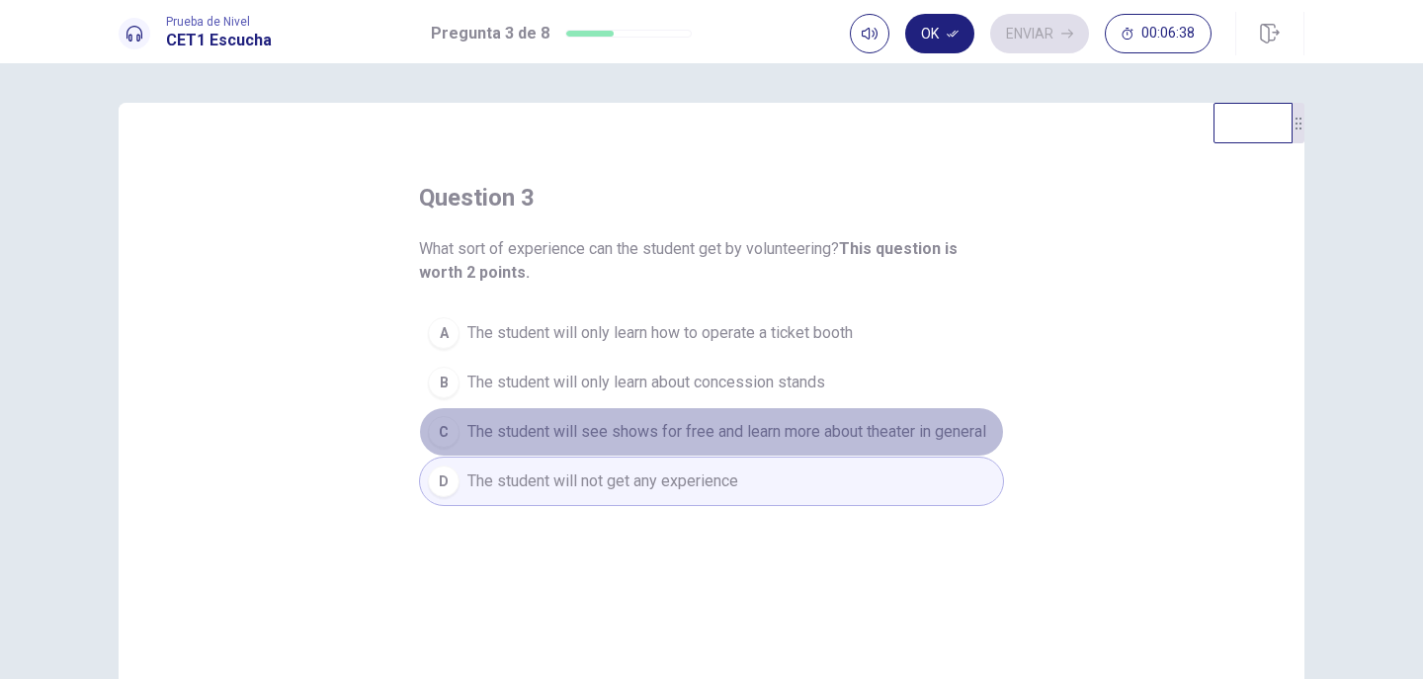
click at [723, 429] on span "The student will see shows for free and learn more about theater in general" at bounding box center [726, 432] width 519 height 24
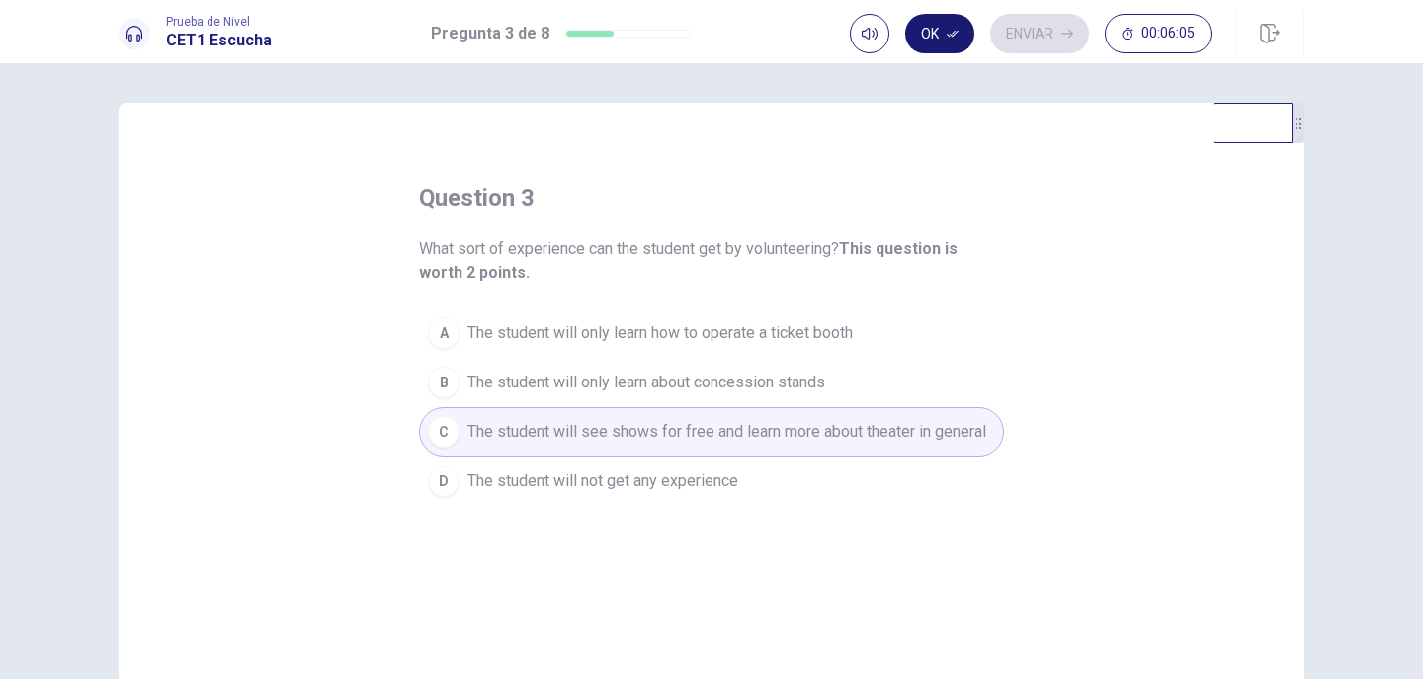
click at [943, 41] on button "Ok" at bounding box center [939, 34] width 69 height 40
click at [1048, 39] on button "Enviar" at bounding box center [1039, 34] width 99 height 40
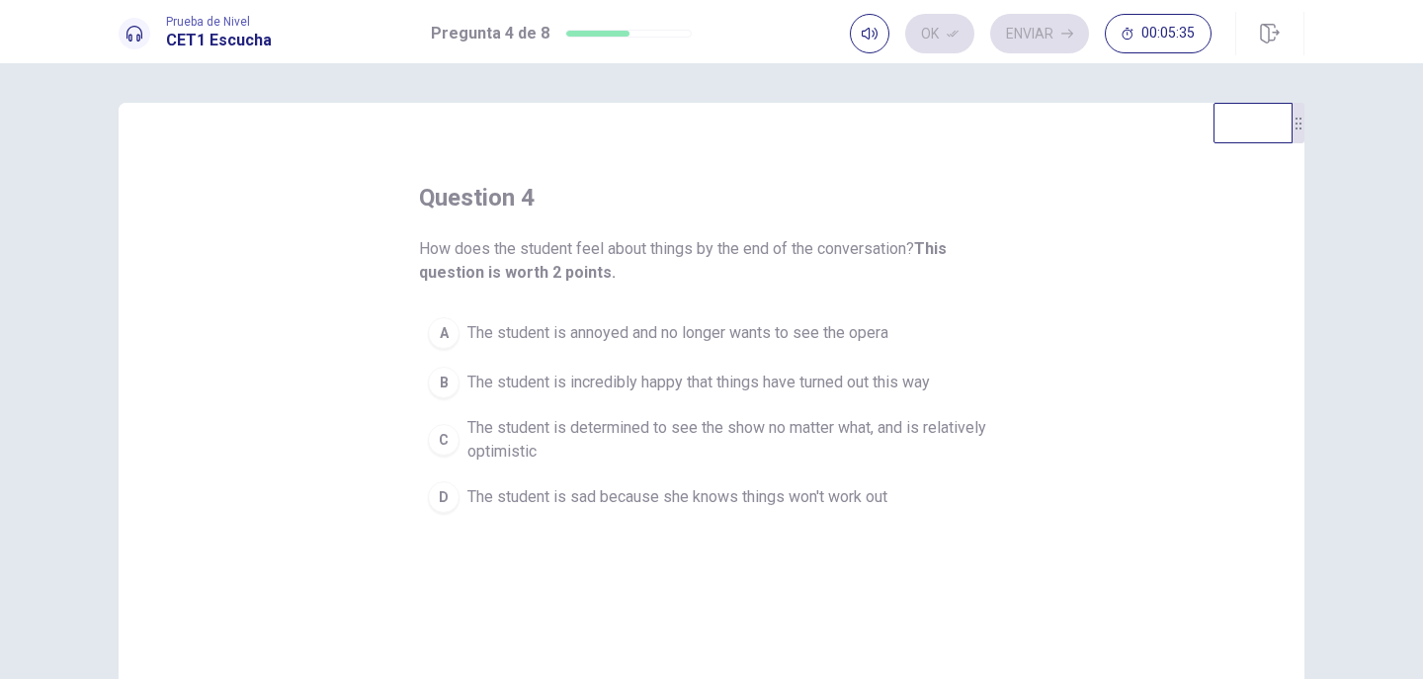
click at [604, 497] on span "The student is sad because she knows things won't work out" at bounding box center [677, 497] width 420 height 24
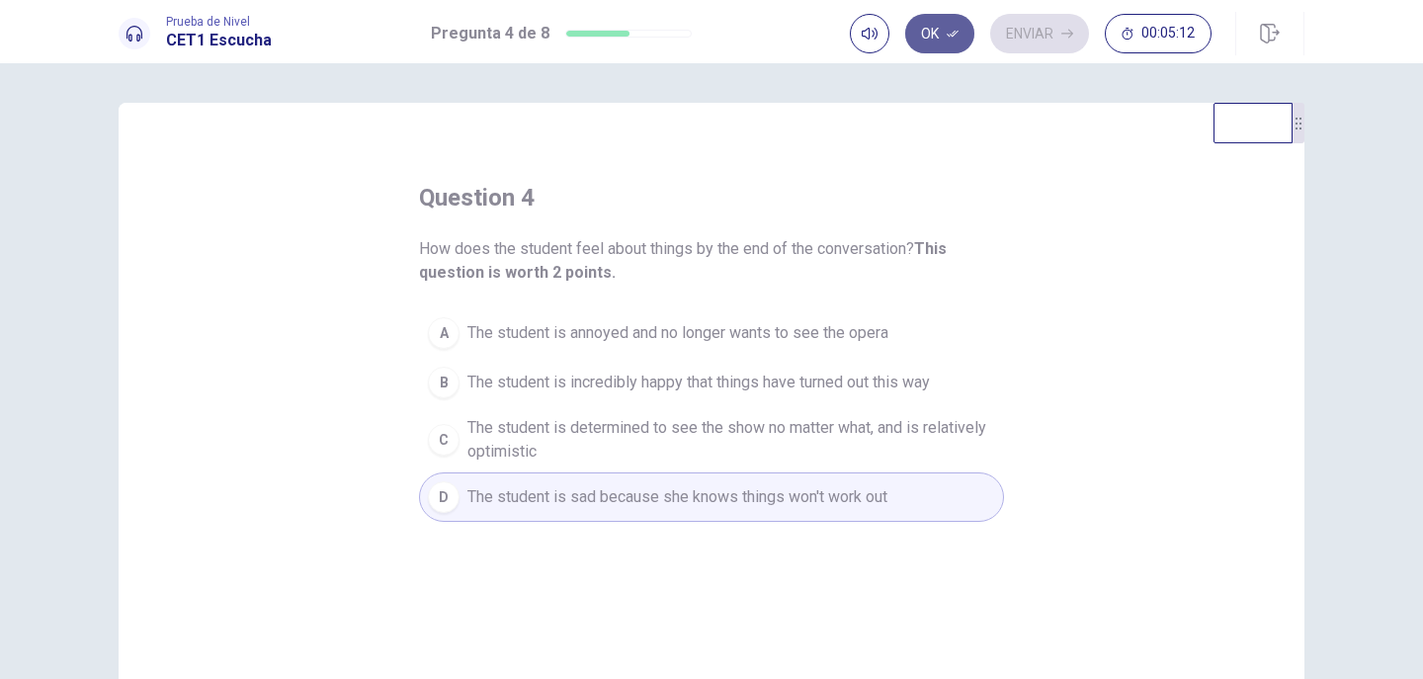
click at [946, 39] on icon "button" at bounding box center [952, 34] width 12 height 12
click at [1024, 31] on button "Enviar" at bounding box center [1039, 34] width 99 height 40
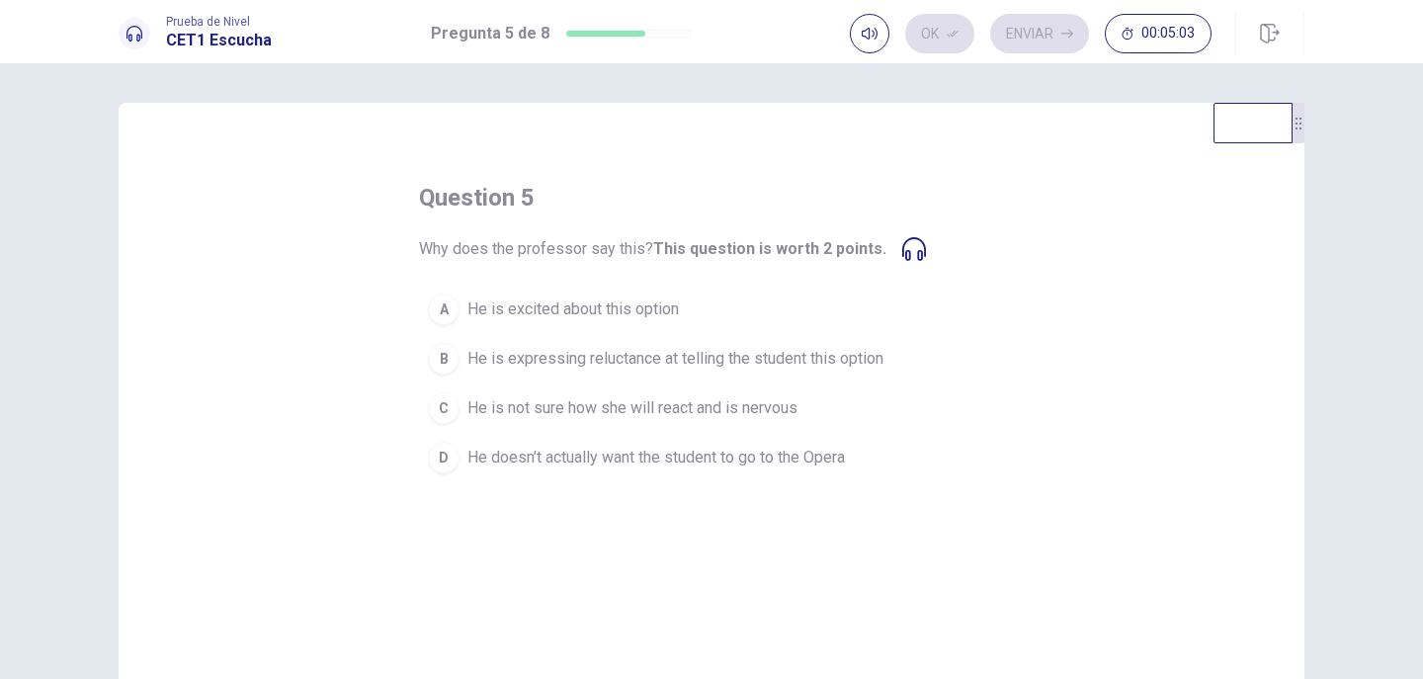
click at [902, 254] on icon at bounding box center [914, 249] width 24 height 24
click at [902, 249] on icon at bounding box center [914, 249] width 24 height 24
click at [556, 312] on span "He is excited about this option" at bounding box center [572, 309] width 211 height 24
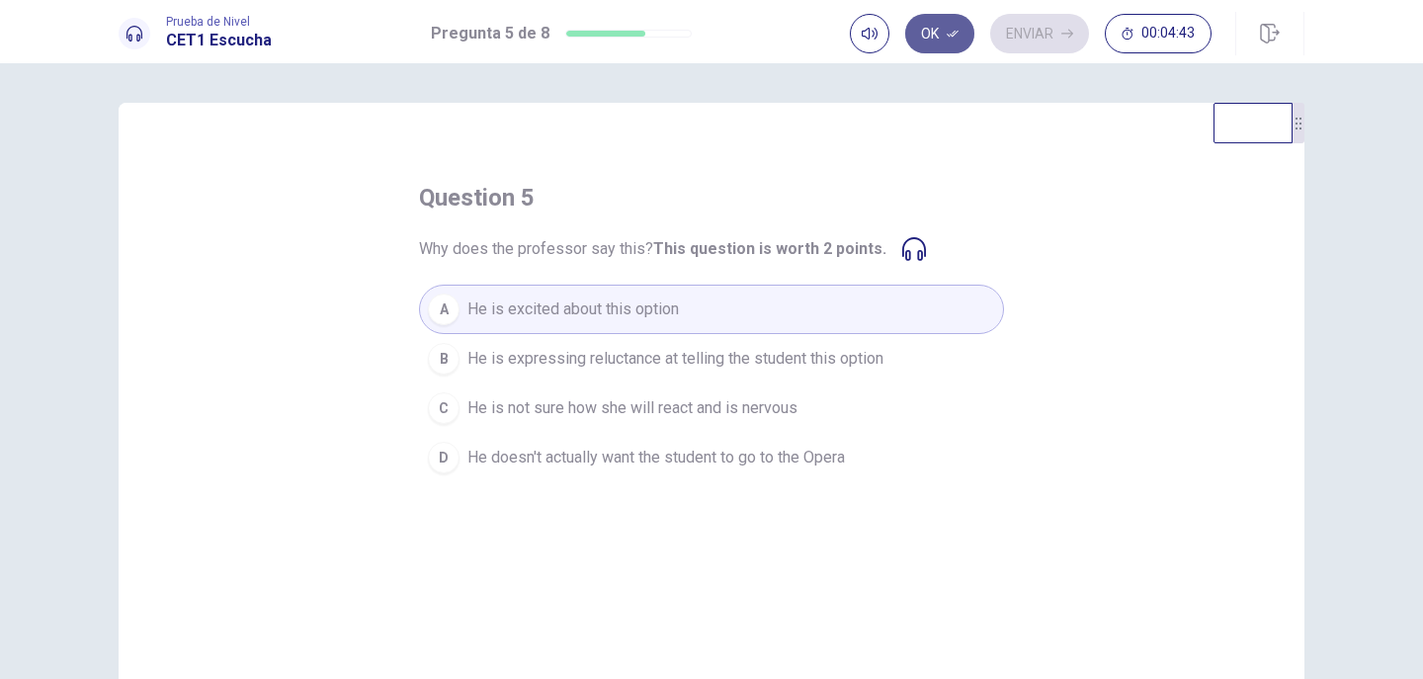
click at [941, 42] on button "Ok" at bounding box center [939, 34] width 69 height 40
click at [1038, 34] on button "Enviar" at bounding box center [1039, 34] width 99 height 40
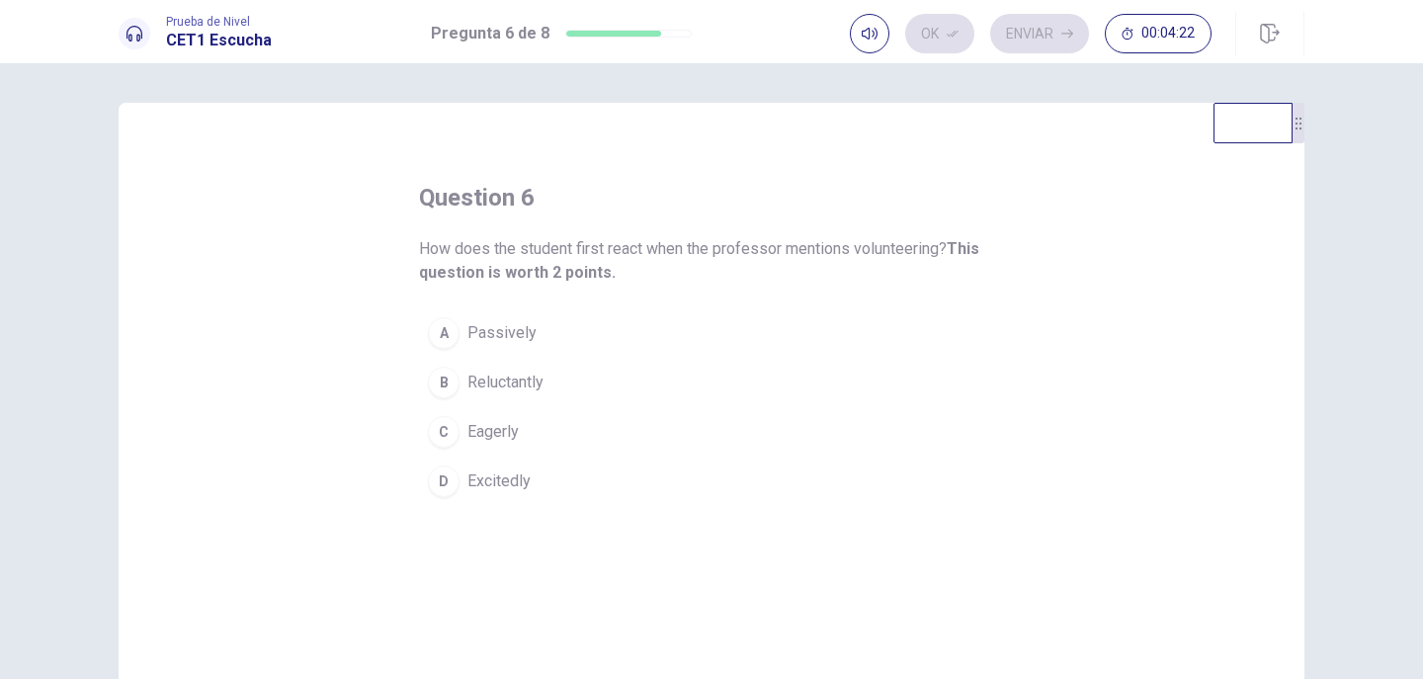
click at [497, 331] on span "Passively" at bounding box center [501, 333] width 69 height 24
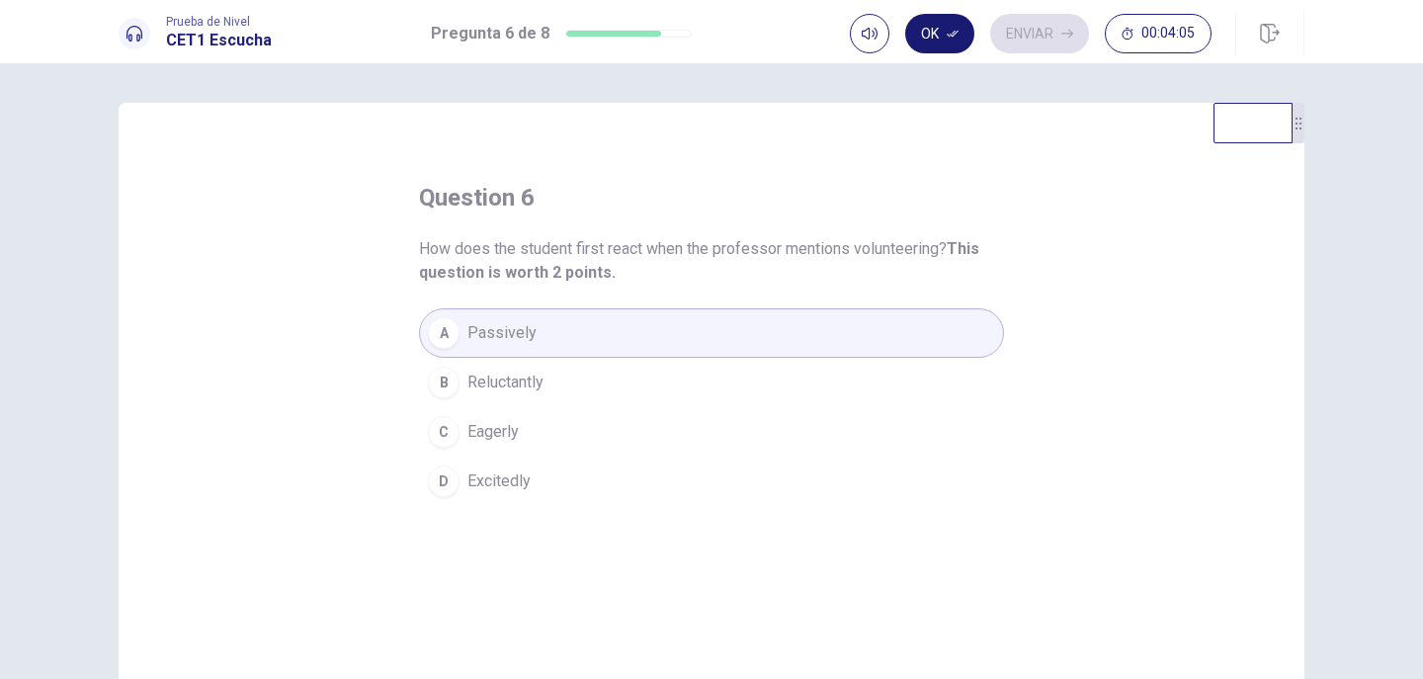
click at [936, 40] on button "Ok" at bounding box center [939, 34] width 69 height 40
click at [1028, 36] on button "Enviar" at bounding box center [1039, 34] width 99 height 40
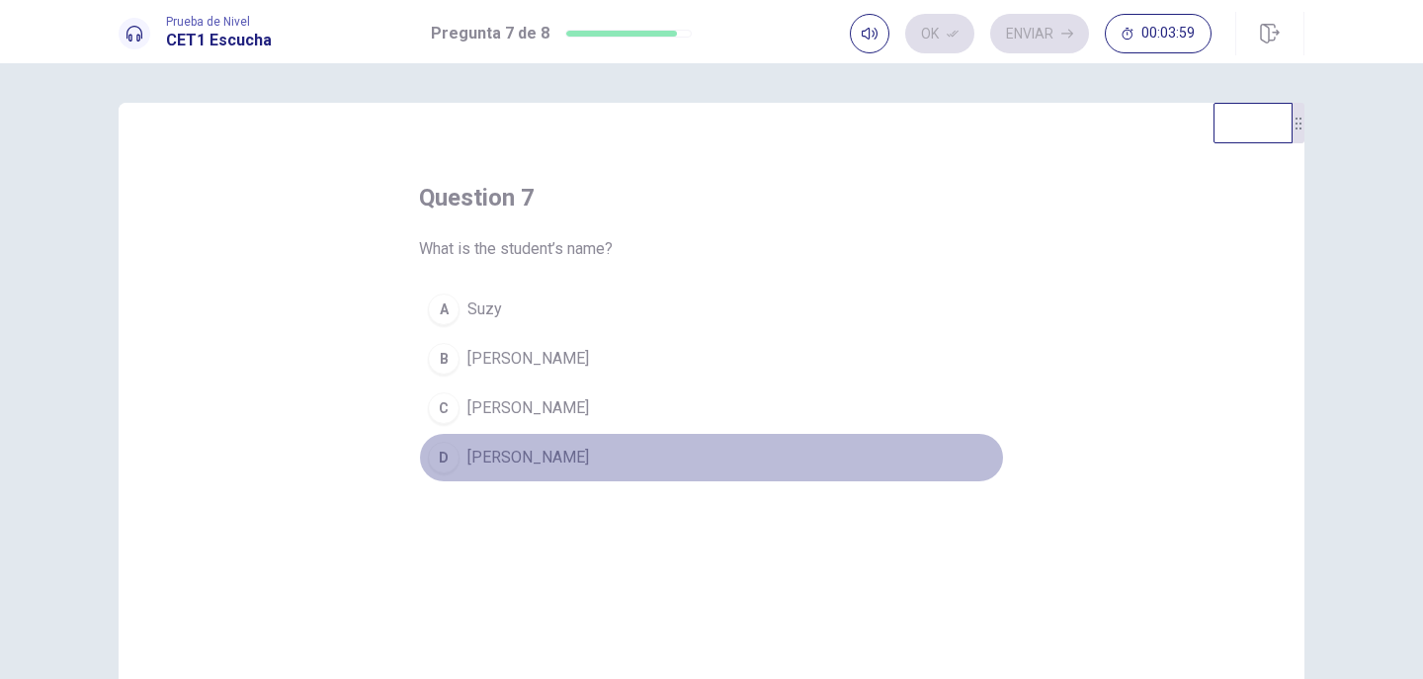
click at [473, 454] on span "Sarah" at bounding box center [528, 458] width 122 height 24
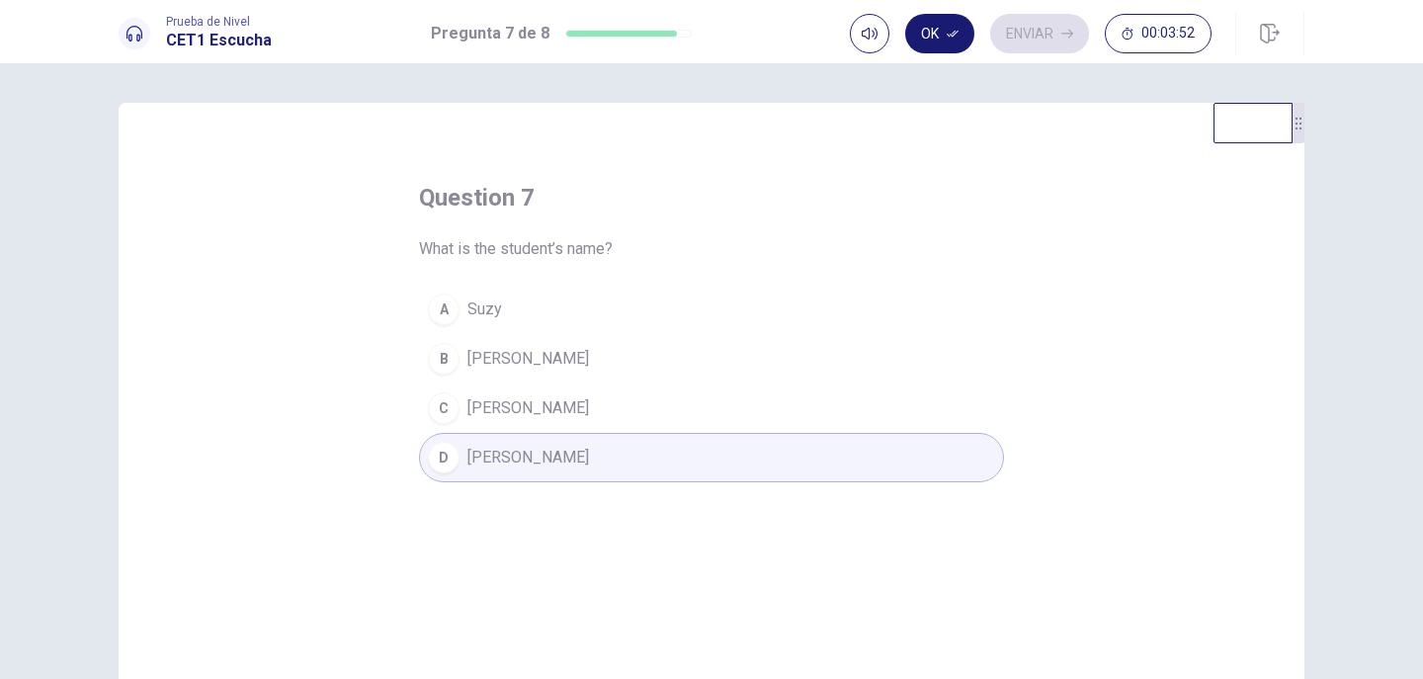
click at [933, 35] on button "Ok" at bounding box center [939, 34] width 69 height 40
click at [1021, 35] on button "Enviar" at bounding box center [1039, 34] width 99 height 40
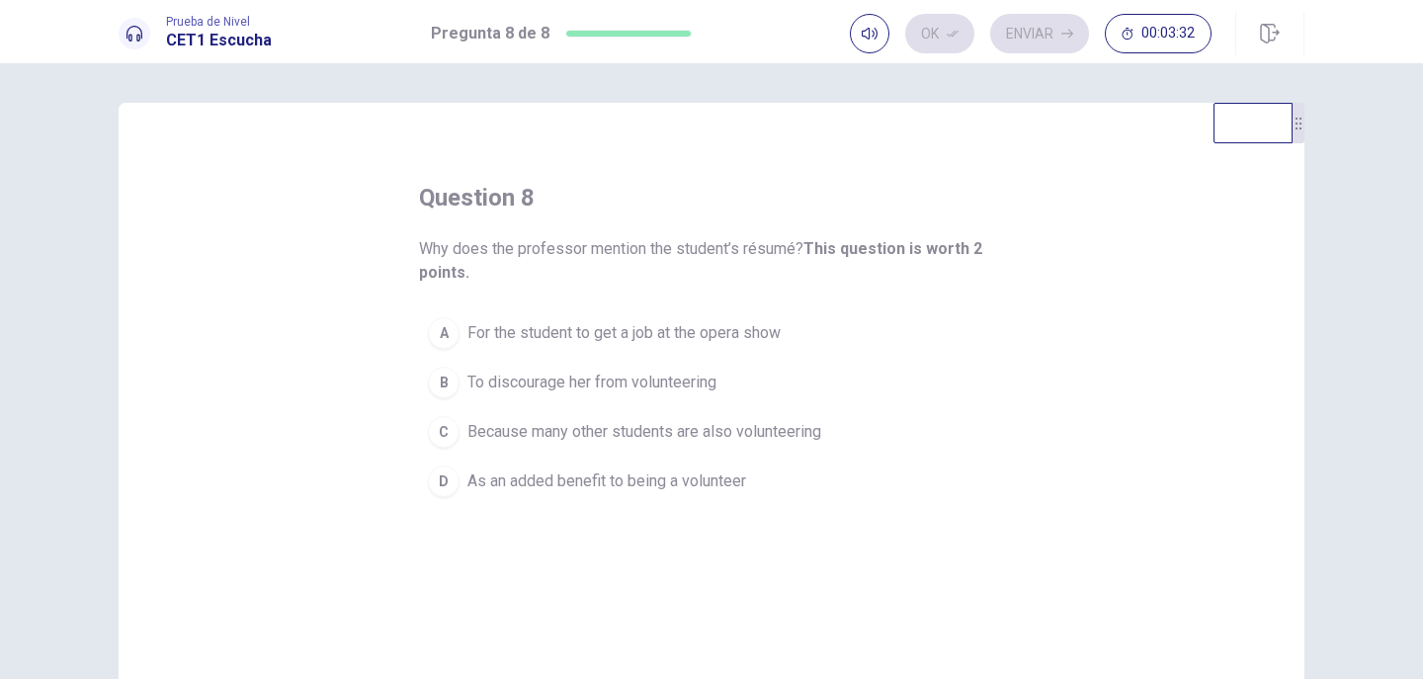
click at [570, 477] on span "As an added benefit to being a volunteer" at bounding box center [606, 481] width 279 height 24
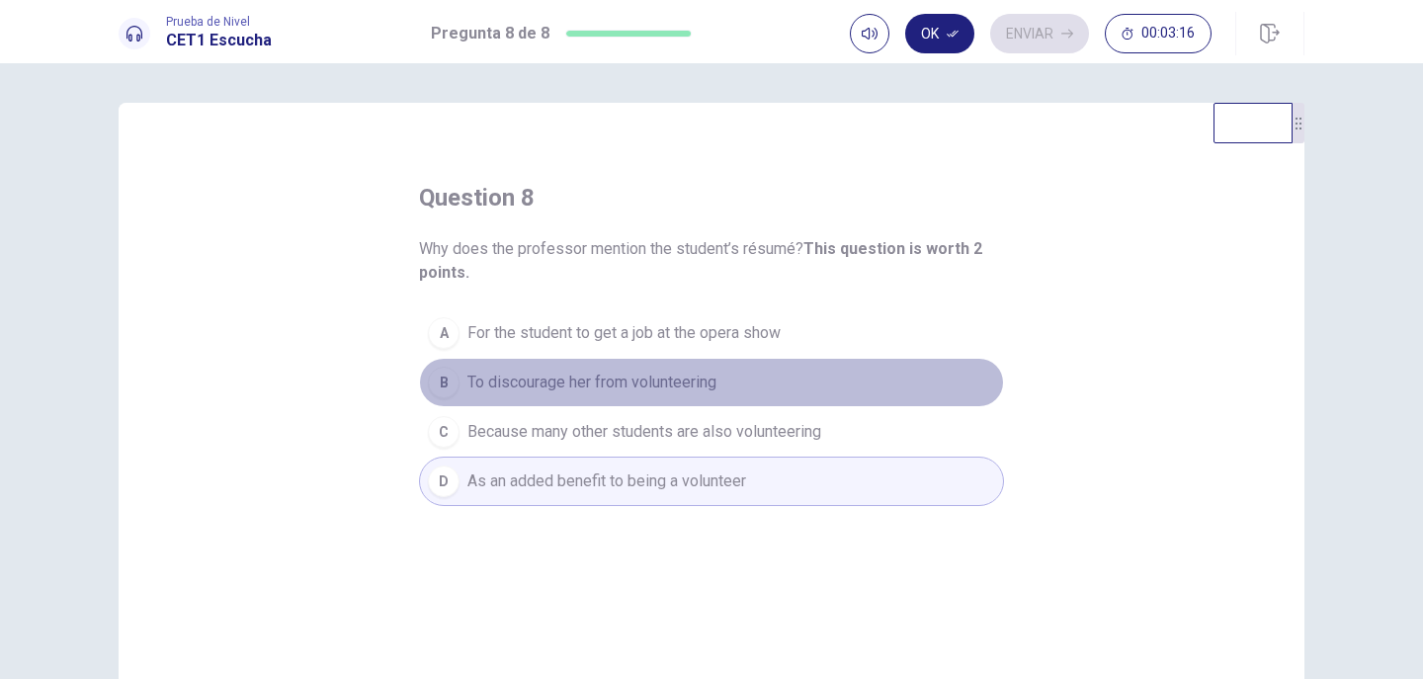
click at [606, 374] on span "To discourage her from volunteering" at bounding box center [591, 382] width 249 height 24
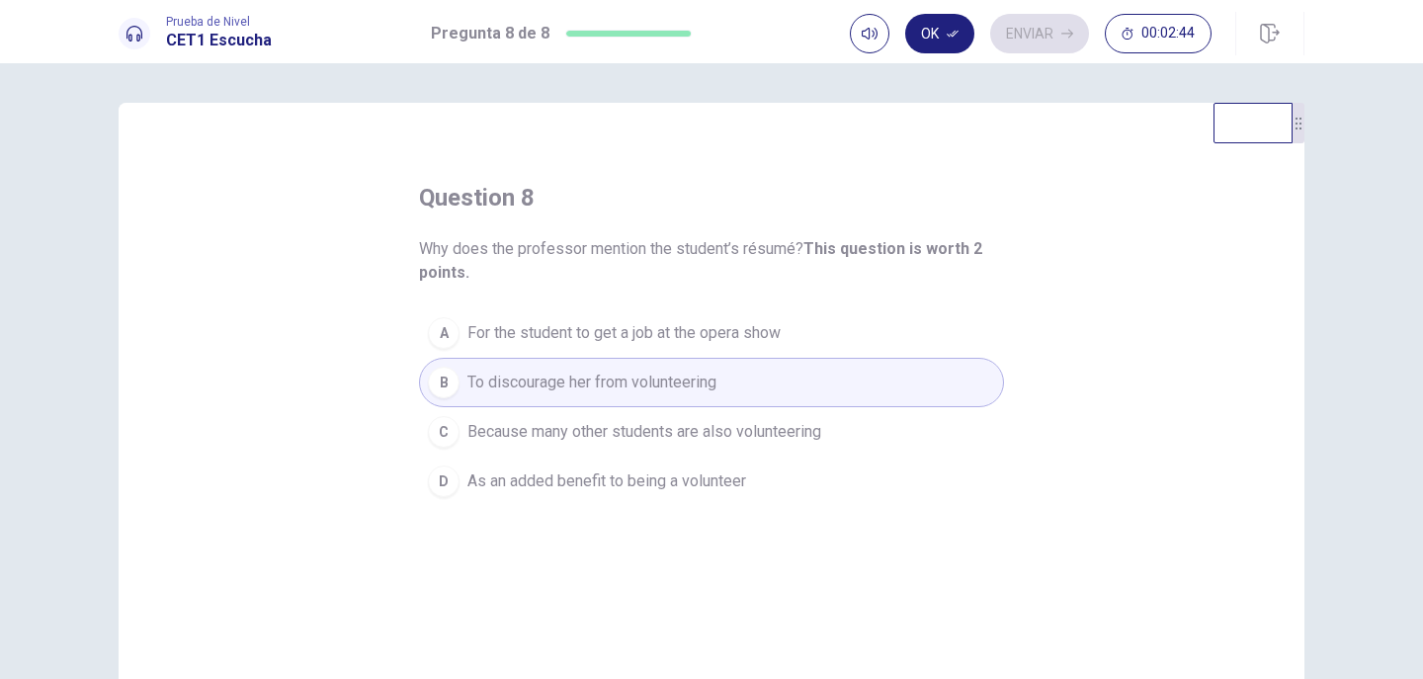
click at [604, 430] on span "Because many other students are also volunteering" at bounding box center [644, 432] width 354 height 24
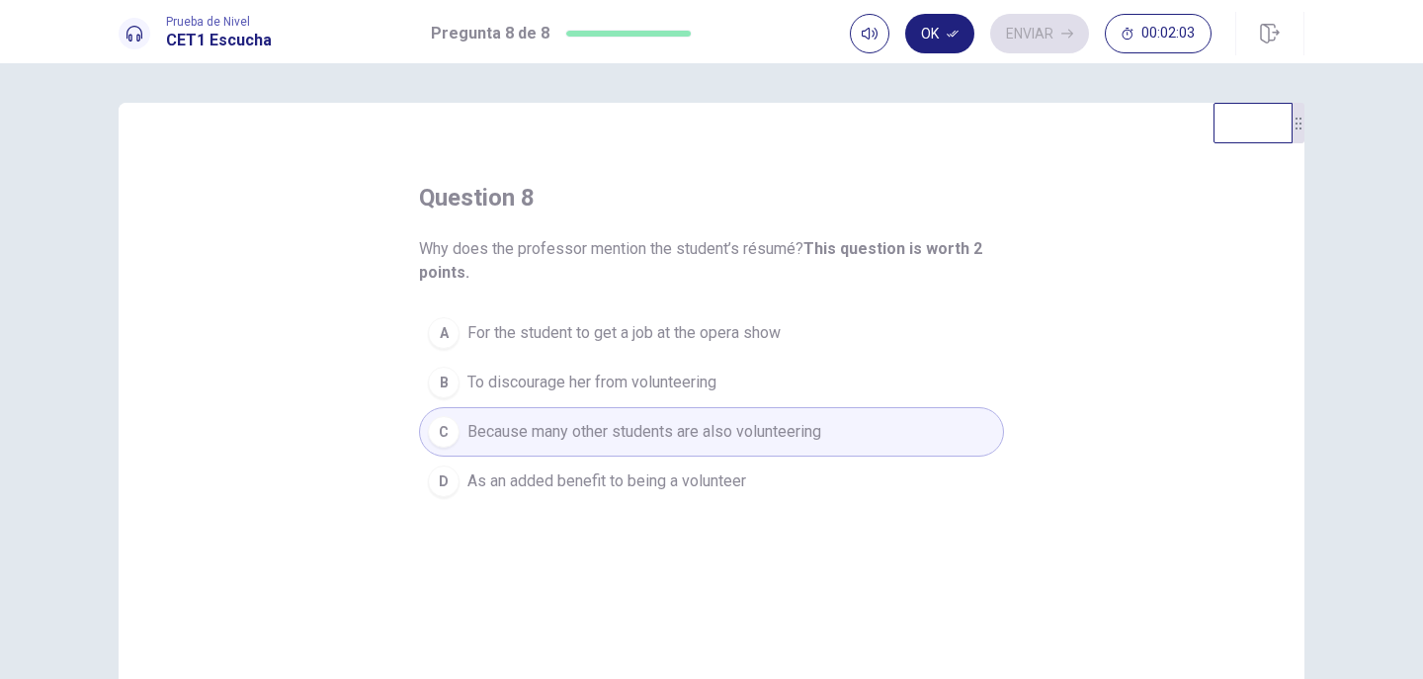
click at [673, 478] on span "As an added benefit to being a volunteer" at bounding box center [606, 481] width 279 height 24
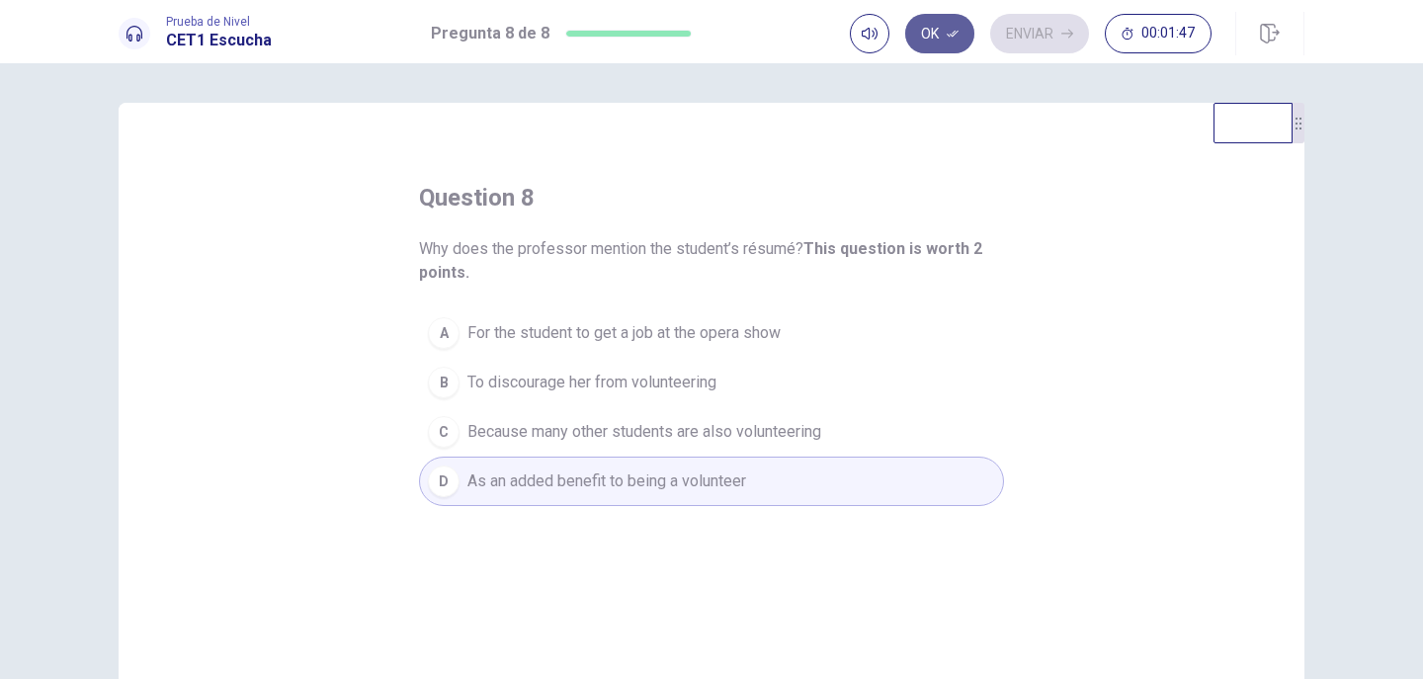
click at [936, 30] on button "Ok" at bounding box center [939, 34] width 69 height 40
click at [1011, 30] on button "Enviar" at bounding box center [1039, 34] width 99 height 40
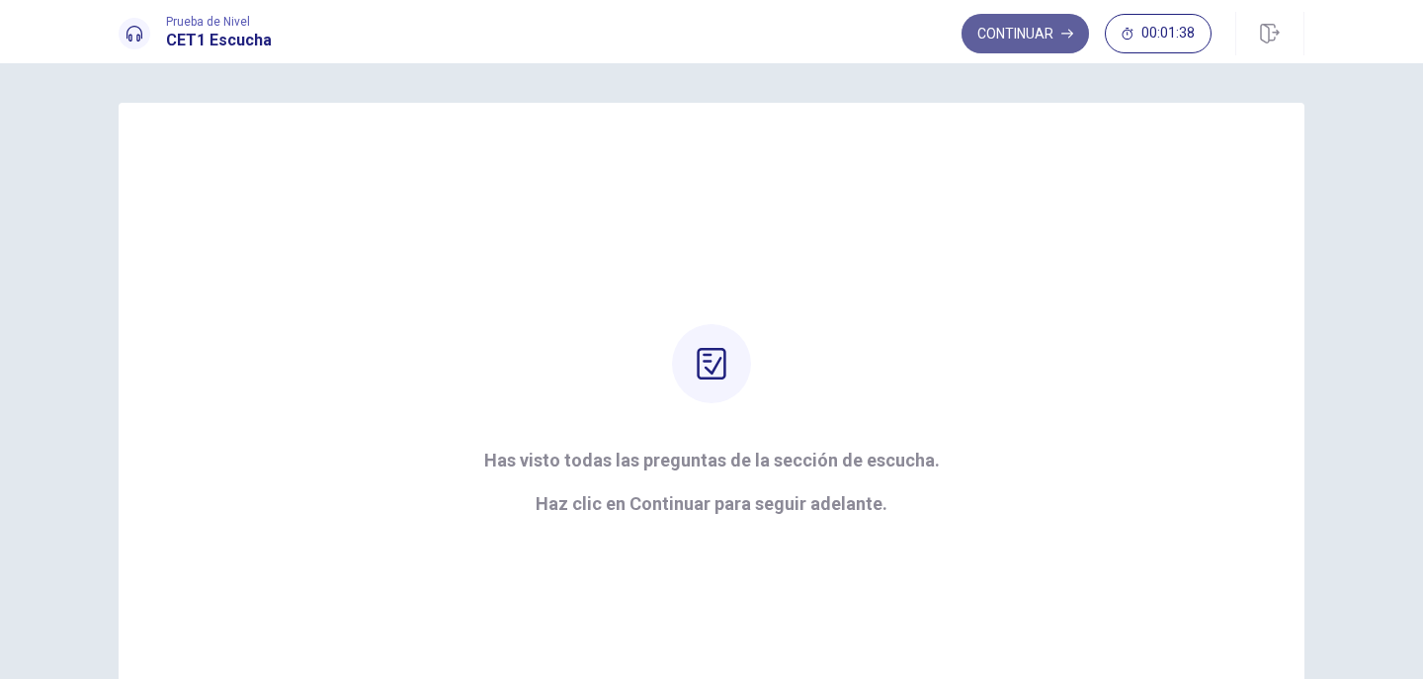
click at [1011, 34] on button "Continuar" at bounding box center [1024, 34] width 127 height 40
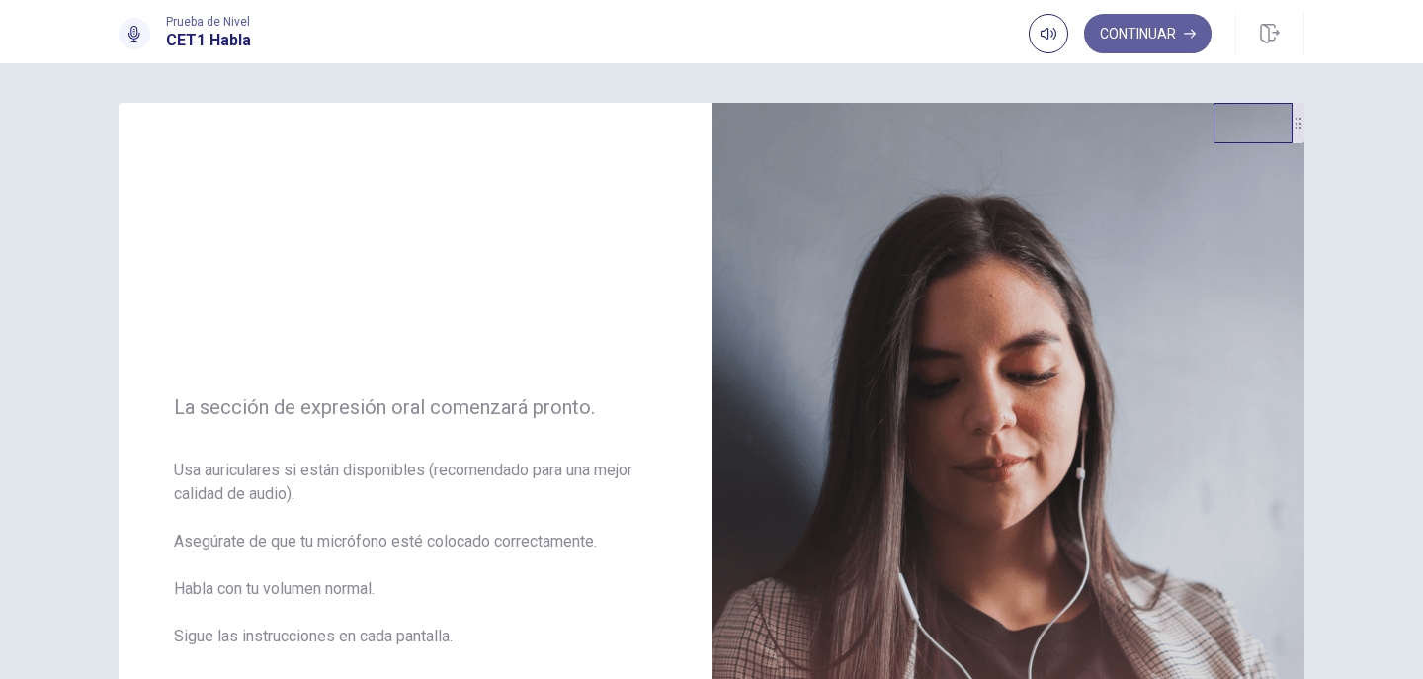
click at [1130, 32] on button "Continuar" at bounding box center [1147, 34] width 127 height 40
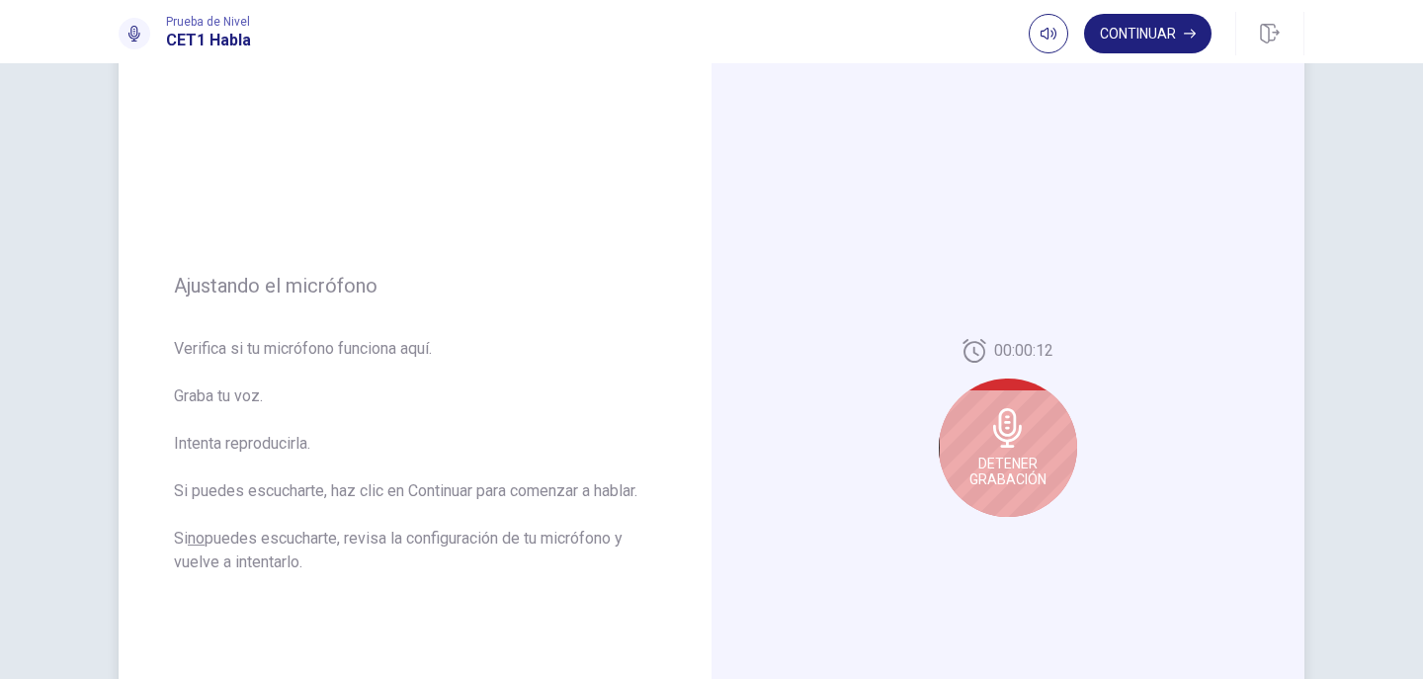
scroll to position [99, 0]
click at [1006, 440] on icon at bounding box center [1007, 427] width 29 height 40
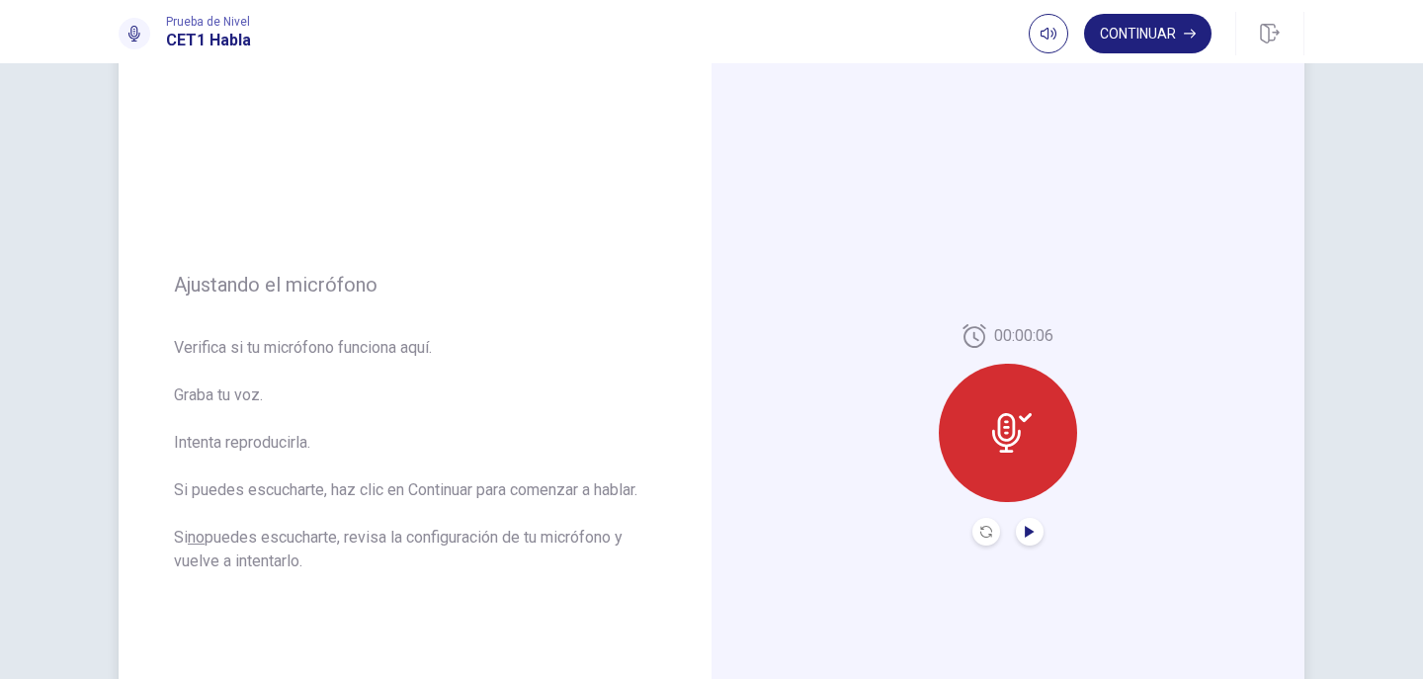
click at [1024, 533] on icon "Play Audio" at bounding box center [1028, 532] width 9 height 12
click at [1027, 530] on icon "Play Audio" at bounding box center [1028, 532] width 9 height 12
click at [1016, 536] on button "Pause Audio" at bounding box center [1030, 532] width 28 height 28
click at [1142, 39] on button "Continuar" at bounding box center [1147, 34] width 127 height 40
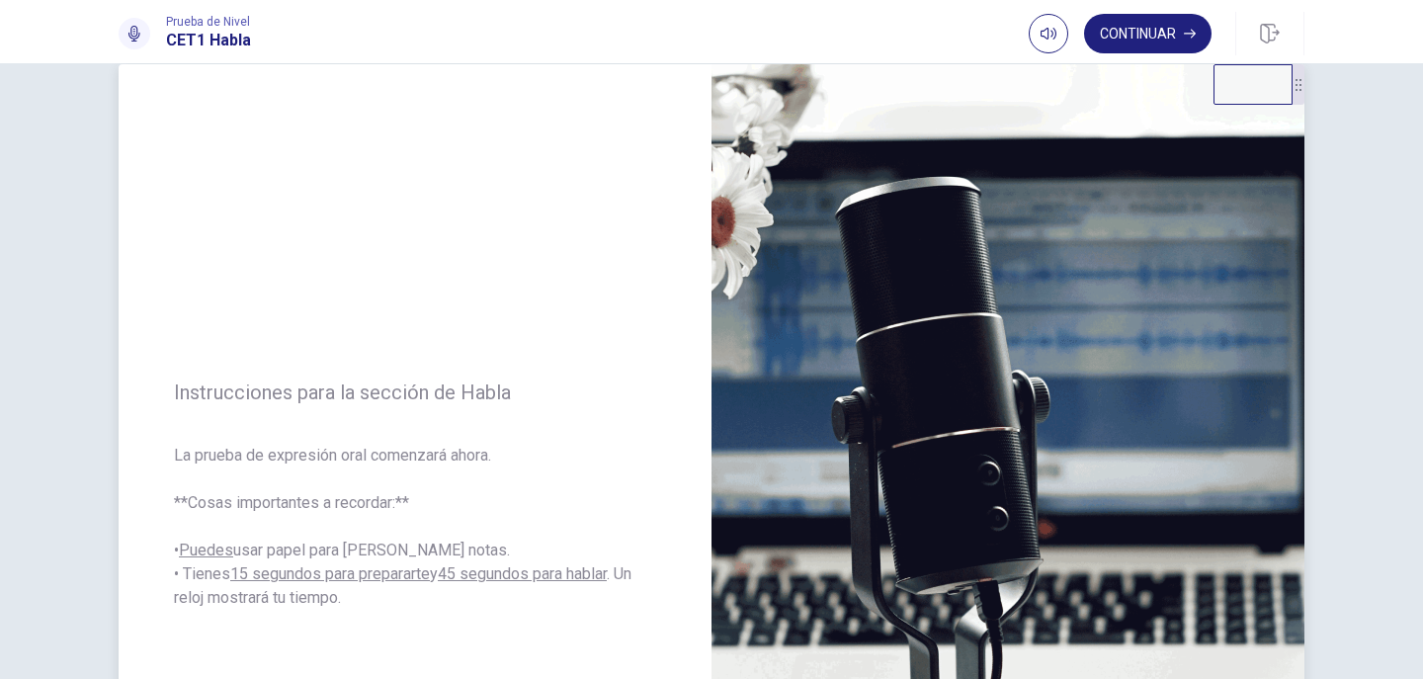
scroll to position [0, 0]
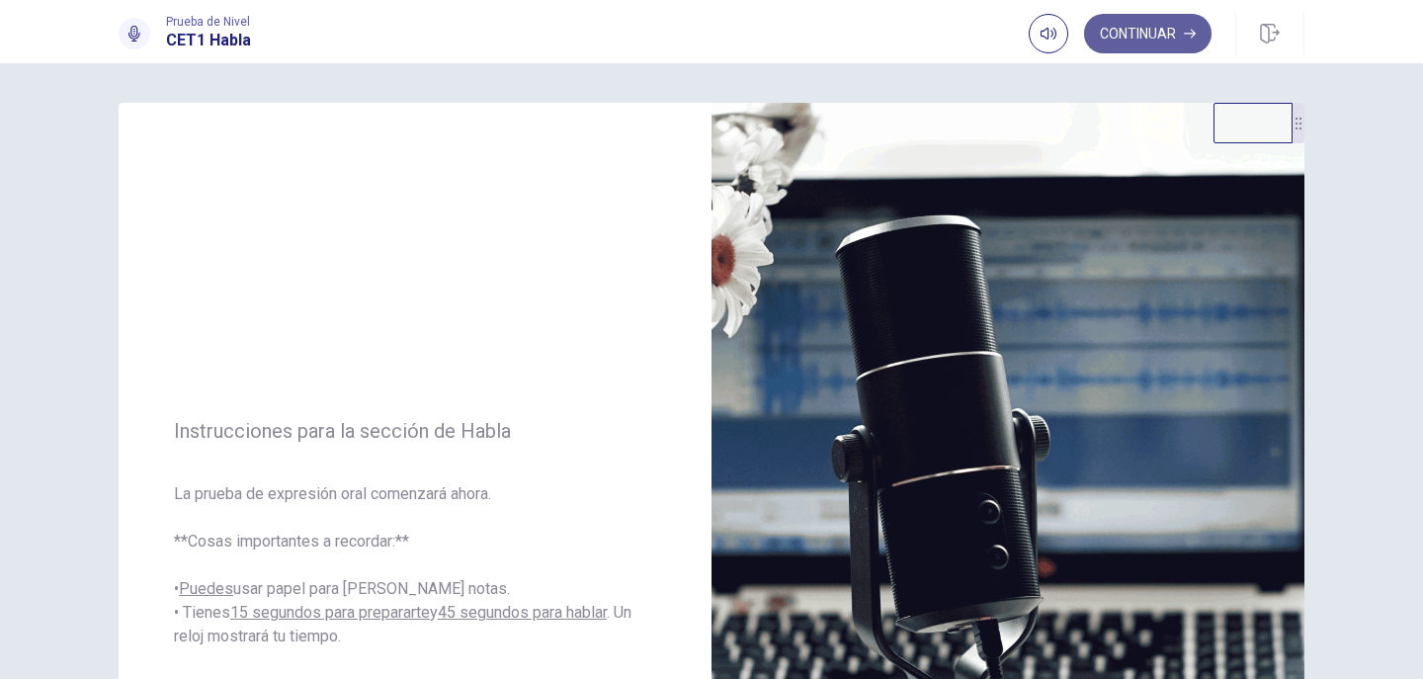
click at [1152, 37] on button "Continuar" at bounding box center [1147, 34] width 127 height 40
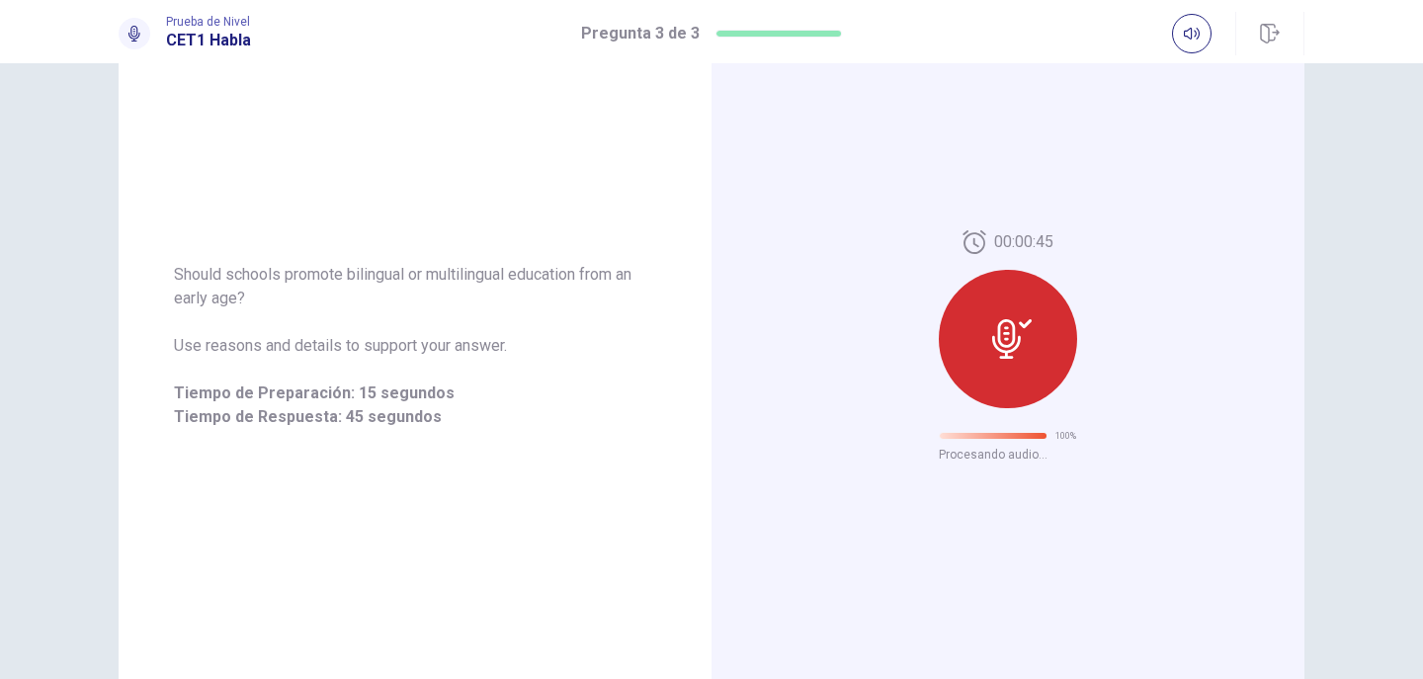
scroll to position [41, 0]
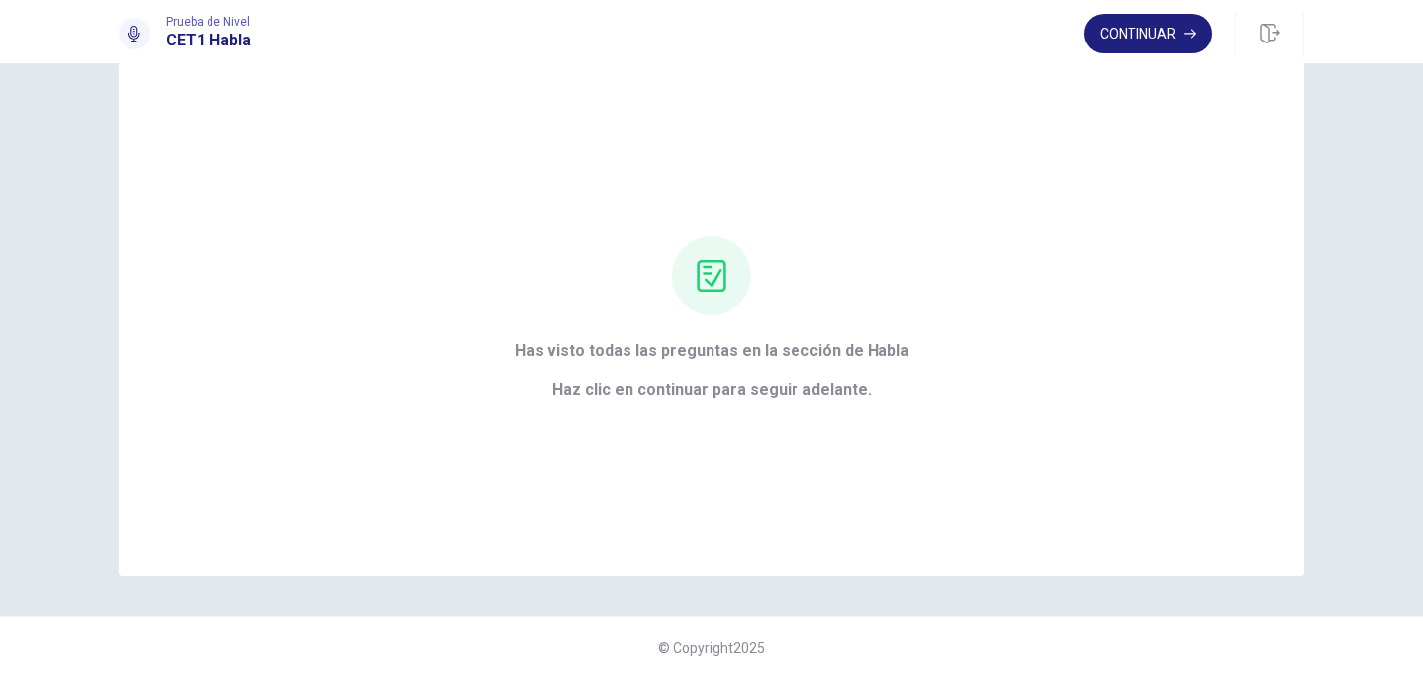
click at [1119, 49] on button "Continuar" at bounding box center [1147, 34] width 127 height 40
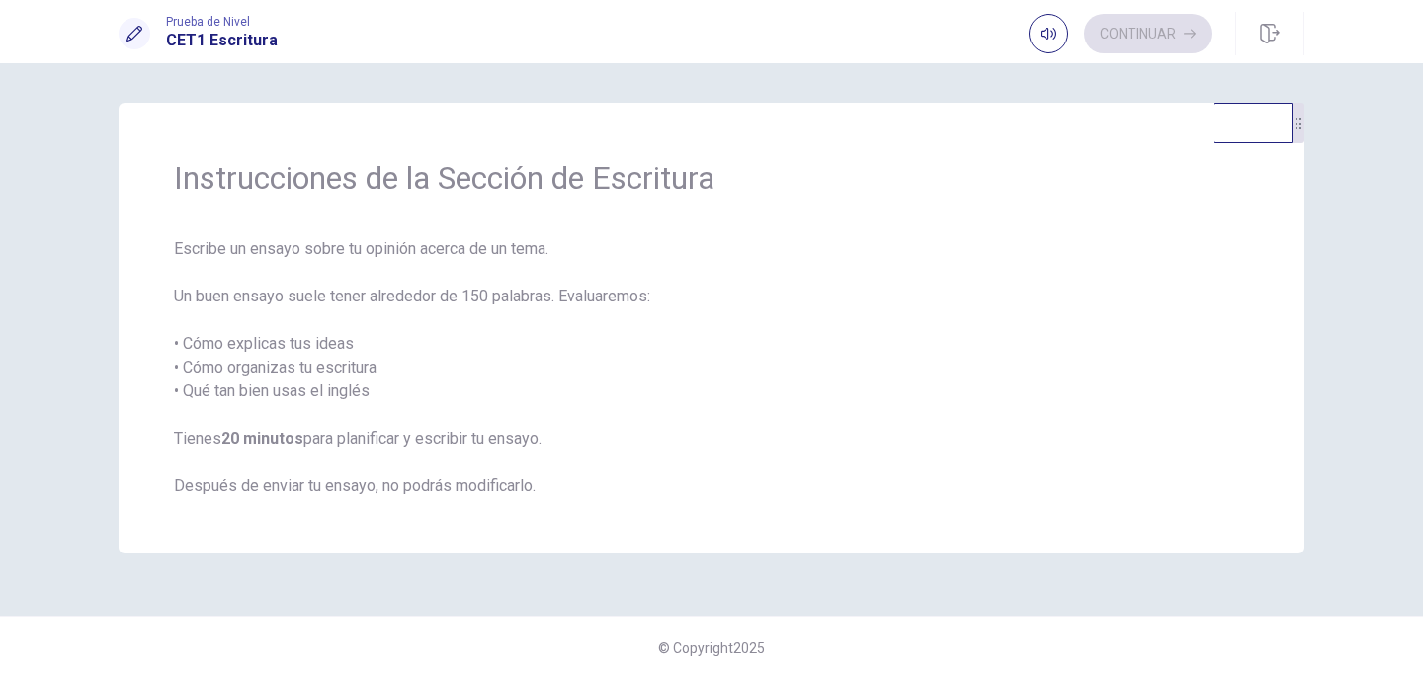
scroll to position [0, 0]
click at [1137, 37] on button "Continuar" at bounding box center [1147, 34] width 127 height 40
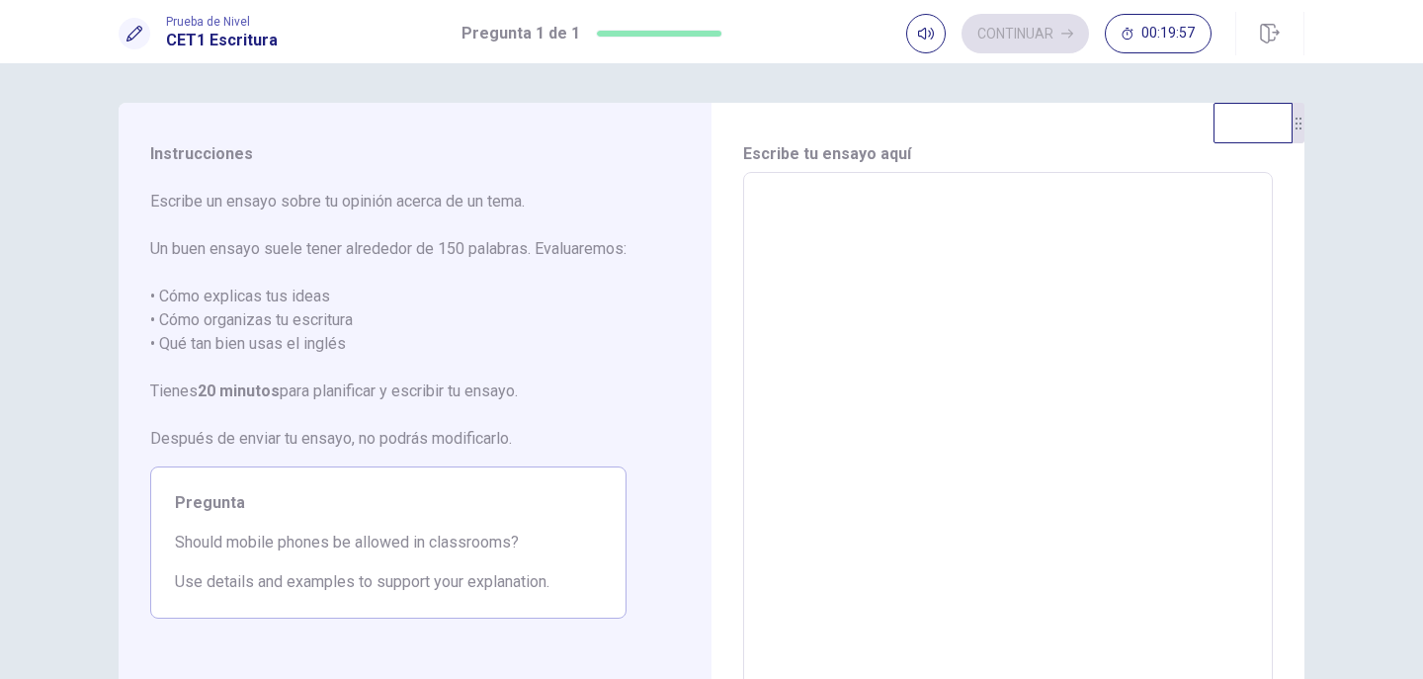
click at [949, 211] on textarea at bounding box center [1008, 446] width 502 height 514
click at [788, 200] on textarea at bounding box center [1008, 446] width 502 height 514
type textarea "*"
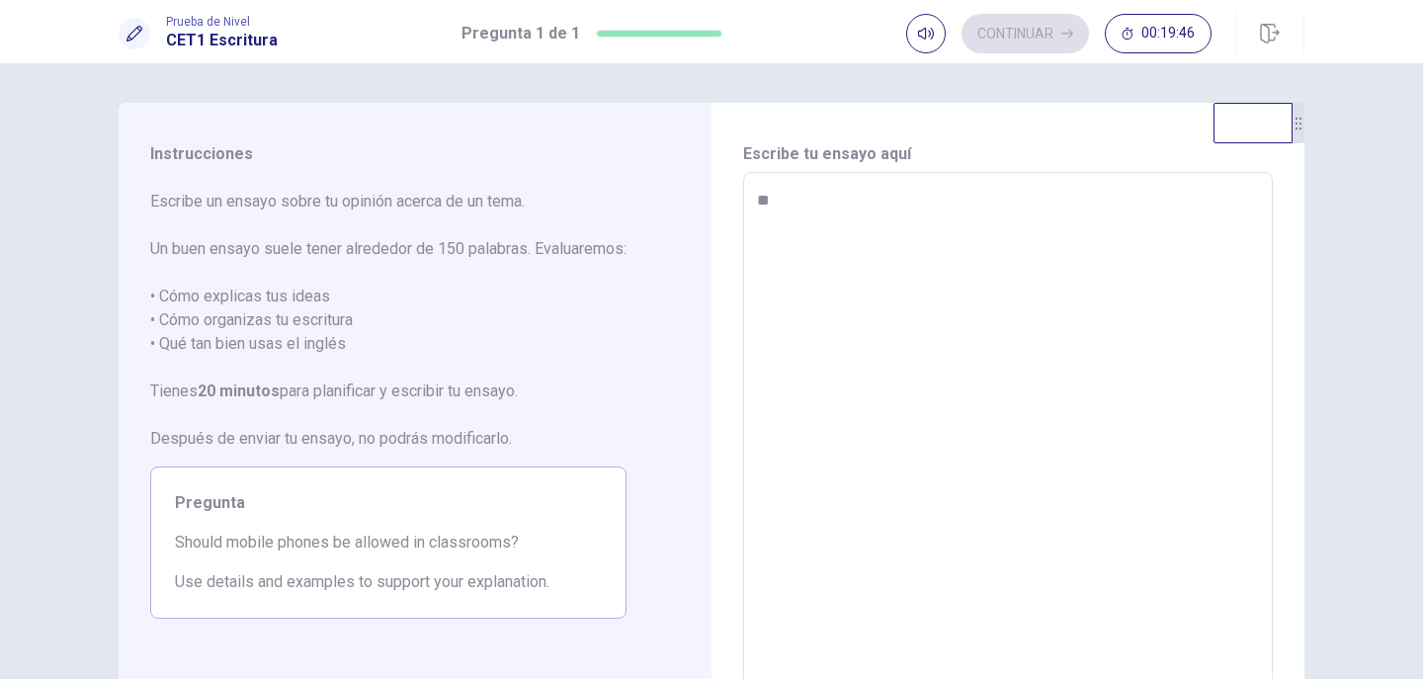
type textarea "*"
type textarea "***"
type textarea "*"
type textarea "****"
type textarea "*"
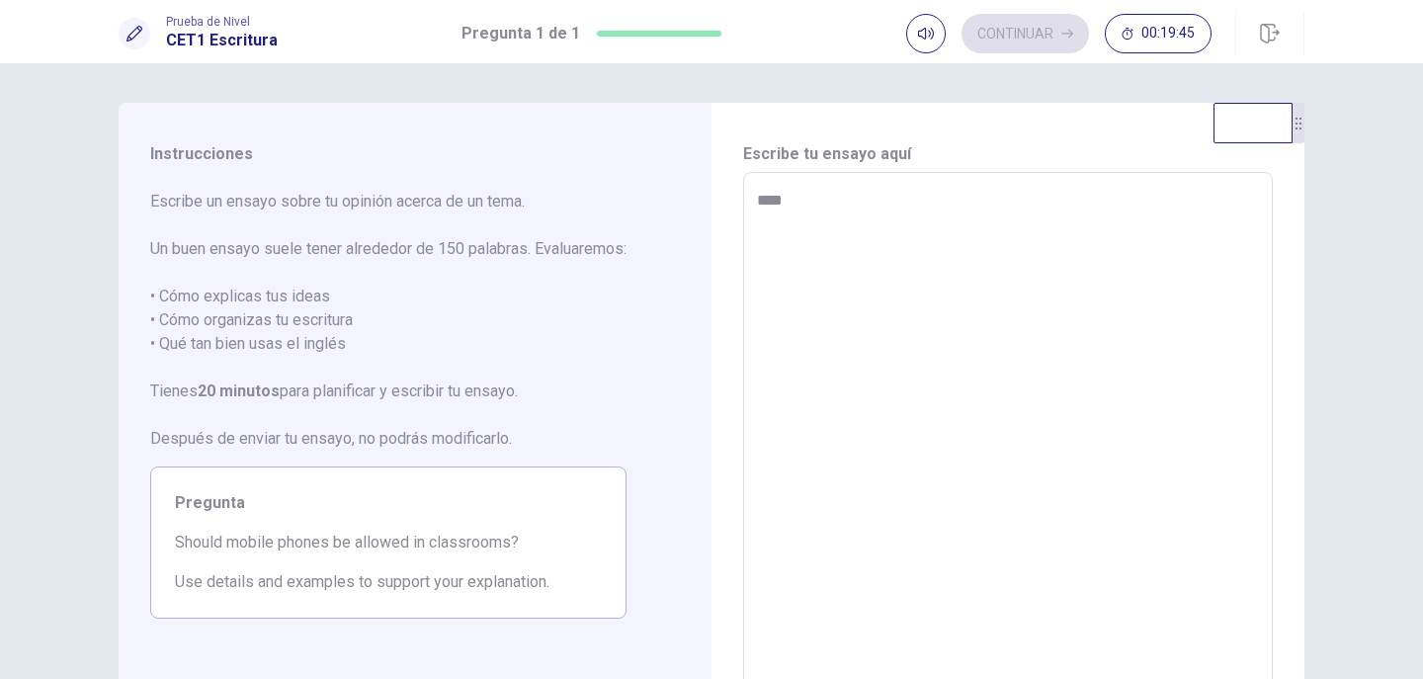
type textarea "*****"
type textarea "*"
type textarea "******"
type textarea "*"
type textarea "*******"
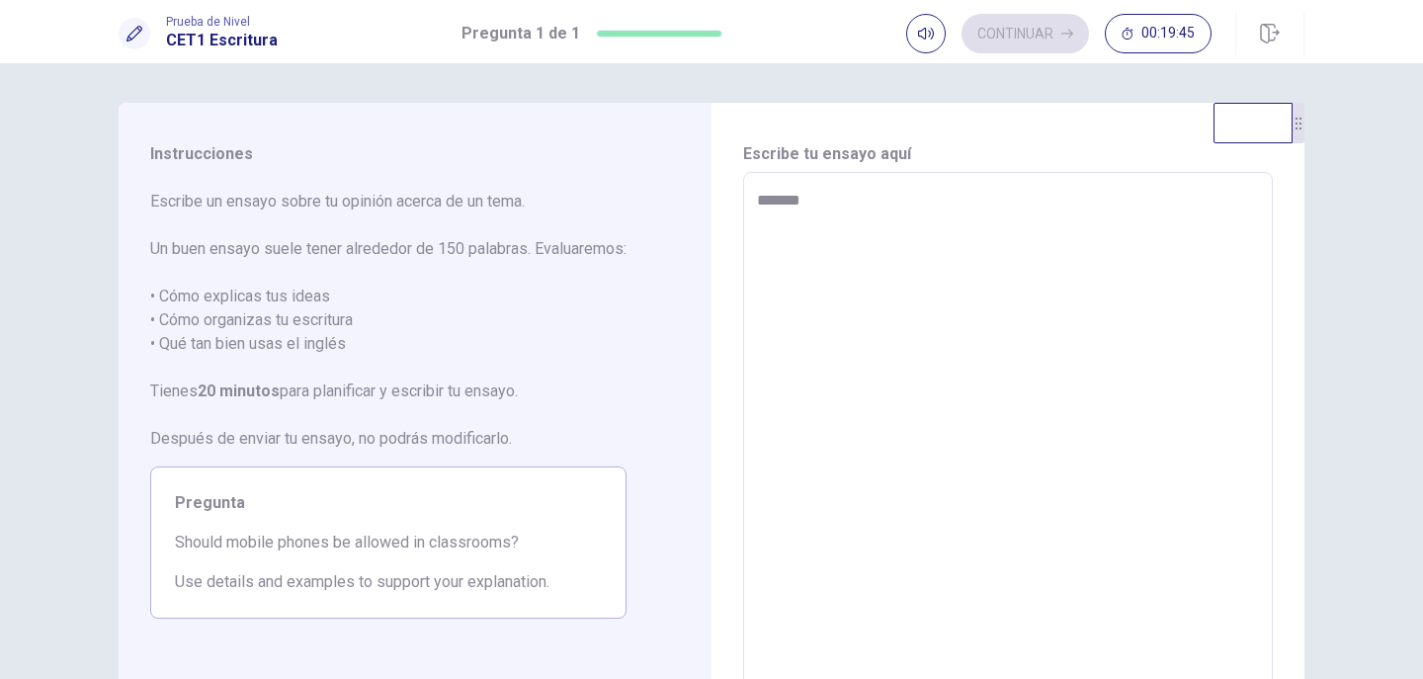
type textarea "*"
type textarea "*******"
type textarea "*"
type textarea "*******"
type textarea "*"
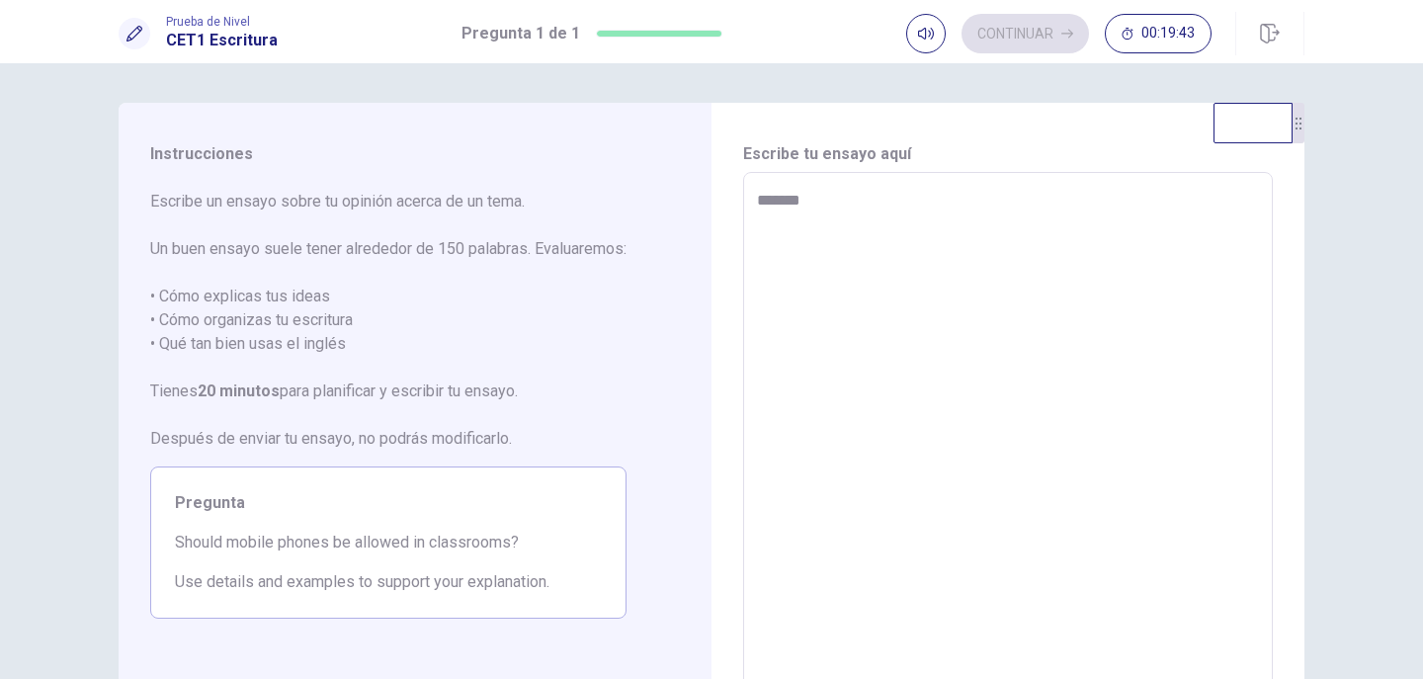
type textarea "******"
type textarea "*"
type textarea "*****"
type textarea "*"
type textarea "****"
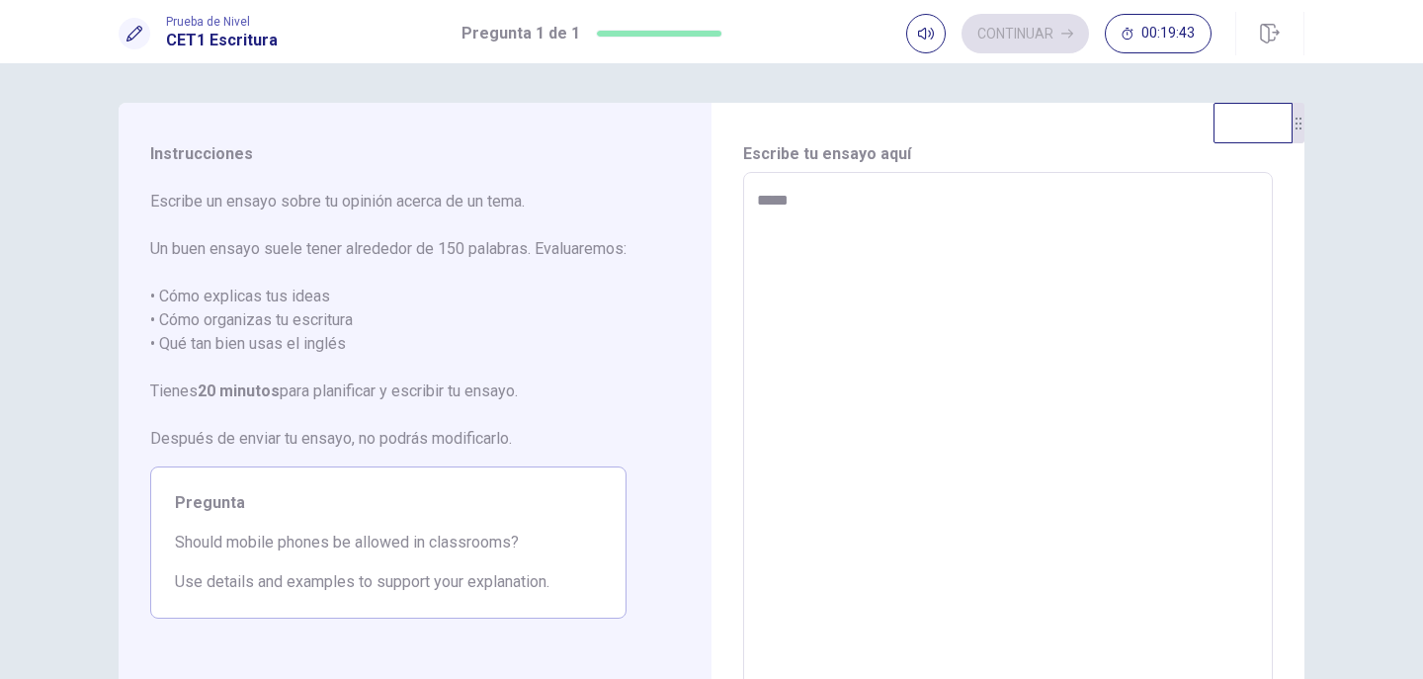
type textarea "*"
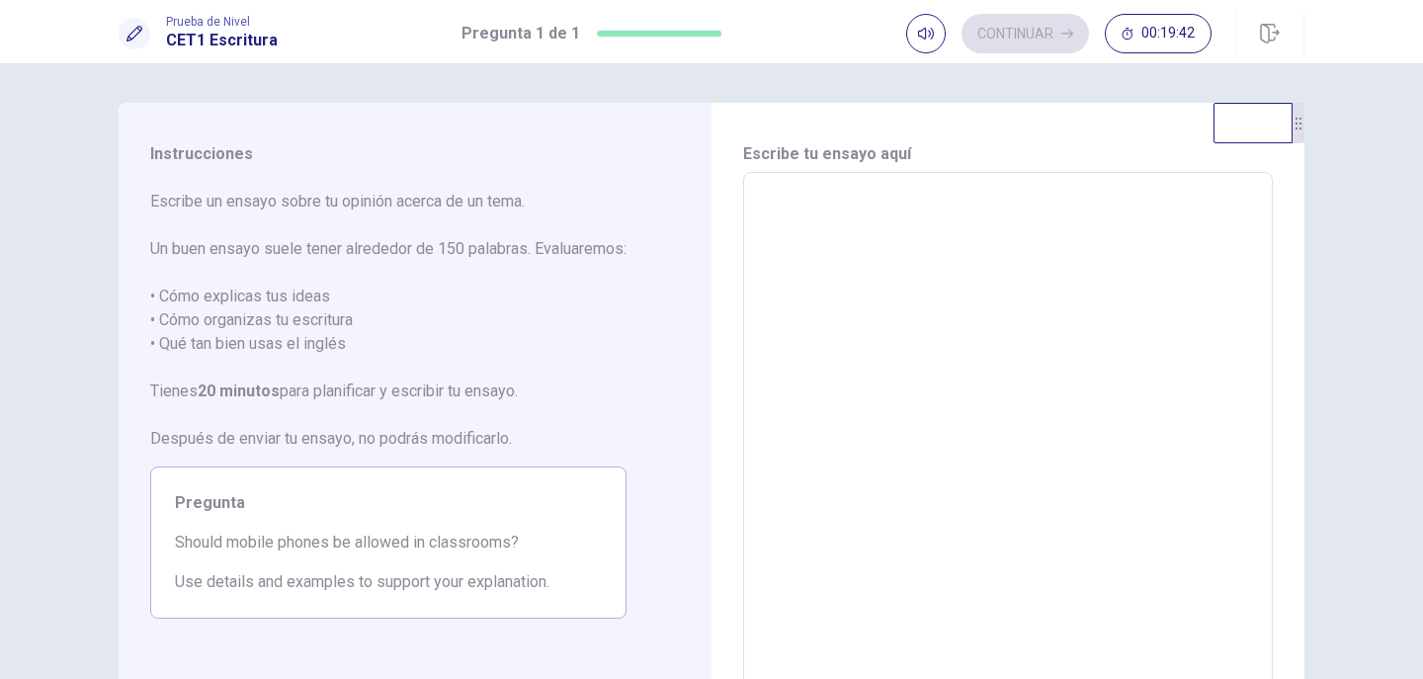
type textarea "*"
type textarea "***"
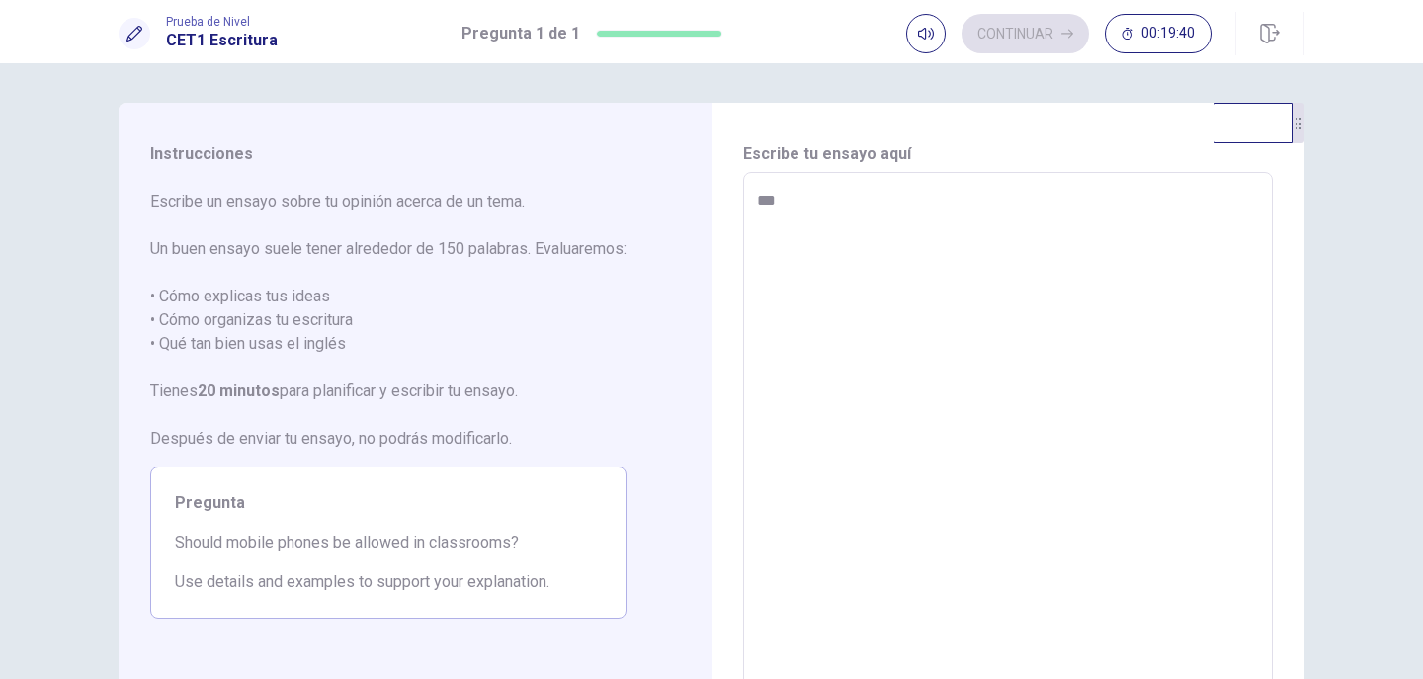
type textarea "*"
type textarea "****"
type textarea "*"
type textarea "*****"
type textarea "*"
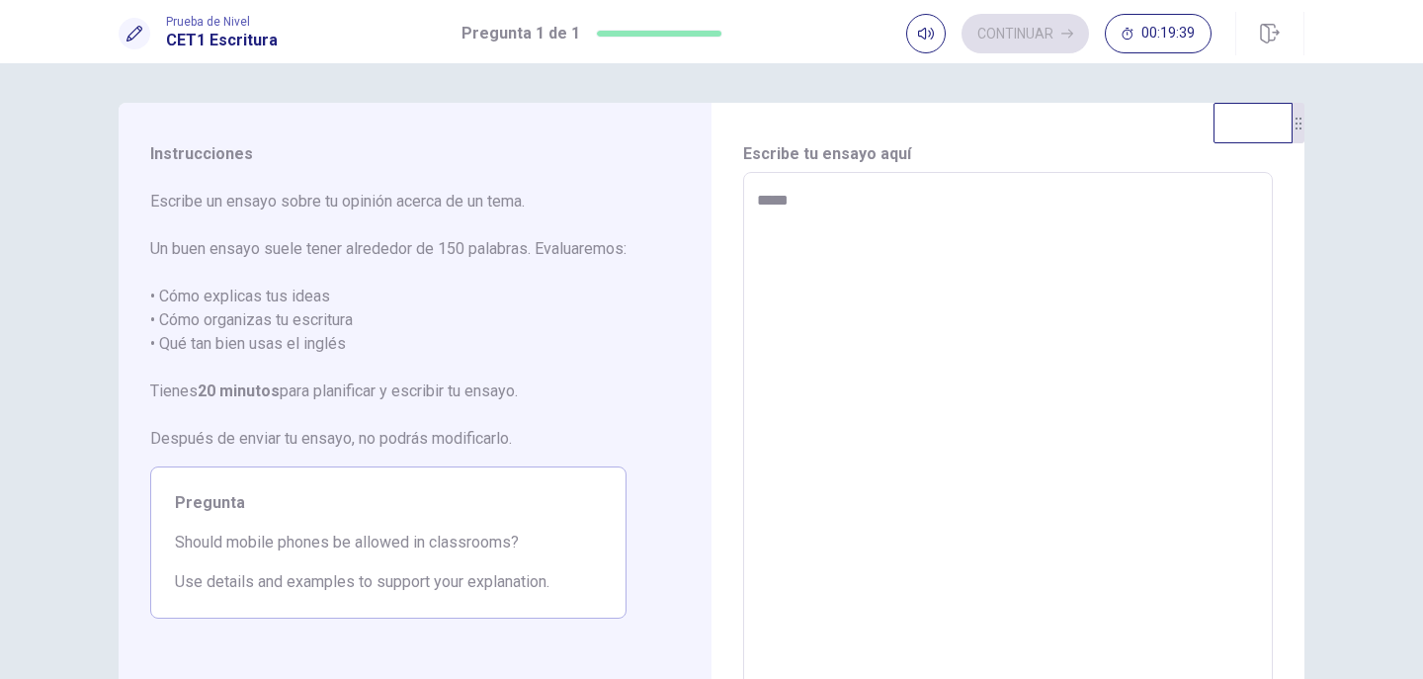
type textarea "******"
type textarea "*"
type textarea "*******"
type textarea "*"
type textarea "*******"
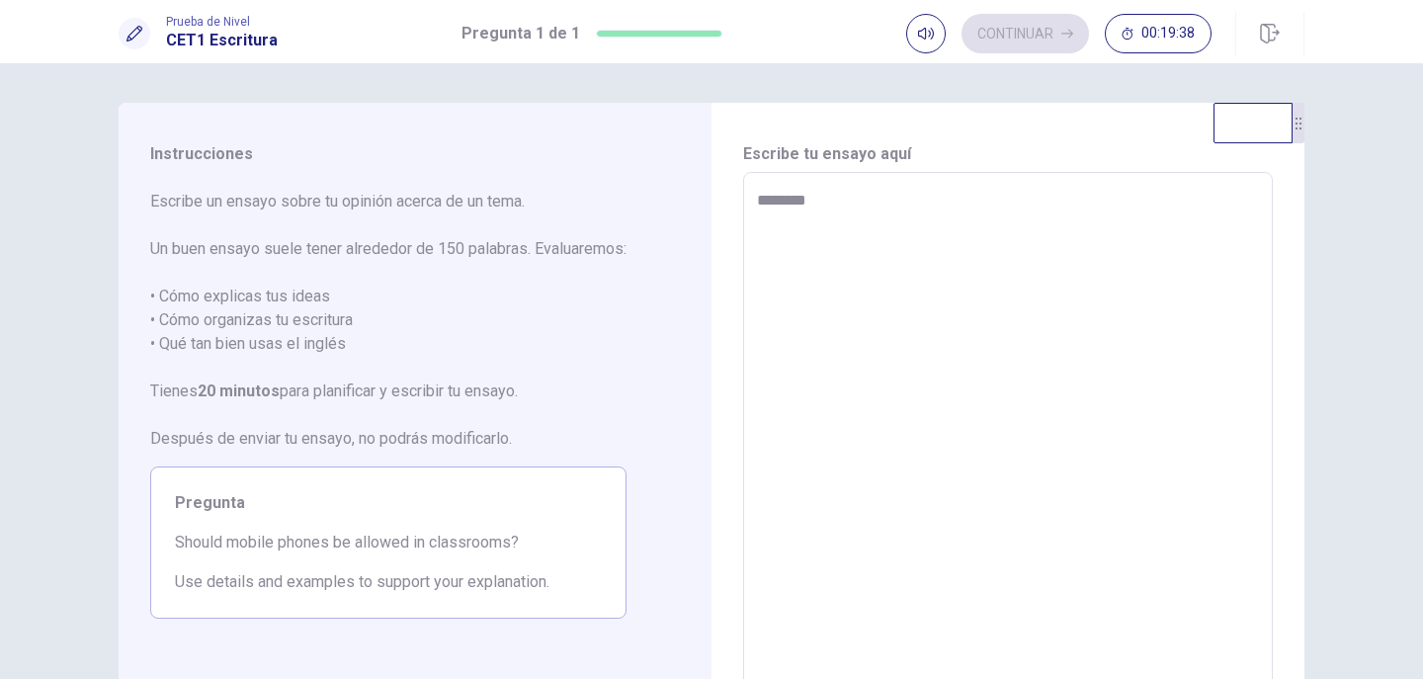
type textarea "*"
type textarea "*********"
type textarea "*"
type textarea "**********"
type textarea "*"
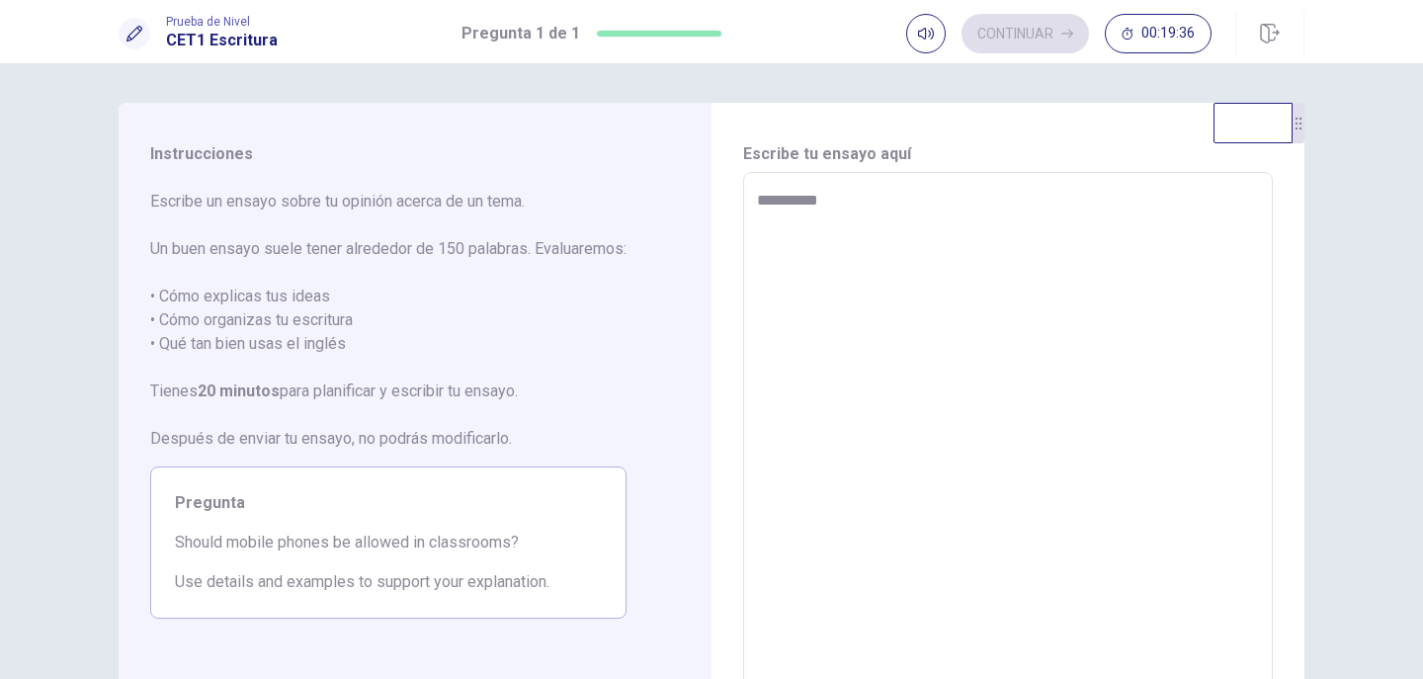
type textarea "**********"
type textarea "*"
type textarea "**********"
type textarea "*"
type textarea "**********"
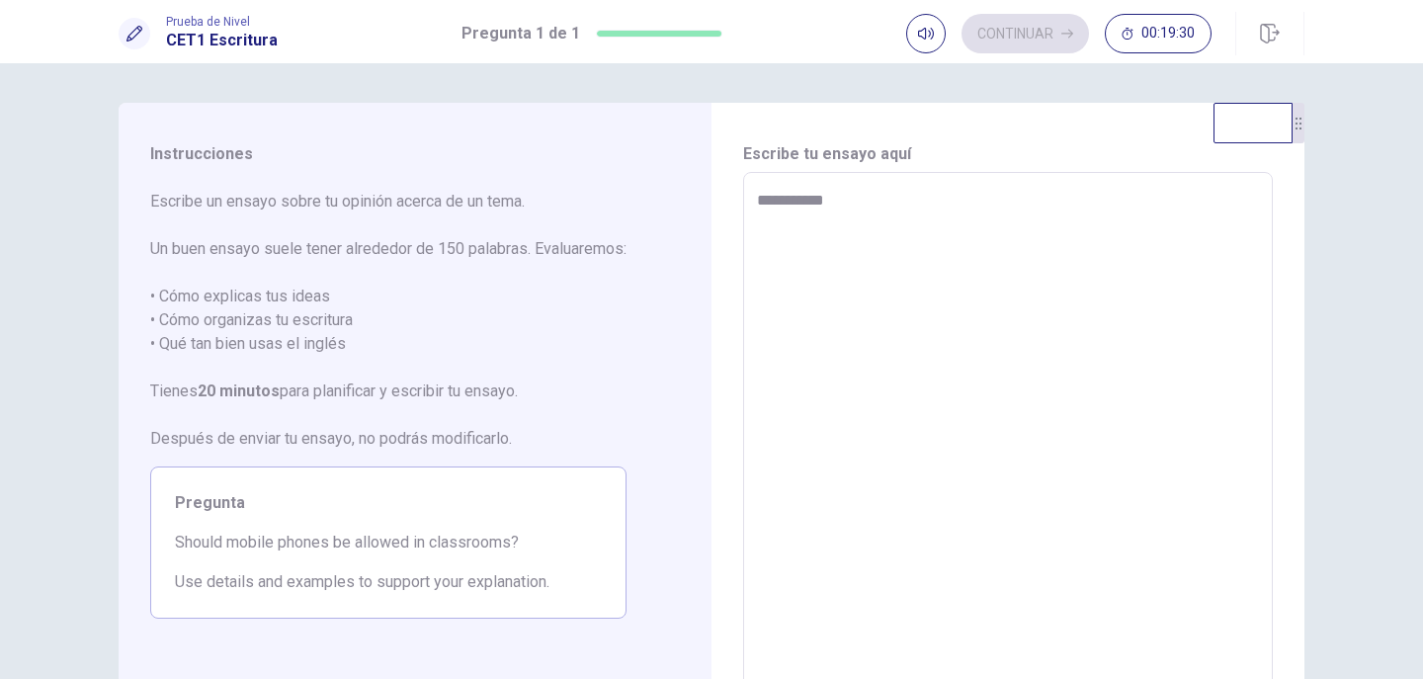
type textarea "*"
type textarea "**********"
type textarea "*"
type textarea "**********"
type textarea "*"
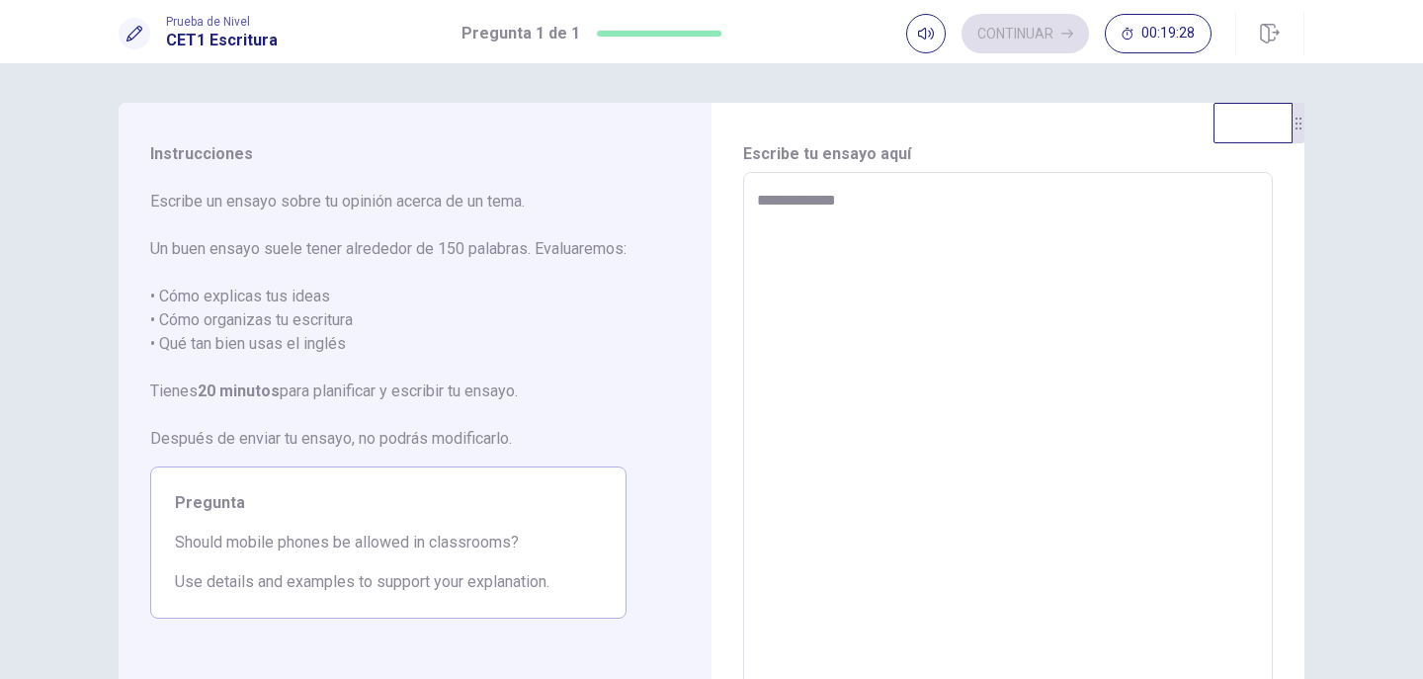
type textarea "**********"
type textarea "*"
type textarea "**********"
type textarea "*"
type textarea "**********"
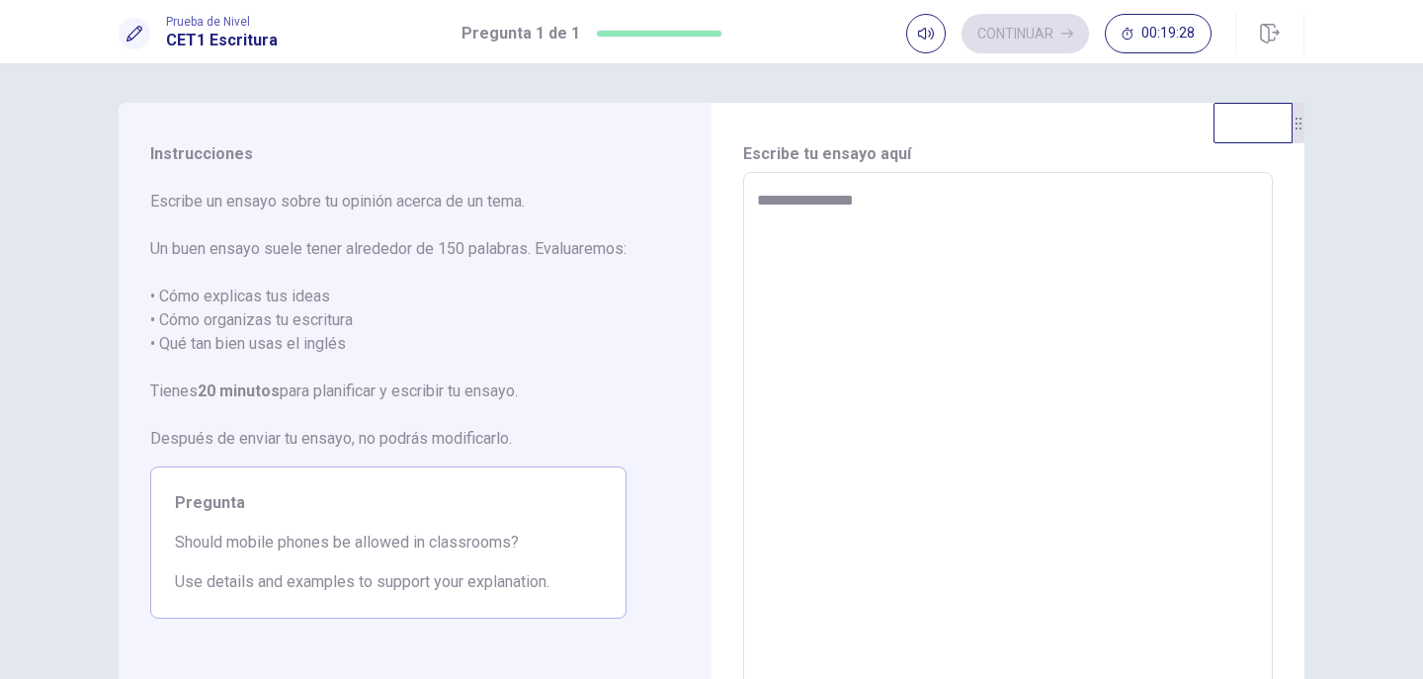
type textarea "*"
type textarea "**********"
type textarea "*"
type textarea "**********"
type textarea "*"
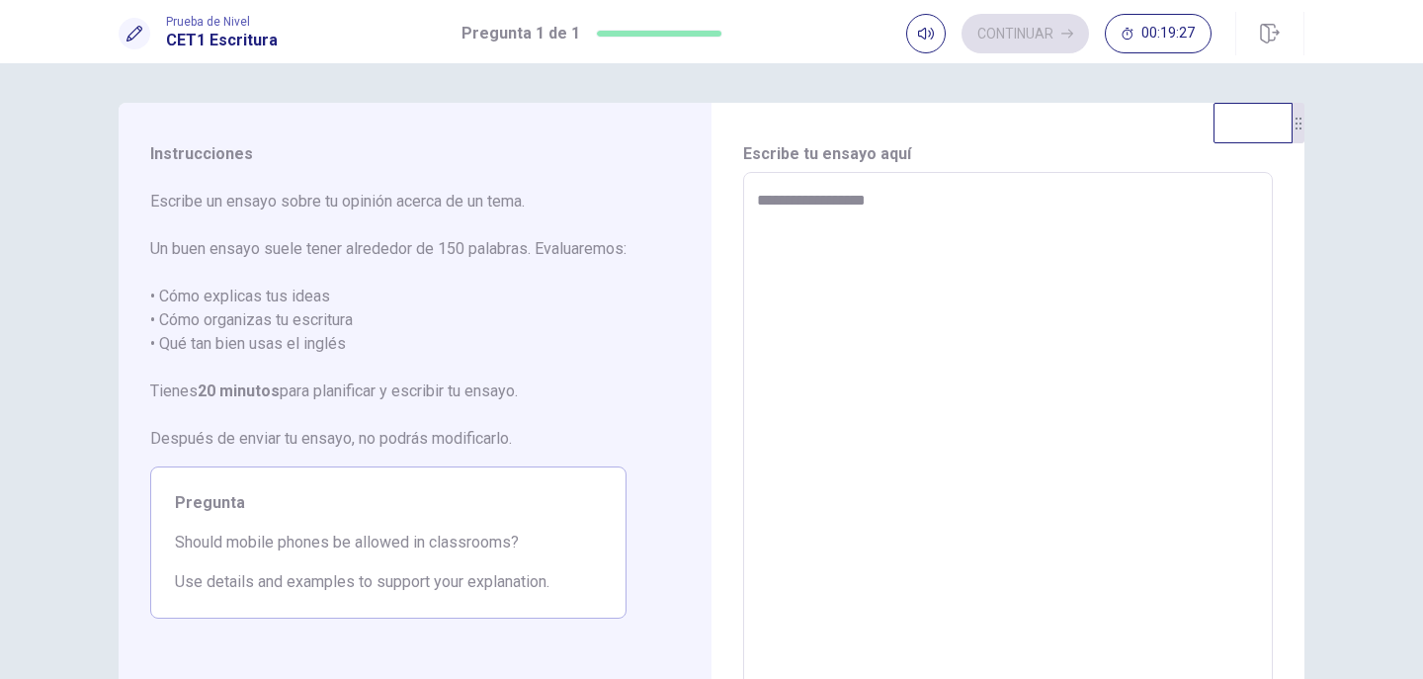
type textarea "**********"
type textarea "*"
type textarea "**********"
type textarea "*"
type textarea "**********"
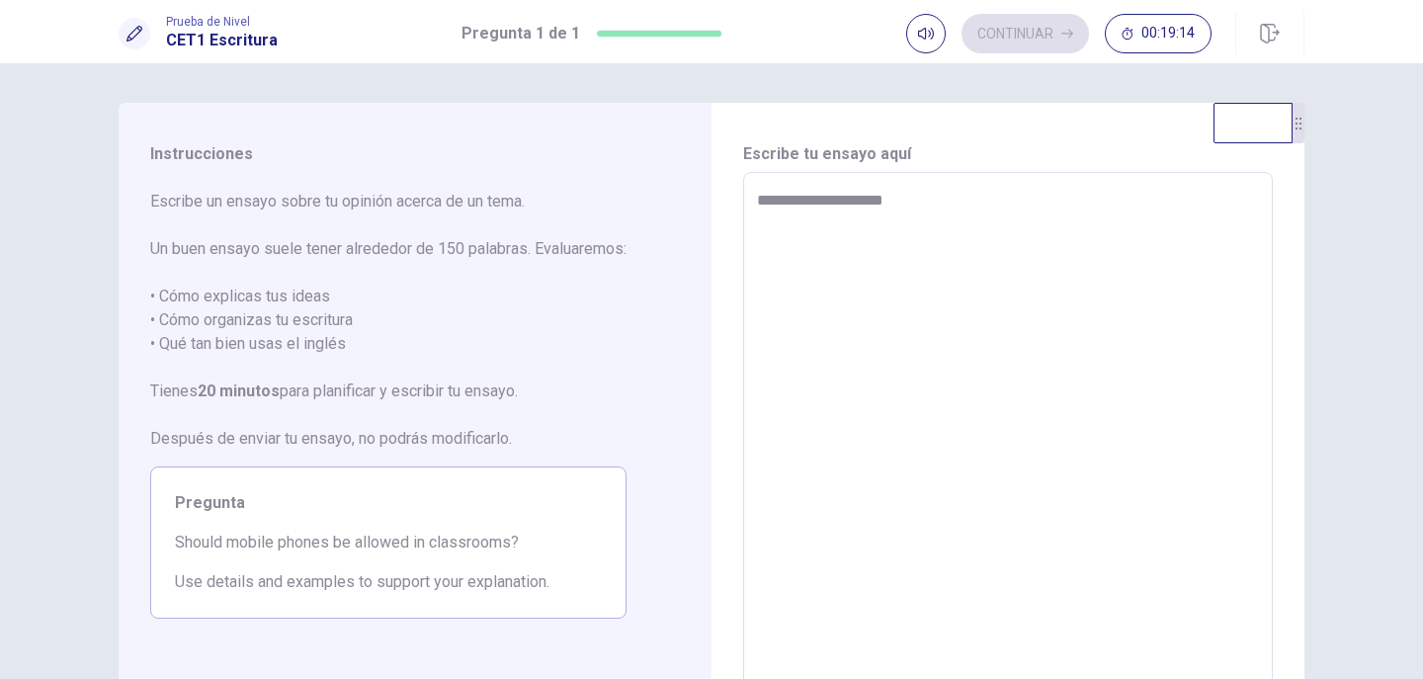
type textarea "*"
type textarea "**********"
type textarea "*"
type textarea "**********"
type textarea "*"
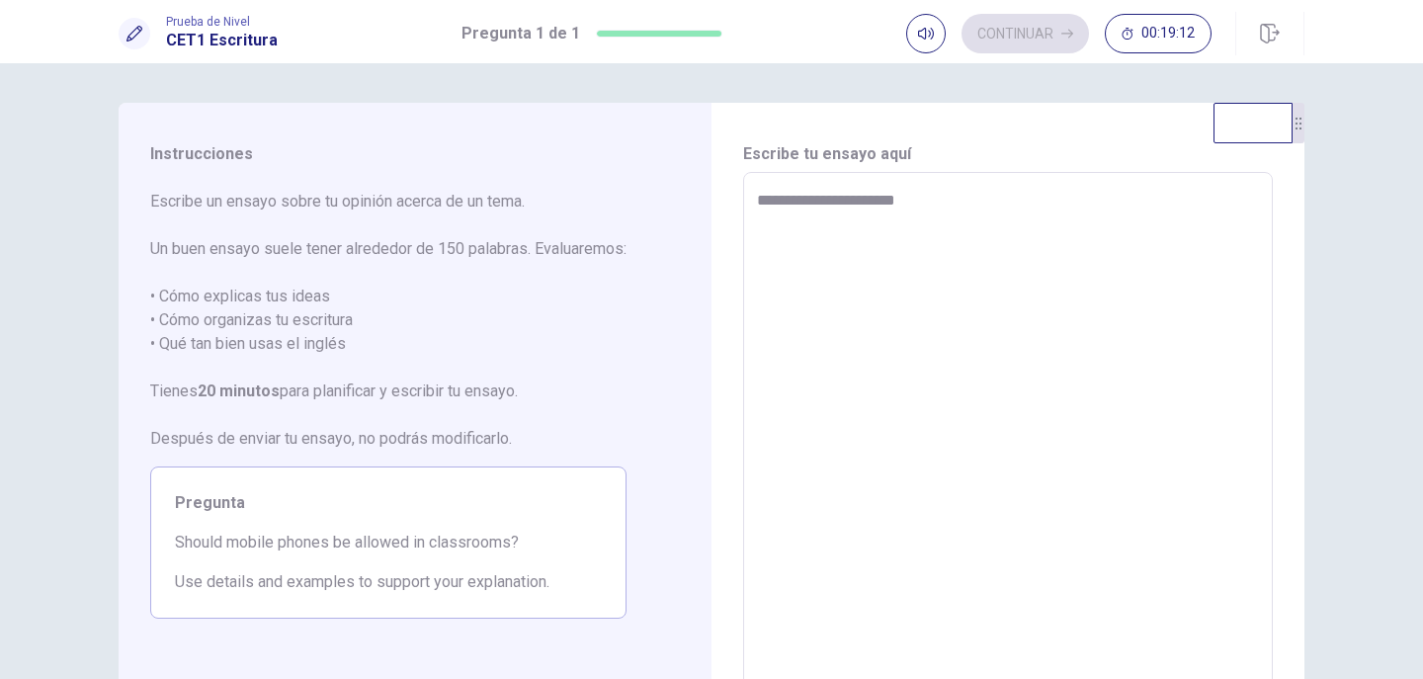
type textarea "**********"
type textarea "*"
type textarea "**********"
type textarea "*"
type textarea "**********"
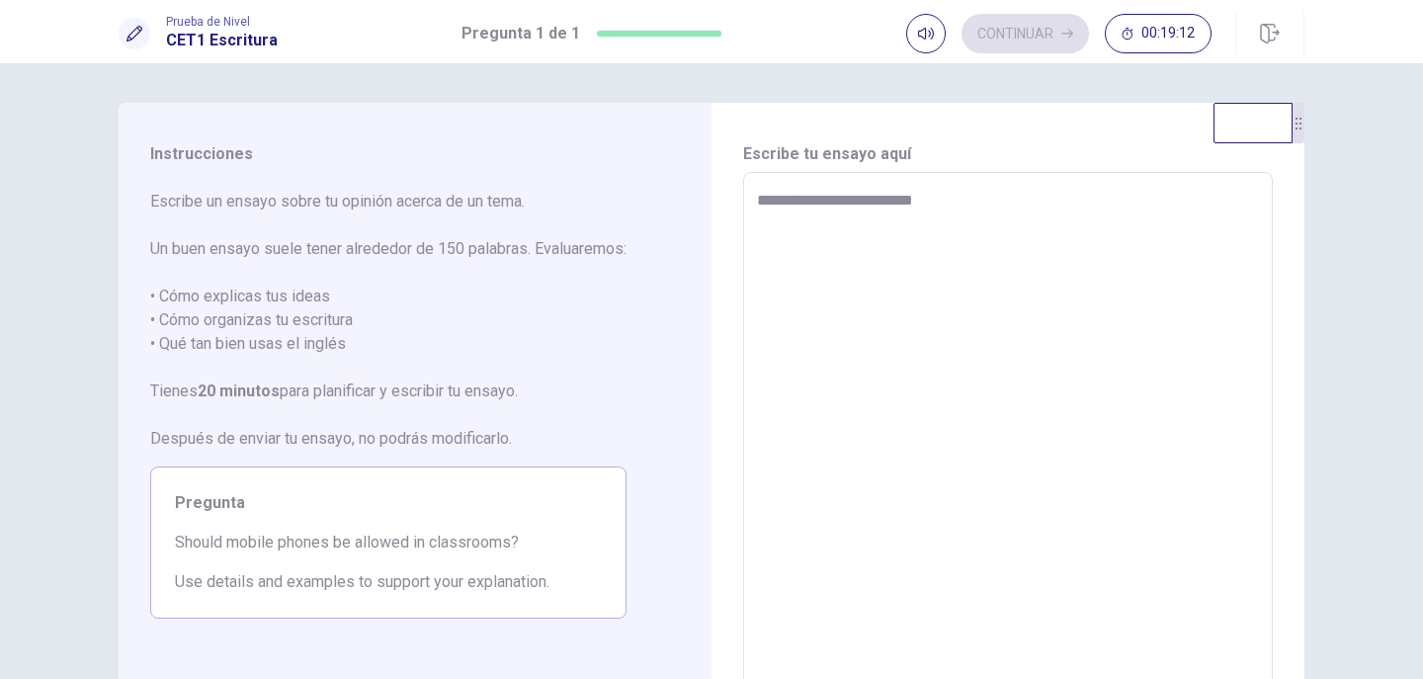
type textarea "*"
type textarea "**********"
type textarea "*"
type textarea "**********"
type textarea "*"
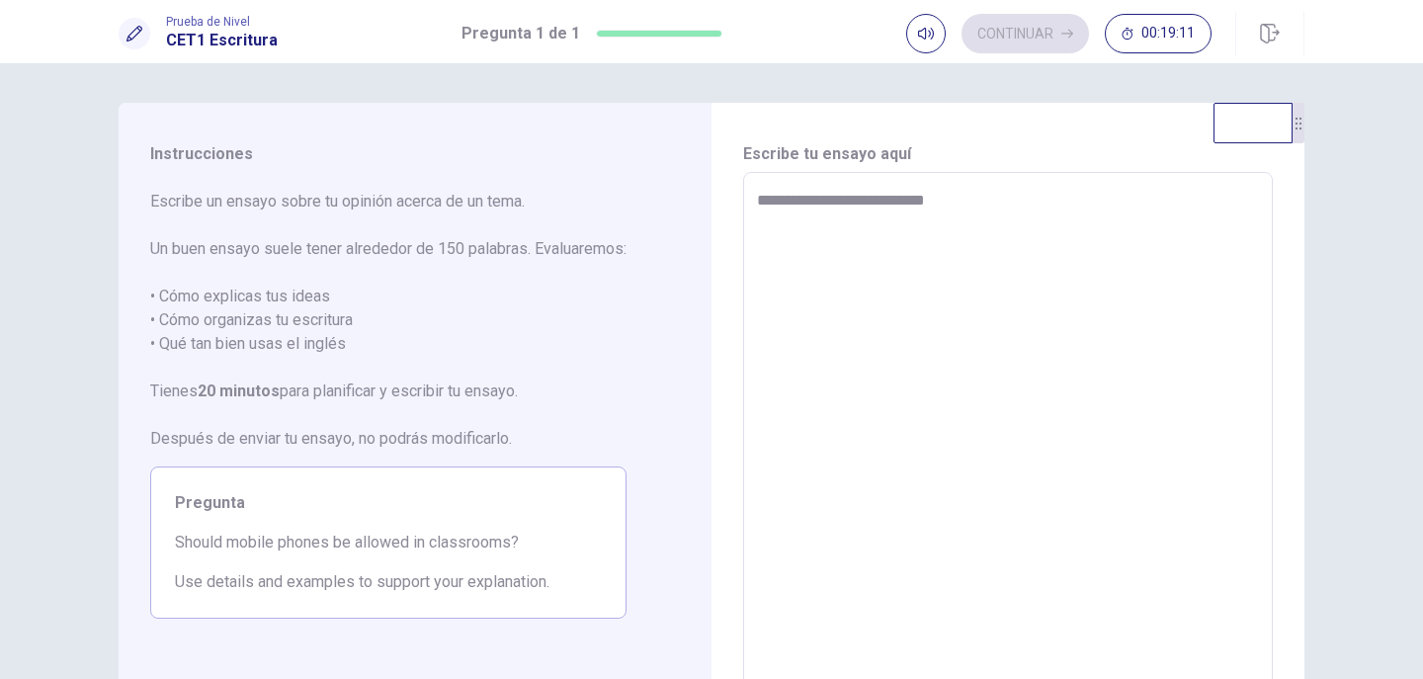
type textarea "**********"
type textarea "*"
type textarea "**********"
type textarea "*"
type textarea "**********"
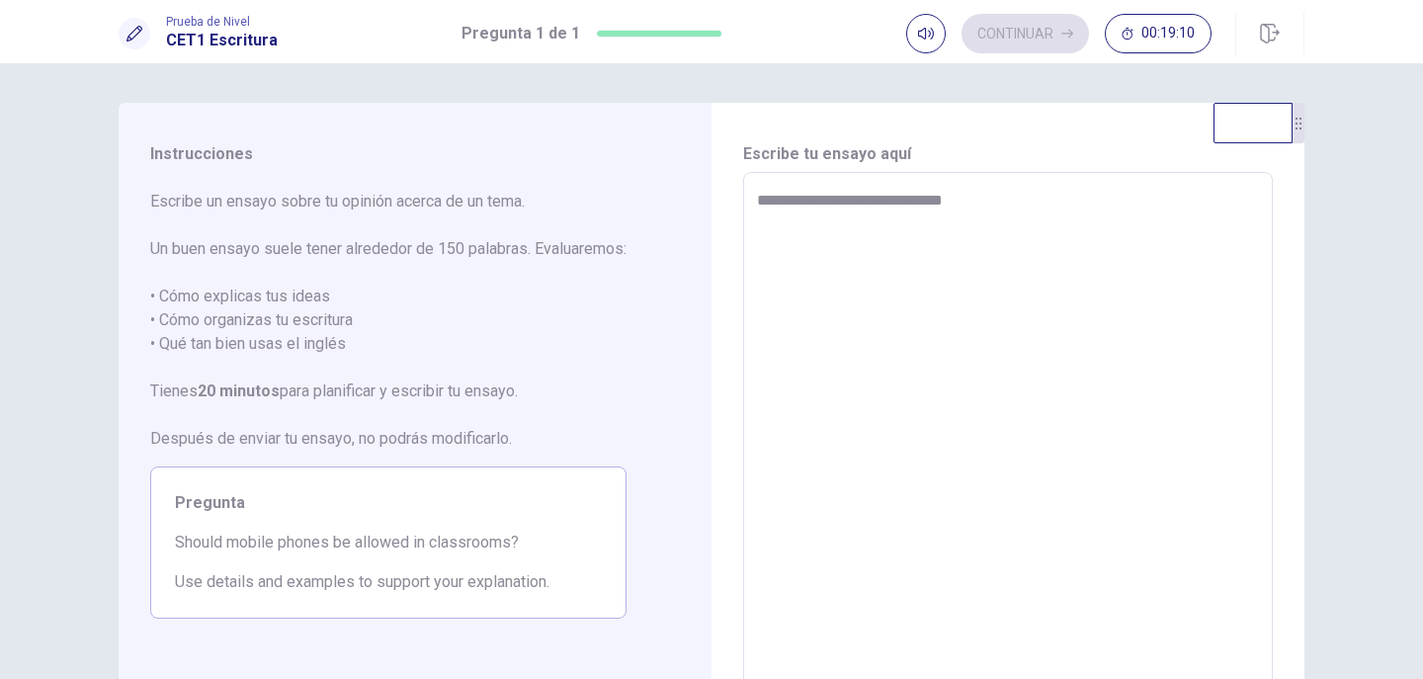
type textarea "*"
type textarea "**********"
type textarea "*"
type textarea "**********"
type textarea "*"
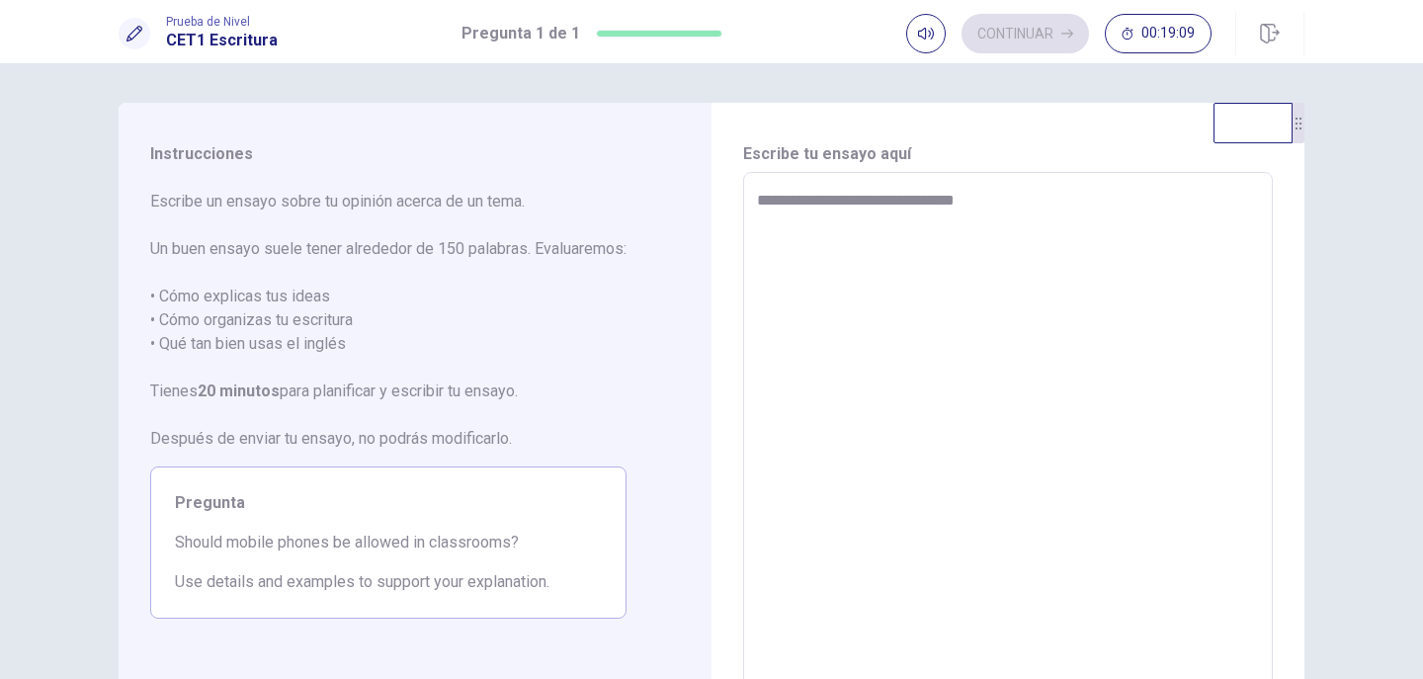
type textarea "**********"
type textarea "*"
type textarea "**********"
type textarea "*"
type textarea "**********"
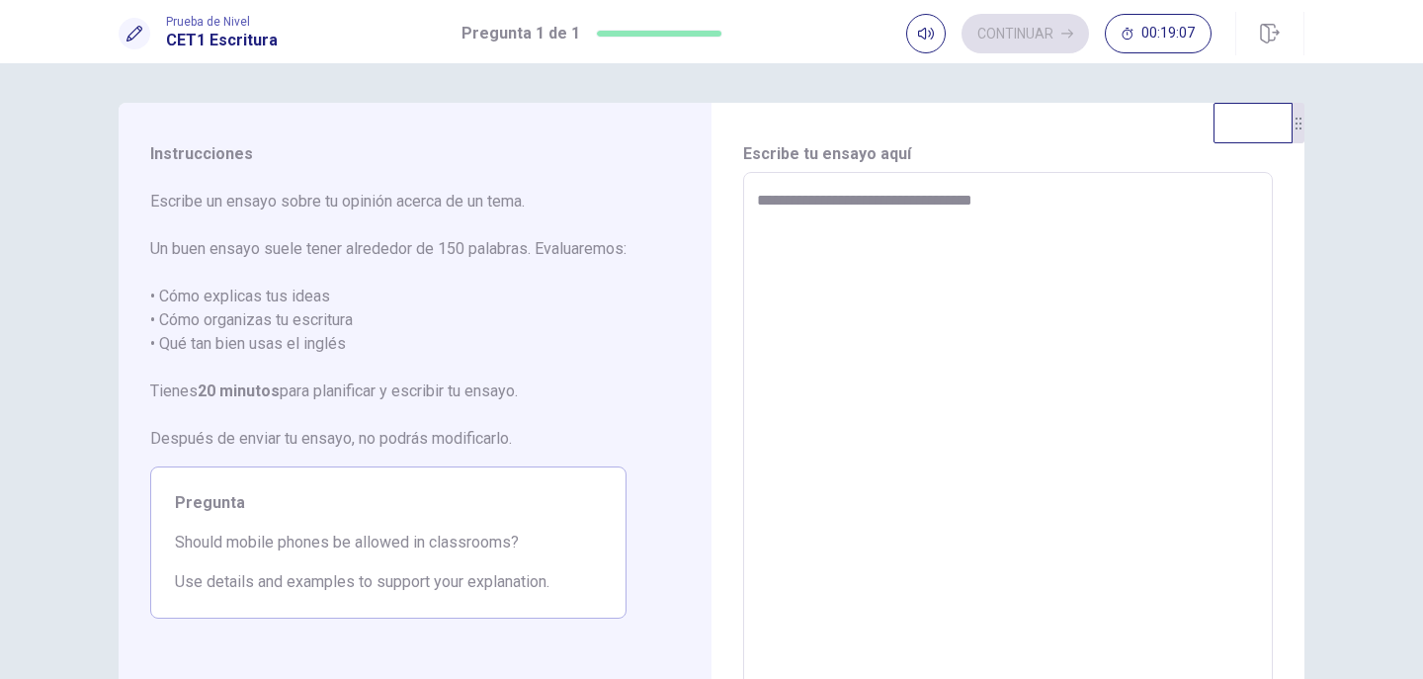
type textarea "*"
type textarea "**********"
type textarea "*"
type textarea "**********"
type textarea "*"
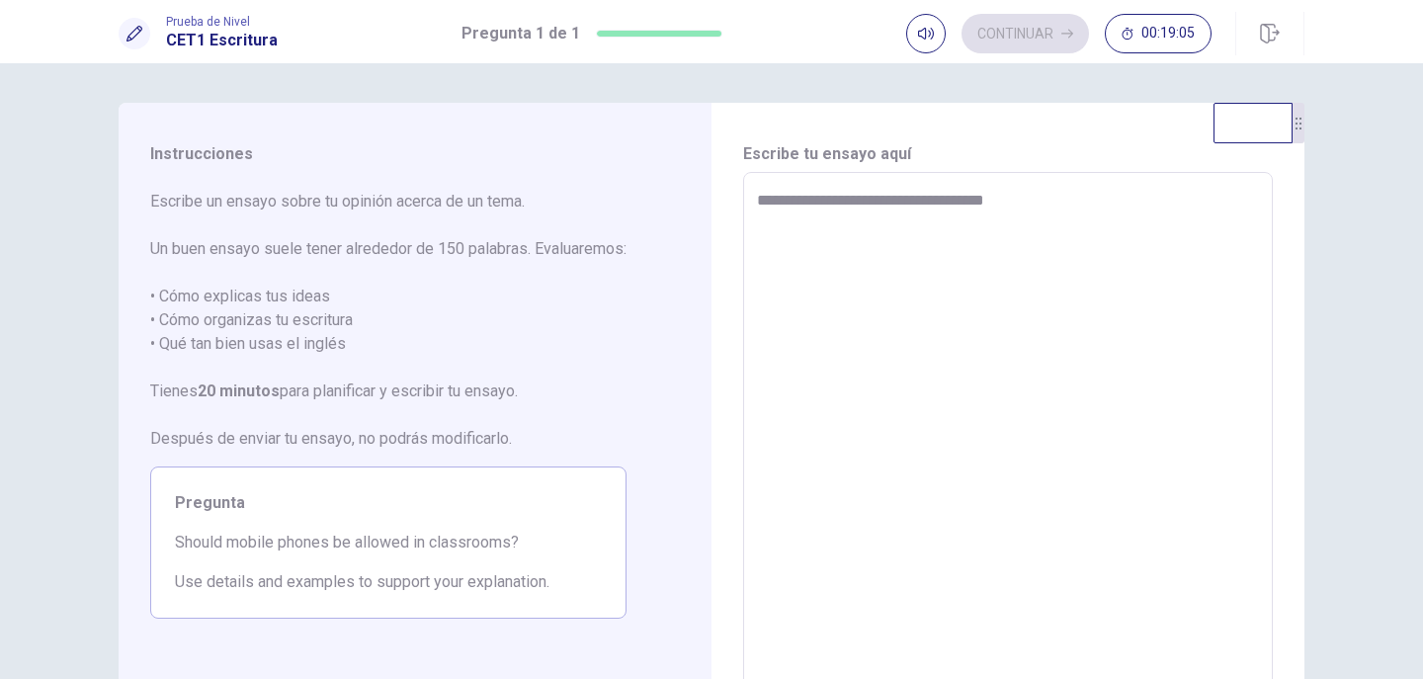
type textarea "**********"
type textarea "*"
type textarea "**********"
type textarea "*"
type textarea "**********"
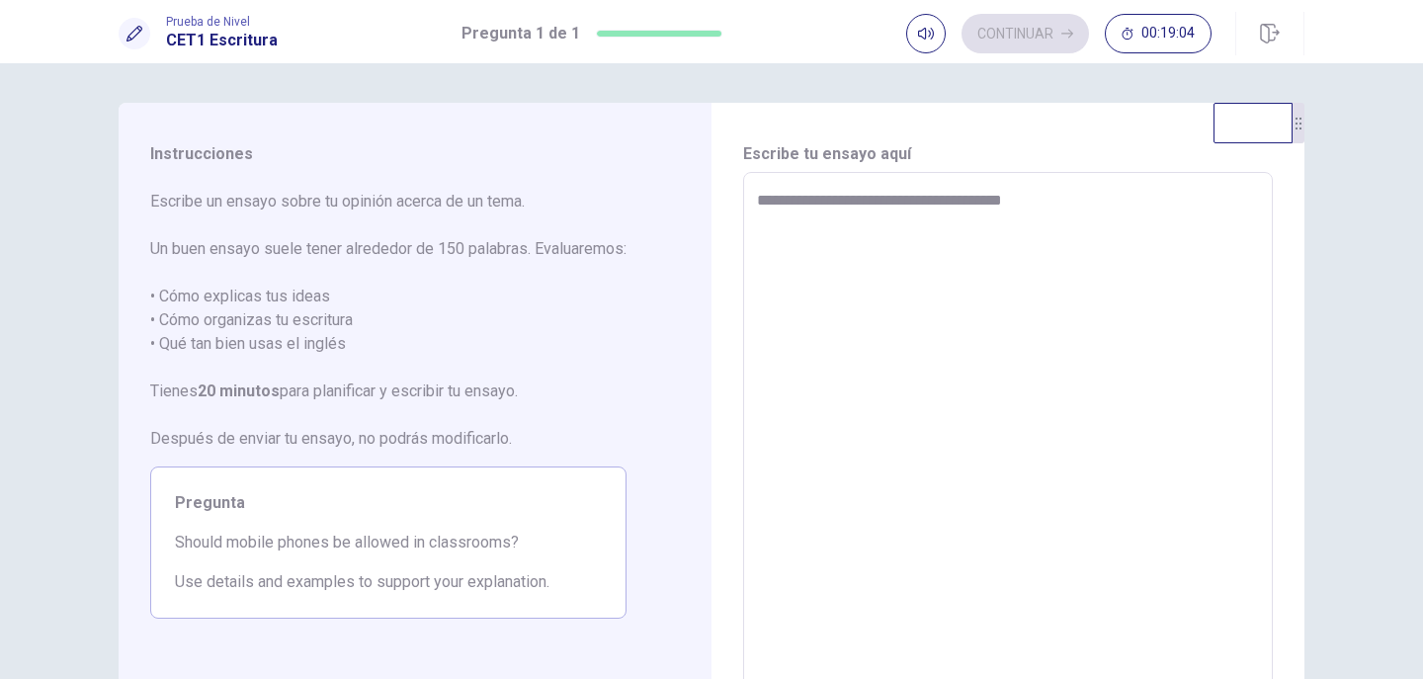
type textarea "*"
type textarea "**********"
type textarea "*"
type textarea "**********"
type textarea "*"
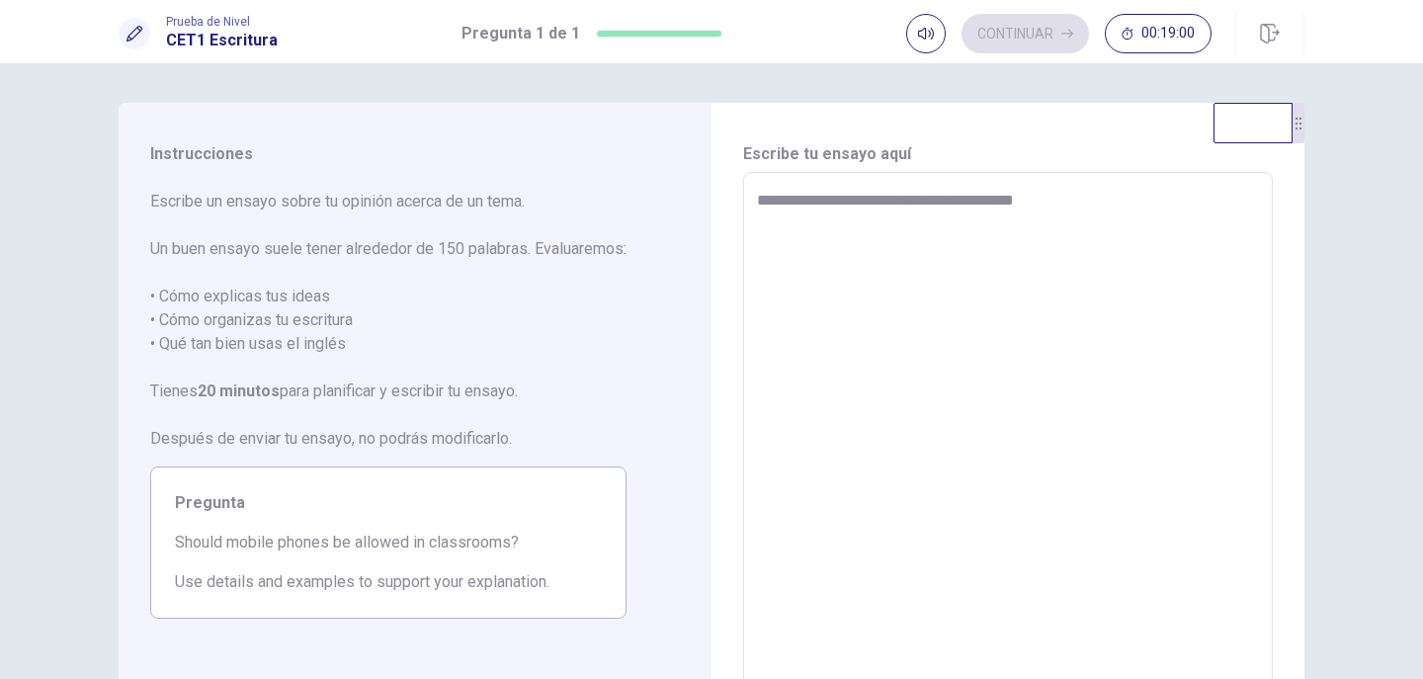
type textarea "**********"
type textarea "*"
type textarea "**********"
type textarea "*"
type textarea "**********"
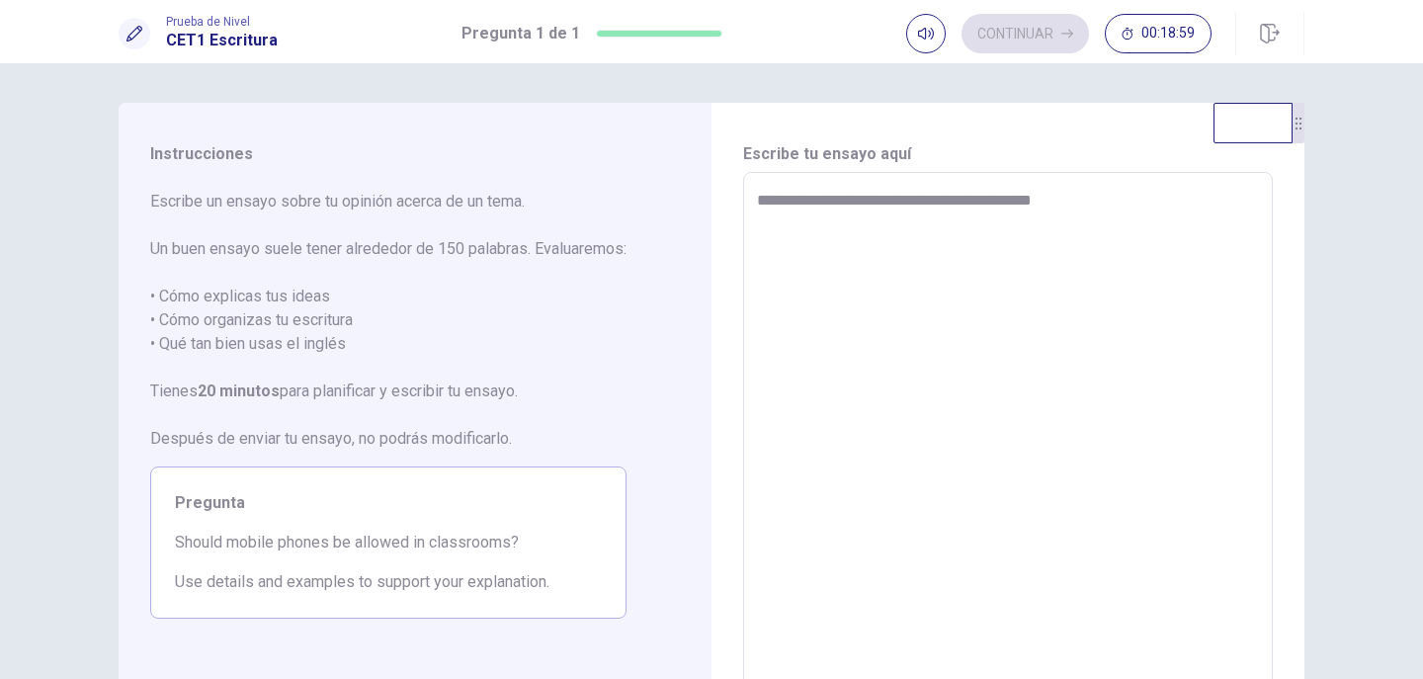
type textarea "*"
type textarea "**********"
type textarea "*"
type textarea "**********"
type textarea "*"
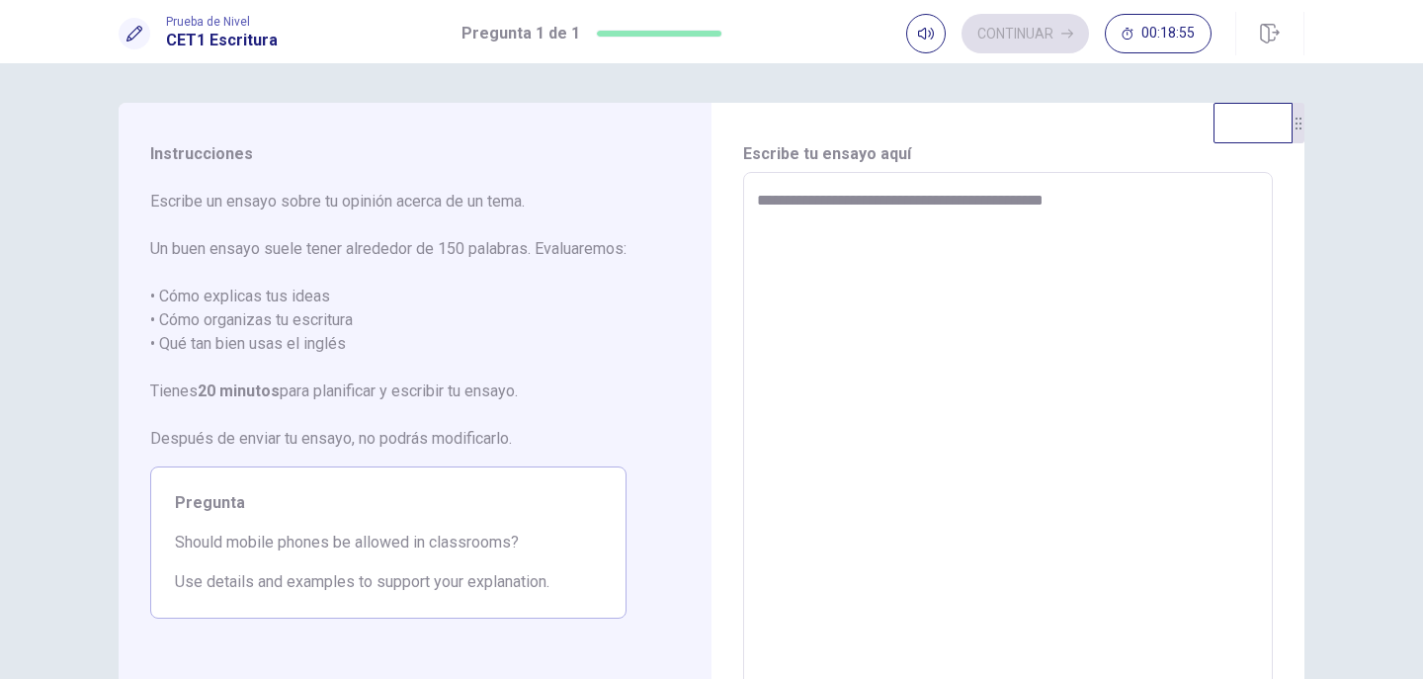
type textarea "**********"
type textarea "*"
type textarea "**********"
type textarea "*"
type textarea "**********"
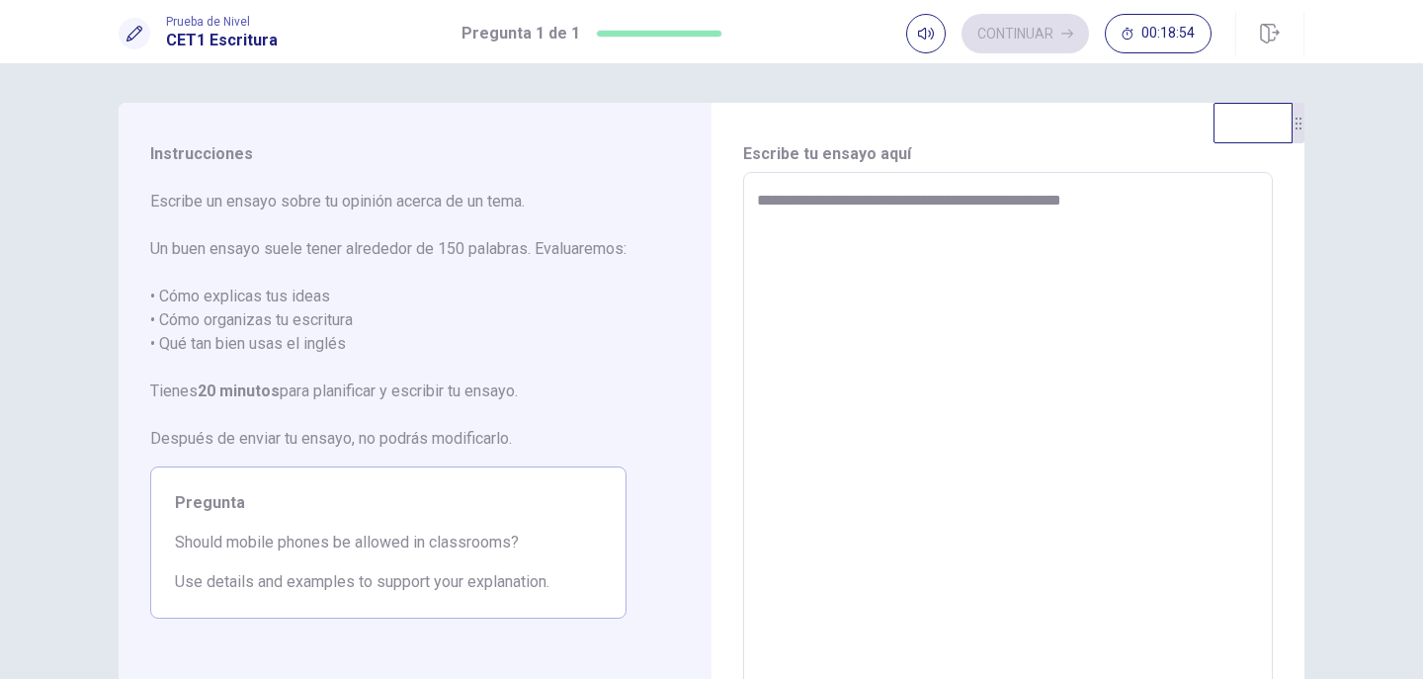
type textarea "*"
type textarea "**********"
type textarea "*"
type textarea "**********"
type textarea "*"
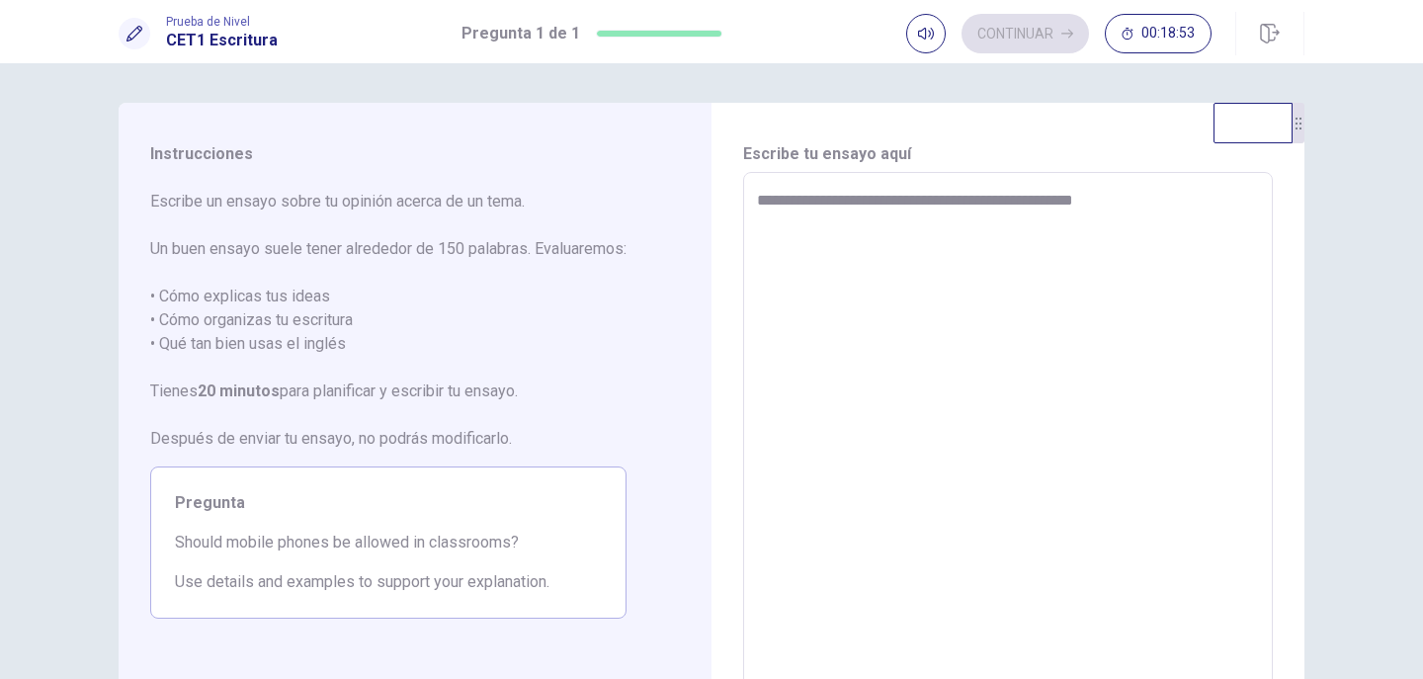
type textarea "**********"
type textarea "*"
type textarea "**********"
type textarea "*"
type textarea "**********"
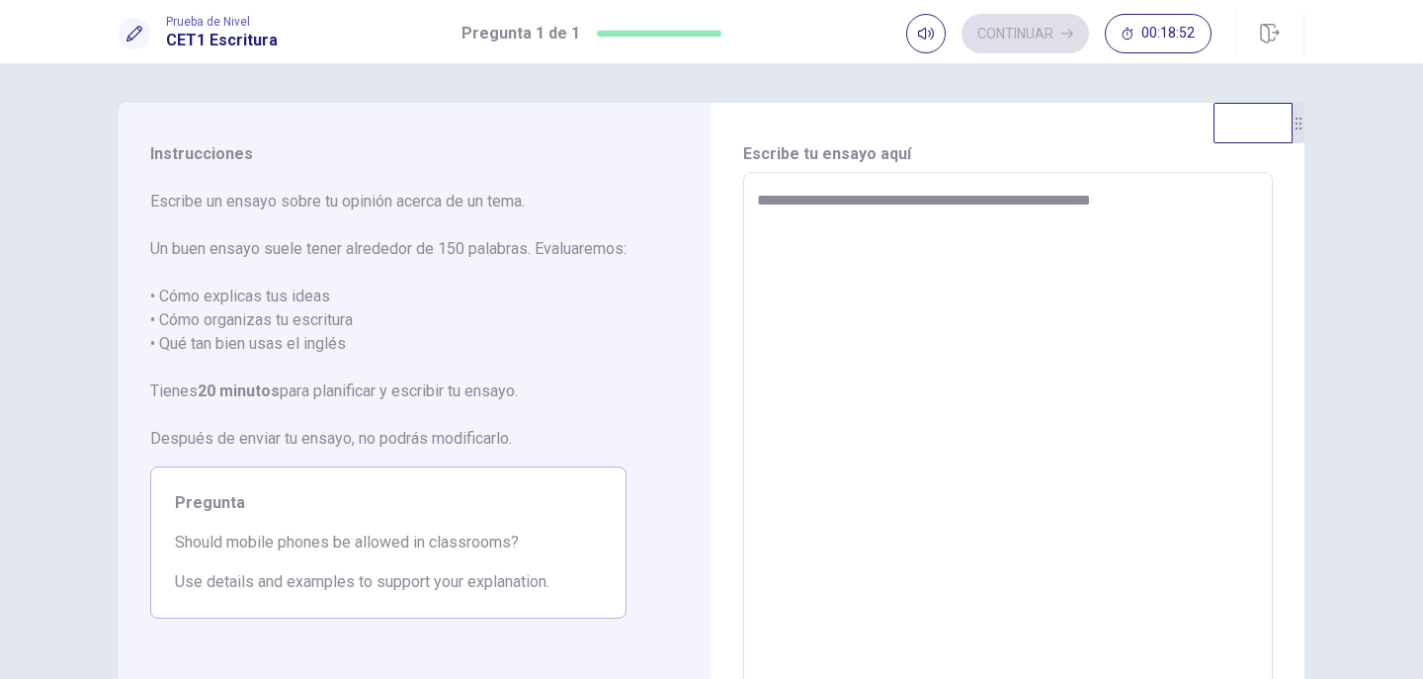
type textarea "*"
type textarea "**********"
type textarea "*"
type textarea "**********"
type textarea "*"
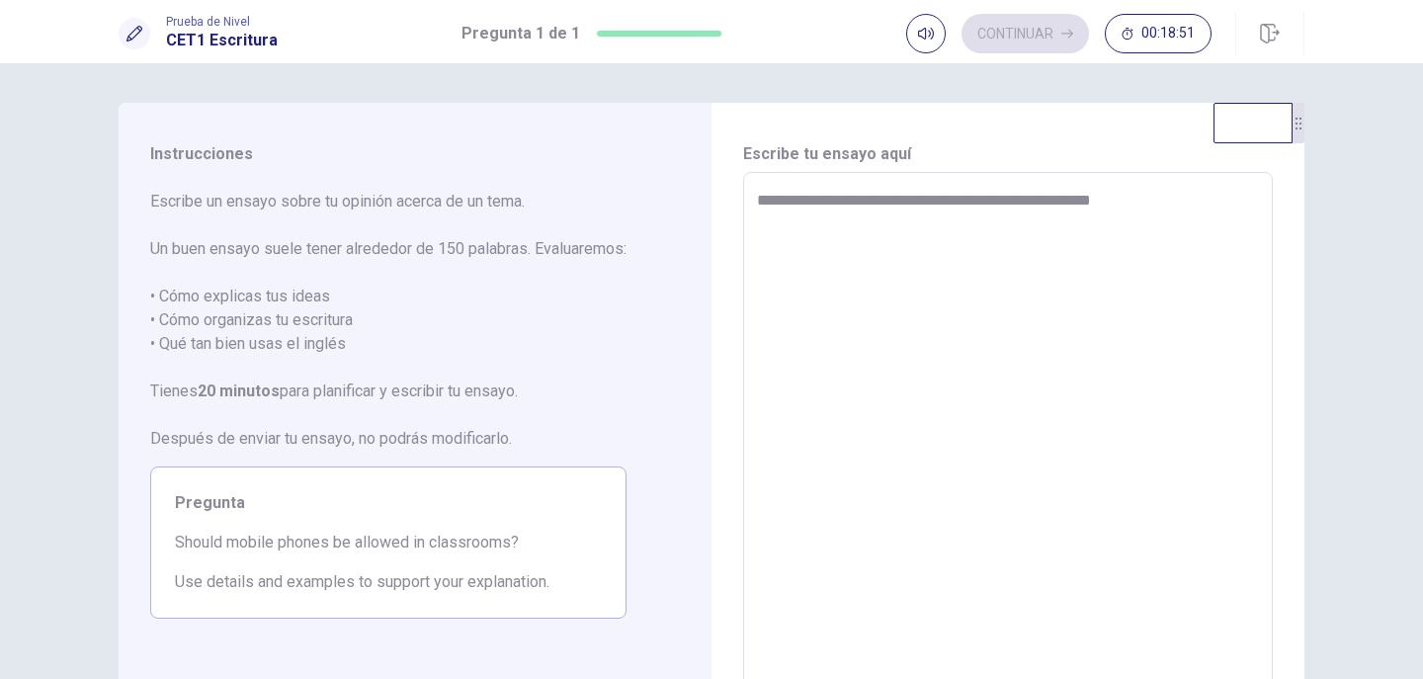
type textarea "**********"
type textarea "*"
type textarea "**********"
type textarea "*"
type textarea "**********"
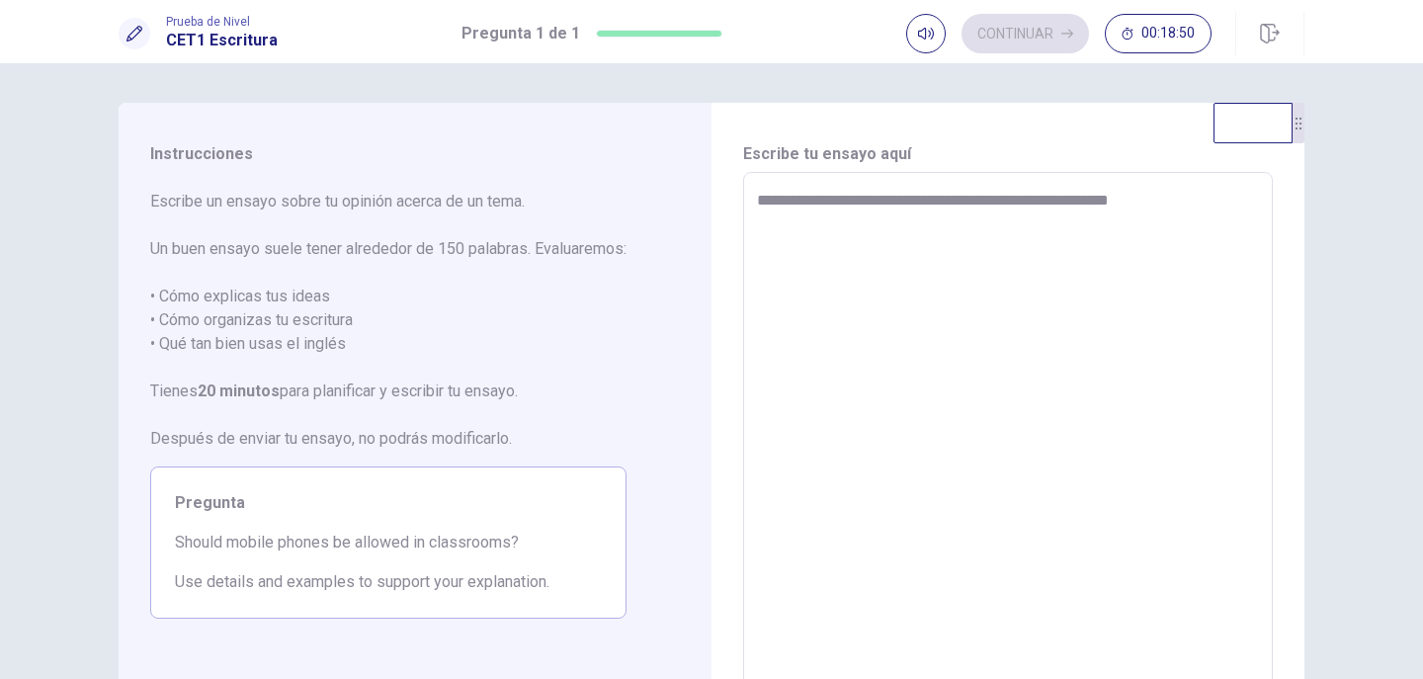
type textarea "*"
type textarea "**********"
type textarea "*"
type textarea "**********"
type textarea "*"
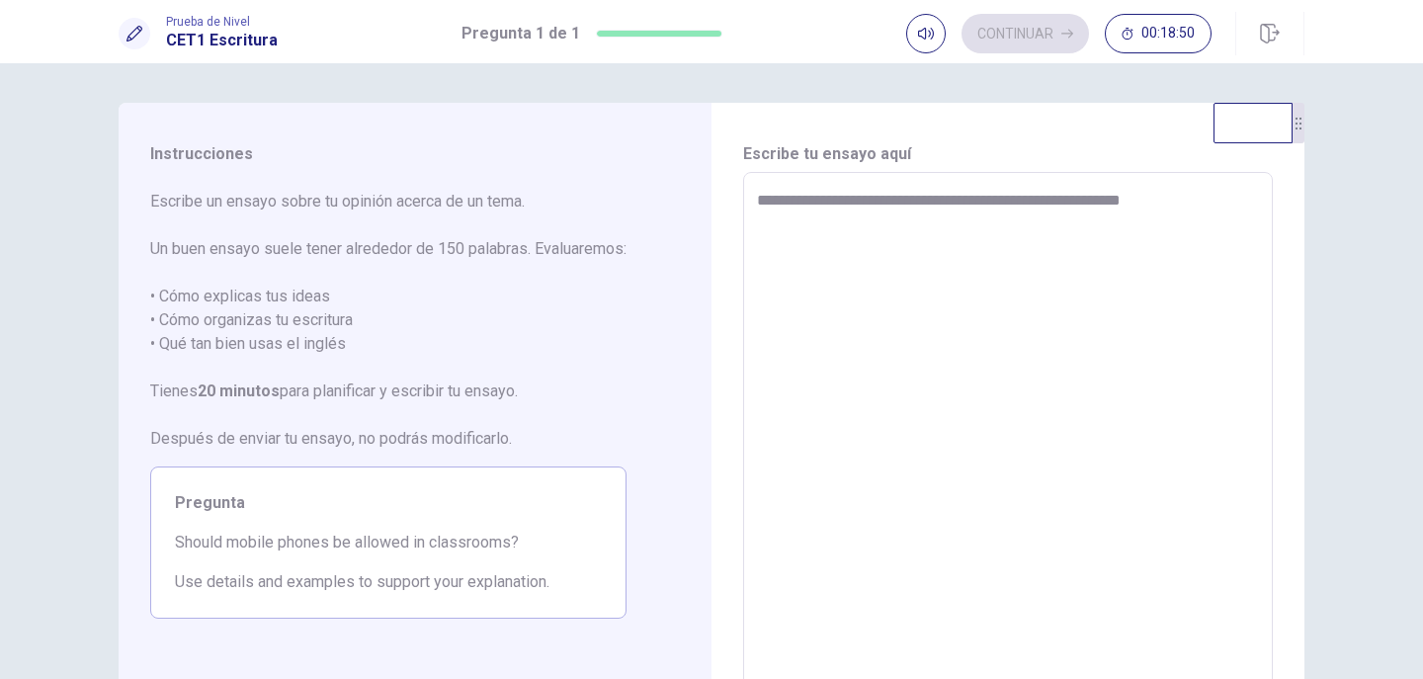
type textarea "**********"
type textarea "*"
type textarea "**********"
type textarea "*"
type textarea "**********"
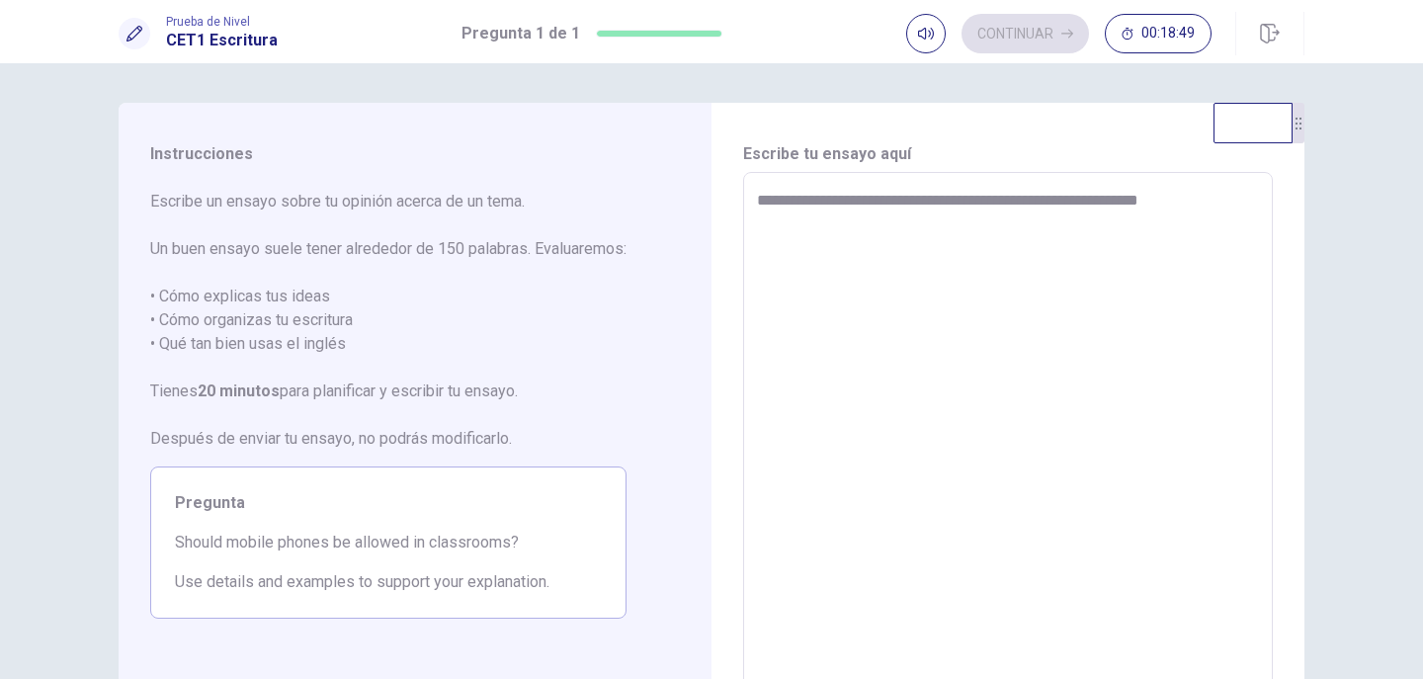
type textarea "*"
type textarea "**********"
type textarea "*"
type textarea "**********"
type textarea "*"
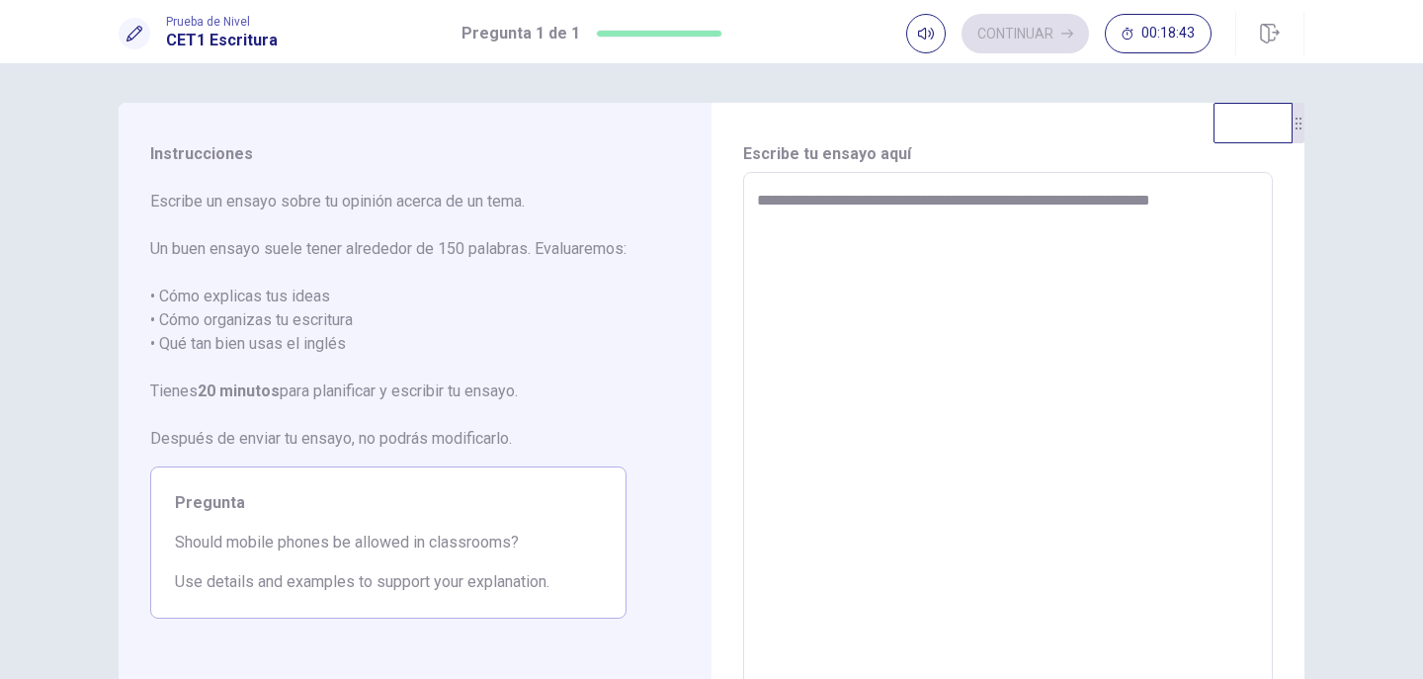
type textarea "**********"
type textarea "*"
type textarea "**********"
type textarea "*"
type textarea "**********"
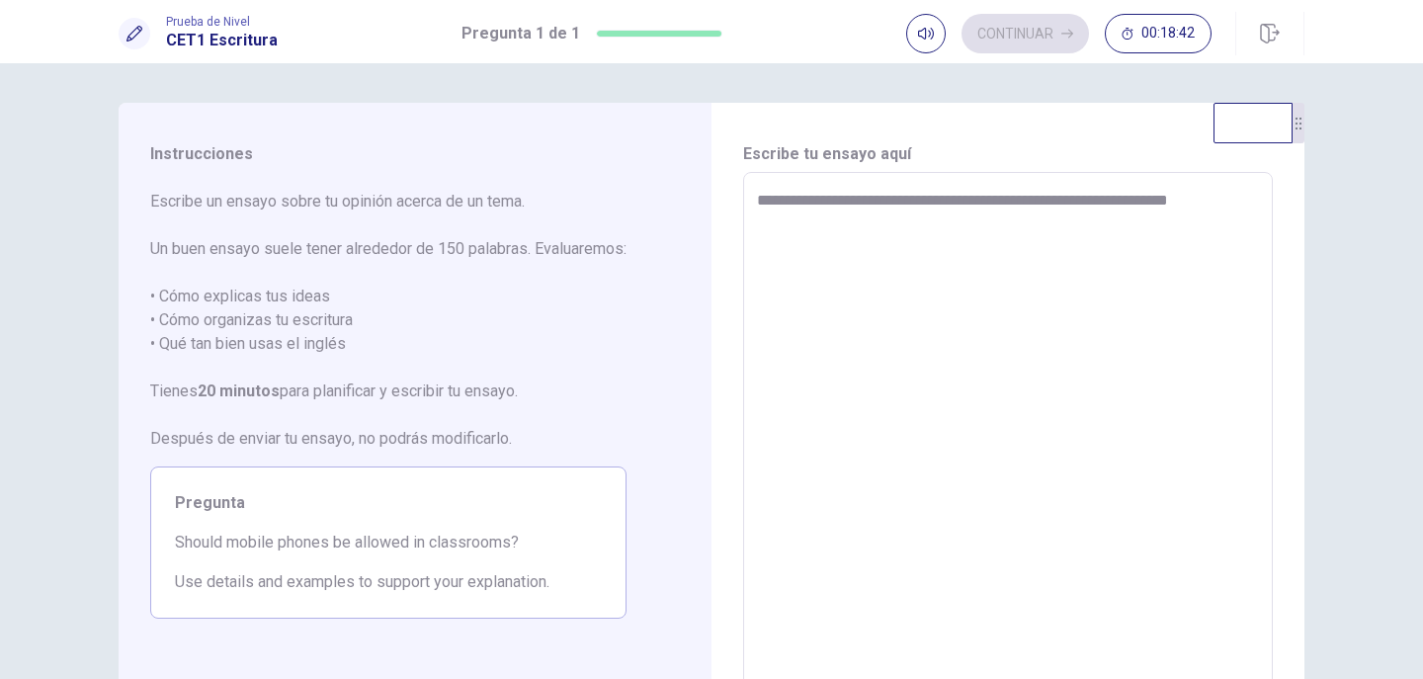
type textarea "*"
type textarea "**********"
type textarea "*"
type textarea "**********"
type textarea "*"
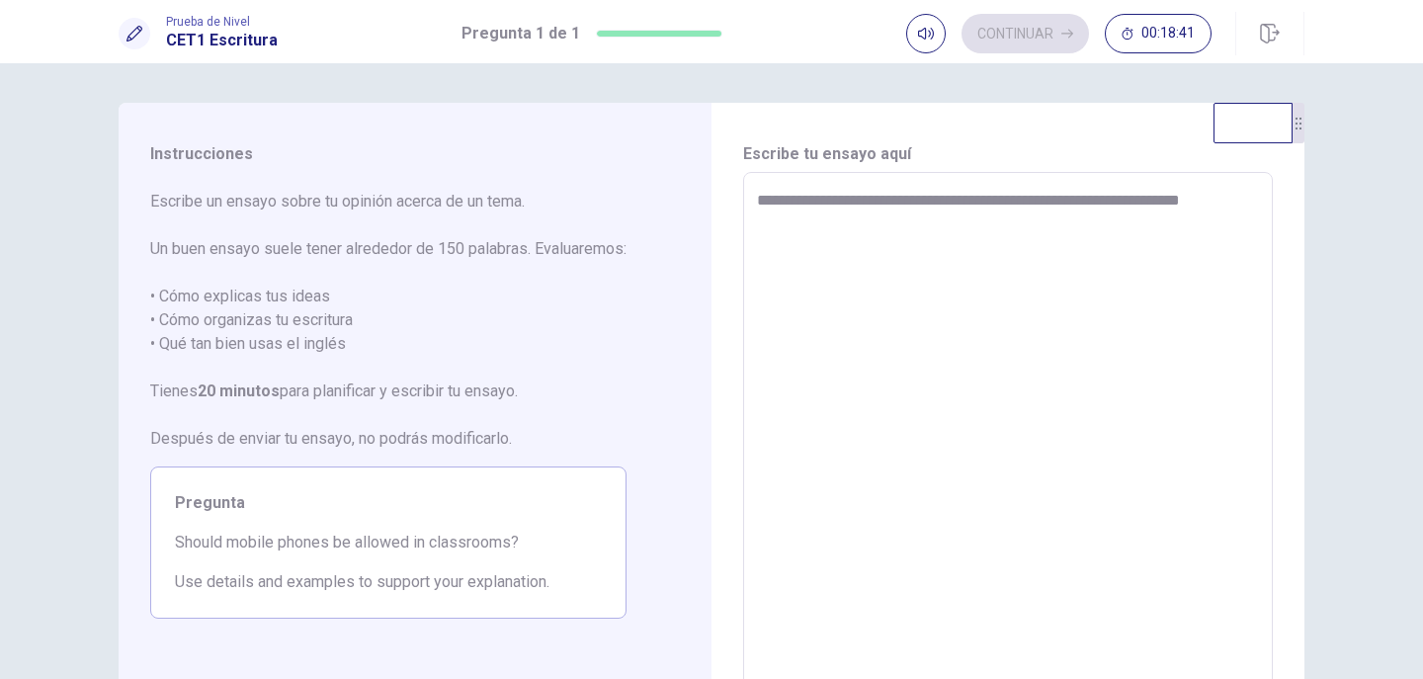
type textarea "**********"
type textarea "*"
type textarea "**********"
type textarea "*"
type textarea "**********"
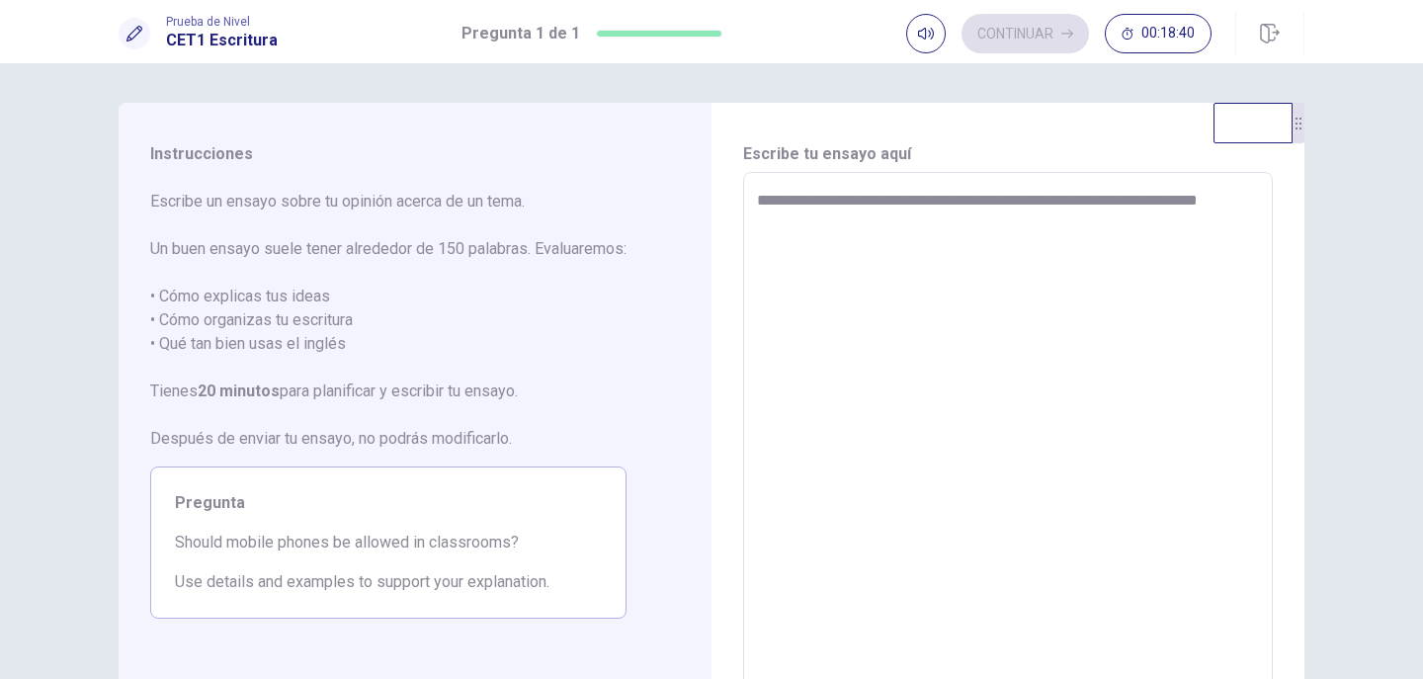
type textarea "*"
type textarea "**********"
type textarea "*"
type textarea "**********"
type textarea "*"
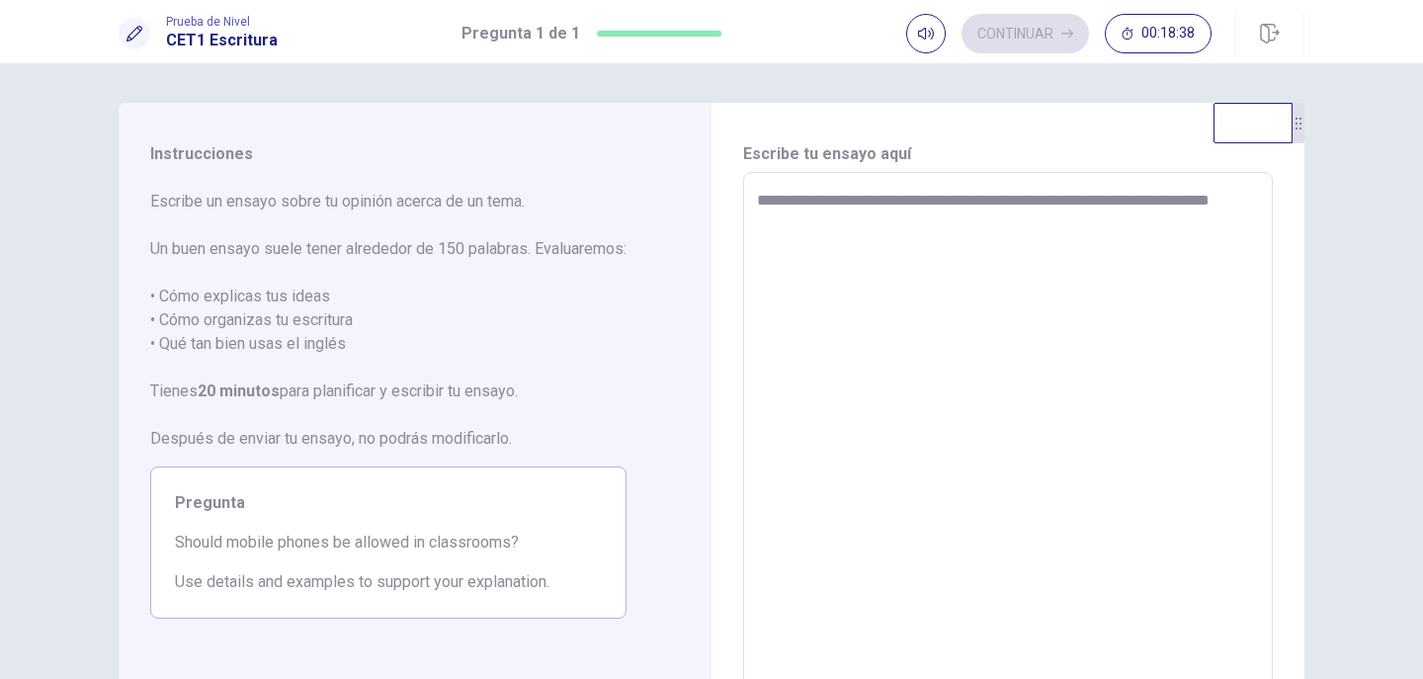
type textarea "**********"
type textarea "*"
type textarea "**********"
type textarea "*"
type textarea "**********"
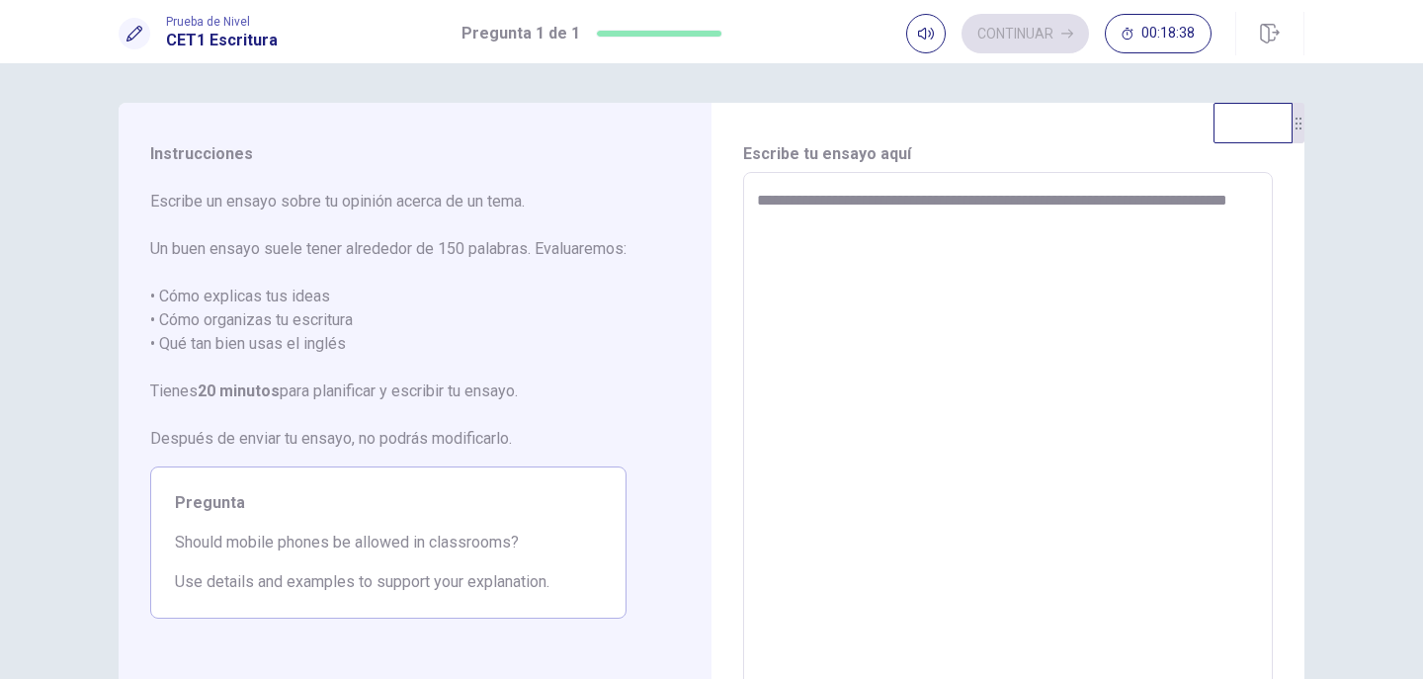
type textarea "*"
type textarea "**********"
type textarea "*"
type textarea "**********"
type textarea "*"
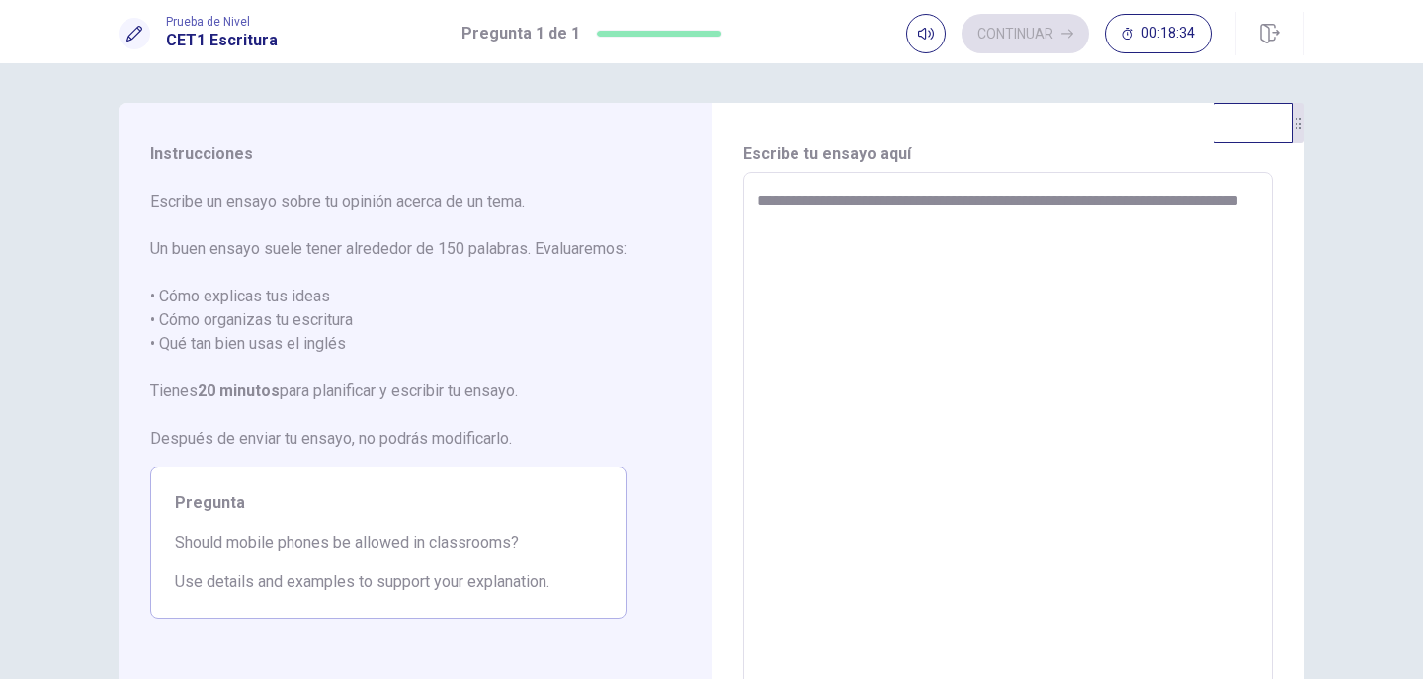
type textarea "**********"
type textarea "*"
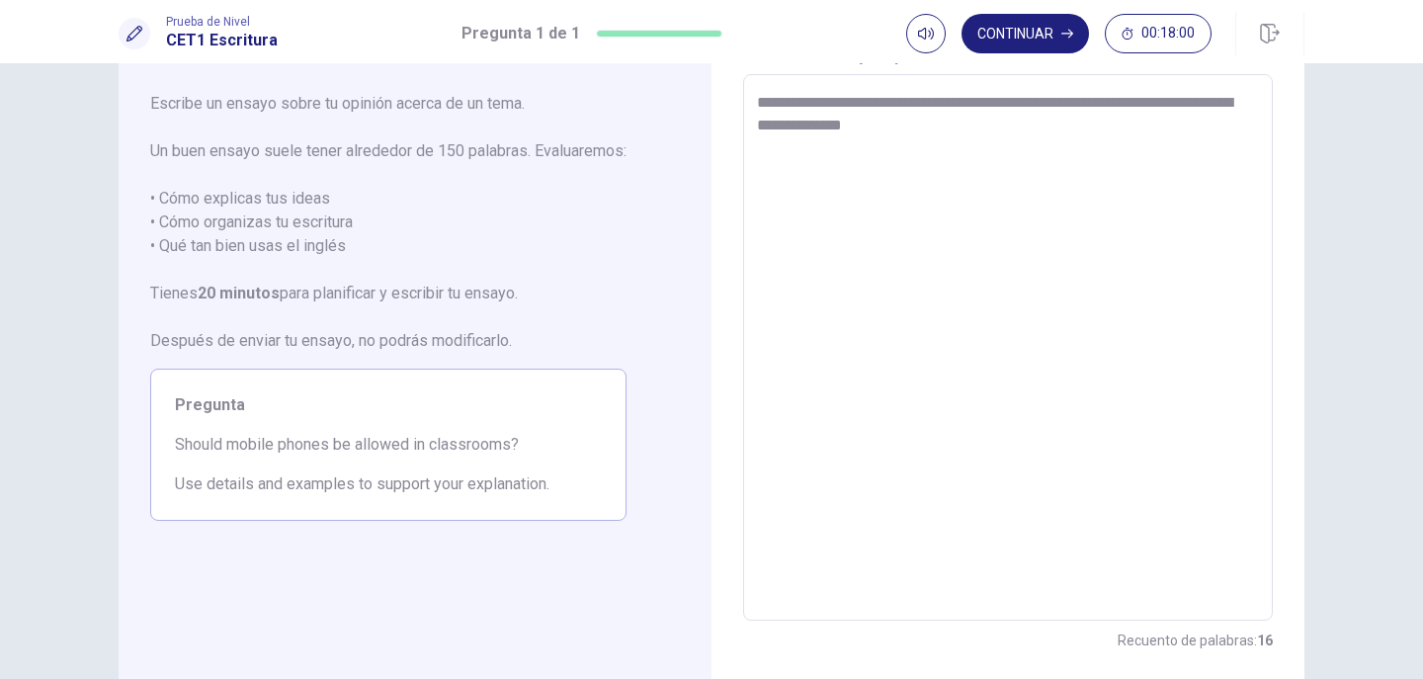
scroll to position [99, 0]
click at [1032, 142] on textarea "**********" at bounding box center [1008, 347] width 502 height 514
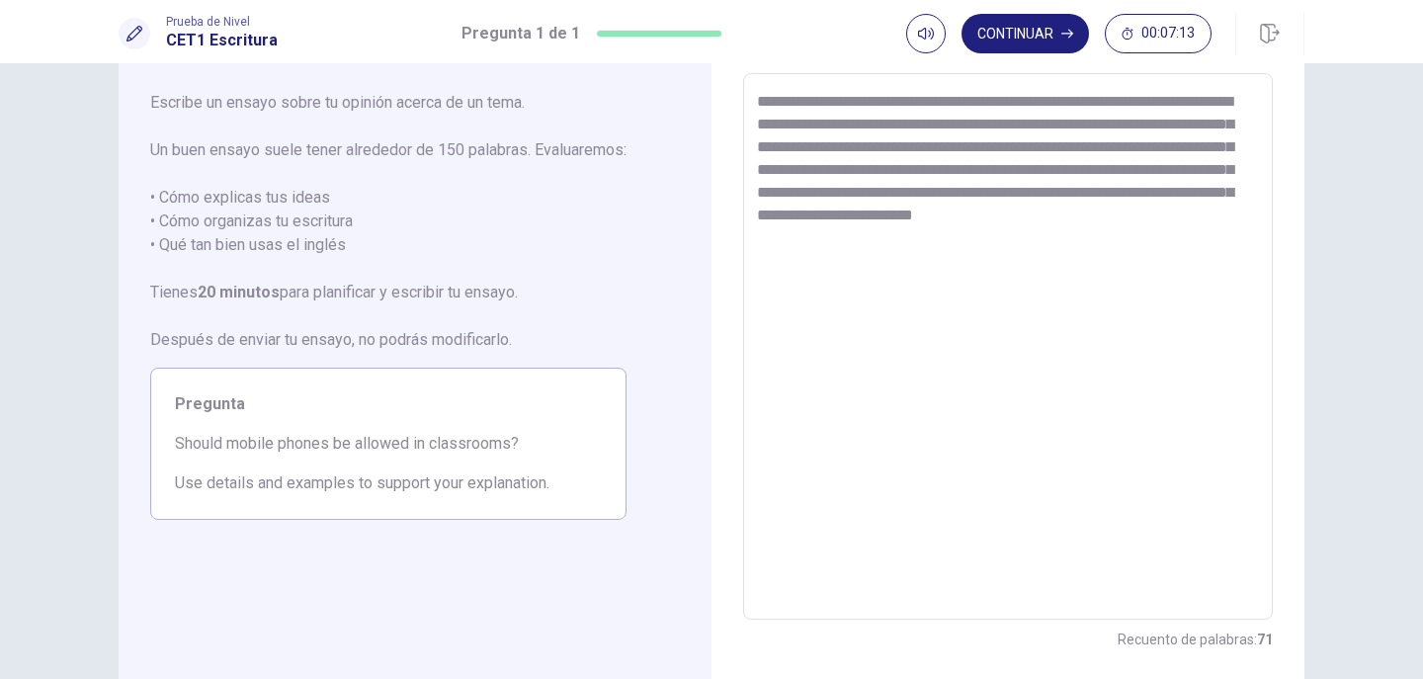
scroll to position [0, 0]
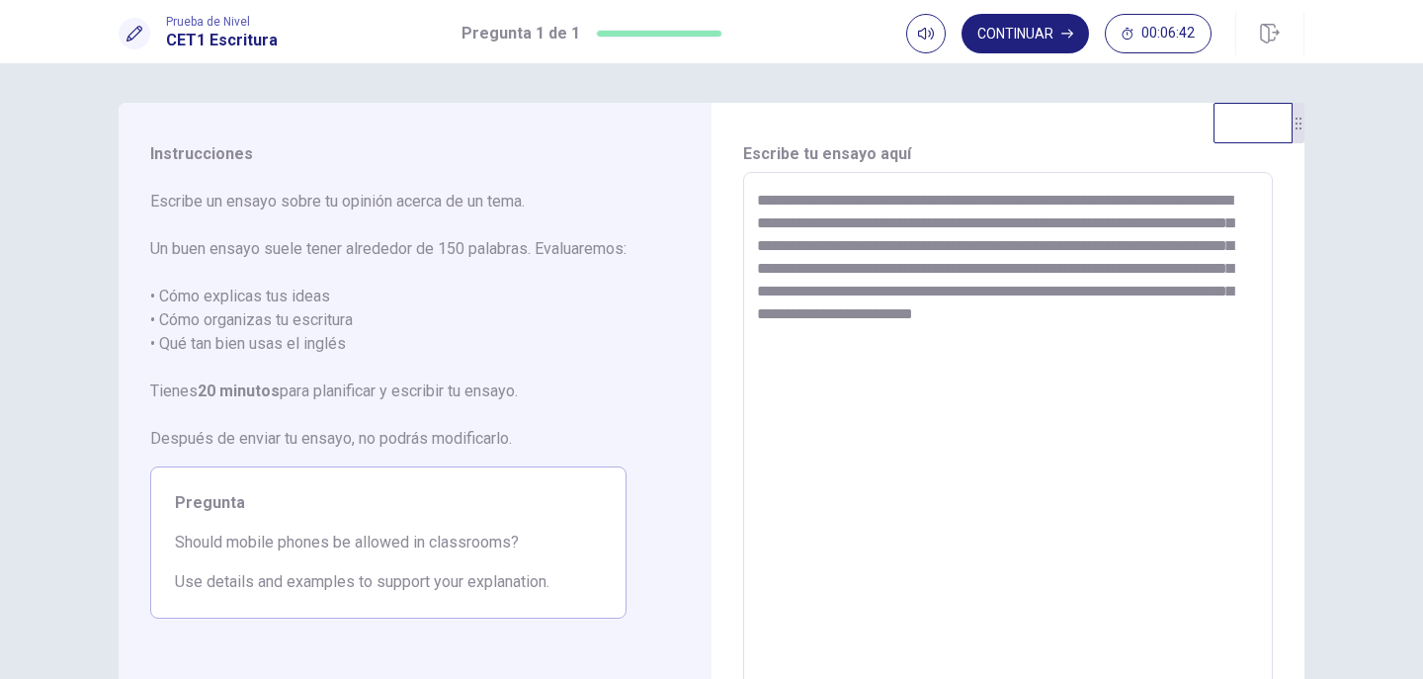
click at [1146, 198] on textarea "**********" at bounding box center [1008, 446] width 502 height 514
click at [1117, 204] on textarea "**********" at bounding box center [1008, 446] width 502 height 514
click at [1010, 224] on textarea "**********" at bounding box center [1008, 446] width 502 height 514
click at [1063, 224] on textarea "**********" at bounding box center [1008, 446] width 502 height 514
click at [1055, 246] on textarea "**********" at bounding box center [1008, 446] width 502 height 514
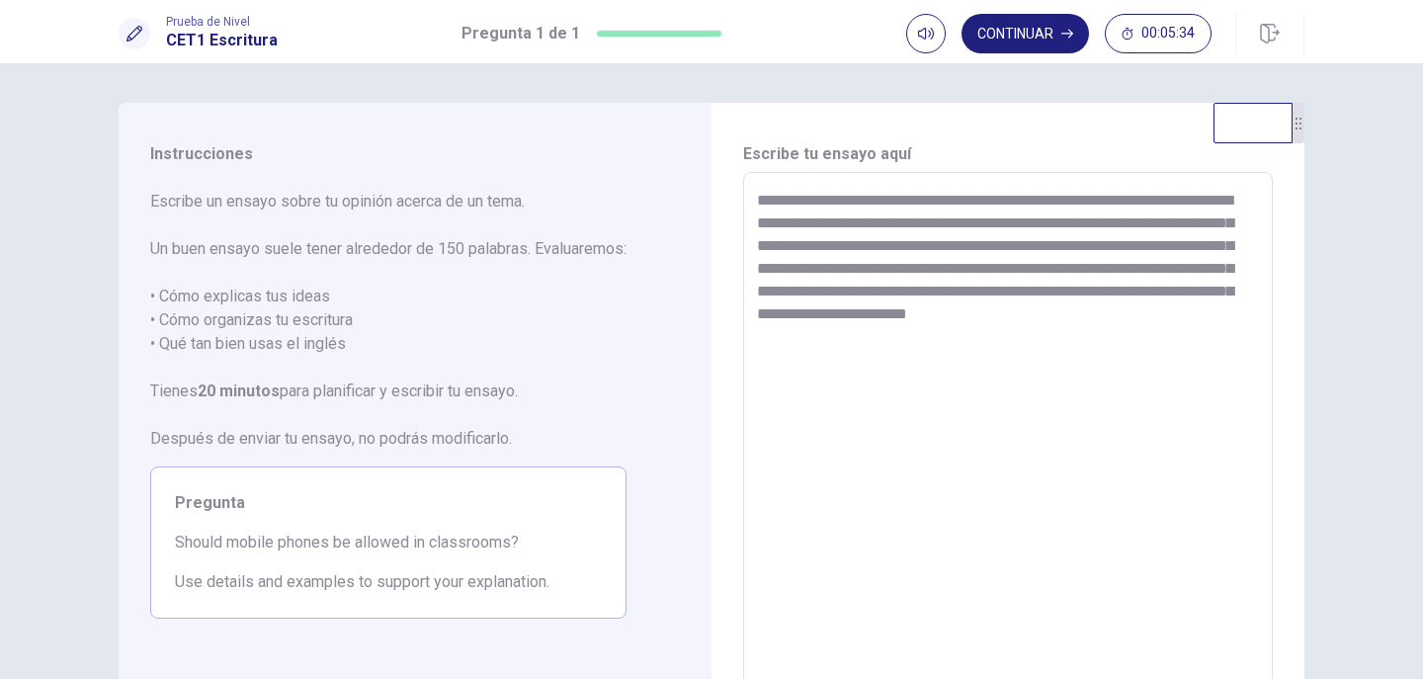
click at [1039, 268] on textarea "**********" at bounding box center [1008, 446] width 502 height 514
click at [1058, 286] on textarea "**********" at bounding box center [1008, 446] width 502 height 514
click at [1066, 290] on textarea "**********" at bounding box center [1008, 446] width 502 height 514
click at [1072, 287] on textarea "**********" at bounding box center [1008, 446] width 502 height 514
click at [918, 345] on textarea "**********" at bounding box center [1008, 446] width 502 height 514
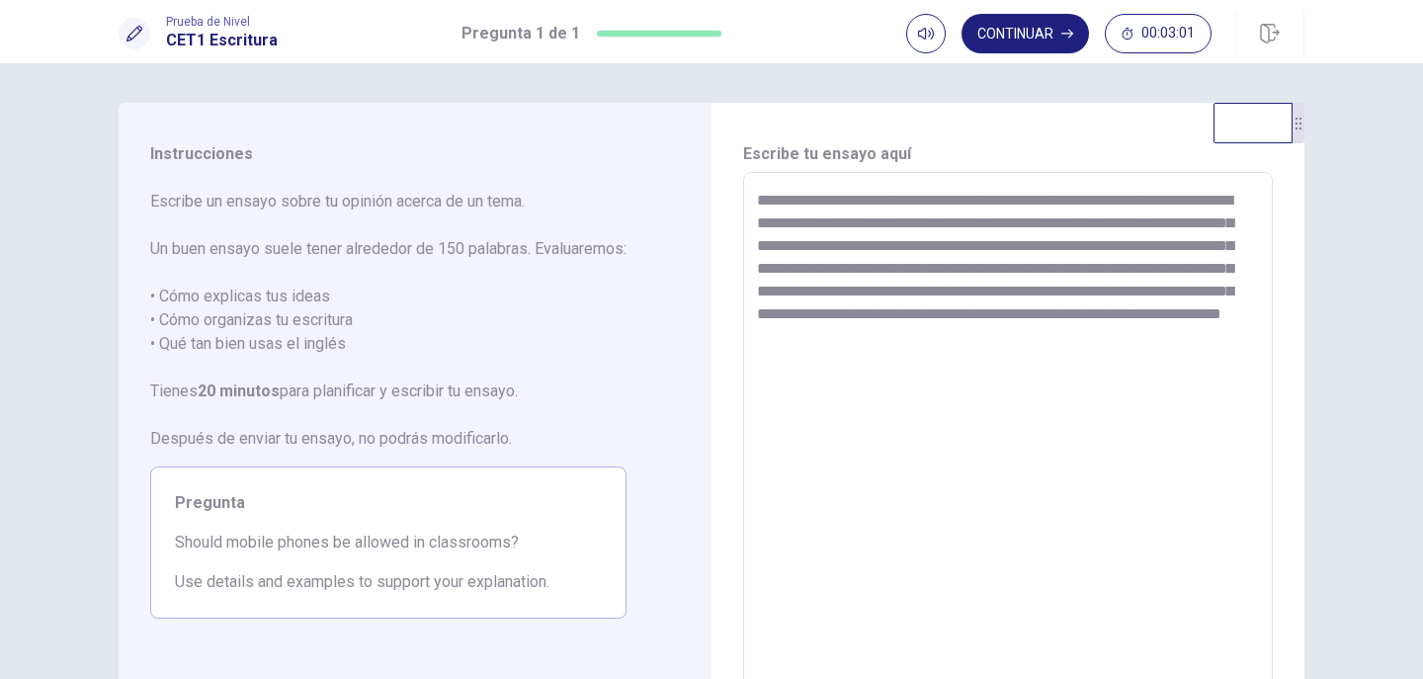
click at [948, 222] on textarea "**********" at bounding box center [1008, 446] width 502 height 514
click at [1009, 316] on textarea "**********" at bounding box center [1008, 446] width 502 height 514
click at [1161, 315] on textarea "**********" at bounding box center [1008, 446] width 502 height 514
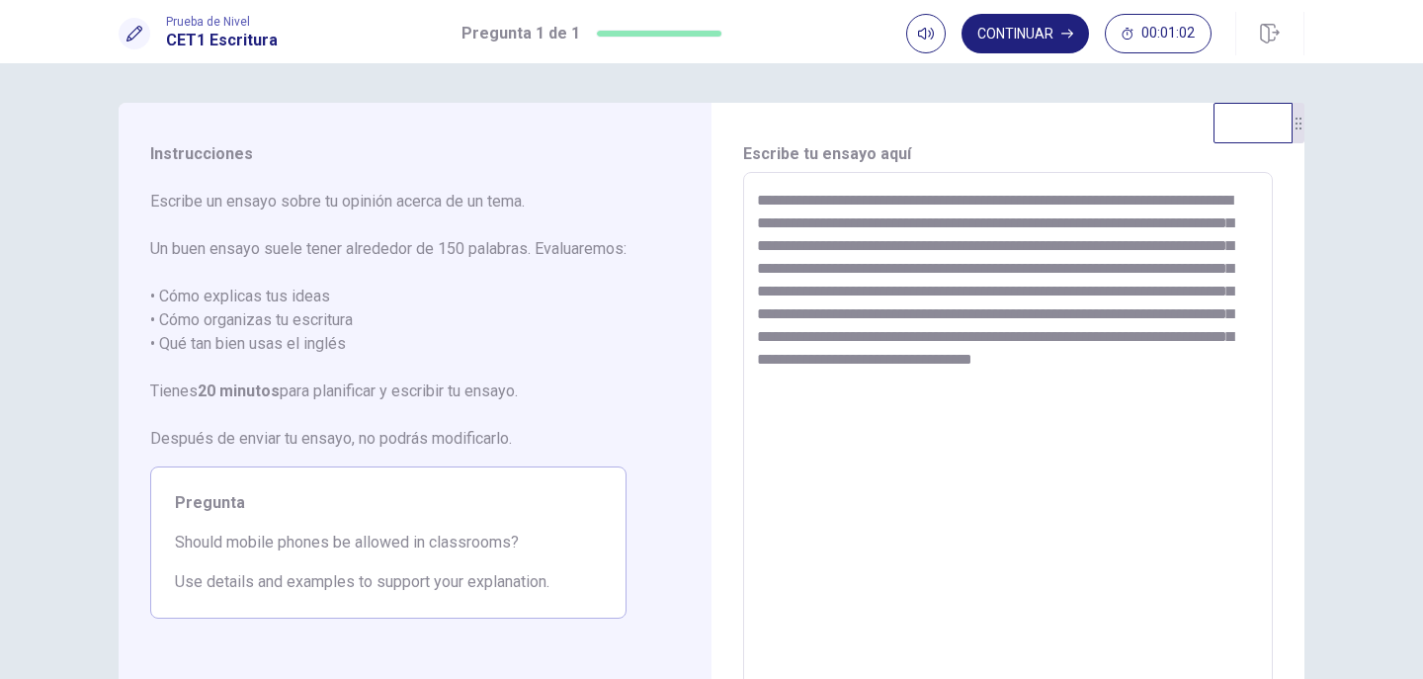
click at [1055, 336] on textarea "**********" at bounding box center [1008, 446] width 502 height 514
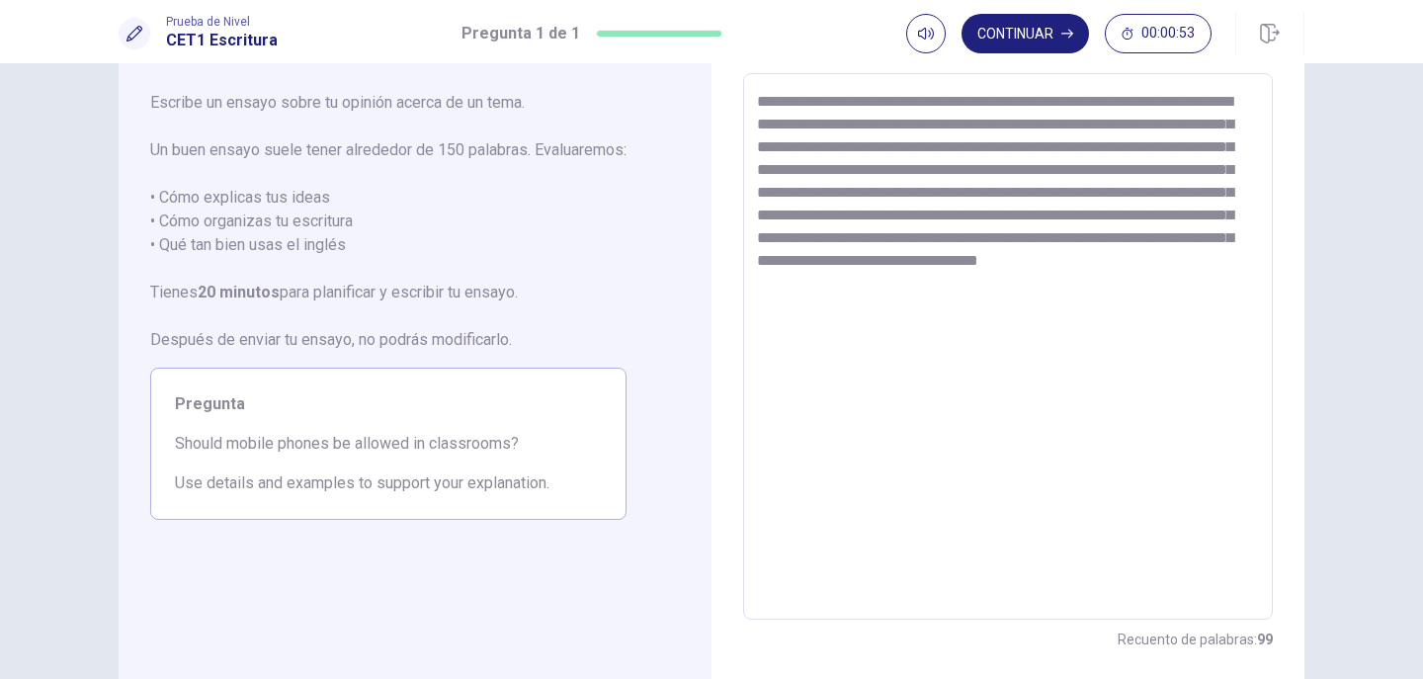
click at [1187, 288] on textarea "**********" at bounding box center [1008, 347] width 502 height 514
click at [1059, 239] on textarea "**********" at bounding box center [1008, 347] width 502 height 514
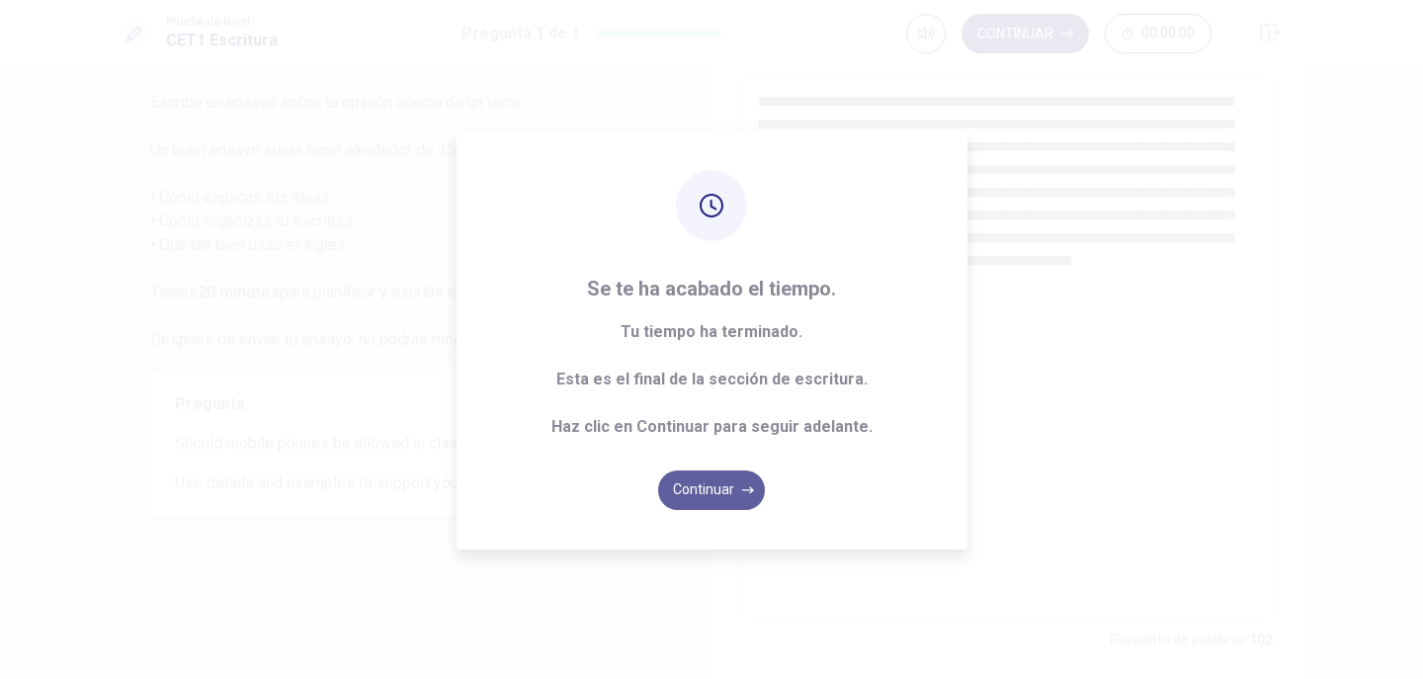
click at [703, 482] on button "Continuar" at bounding box center [711, 490] width 107 height 40
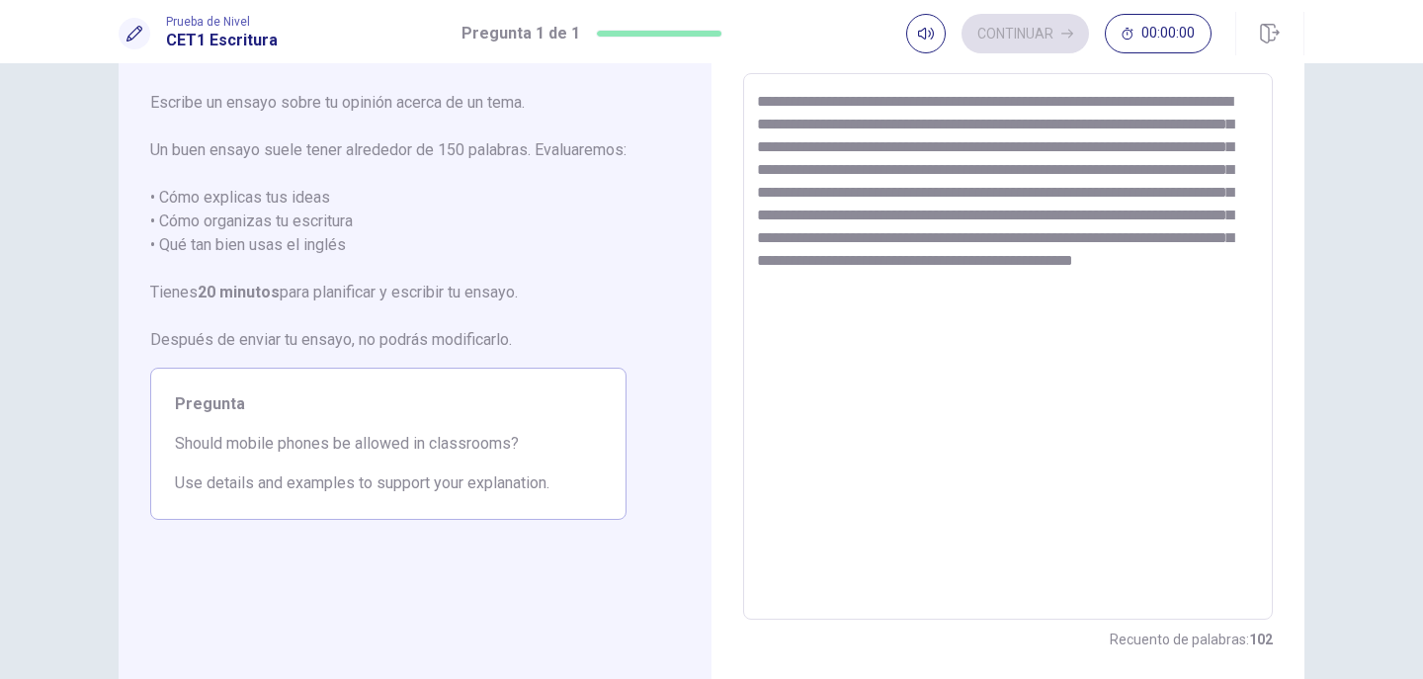
scroll to position [41, 0]
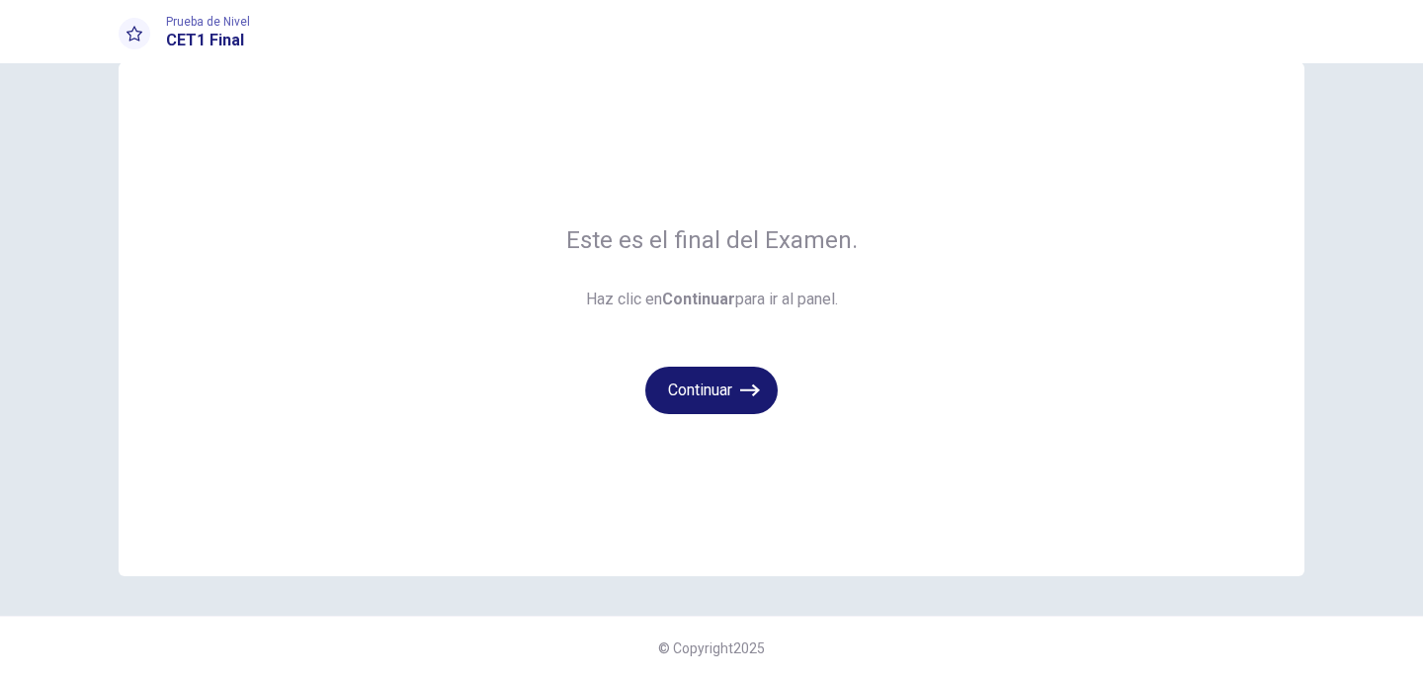
click at [745, 391] on icon "button" at bounding box center [750, 390] width 20 height 20
